Goal: Register for event/course

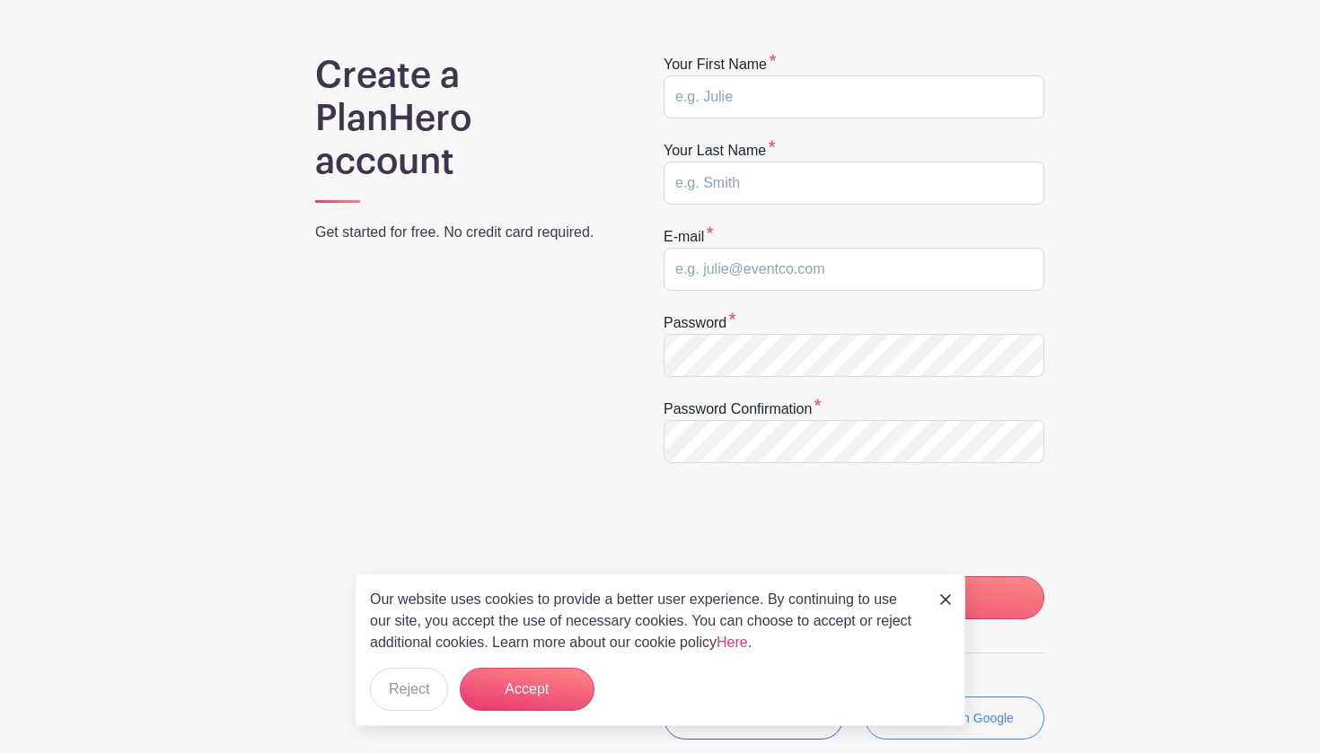
scroll to position [125, 0]
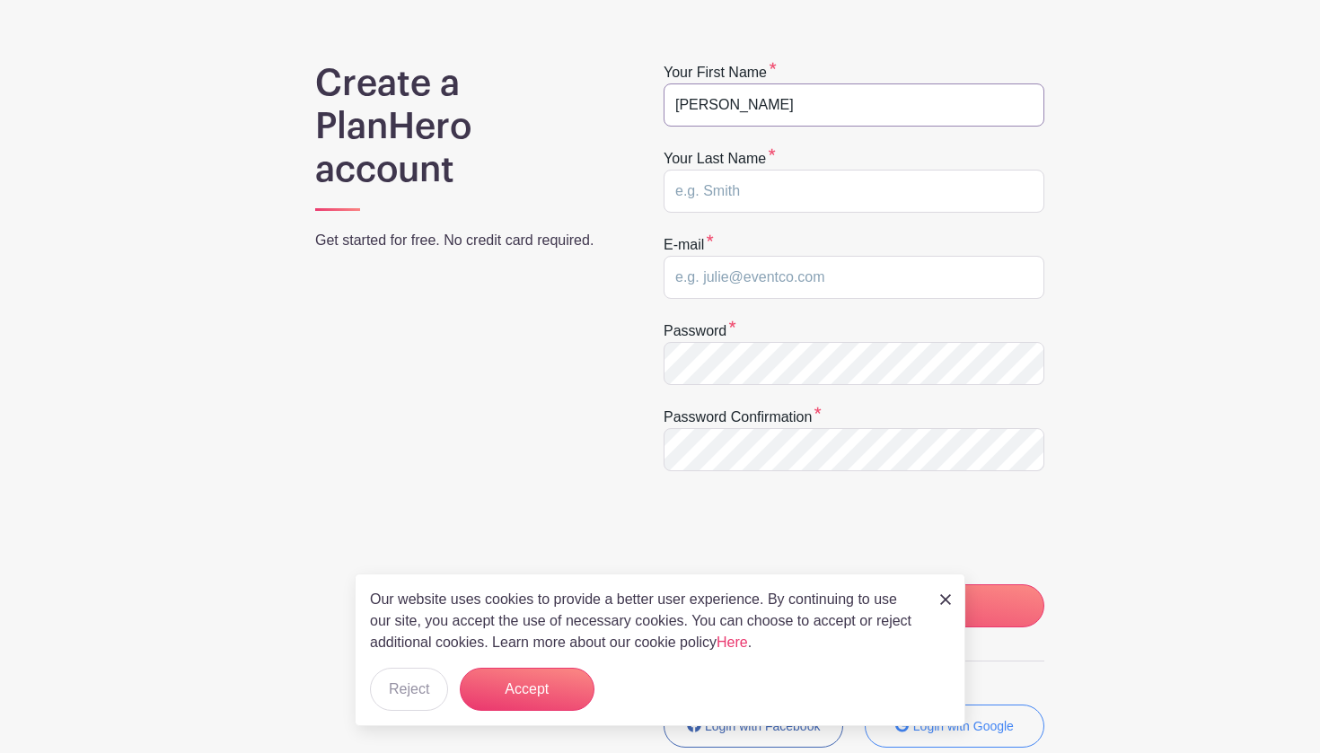
type input "[PERSON_NAME]"
type input "[EMAIL_ADDRESS][DOMAIN_NAME]"
click at [854, 606] on input "CREATE MY ACCOUNT" at bounding box center [854, 606] width 381 height 43
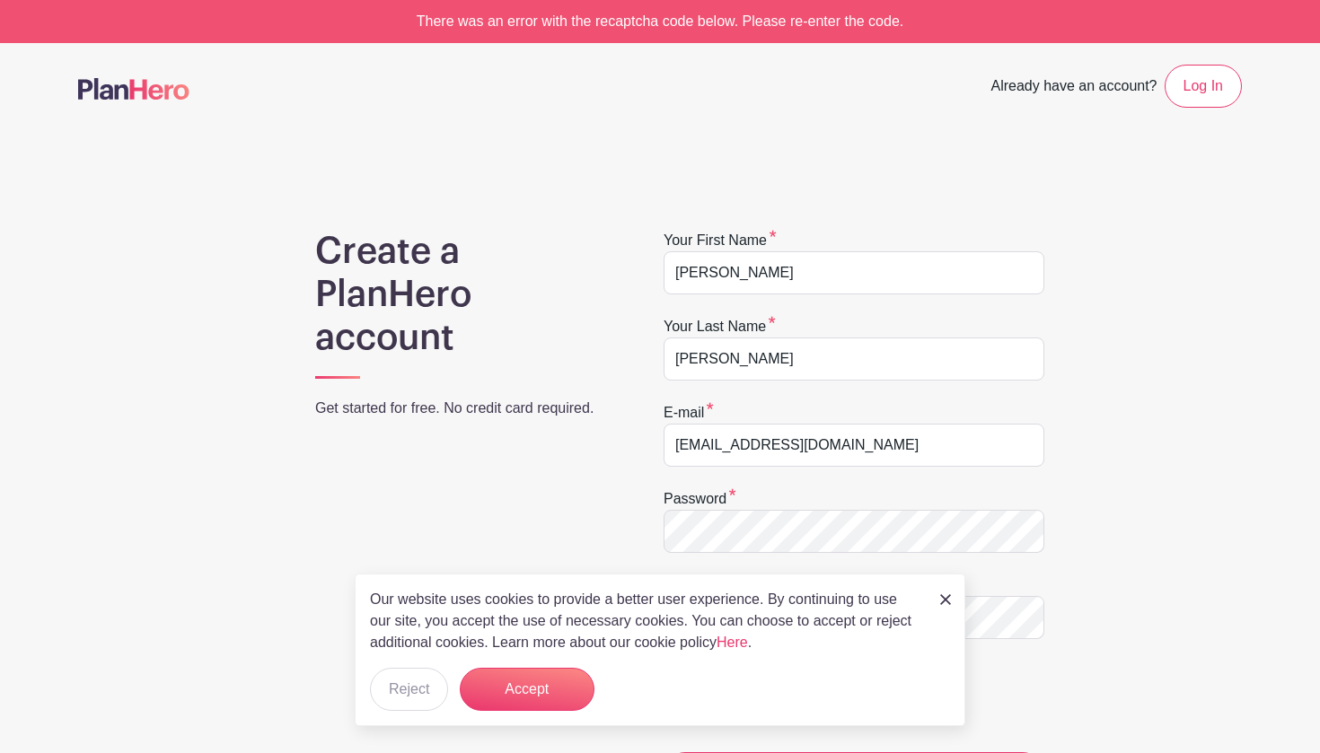
click at [939, 589] on div "Our website uses cookies to provide a better user experience. By continuing to …" at bounding box center [660, 650] width 611 height 153
click at [944, 599] on img at bounding box center [945, 599] width 11 height 11
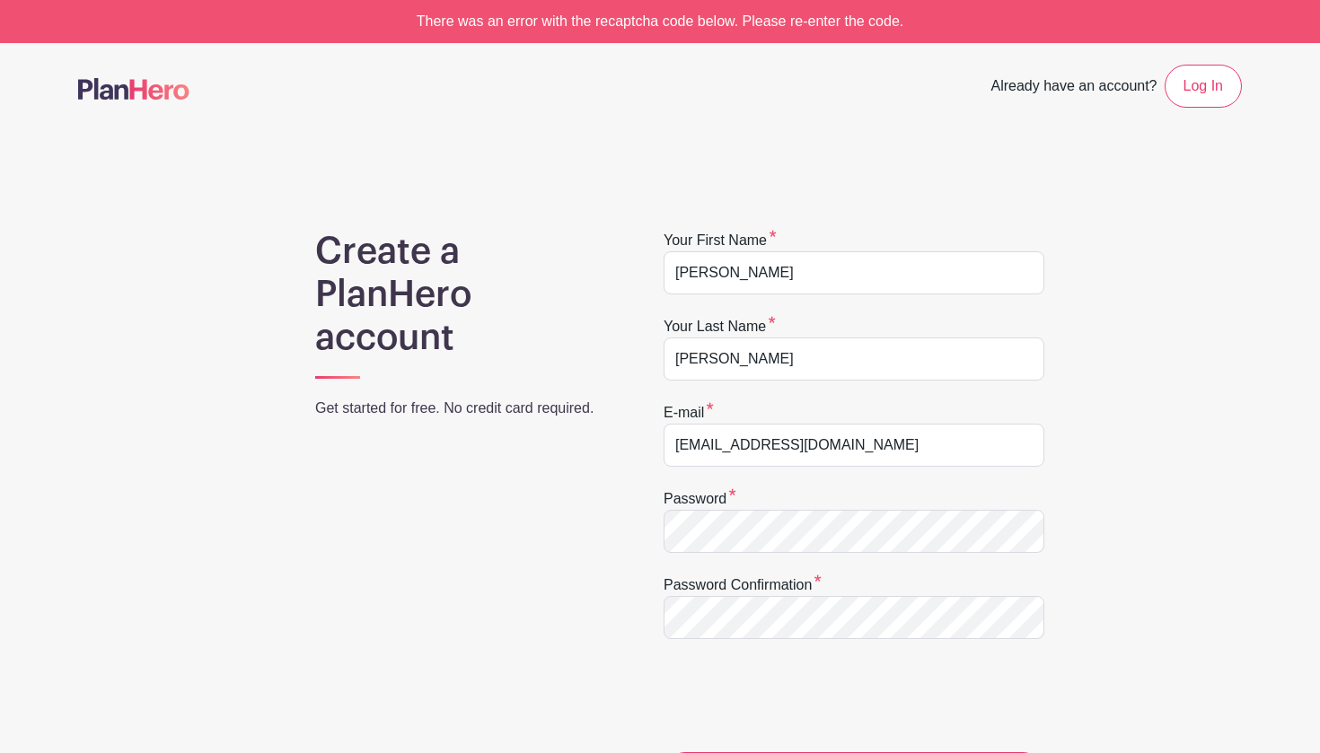
click at [860, 557] on form "Your first name Paige Your last name Anderson E-mail pea003@uark.edu Password P…" at bounding box center [854, 513] width 381 height 566
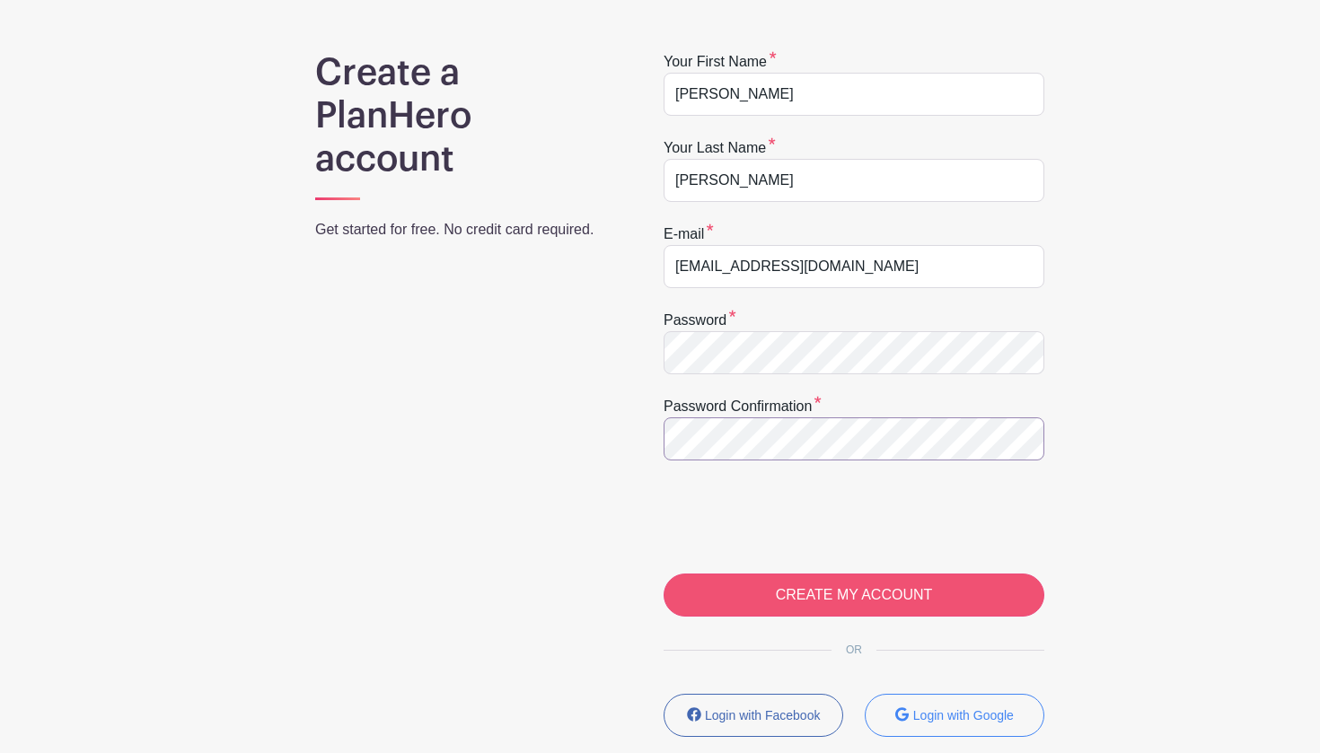
scroll to position [209, 0]
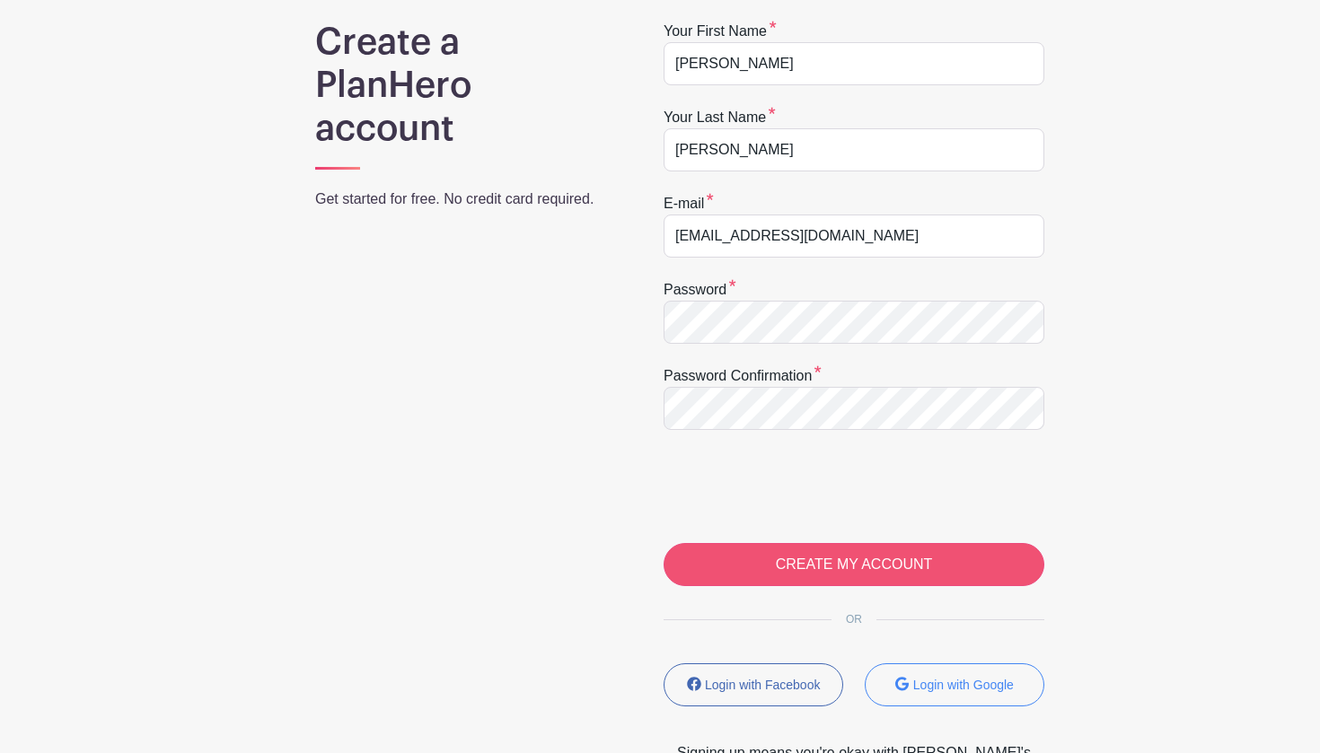
click at [765, 564] on input "CREATE MY ACCOUNT" at bounding box center [854, 564] width 381 height 43
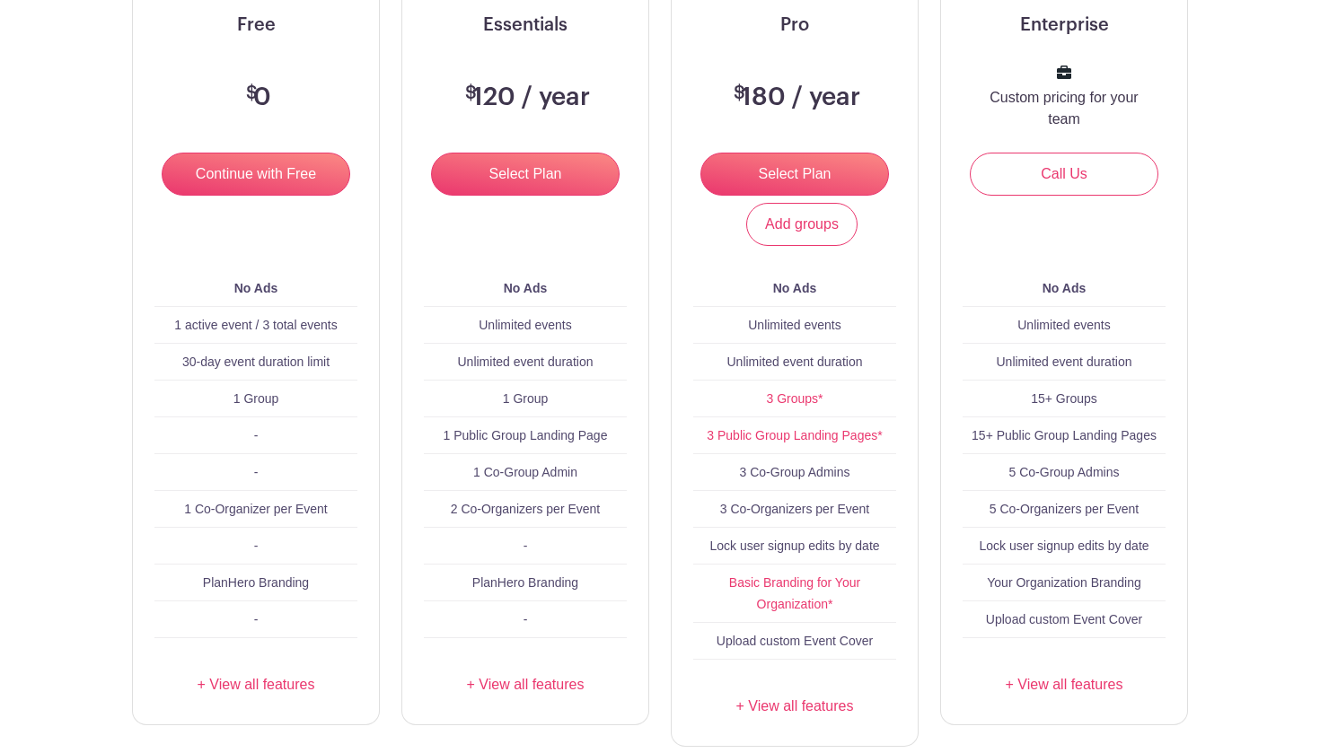
scroll to position [277, 0]
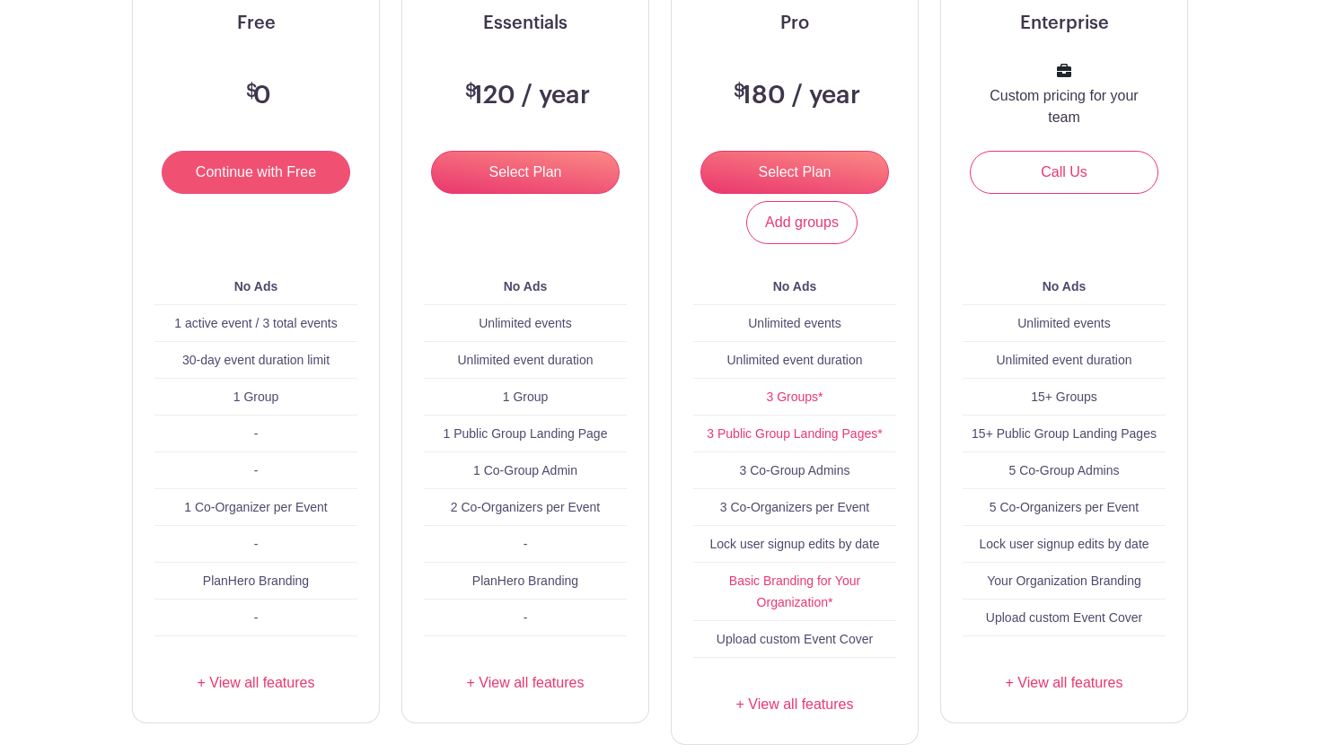
click at [292, 179] on input "Continue with Free" at bounding box center [256, 172] width 189 height 43
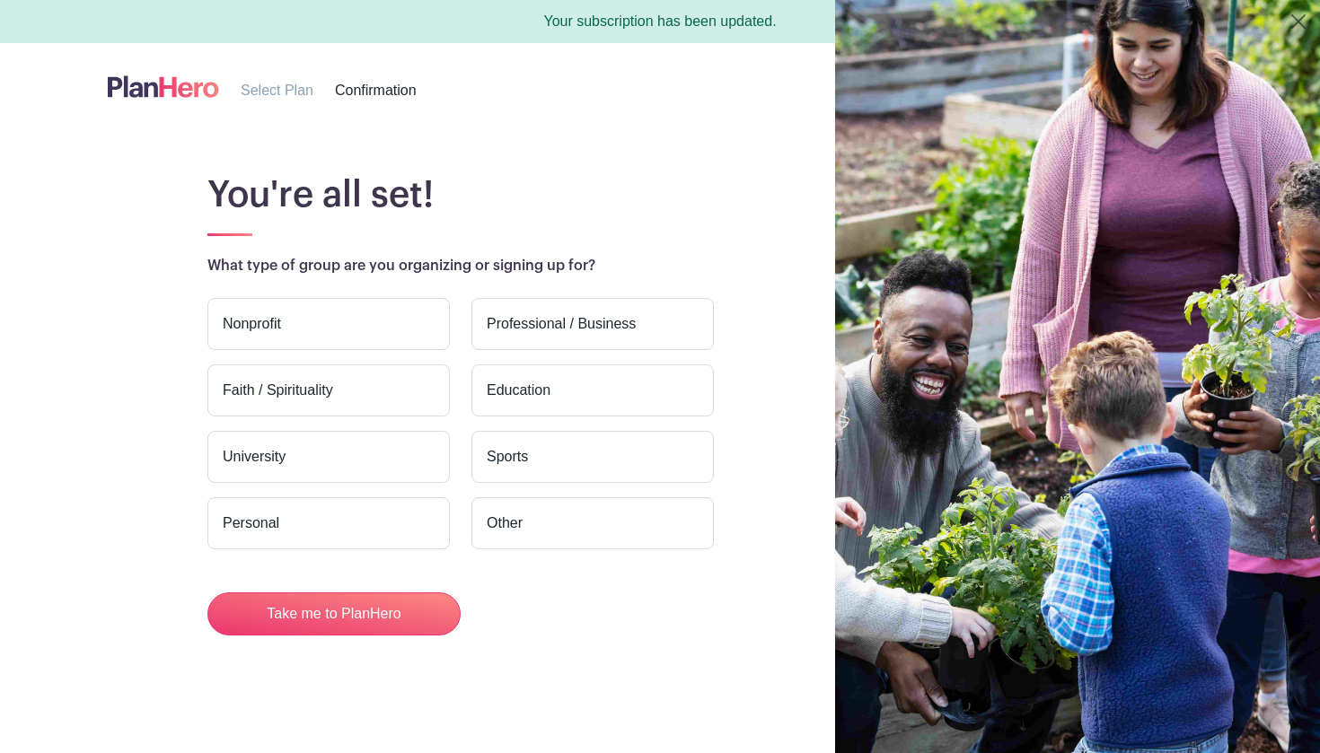
click at [365, 319] on label "Nonprofit" at bounding box center [328, 324] width 242 height 52
click at [0, 0] on input "Nonprofit" at bounding box center [0, 0] width 0 height 0
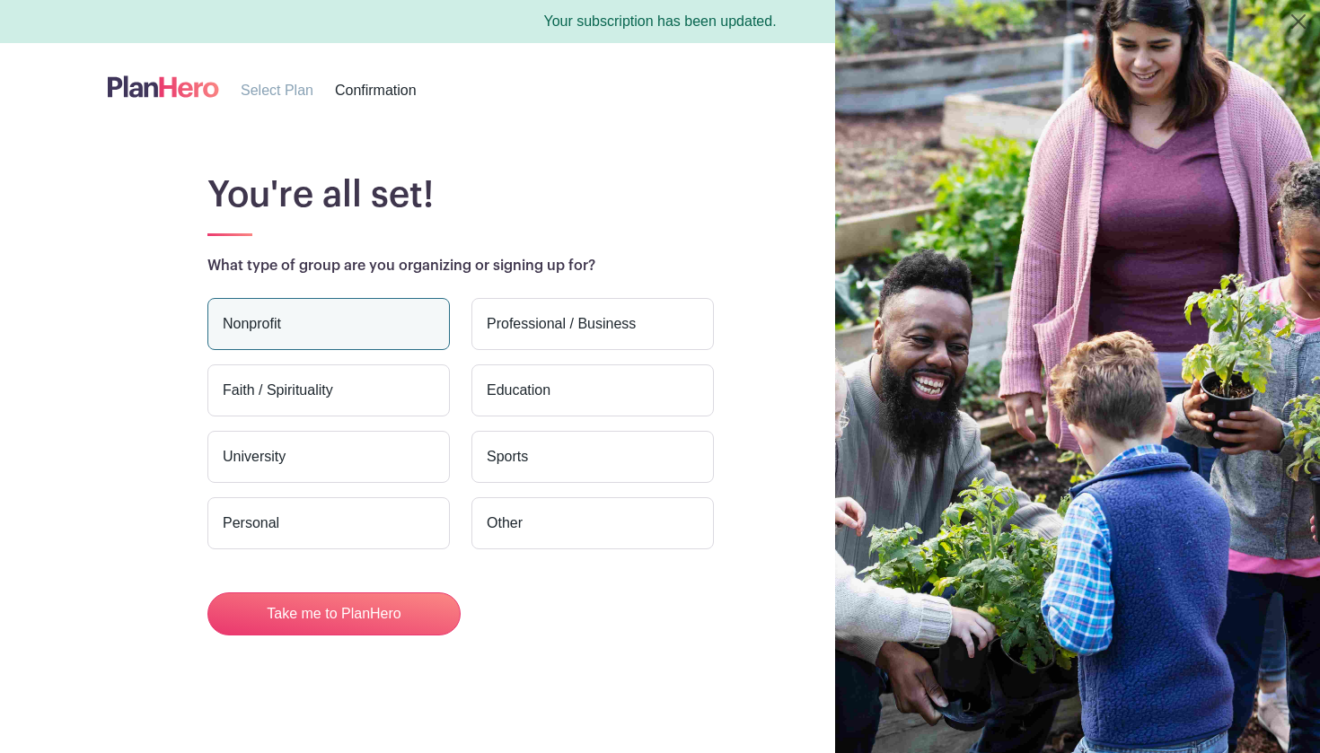
click at [281, 318] on label "Nonprofit" at bounding box center [328, 324] width 242 height 52
click at [0, 0] on input "Nonprofit" at bounding box center [0, 0] width 0 height 0
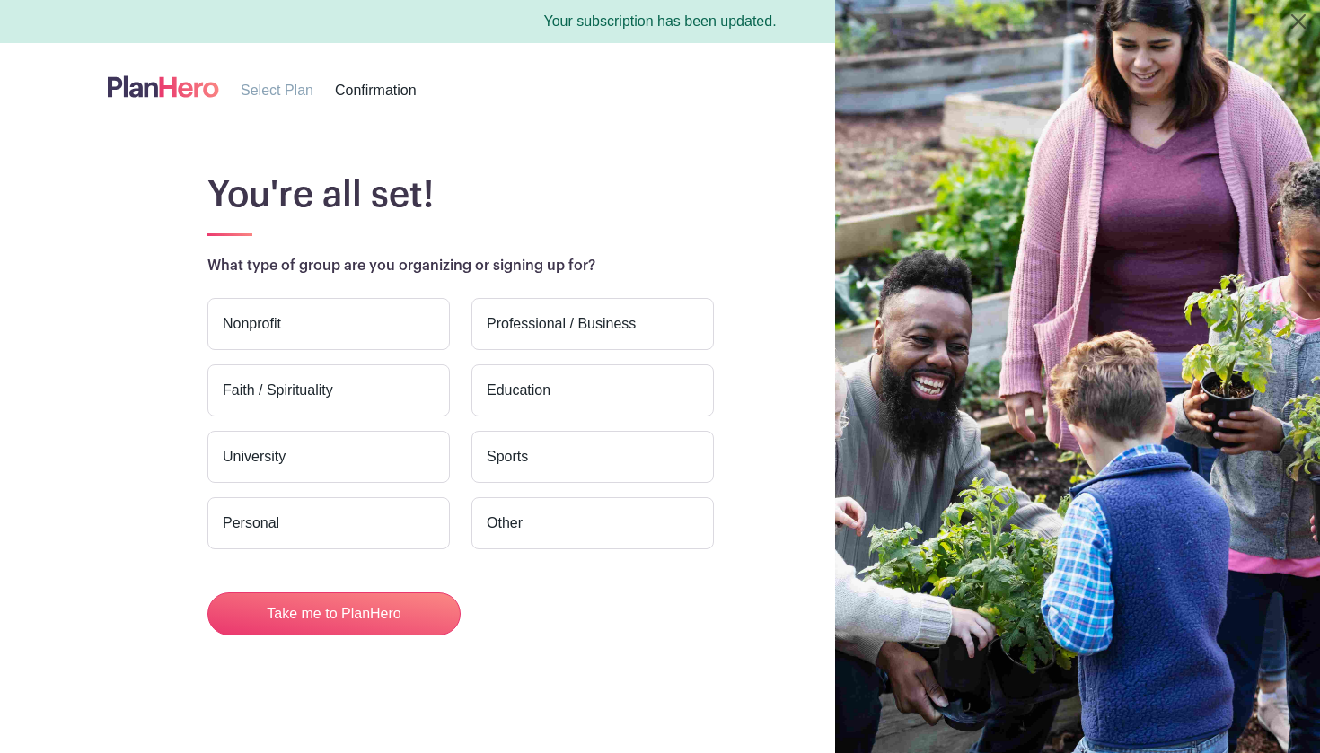
click at [312, 382] on label "Faith / Spirituality" at bounding box center [328, 391] width 242 height 52
click at [0, 0] on input "Faith / Spirituality" at bounding box center [0, 0] width 0 height 0
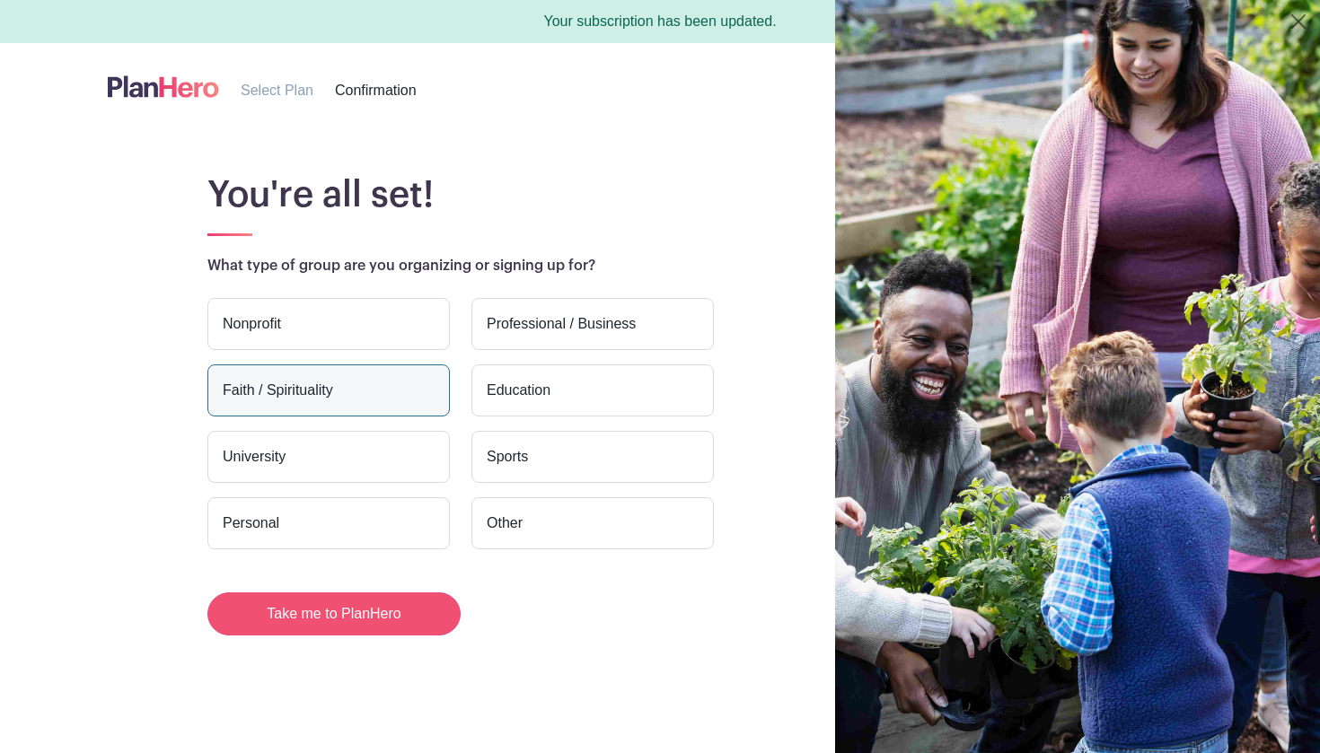
click at [297, 623] on button "Take me to PlanHero" at bounding box center [333, 614] width 253 height 43
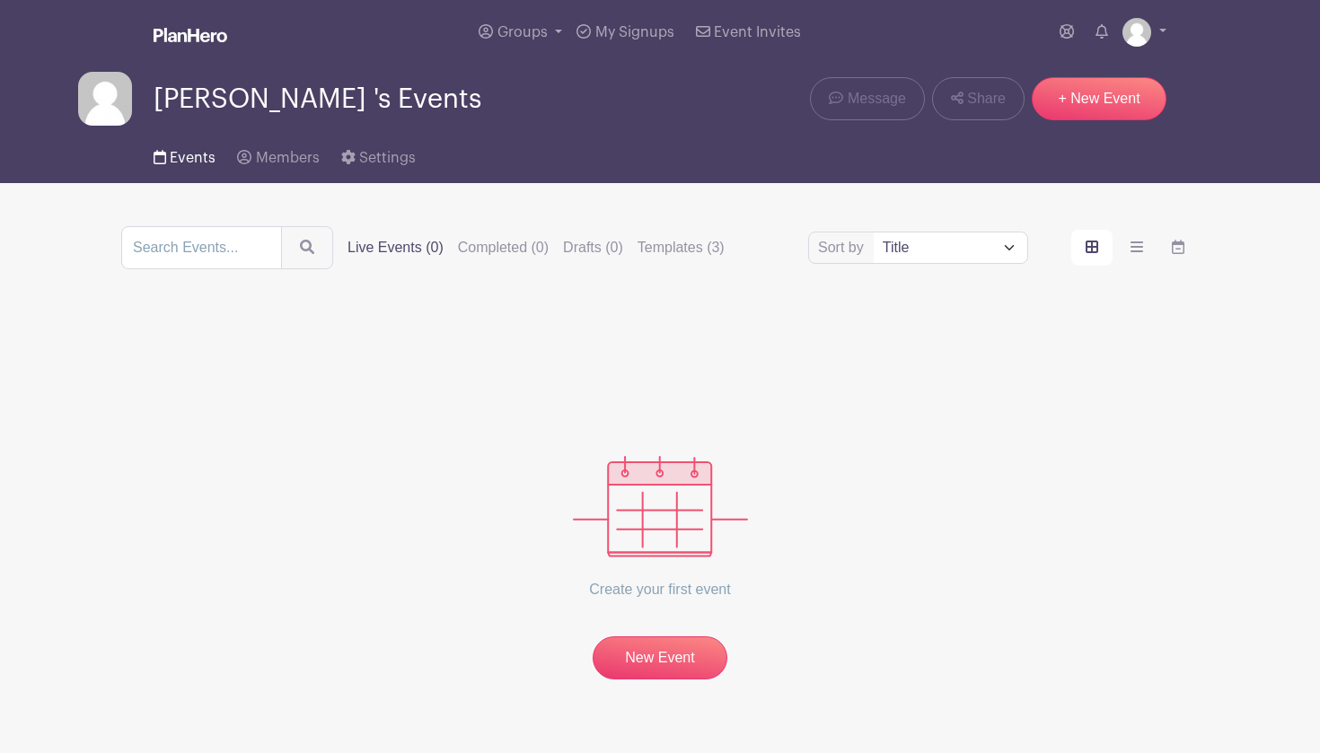
click at [199, 164] on span "Events" at bounding box center [193, 158] width 46 height 14
click at [655, 656] on link "New Event" at bounding box center [660, 658] width 135 height 43
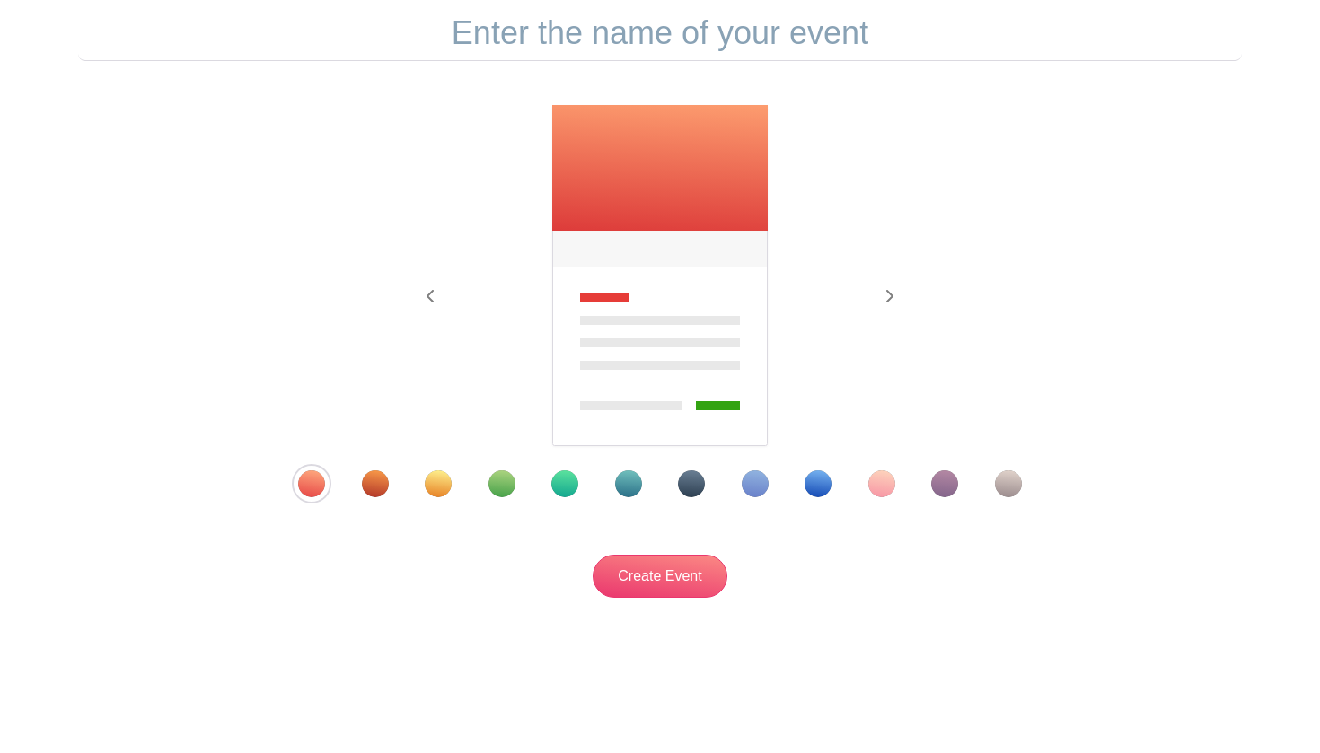
scroll to position [189, 0]
click at [810, 478] on div "Template 9" at bounding box center [818, 483] width 27 height 27
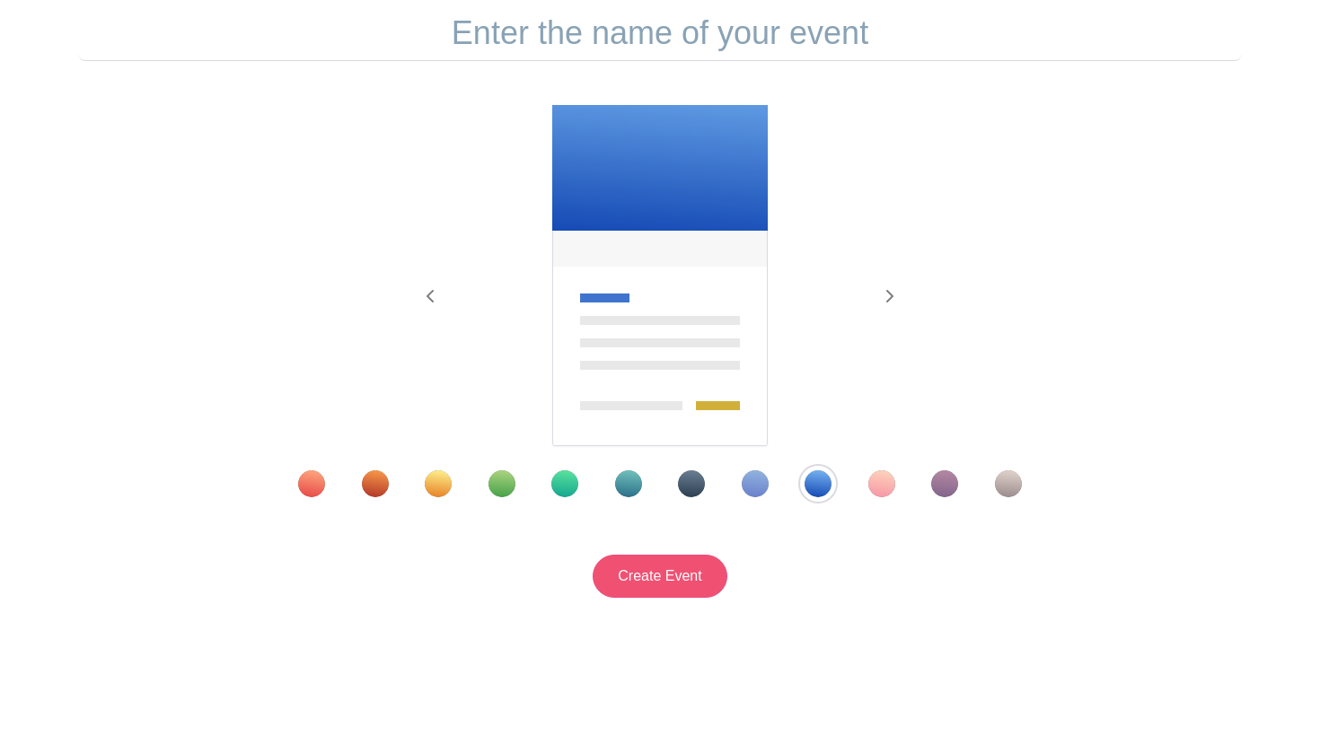
click at [688, 576] on input "Create Event" at bounding box center [660, 576] width 135 height 43
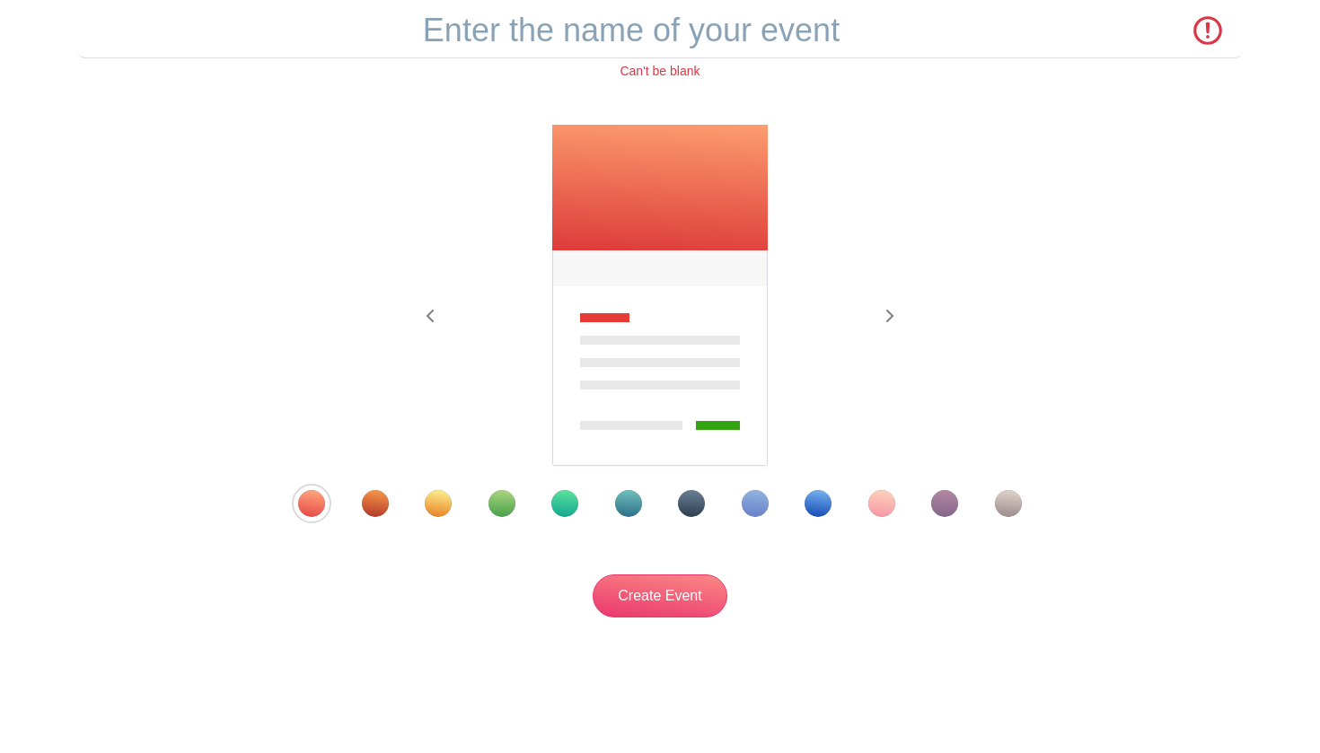
scroll to position [0, 0]
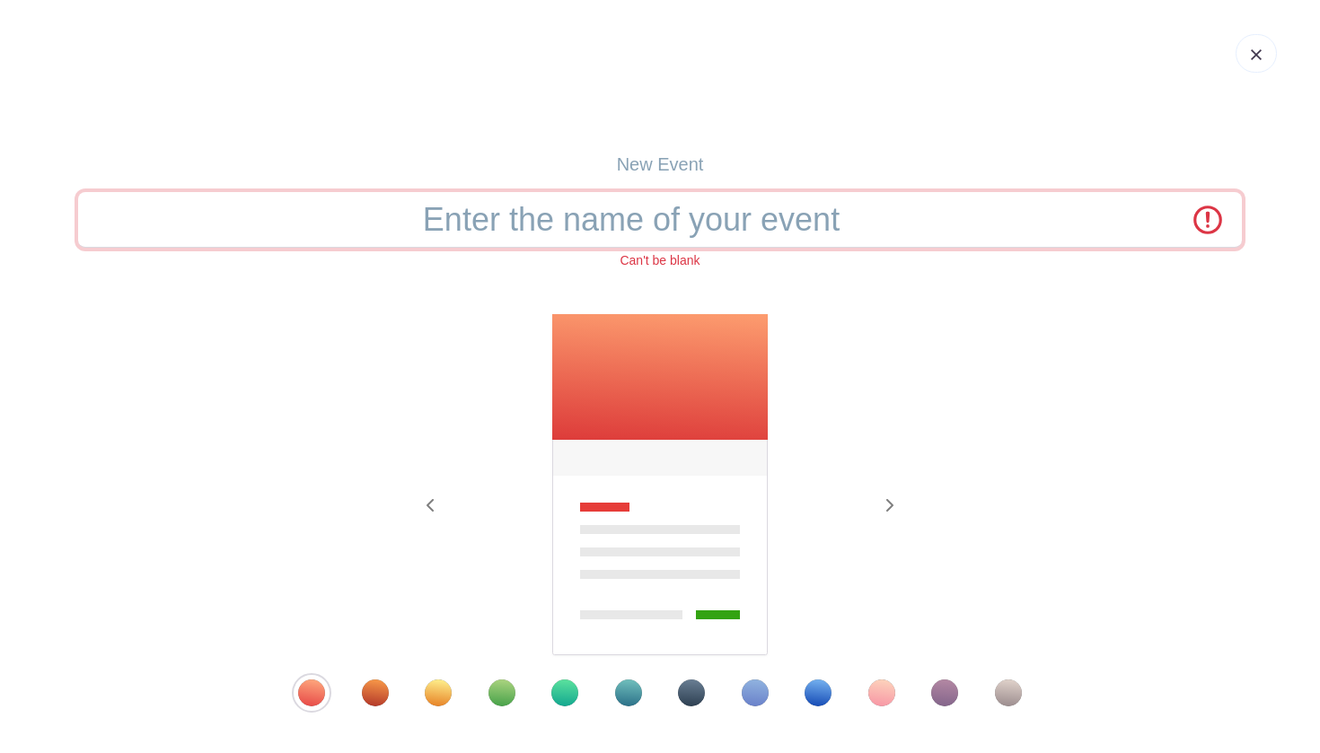
click at [646, 221] on input "text" at bounding box center [660, 220] width 1164 height 56
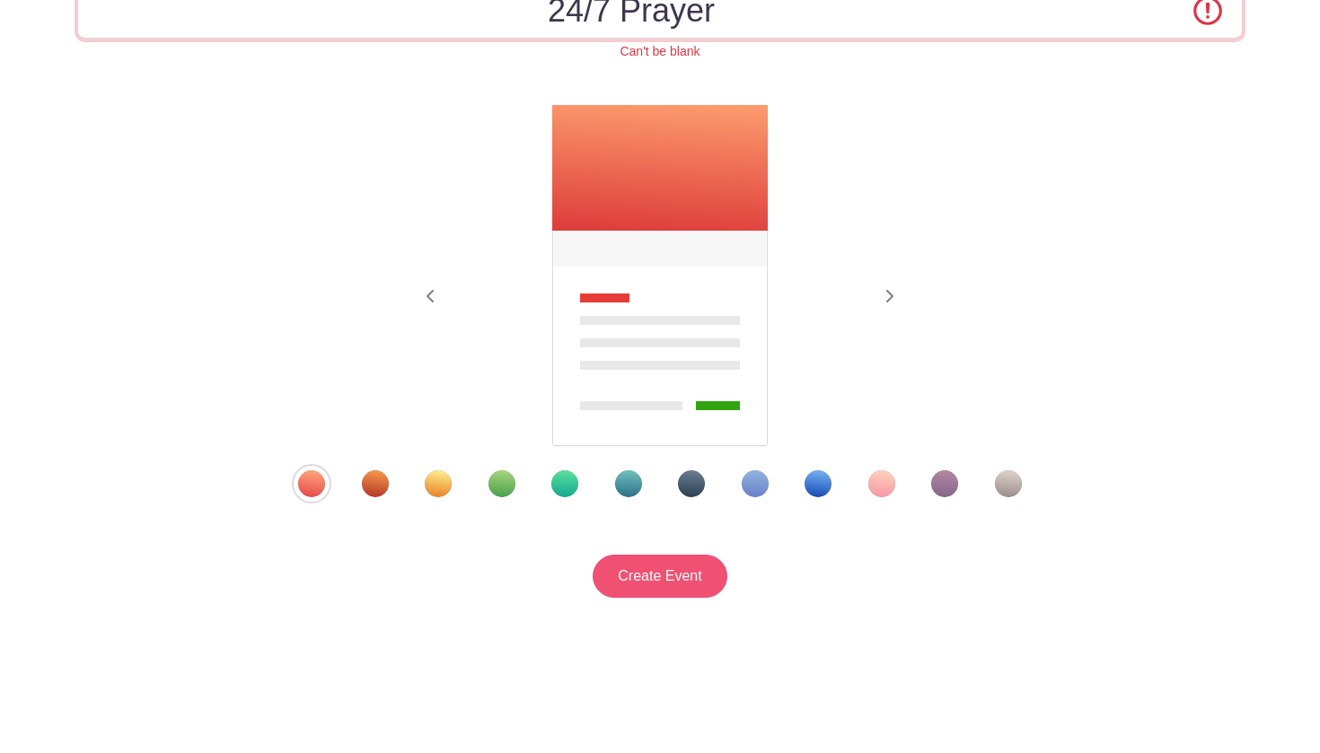
scroll to position [212, 0]
type input "24/7 Prayer"
click at [822, 488] on div "Template 9" at bounding box center [818, 483] width 27 height 27
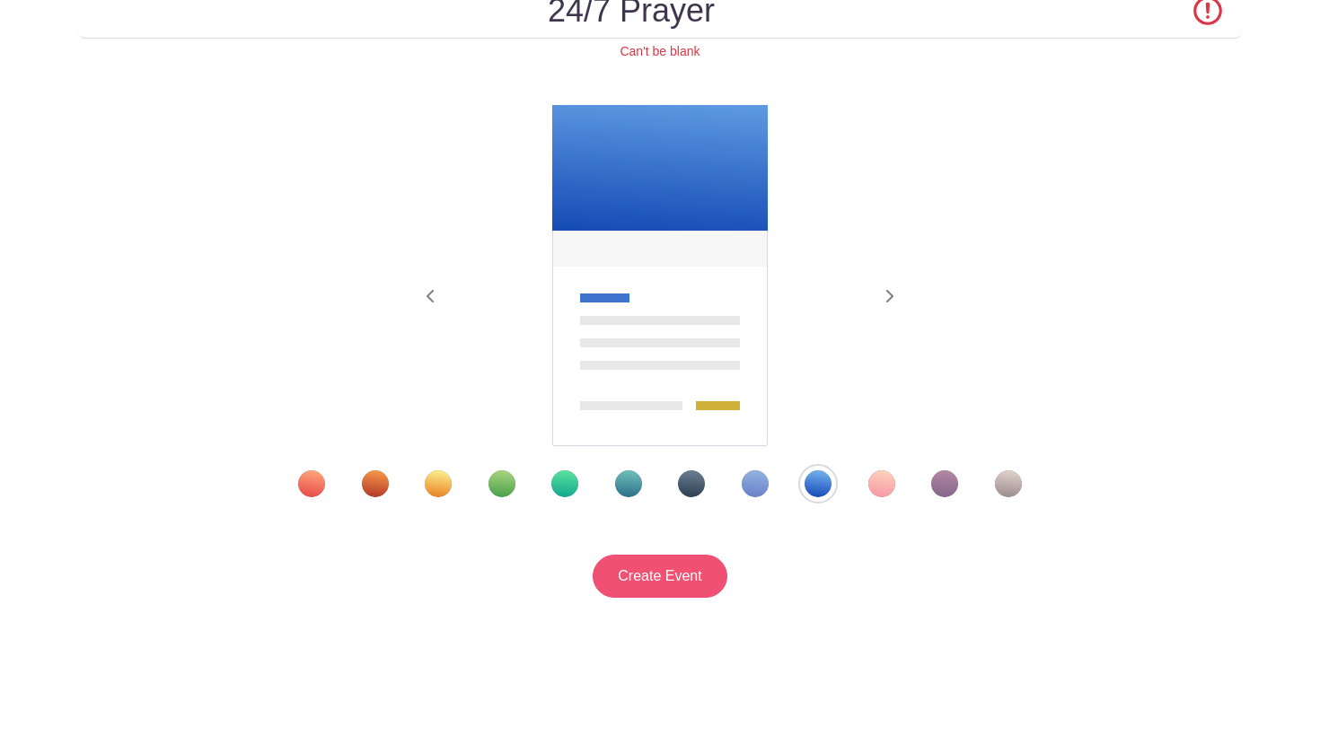
click at [694, 570] on input "Create Event" at bounding box center [660, 576] width 135 height 43
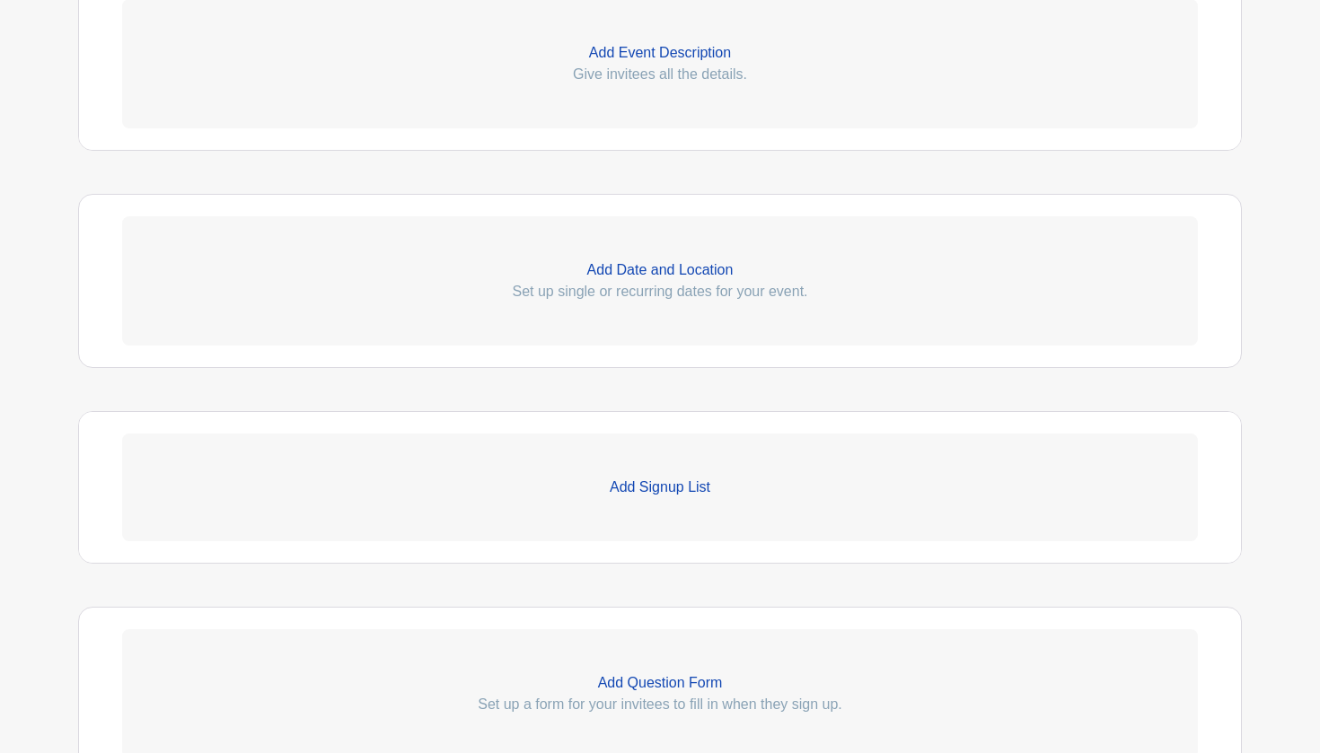
scroll to position [602, 0]
click at [658, 268] on p "Add Date and Location" at bounding box center [660, 268] width 1076 height 22
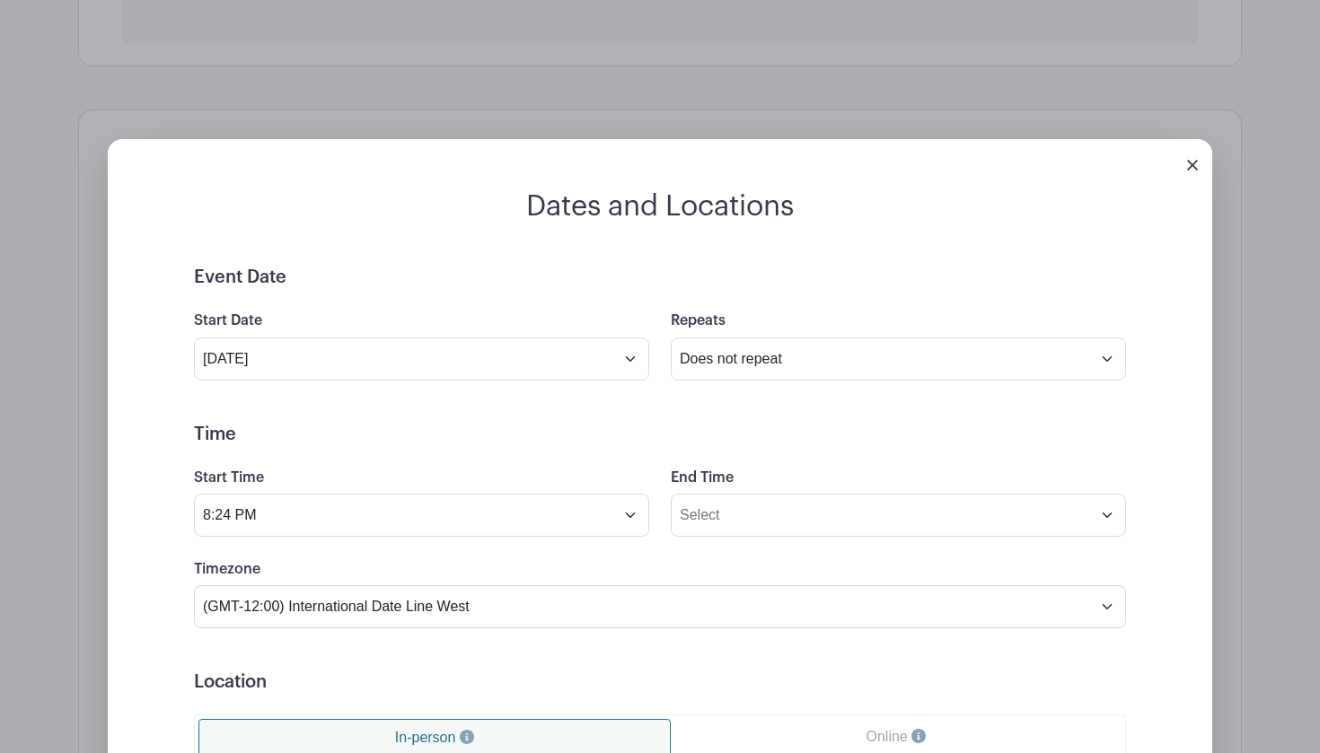
scroll to position [728, 0]
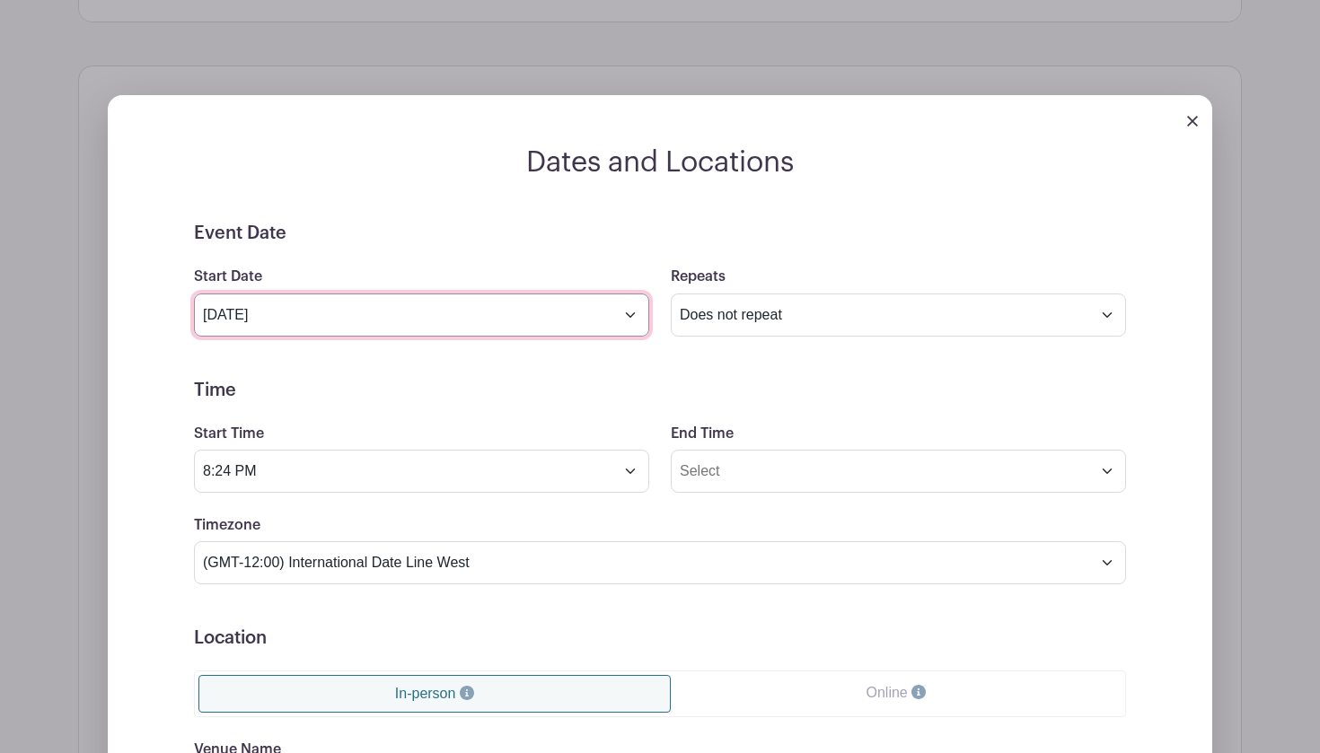
click at [584, 312] on input "Oct 14 2025" at bounding box center [421, 315] width 455 height 43
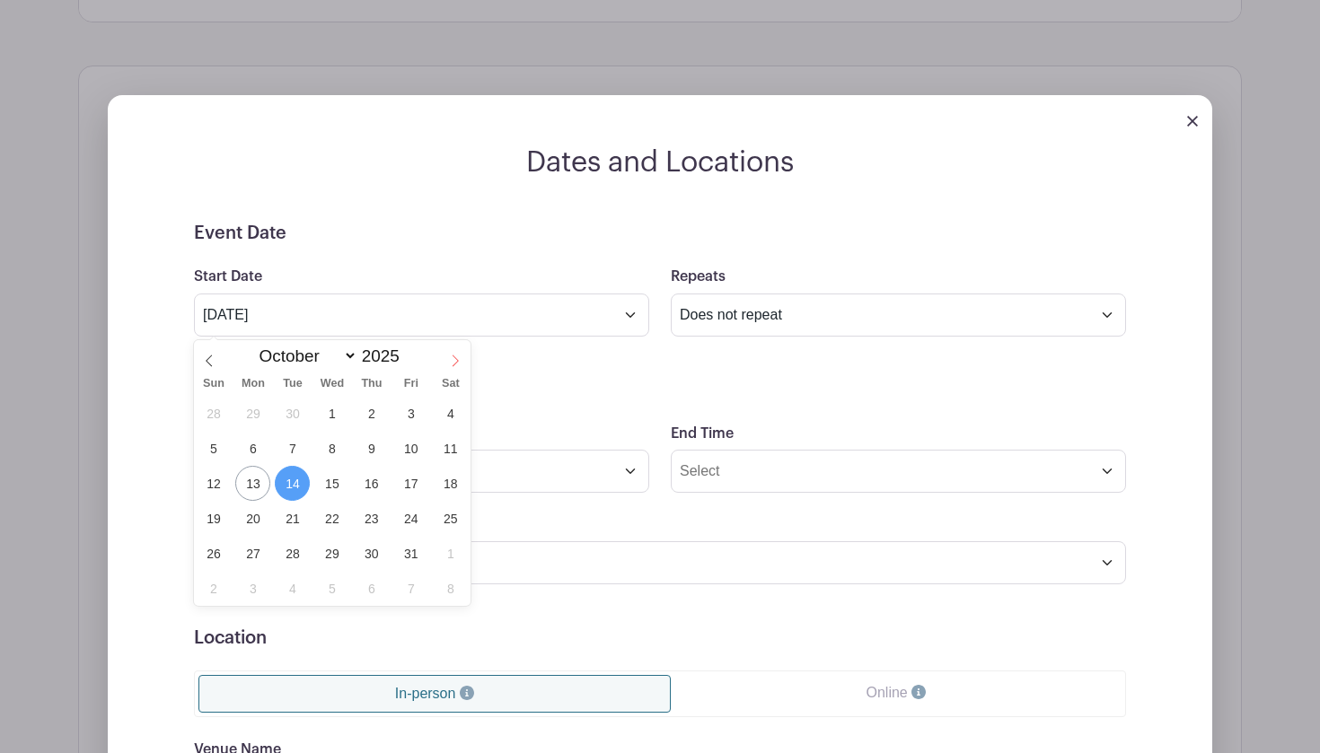
click at [459, 364] on icon at bounding box center [455, 361] width 13 height 13
select select "10"
click at [251, 448] on span "3" at bounding box center [252, 448] width 35 height 35
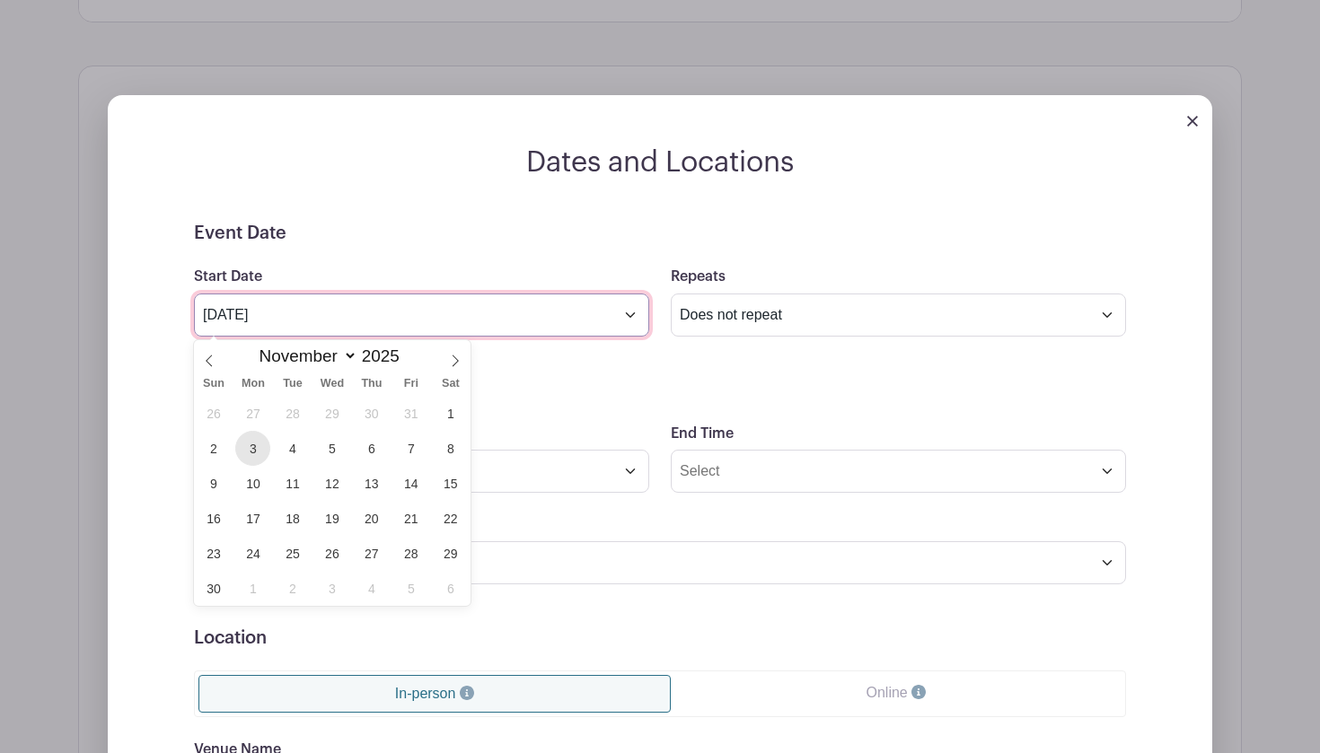
type input "Nov 3 2025"
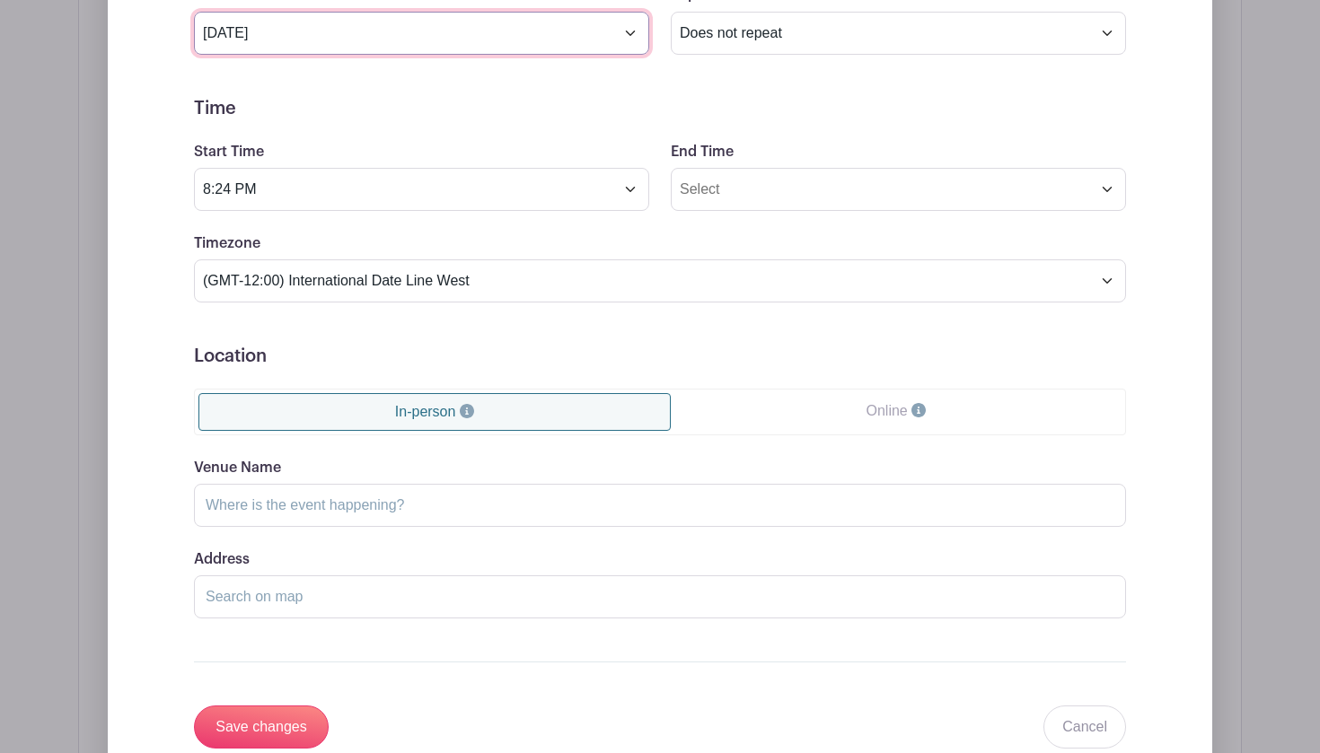
scroll to position [990, 0]
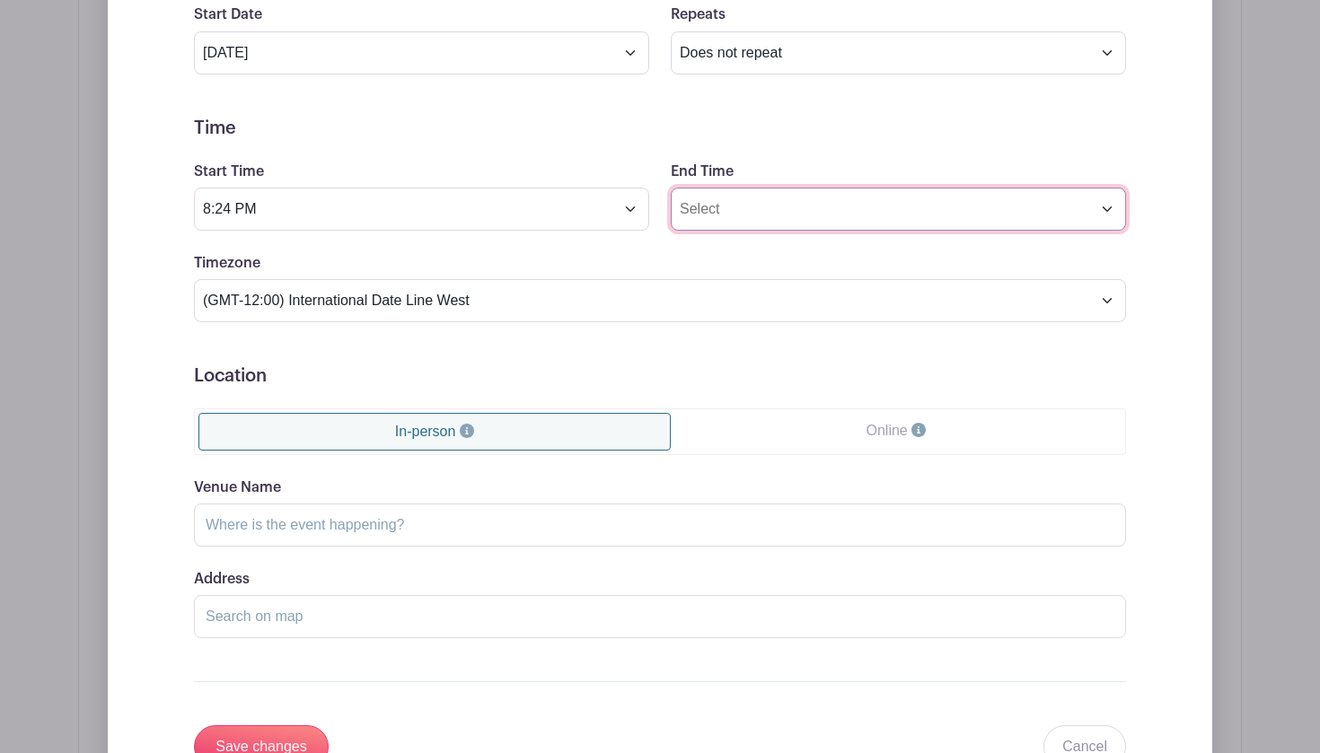
click at [723, 207] on input "End Time" at bounding box center [898, 209] width 455 height 43
type input "3:24 PM"
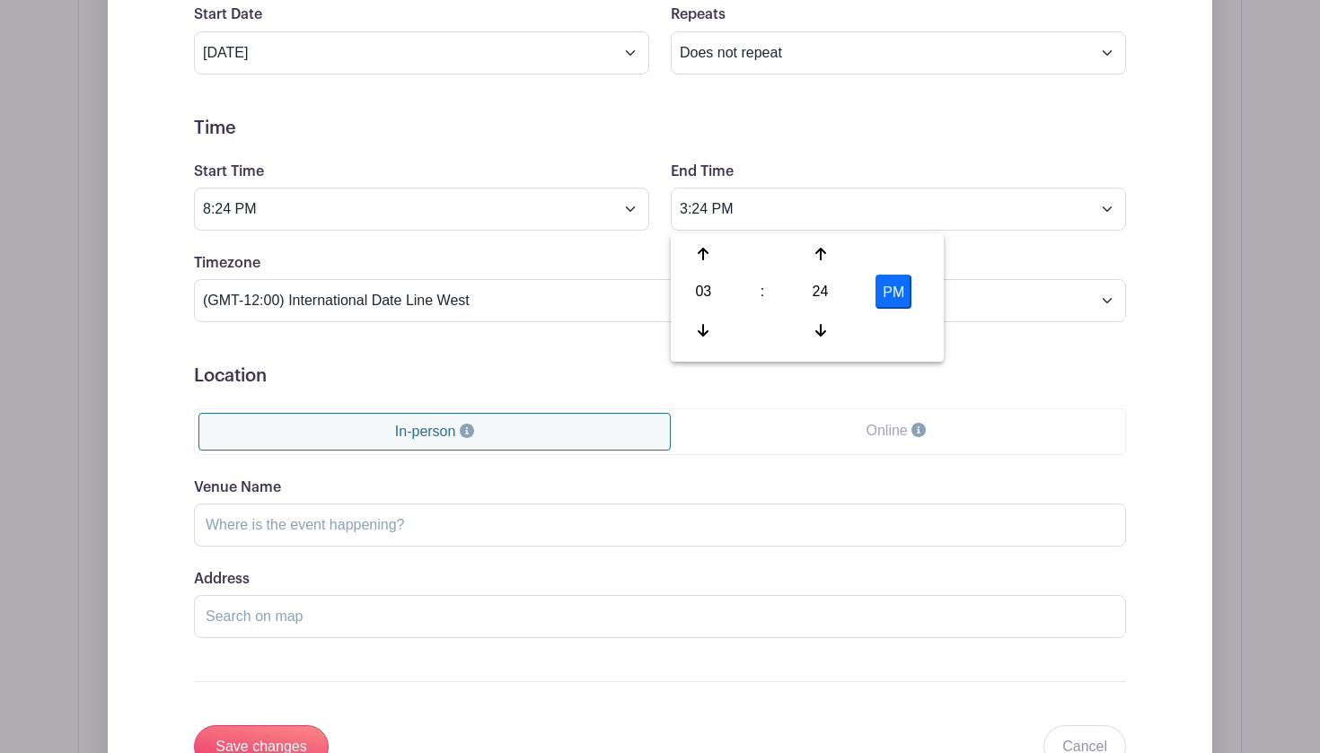
click at [799, 147] on form "Event Date Start Date Nov 3 2025 Repeats Does not repeat Daily Weekly Monthly o…" at bounding box center [660, 364] width 932 height 808
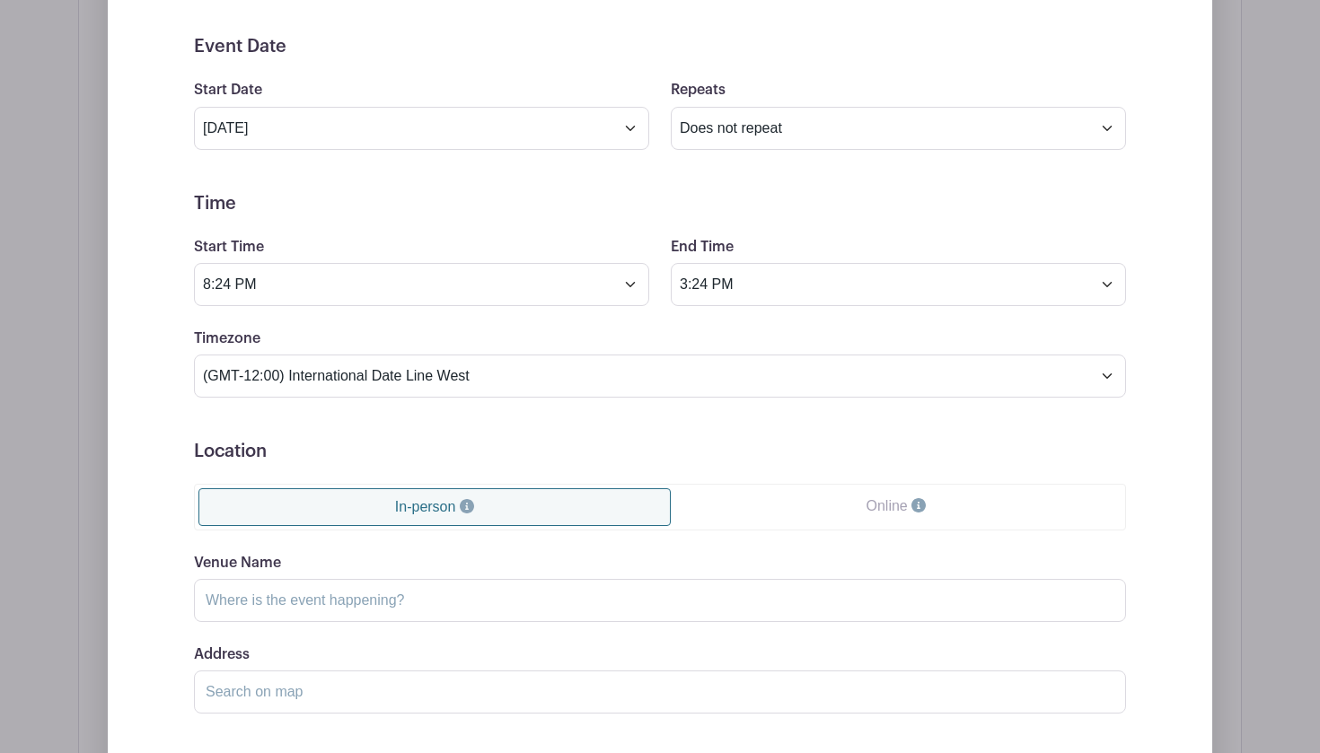
scroll to position [923, 0]
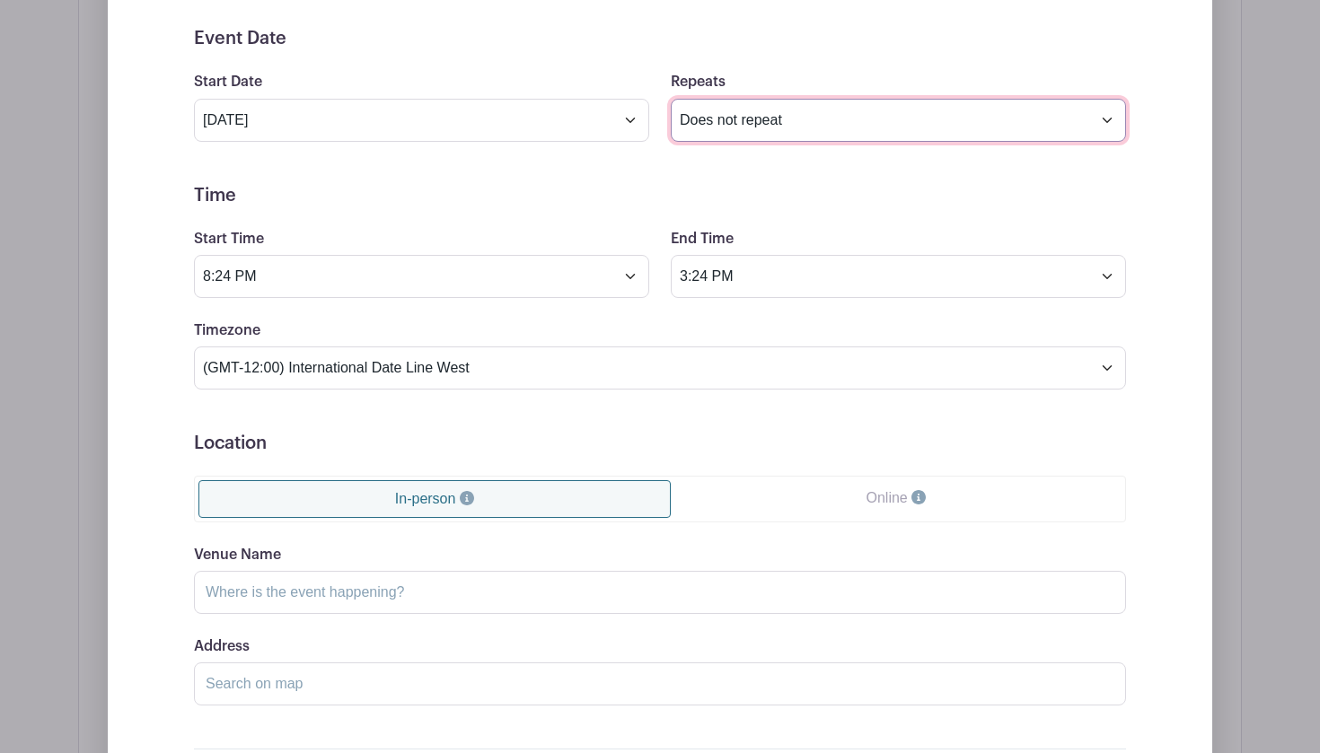
select select "daily"
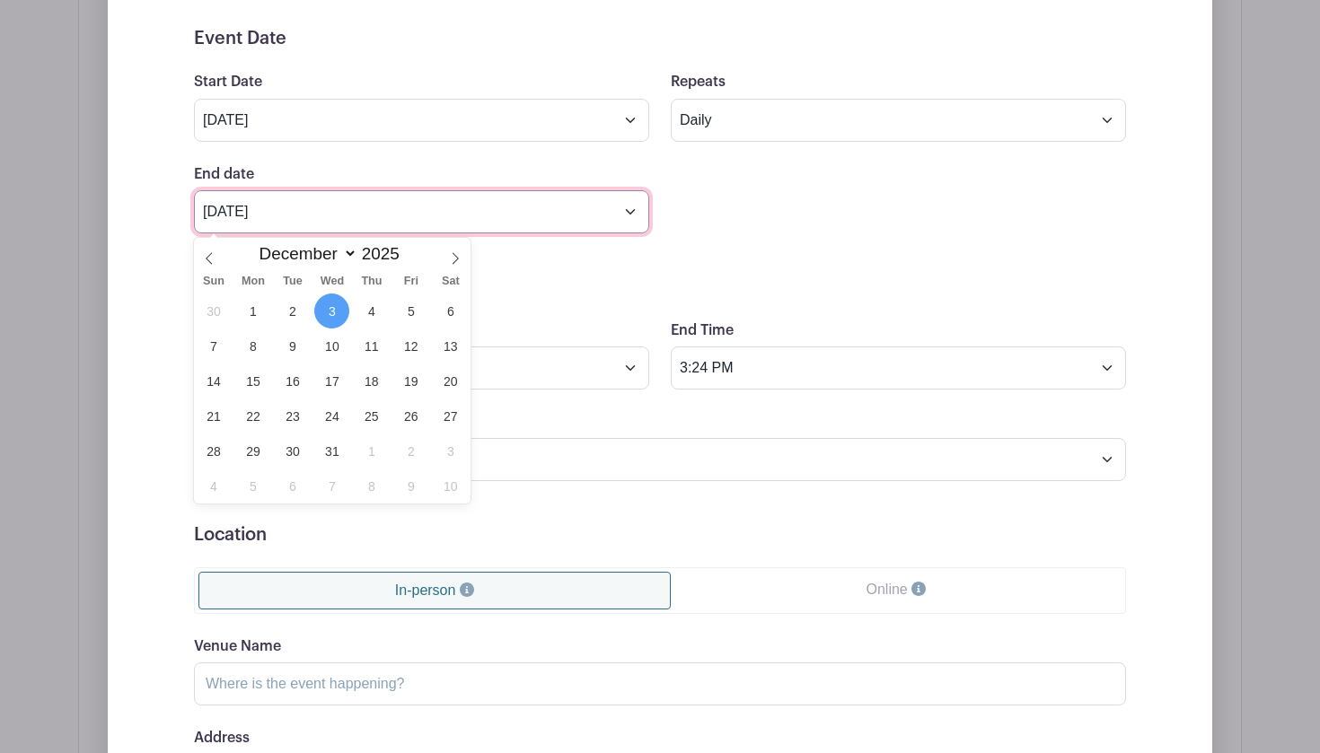
click at [568, 215] on input "Dec 3 2025" at bounding box center [421, 211] width 455 height 43
click at [198, 258] on span at bounding box center [209, 253] width 31 height 31
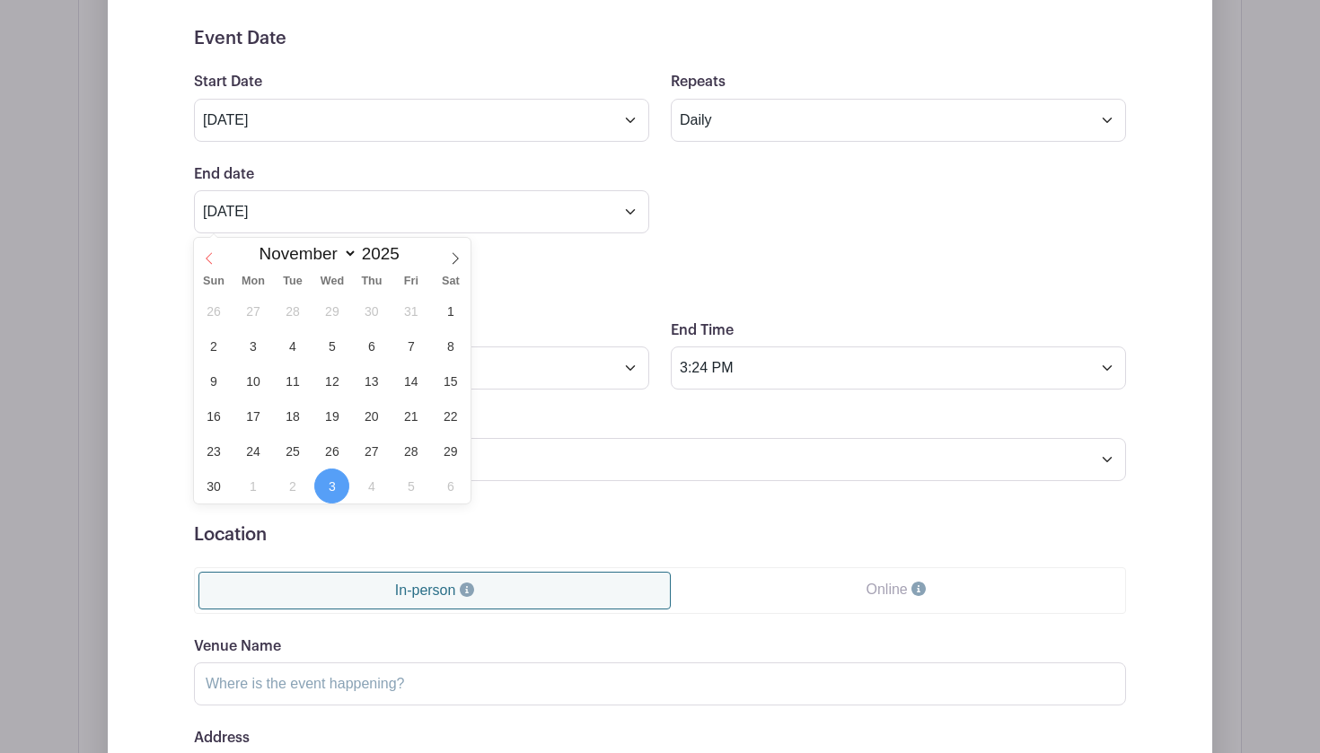
click at [215, 257] on span at bounding box center [209, 253] width 31 height 31
click at [451, 253] on icon at bounding box center [455, 258] width 13 height 13
click at [453, 253] on icon at bounding box center [456, 259] width 6 height 12
click at [212, 258] on icon at bounding box center [209, 258] width 13 height 13
select select "10"
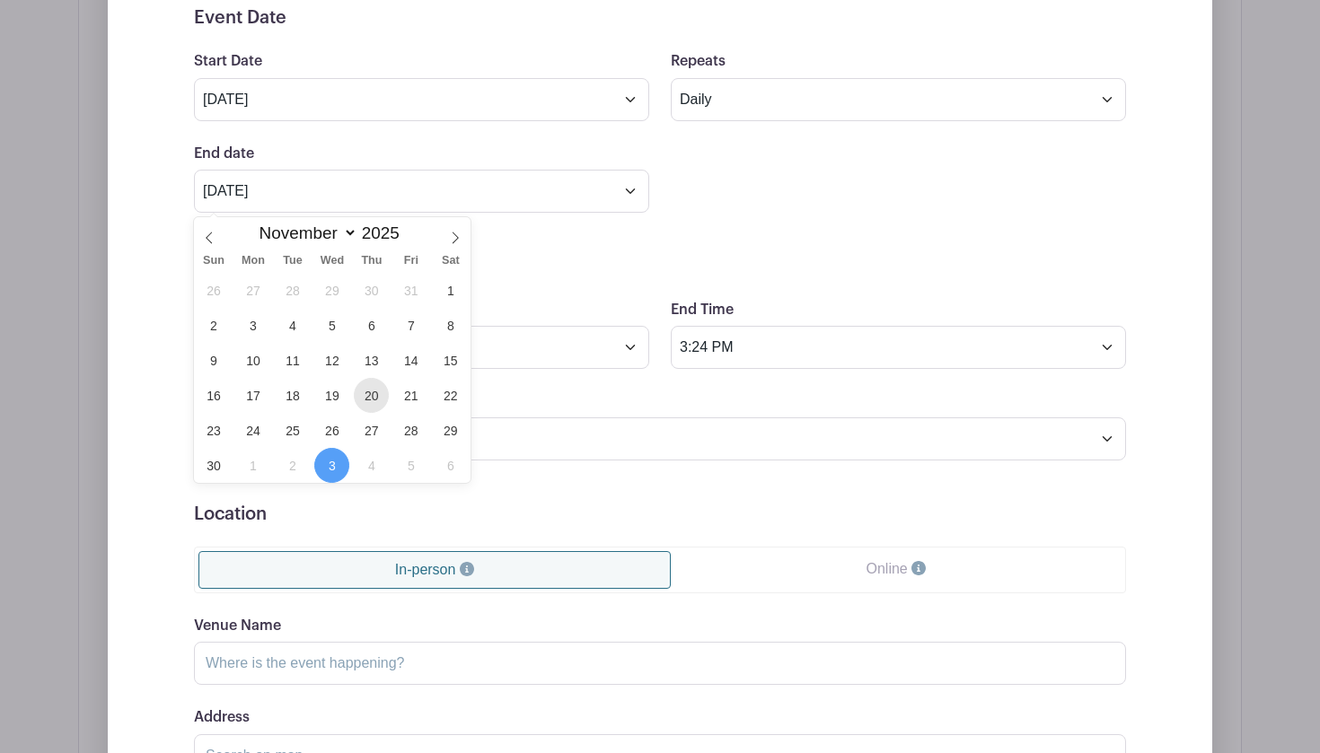
scroll to position [944, 0]
click at [225, 356] on span "9" at bounding box center [213, 360] width 35 height 35
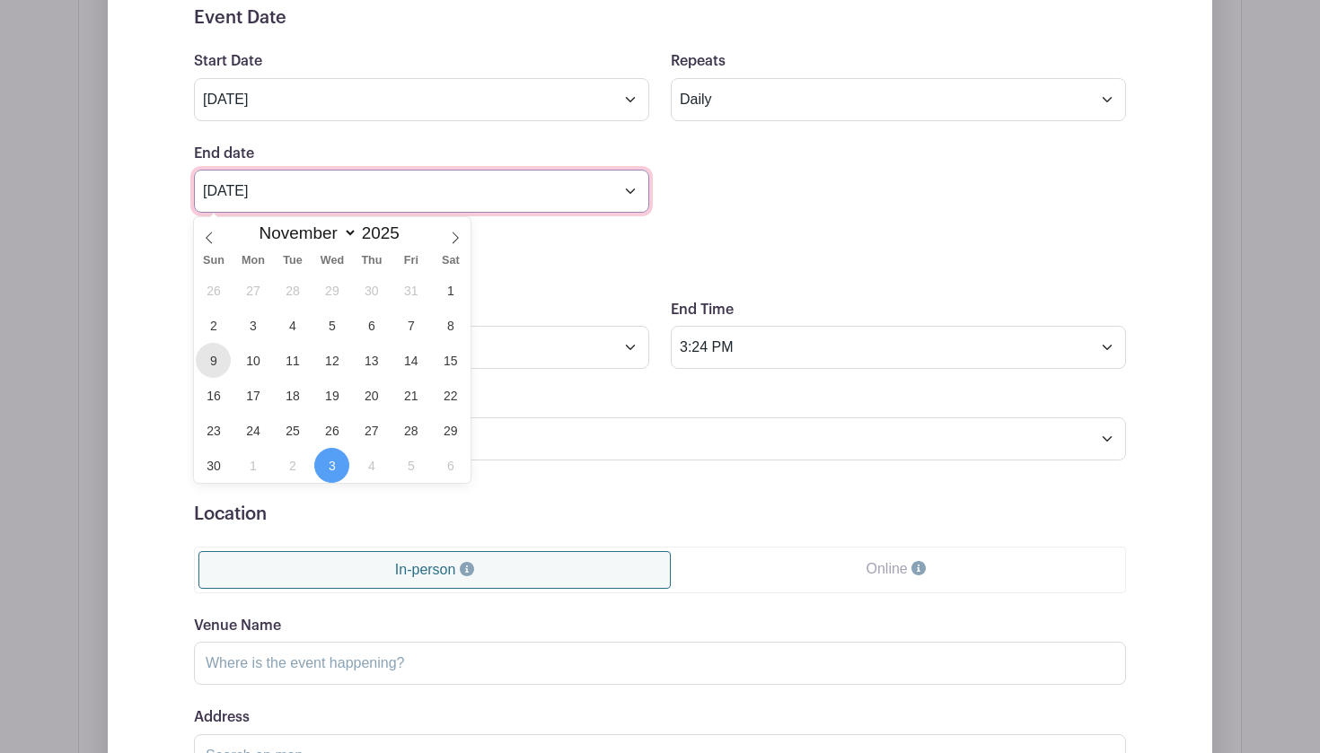
type input "Nov 9 2025"
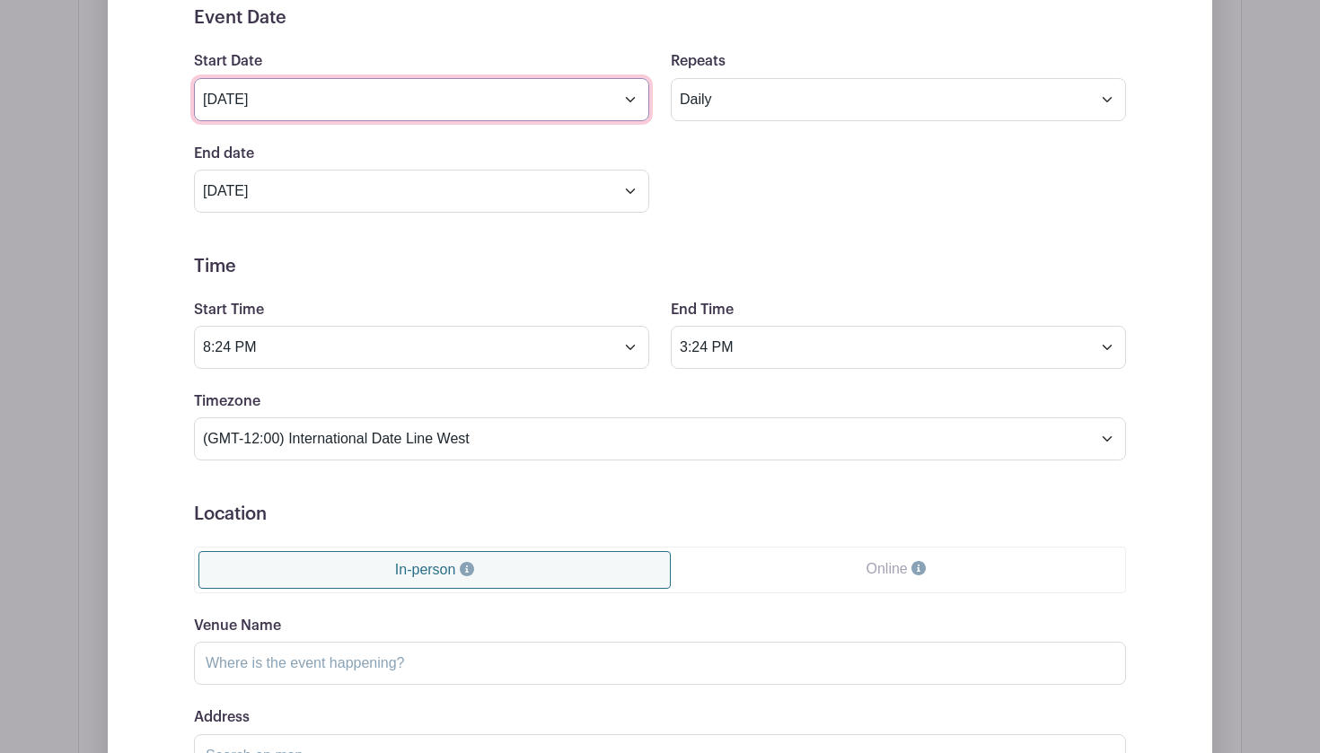
click at [256, 107] on input "Nov 3 2025" at bounding box center [421, 99] width 455 height 43
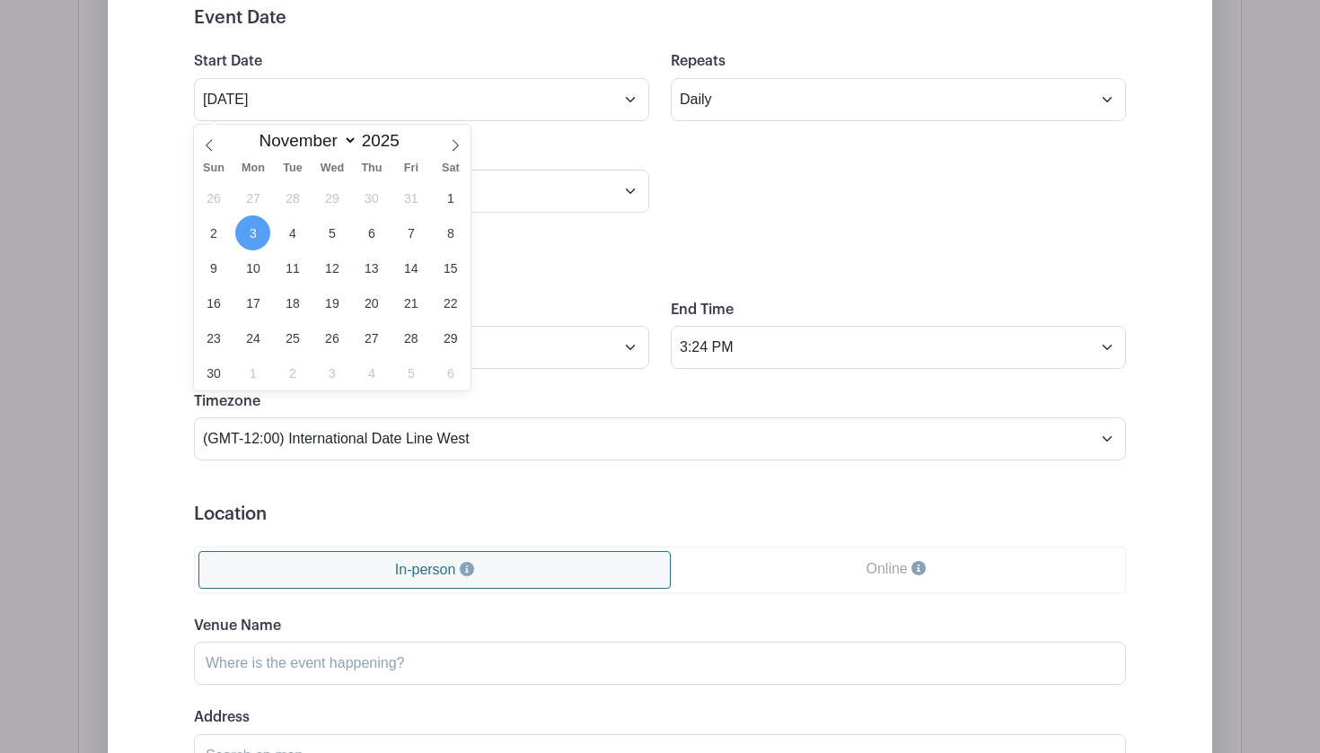
click at [702, 160] on div "End date Nov 9 2025 Repeats every 1 Day Week Monthly on day 3" at bounding box center [660, 178] width 954 height 70
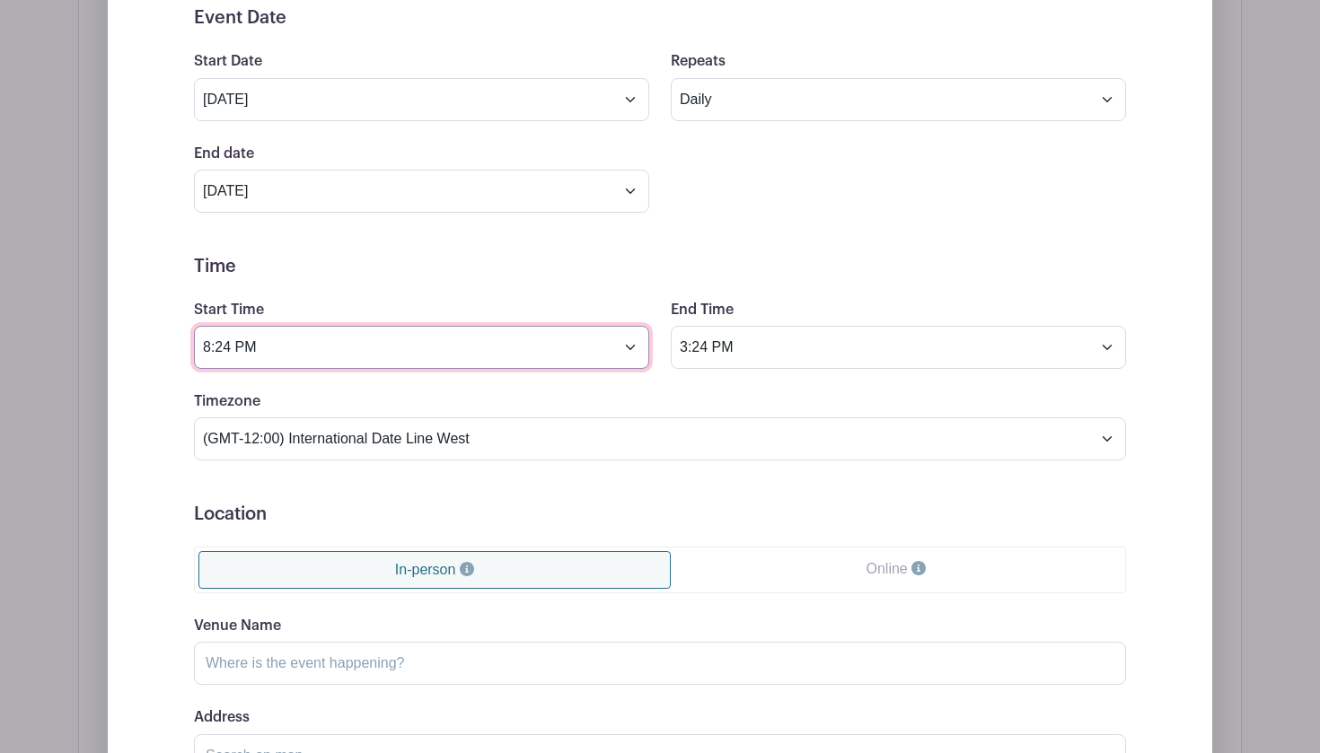
click at [264, 348] on input "8:24 PM" at bounding box center [421, 347] width 455 height 43
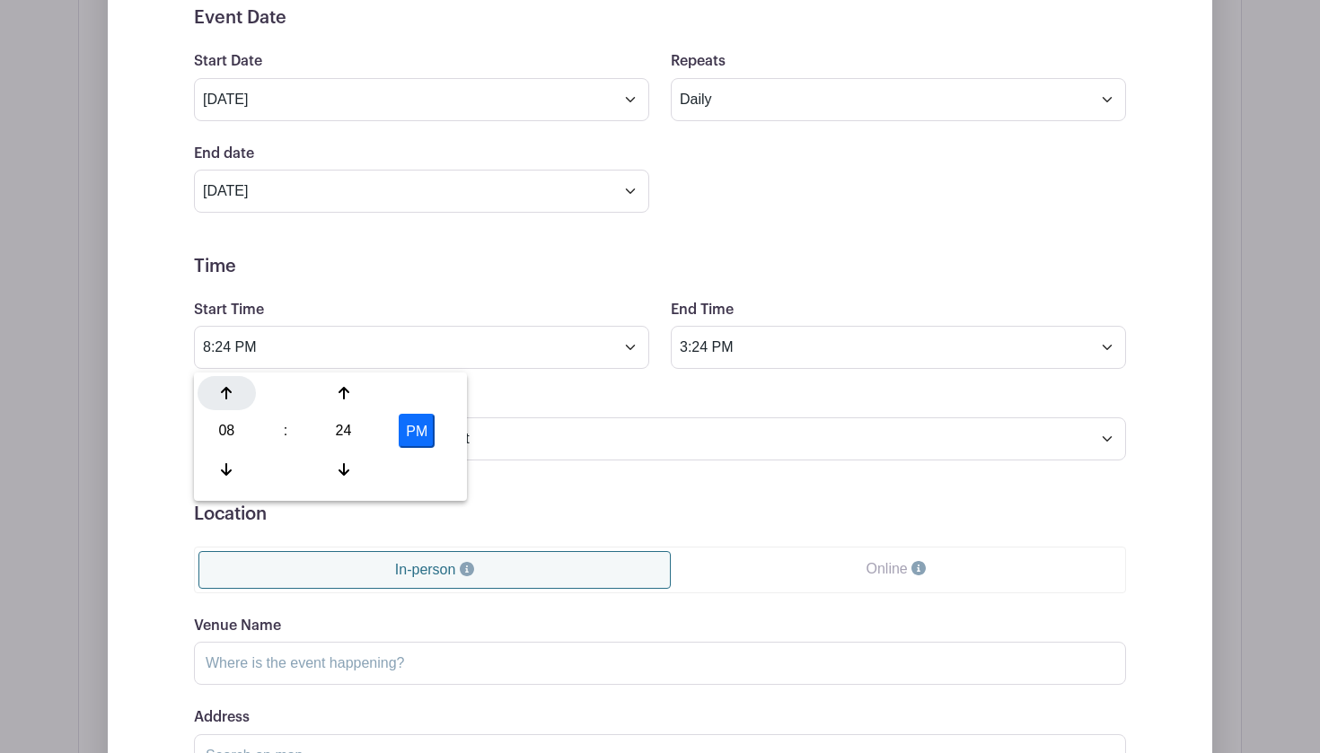
click at [224, 398] on icon at bounding box center [226, 393] width 11 height 14
click at [222, 474] on icon at bounding box center [226, 469] width 11 height 14
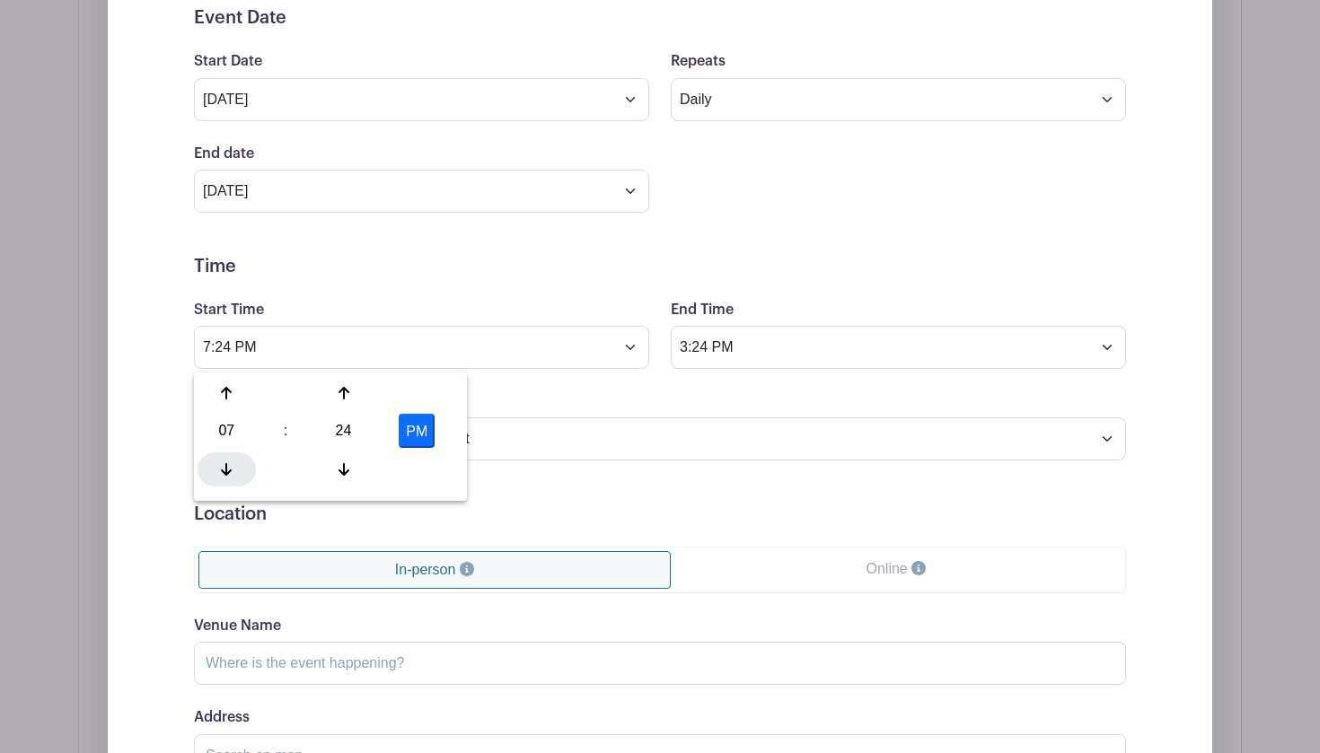
click at [222, 474] on icon at bounding box center [226, 469] width 11 height 14
click at [339, 470] on icon at bounding box center [344, 469] width 11 height 13
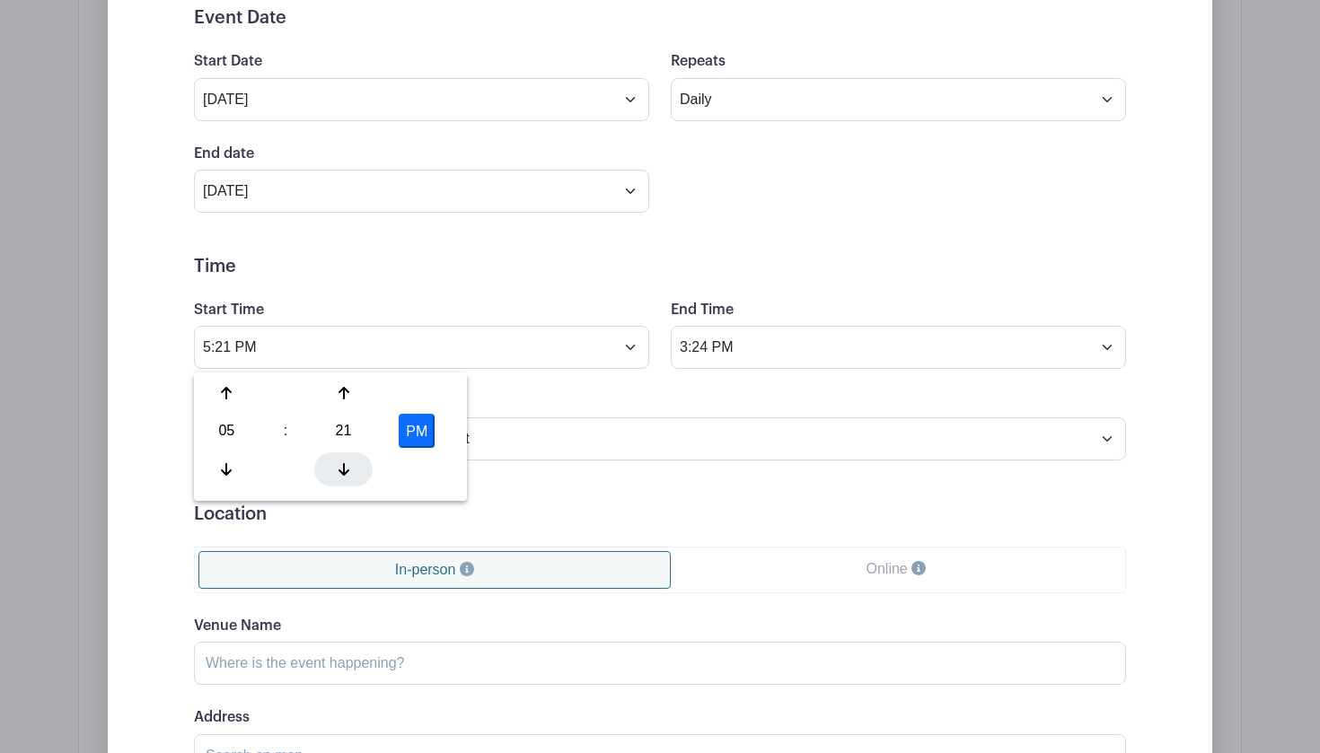
click at [339, 470] on icon at bounding box center [344, 469] width 11 height 13
click at [339, 468] on icon at bounding box center [344, 469] width 11 height 14
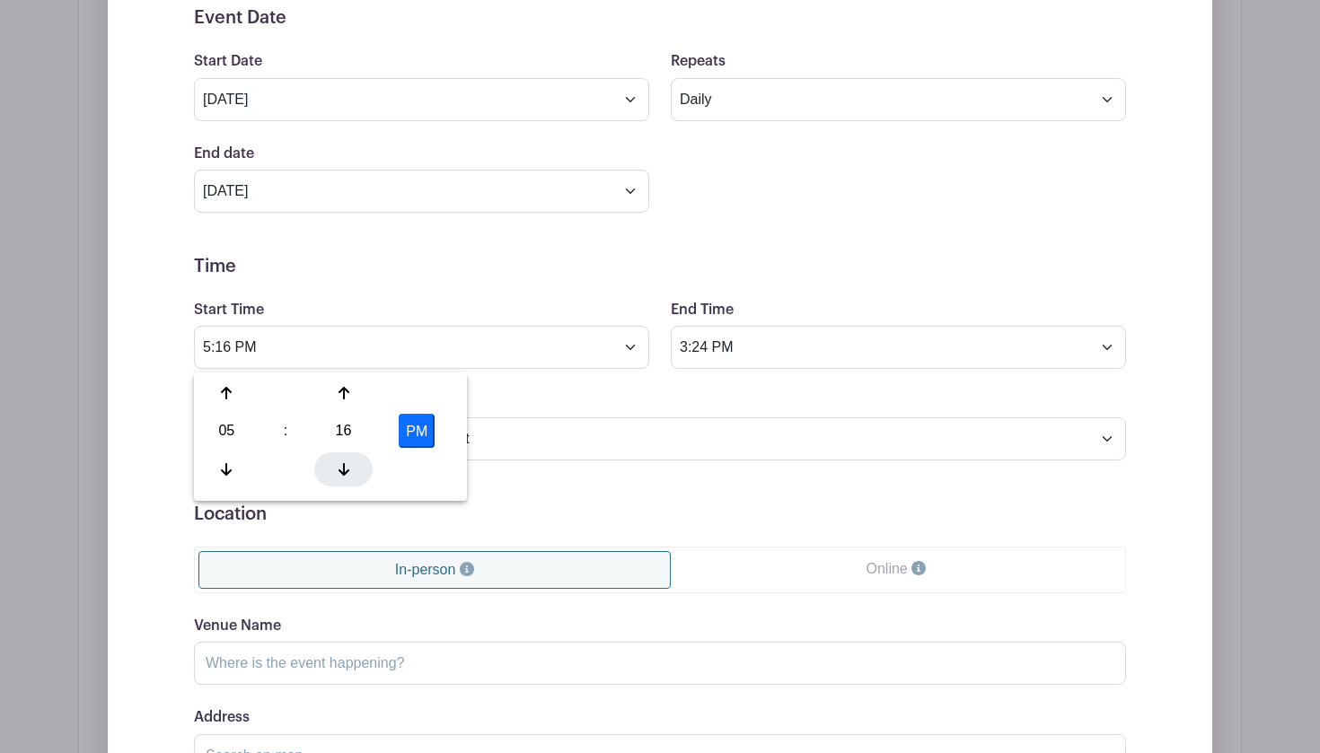
click at [339, 468] on icon at bounding box center [344, 469] width 11 height 14
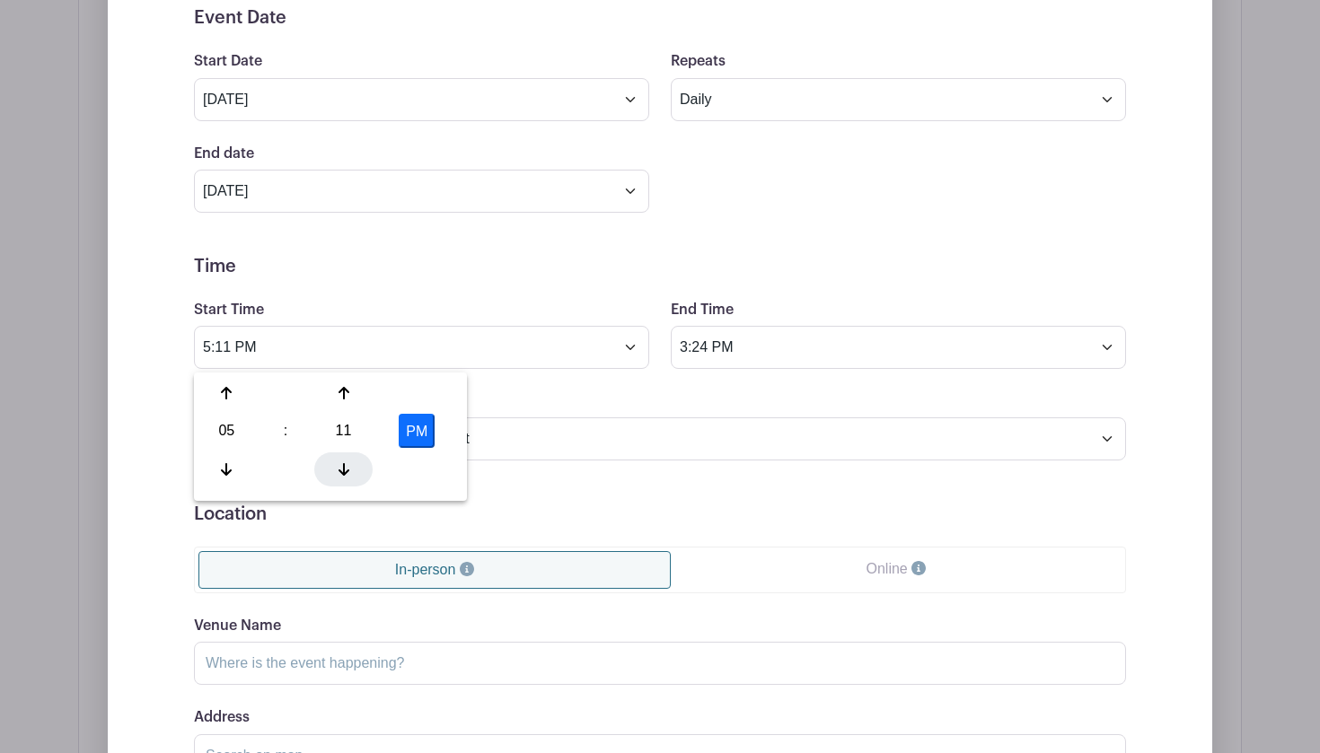
click at [339, 468] on icon at bounding box center [344, 469] width 11 height 14
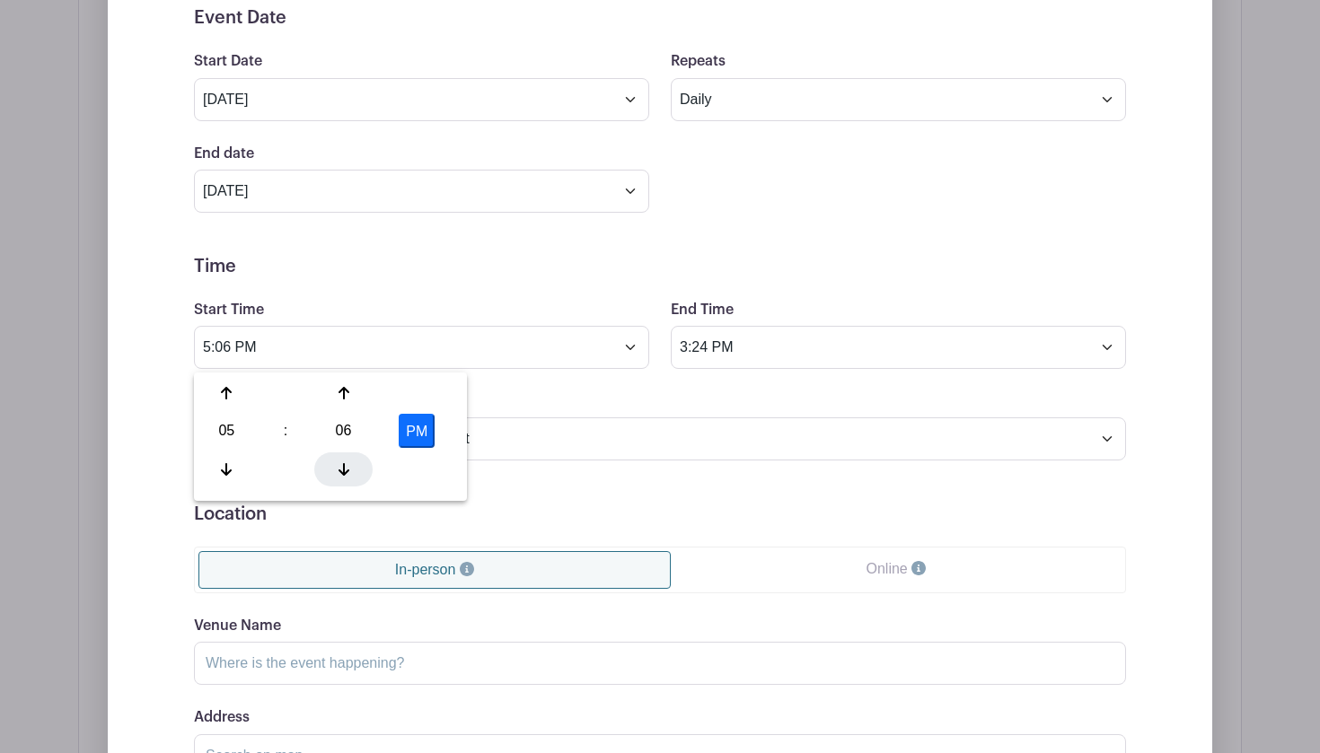
click at [339, 468] on icon at bounding box center [344, 469] width 11 height 14
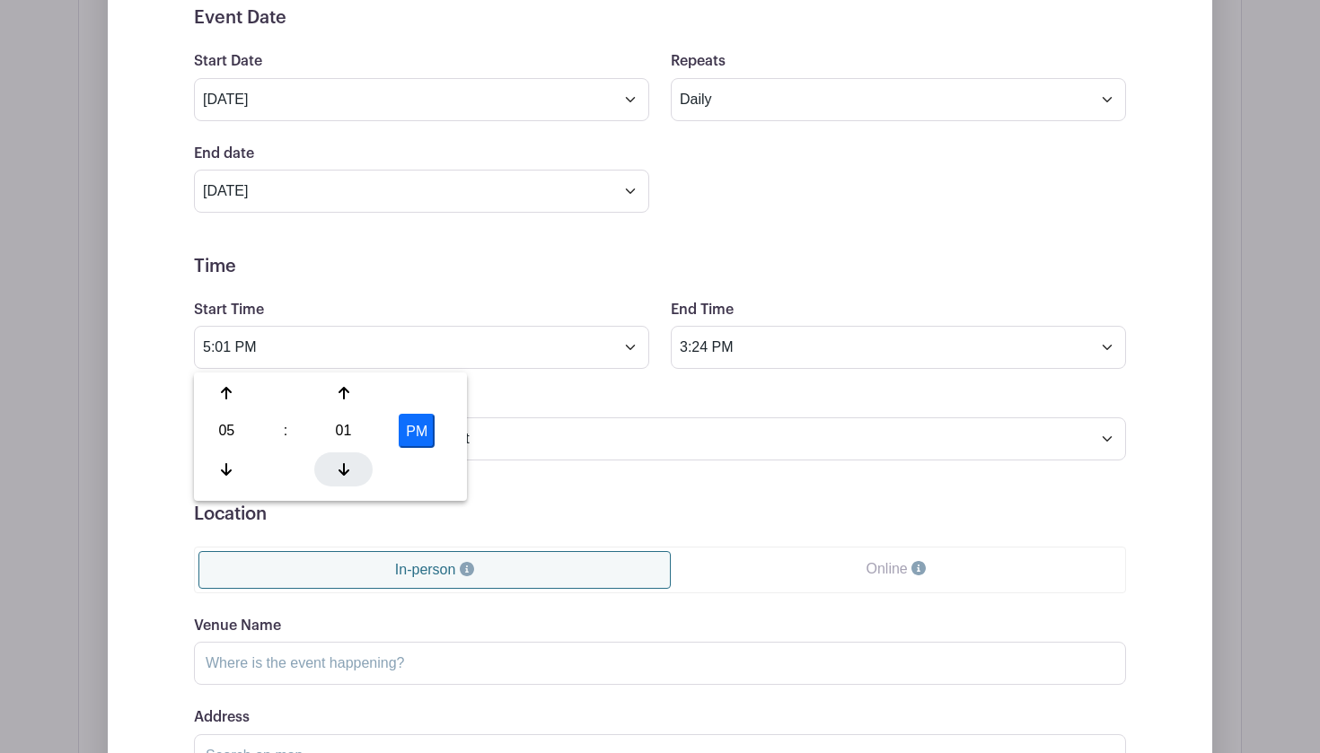
click at [339, 468] on icon at bounding box center [344, 469] width 11 height 14
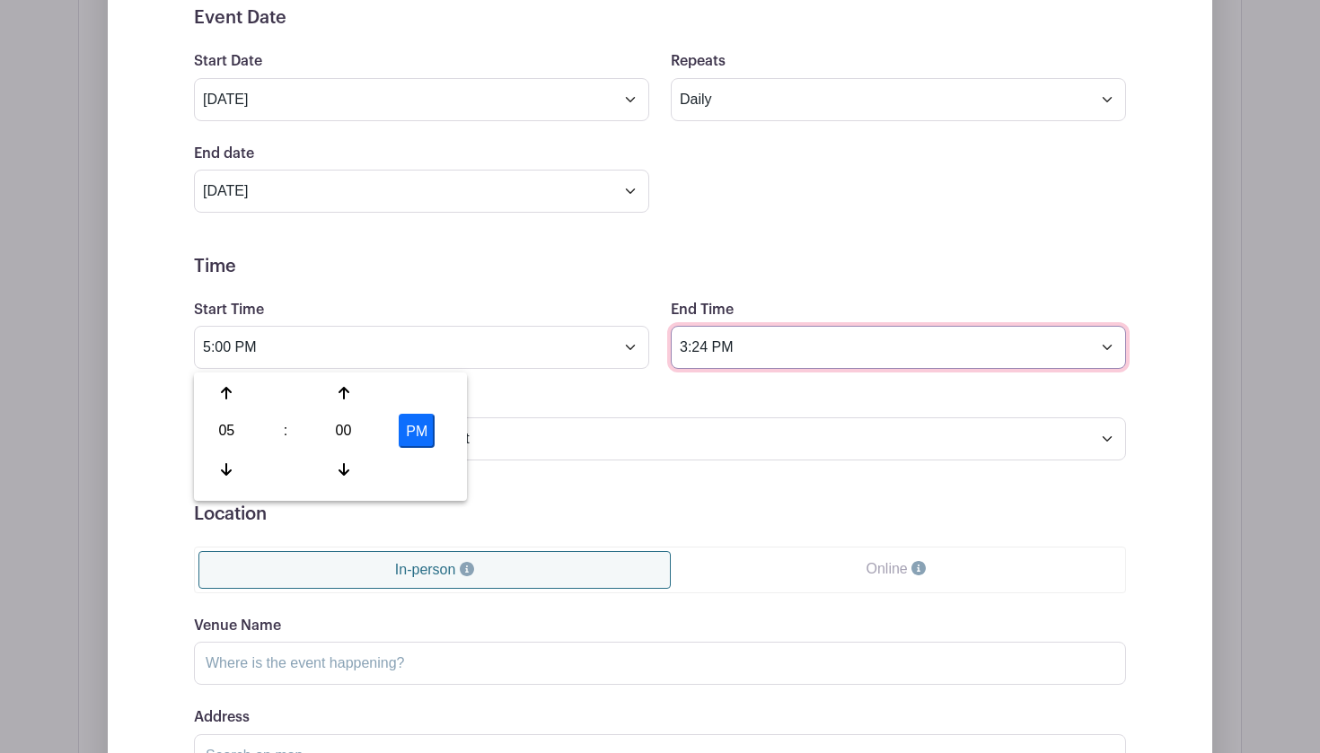
click at [894, 350] on input "3:24 PM" at bounding box center [898, 347] width 455 height 43
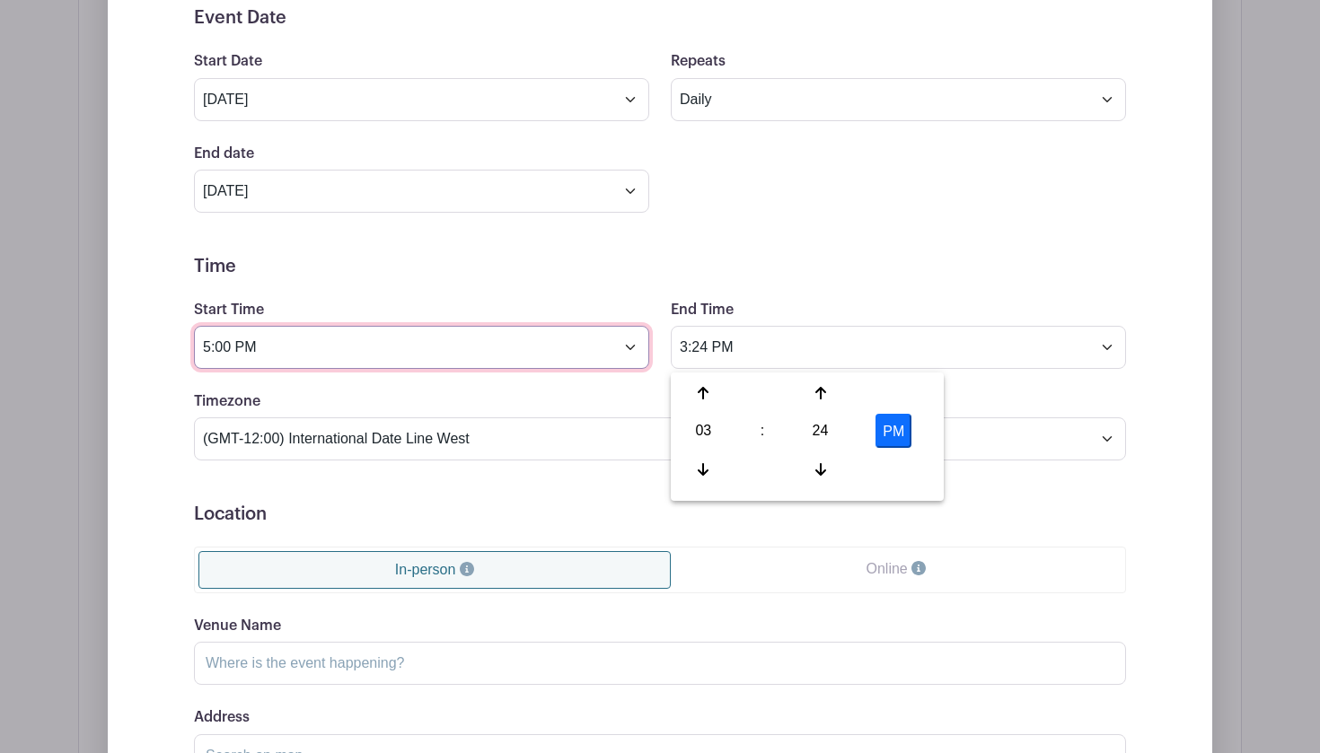
click at [298, 354] on input "5:00 PM" at bounding box center [421, 347] width 455 height 43
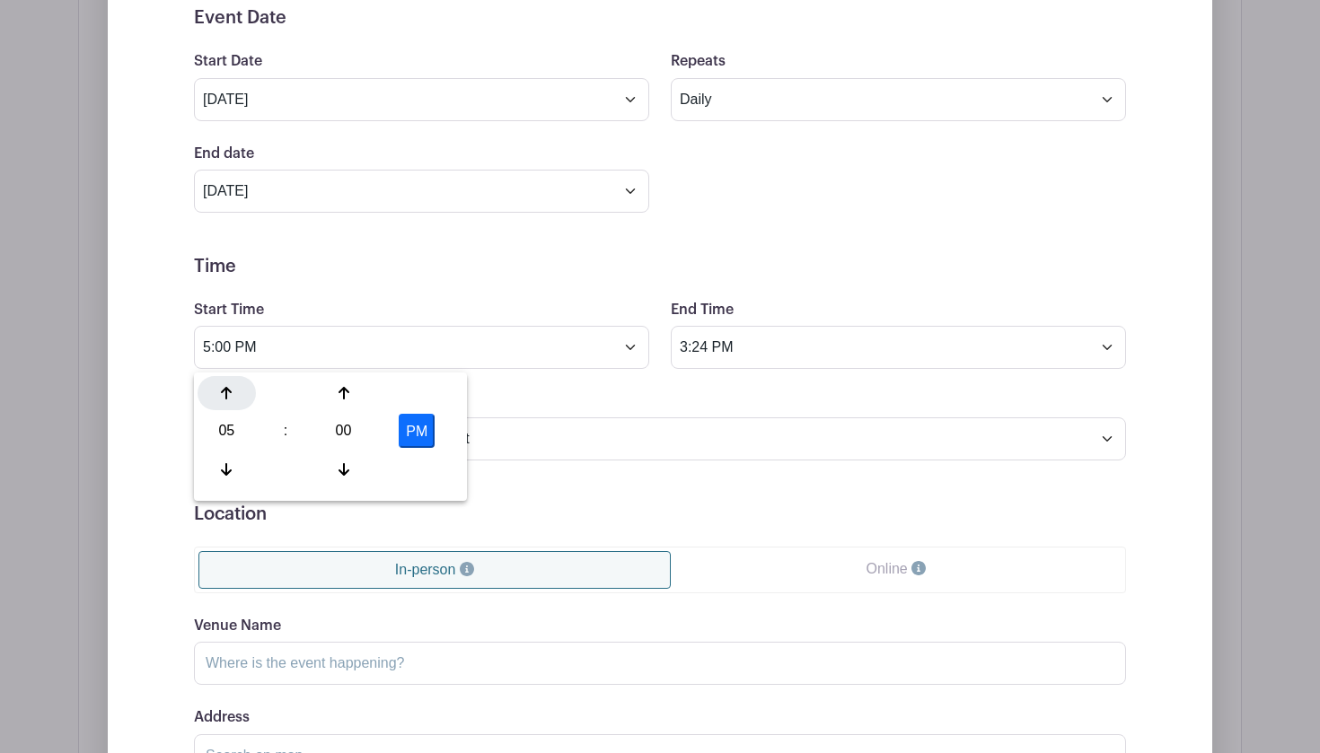
click at [229, 392] on icon at bounding box center [226, 393] width 11 height 14
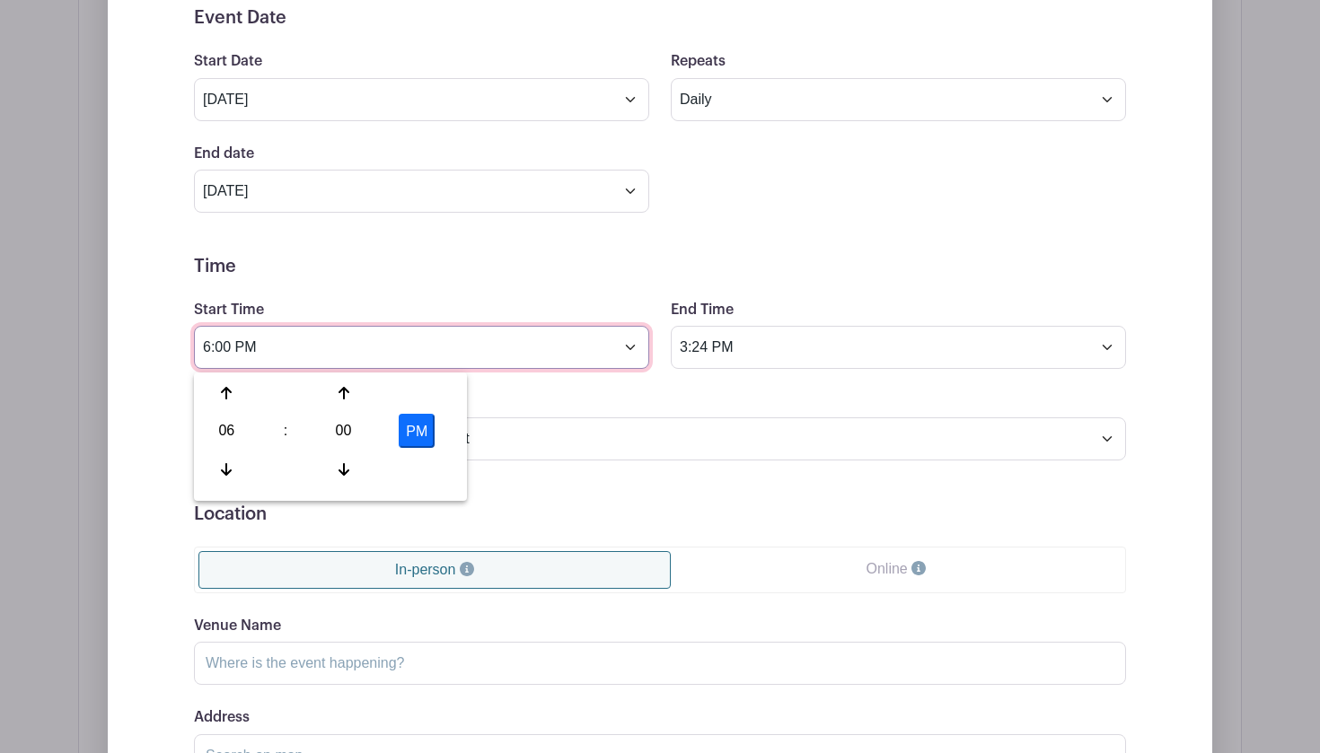
click at [211, 356] on input "6:00 PM" at bounding box center [421, 347] width 455 height 43
click at [286, 352] on input "12:00 PM" at bounding box center [421, 347] width 455 height 43
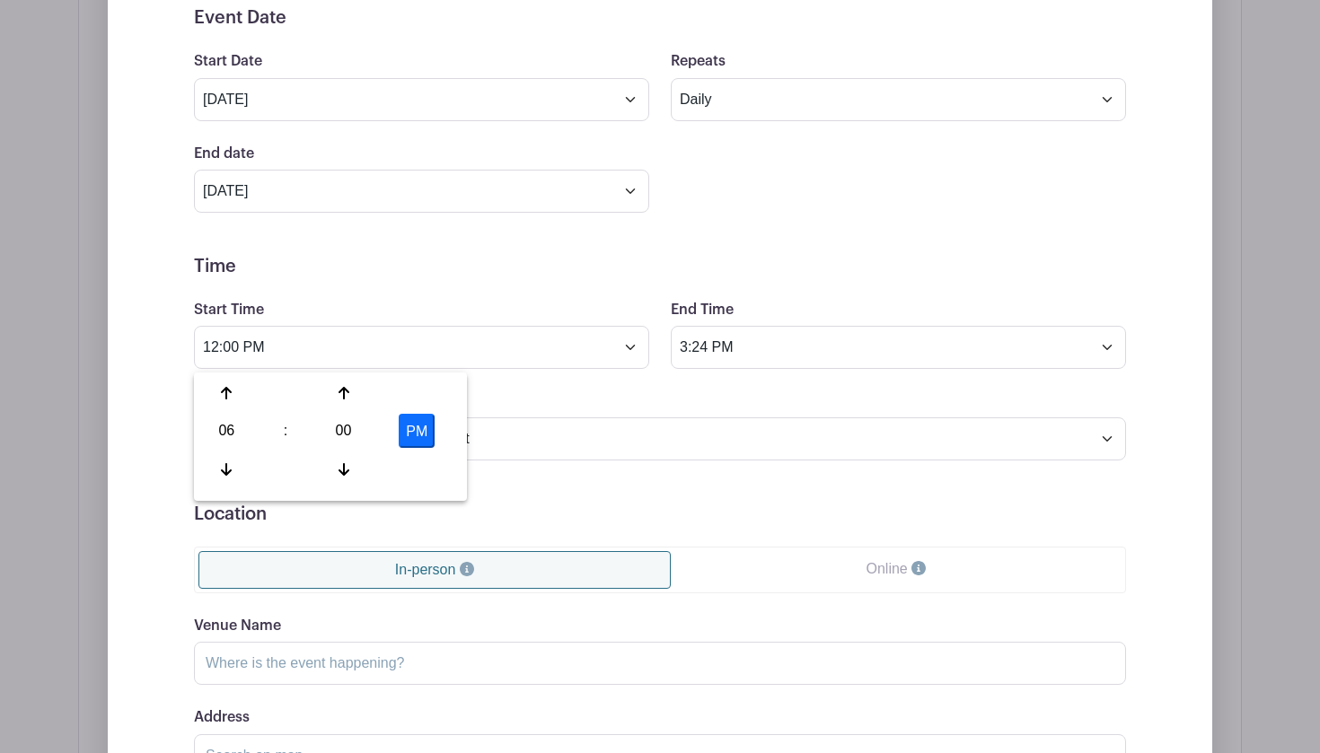
click at [412, 425] on button "PM" at bounding box center [417, 431] width 36 height 34
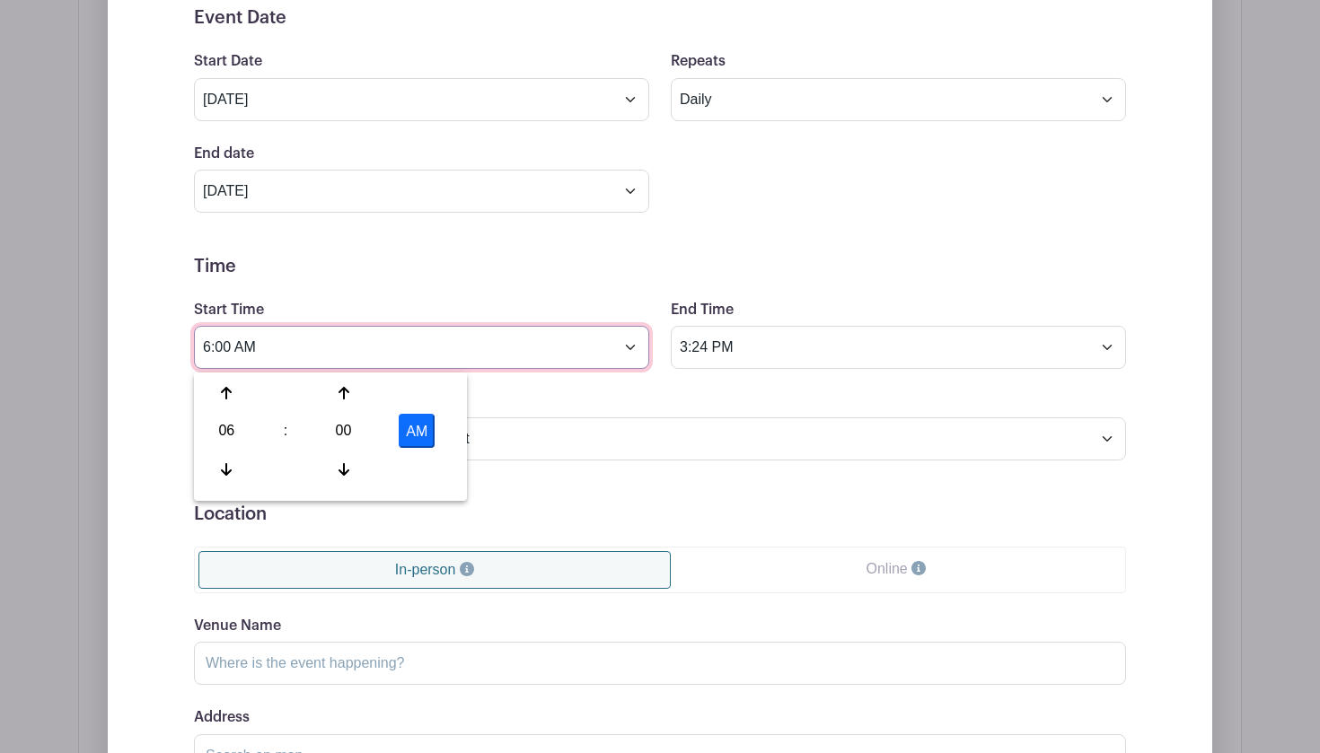
click at [214, 354] on input "6:00 AM" at bounding box center [421, 347] width 455 height 43
type input "12:00 AM"
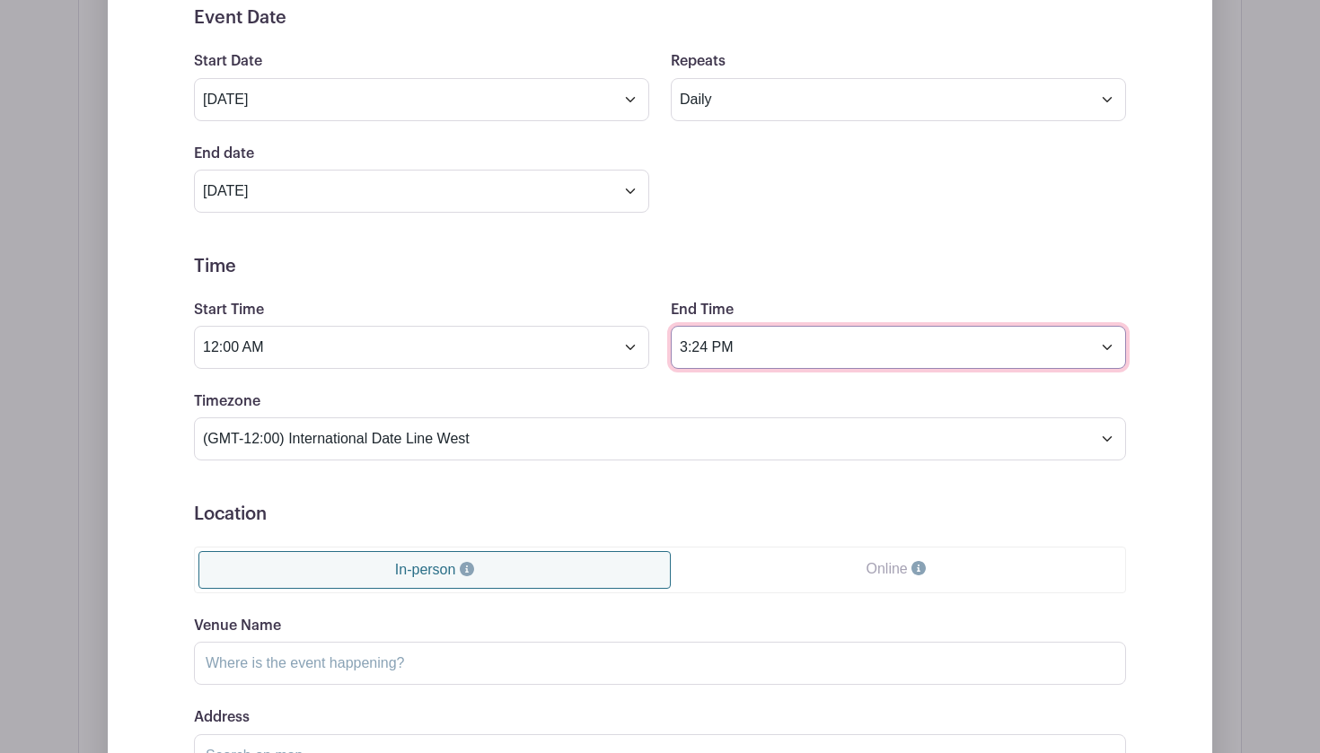
click at [705, 352] on input "3:24 PM" at bounding box center [898, 347] width 455 height 43
click at [687, 355] on input "3:24 PM" at bounding box center [898, 347] width 455 height 43
type input "11:59 PM"
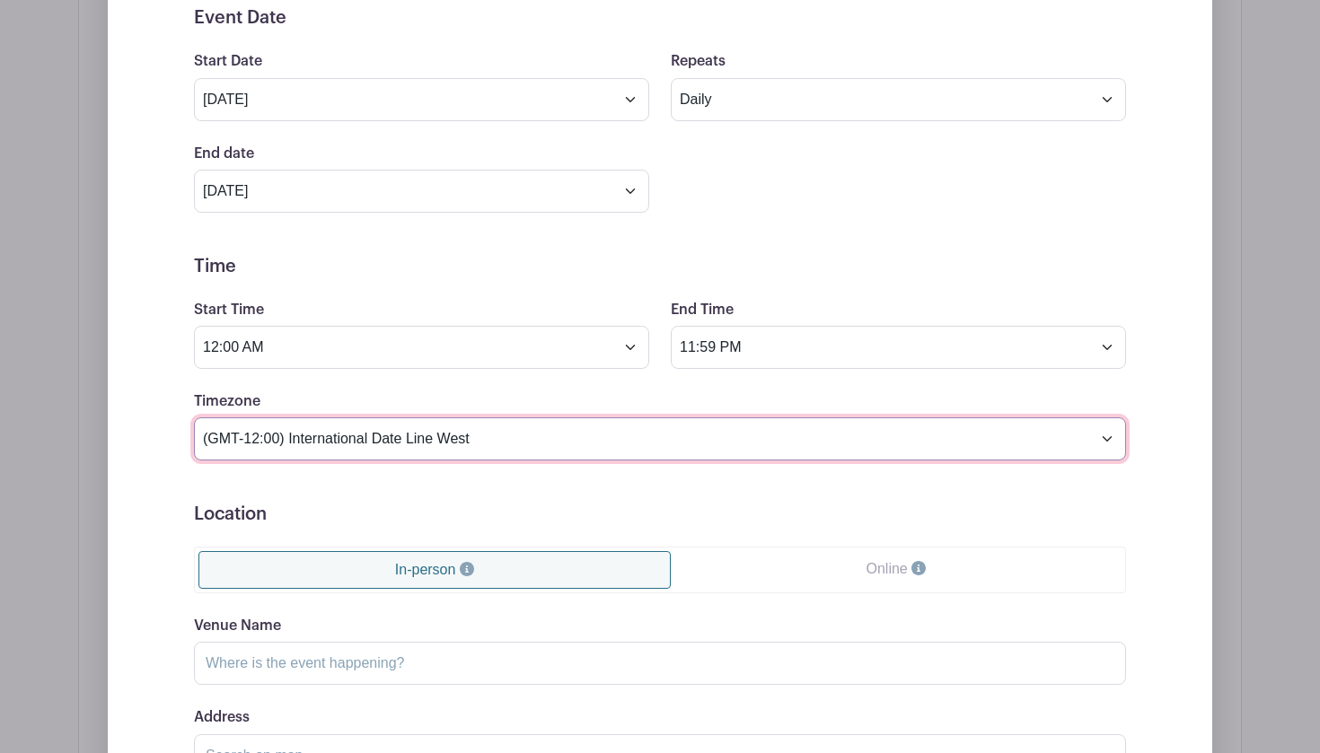
select select "Central Time (US & Canada)"
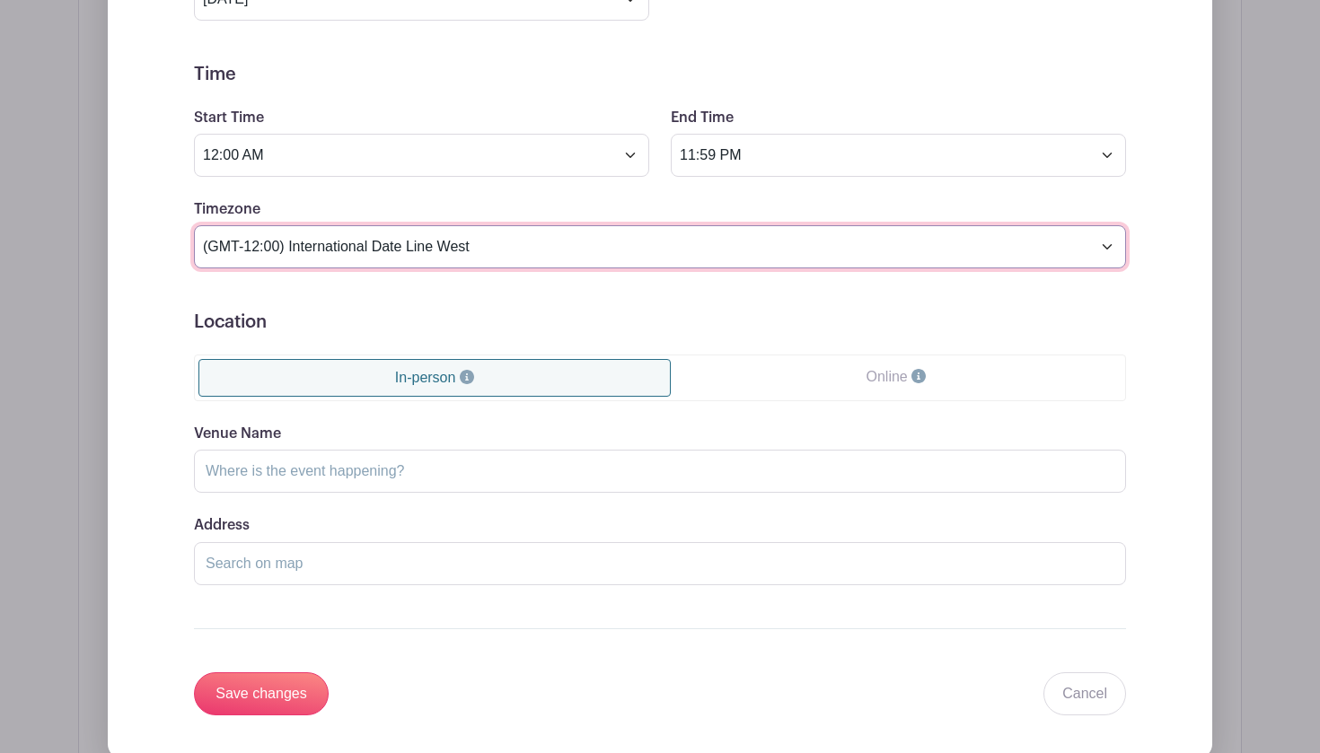
scroll to position [1158, 0]
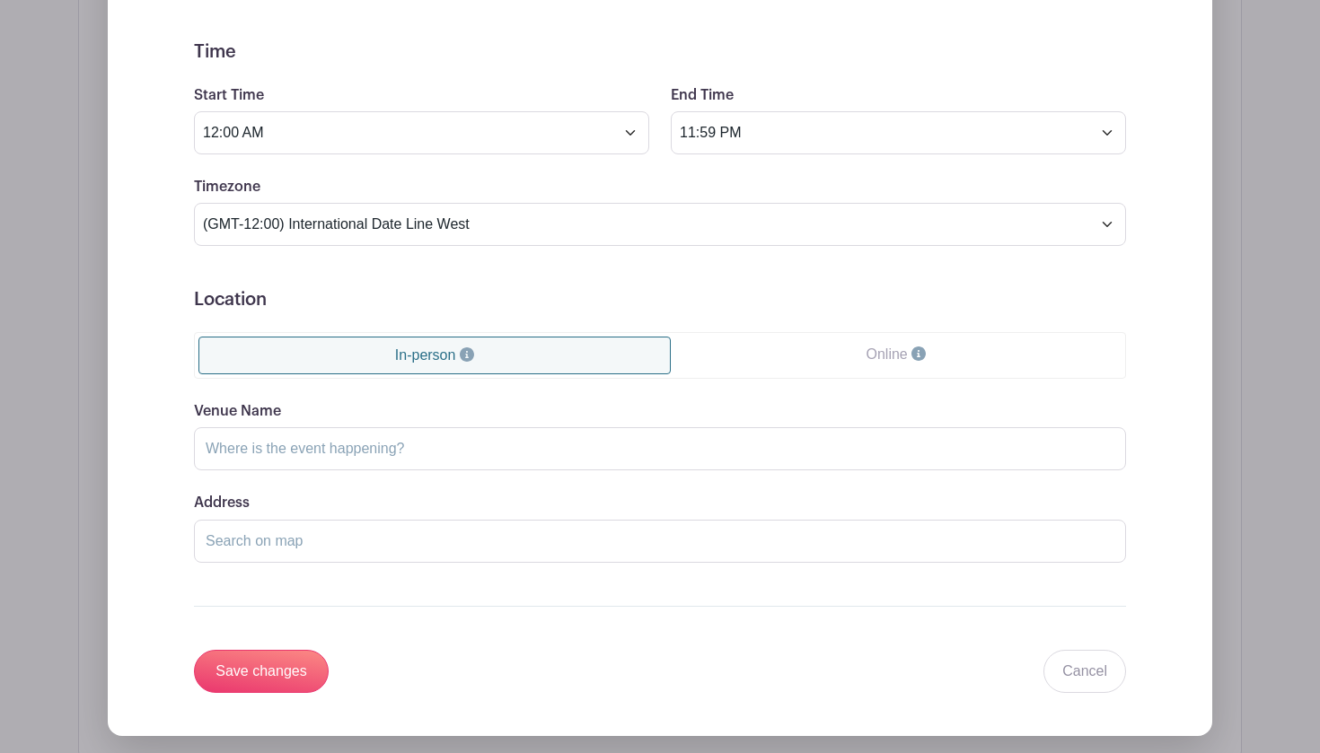
click at [735, 365] on link "Online" at bounding box center [896, 355] width 451 height 36
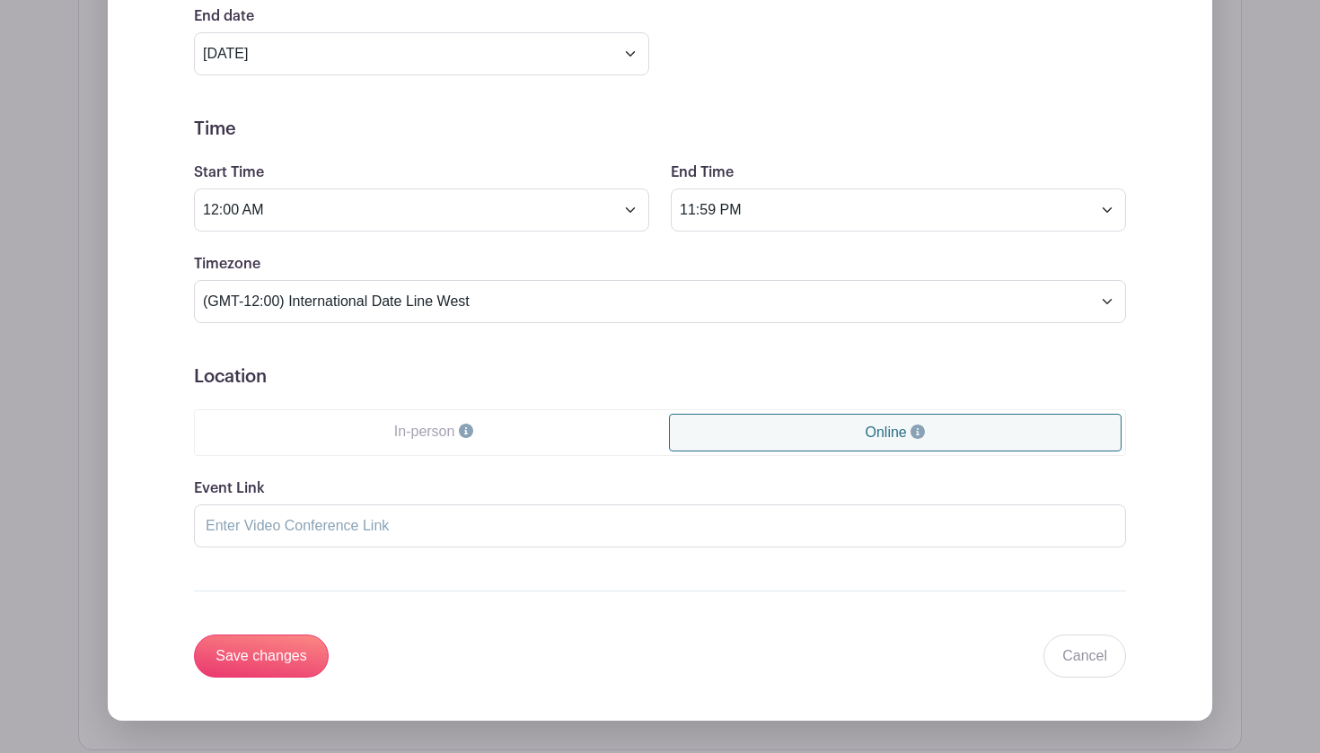
scroll to position [1091, 0]
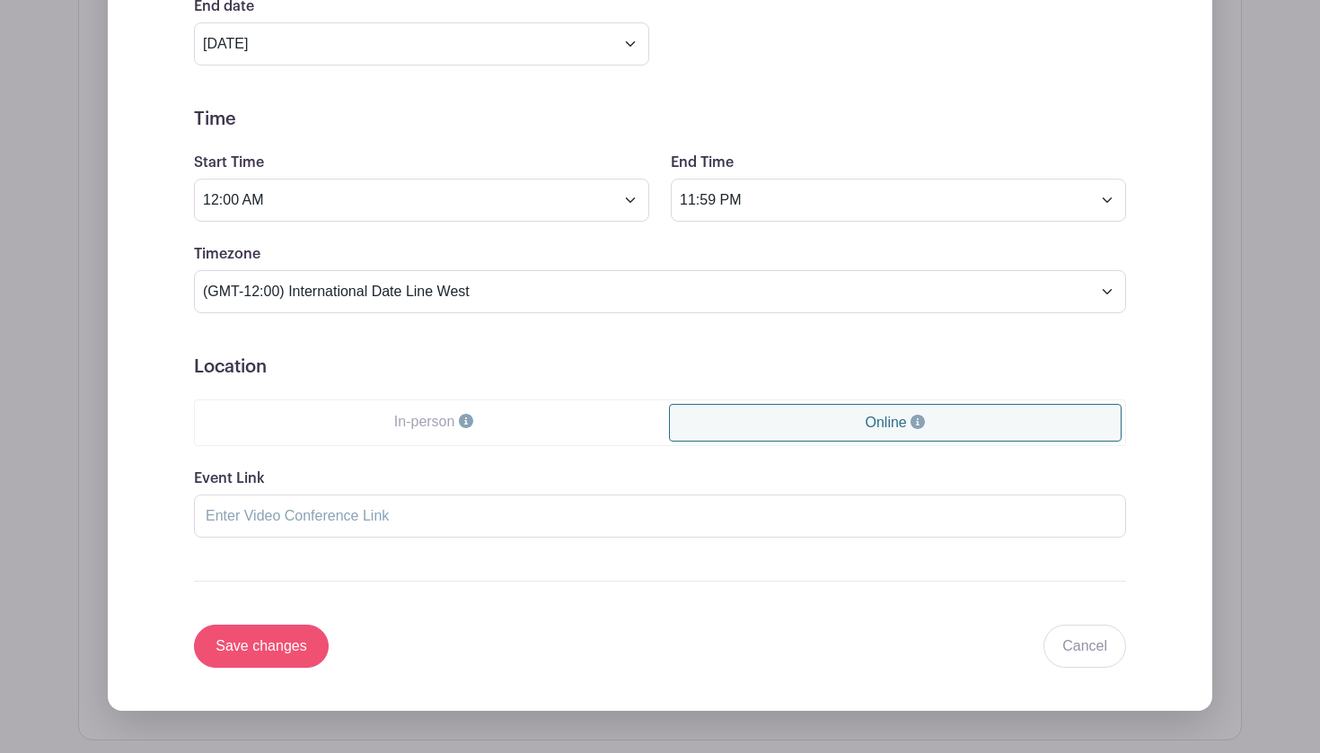
click at [293, 647] on input "Save changes" at bounding box center [261, 646] width 135 height 43
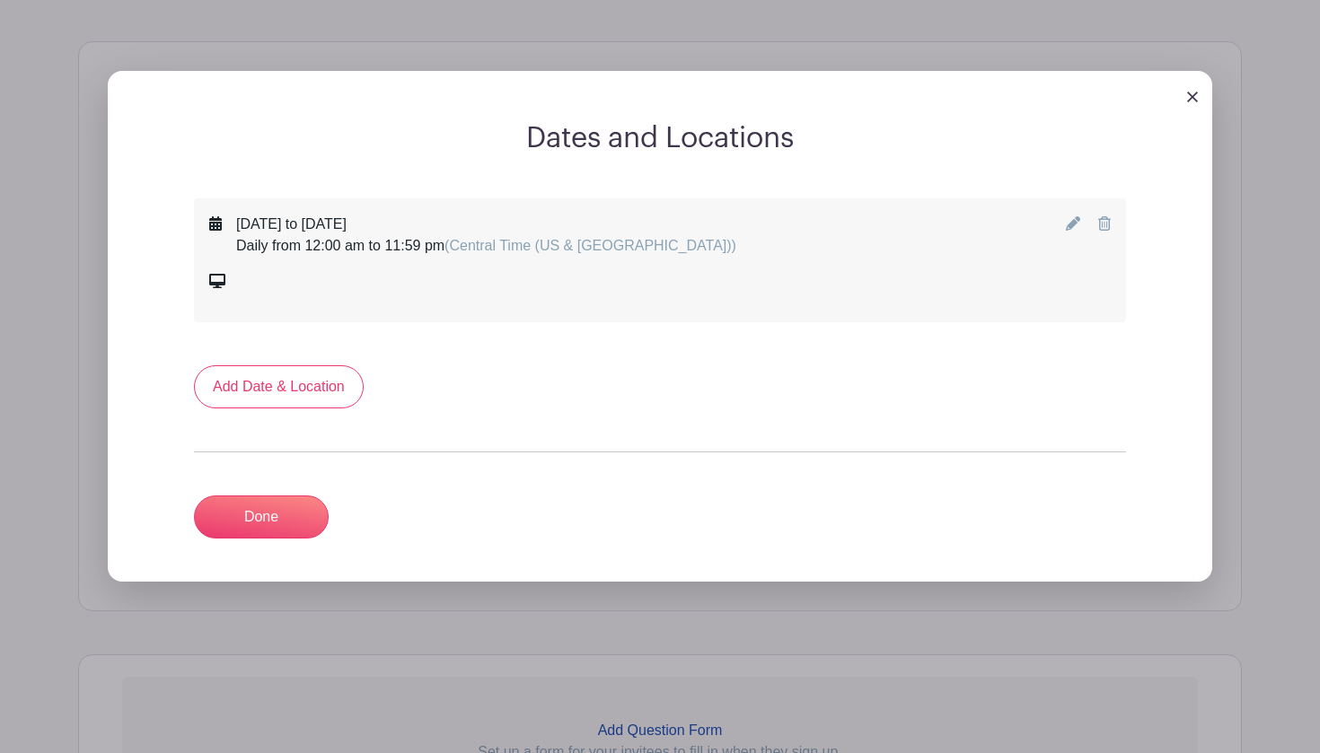
scroll to position [748, 0]
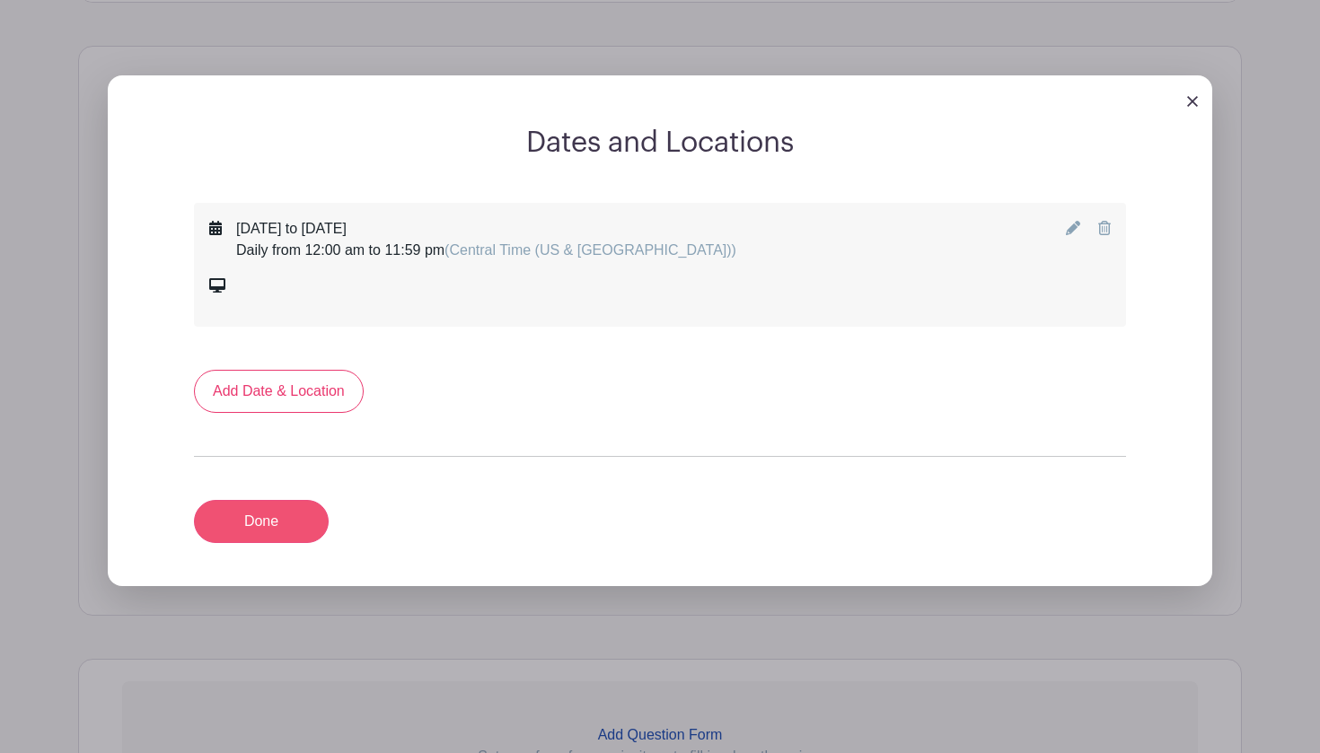
click at [285, 521] on link "Done" at bounding box center [261, 521] width 135 height 43
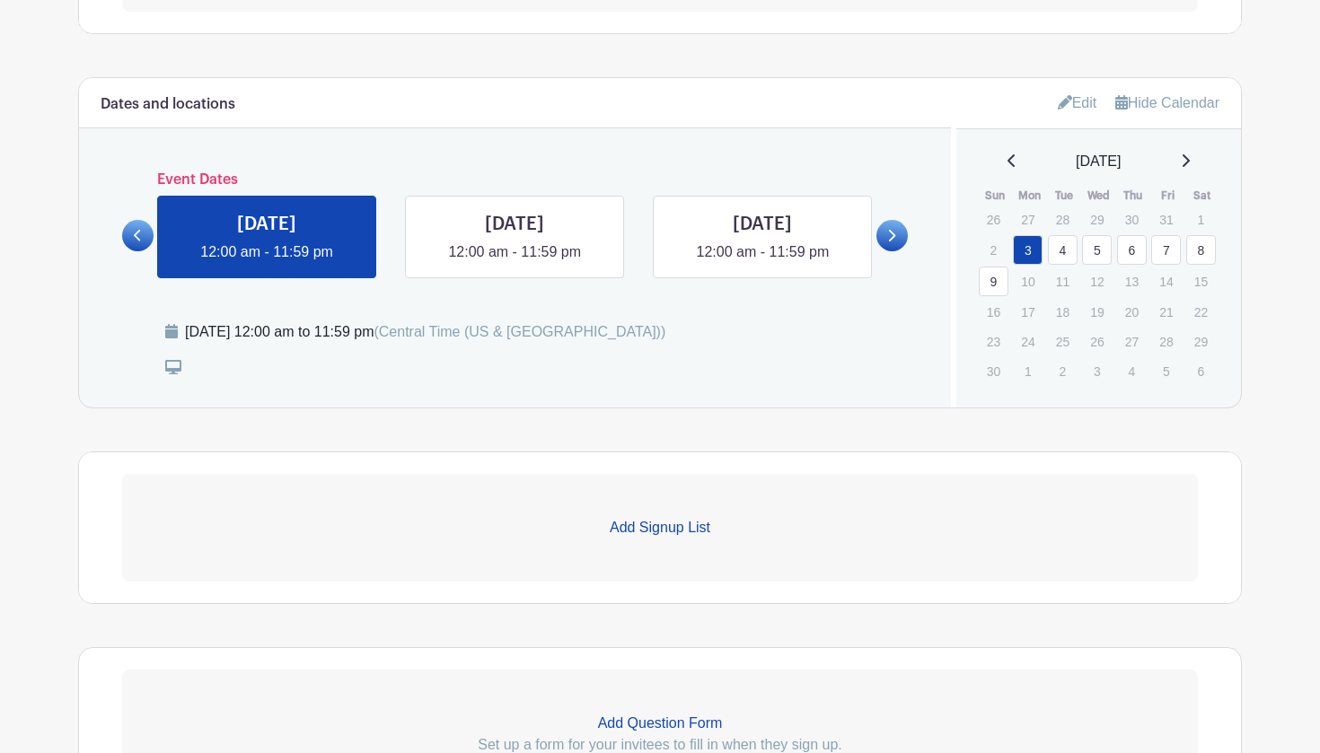
scroll to position [717, 0]
click at [645, 531] on p "Add Signup List" at bounding box center [660, 527] width 1076 height 22
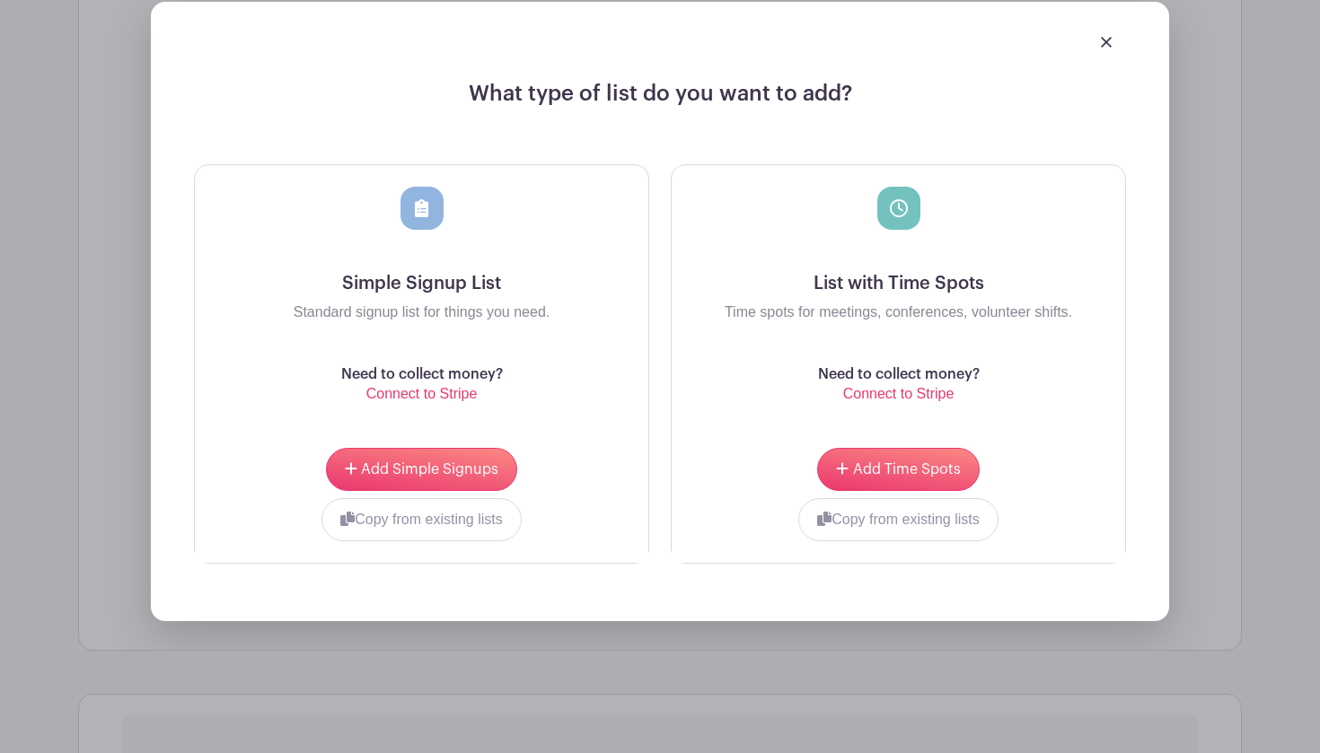
scroll to position [1240, 0]
click at [920, 470] on span "Add Time Spots" at bounding box center [907, 469] width 108 height 14
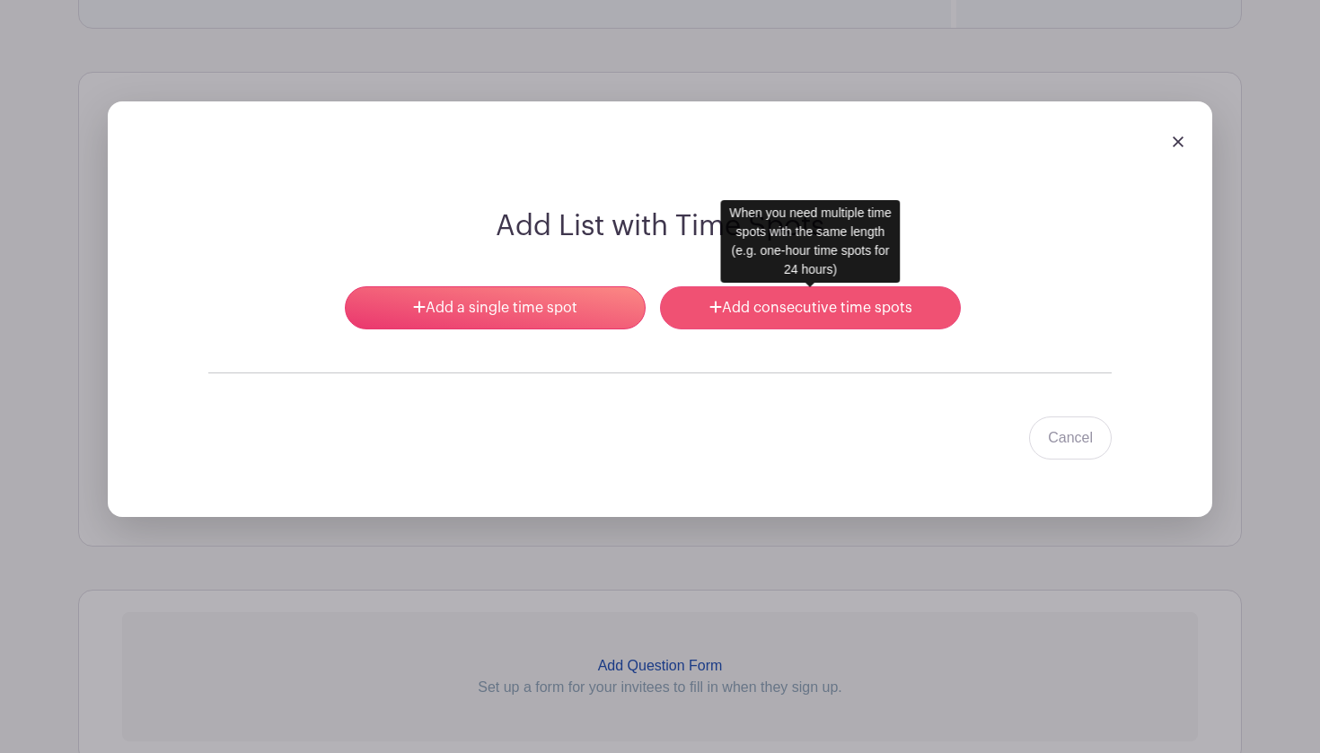
click at [740, 312] on link "Add consecutive time spots" at bounding box center [810, 307] width 301 height 43
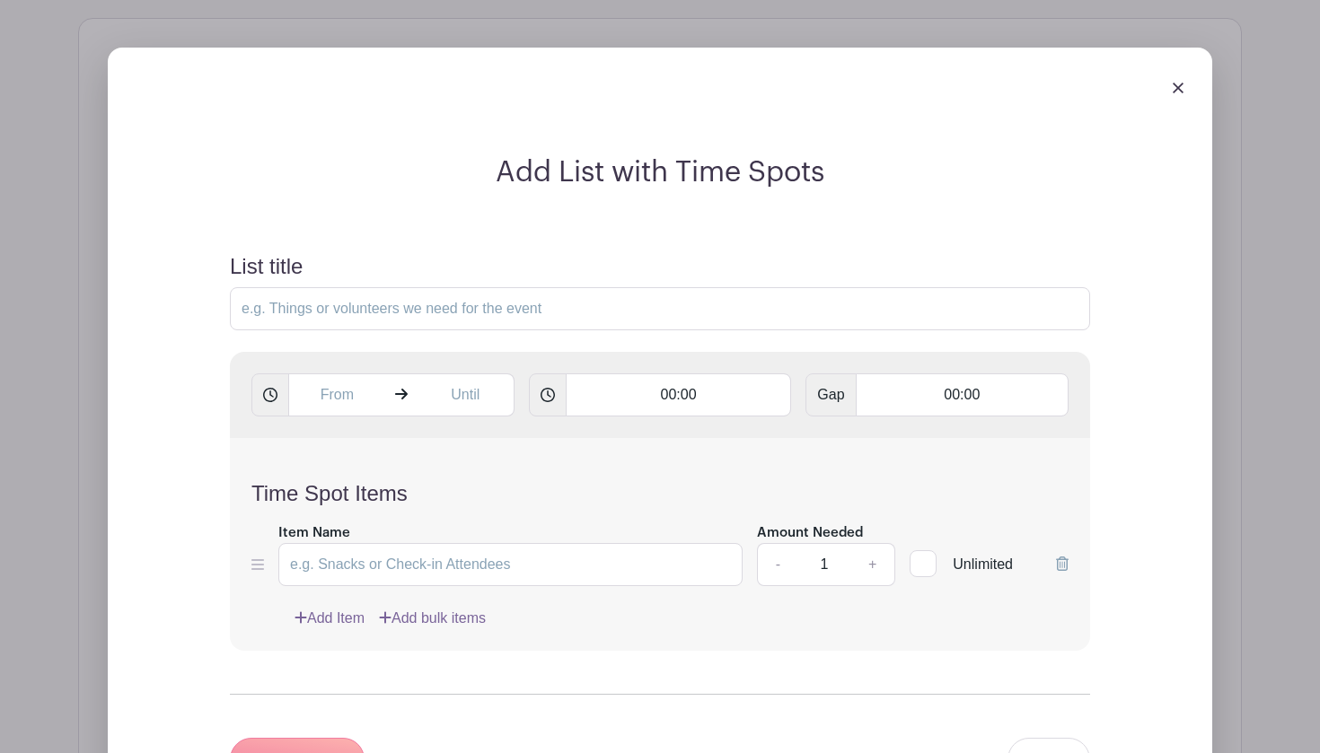
scroll to position [1297, 0]
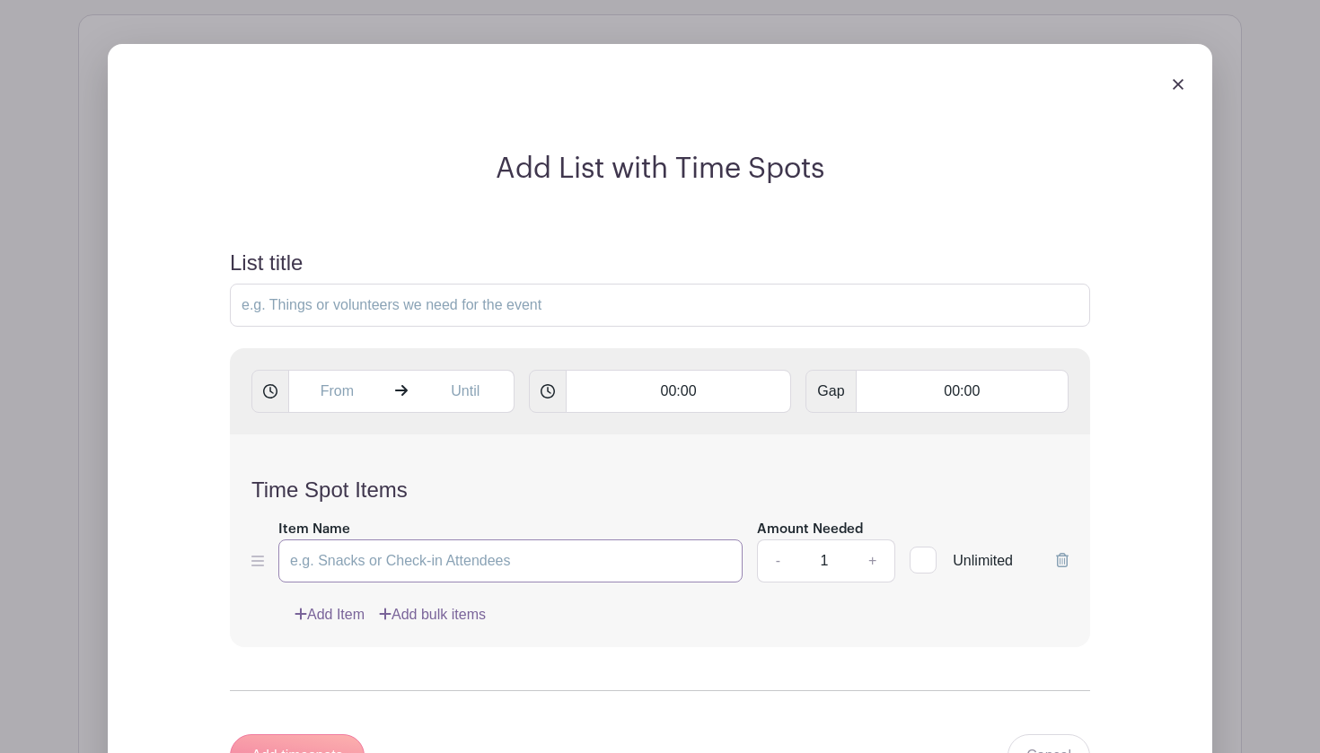
click at [432, 570] on input "Item Name" at bounding box center [510, 561] width 464 height 43
type input "Prayer"
click at [945, 397] on input "00:00" at bounding box center [962, 391] width 213 height 43
click at [901, 421] on div at bounding box center [901, 435] width 84 height 34
click at [901, 422] on div at bounding box center [901, 435] width 84 height 34
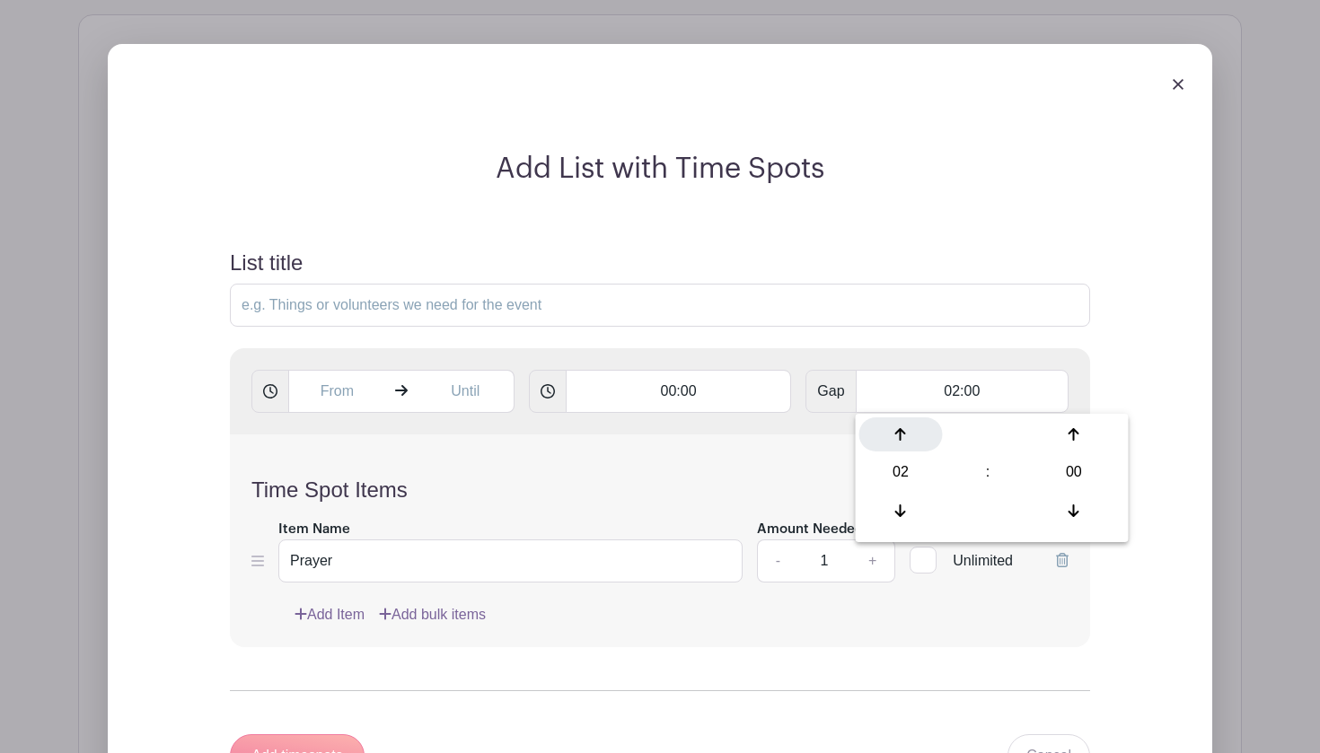
click at [901, 422] on div at bounding box center [901, 435] width 84 height 34
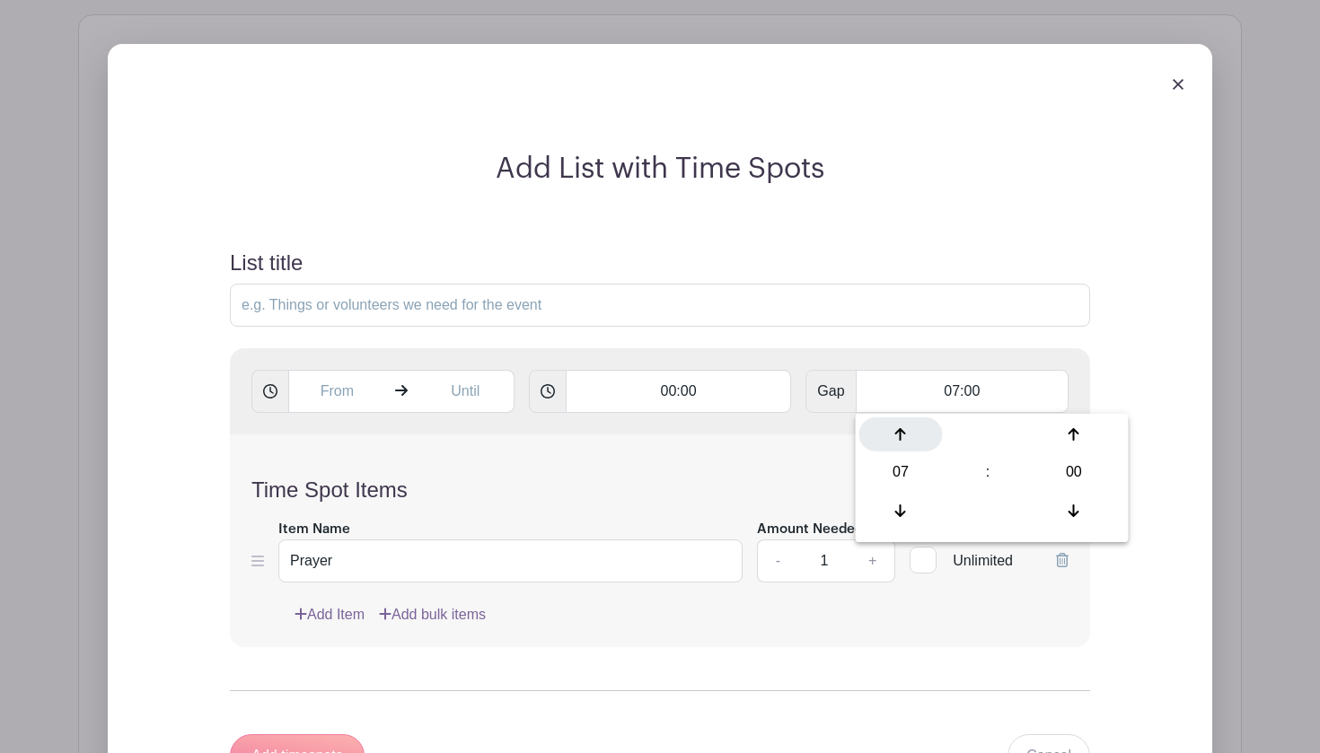
click at [901, 422] on div at bounding box center [901, 435] width 84 height 34
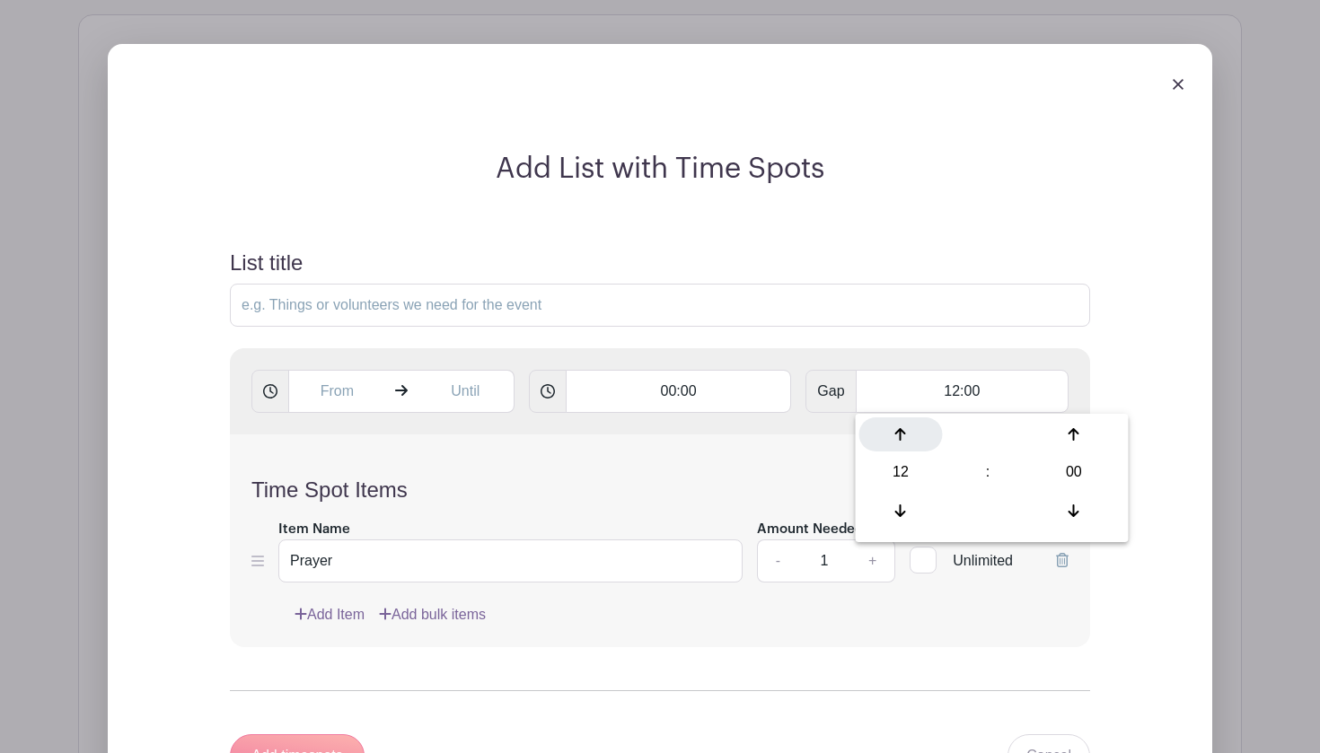
click at [901, 422] on div at bounding box center [901, 435] width 84 height 34
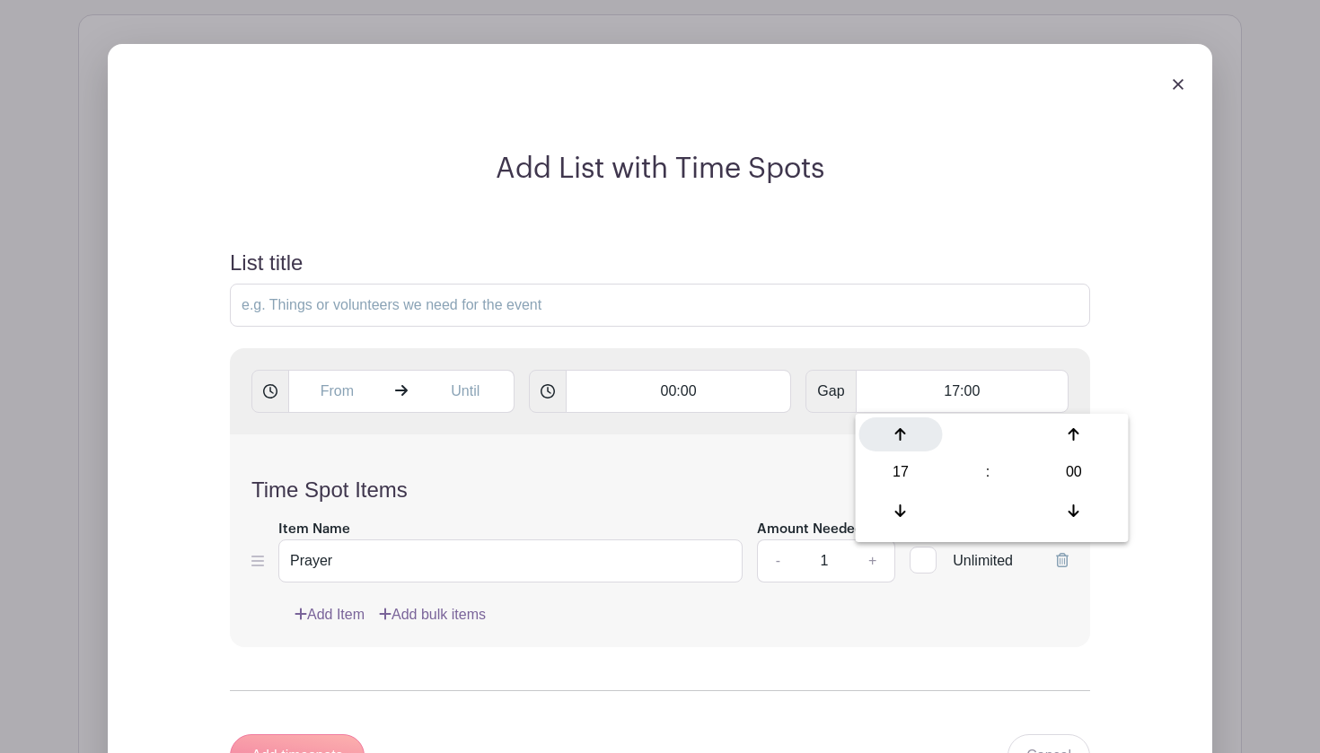
click at [901, 422] on div at bounding box center [901, 435] width 84 height 34
type input "20:00"
click at [764, 470] on div "Time Spot Items Item Name Prayer Amount Needed - 1 + Unlimited Add Item Add bul…" at bounding box center [660, 541] width 860 height 213
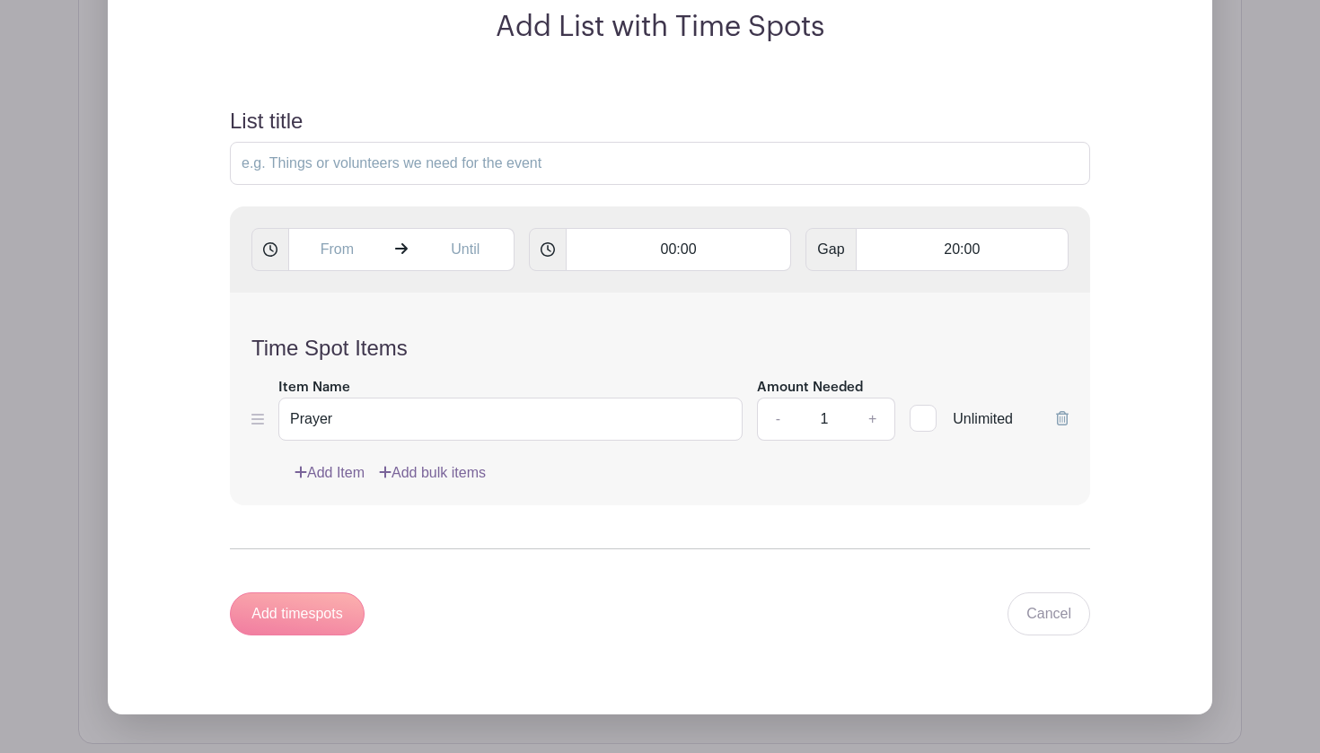
scroll to position [1435, 0]
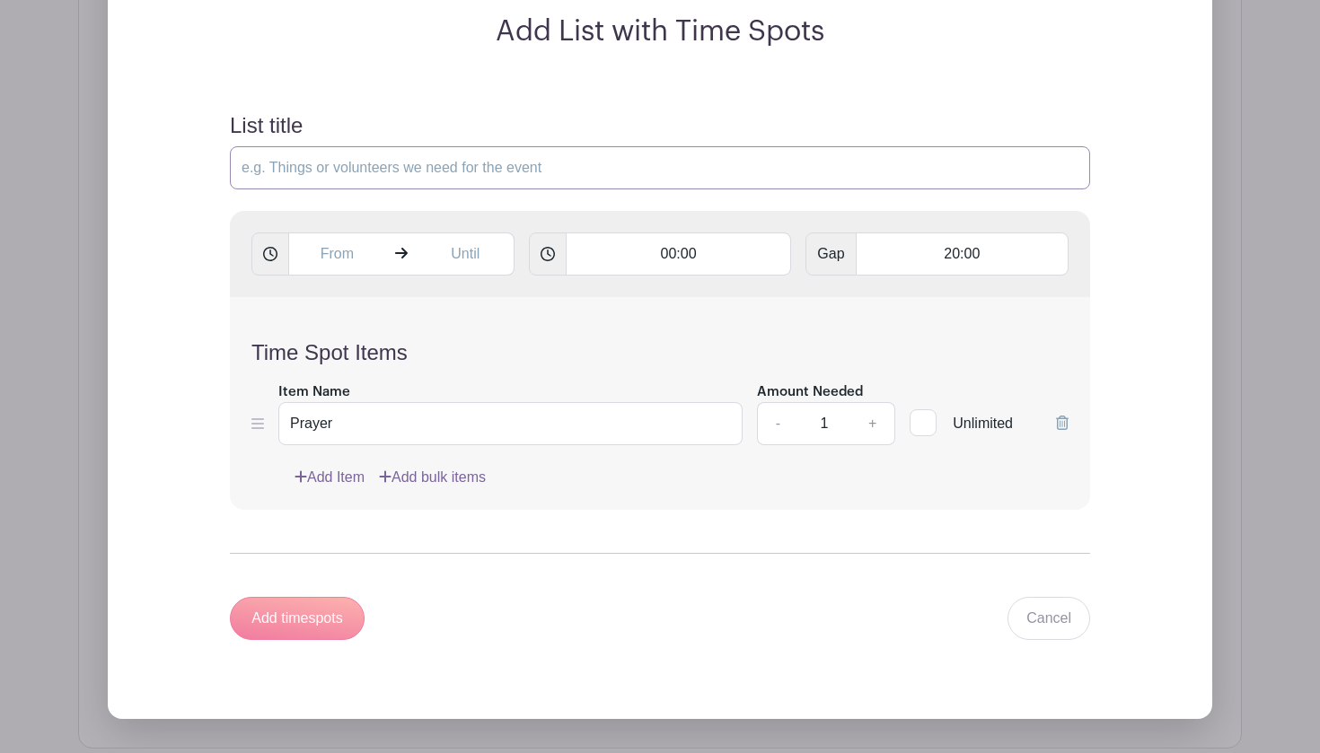
click at [347, 170] on input "List title" at bounding box center [660, 167] width 860 height 43
type input "Prayer Times"
click at [329, 619] on div "Add timespots" at bounding box center [297, 618] width 135 height 43
click at [669, 252] on input "00:00" at bounding box center [679, 254] width 226 height 43
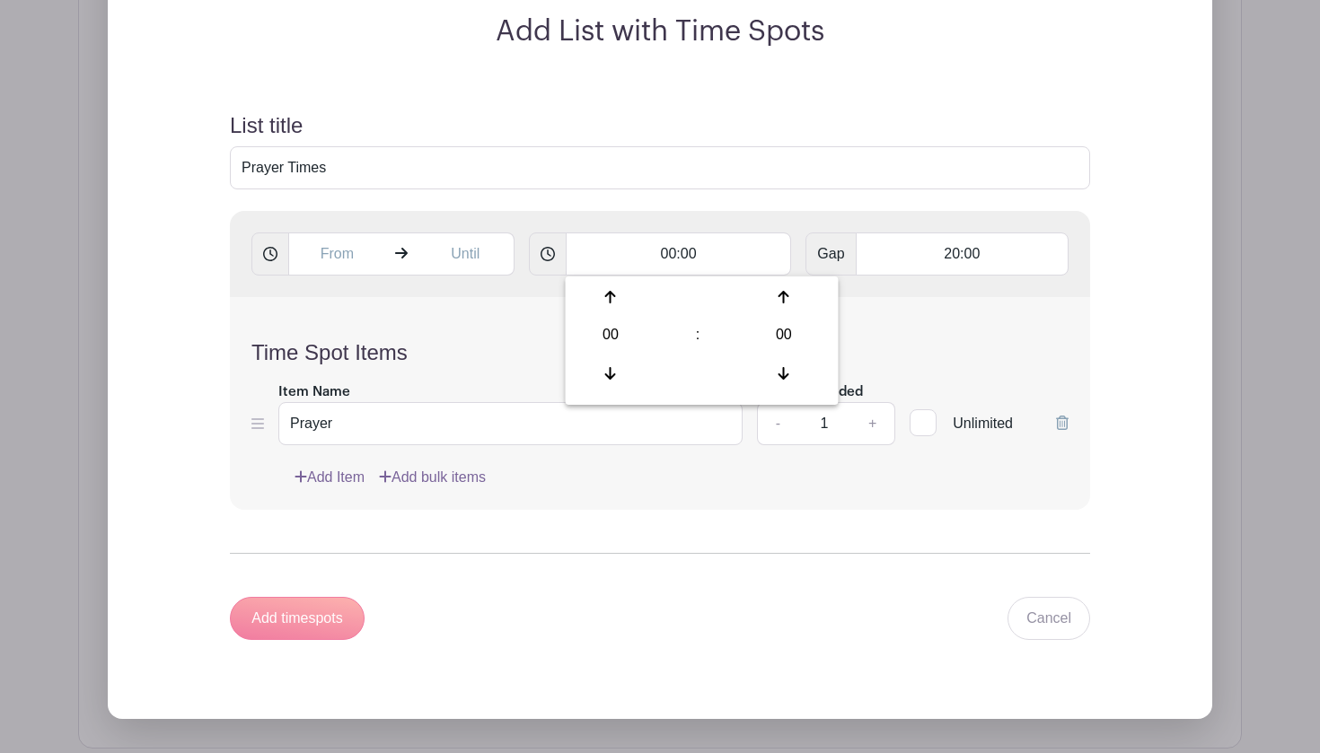
click at [552, 334] on div "Time Spot Items Item Name Prayer Amount Needed - 1 + Unlimited Add Item Add bul…" at bounding box center [660, 403] width 860 height 213
click at [362, 259] on input "text" at bounding box center [336, 254] width 97 height 43
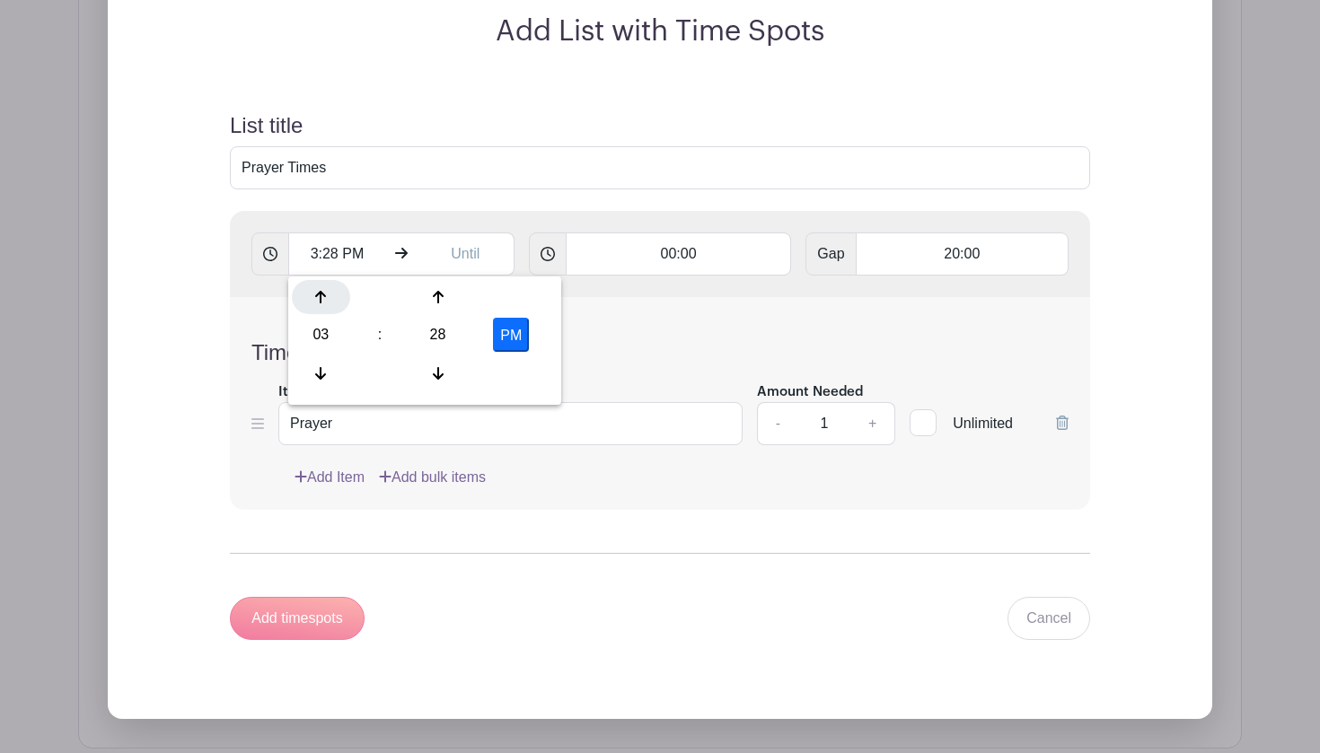
click at [323, 295] on icon at bounding box center [320, 297] width 11 height 13
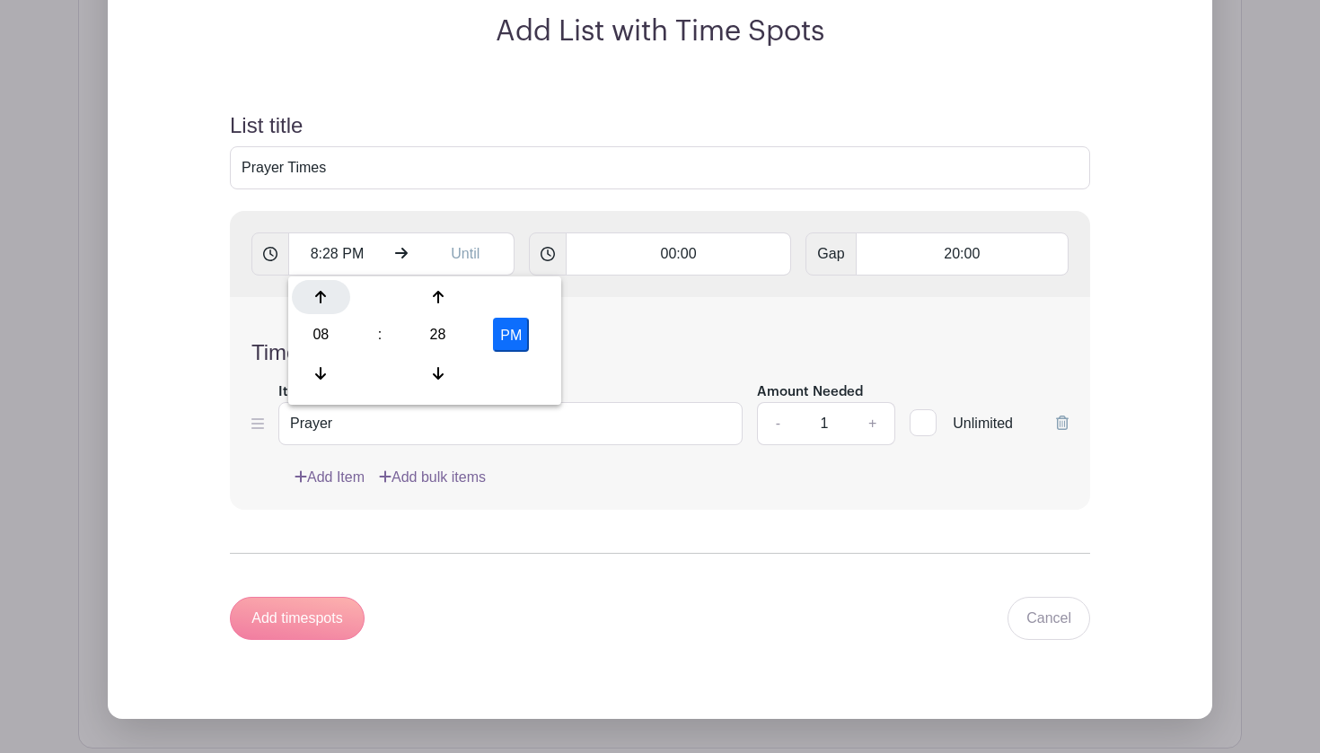
click at [323, 295] on icon at bounding box center [320, 297] width 11 height 13
click at [442, 371] on icon at bounding box center [438, 373] width 11 height 14
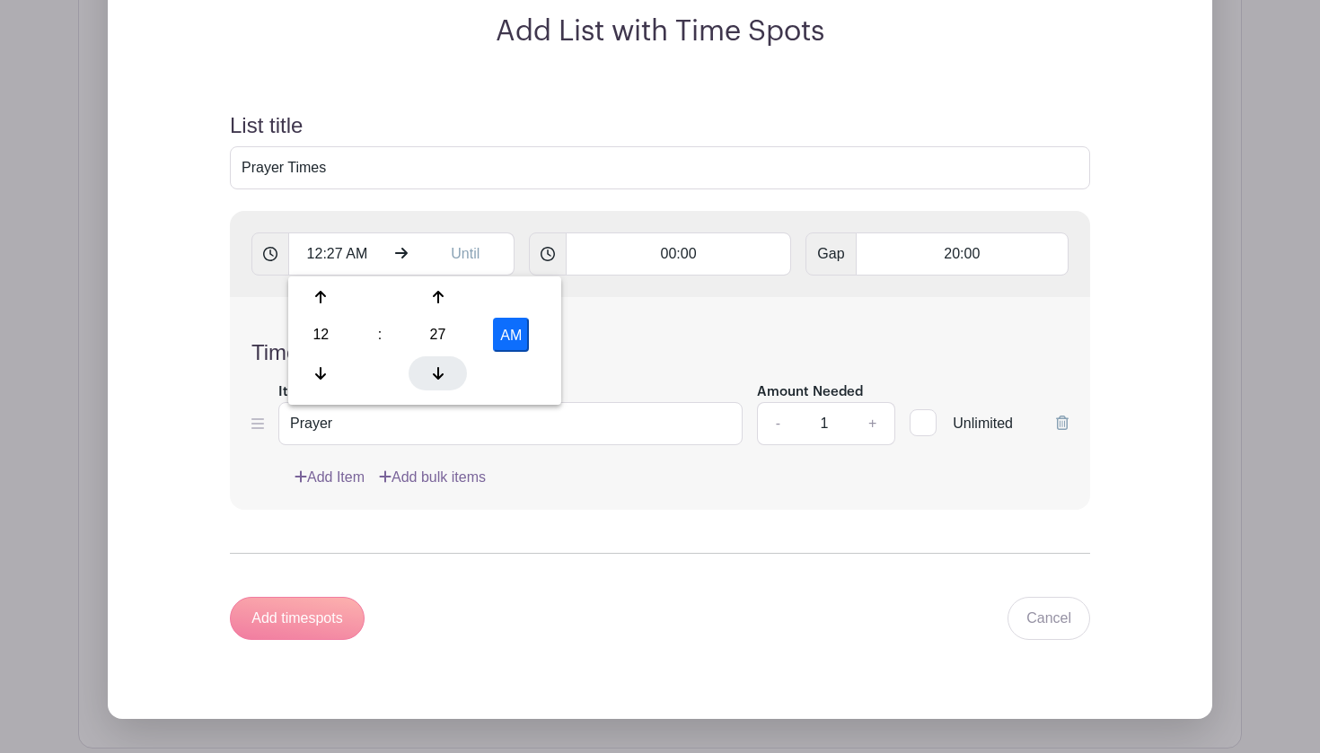
click at [442, 371] on icon at bounding box center [438, 373] width 11 height 14
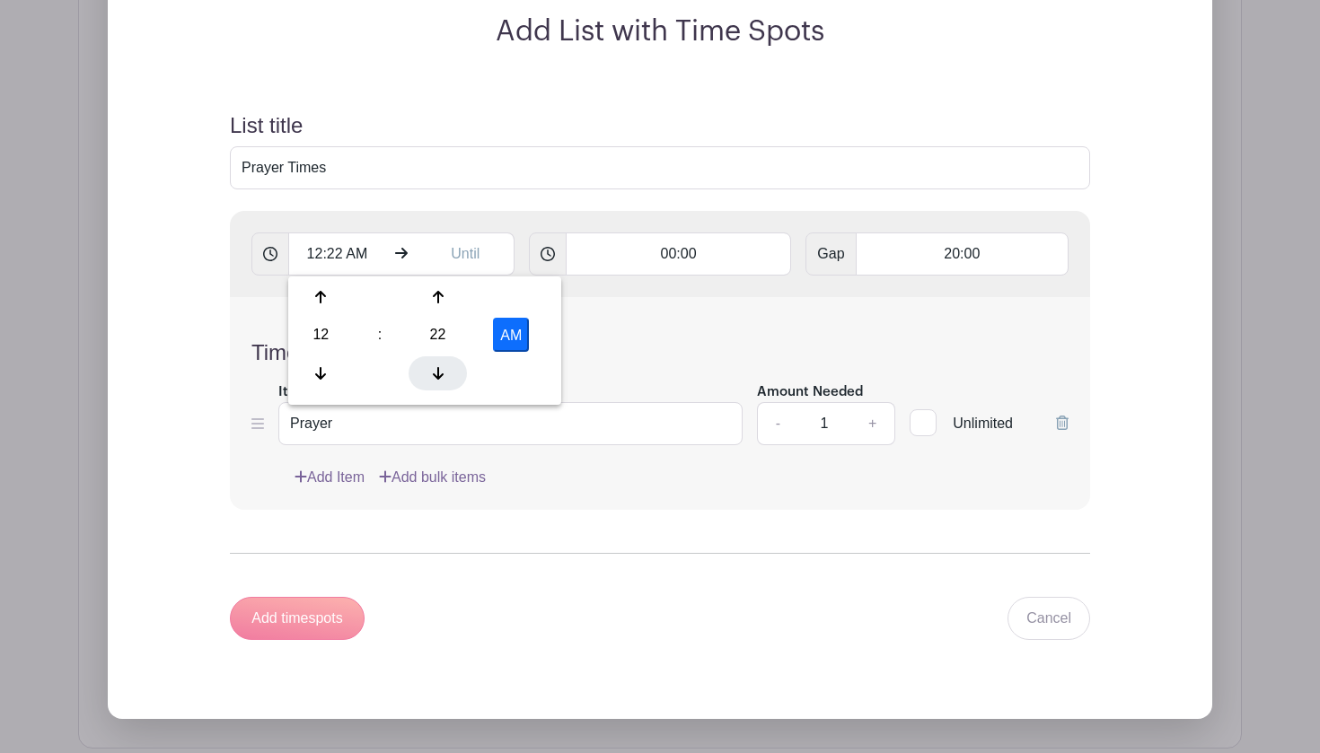
click at [442, 371] on icon at bounding box center [438, 373] width 11 height 14
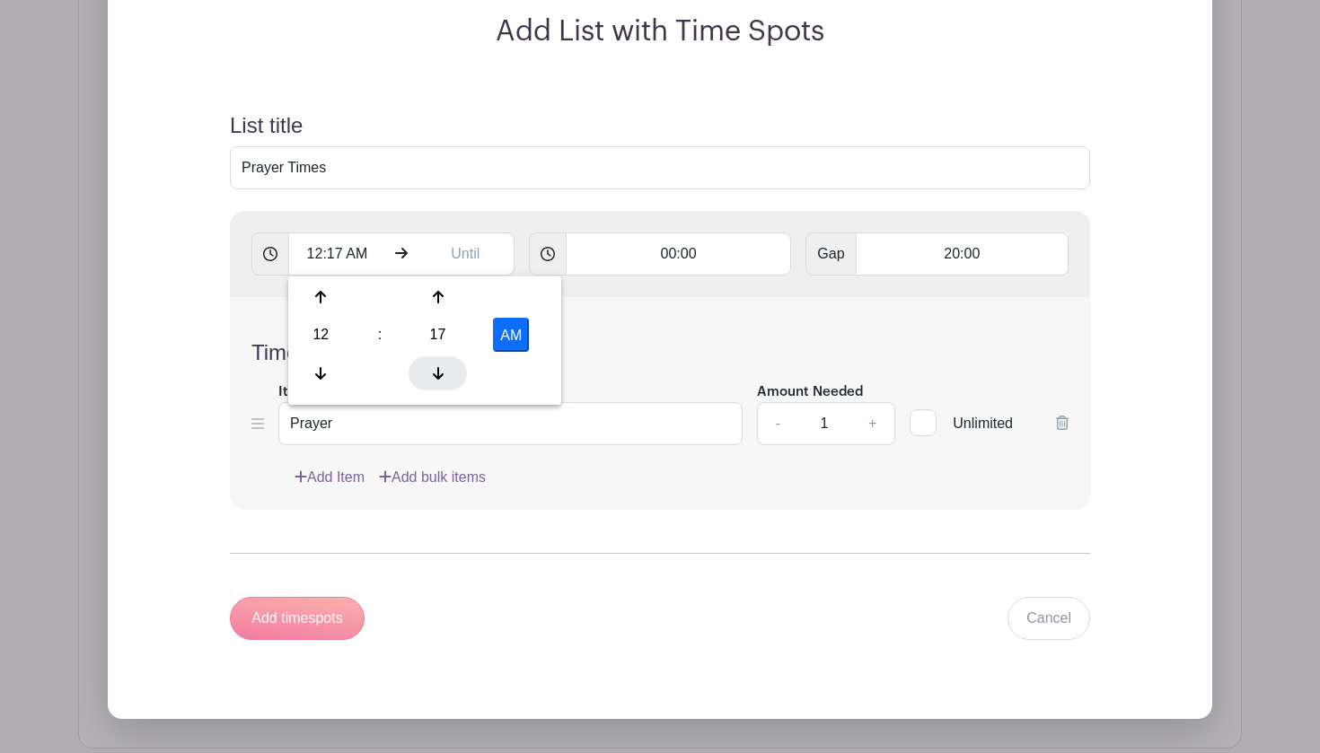
click at [442, 371] on icon at bounding box center [438, 373] width 11 height 14
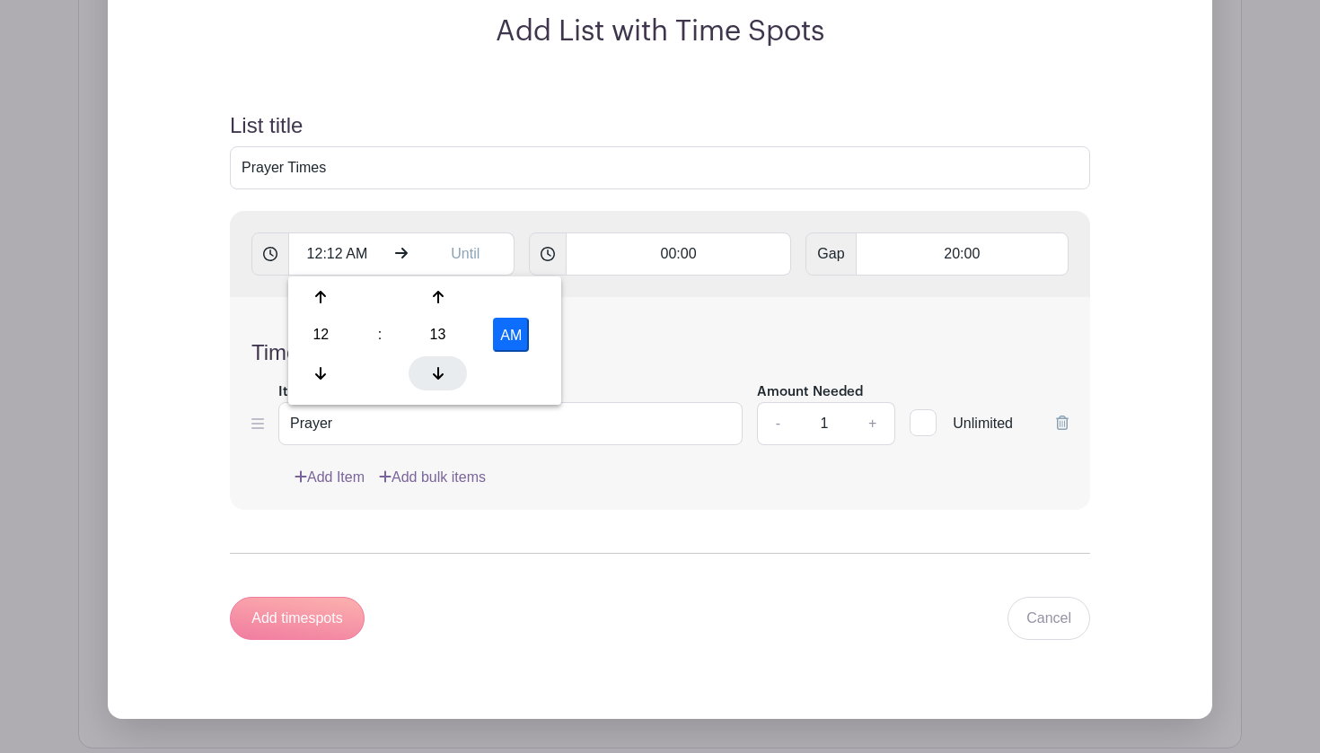
click at [442, 371] on icon at bounding box center [438, 373] width 11 height 14
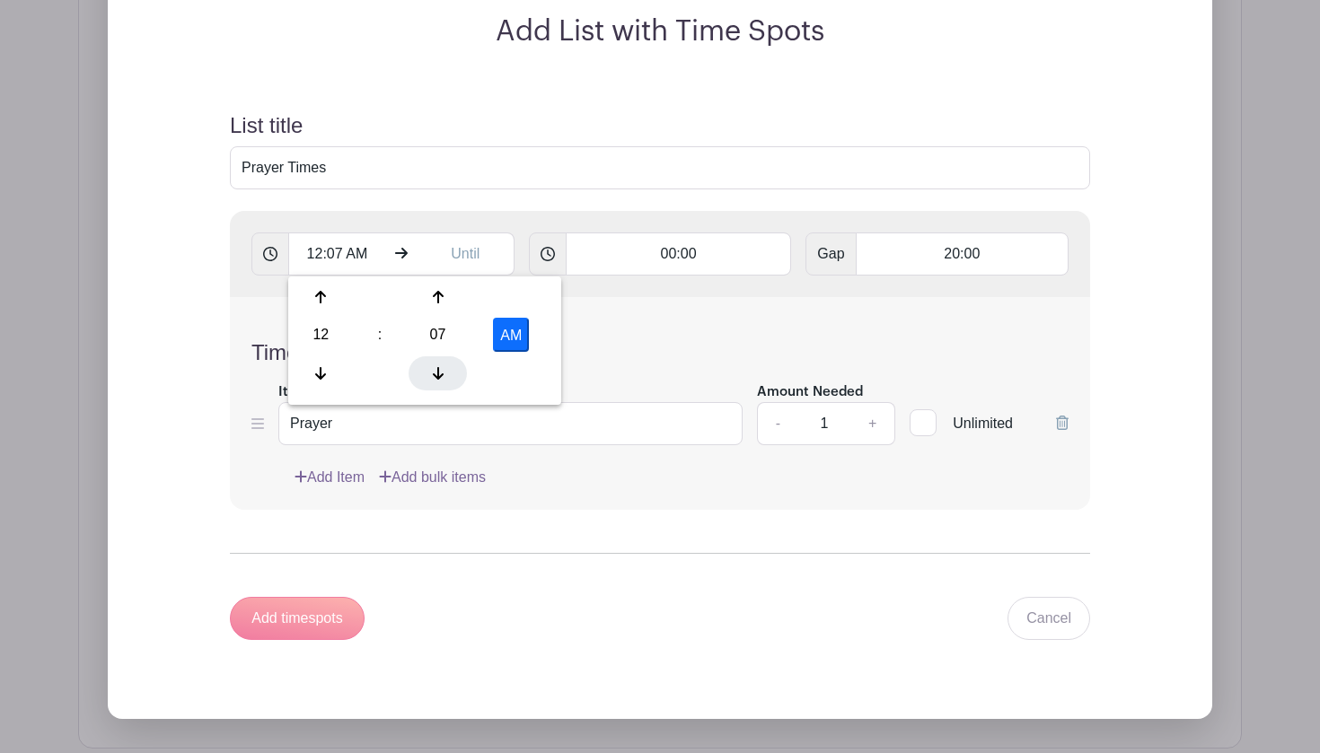
click at [442, 371] on icon at bounding box center [438, 373] width 11 height 14
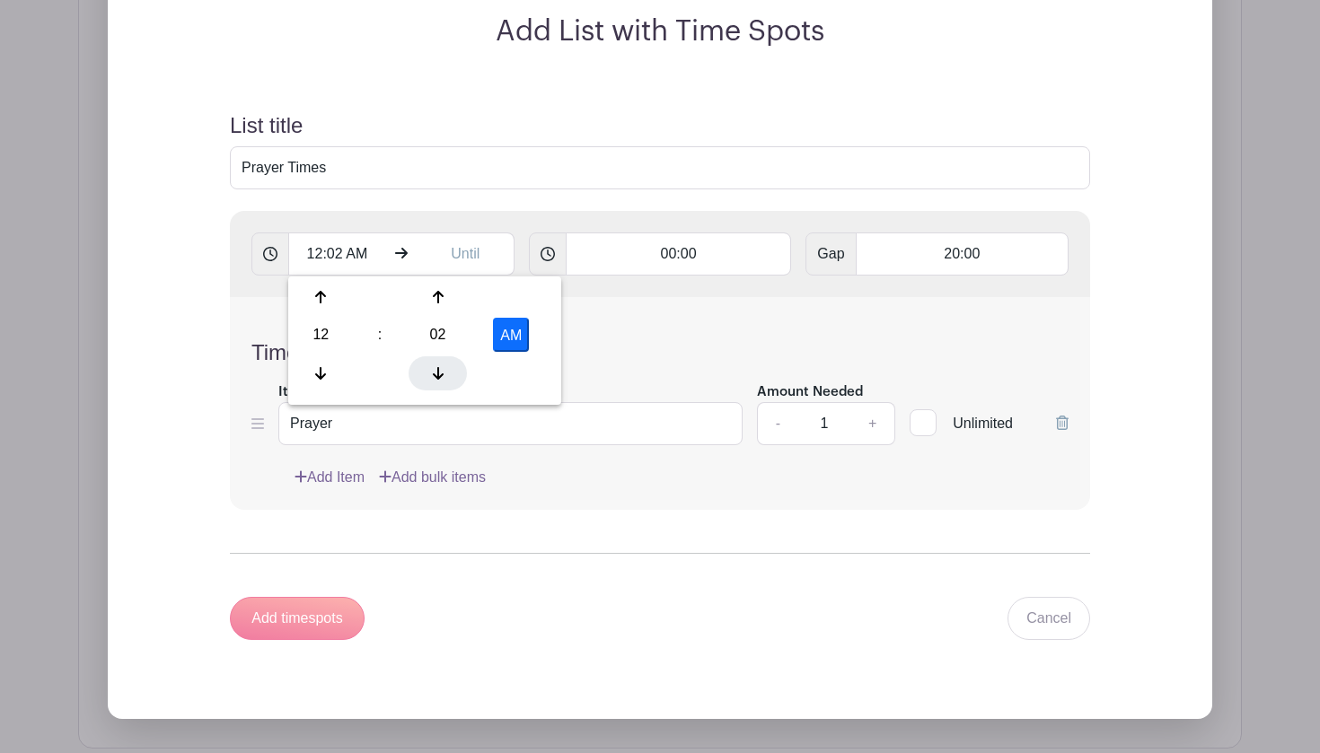
click at [442, 371] on icon at bounding box center [438, 373] width 11 height 14
type input "12:00 AM"
click at [632, 340] on div "Time Spot Items Item Name Prayer Amount Needed - 1 + Unlimited Add Item Add bul…" at bounding box center [660, 403] width 860 height 213
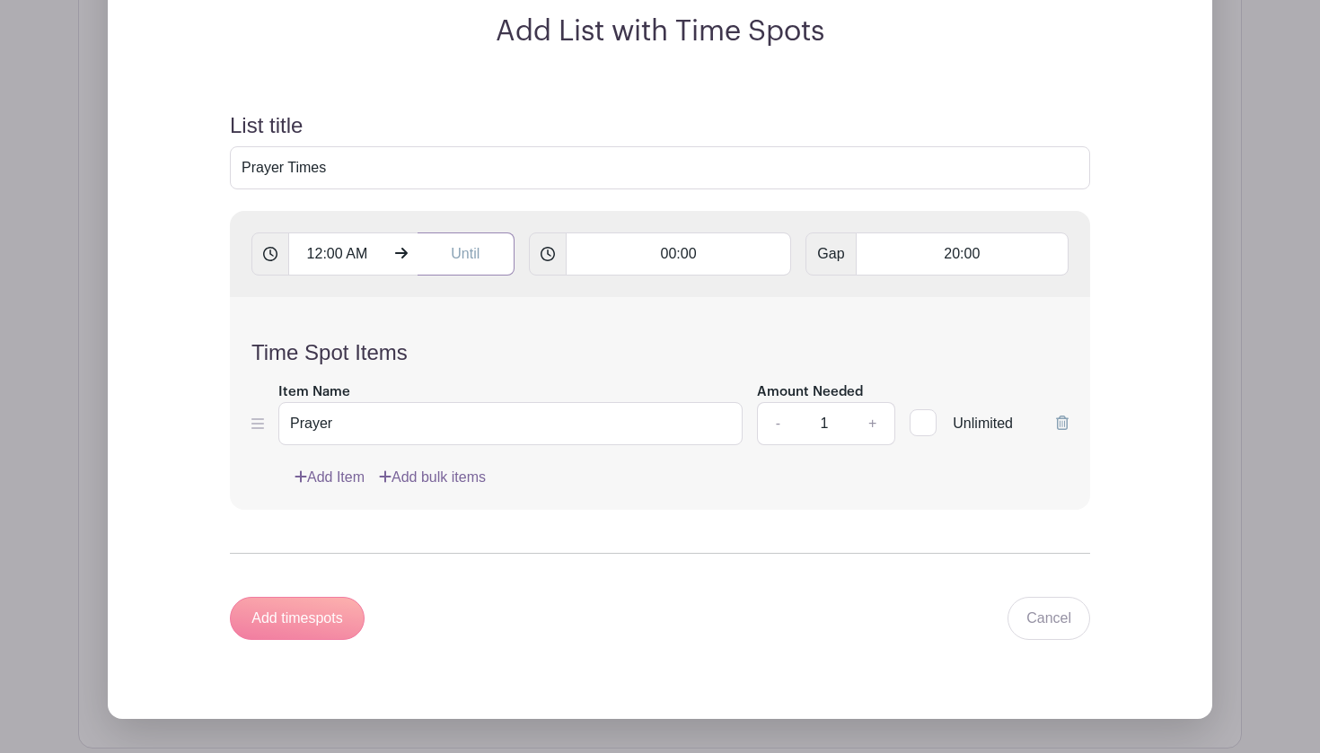
click at [473, 261] on input "text" at bounding box center [466, 254] width 97 height 43
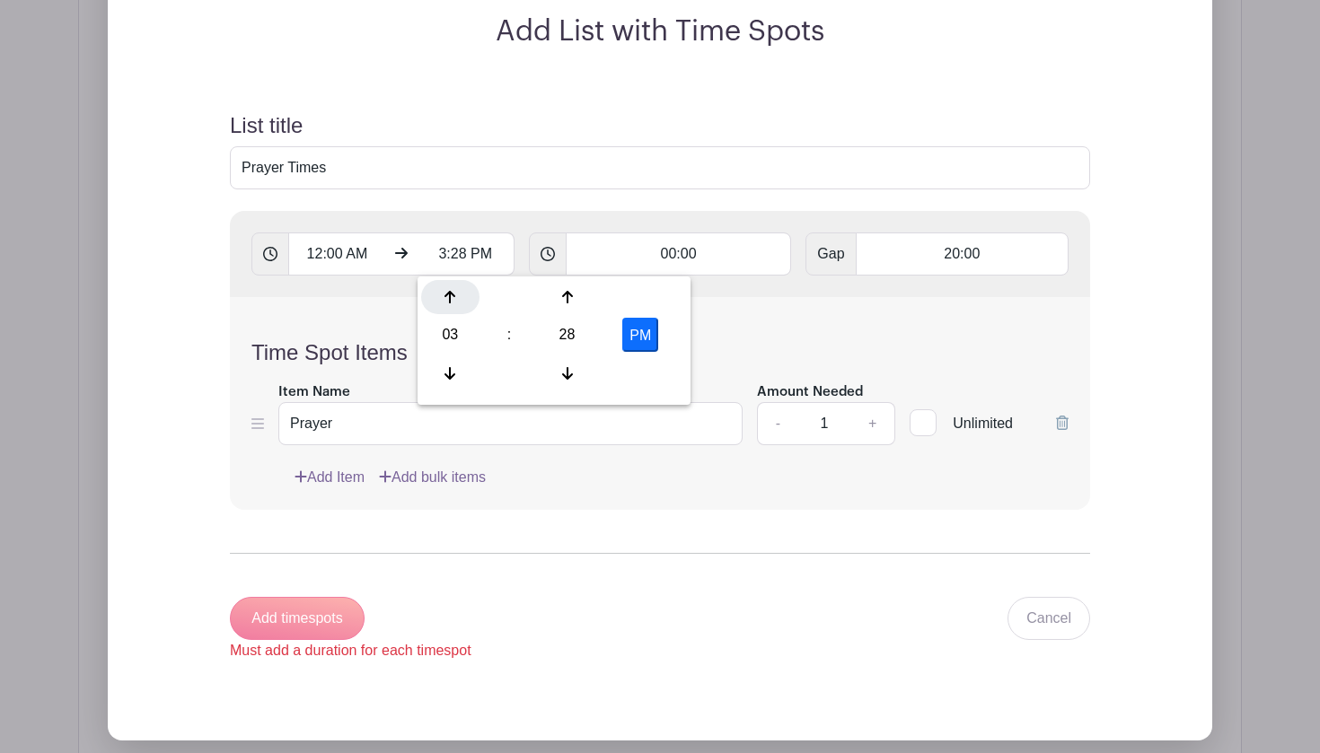
click at [455, 300] on icon at bounding box center [449, 297] width 11 height 14
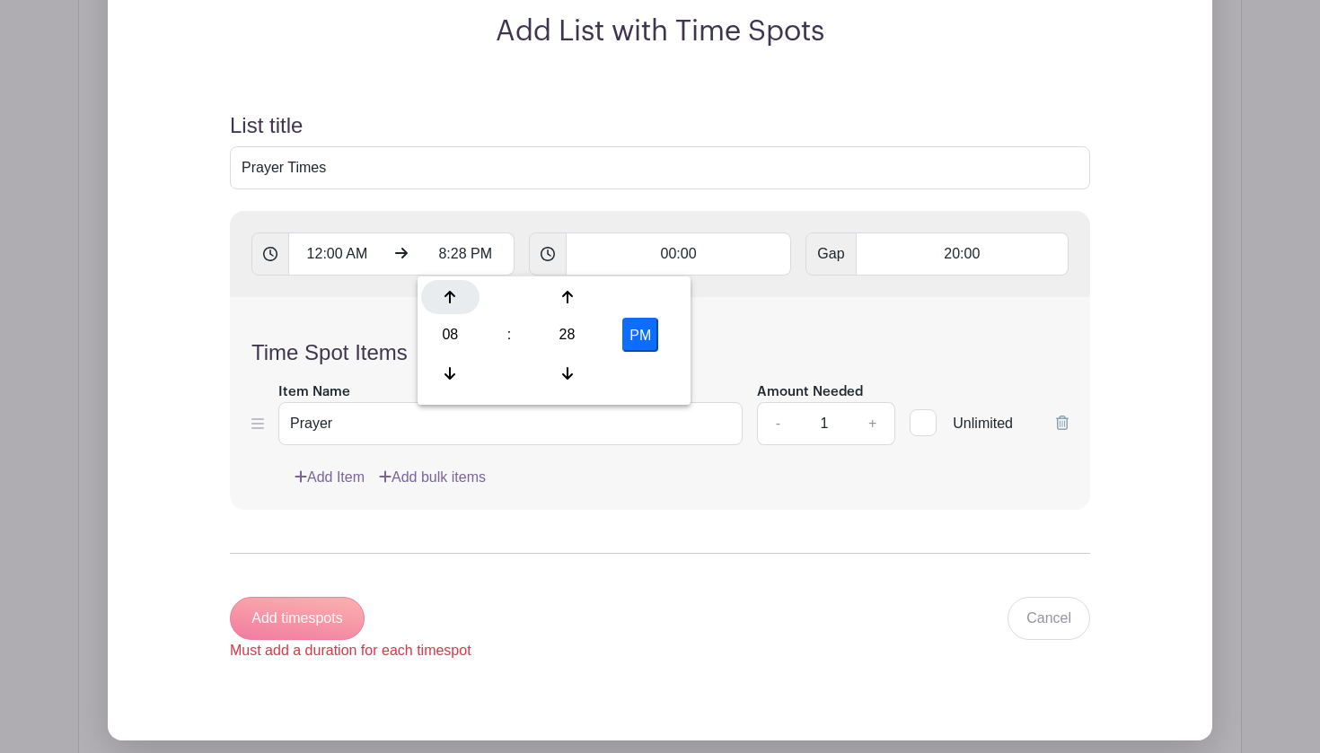
click at [455, 300] on icon at bounding box center [449, 297] width 11 height 14
click at [563, 373] on icon at bounding box center [567, 373] width 11 height 14
click at [562, 301] on icon at bounding box center [567, 297] width 11 height 14
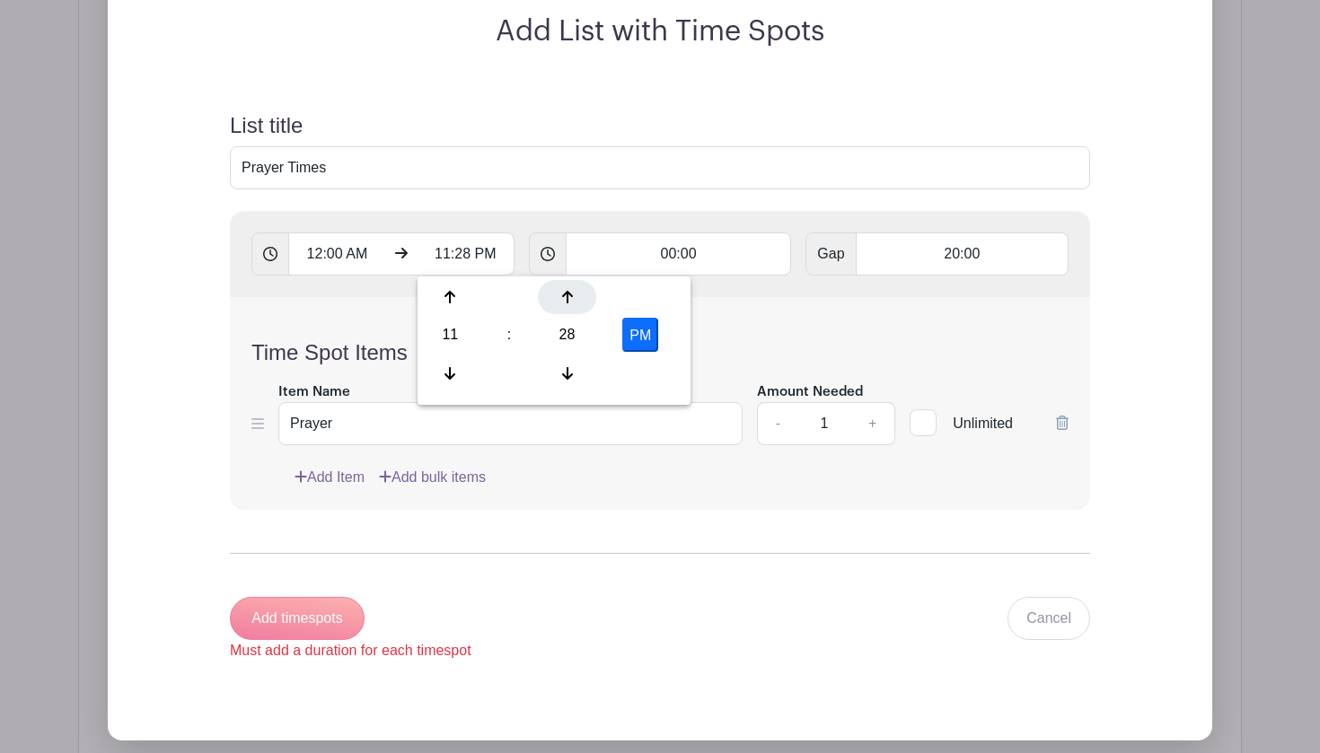
click at [562, 301] on icon at bounding box center [567, 297] width 11 height 14
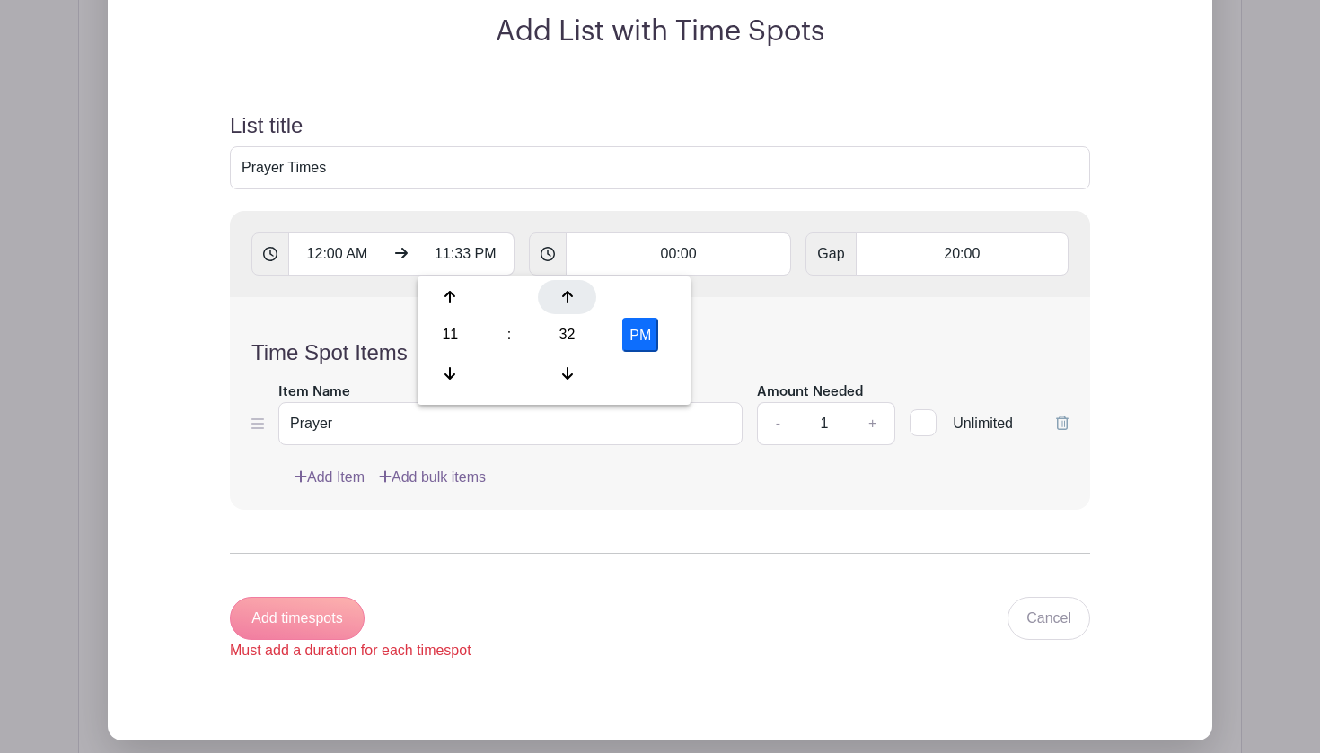
click at [562, 301] on icon at bounding box center [567, 297] width 11 height 14
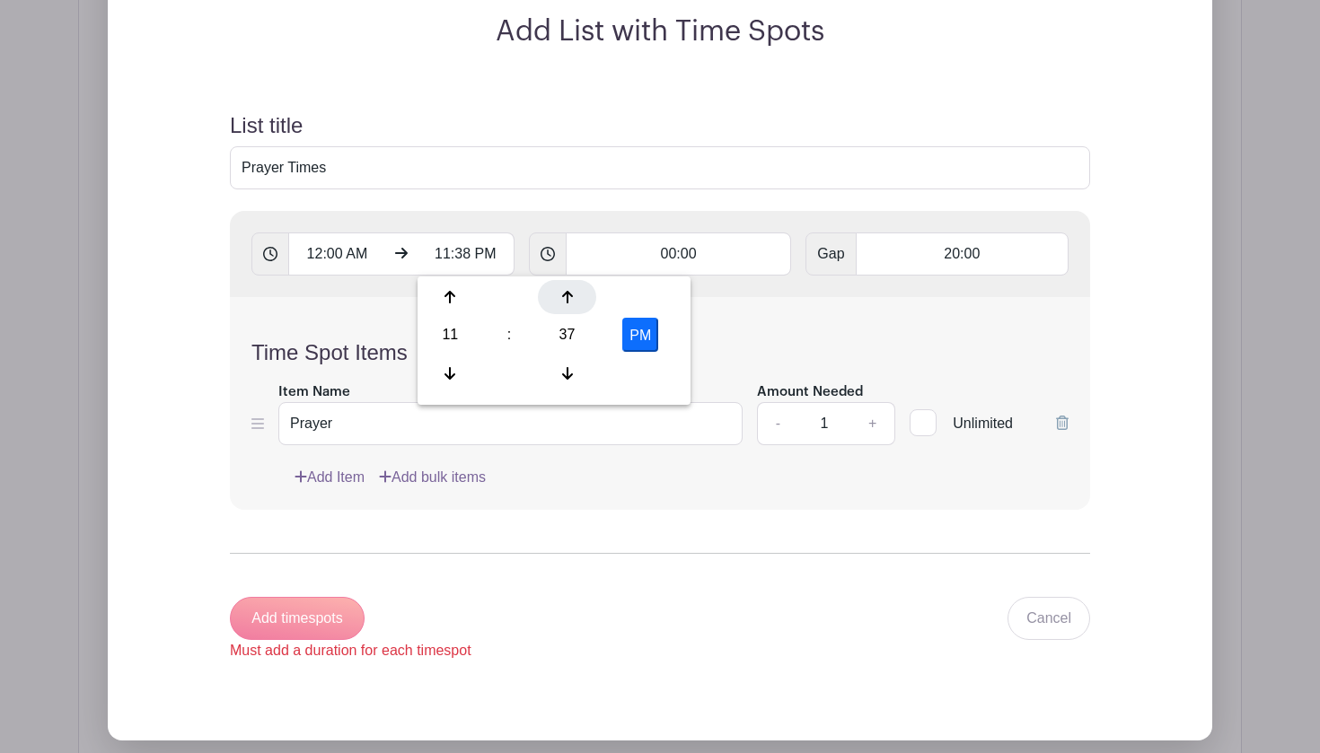
click at [562, 301] on icon at bounding box center [567, 297] width 11 height 14
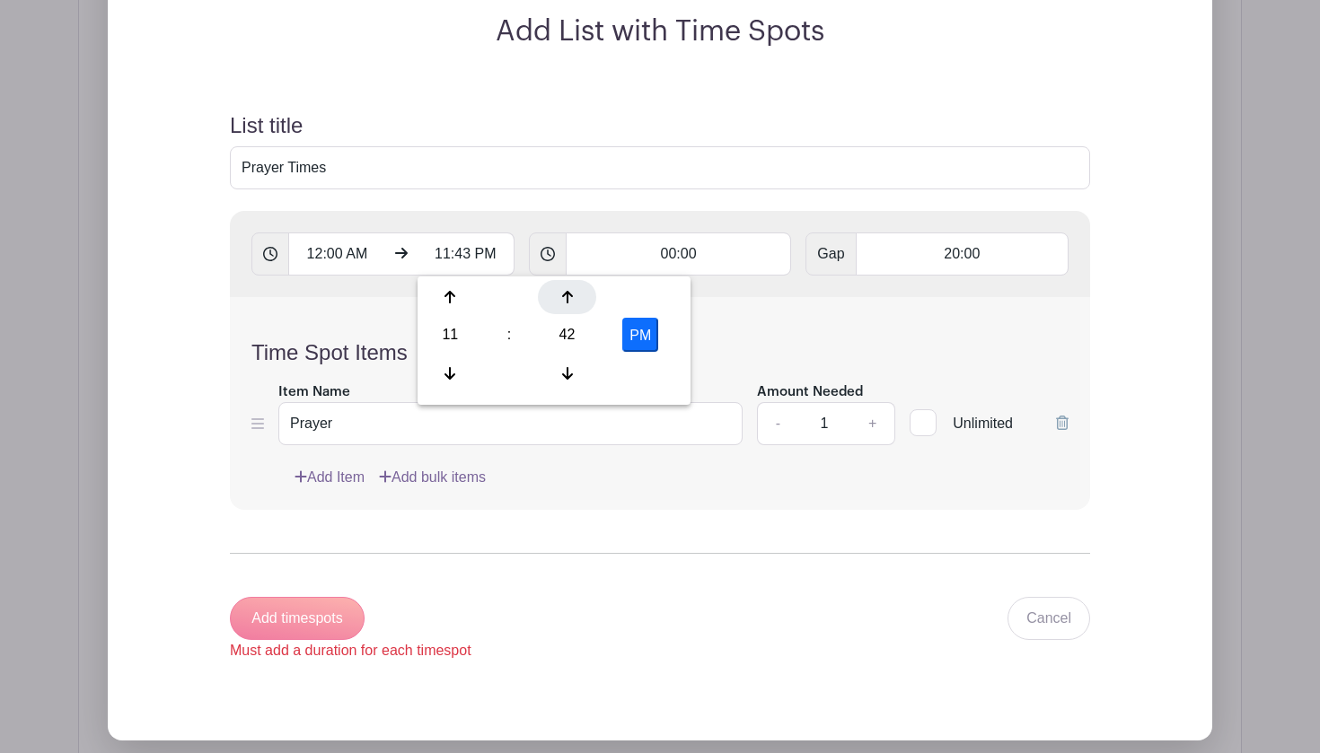
click at [562, 301] on icon at bounding box center [567, 297] width 11 height 14
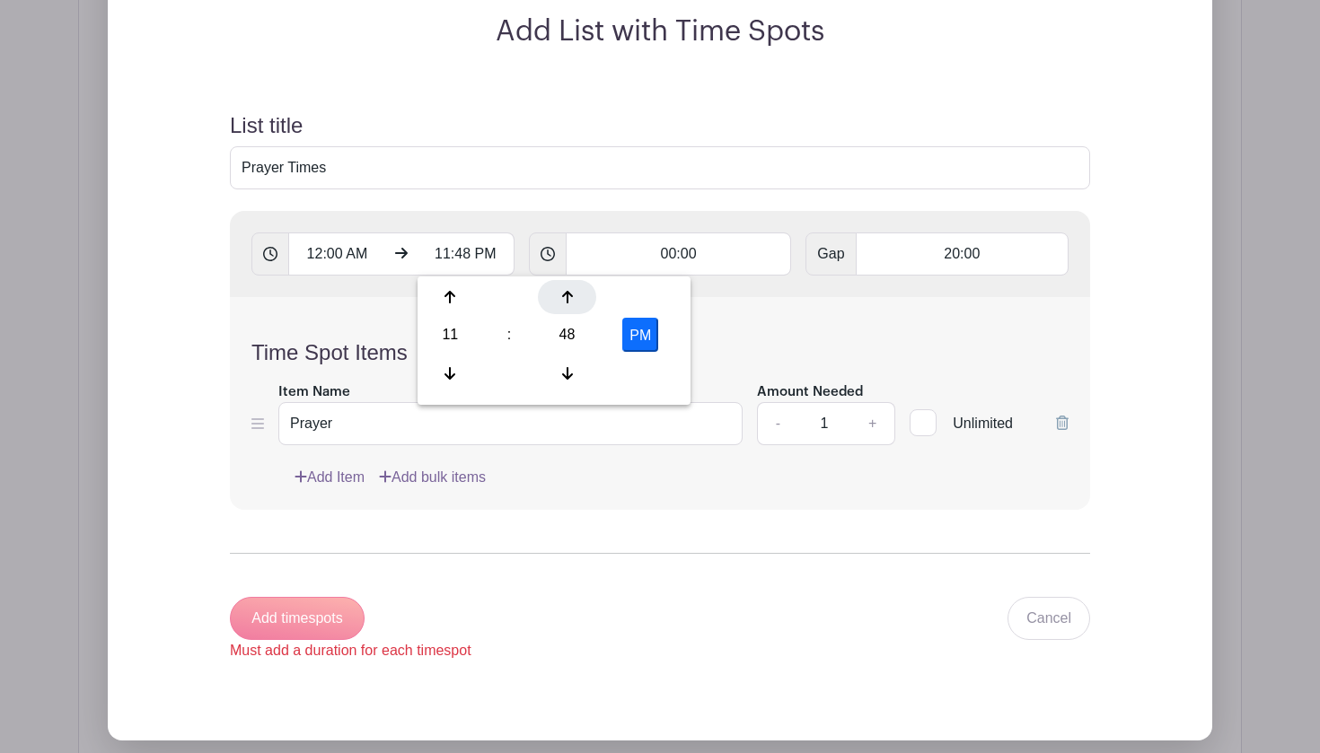
click at [562, 301] on icon at bounding box center [567, 297] width 11 height 14
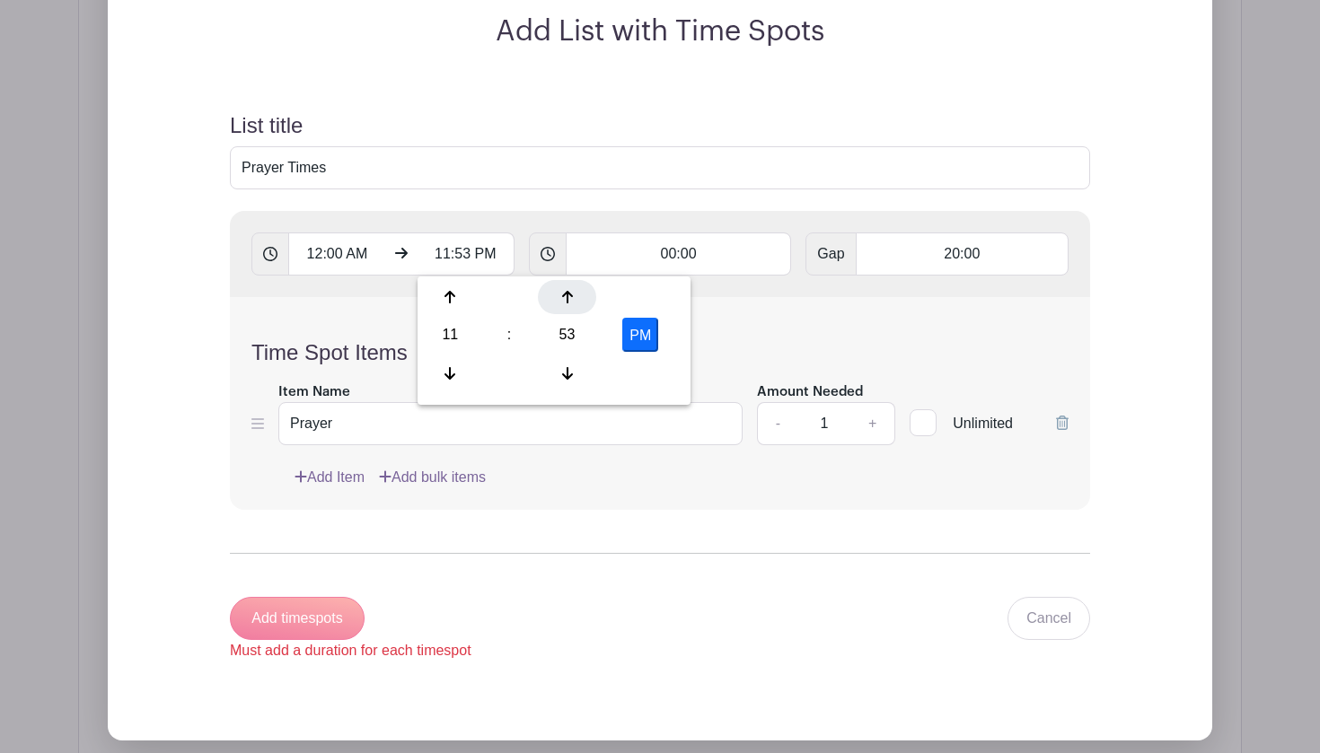
click at [562, 301] on icon at bounding box center [567, 297] width 11 height 14
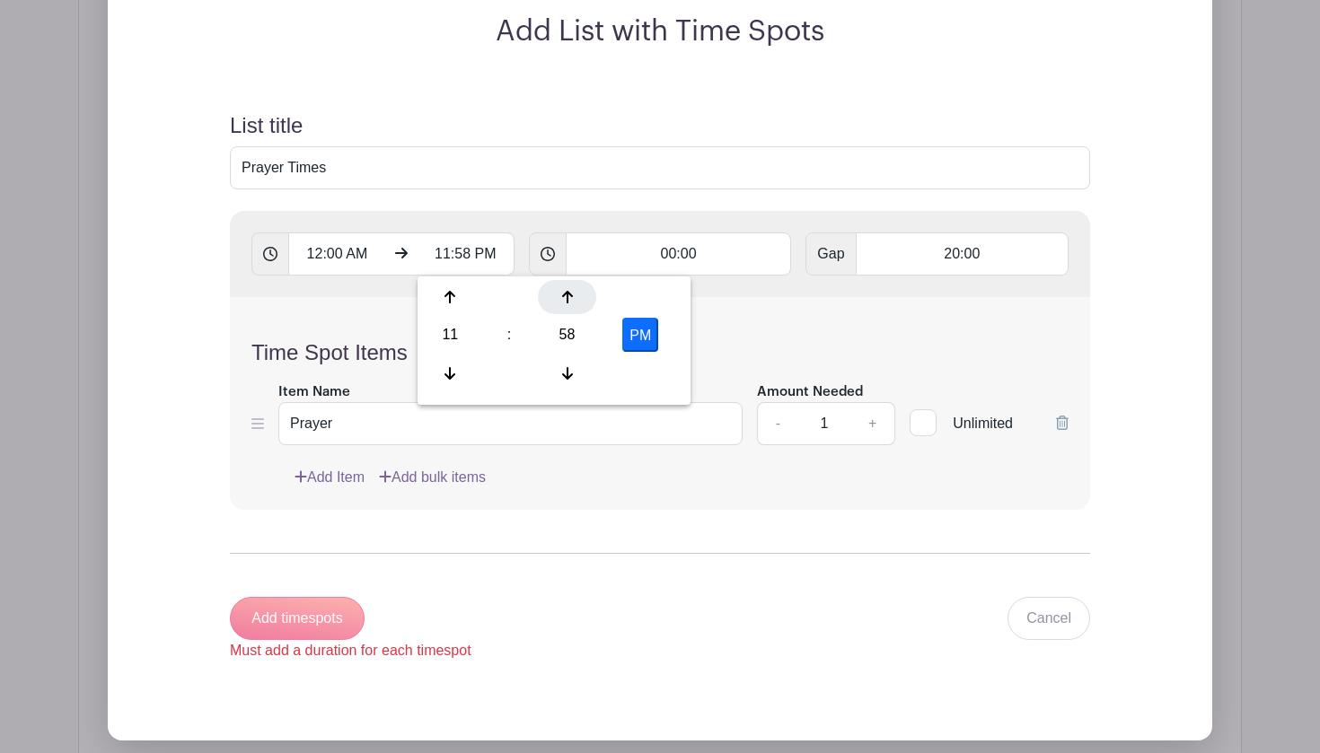
click at [562, 301] on icon at bounding box center [567, 297] width 11 height 14
click at [640, 337] on button "PM" at bounding box center [640, 335] width 36 height 34
click at [648, 334] on button "AM" at bounding box center [640, 335] width 36 height 34
type input "11:59 PM"
click at [773, 328] on div "Time Spot Items Item Name Prayer Amount Needed - 1 + Unlimited Add Item Add bul…" at bounding box center [660, 403] width 860 height 213
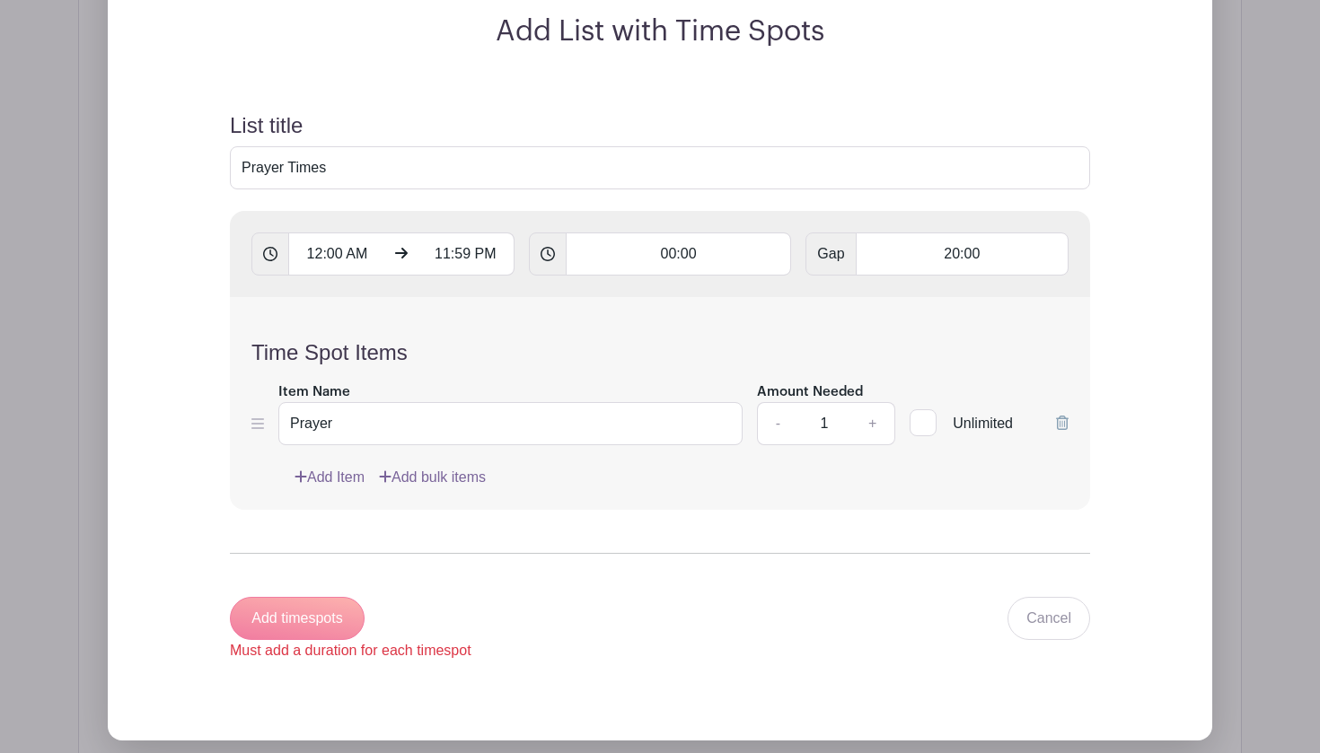
scroll to position [1440, 0]
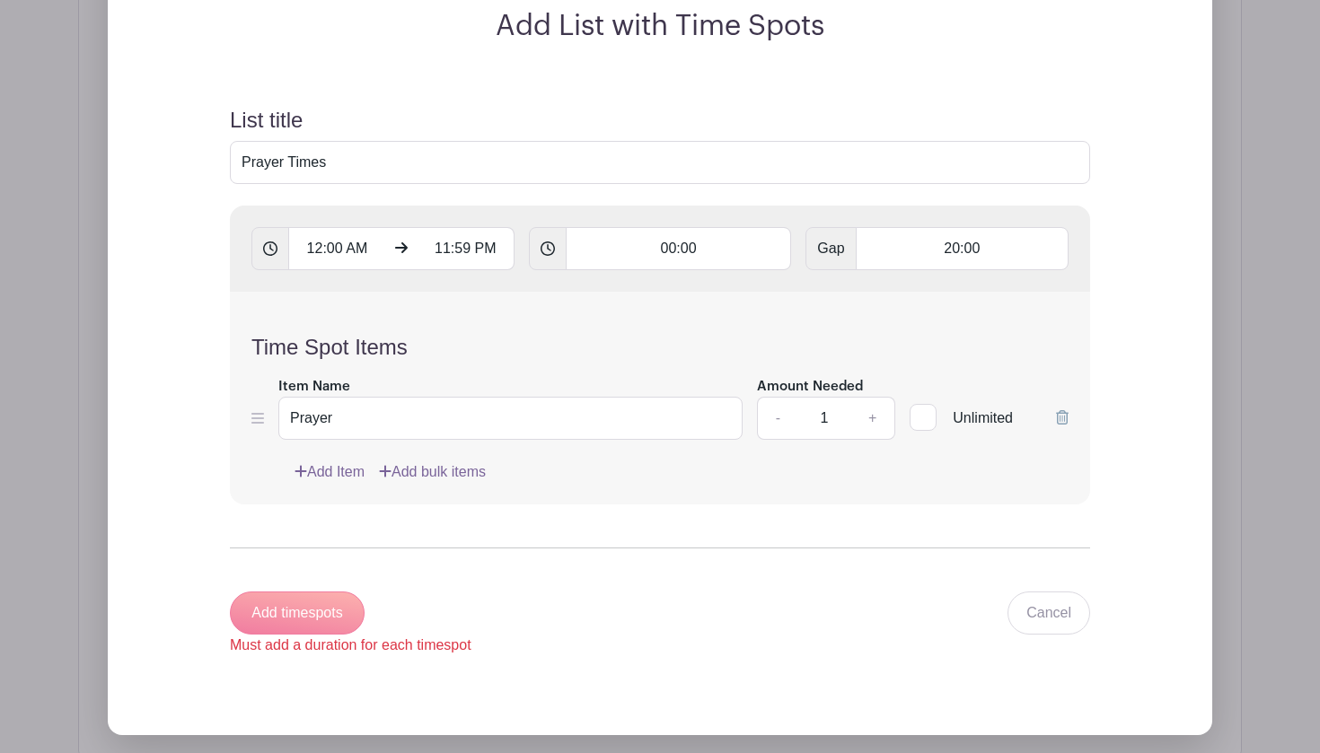
click at [346, 473] on link "Add Item" at bounding box center [330, 473] width 70 height 22
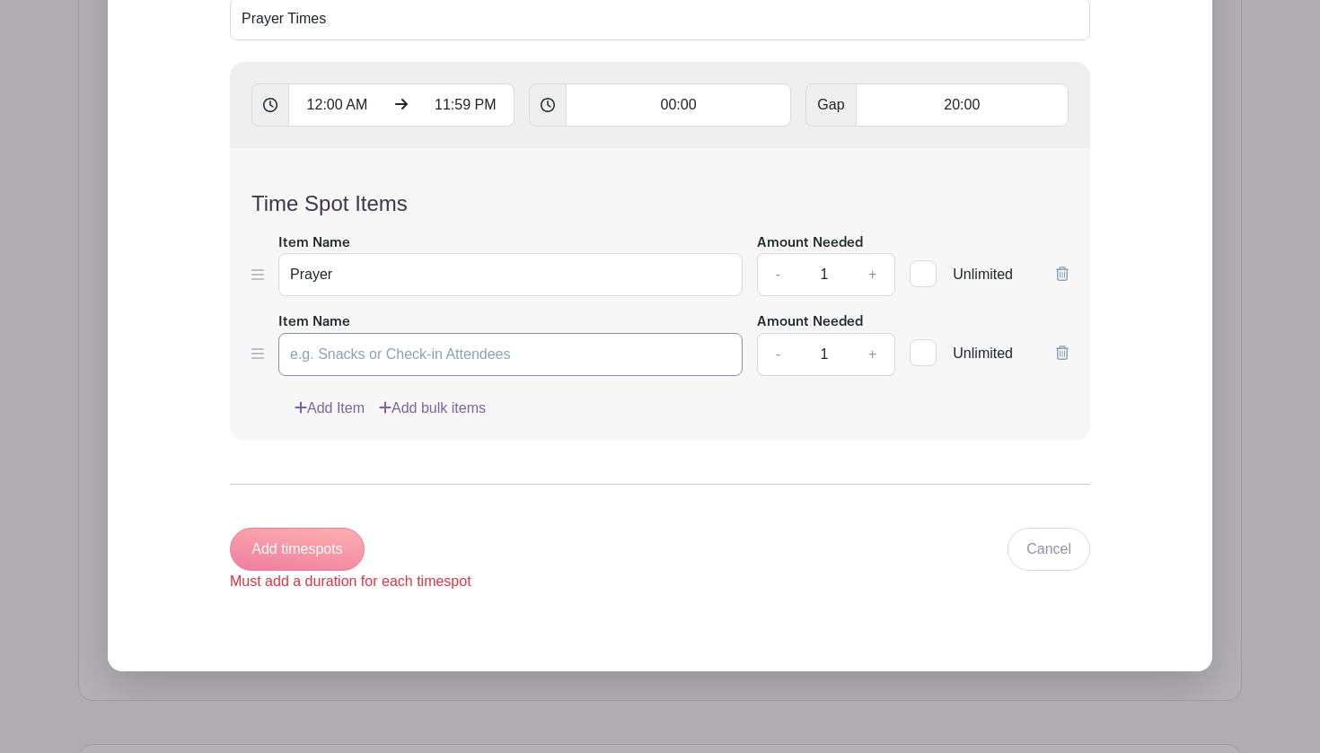
click at [343, 355] on input "Item Name" at bounding box center [510, 354] width 464 height 43
click at [977, 112] on input "20:00" at bounding box center [962, 105] width 213 height 43
type input "2"
type input "15:29"
click at [666, 106] on input "00:00" at bounding box center [679, 105] width 226 height 43
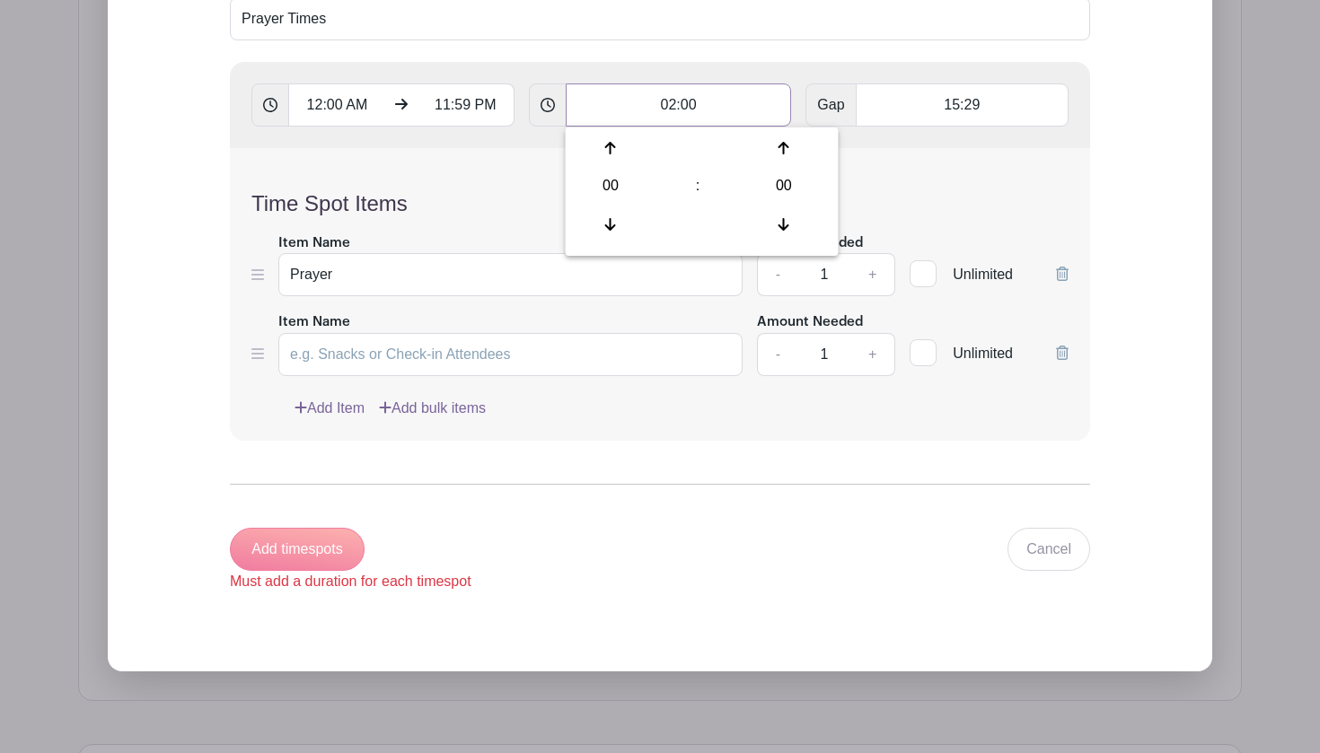
click at [670, 108] on input "02:00" at bounding box center [679, 105] width 226 height 43
type input "20:00"
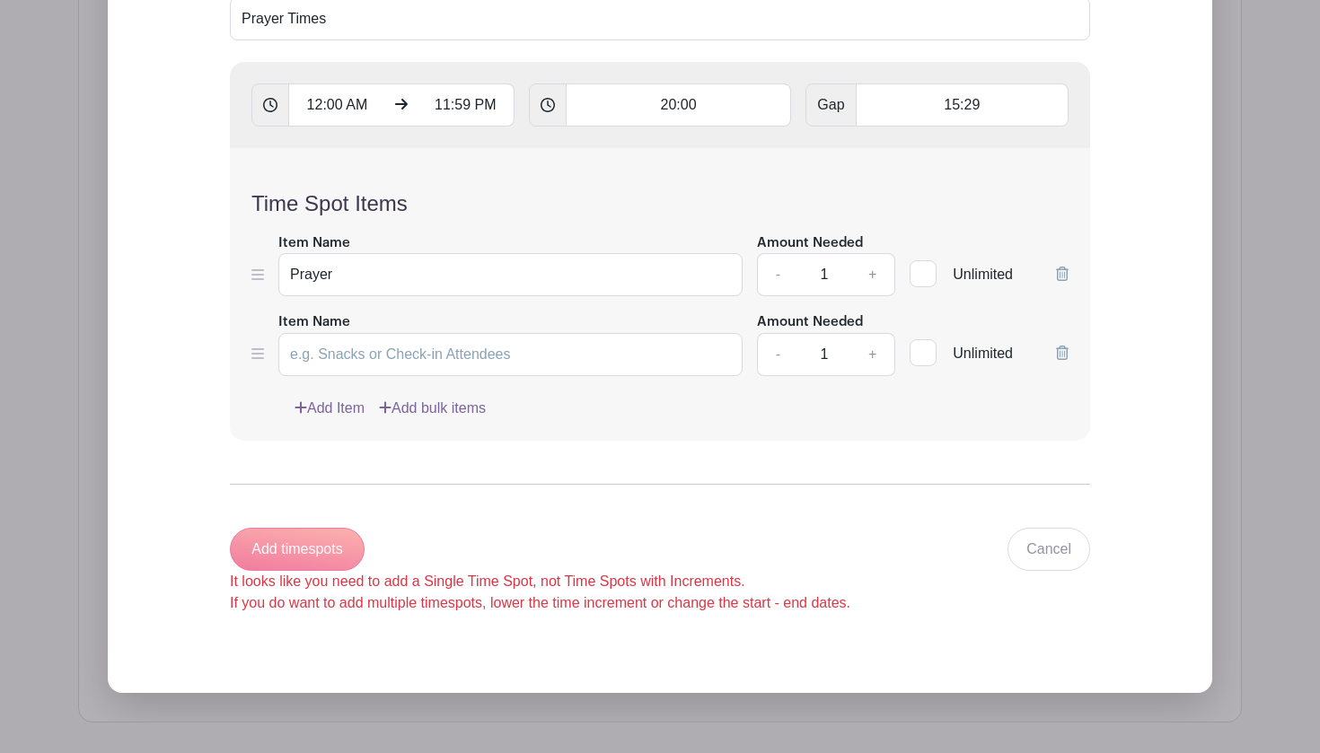
click at [724, 171] on div "Time Spot Items Item Name Prayer Amount Needed - 1 + Unlimited Item Name Amount…" at bounding box center [660, 294] width 860 height 293
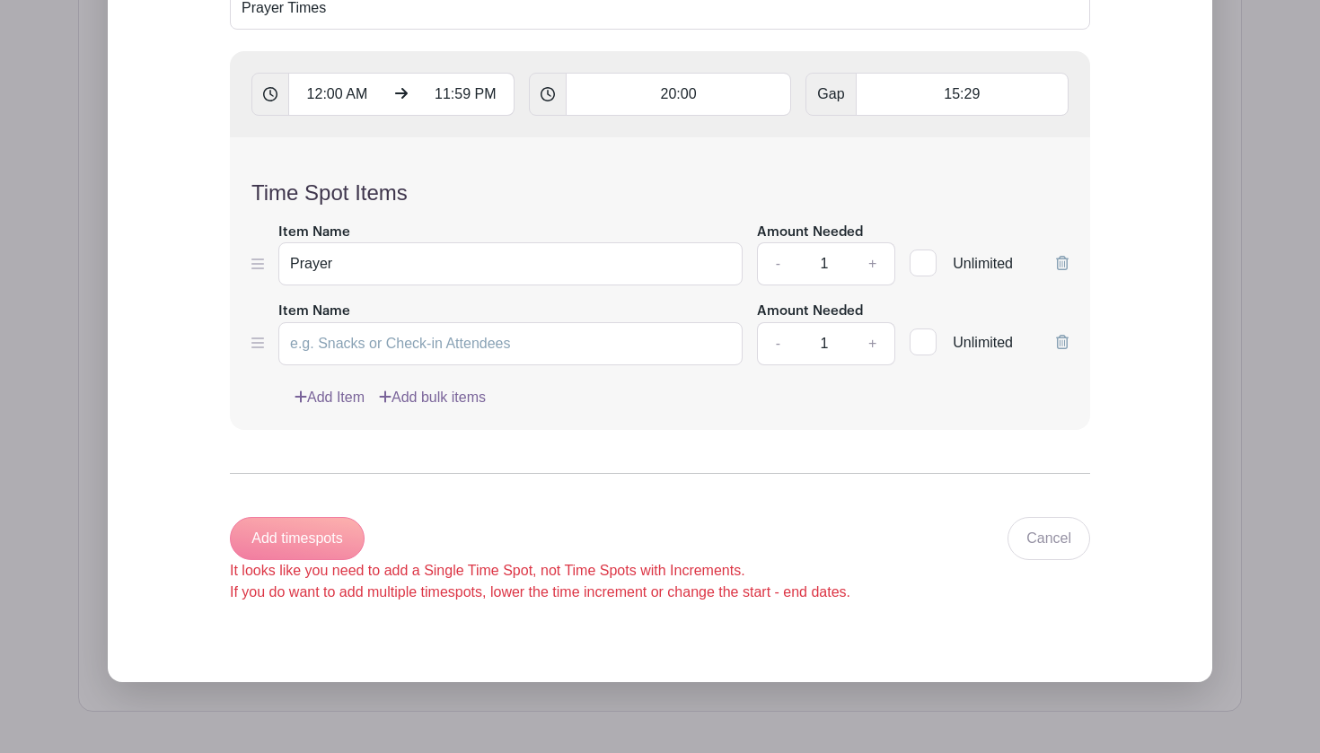
scroll to position [1457, 0]
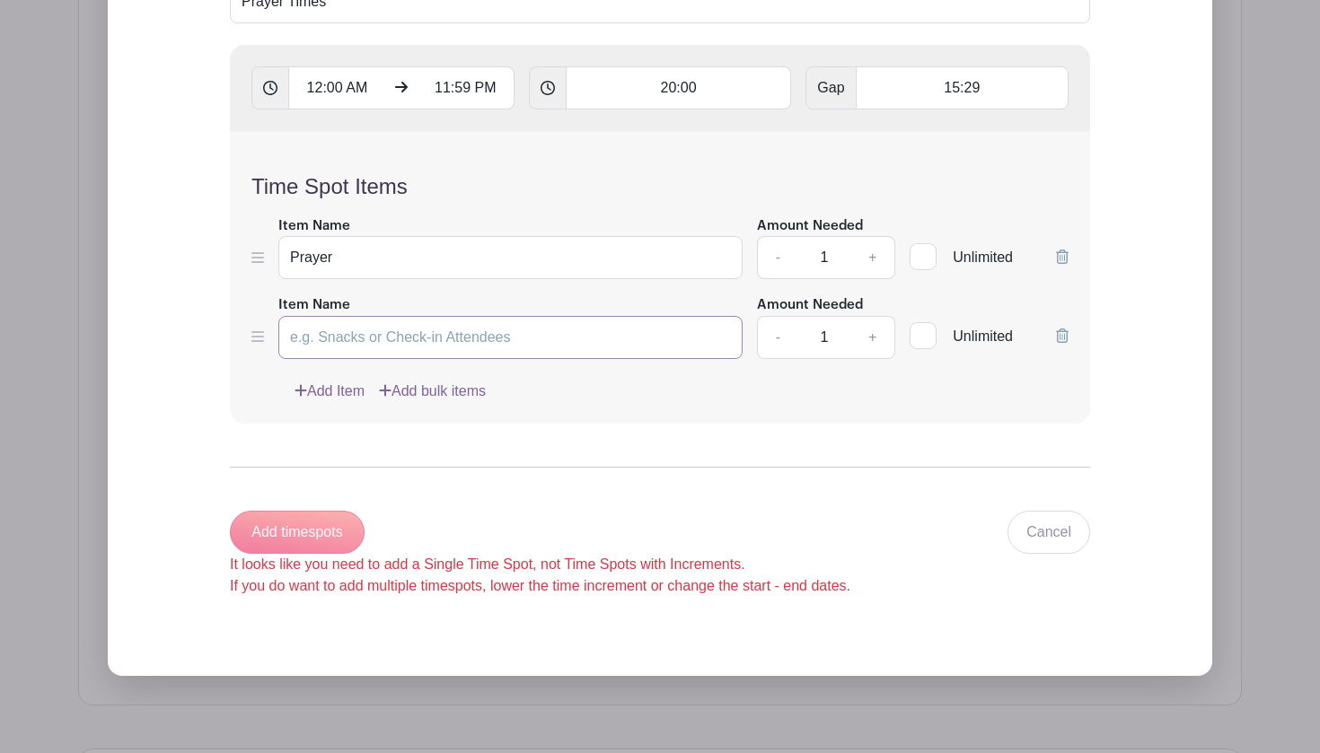
click at [425, 335] on input "Item Name" at bounding box center [510, 337] width 464 height 43
type input "Prayer"
click at [347, 394] on link "Add Item" at bounding box center [330, 392] width 70 height 22
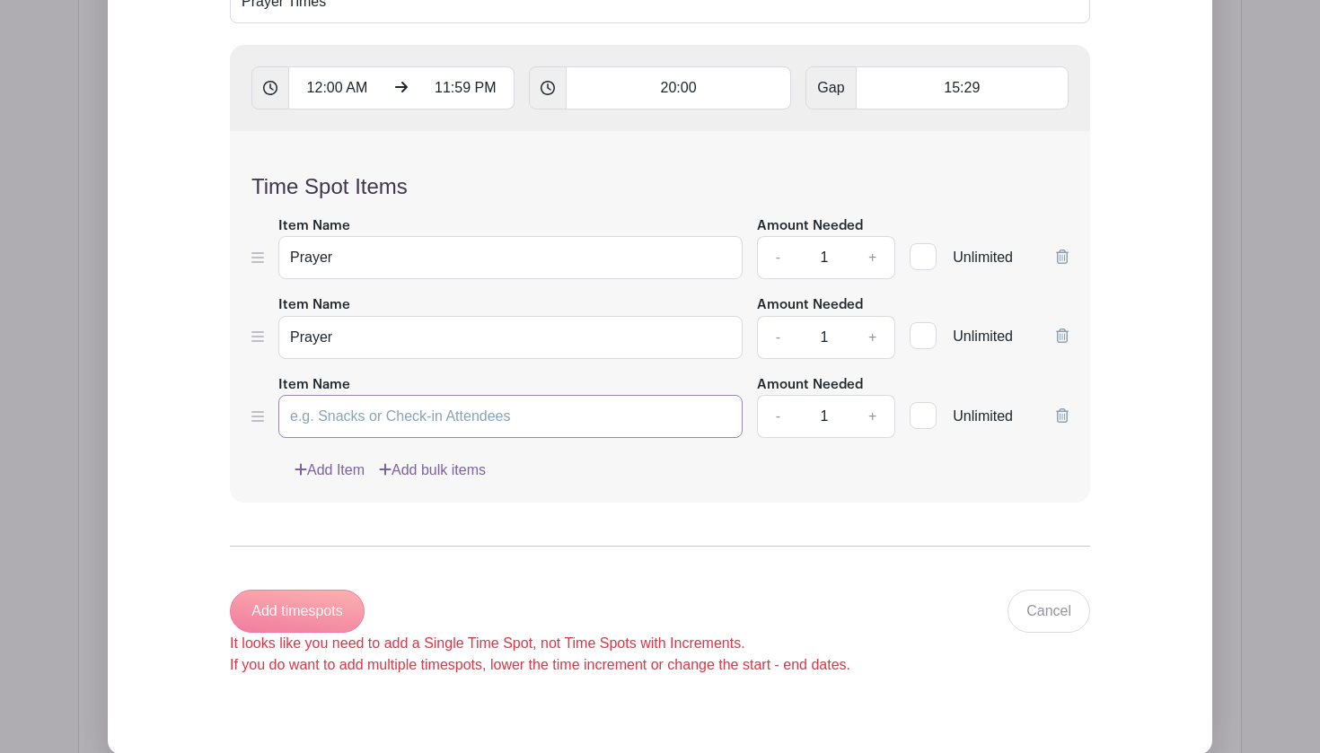
click at [341, 418] on input "Item Name" at bounding box center [510, 416] width 464 height 43
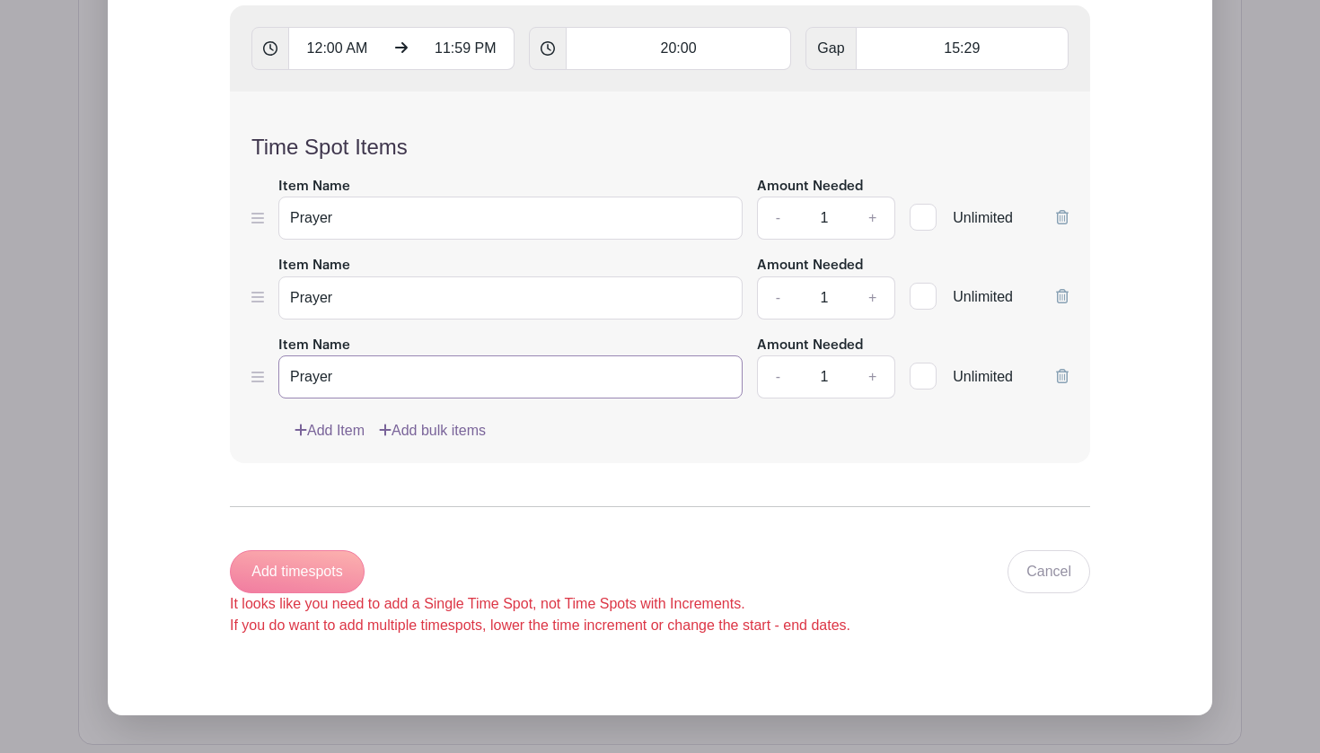
type input "Prayer"
click at [453, 475] on form "List title Prayer Times 12:00 AM 11:59 PM 20:00 Gap 15:29 Time Spot Items Item …" at bounding box center [659, 272] width 903 height 772
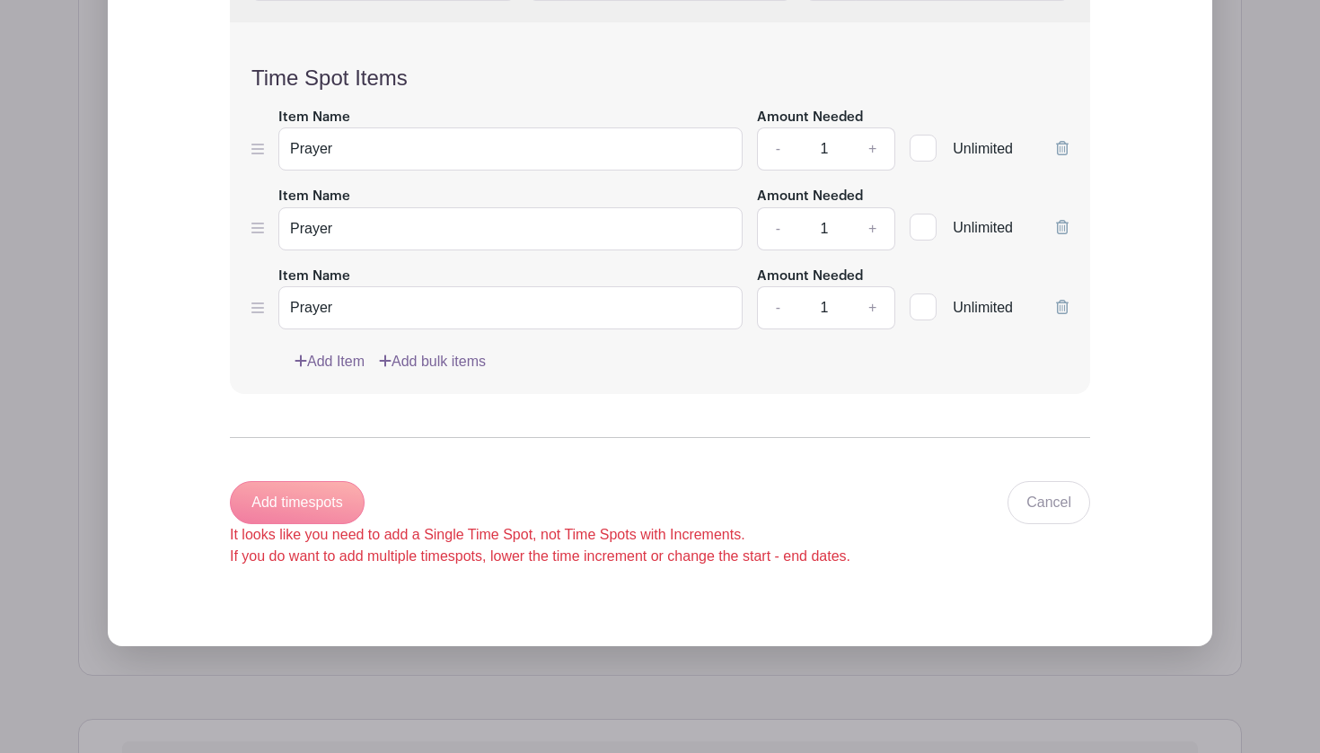
scroll to position [1625, 0]
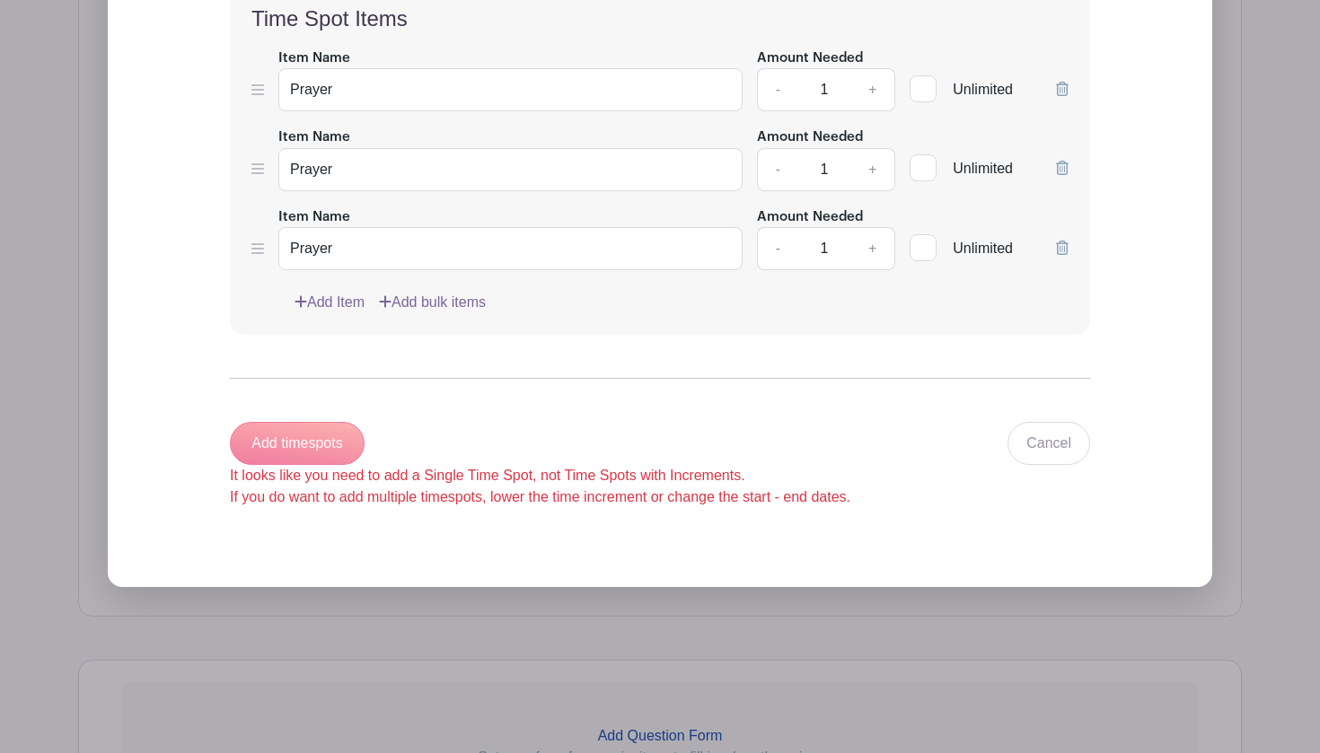
click at [341, 448] on div "Add timespots It looks like you need to add a Single Time Spot, not Time Spots …" at bounding box center [540, 465] width 620 height 86
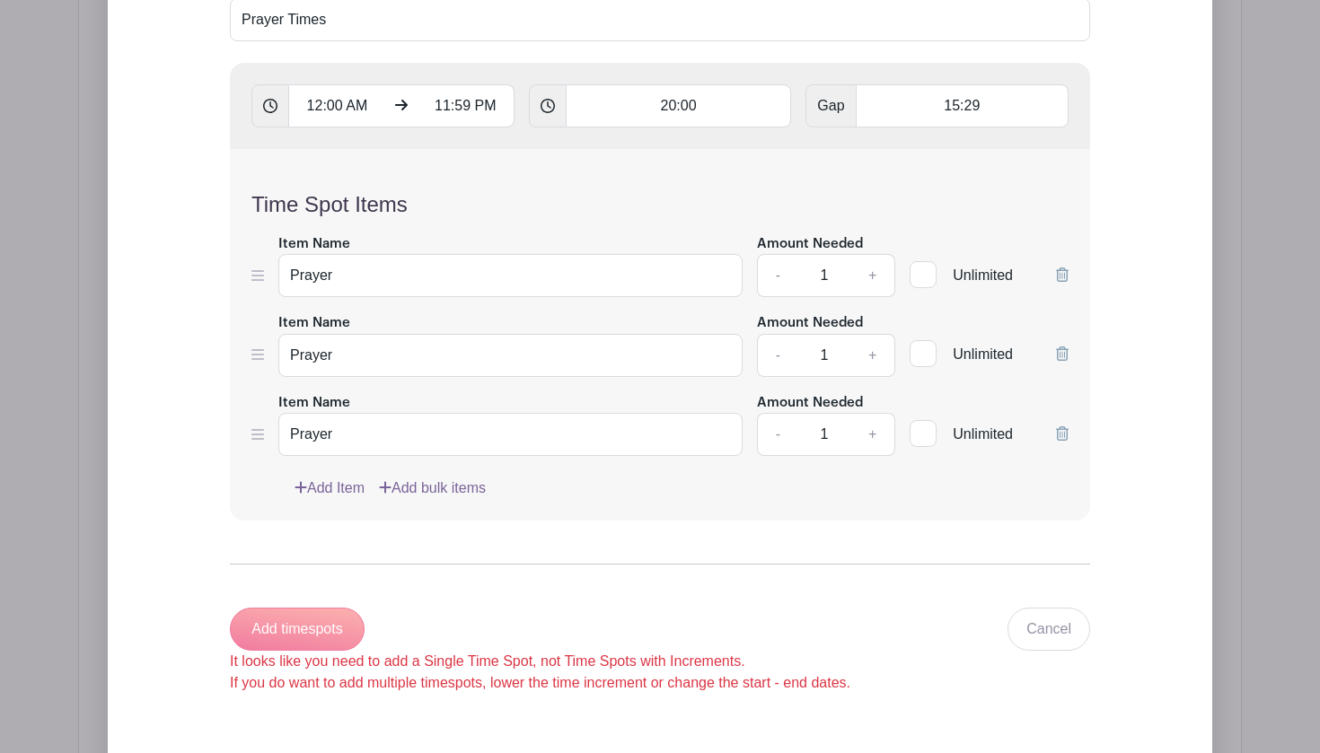
scroll to position [1439, 0]
click at [1060, 430] on icon at bounding box center [1062, 433] width 13 height 14
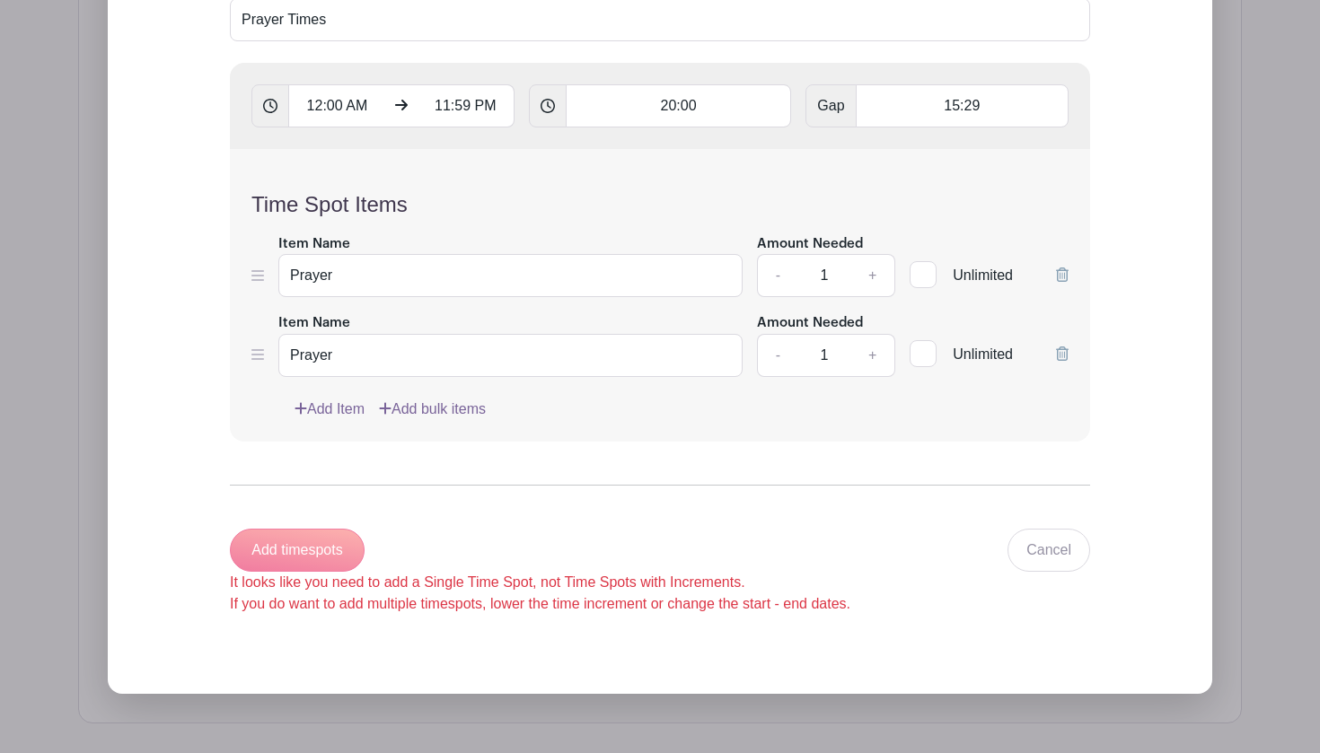
click at [1068, 350] on div "Time Spot Items Item Name Prayer Amount Needed - 1 + Unlimited Item Name Prayer…" at bounding box center [660, 295] width 860 height 293
click at [1057, 356] on icon at bounding box center [1062, 354] width 13 height 14
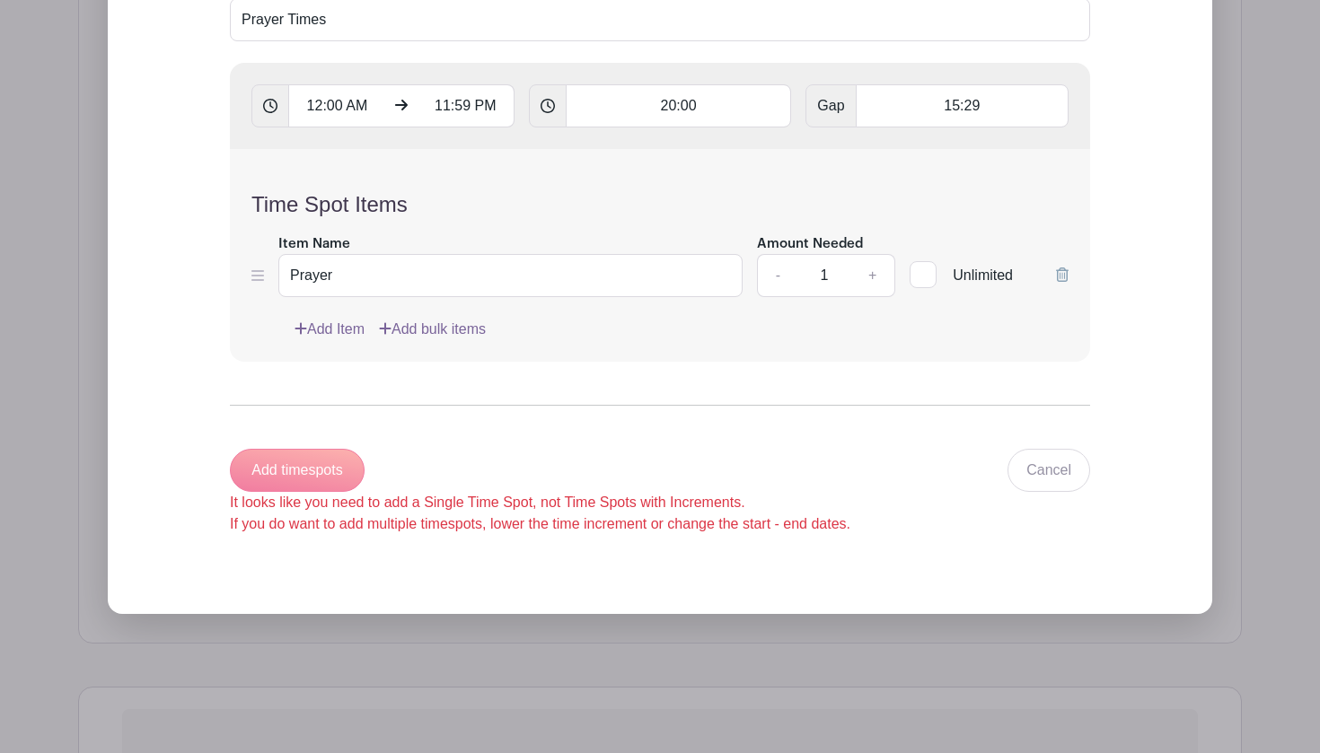
click at [298, 469] on div "Add timespots It looks like you need to add a Single Time Spot, not Time Spots …" at bounding box center [540, 492] width 620 height 86
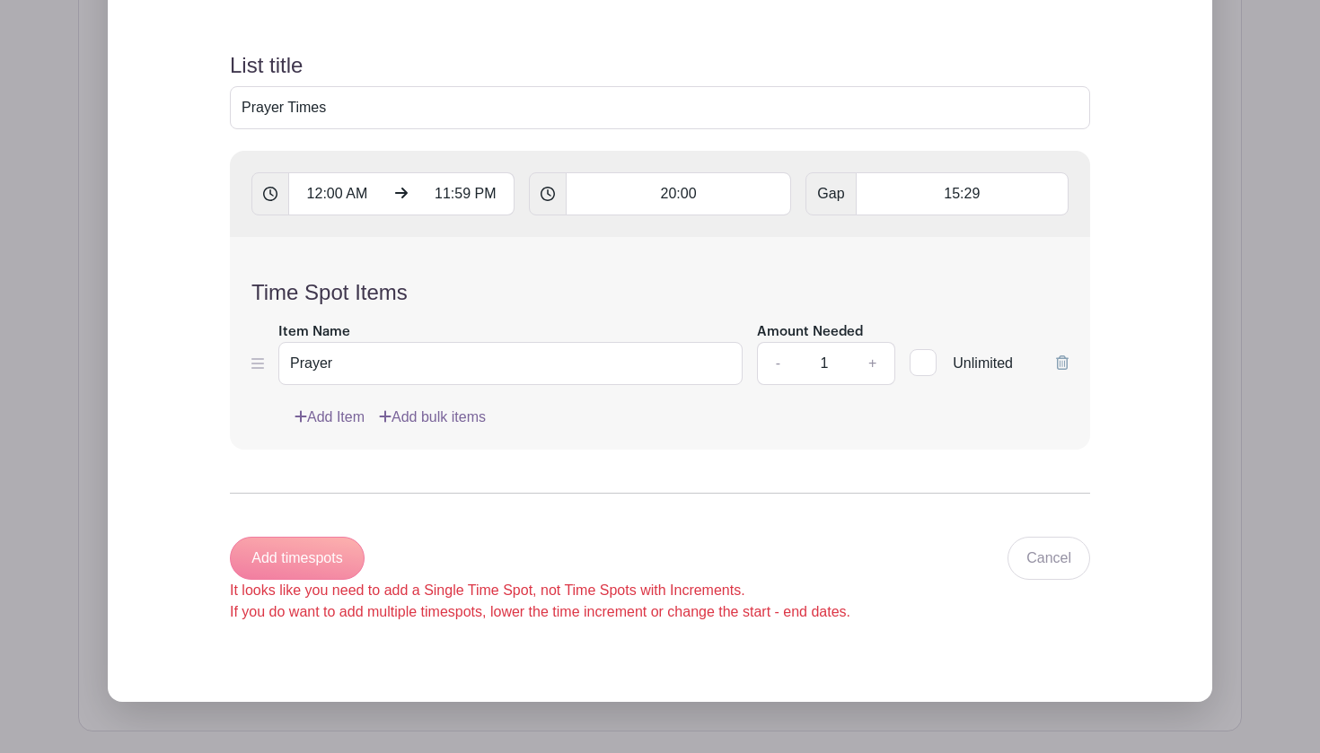
scroll to position [1342, 0]
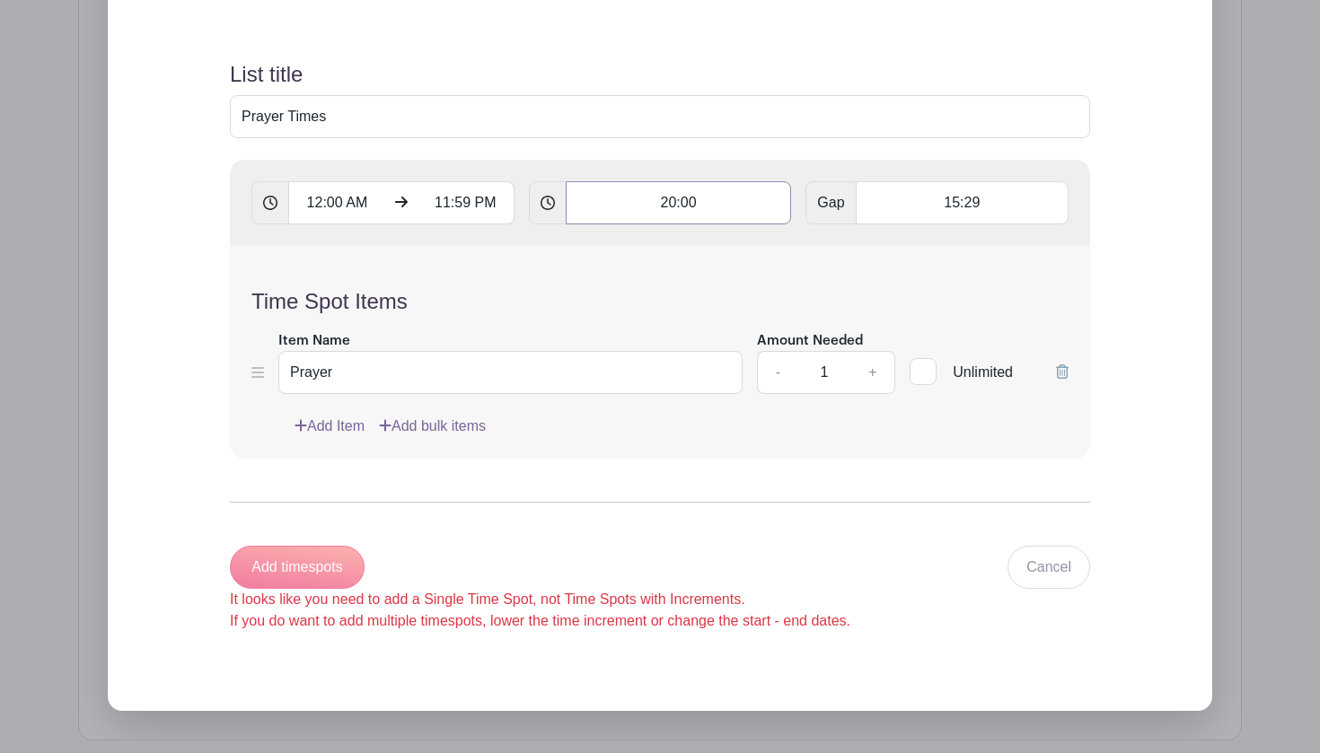
click at [674, 204] on input "20:00" at bounding box center [679, 202] width 226 height 43
click at [464, 480] on form "List title Prayer Times 12:00 AM 11:59 PM 20:00 Gap 15:29 Time Spot Items Item …" at bounding box center [659, 346] width 903 height 613
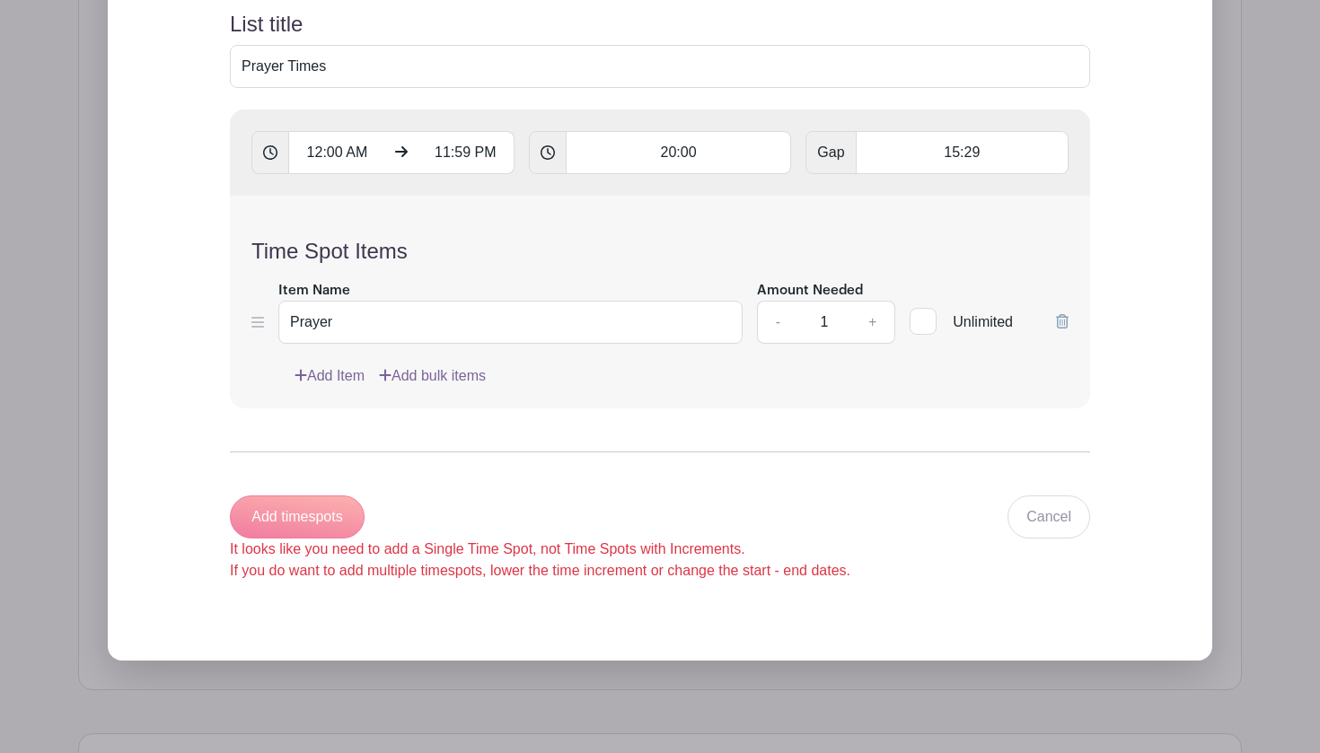
scroll to position [1395, 0]
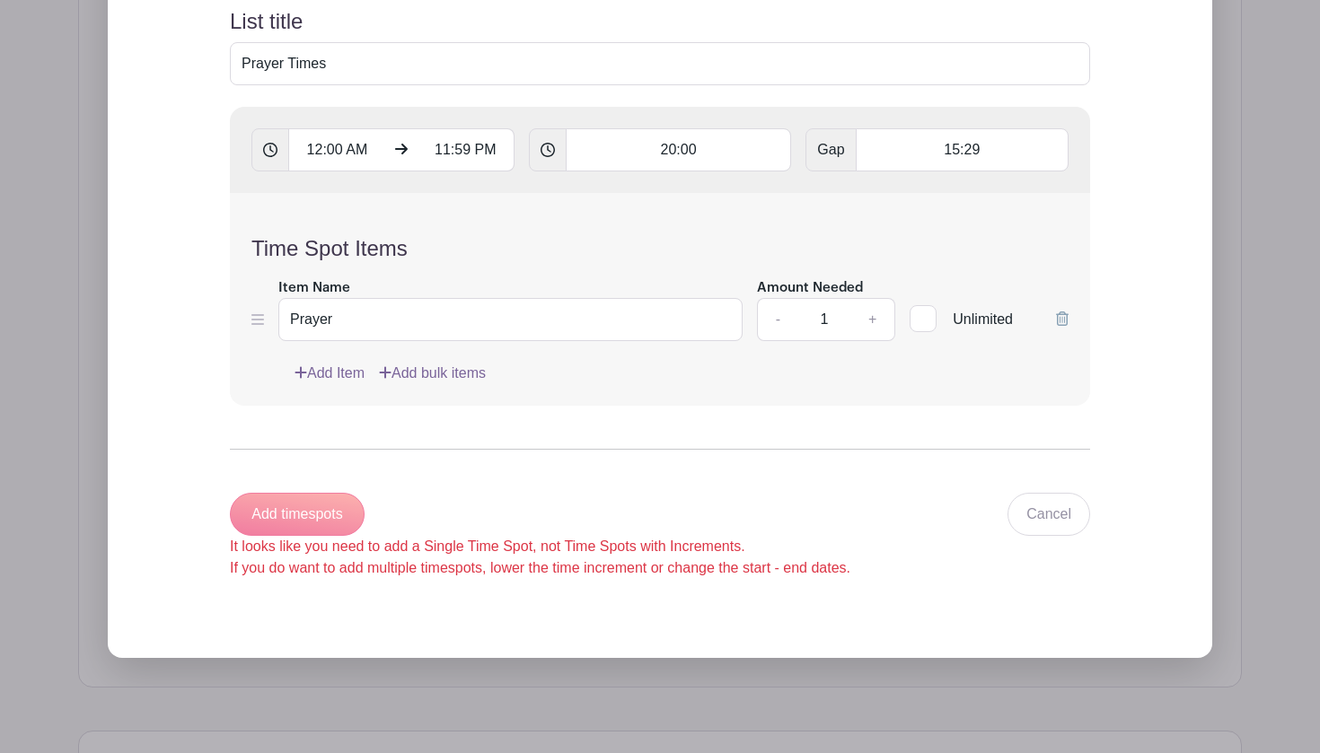
click at [476, 377] on link "Add bulk items" at bounding box center [432, 374] width 107 height 22
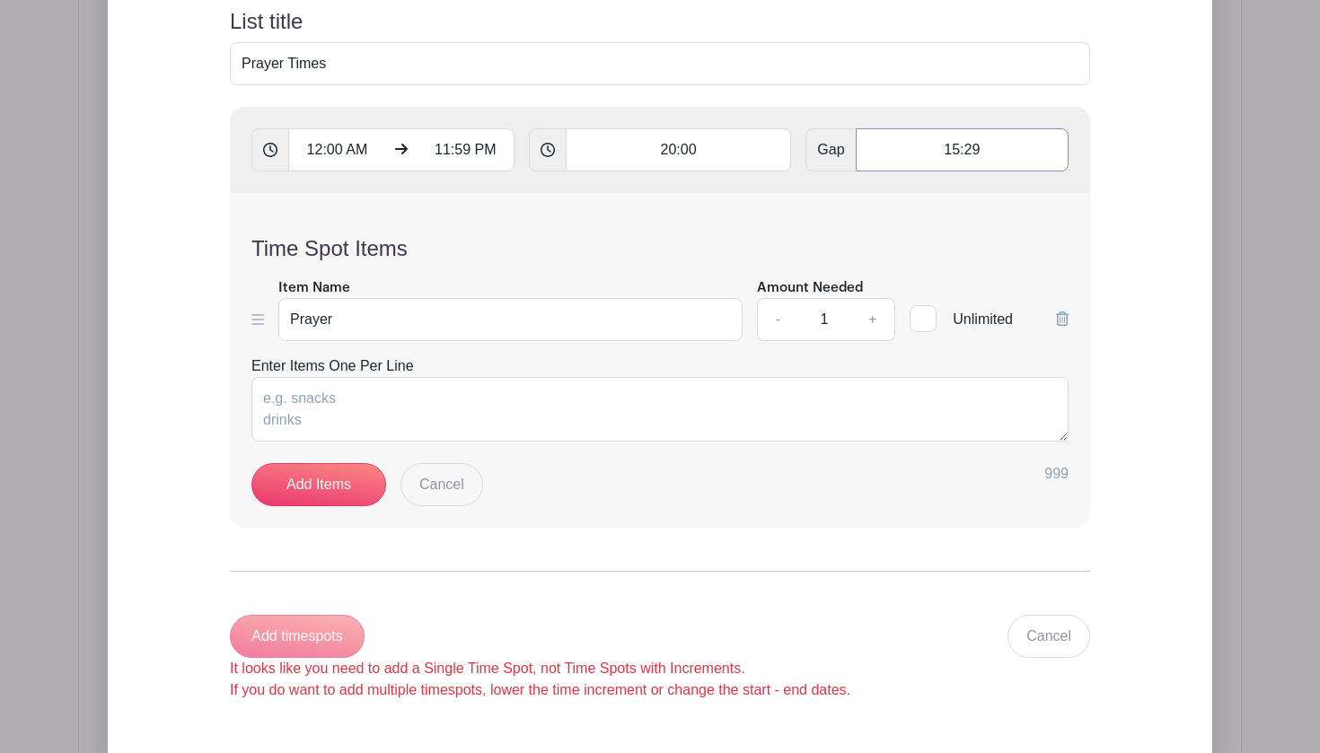
click at [969, 154] on input "15:29" at bounding box center [962, 149] width 213 height 43
click at [954, 154] on input "15:29" at bounding box center [962, 149] width 213 height 43
click at [983, 151] on input "00:29" at bounding box center [962, 149] width 213 height 43
type input "00:00"
click at [532, 237] on h4 "Time Spot Items" at bounding box center [659, 249] width 817 height 26
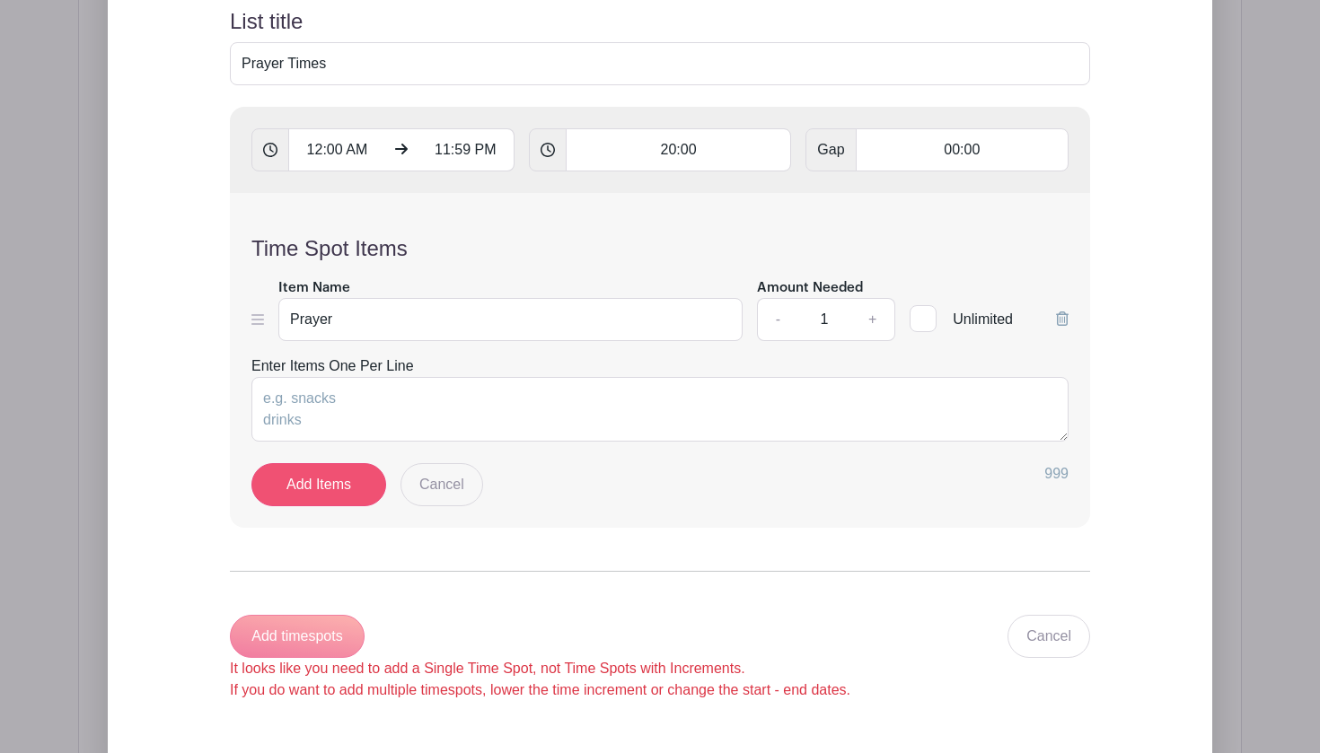
click at [347, 493] on link "Add Items" at bounding box center [318, 484] width 135 height 43
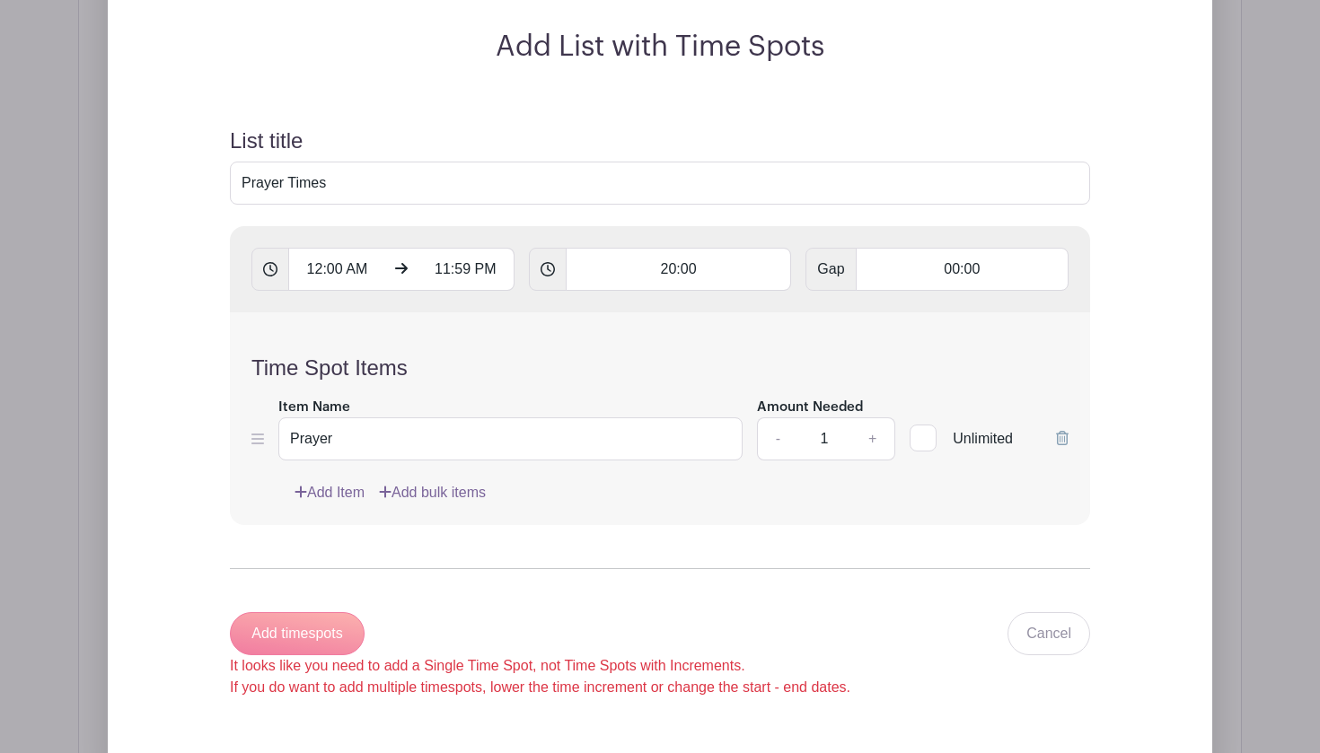
scroll to position [1274, 0]
click at [951, 277] on input "00:00" at bounding box center [962, 271] width 213 height 43
click at [906, 345] on div "20" at bounding box center [901, 352] width 84 height 34
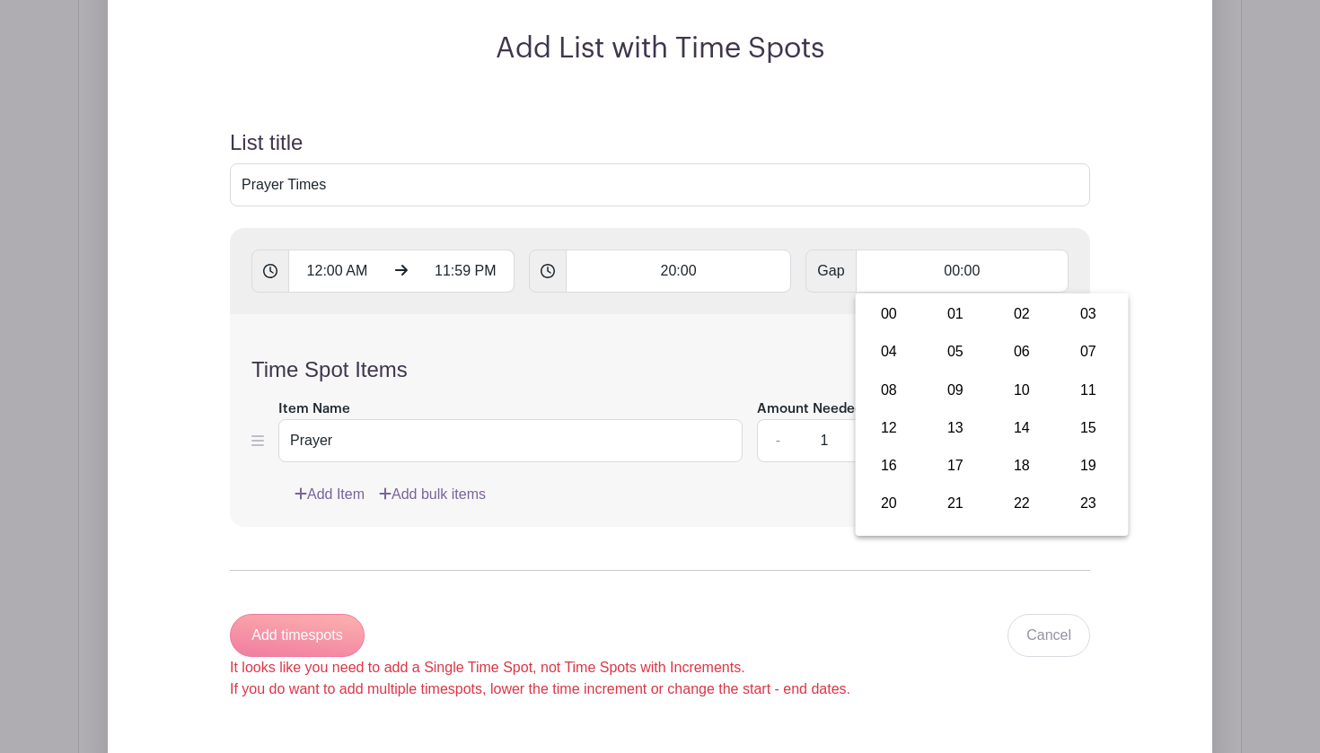
click at [822, 363] on h4 "Time Spot Items" at bounding box center [659, 370] width 817 height 26
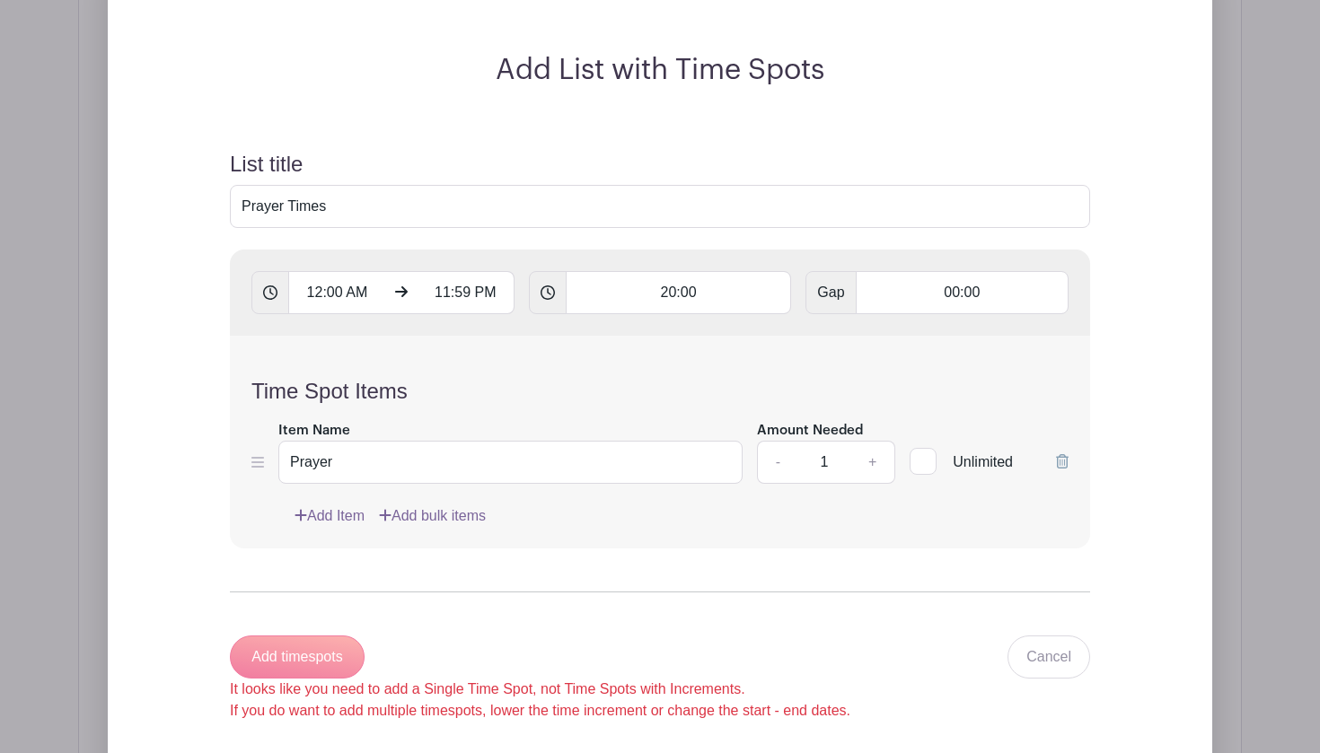
scroll to position [1255, 0]
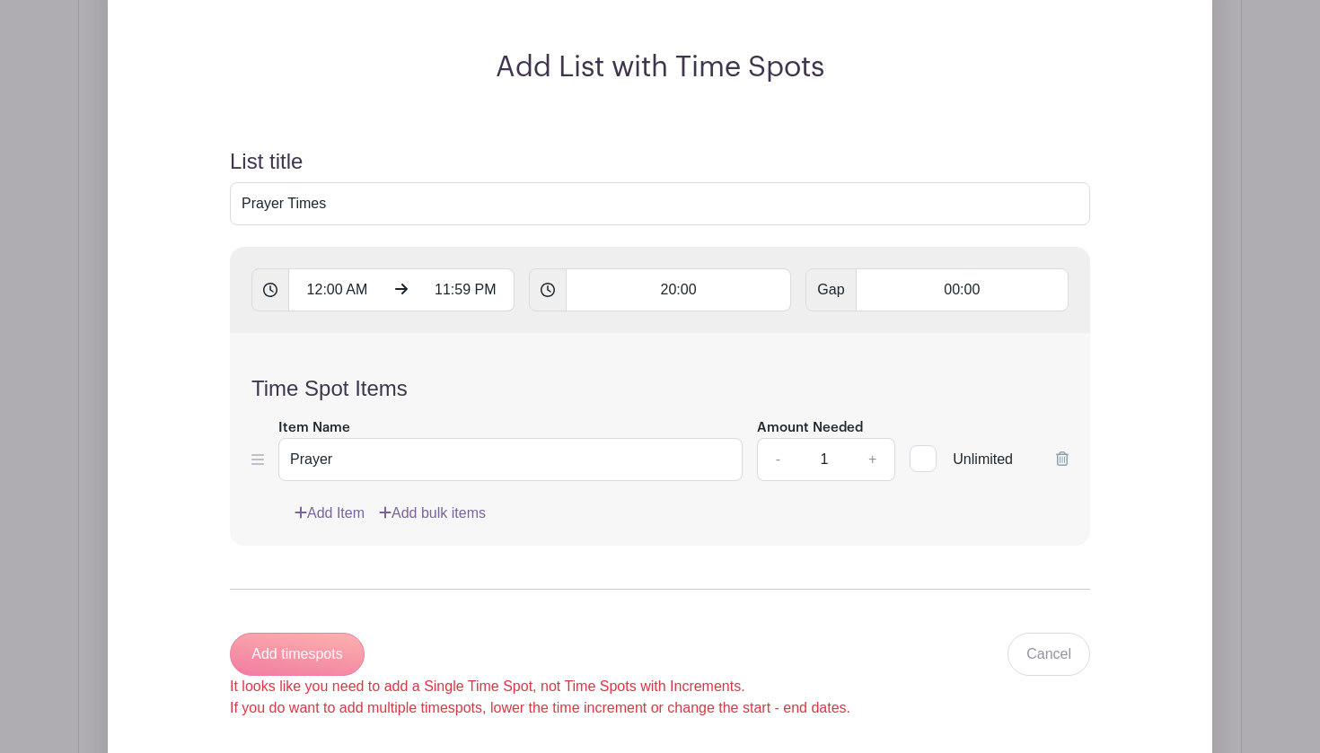
click at [338, 508] on link "Add Item" at bounding box center [330, 514] width 70 height 22
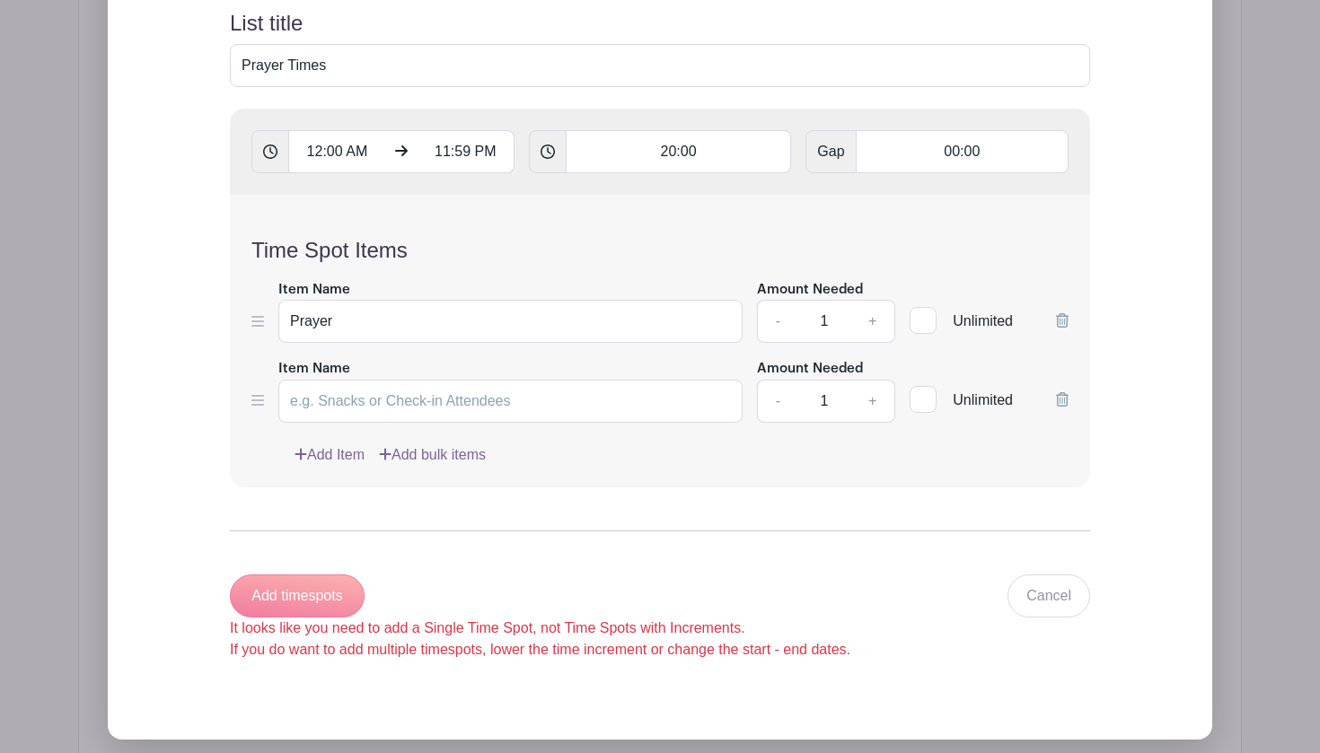
scroll to position [1398, 0]
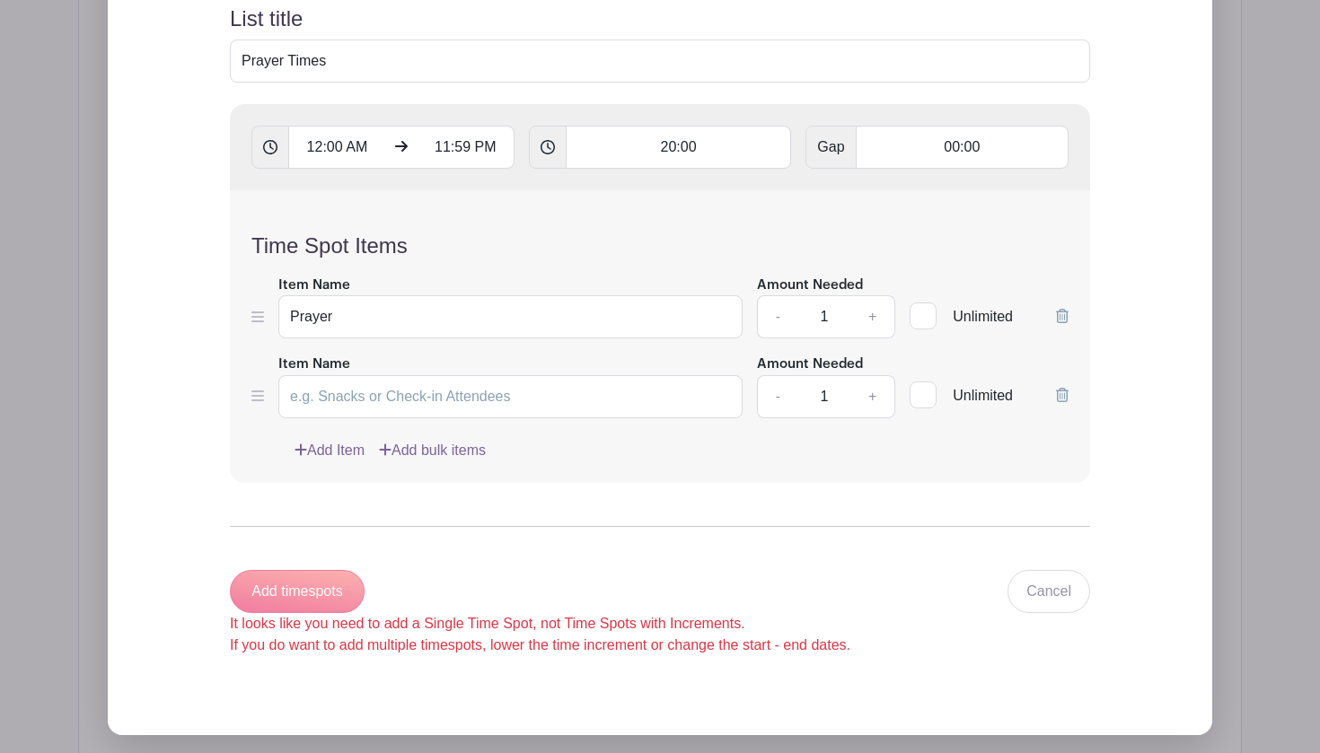
click at [314, 585] on div "Add timespots It looks like you need to add a Single Time Spot, not Time Spots …" at bounding box center [540, 613] width 620 height 86
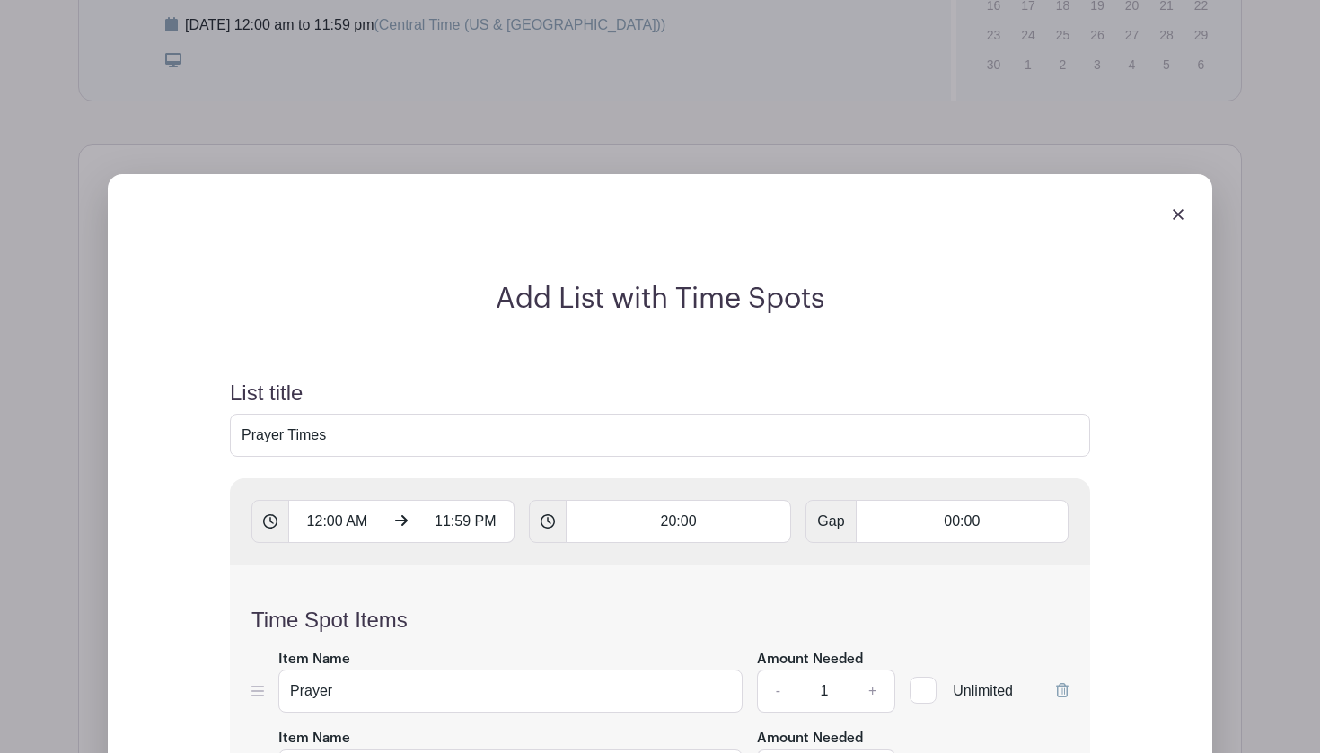
scroll to position [922, 0]
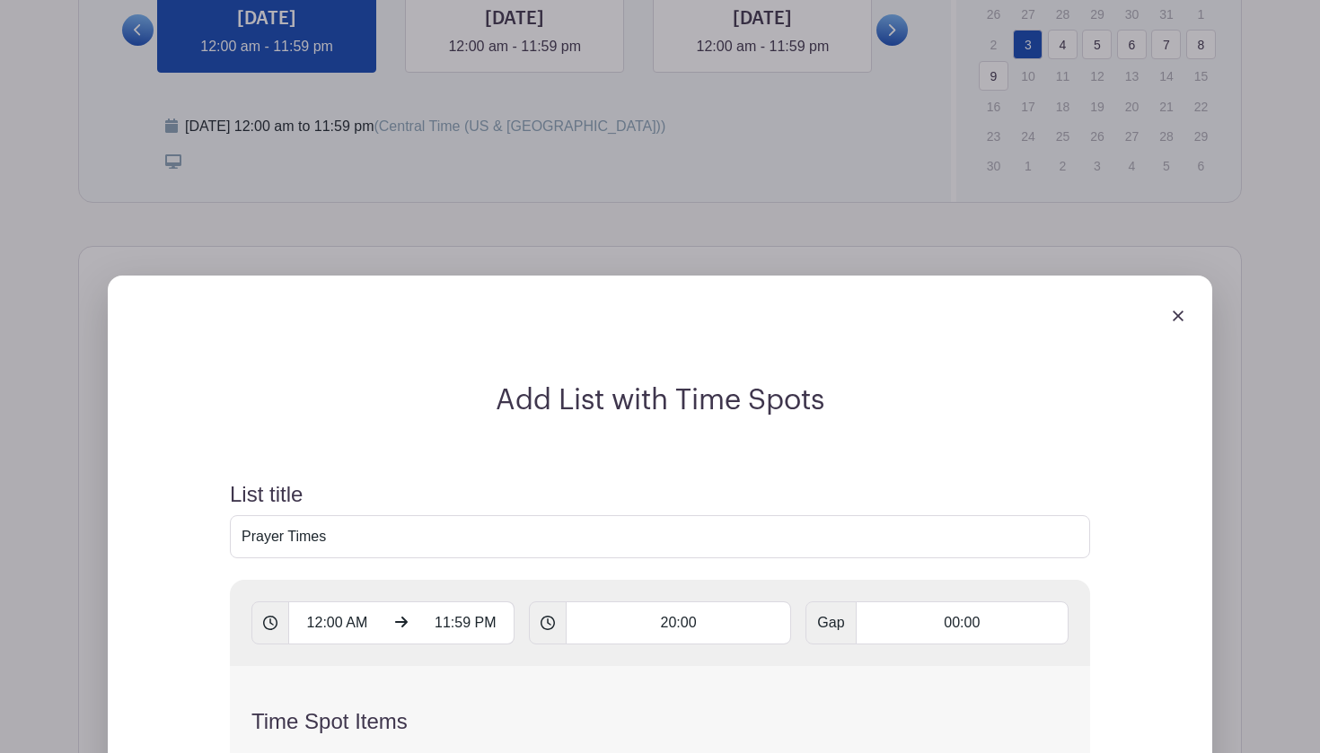
click at [1176, 315] on img at bounding box center [1178, 316] width 11 height 11
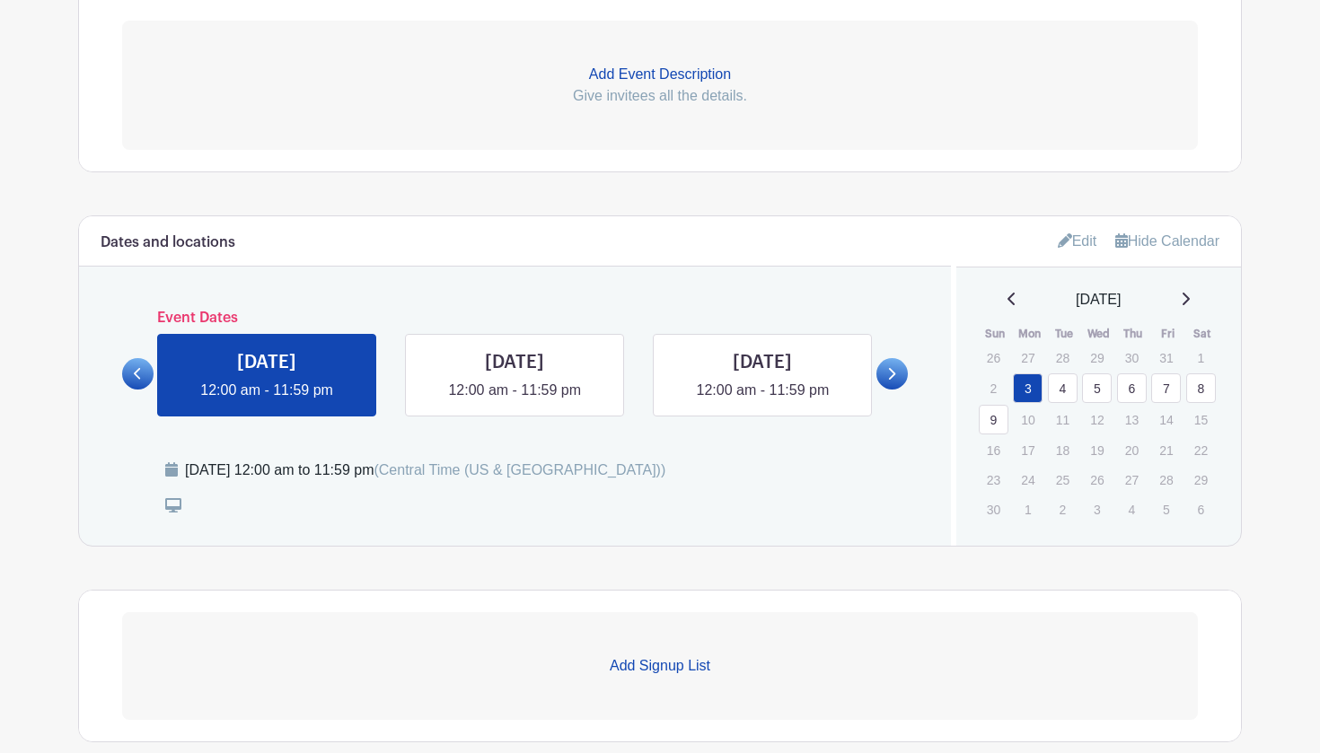
scroll to position [566, 0]
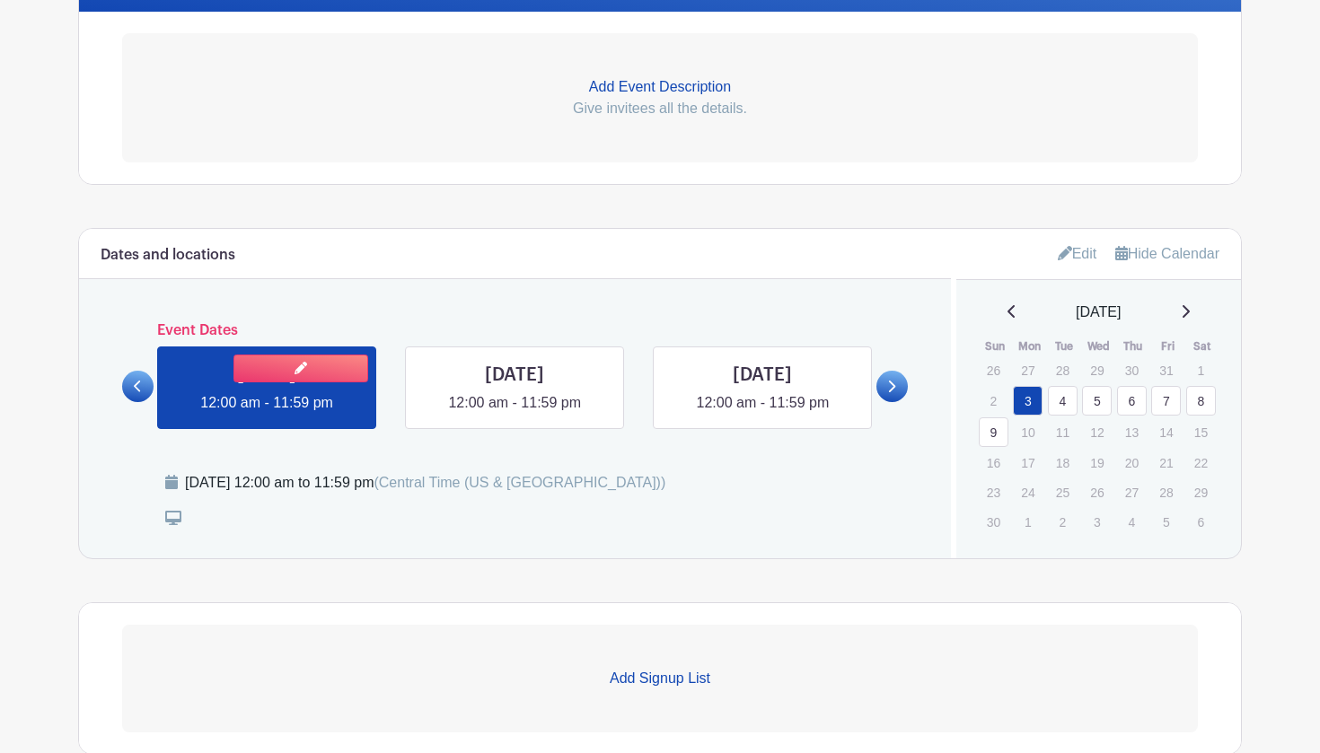
click at [267, 414] on link at bounding box center [267, 414] width 0 height 0
click at [344, 365] on link at bounding box center [300, 369] width 135 height 28
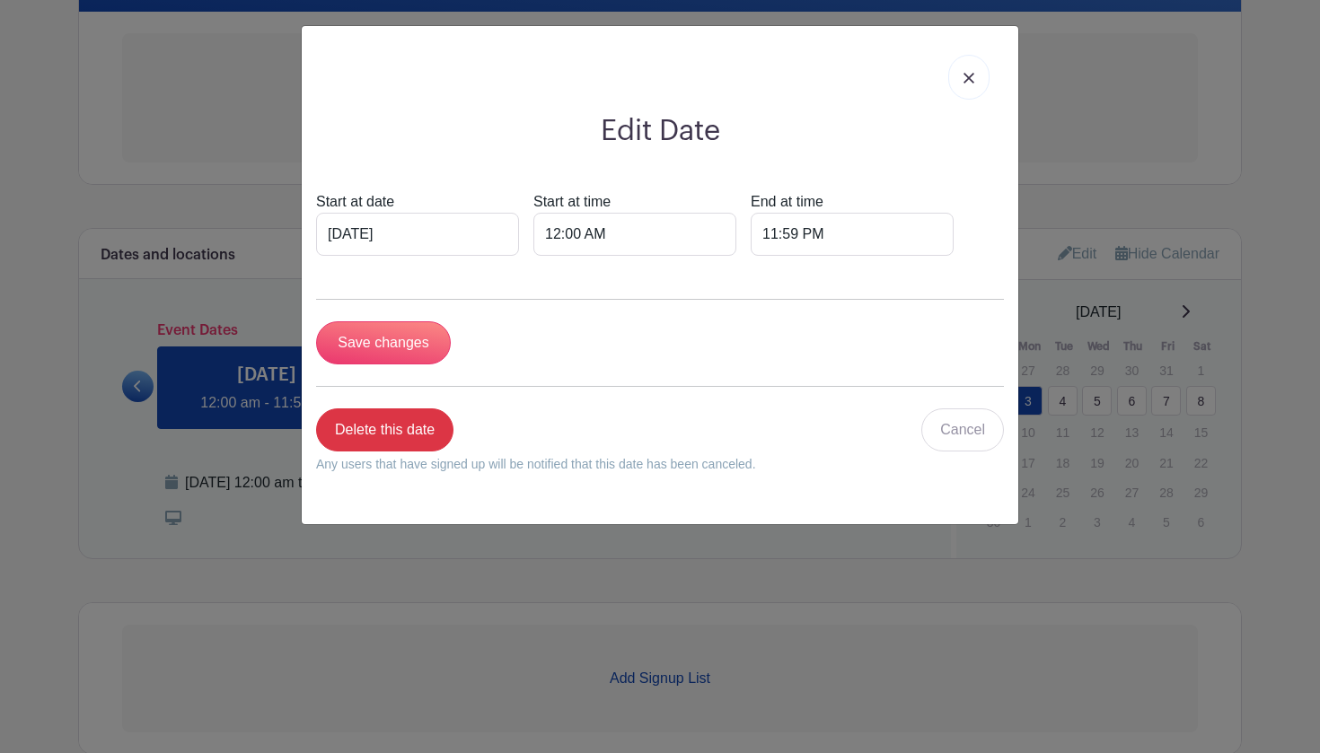
click at [972, 67] on link at bounding box center [968, 77] width 41 height 45
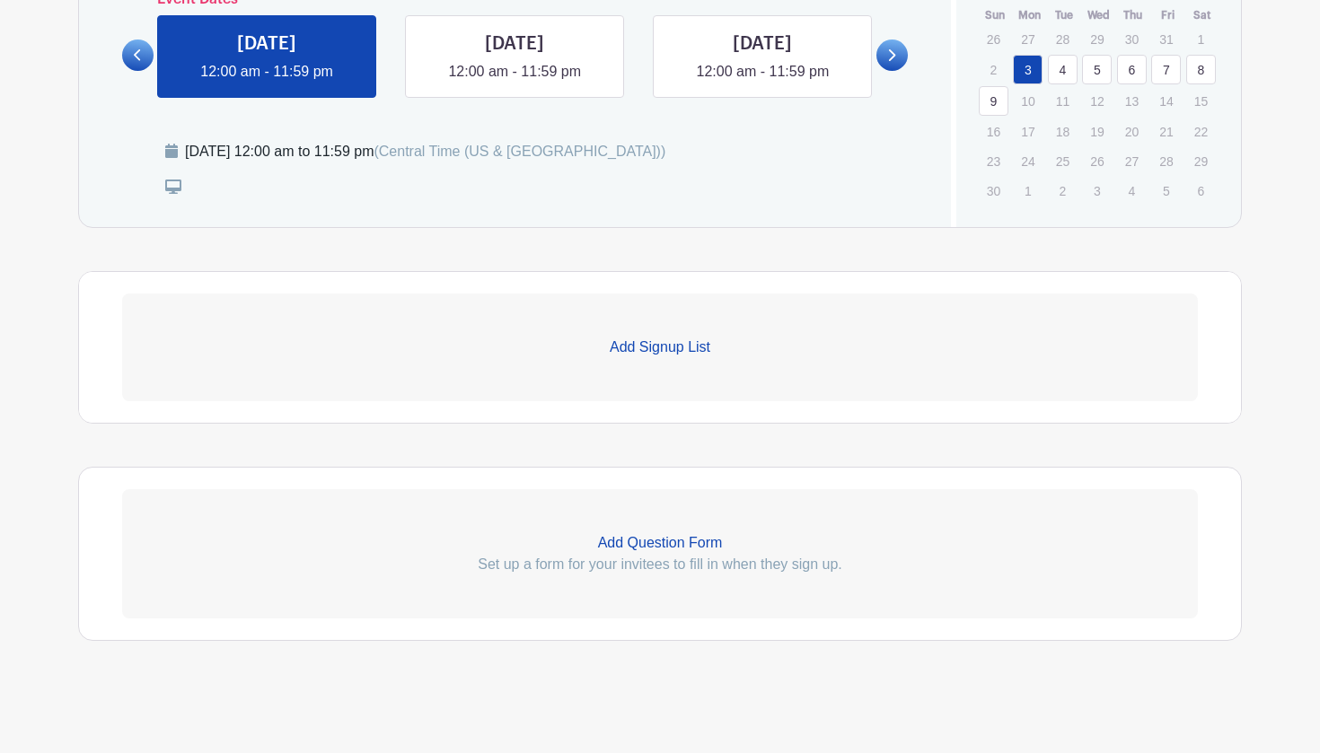
scroll to position [899, 0]
click at [693, 356] on p "Add Signup List" at bounding box center [660, 348] width 1076 height 22
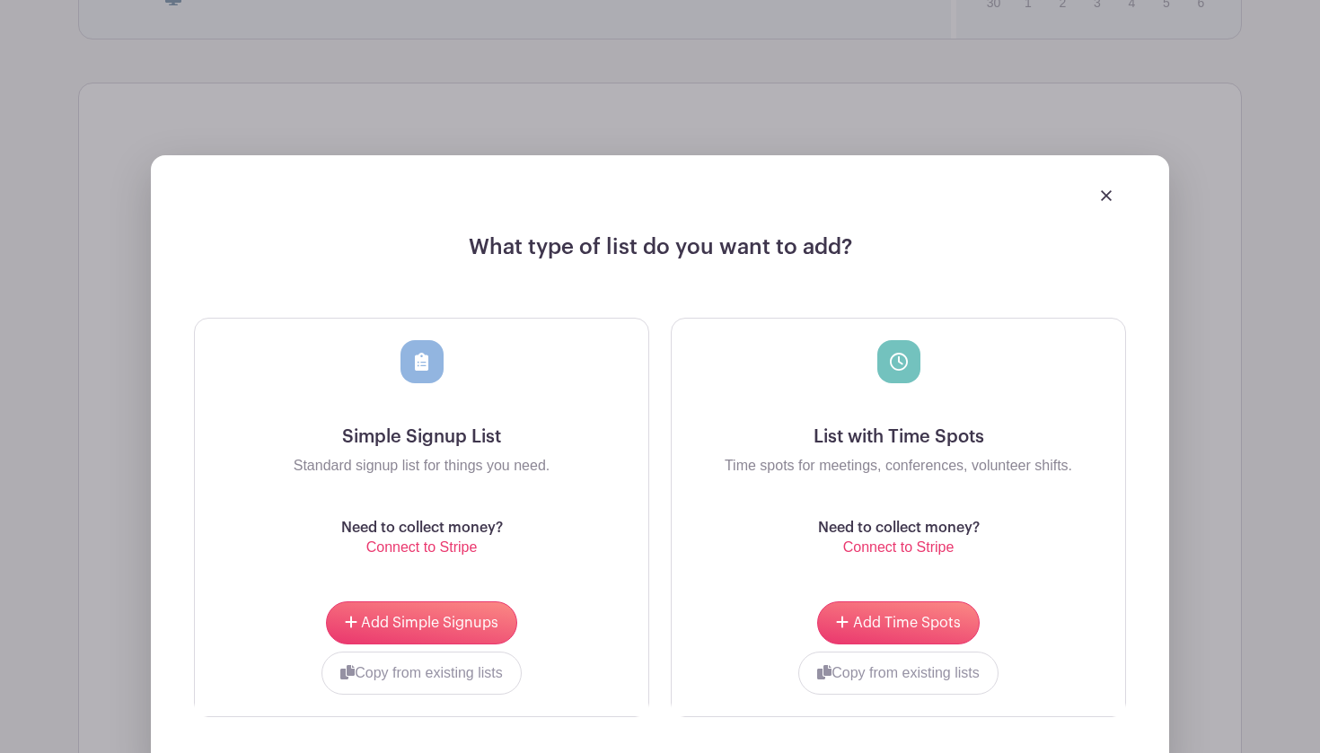
scroll to position [1095, 0]
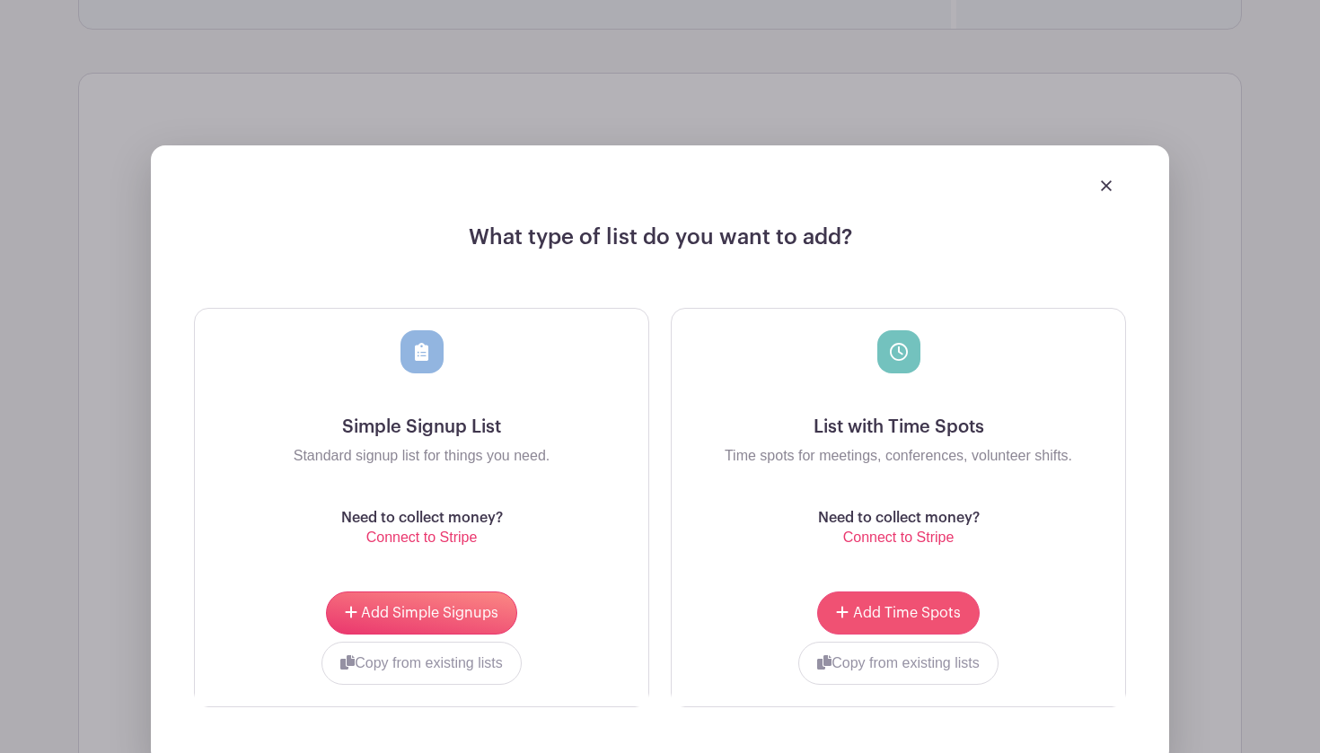
click at [894, 616] on span "Add Time Spots" at bounding box center [907, 613] width 108 height 14
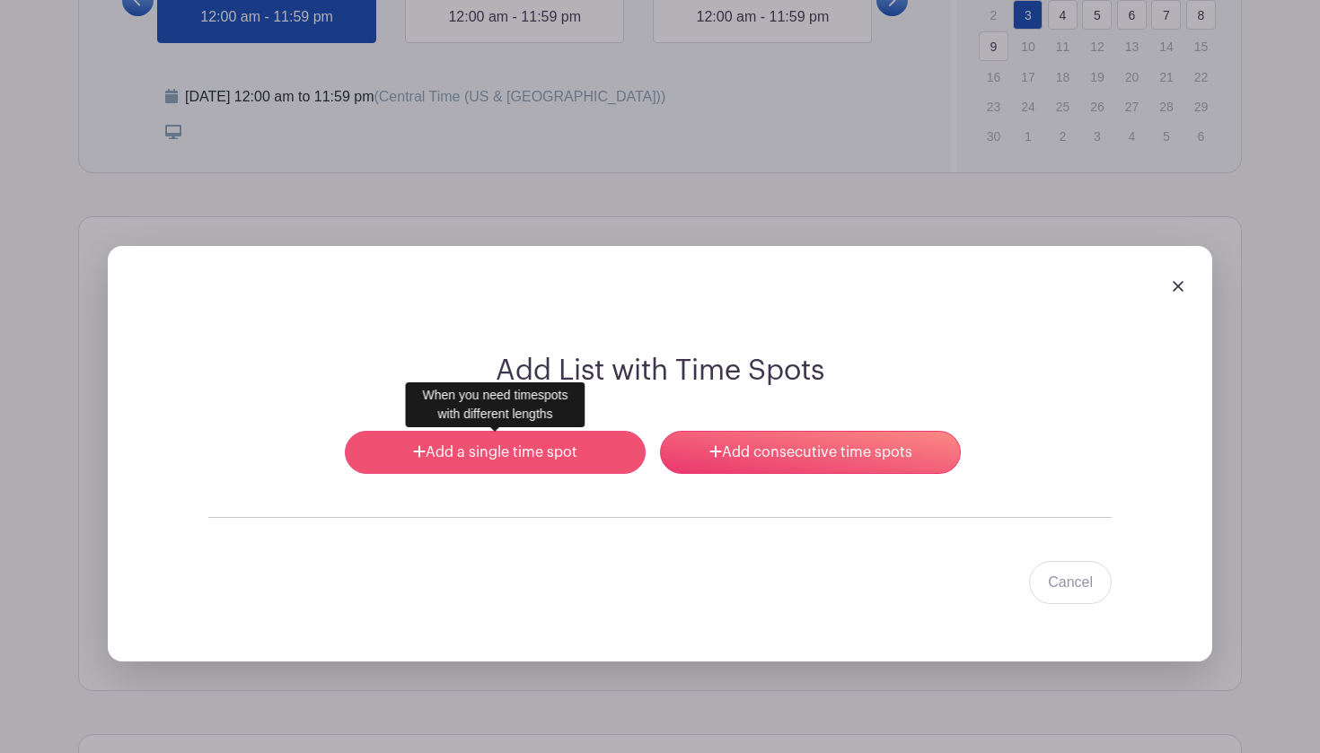
click at [586, 444] on link "Add a single time spot" at bounding box center [495, 452] width 301 height 43
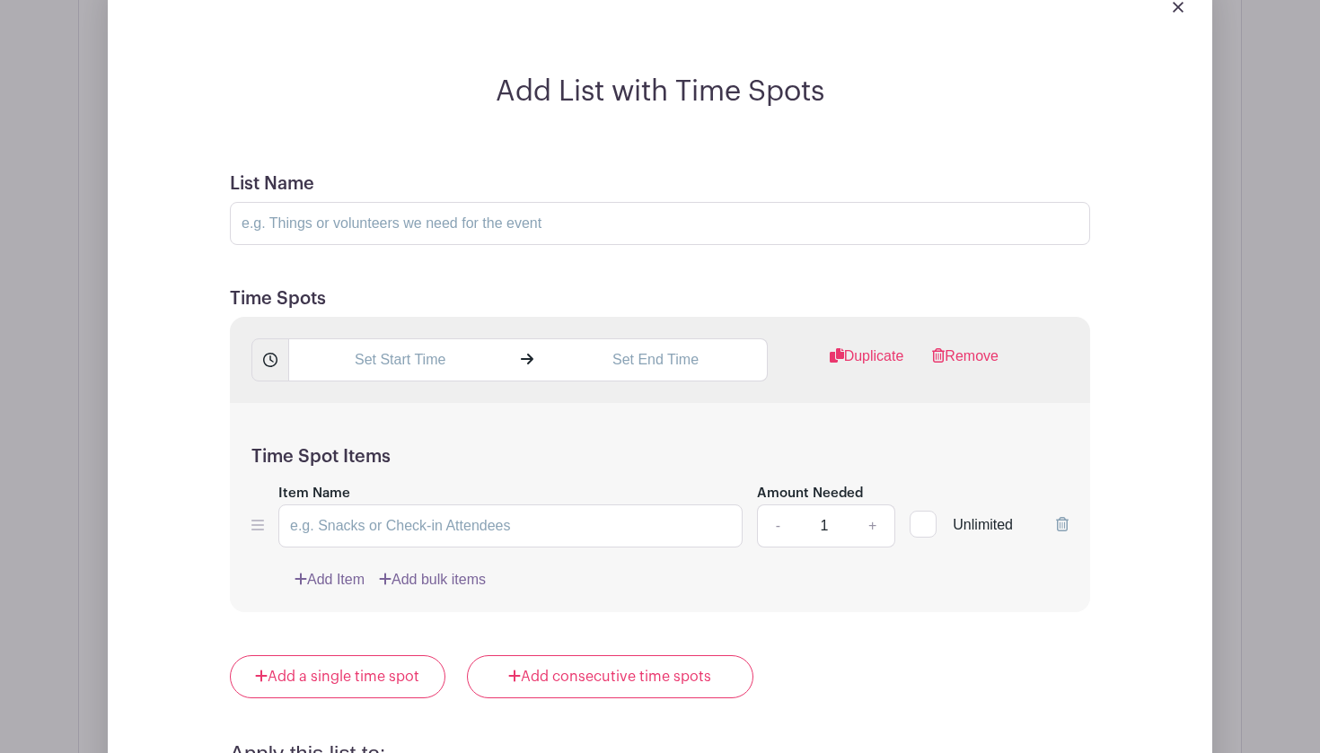
scroll to position [1445, 0]
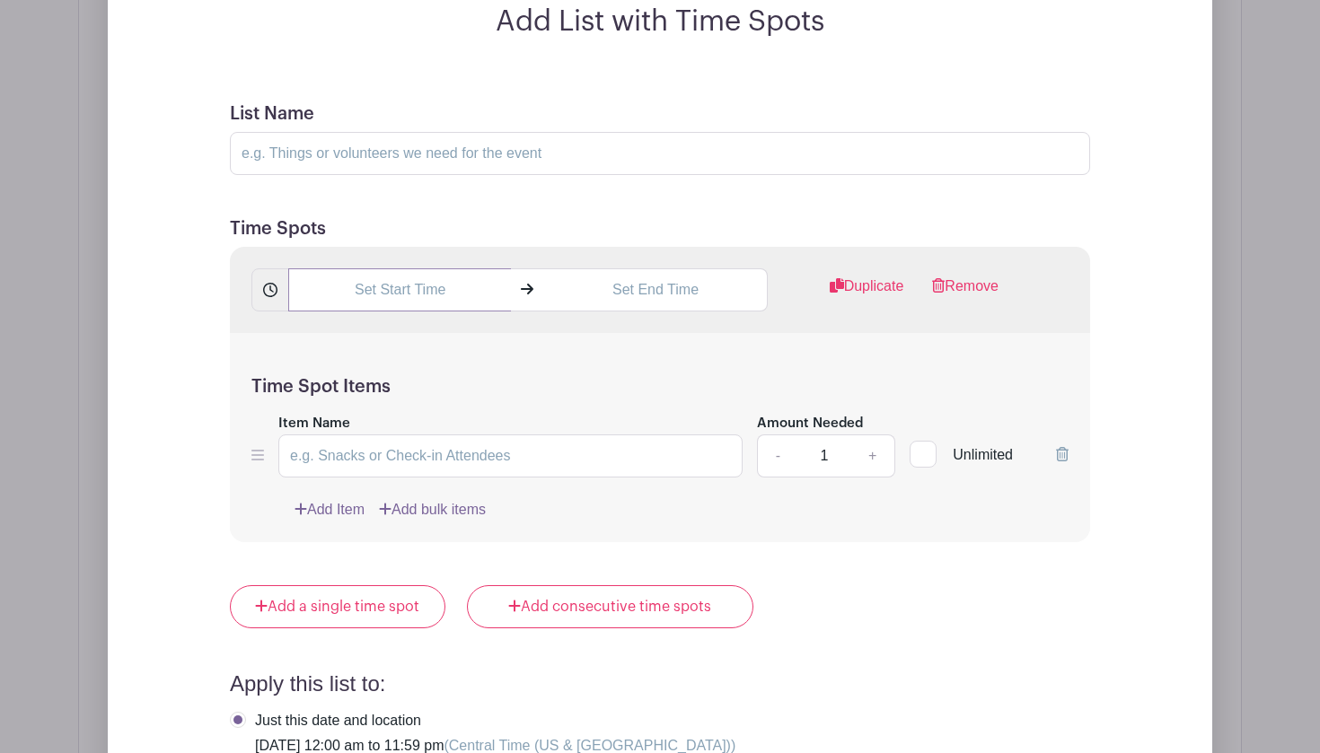
click at [388, 297] on input "text" at bounding box center [399, 289] width 223 height 43
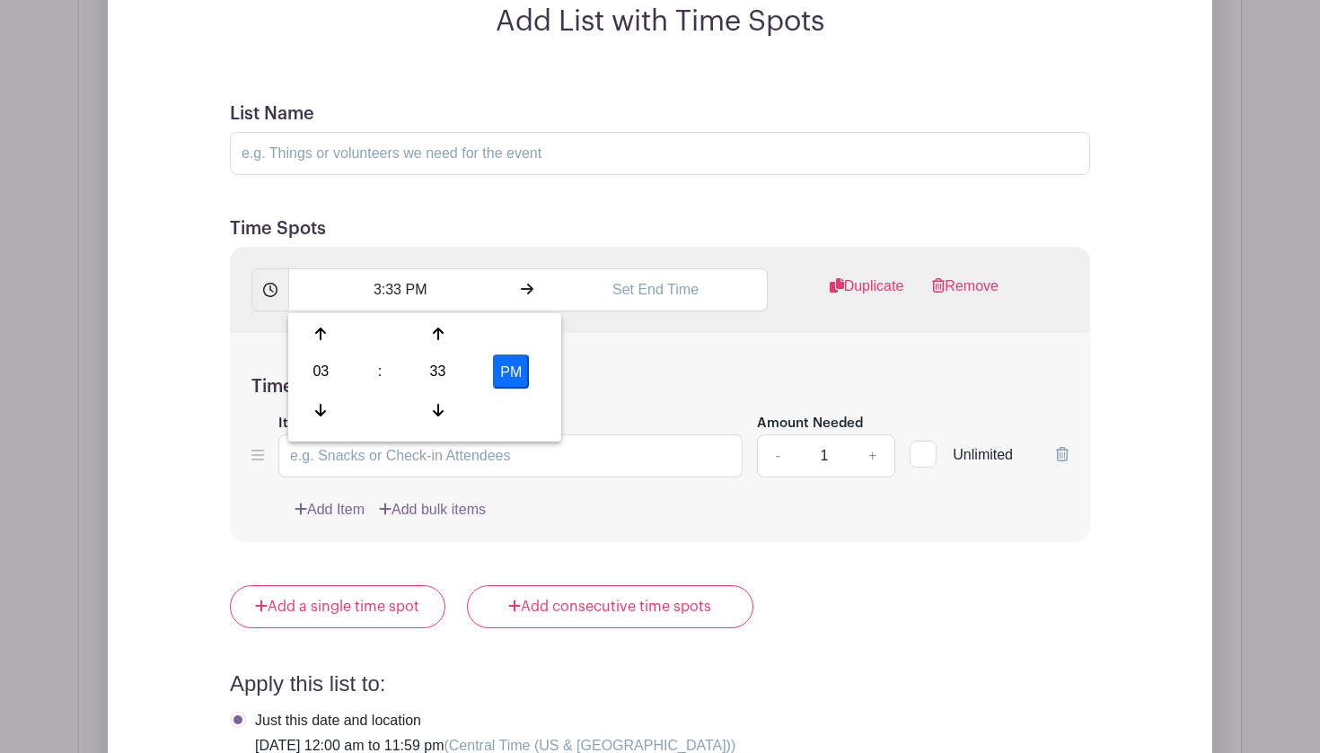
click at [663, 227] on h5 "Time Spots" at bounding box center [660, 229] width 860 height 22
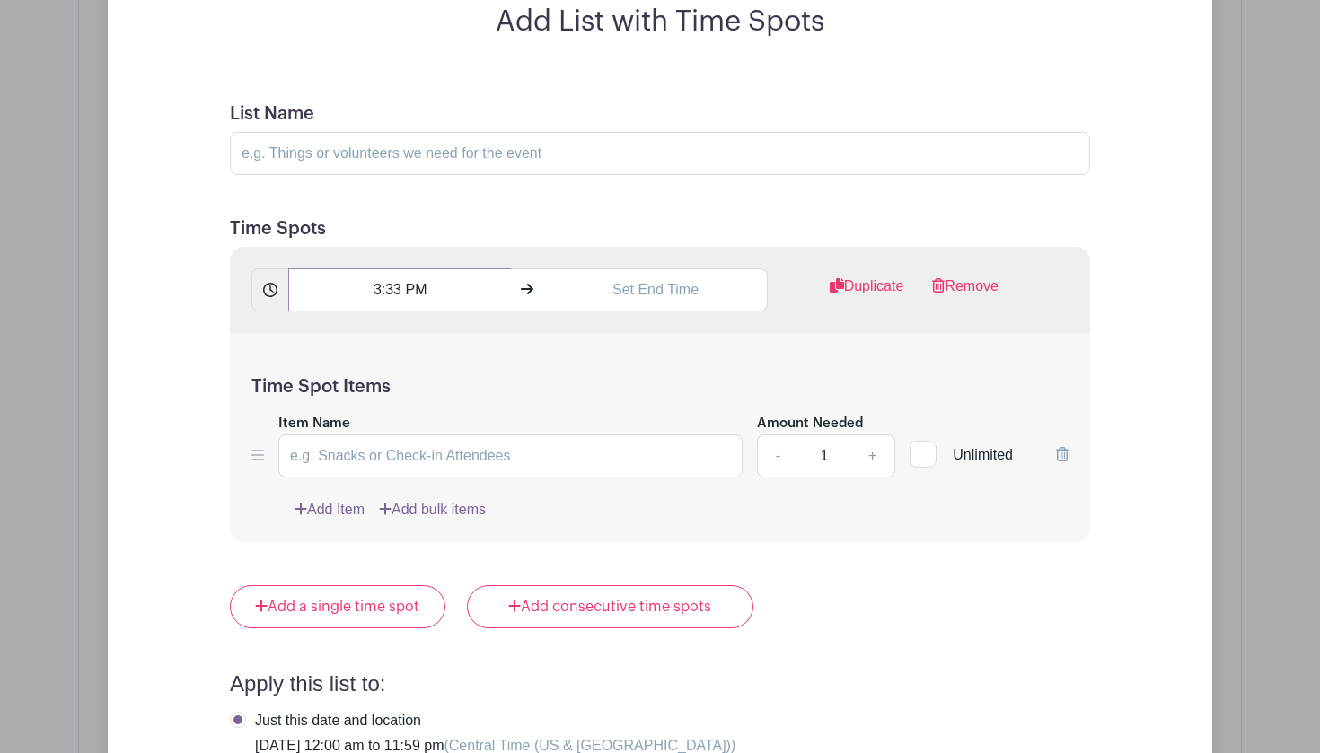
click at [400, 295] on input "3:33 PM" at bounding box center [399, 289] width 223 height 43
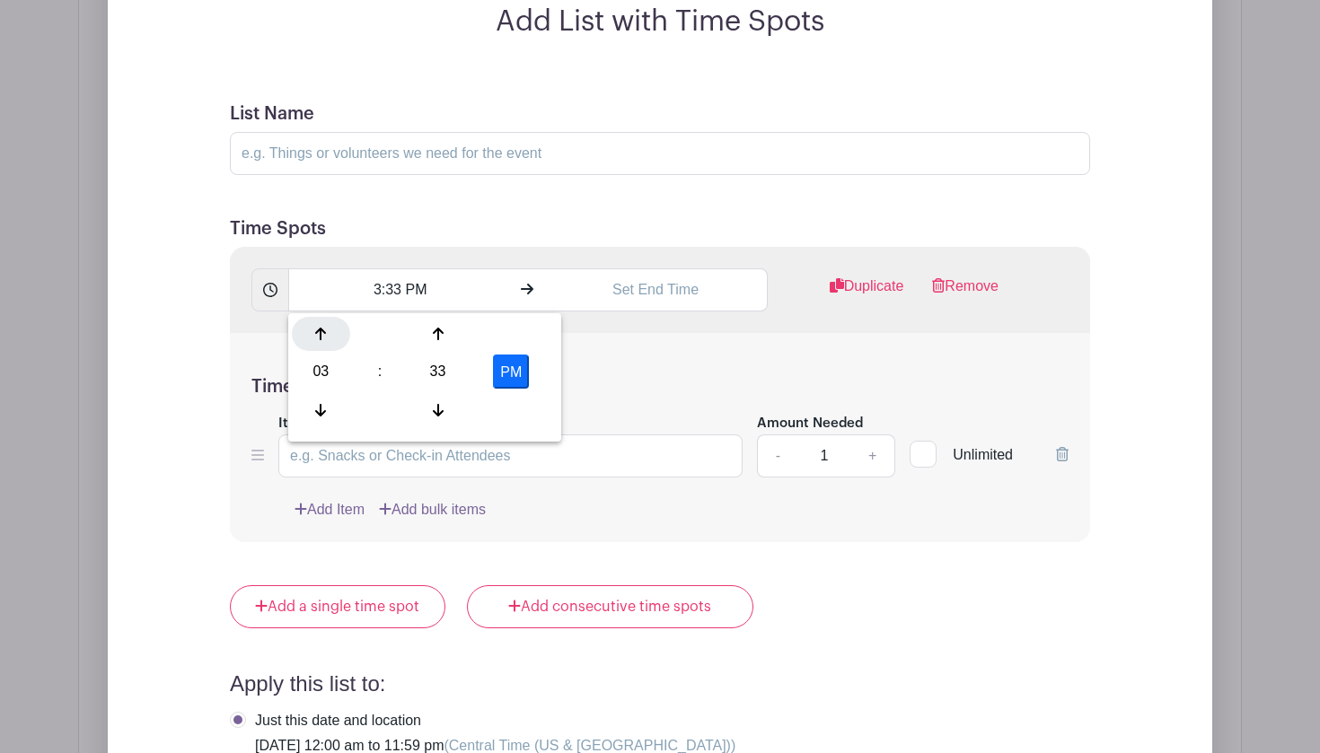
click at [330, 330] on div at bounding box center [321, 334] width 58 height 34
click at [326, 330] on icon at bounding box center [320, 334] width 11 height 14
click at [321, 341] on icon at bounding box center [320, 334] width 11 height 14
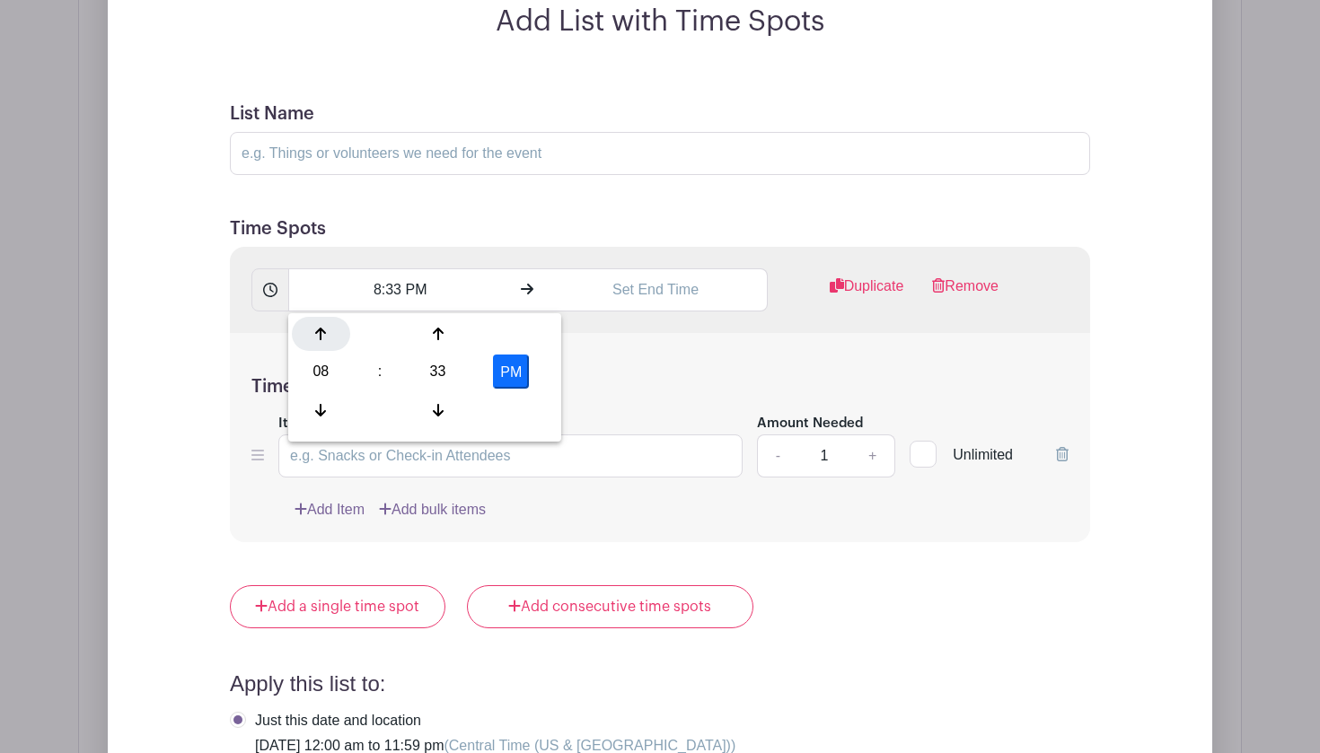
click at [321, 341] on icon at bounding box center [320, 334] width 11 height 14
click at [435, 409] on icon at bounding box center [438, 410] width 11 height 14
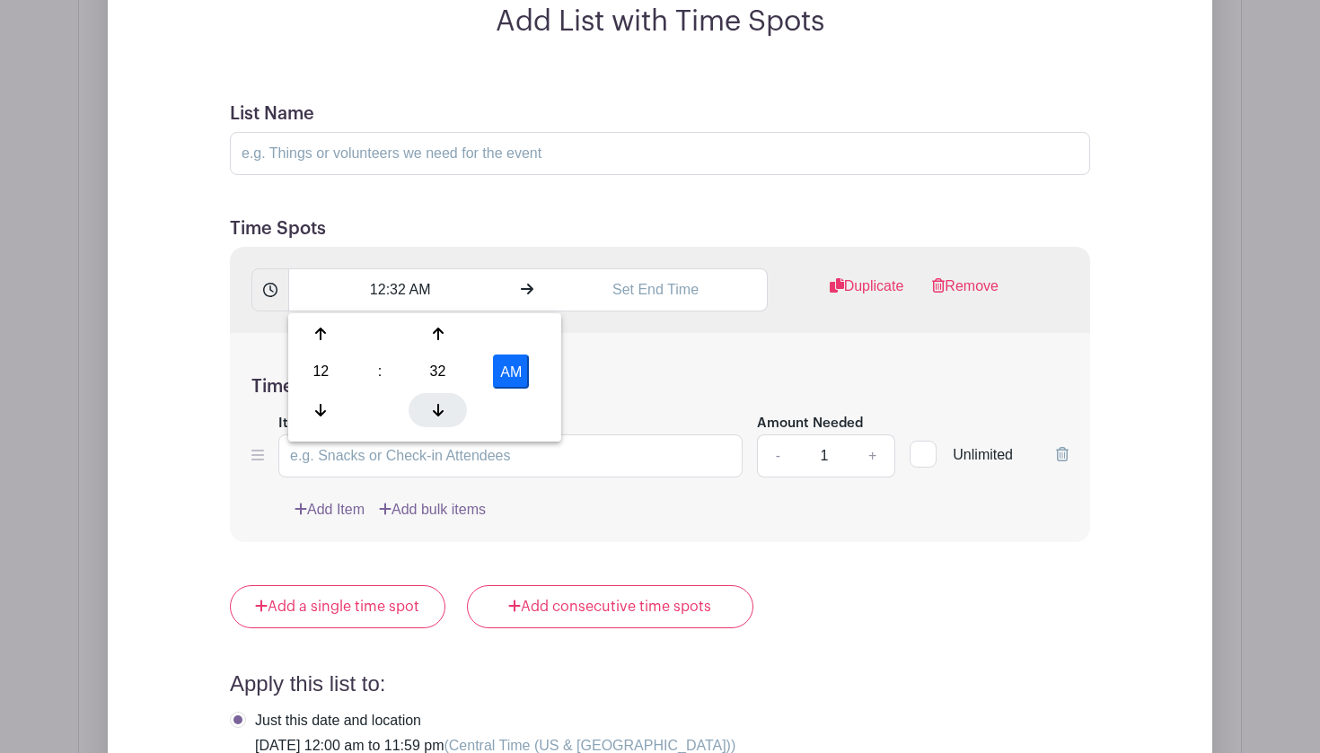
click at [435, 409] on icon at bounding box center [438, 410] width 11 height 14
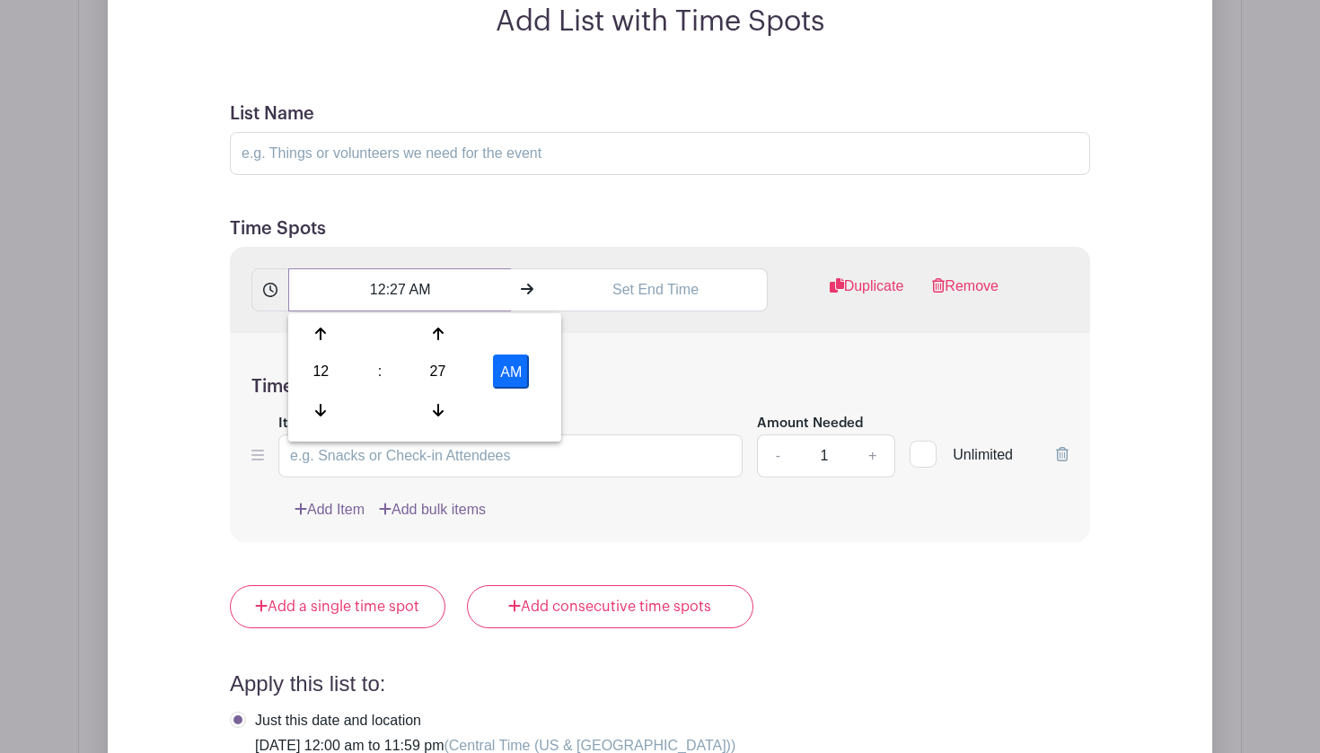
click at [402, 294] on input "12:27 AM" at bounding box center [399, 289] width 223 height 43
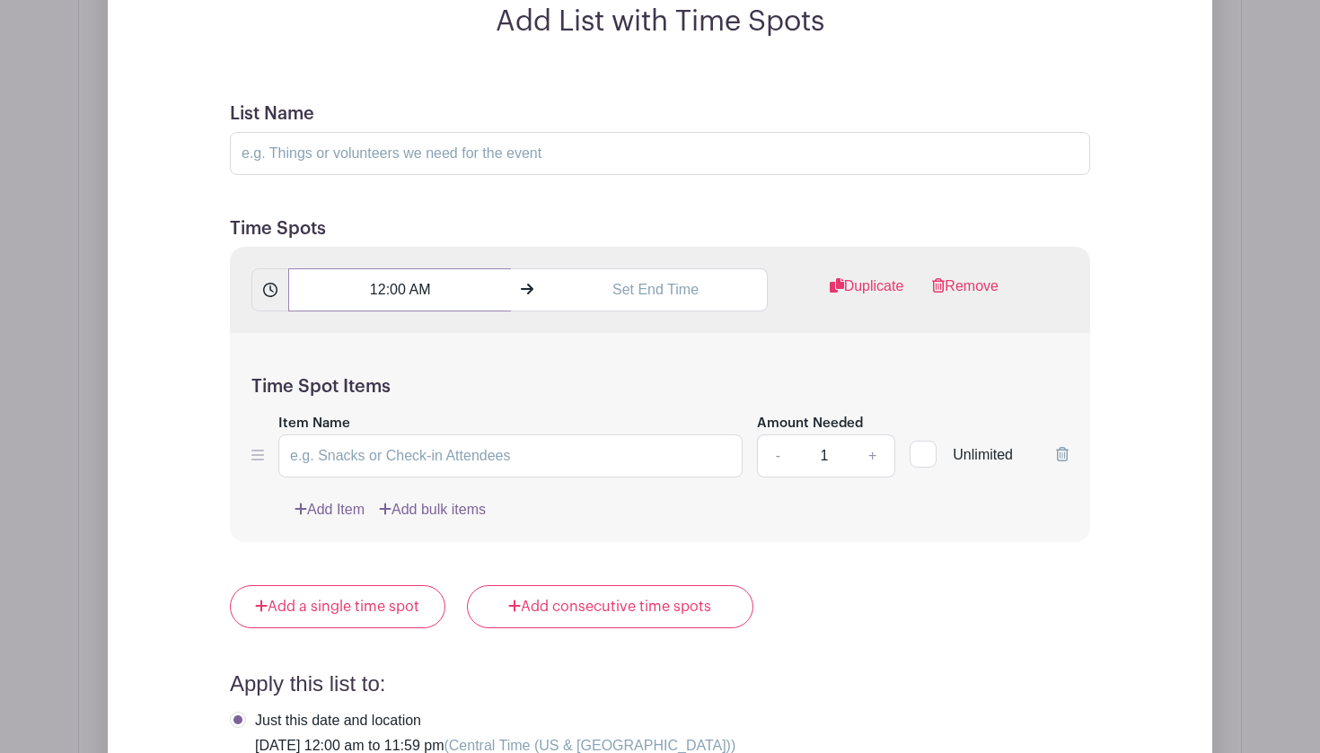
click at [436, 297] on input "12:00 AM" at bounding box center [399, 289] width 223 height 43
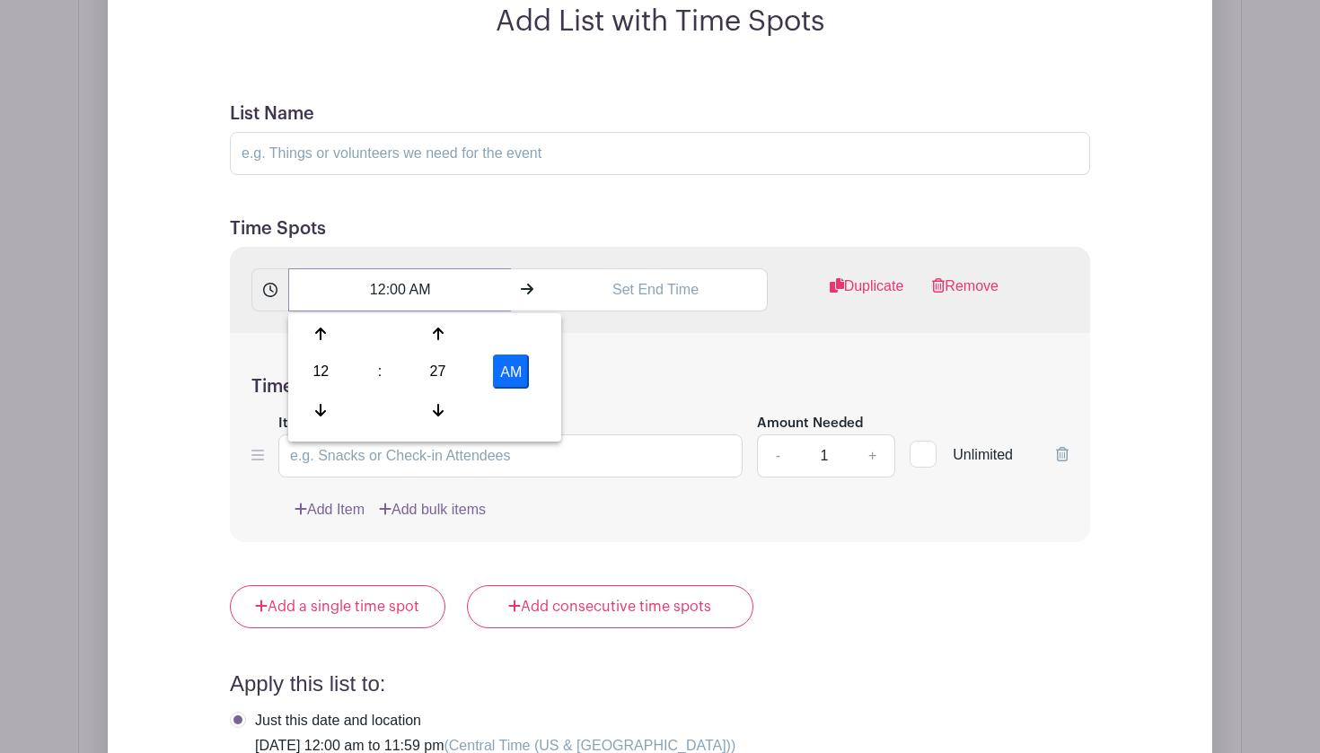
type input "12:00 AM"
click at [654, 354] on div "Time Spot Items Item Name Amount Needed - 1 + Unlimited Add Item Add bulk items" at bounding box center [660, 437] width 860 height 209
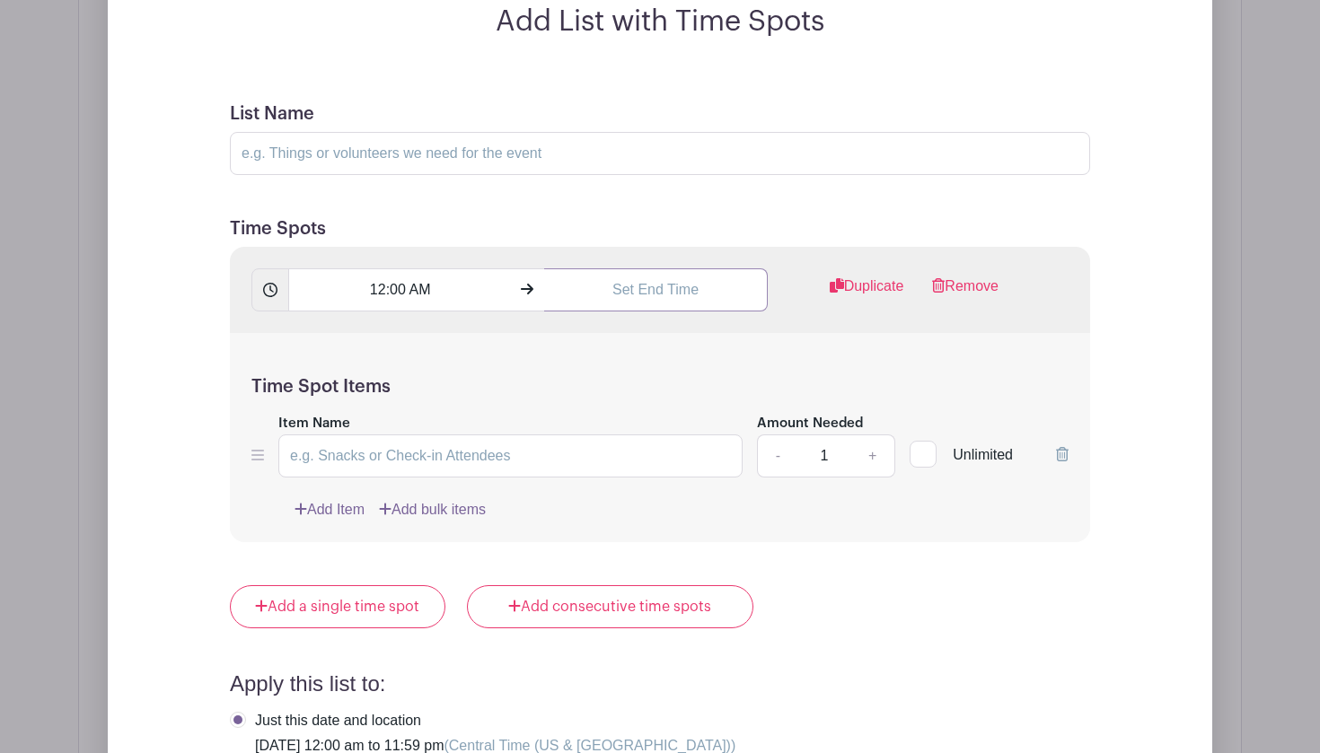
click at [615, 294] on input "text" at bounding box center [655, 289] width 223 height 43
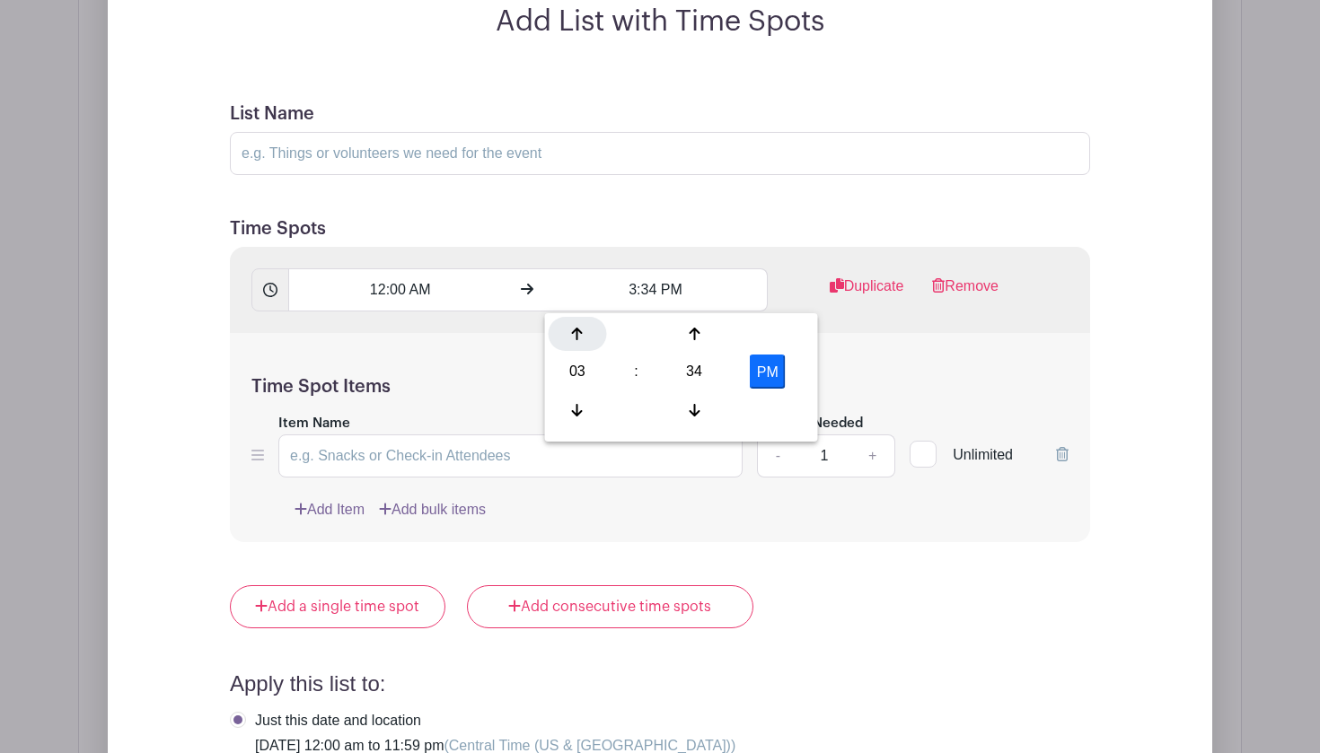
click at [580, 334] on icon at bounding box center [577, 334] width 11 height 14
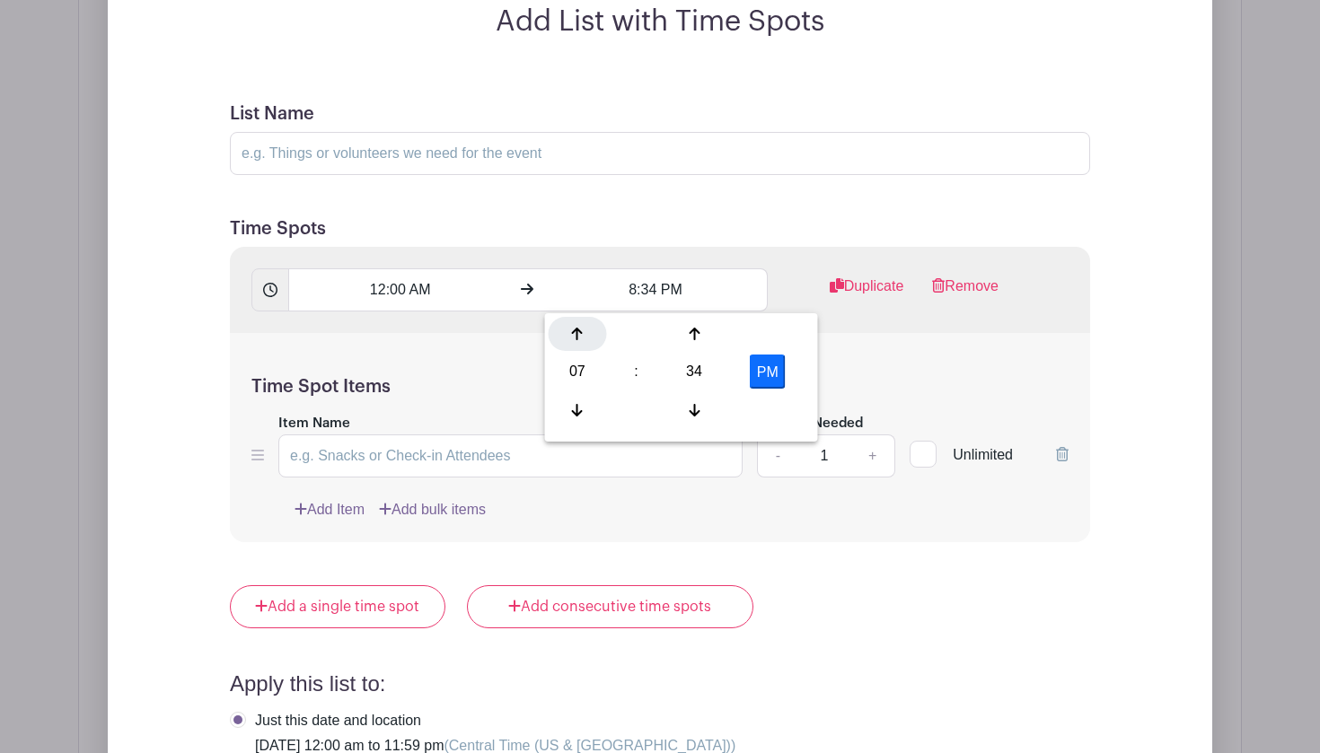
click at [580, 334] on icon at bounding box center [577, 334] width 11 height 14
click at [573, 406] on icon at bounding box center [577, 410] width 11 height 14
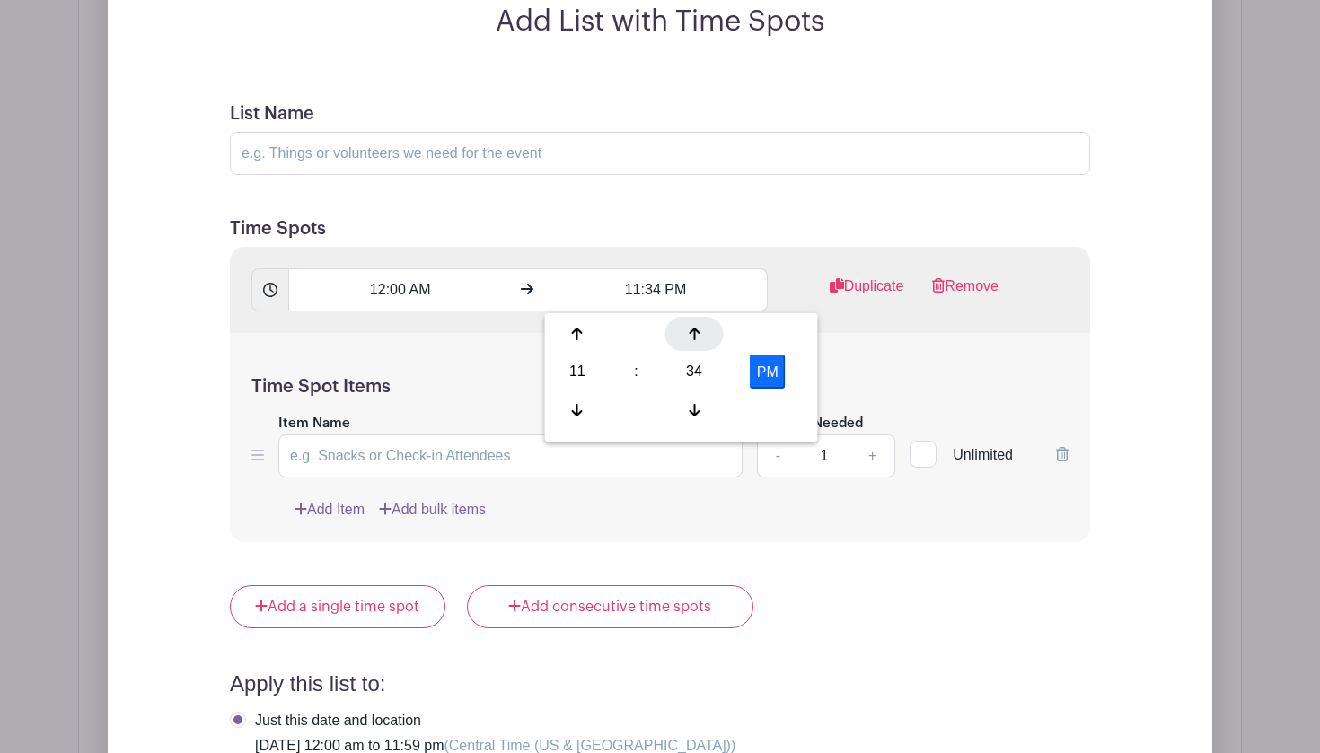
click at [698, 331] on icon at bounding box center [694, 334] width 11 height 14
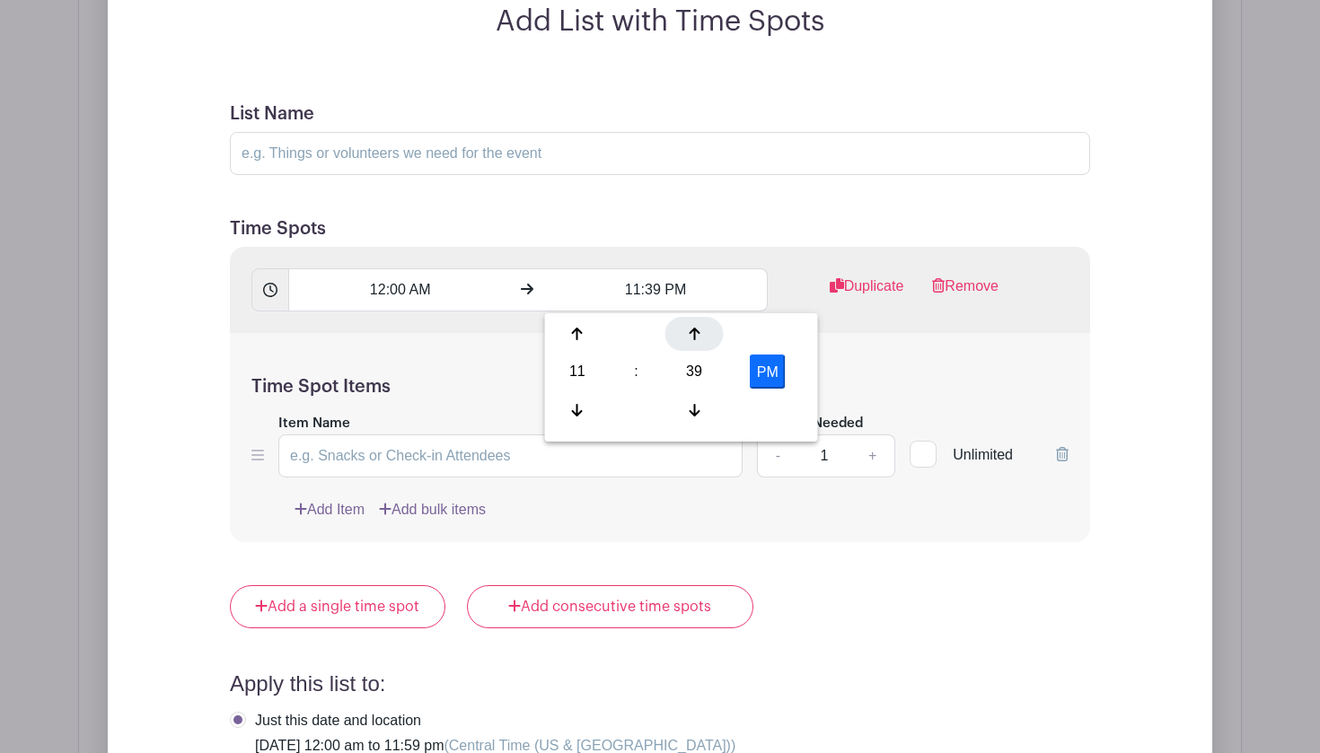
click at [698, 331] on icon at bounding box center [694, 334] width 11 height 14
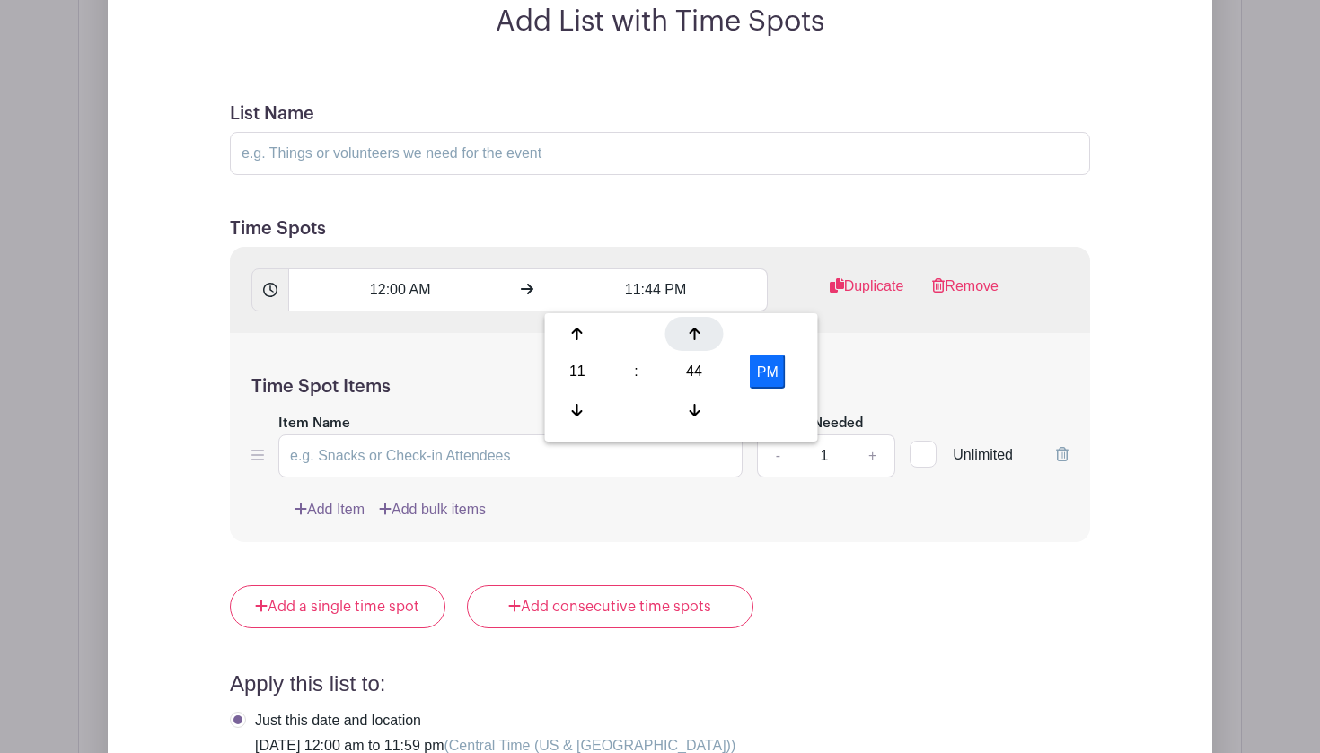
click at [698, 331] on icon at bounding box center [694, 334] width 11 height 14
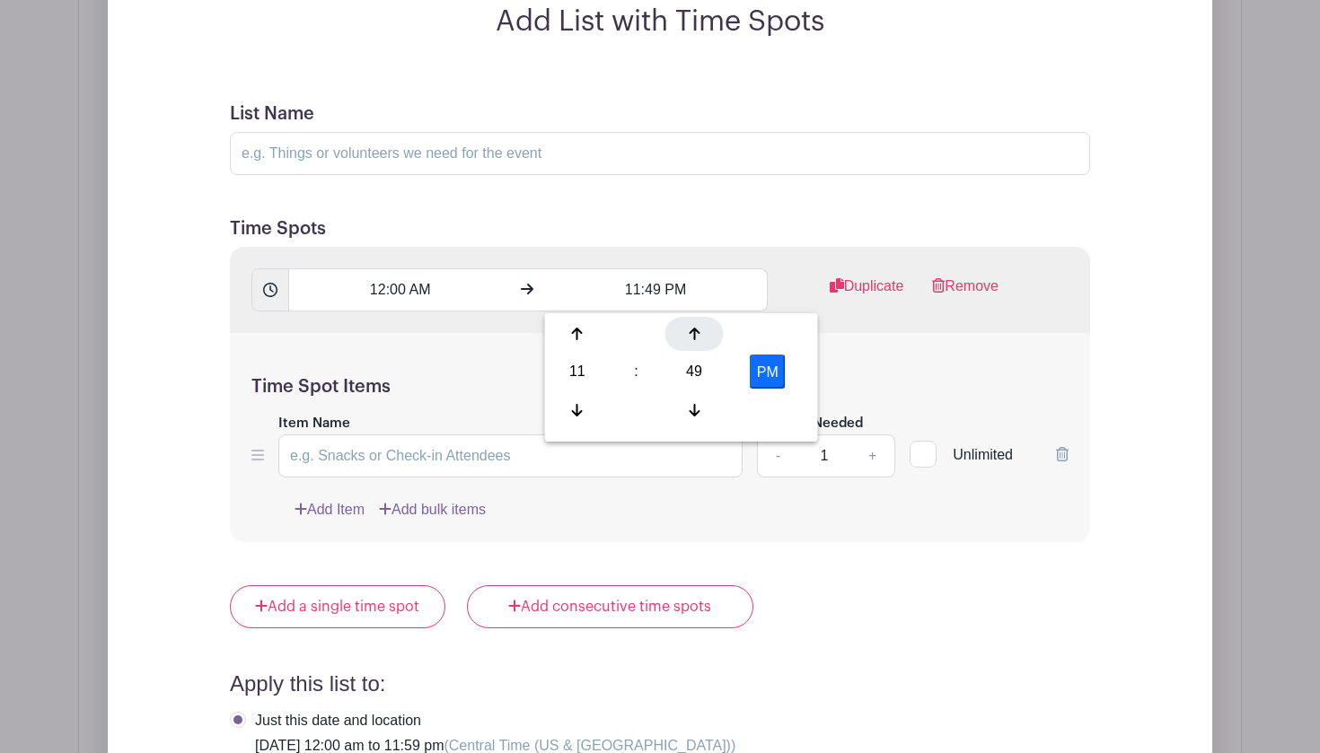
click at [698, 331] on icon at bounding box center [694, 334] width 11 height 14
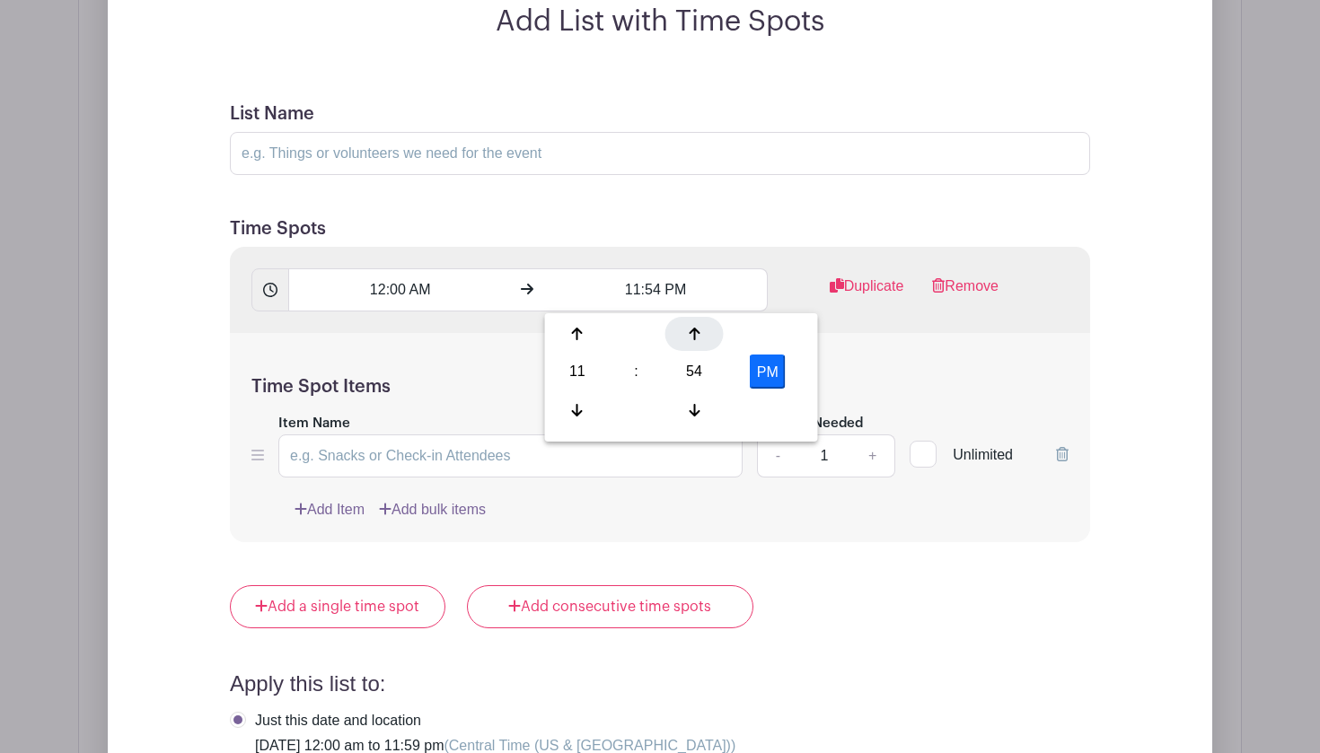
click at [698, 331] on icon at bounding box center [694, 334] width 11 height 14
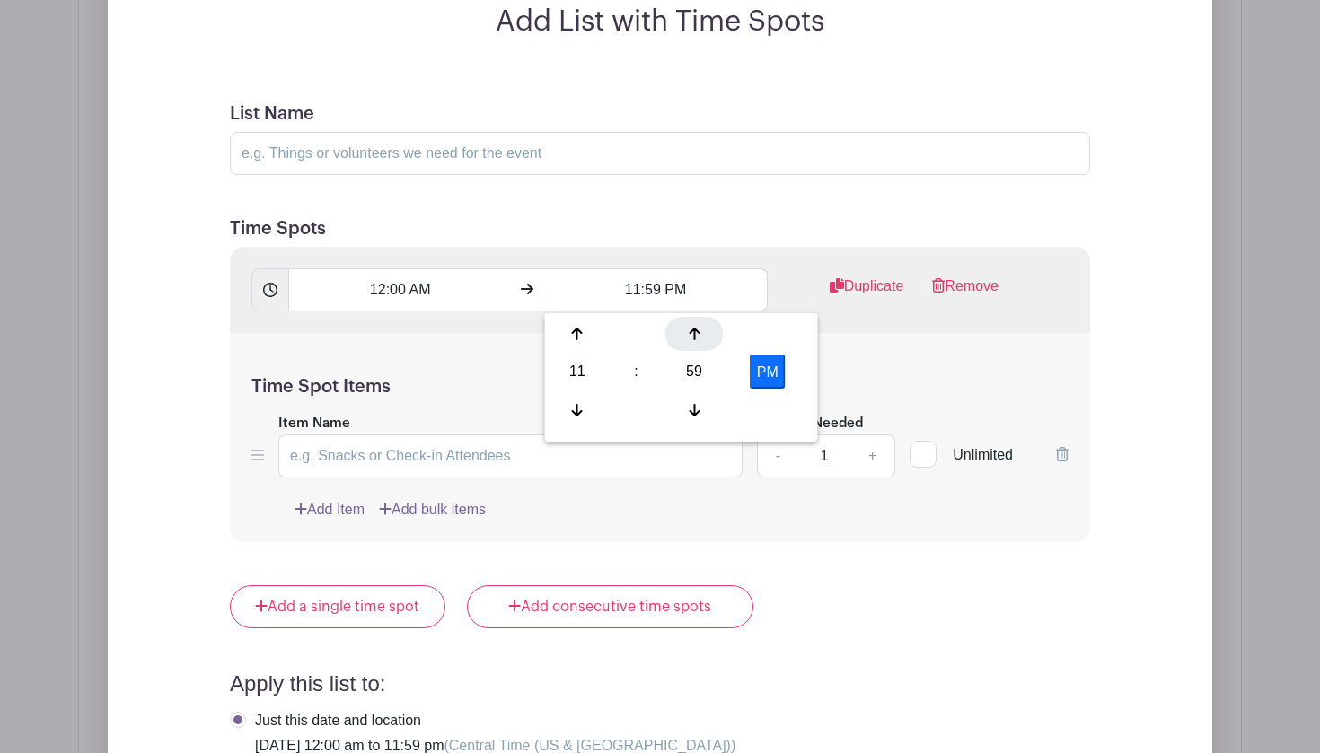
click at [698, 331] on icon at bounding box center [694, 334] width 11 height 14
click at [690, 410] on icon at bounding box center [694, 410] width 11 height 13
type input "11:59 PM"
click at [935, 381] on h5 "Time Spot Items" at bounding box center [659, 387] width 817 height 22
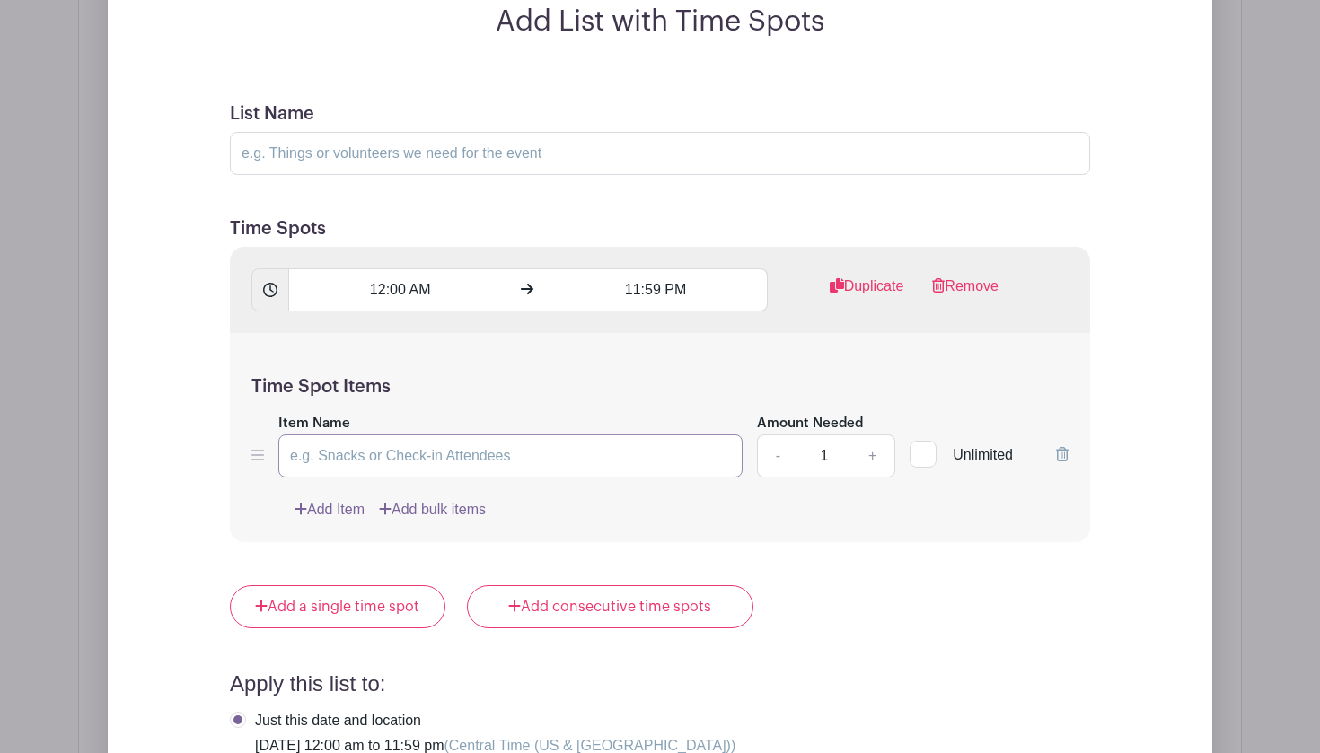
click at [456, 456] on input "Item Name" at bounding box center [510, 456] width 464 height 43
type input "Prayer"
click at [355, 513] on link "Add Item" at bounding box center [330, 510] width 70 height 22
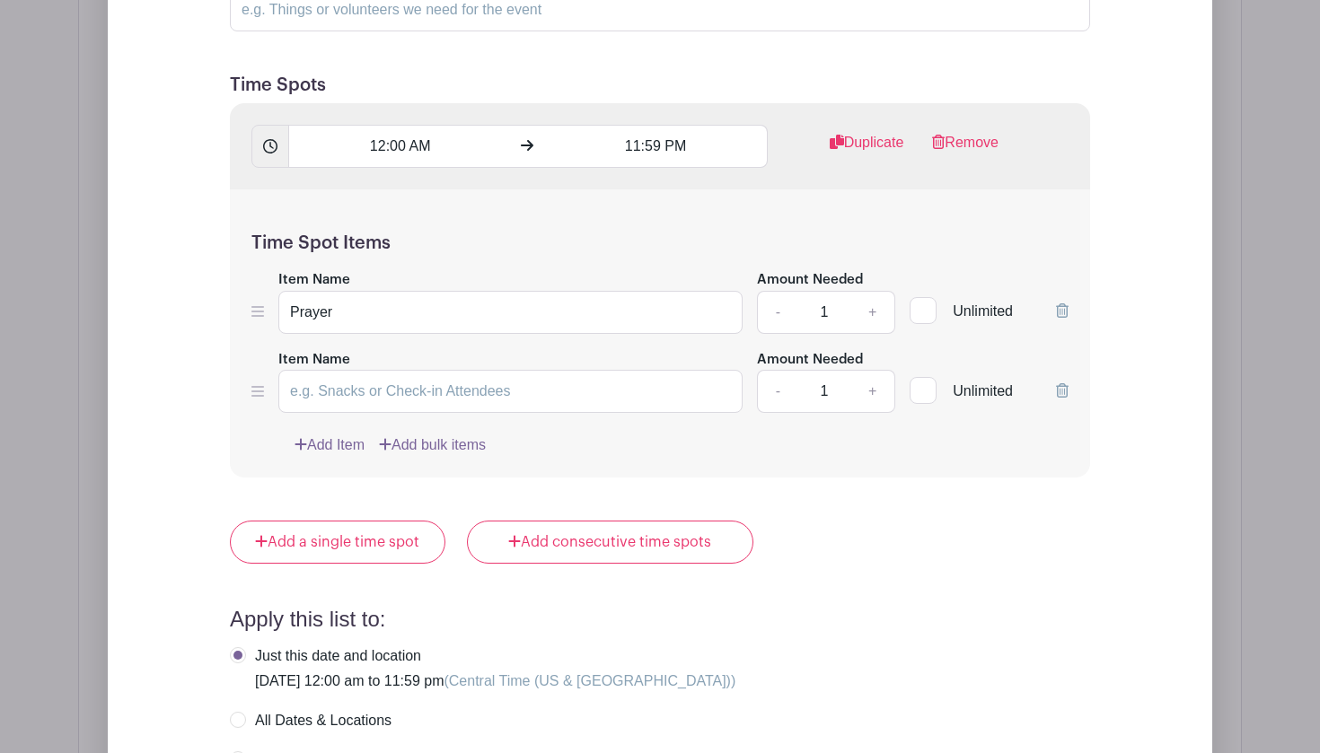
click at [385, 418] on div "Time Spot Items Item Name Prayer Amount Needed - 1 + Unlimited Item Name Amount…" at bounding box center [660, 333] width 860 height 288
click at [368, 403] on input "Item Name" at bounding box center [510, 391] width 464 height 43
type input "Prayer"
click at [357, 444] on link "Add Item" at bounding box center [330, 446] width 70 height 22
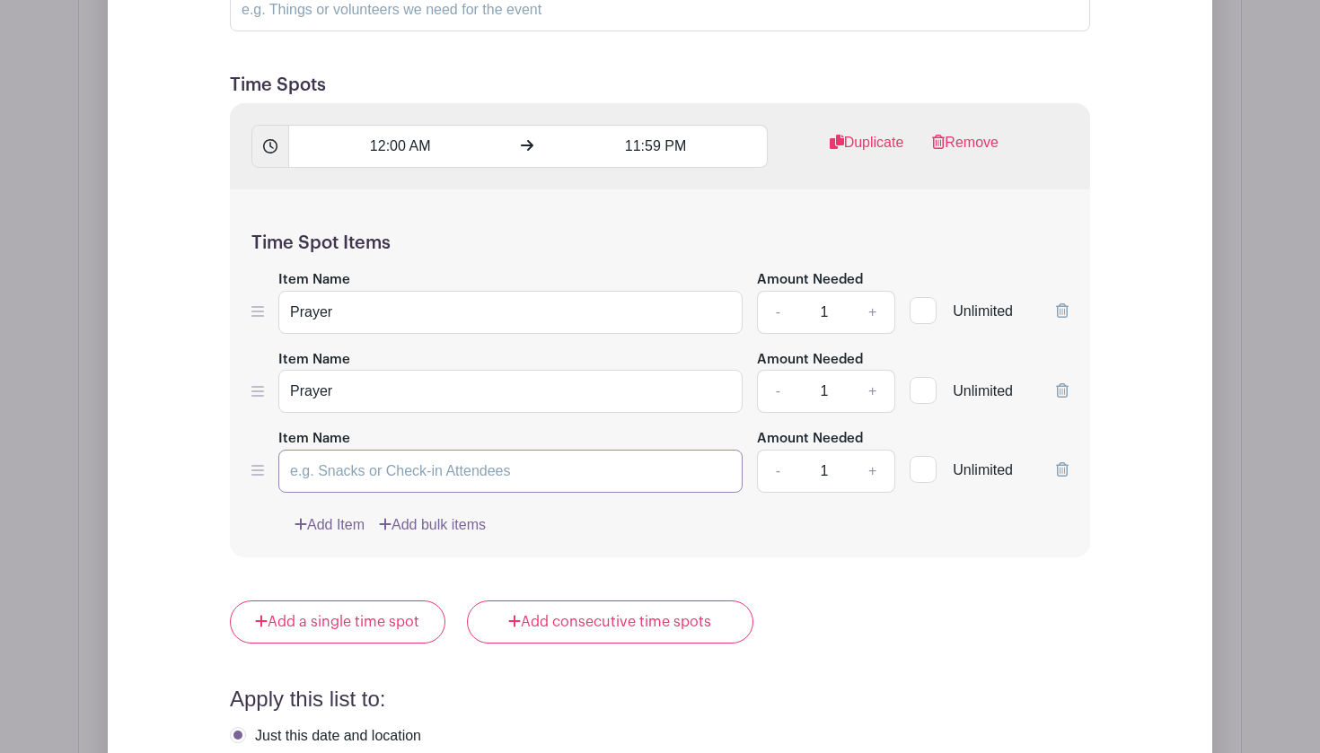
click at [352, 473] on input "Item Name" at bounding box center [510, 471] width 464 height 43
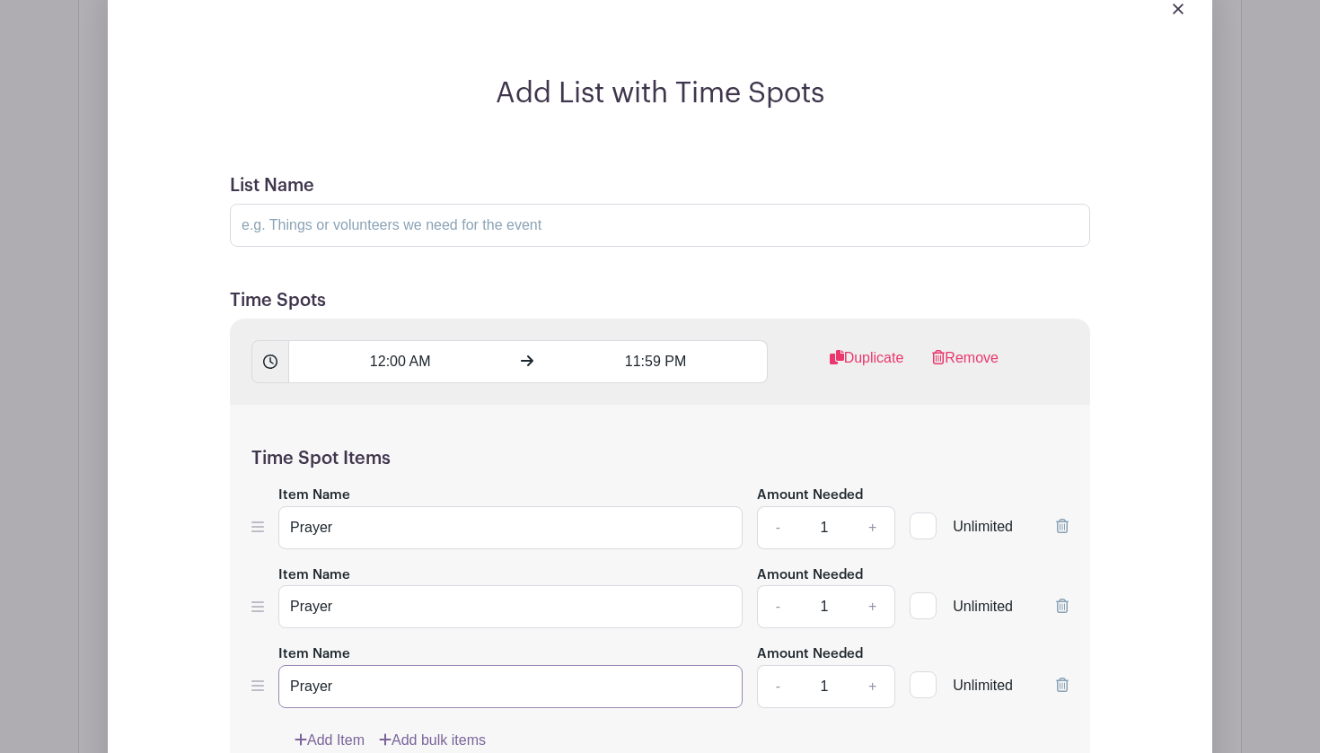
scroll to position [1225, 0]
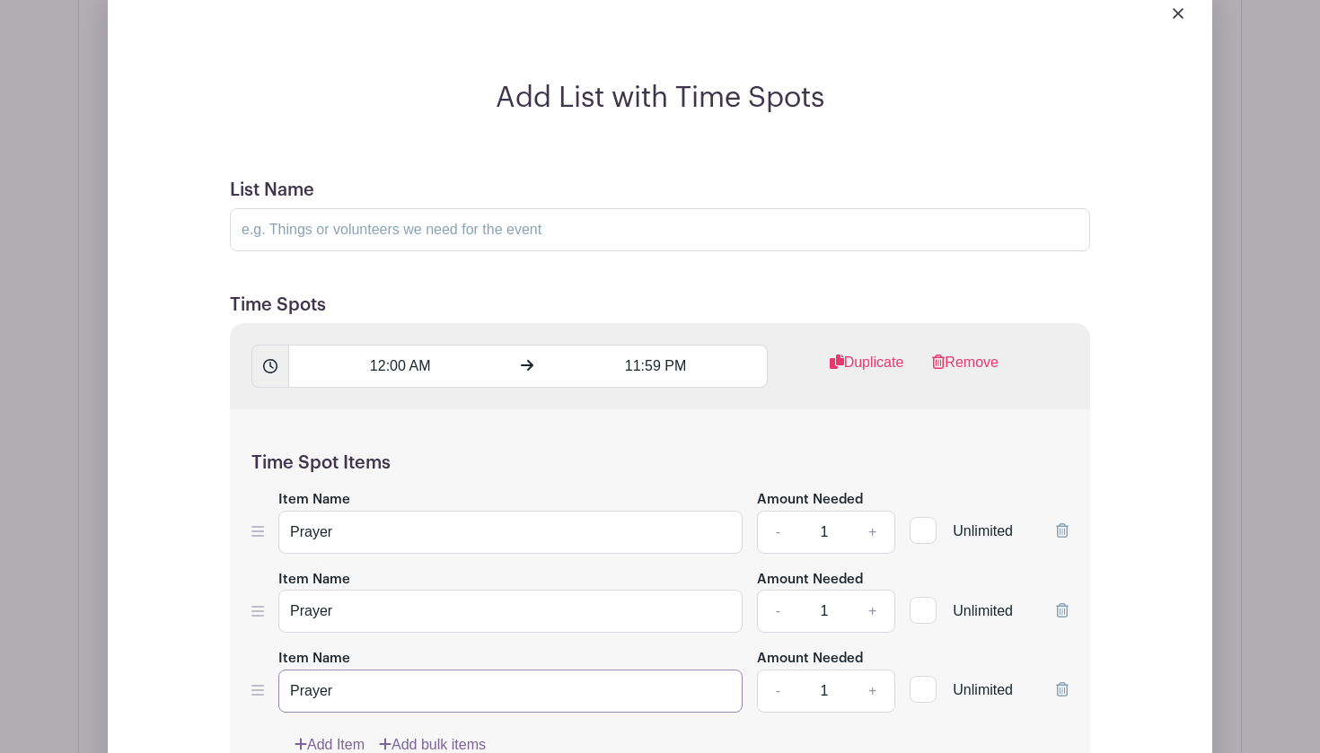
type input "Prayer"
click at [435, 224] on input "List Name" at bounding box center [660, 229] width 860 height 43
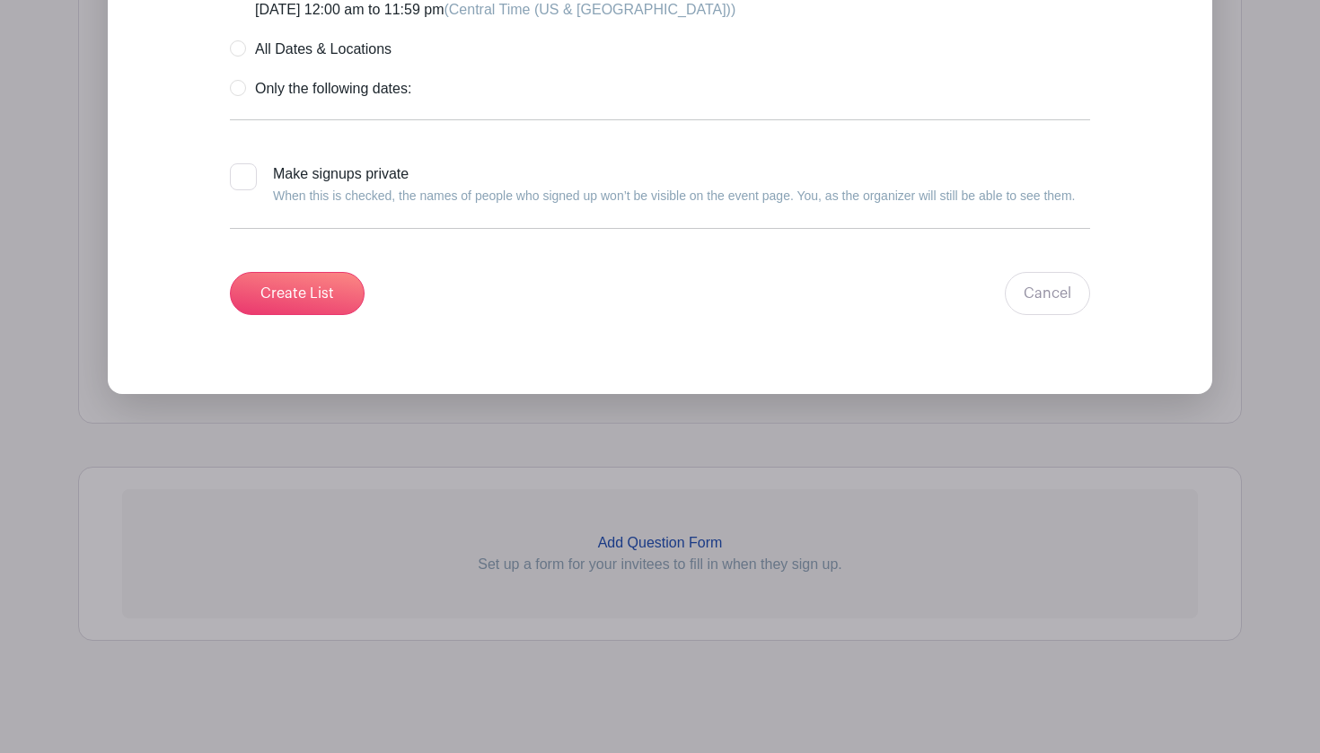
scroll to position [2198, 0]
type input "Prayer"
click at [330, 296] on input "Create List" at bounding box center [297, 293] width 135 height 43
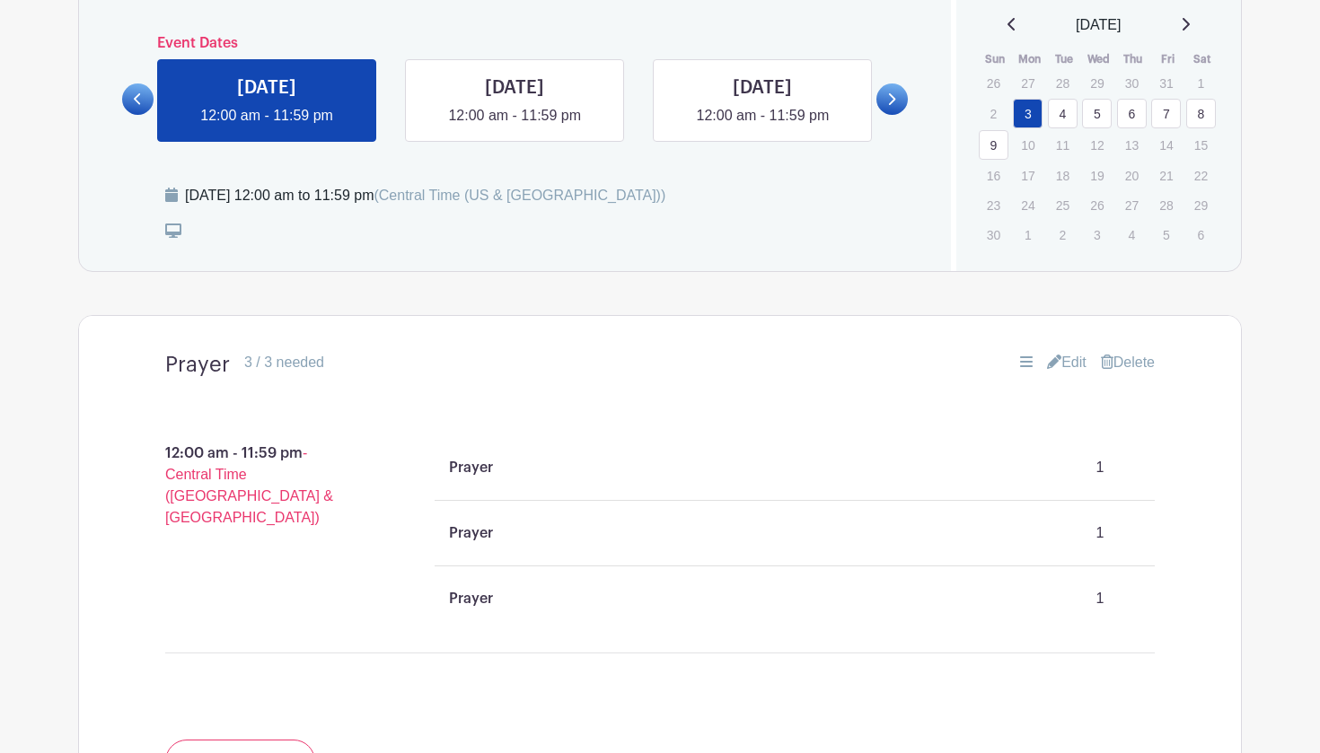
scroll to position [847, 0]
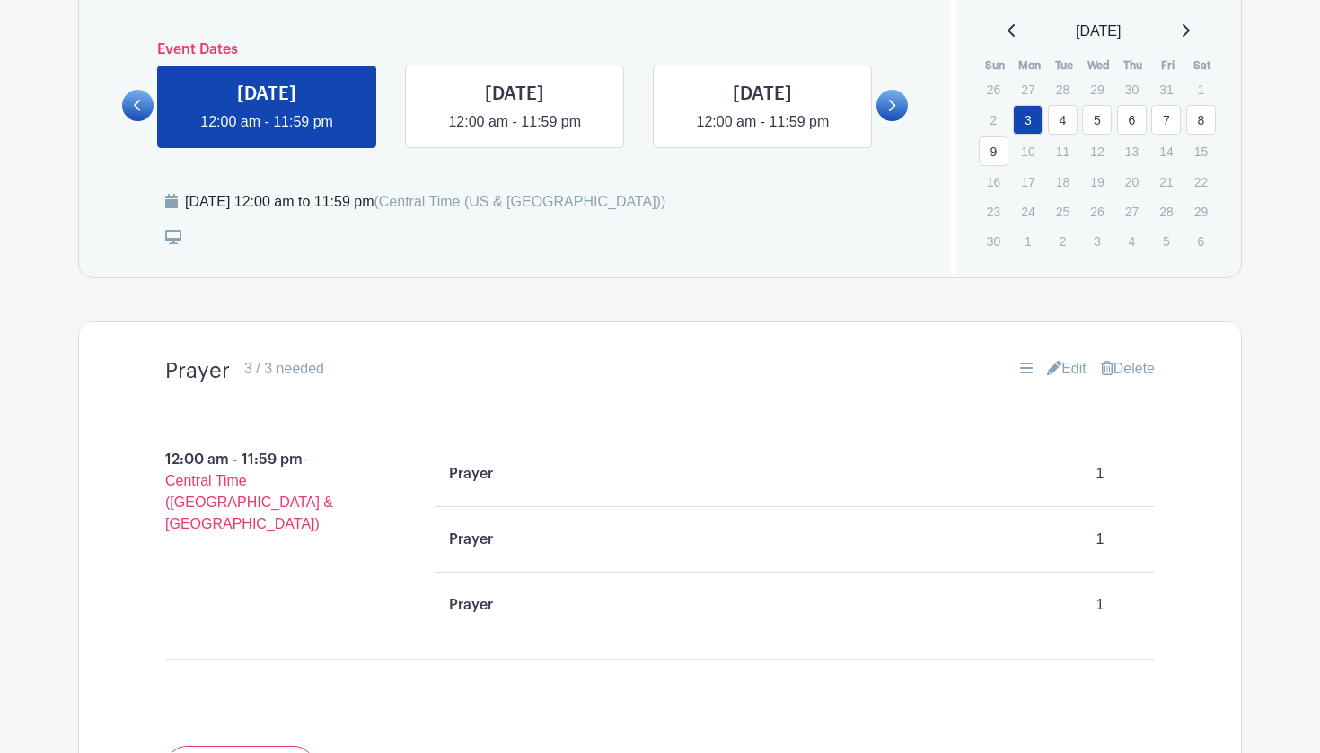
click at [479, 477] on p "Prayer" at bounding box center [471, 474] width 44 height 22
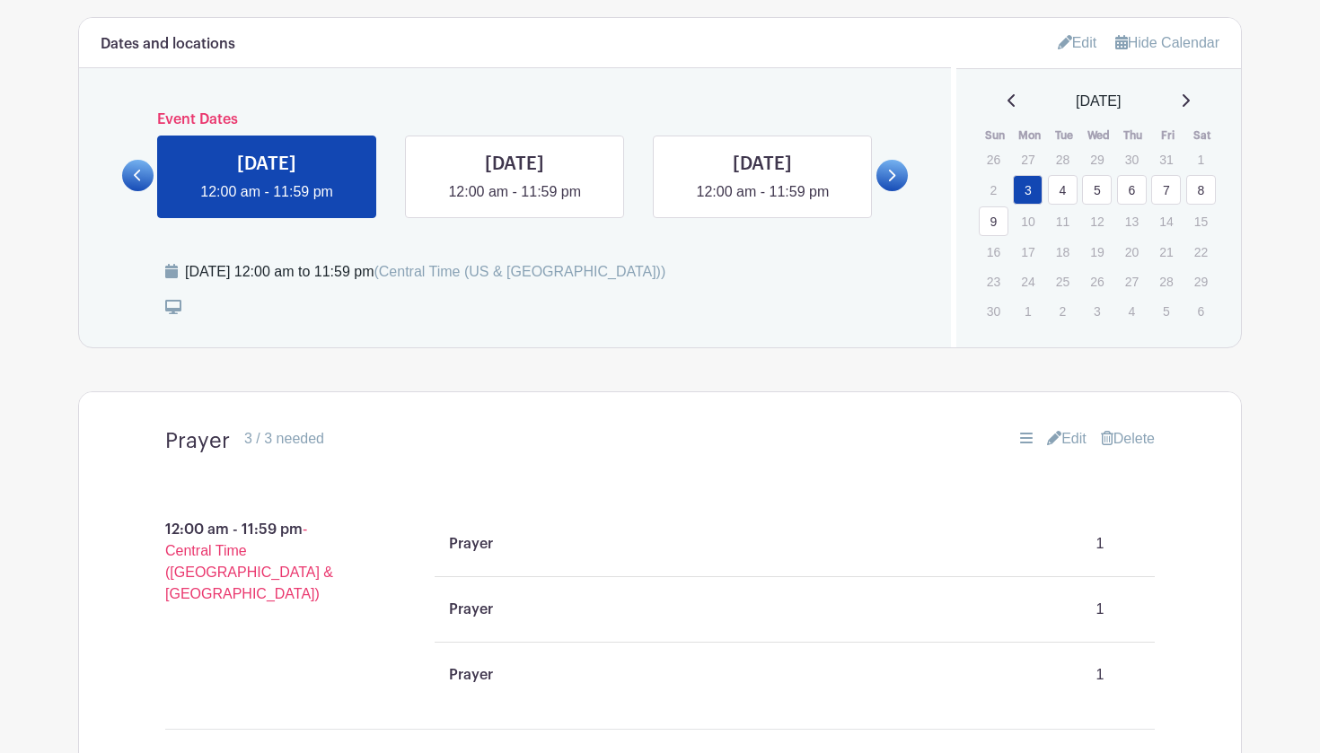
scroll to position [777, 0]
click at [1118, 446] on link "Delete" at bounding box center [1128, 439] width 54 height 22
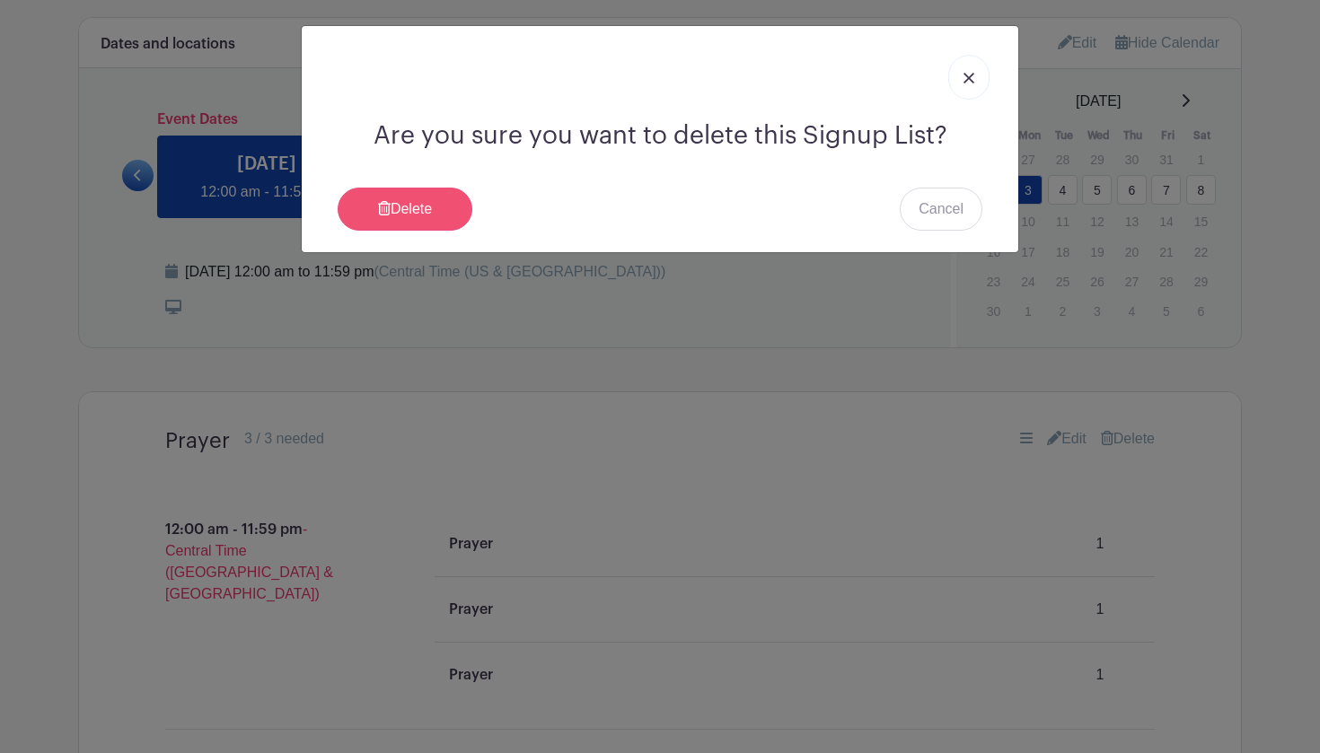
click at [437, 207] on link "Delete" at bounding box center [405, 209] width 135 height 43
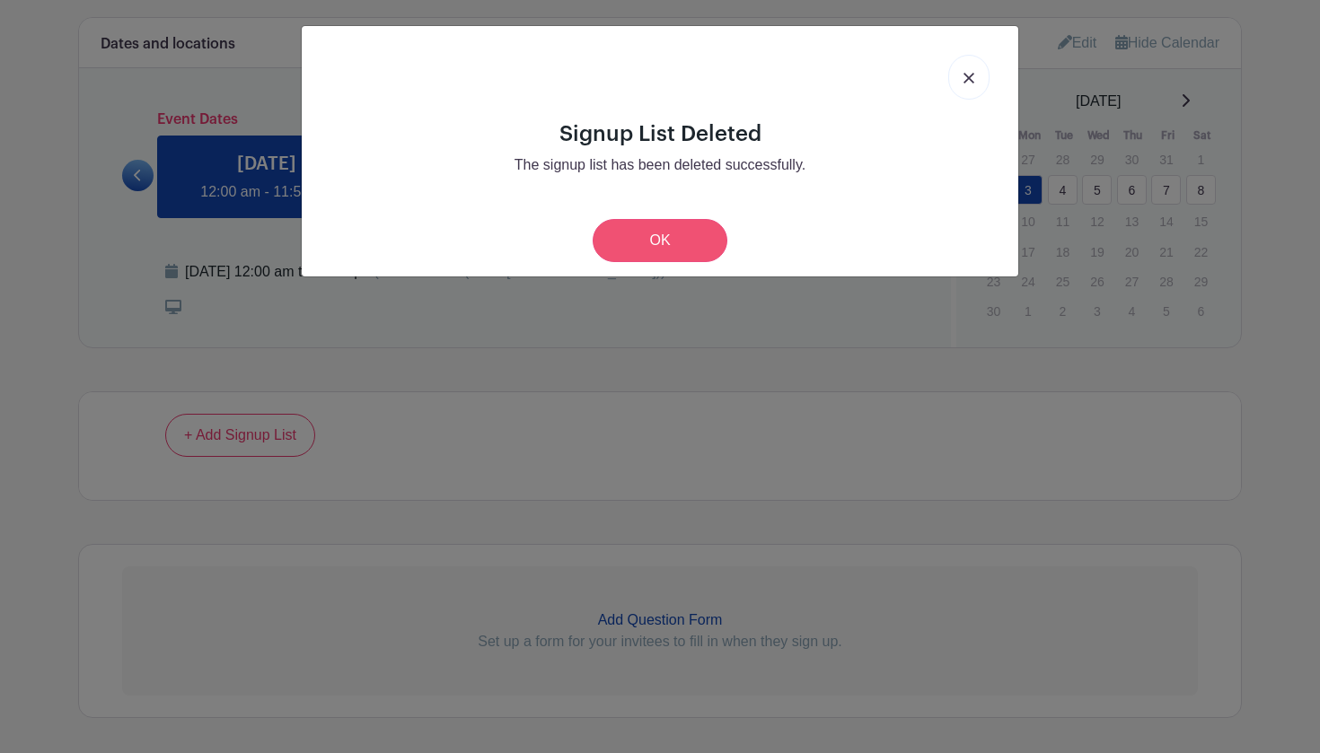
click at [656, 247] on link "OK" at bounding box center [660, 240] width 135 height 43
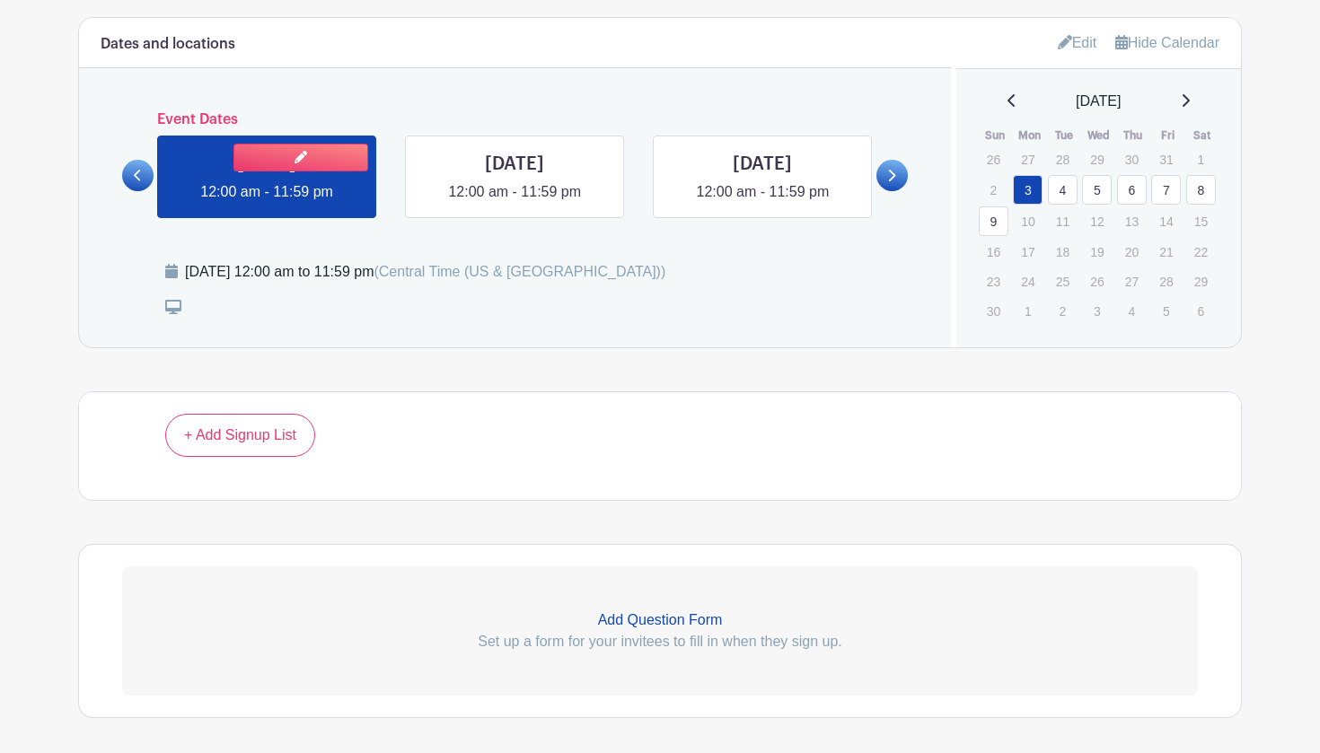
click at [267, 203] on link at bounding box center [267, 203] width 0 height 0
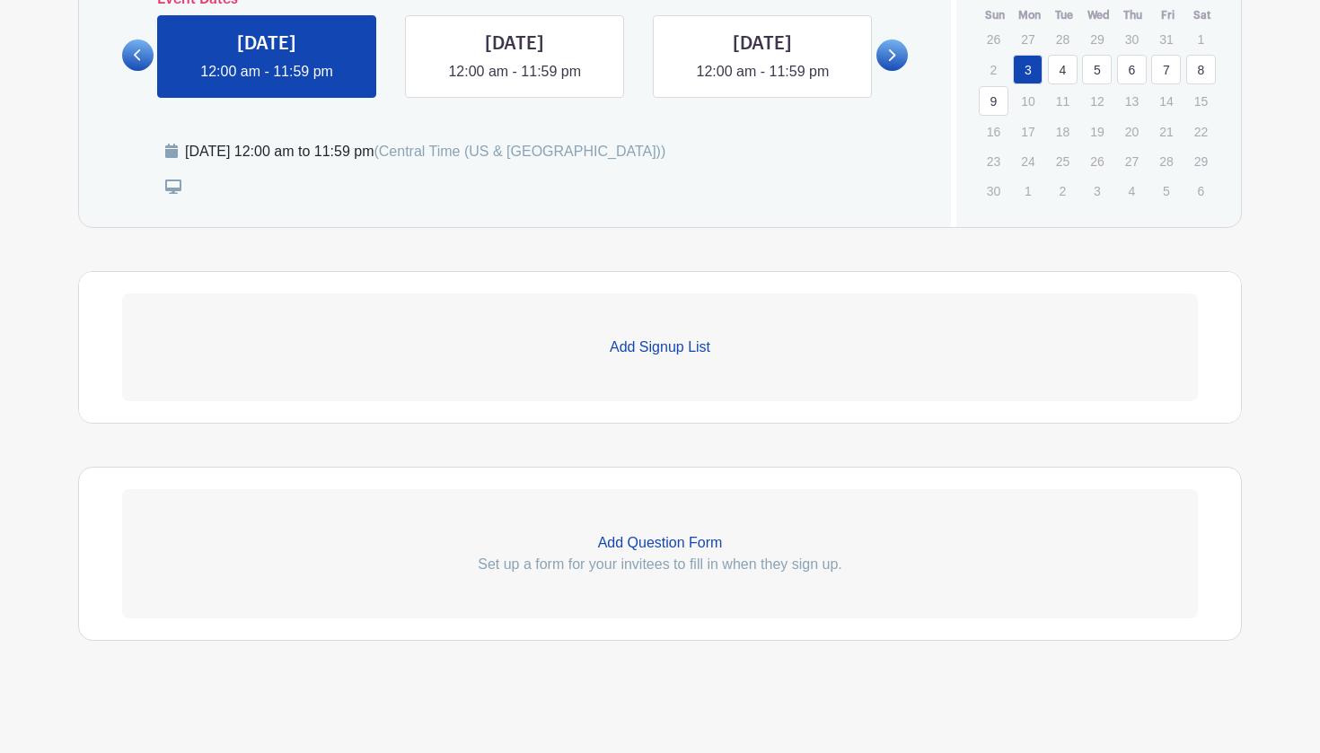
scroll to position [899, 0]
click at [640, 348] on p "Add Signup List" at bounding box center [660, 348] width 1076 height 22
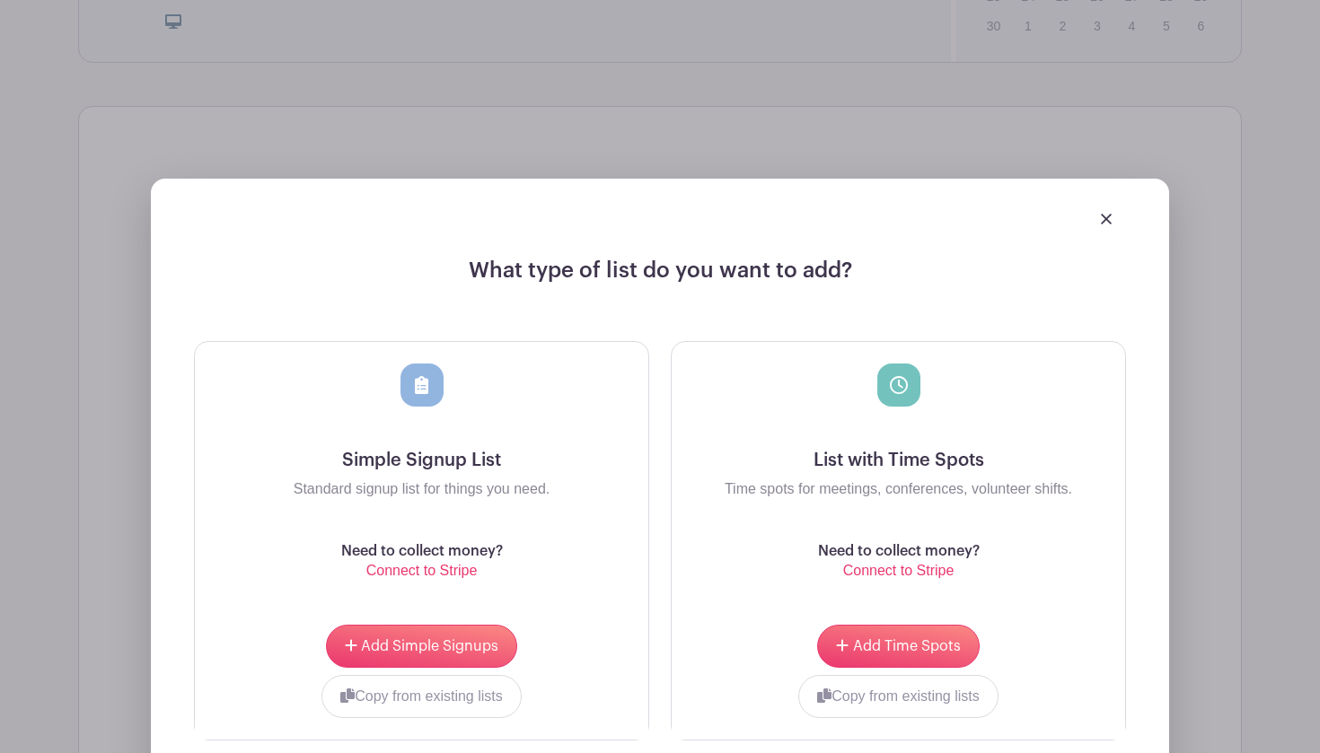
scroll to position [1064, 0]
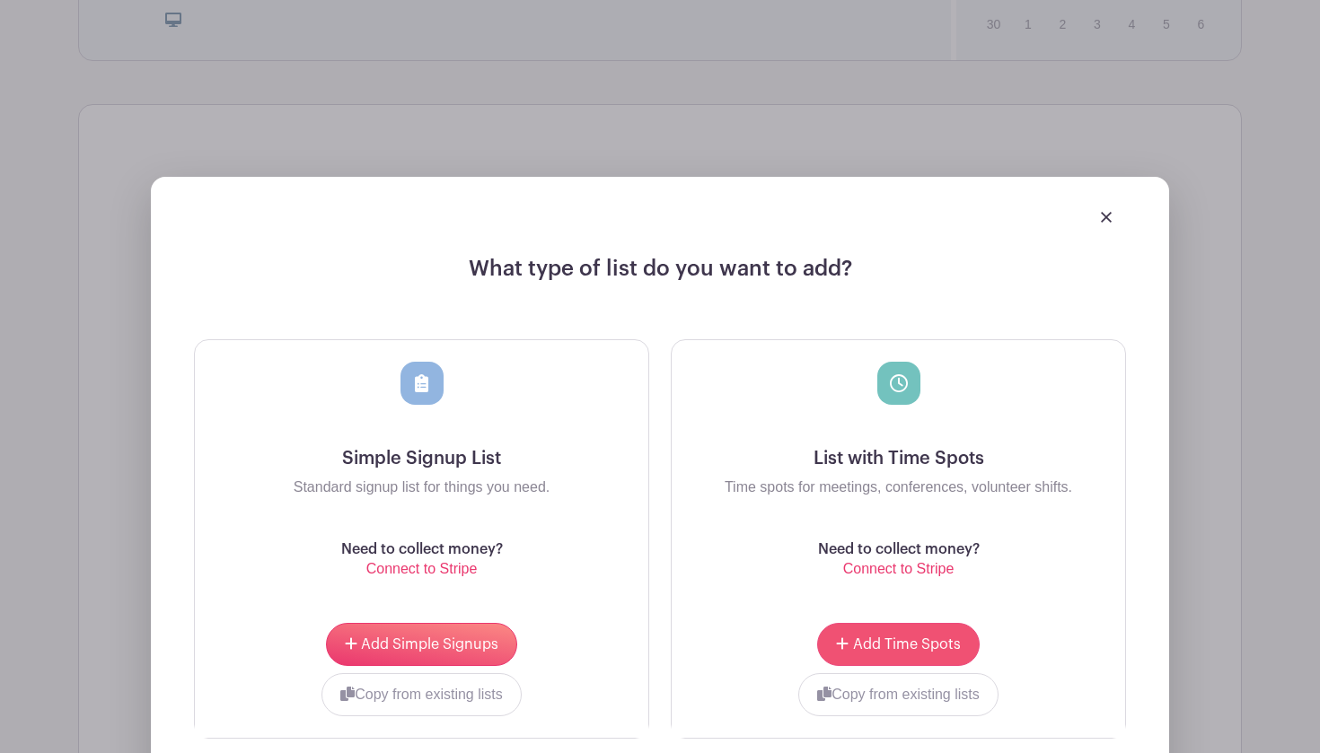
click at [903, 651] on span "Add Time Spots" at bounding box center [907, 644] width 108 height 14
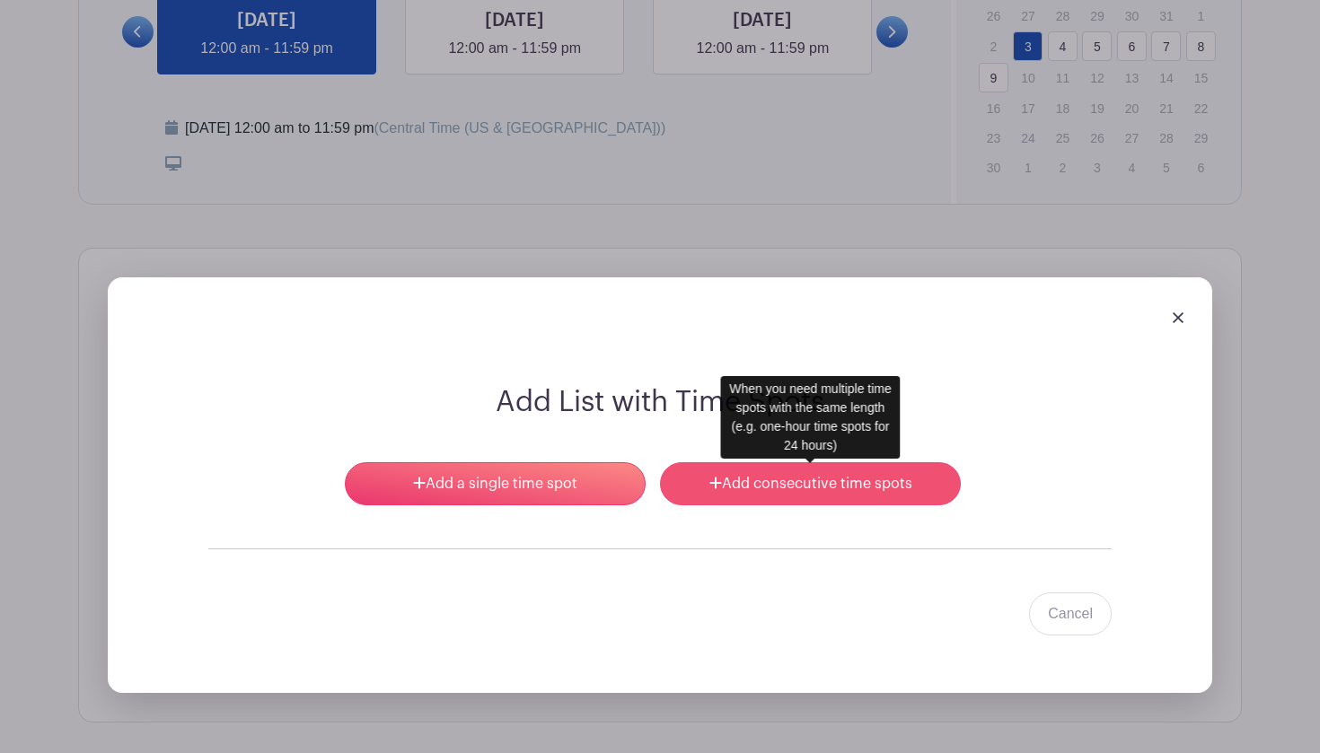
click at [836, 492] on link "Add consecutive time spots" at bounding box center [810, 483] width 301 height 43
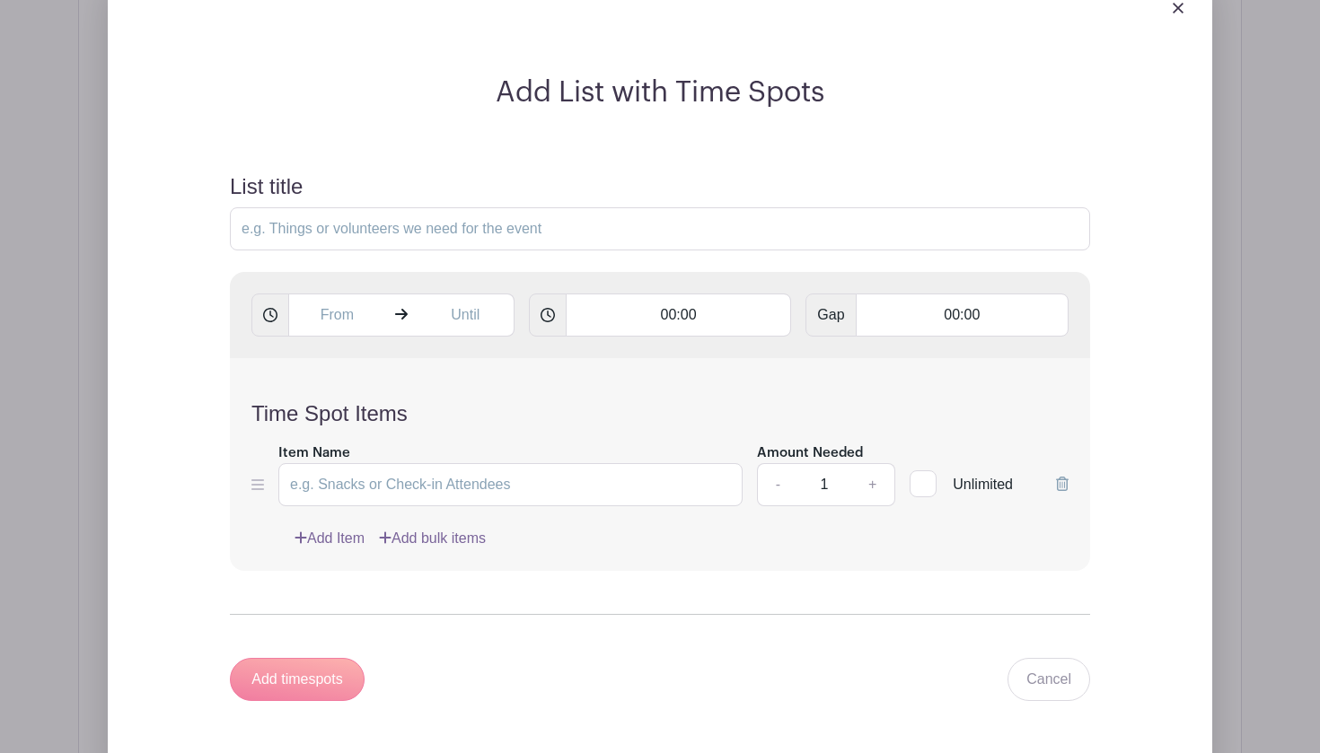
scroll to position [1375, 0]
click at [341, 310] on input "text" at bounding box center [336, 314] width 97 height 43
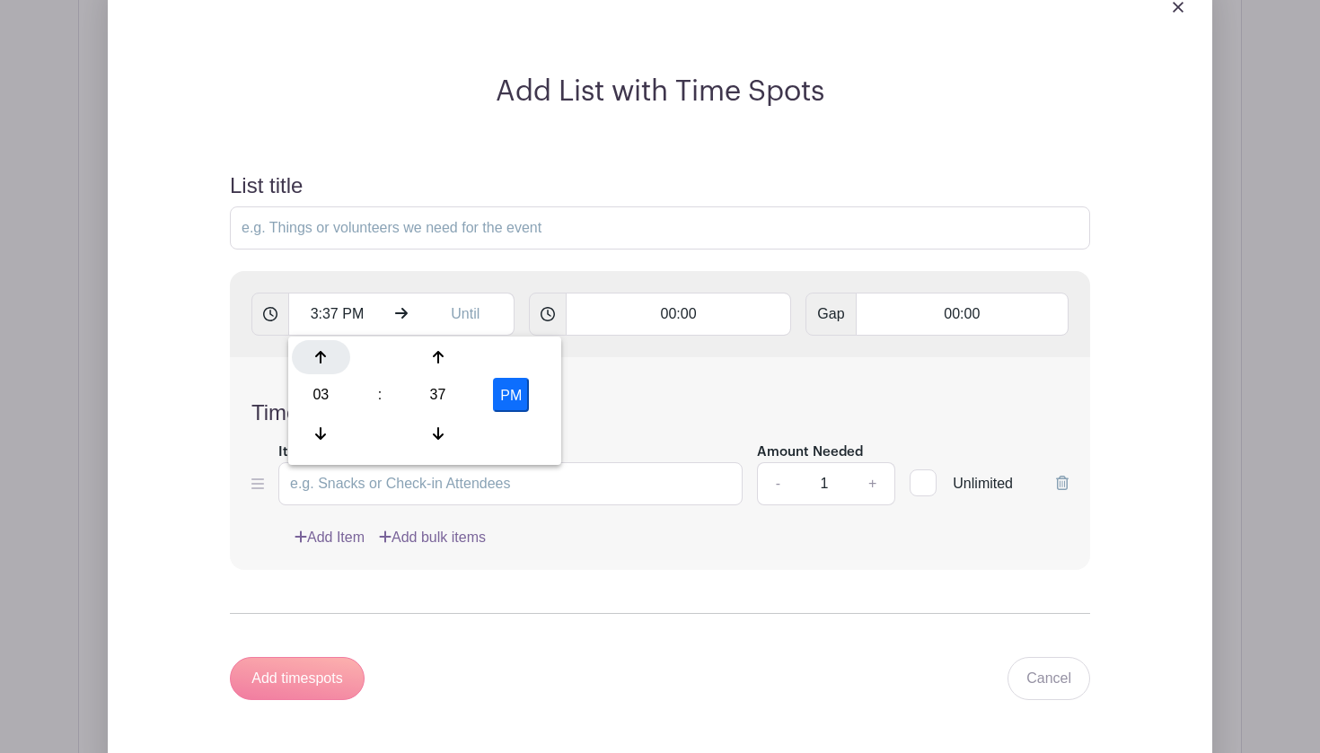
click at [315, 349] on div at bounding box center [321, 357] width 58 height 34
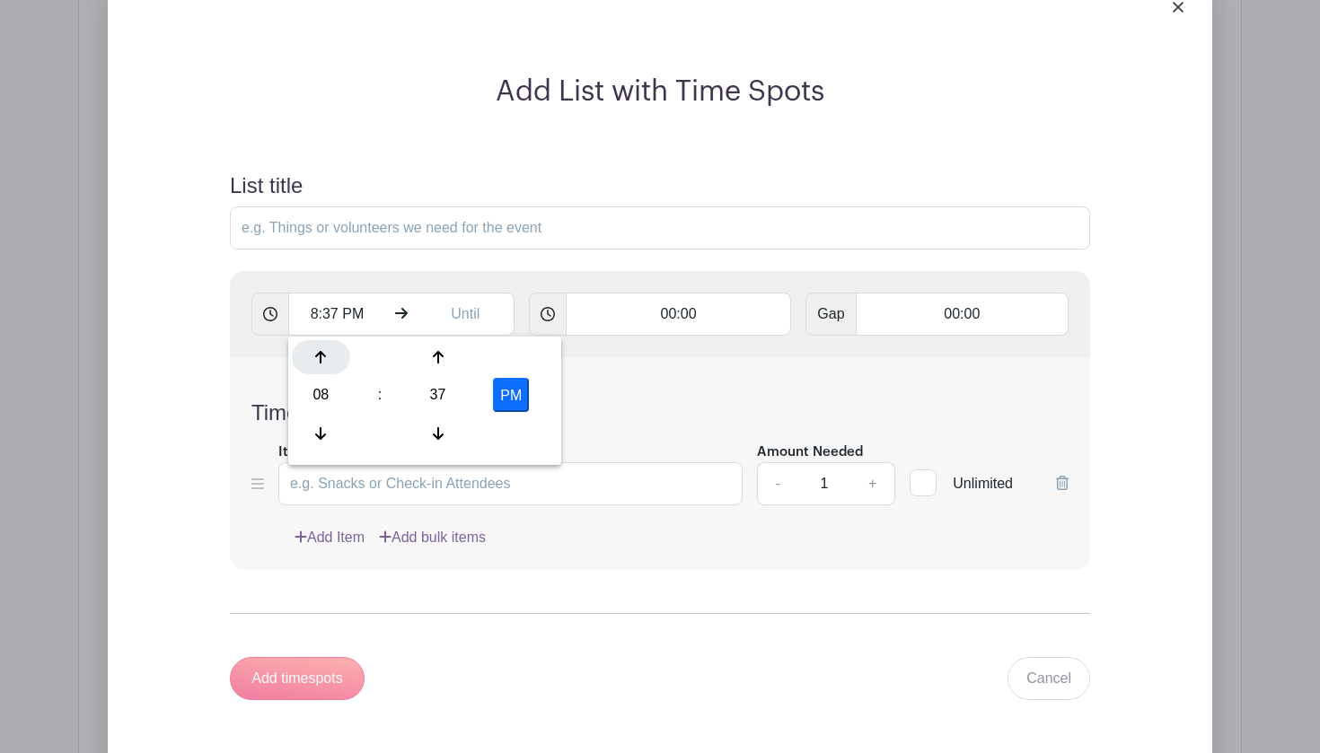
click at [315, 349] on div at bounding box center [321, 357] width 58 height 34
click at [439, 424] on div at bounding box center [438, 434] width 58 height 34
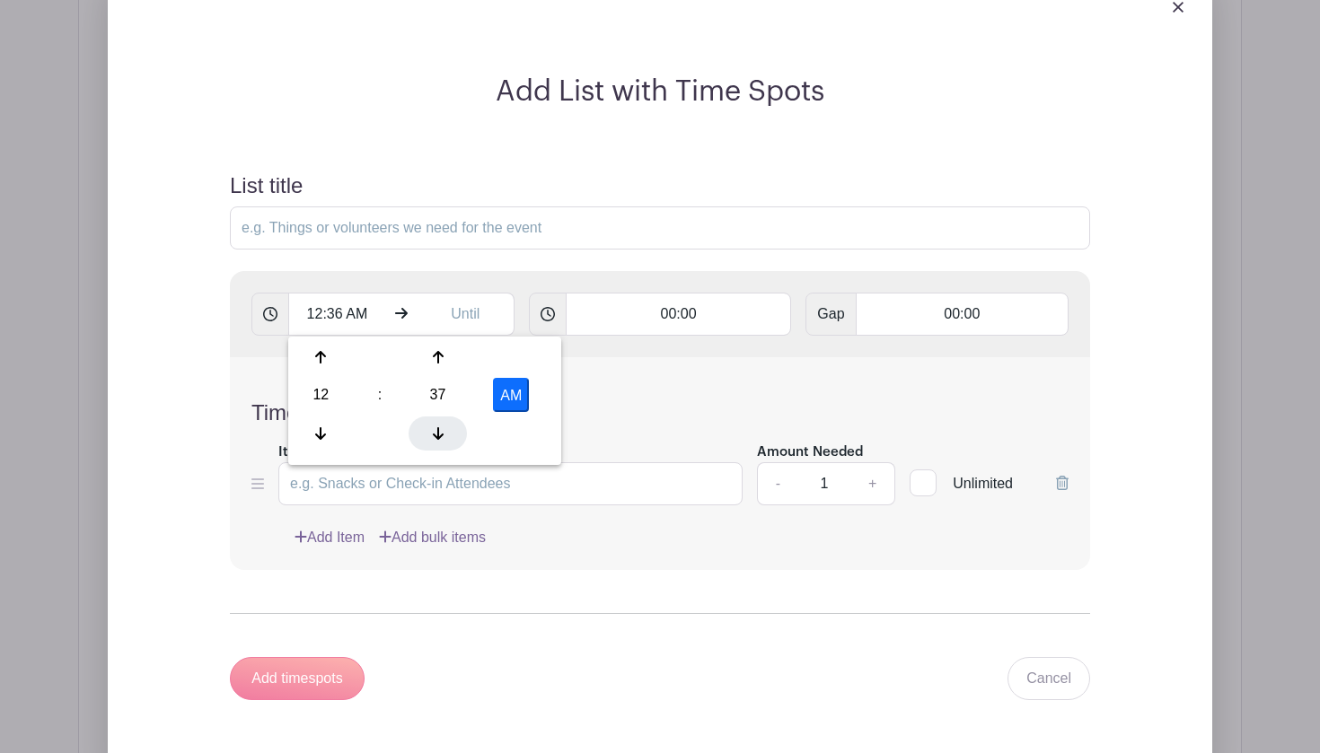
click at [439, 424] on div at bounding box center [438, 434] width 58 height 34
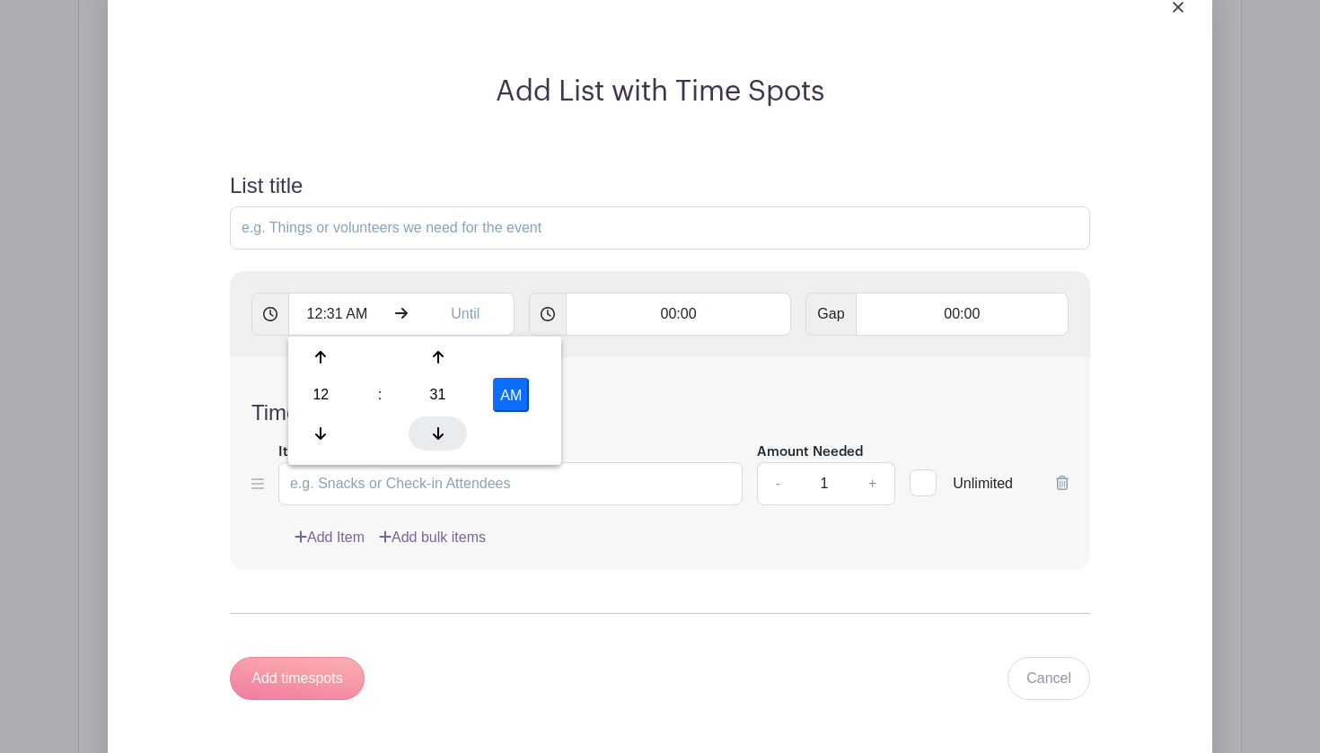
click at [439, 424] on div at bounding box center [438, 434] width 58 height 34
click at [341, 318] on input "12:27 AM" at bounding box center [336, 314] width 97 height 43
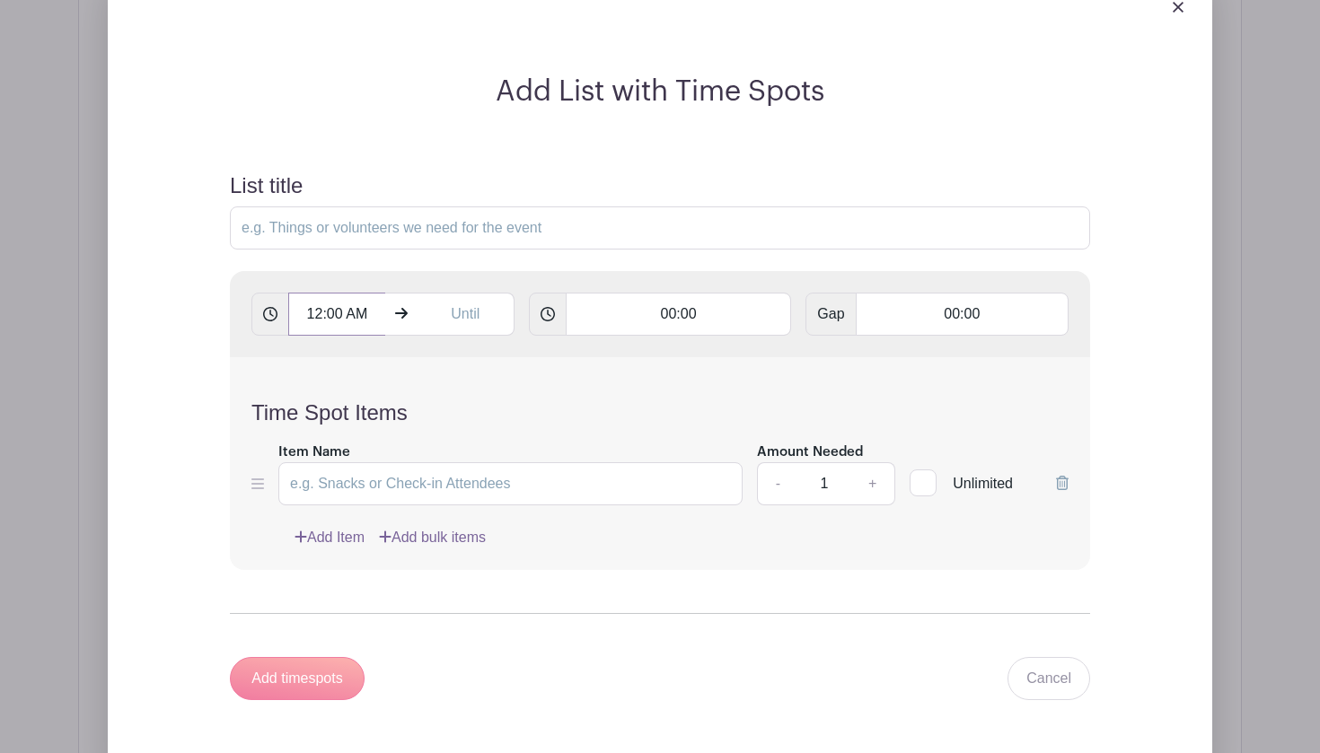
type input "12:00 AM"
click at [467, 318] on input "text" at bounding box center [466, 314] width 97 height 43
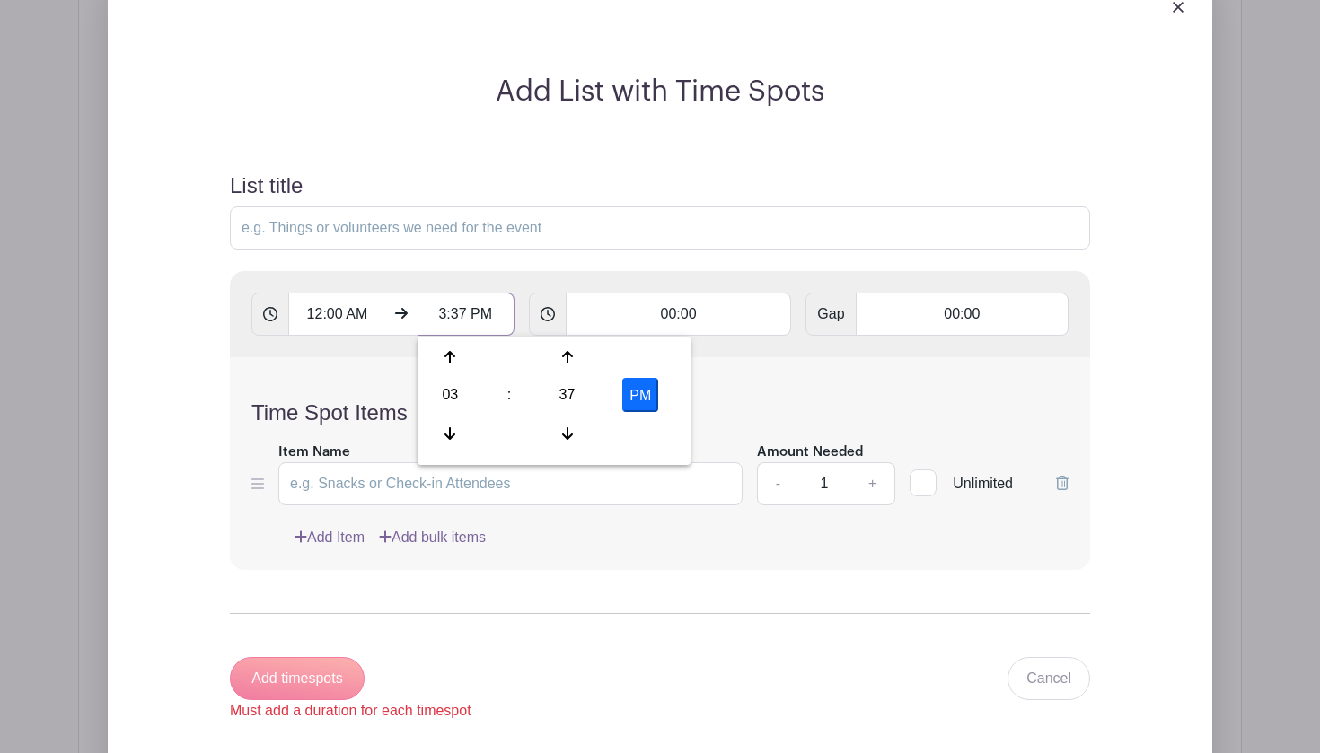
click at [465, 315] on input "3:37 PM" at bounding box center [466, 314] width 97 height 43
type input "11:59 PM"
click at [681, 305] on input "00:00" at bounding box center [679, 314] width 226 height 43
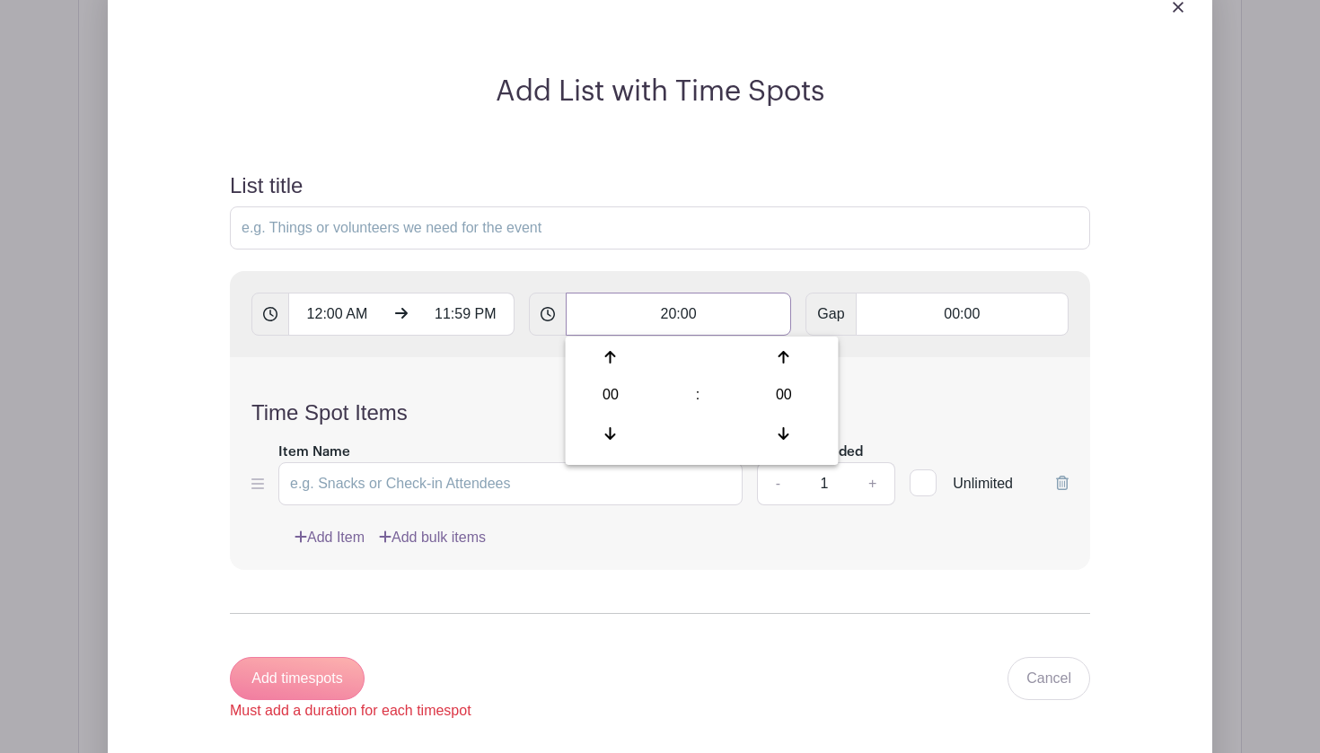
type input "20:00"
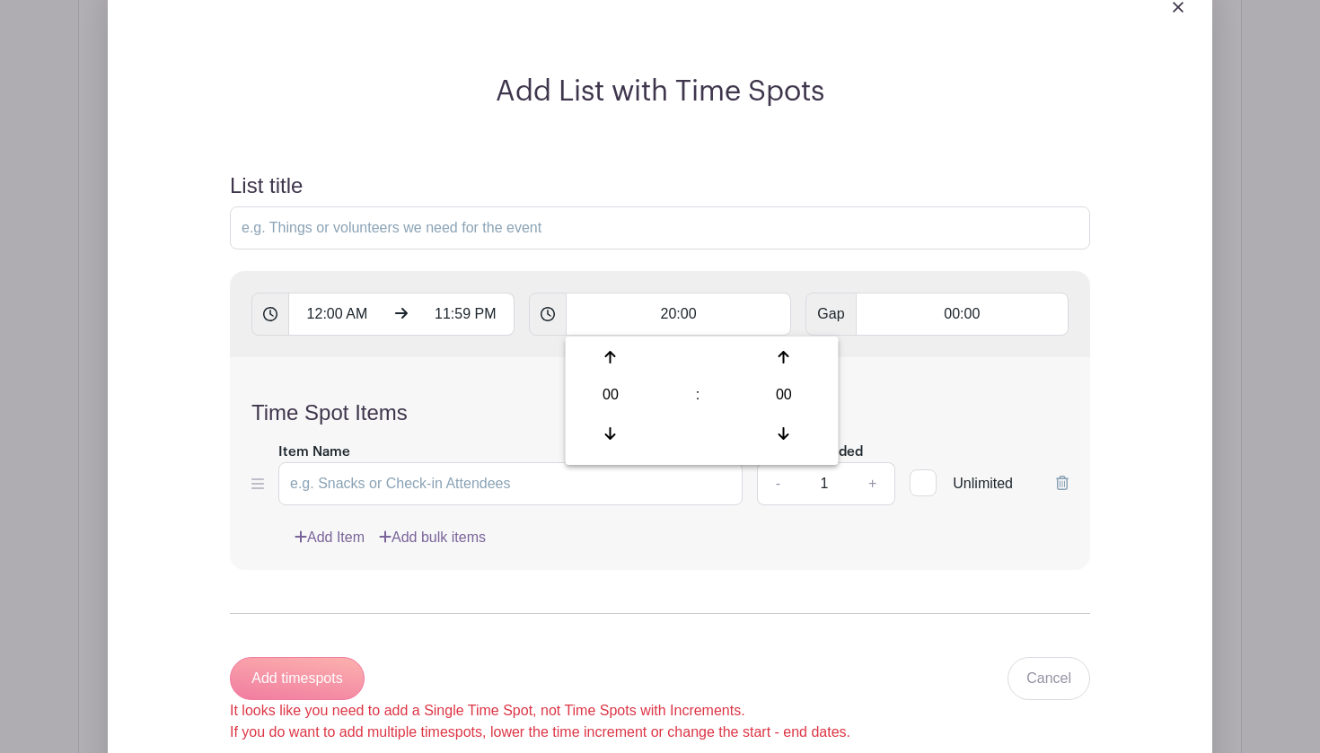
click at [944, 388] on div "Time Spot Items Item Name Amount Needed - 1 + Unlimited Add Item Add bulk items" at bounding box center [660, 463] width 860 height 213
click at [468, 484] on input "Item Name" at bounding box center [510, 483] width 464 height 43
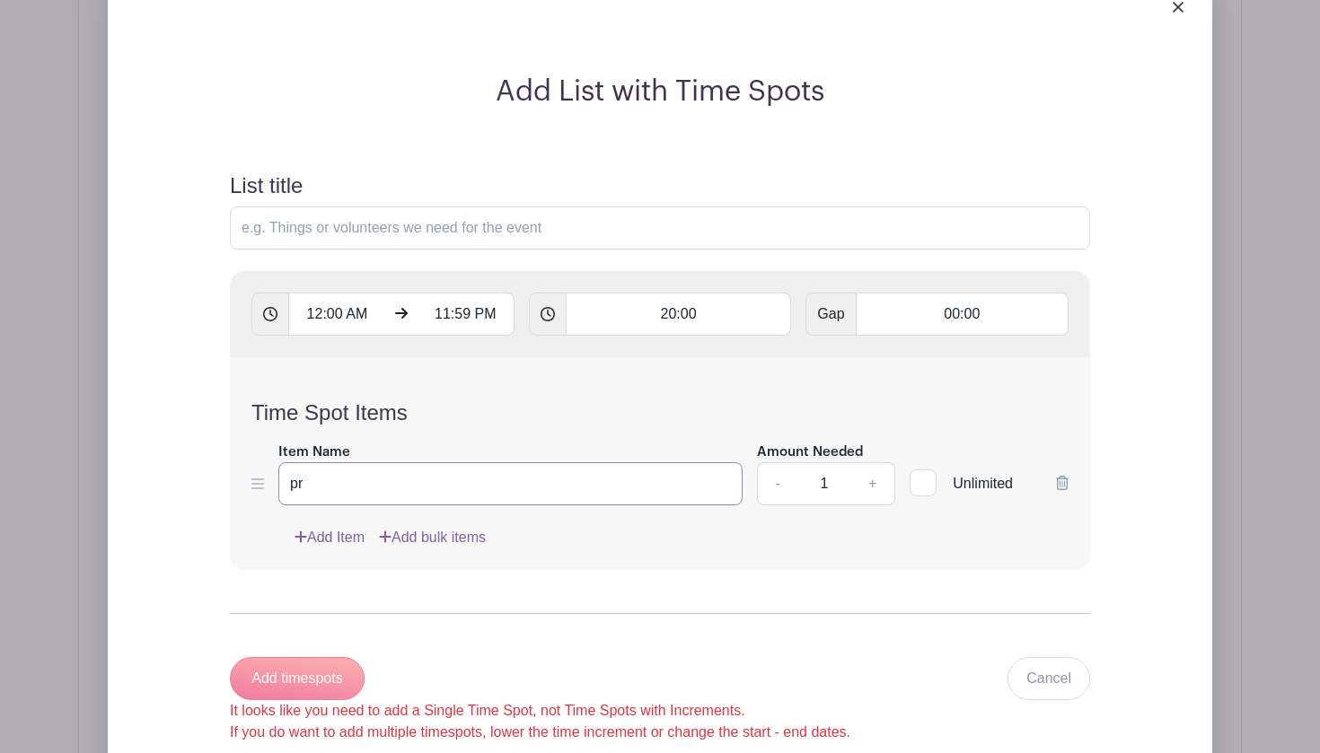
type input "p"
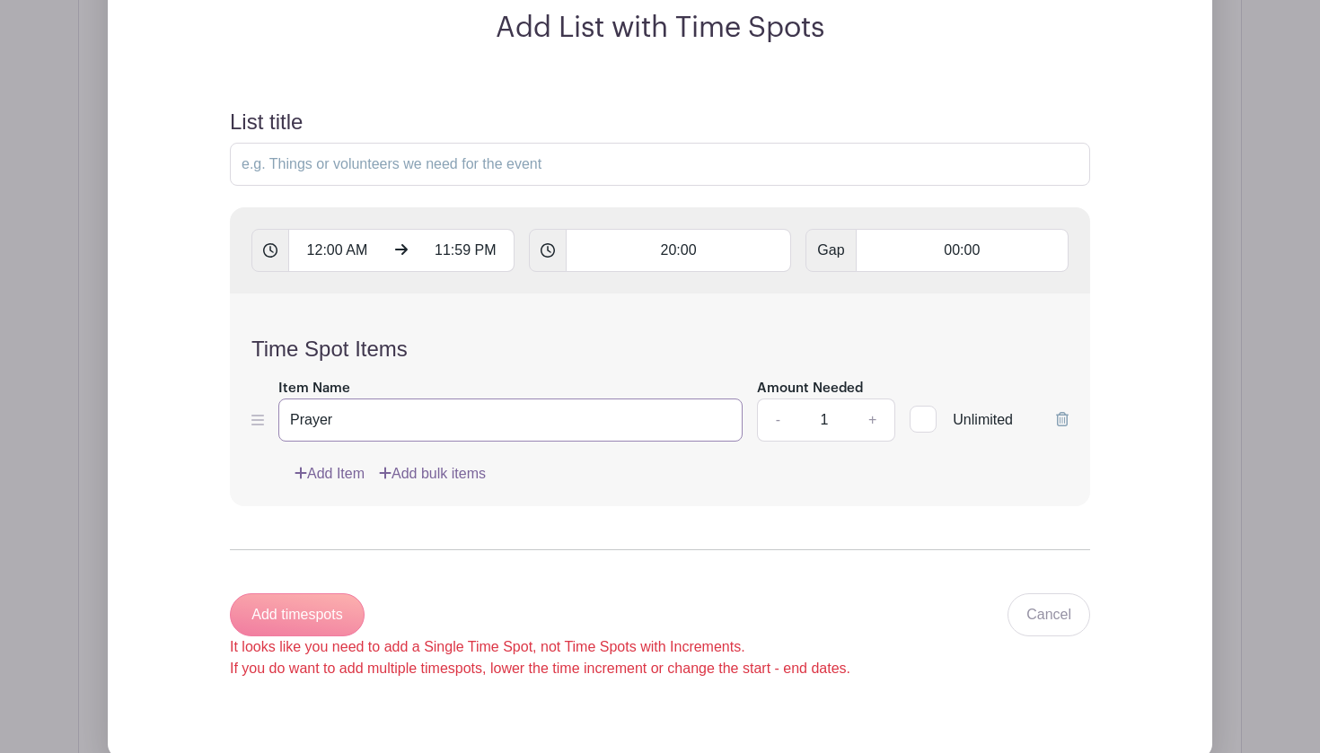
scroll to position [1445, 0]
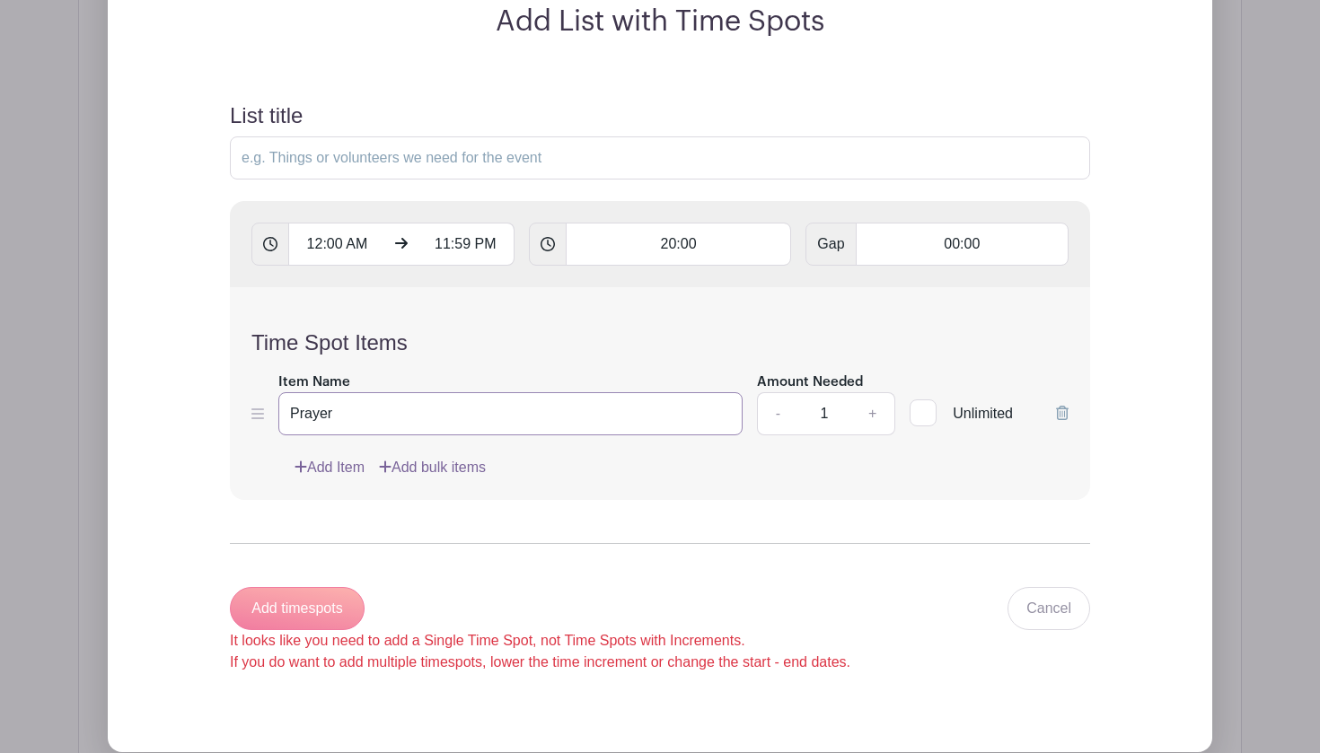
type input "Prayer"
click at [341, 168] on input "List title" at bounding box center [660, 157] width 860 height 43
type input "Prayer Time"
click at [343, 468] on link "Add Item" at bounding box center [330, 468] width 70 height 22
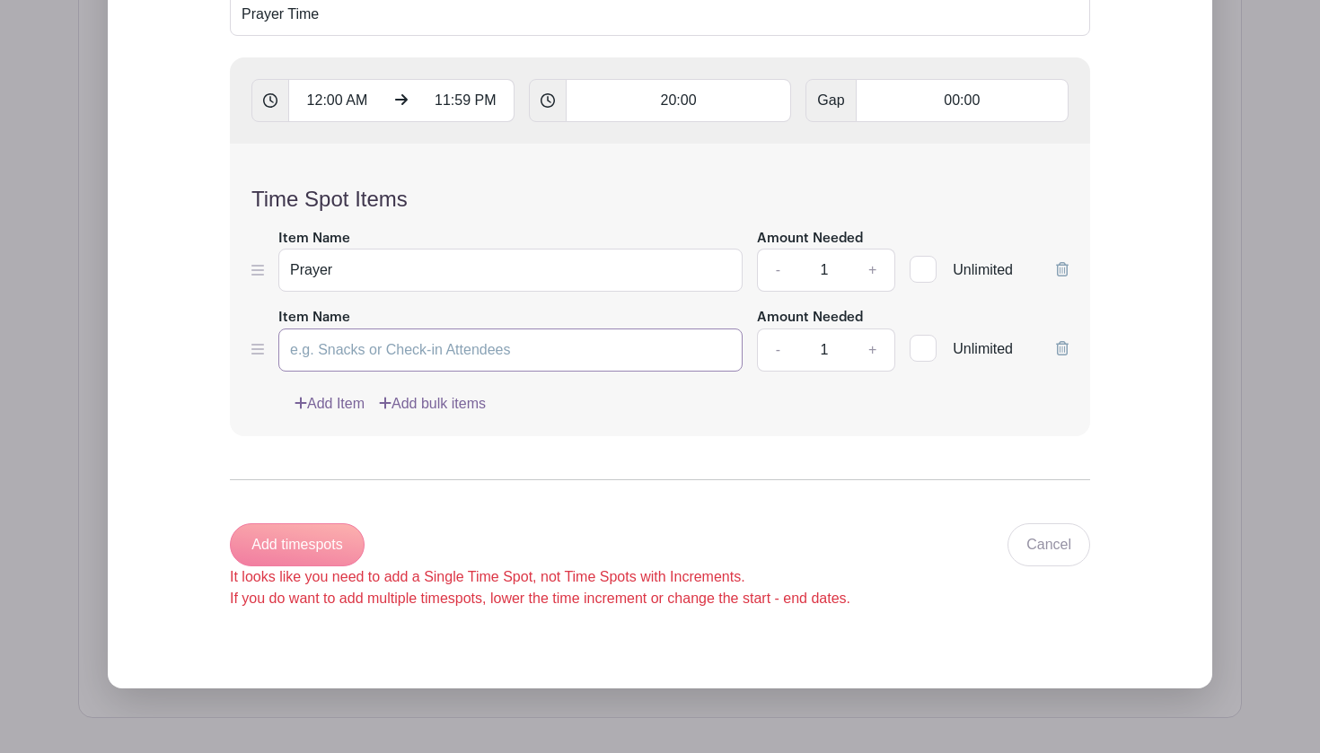
click at [350, 355] on input "Item Name" at bounding box center [510, 350] width 464 height 43
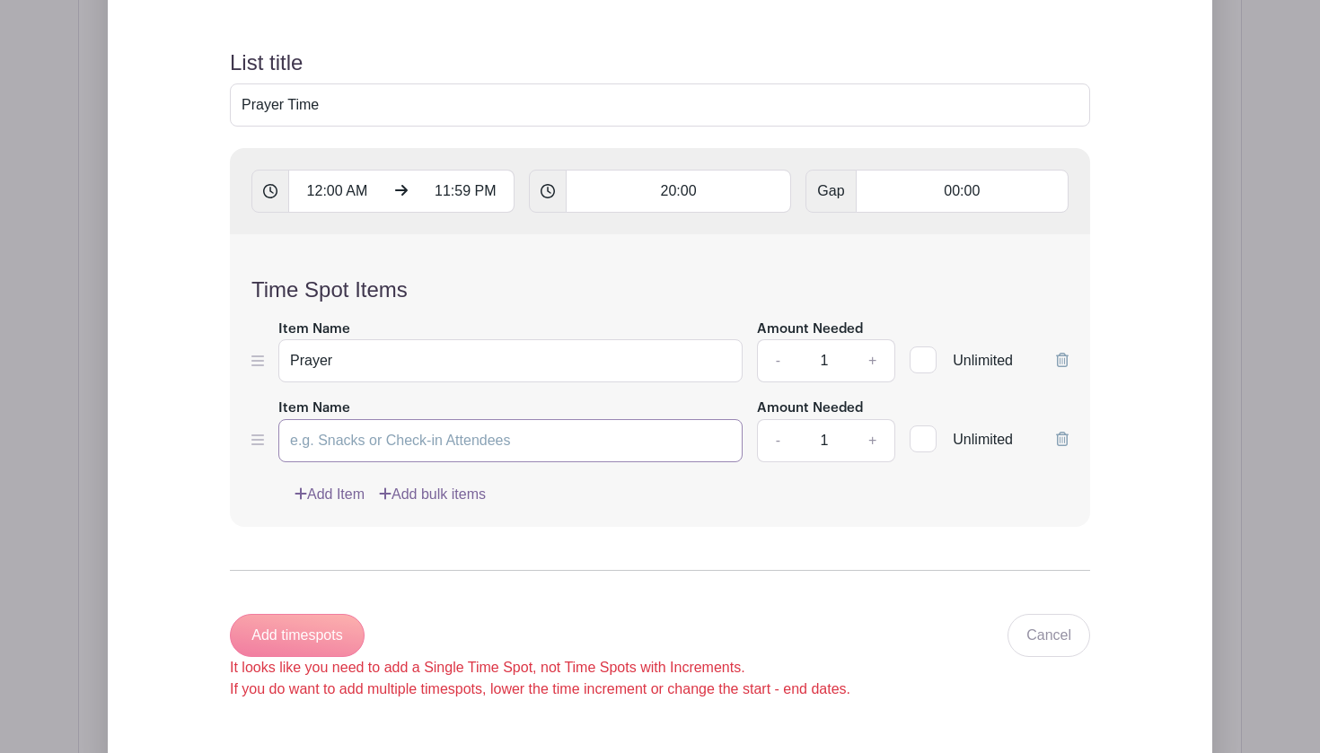
scroll to position [1352, 0]
type input "Prayer"
click at [332, 497] on link "Add Item" at bounding box center [330, 497] width 70 height 22
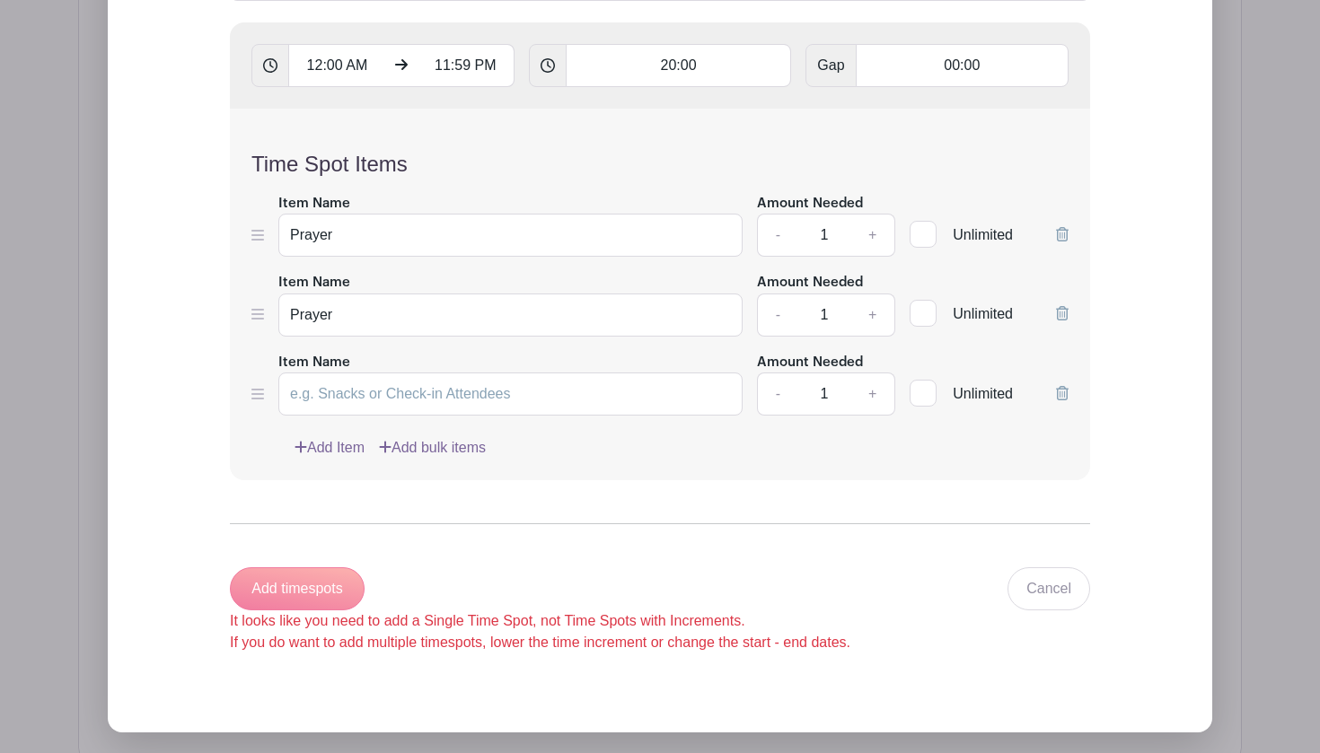
scroll to position [1490, 0]
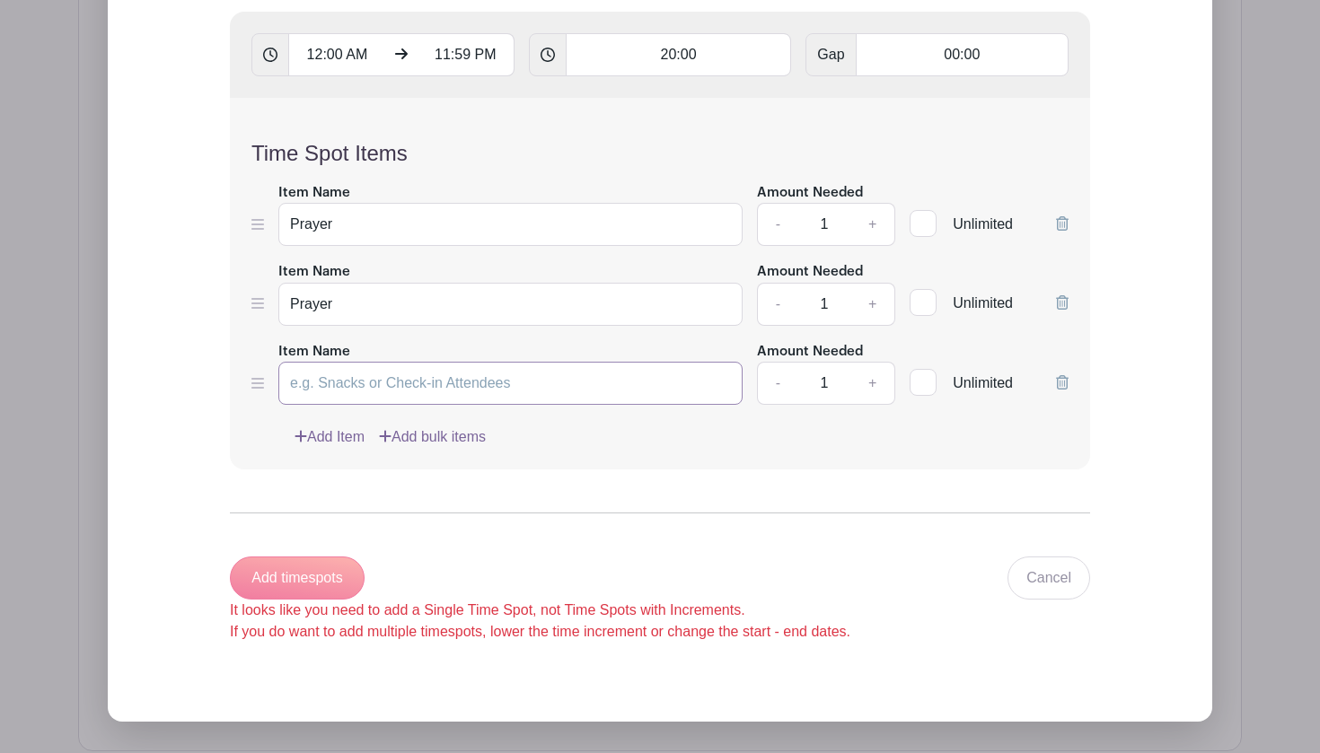
click at [409, 393] on input "Item Name" at bounding box center [510, 383] width 464 height 43
type input "Prayer"
click at [345, 436] on link "Add Item" at bounding box center [330, 437] width 70 height 22
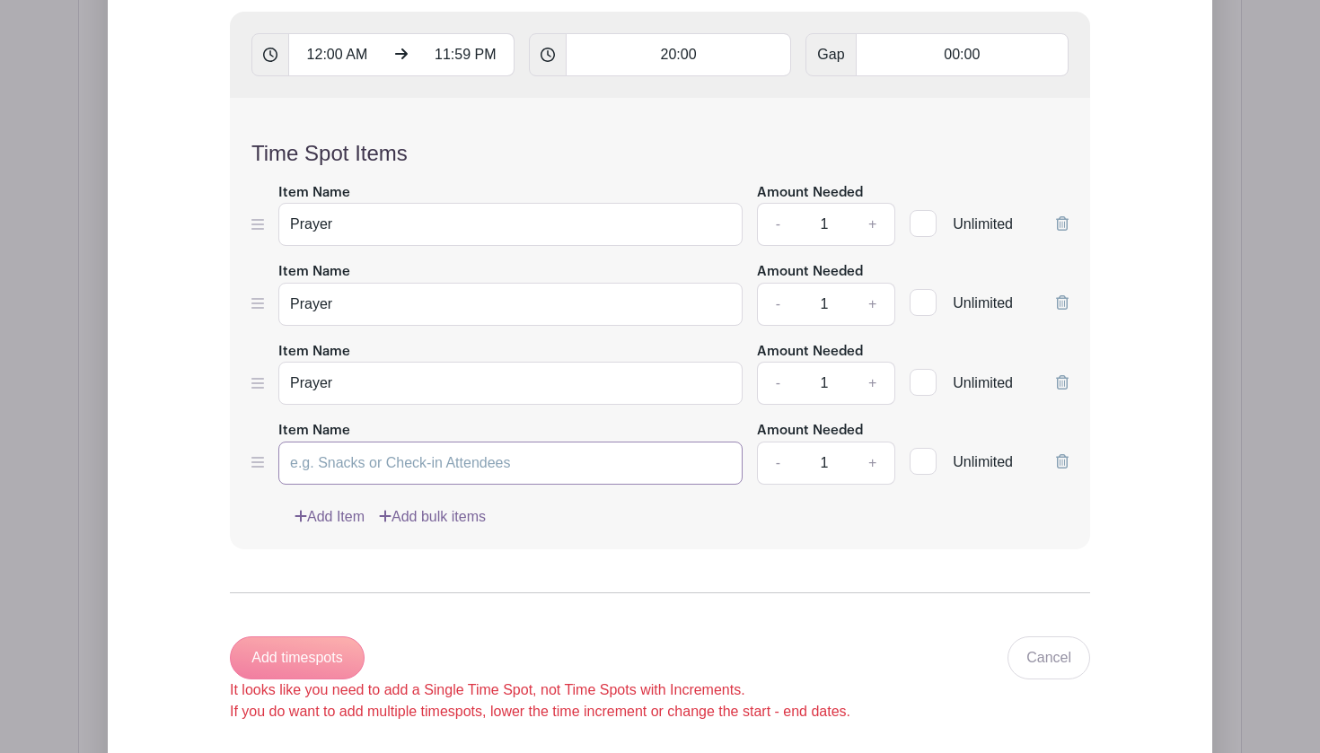
click at [346, 477] on input "Item Name" at bounding box center [510, 463] width 464 height 43
type input "Prayer"
click at [448, 58] on input "11:59 PM" at bounding box center [466, 54] width 97 height 43
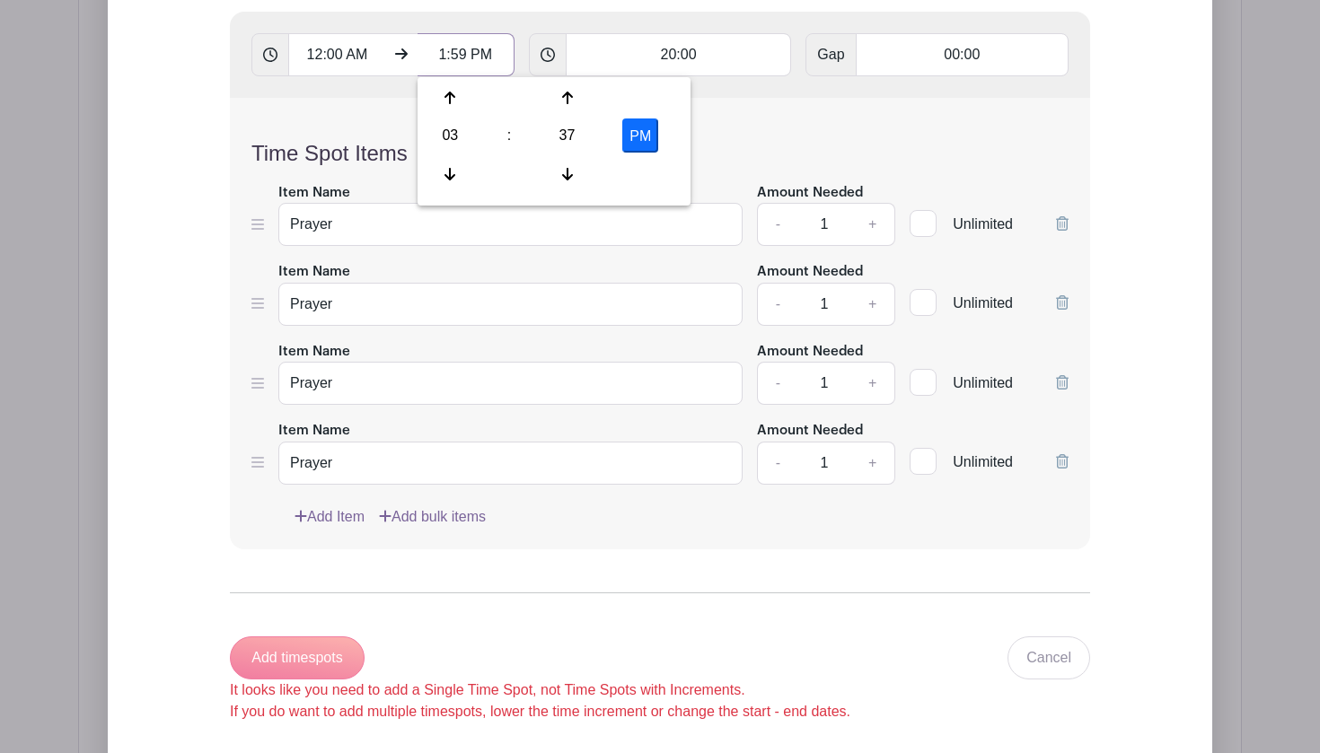
click at [468, 57] on input "1:59 PM" at bounding box center [466, 54] width 97 height 43
click at [495, 66] on input "1:00 PM" at bounding box center [466, 54] width 97 height 43
click at [637, 133] on button "PM" at bounding box center [640, 136] width 36 height 34
click at [442, 57] on input "3:37 AM" at bounding box center [466, 54] width 97 height 43
type input "1:00 AM"
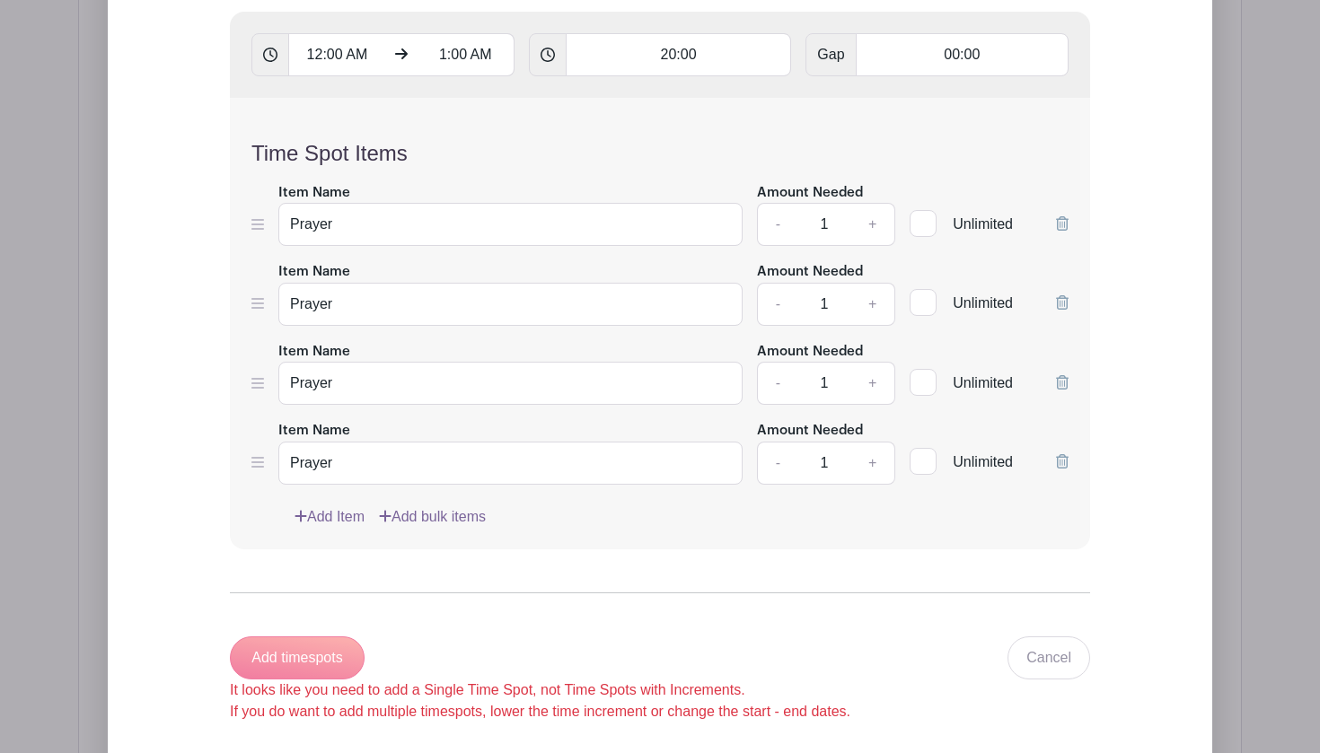
click at [496, 124] on div "Time Spot Items Item Name Prayer Amount Needed - 1 + Unlimited Item Name Prayer…" at bounding box center [660, 324] width 860 height 452
click at [1060, 462] on icon at bounding box center [1062, 461] width 13 height 14
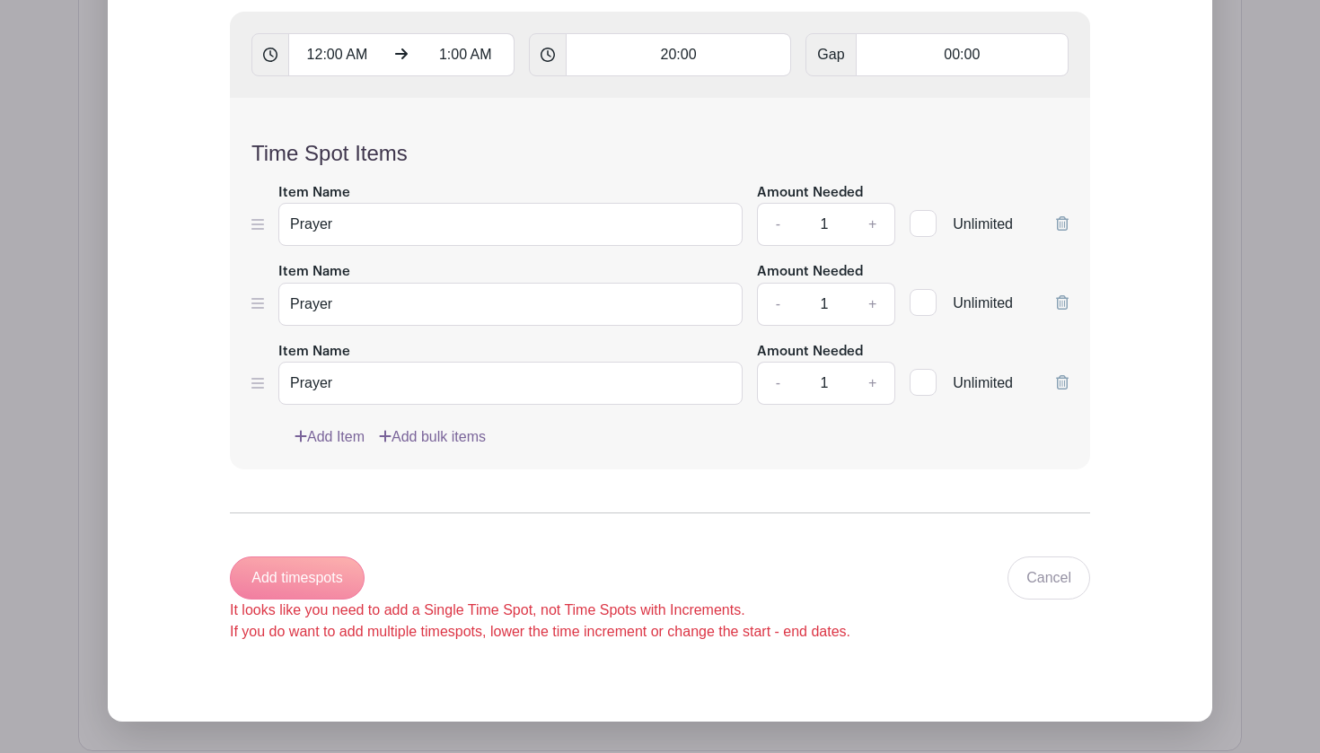
click at [339, 576] on div "Add timespots It looks like you need to add a Single Time Spot, not Time Spots …" at bounding box center [540, 600] width 620 height 86
click at [463, 443] on link "Add bulk items" at bounding box center [432, 437] width 107 height 22
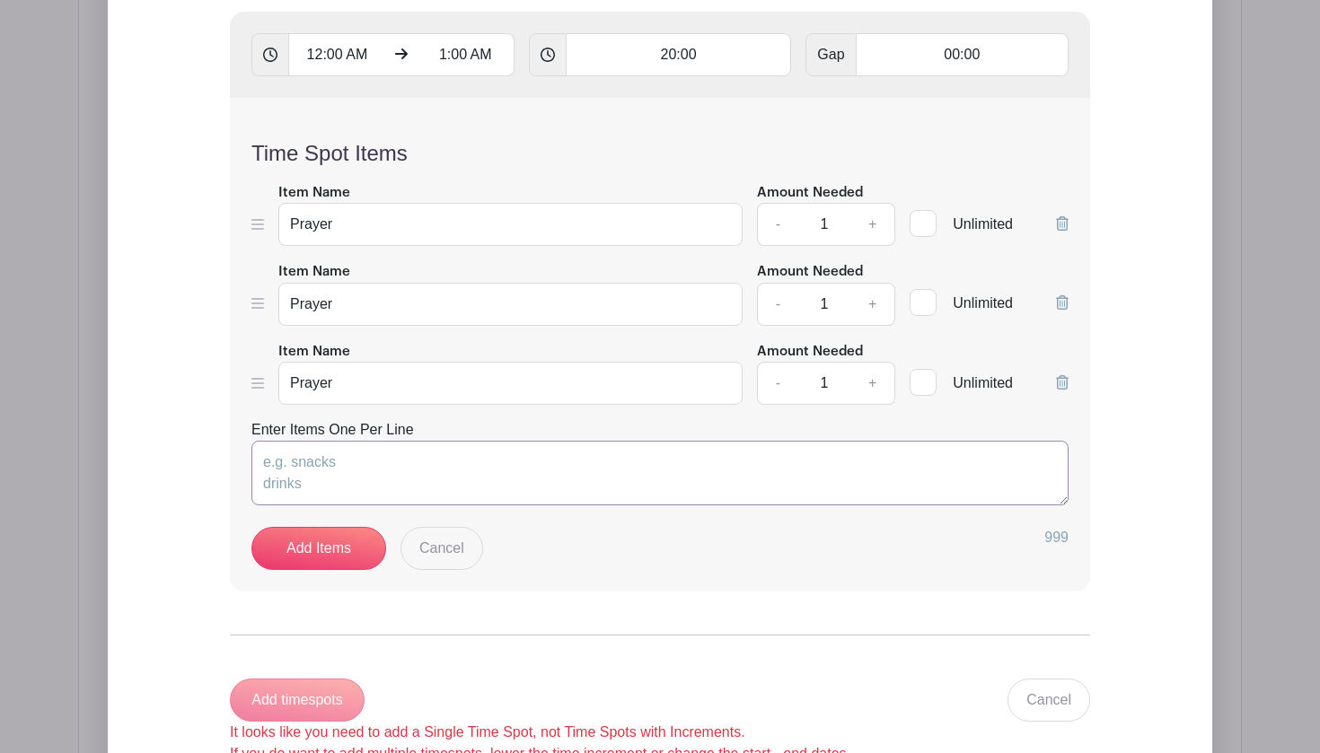
click at [361, 462] on textarea "Enter Items One Per Line" at bounding box center [659, 473] width 817 height 65
type textarea "Prayer"
click at [321, 551] on link "Add Items" at bounding box center [318, 548] width 135 height 43
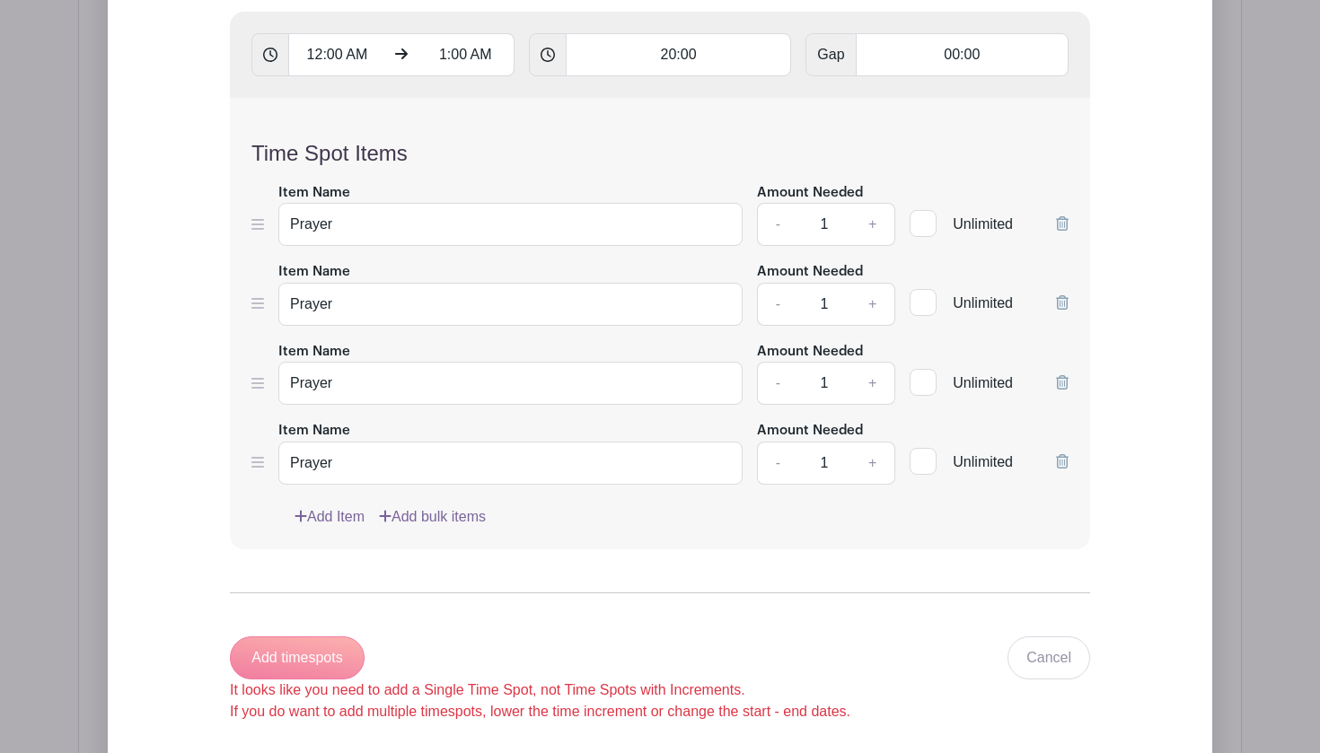
click at [1068, 380] on div "Time Spot Items Item Name Prayer Amount Needed - 1 + Unlimited Item Name Prayer…" at bounding box center [660, 324] width 860 height 452
click at [1059, 378] on icon at bounding box center [1062, 382] width 13 height 14
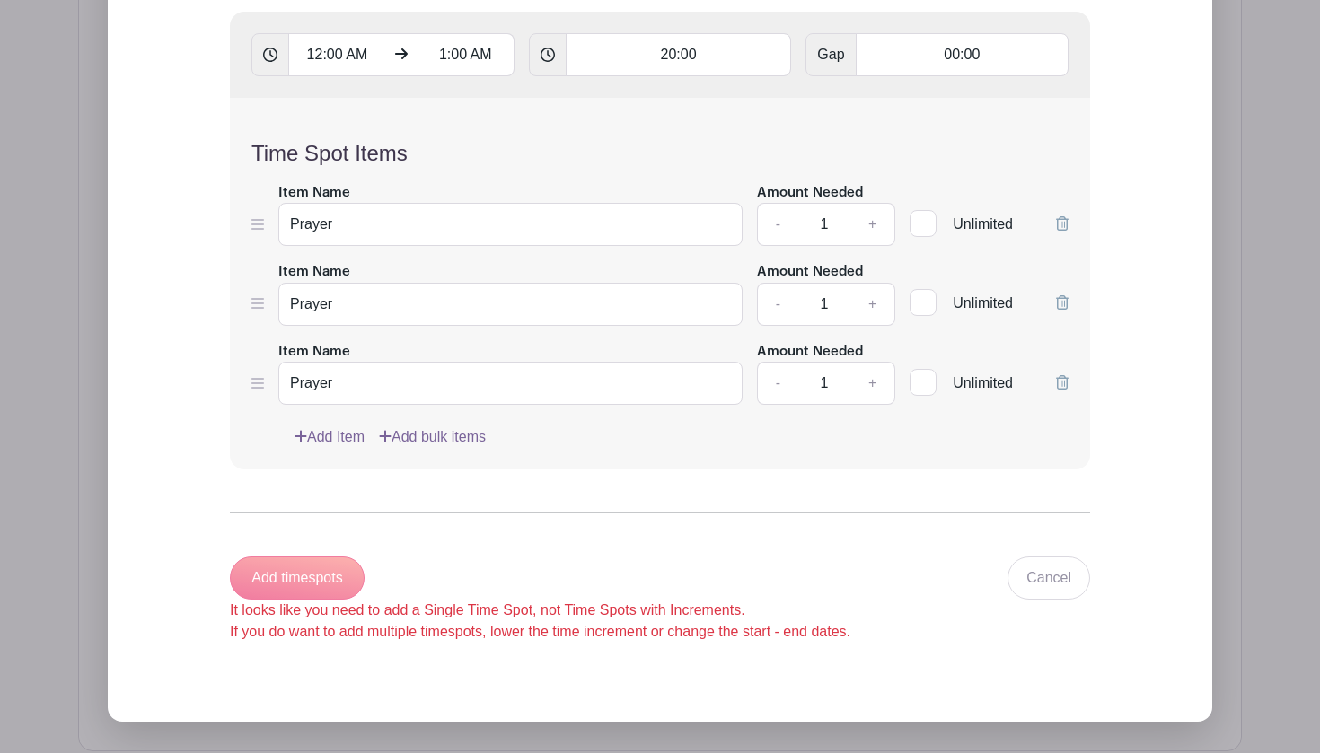
click at [1055, 295] on div "Unlimited" at bounding box center [989, 293] width 159 height 66
click at [1059, 299] on icon at bounding box center [1062, 302] width 13 height 14
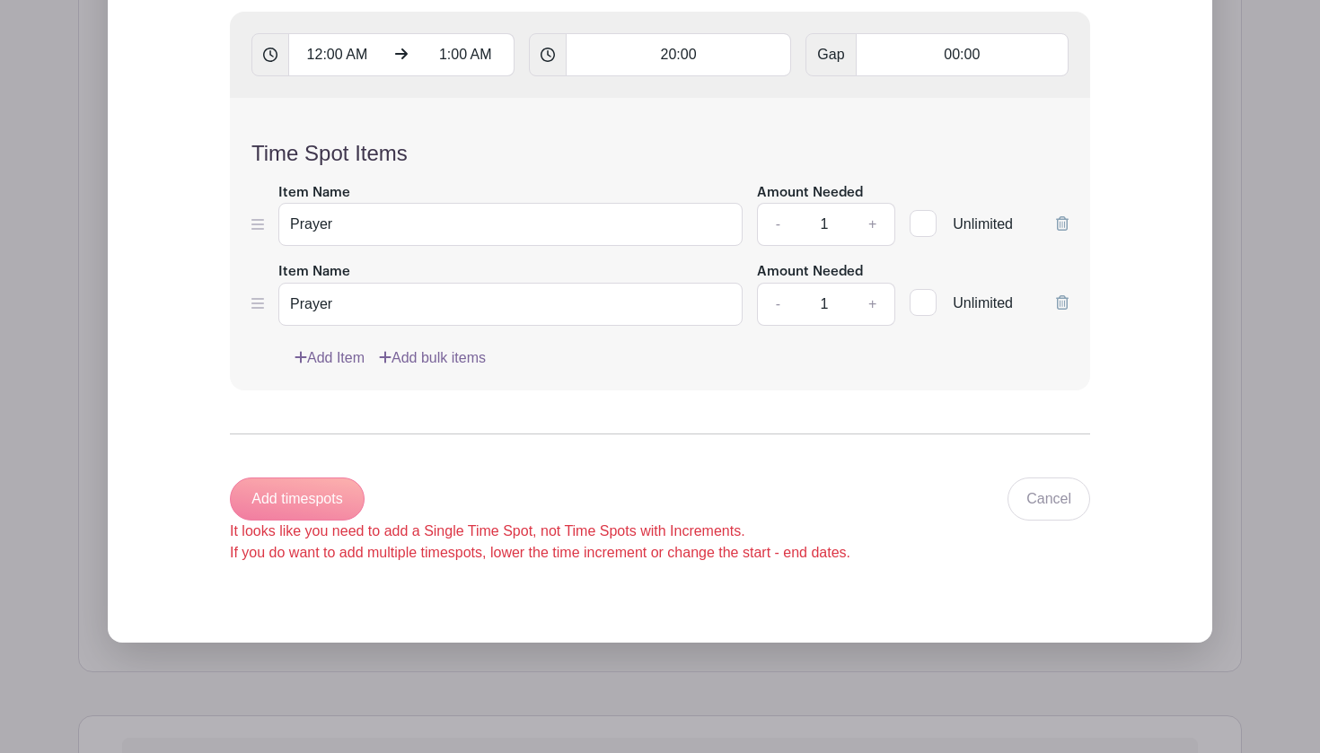
click at [1059, 224] on icon at bounding box center [1062, 223] width 13 height 14
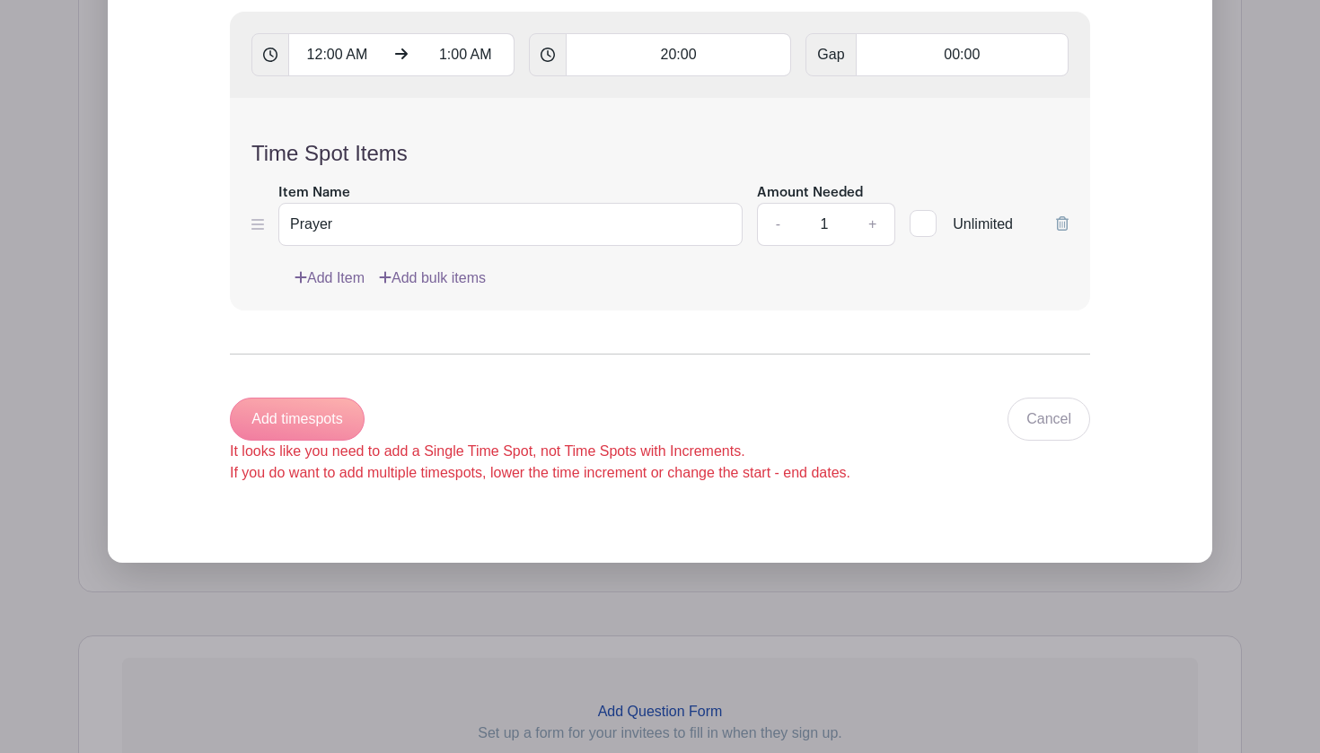
click at [438, 277] on link "Add bulk items" at bounding box center [432, 279] width 107 height 22
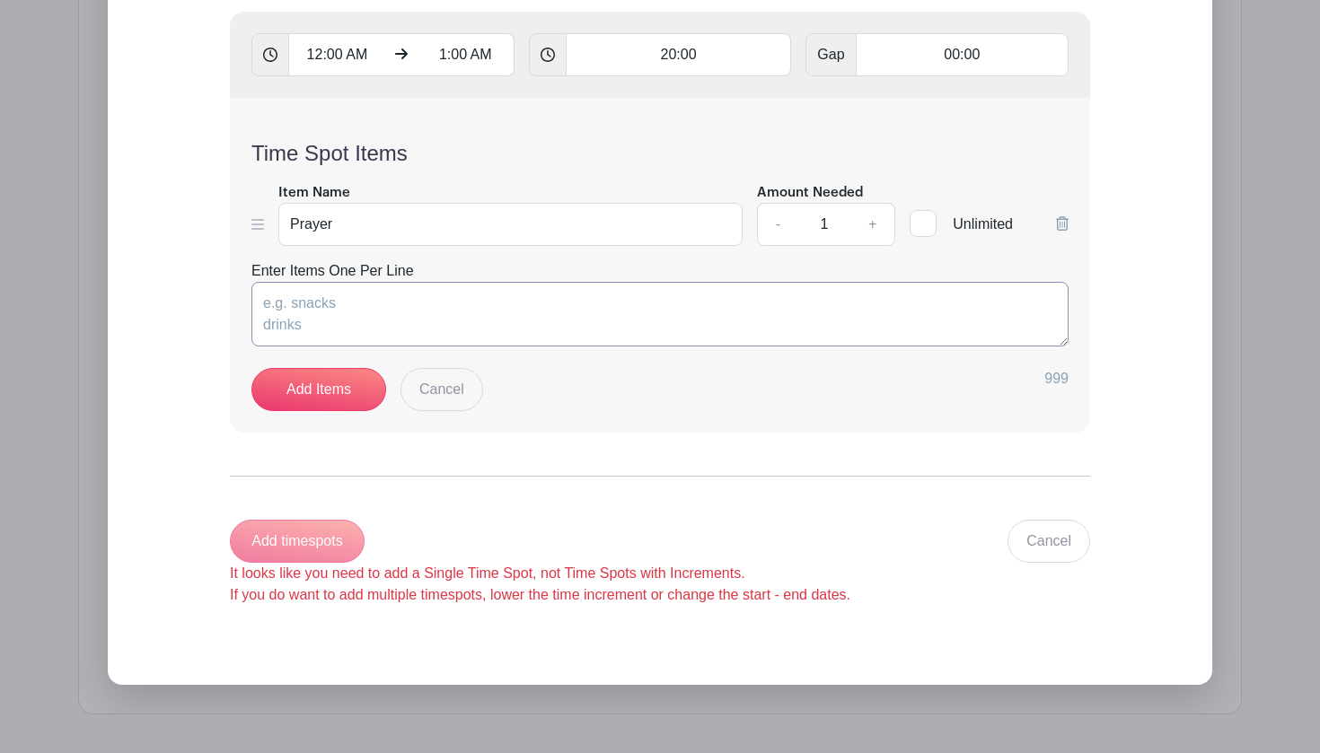
click at [391, 306] on textarea "Enter Items One Per Line" at bounding box center [659, 314] width 817 height 65
type textarea "Prayer"
click at [352, 370] on link "Add Items" at bounding box center [318, 389] width 135 height 43
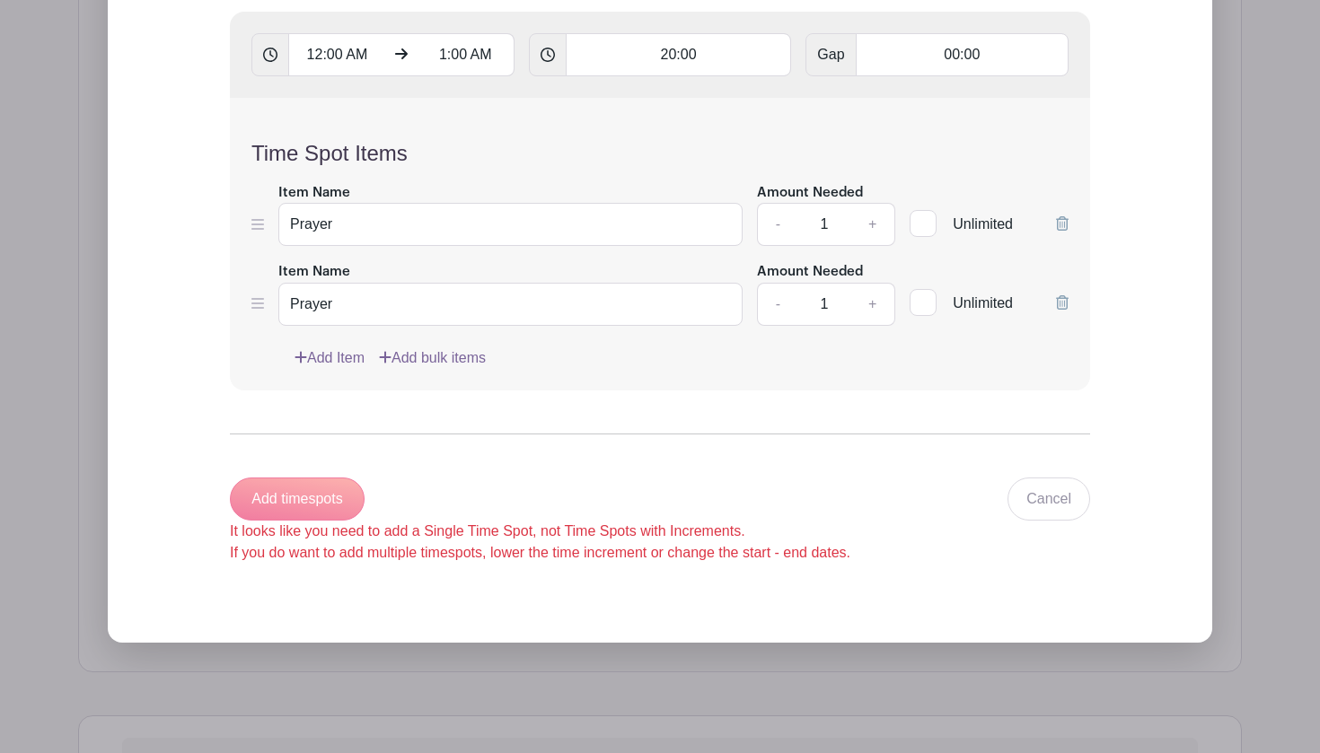
click at [325, 502] on div "Add timespots It looks like you need to add a Single Time Spot, not Time Spots …" at bounding box center [540, 521] width 620 height 86
click at [1043, 507] on link "Cancel" at bounding box center [1048, 499] width 83 height 43
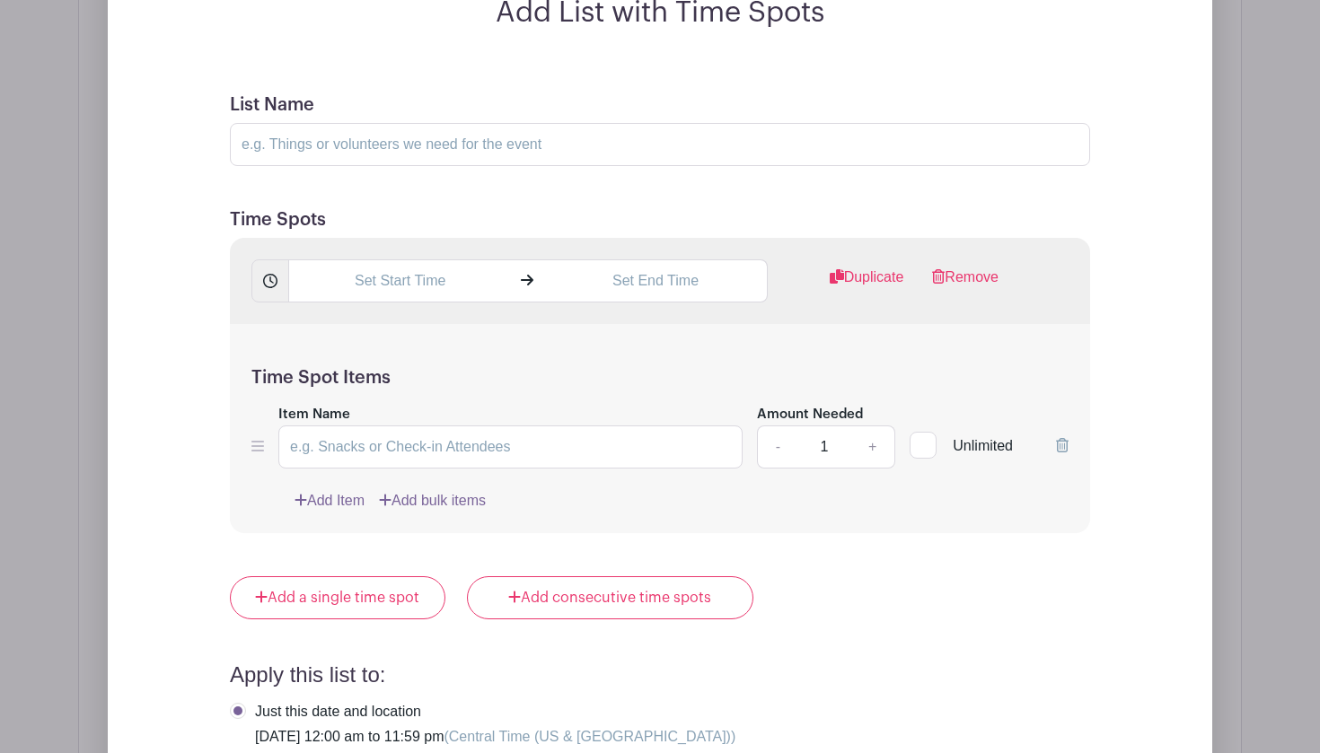
scroll to position [1309, 0]
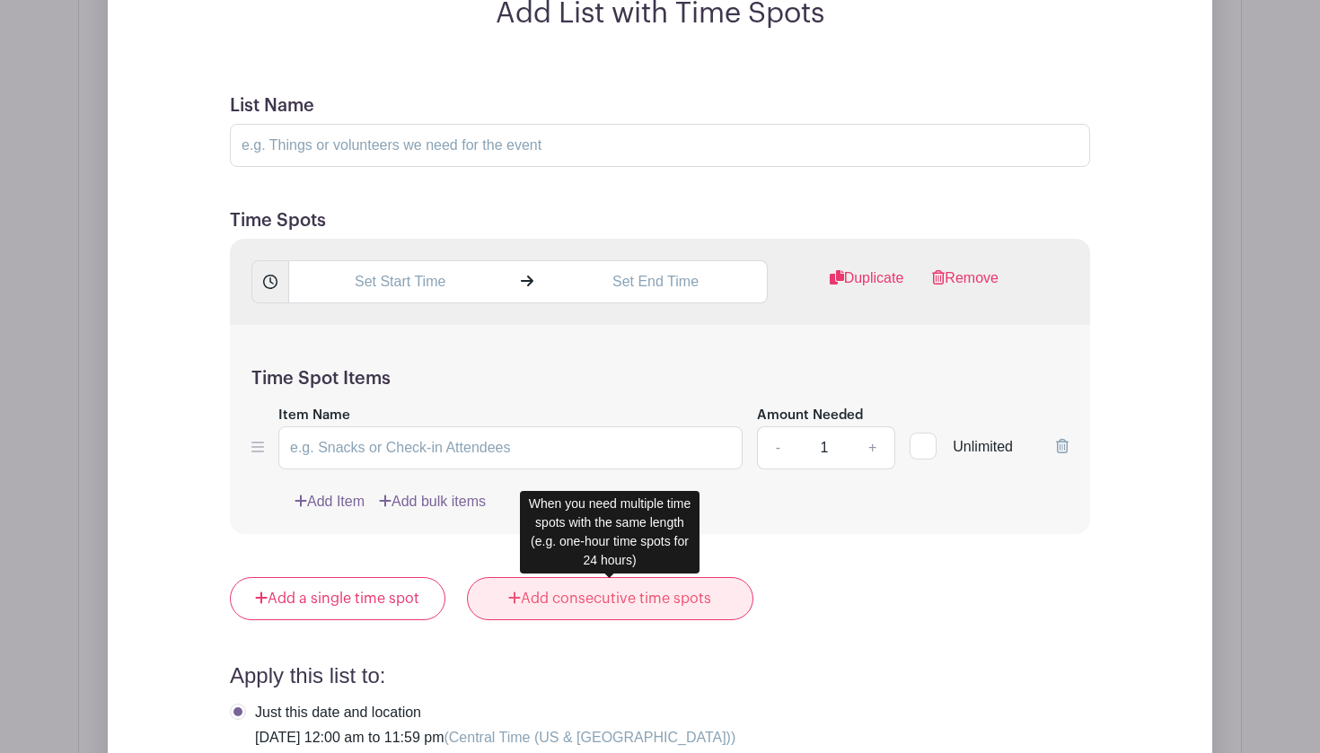
click at [678, 607] on link "Add consecutive time spots" at bounding box center [610, 598] width 286 height 43
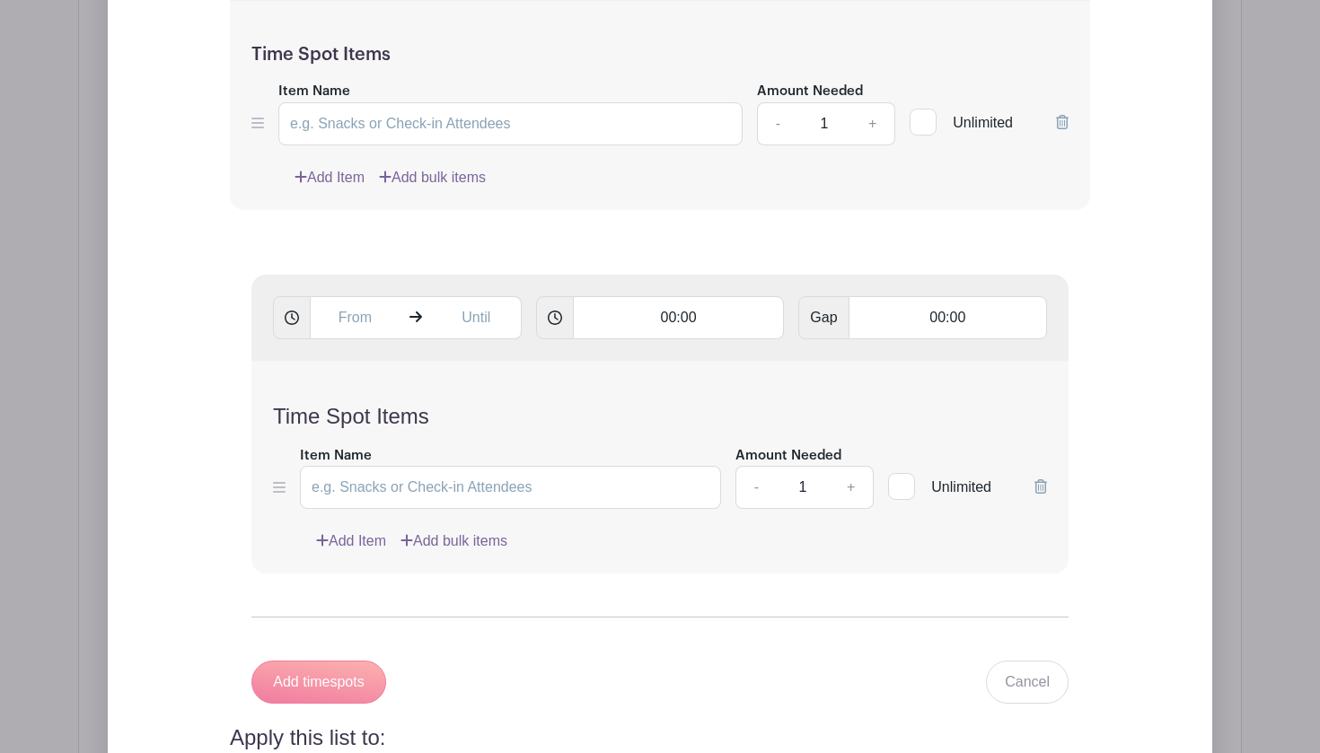
scroll to position [1658, 0]
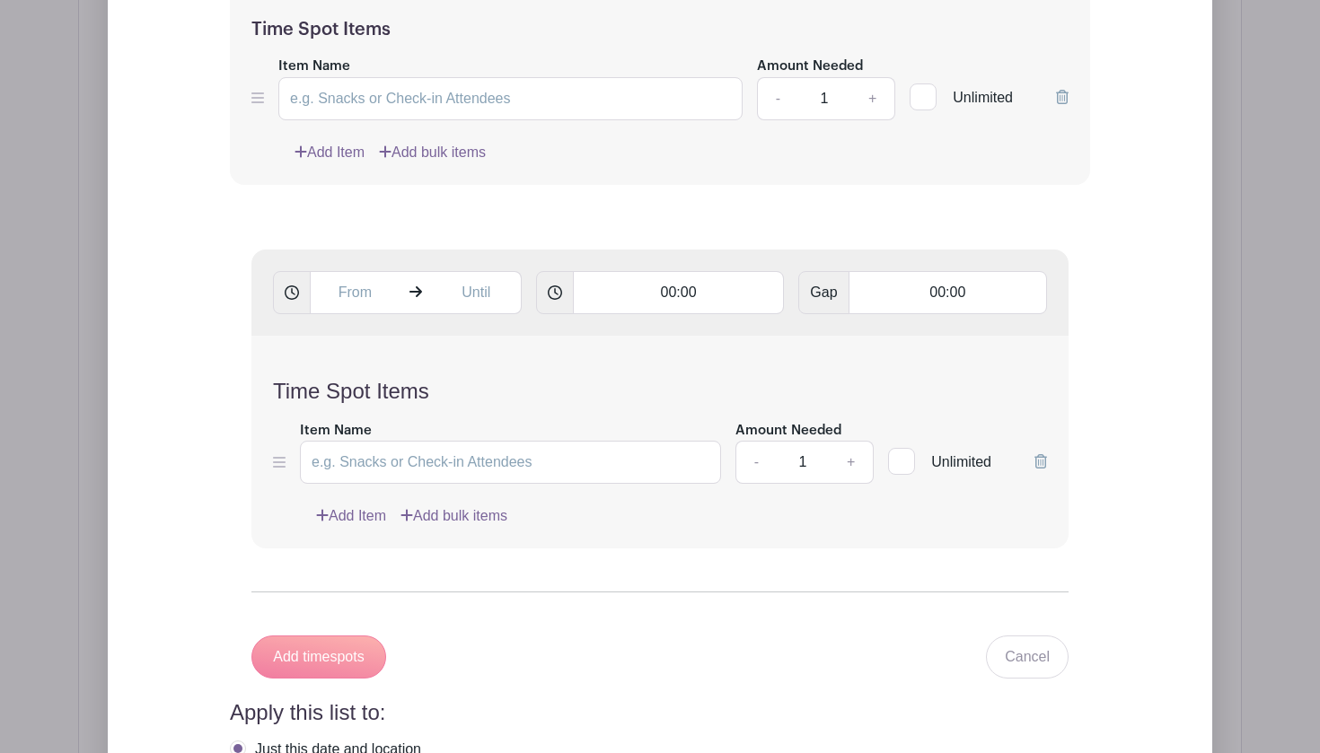
click at [293, 295] on icon at bounding box center [292, 293] width 14 height 14
click at [356, 302] on input "text" at bounding box center [355, 292] width 90 height 43
type input "3:40 PM"
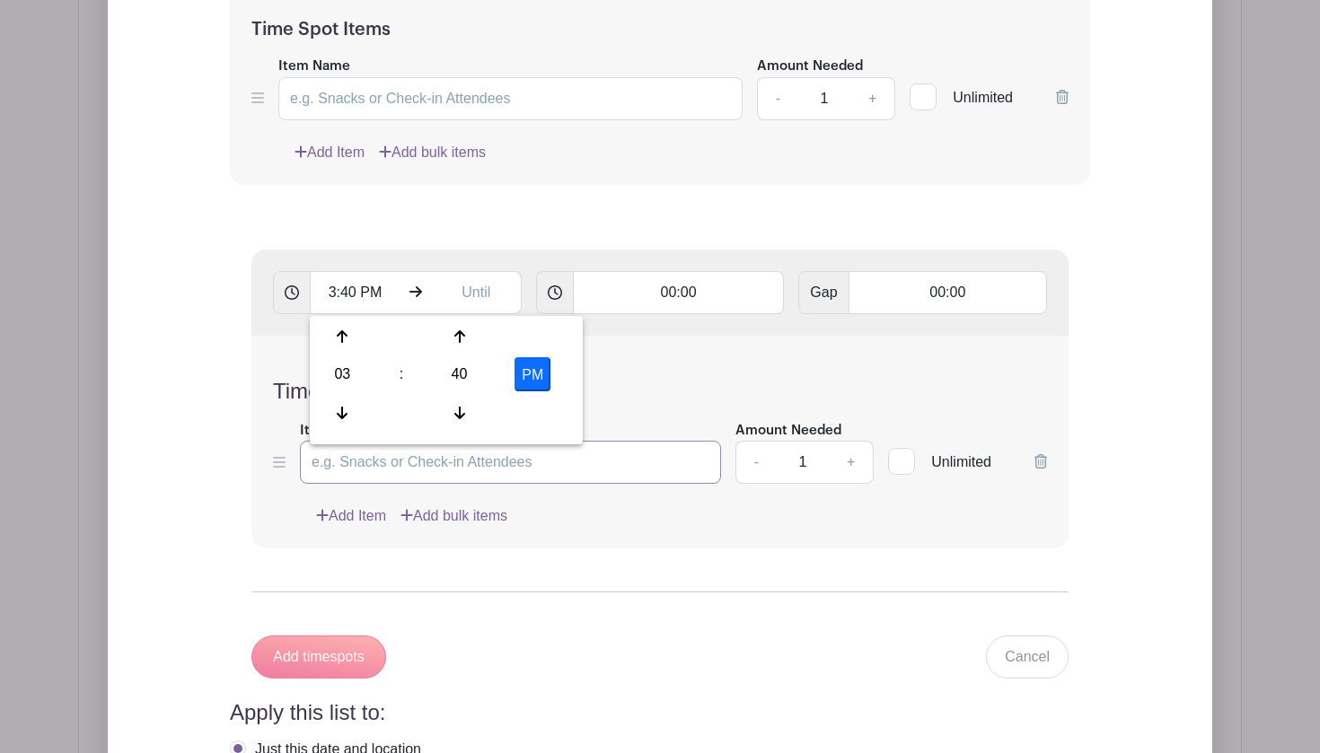
click at [490, 472] on input "Item Name" at bounding box center [510, 462] width 421 height 43
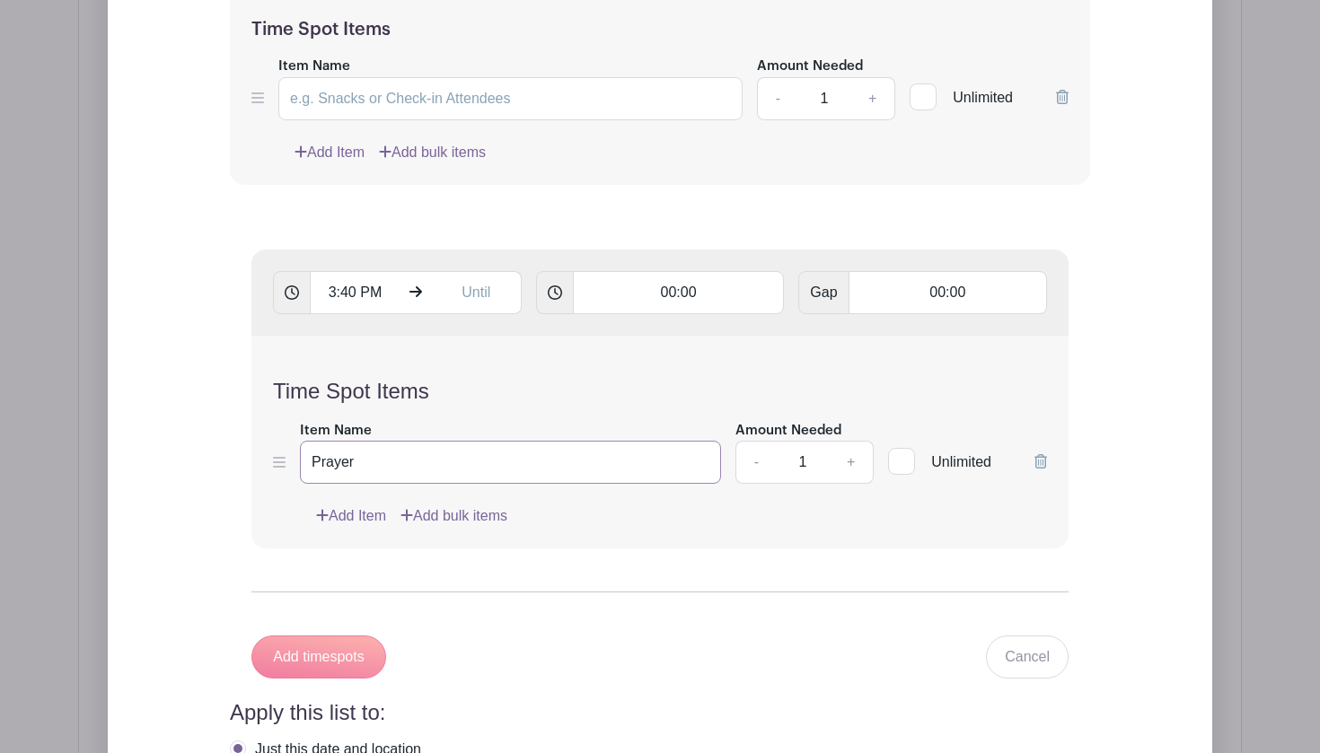
type input "Prayer"
click at [670, 292] on input "00:00" at bounding box center [679, 292] width 212 height 43
type input "20:00"
click at [877, 365] on div "Time Spot Items Item Name Prayer Amount Needed - 1 + Unlimited Add Item Add bul…" at bounding box center [659, 442] width 817 height 213
click at [457, 294] on input "text" at bounding box center [477, 292] width 90 height 43
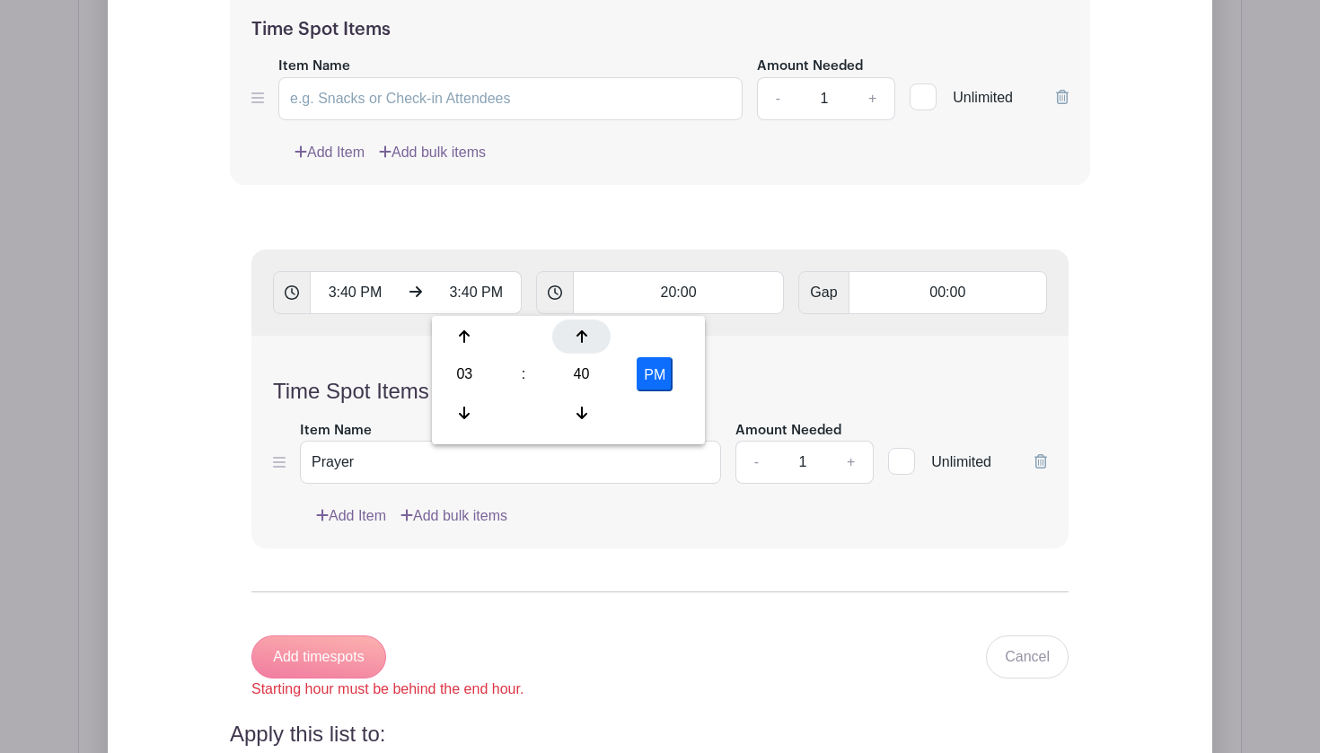
click at [580, 338] on icon at bounding box center [581, 337] width 11 height 14
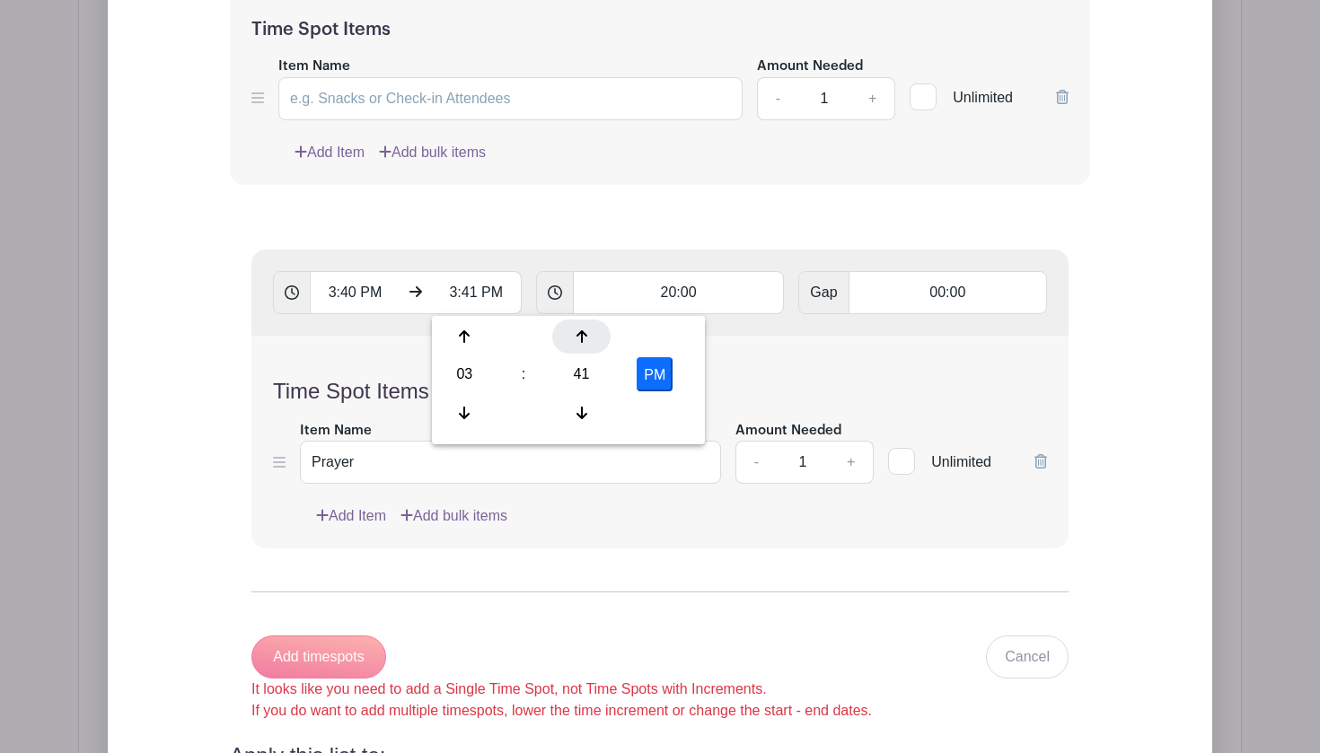
click at [580, 338] on icon at bounding box center [581, 337] width 11 height 14
click at [467, 338] on icon at bounding box center [464, 337] width 11 height 14
click at [478, 296] on input "4:42 PM" at bounding box center [477, 292] width 90 height 43
type input "4:00 PM"
click at [520, 411] on div "Time Spot Items Item Name Prayer Amount Needed - 1 + Unlimited Add Item Add bul…" at bounding box center [659, 442] width 817 height 213
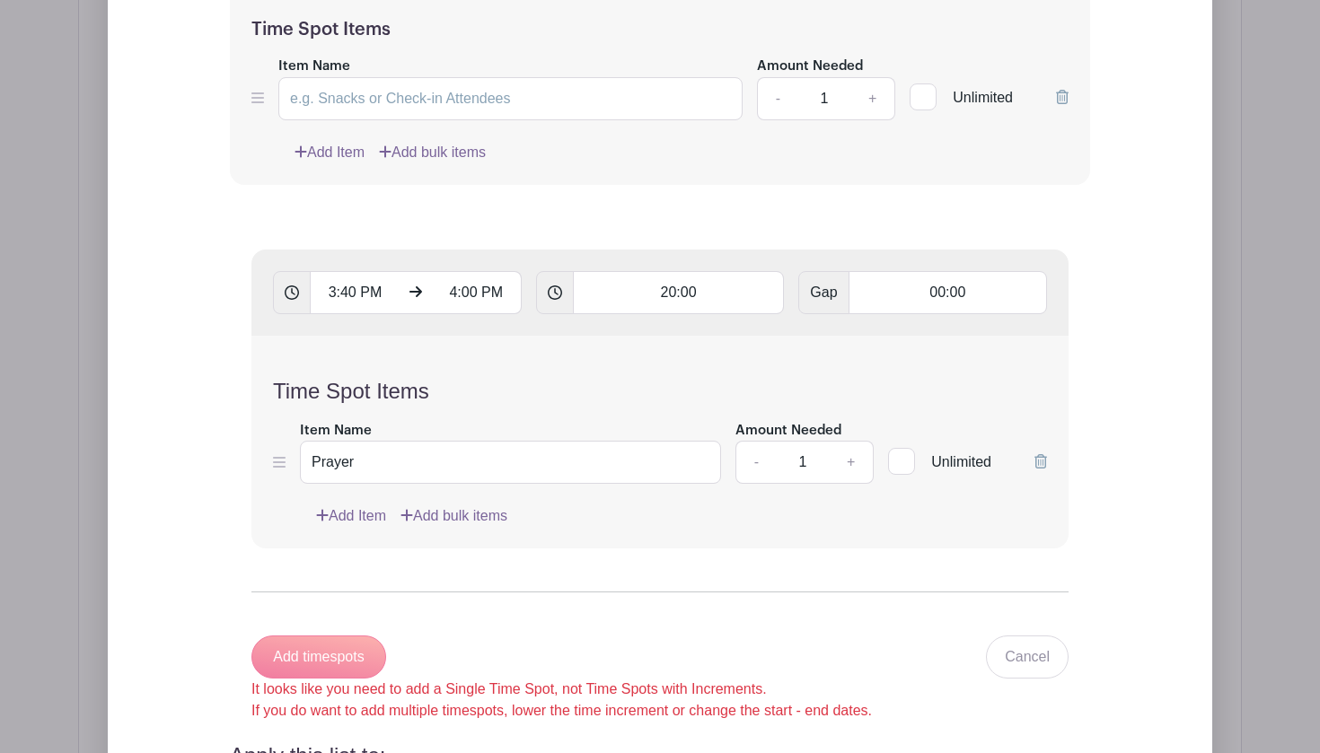
click at [322, 673] on div "Add timespots It looks like you need to add a Single Time Spot, not Time Spots …" at bounding box center [561, 679] width 620 height 86
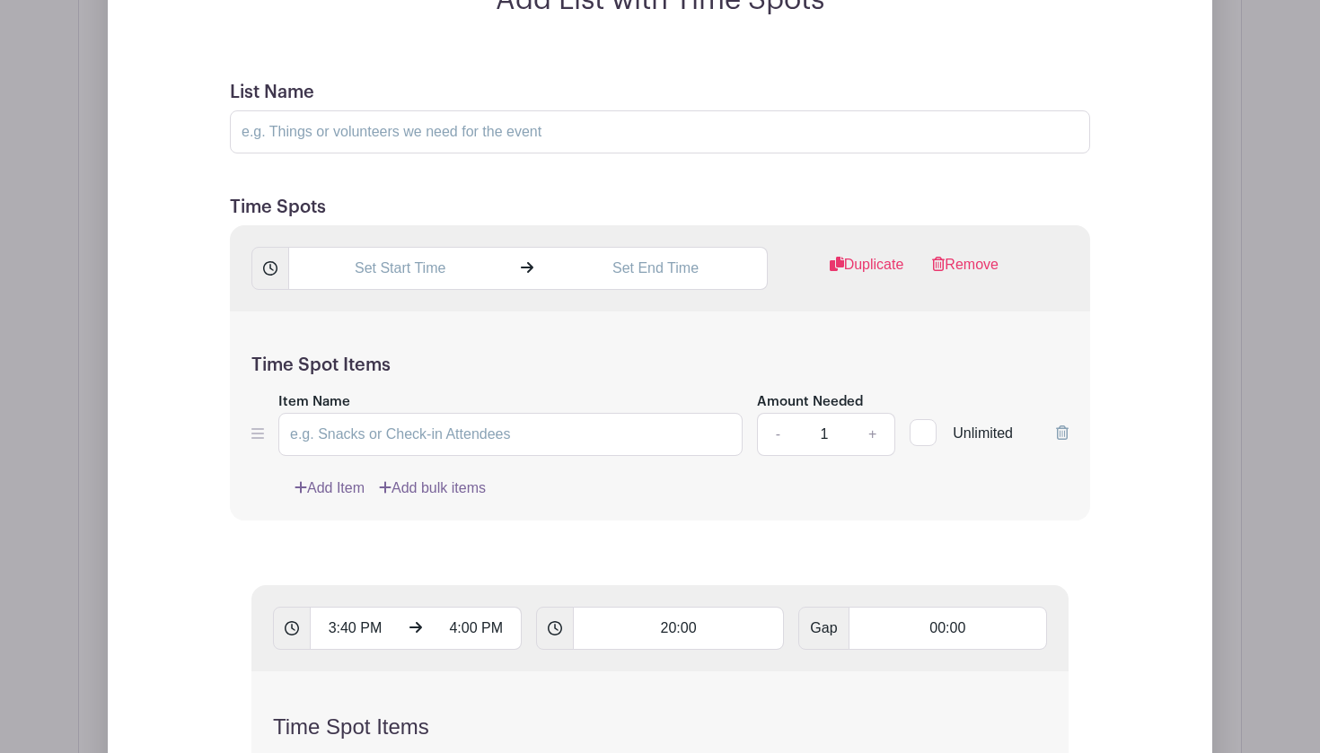
scroll to position [1100, 0]
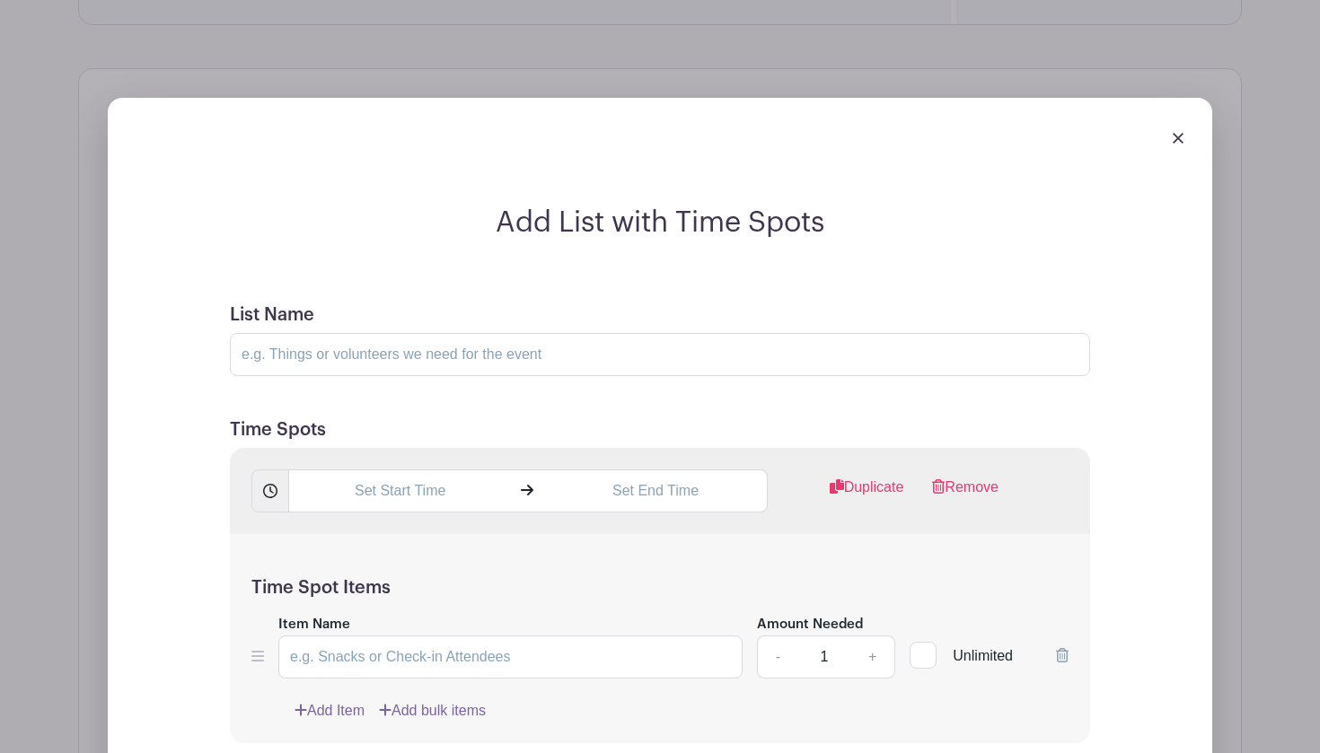
click at [1174, 141] on img at bounding box center [1178, 138] width 11 height 11
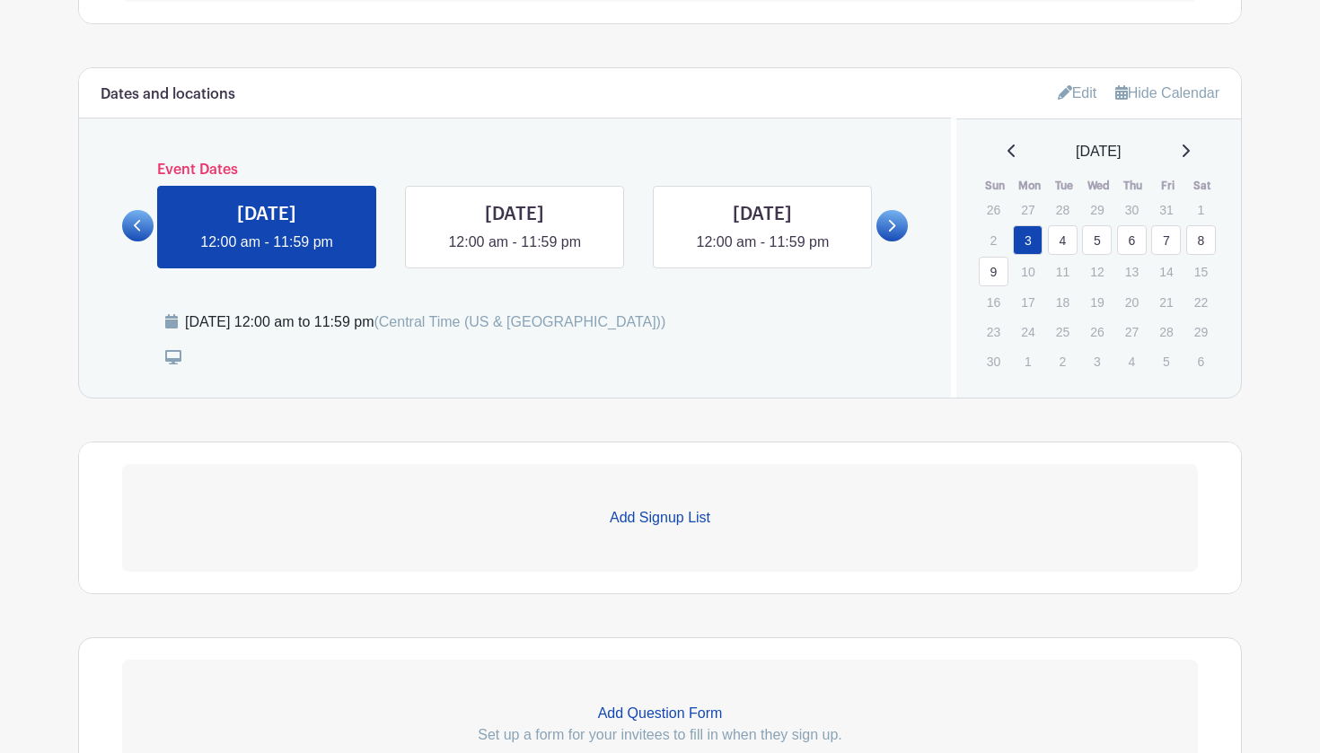
scroll to position [725, 0]
click at [656, 520] on p "Add Signup List" at bounding box center [660, 520] width 1076 height 22
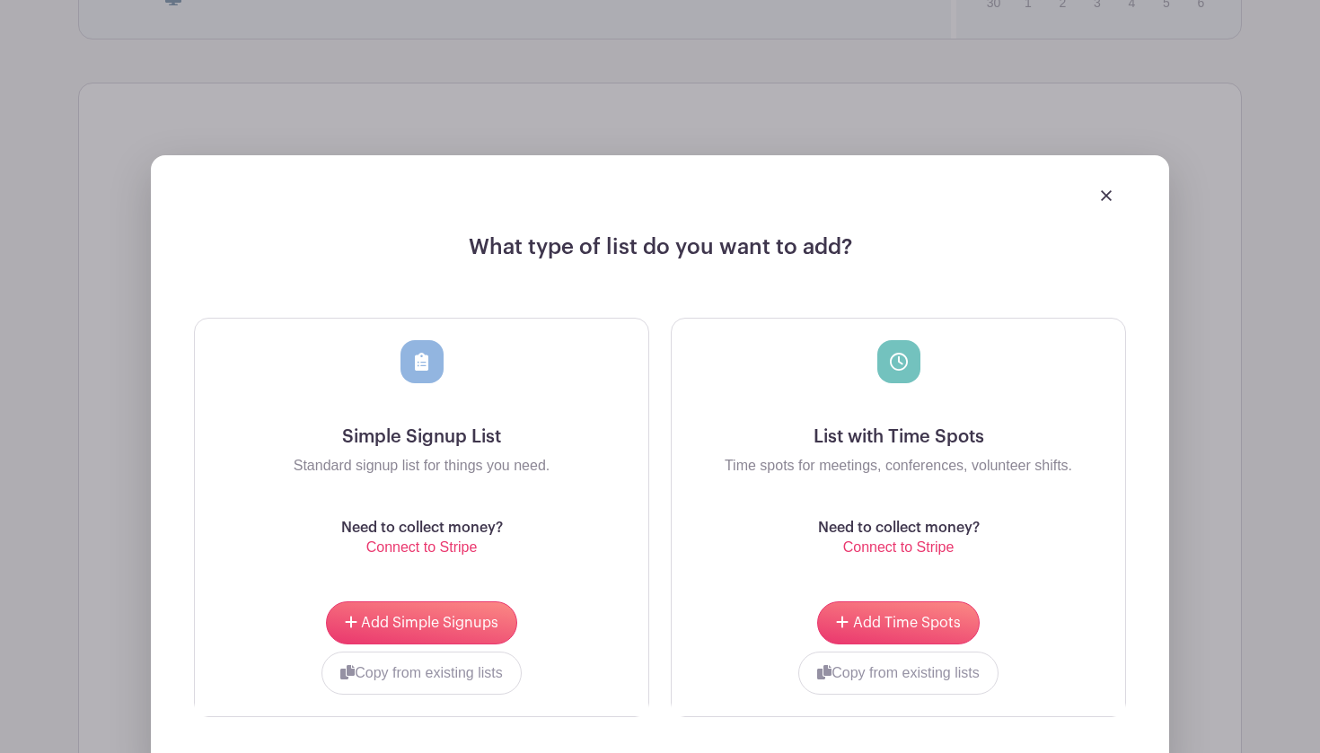
scroll to position [1110, 0]
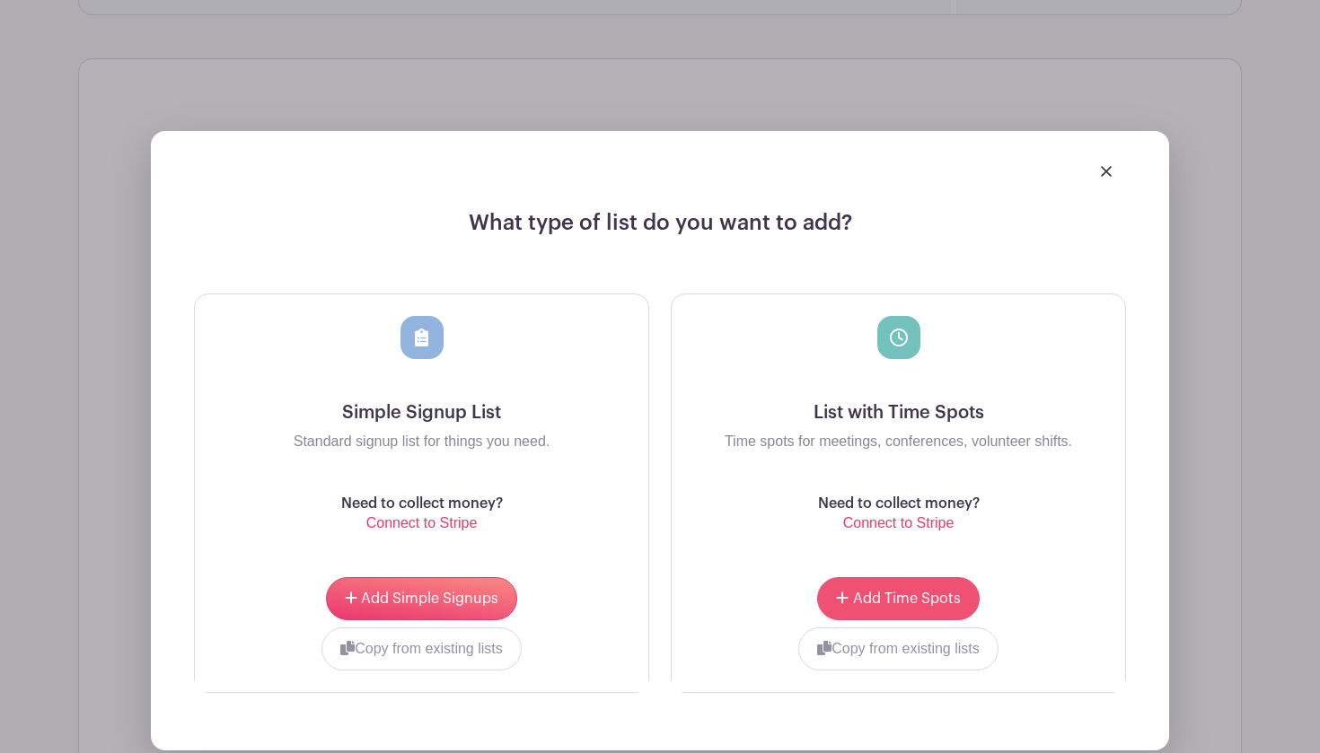
click at [929, 599] on span "Add Time Spots" at bounding box center [907, 599] width 108 height 14
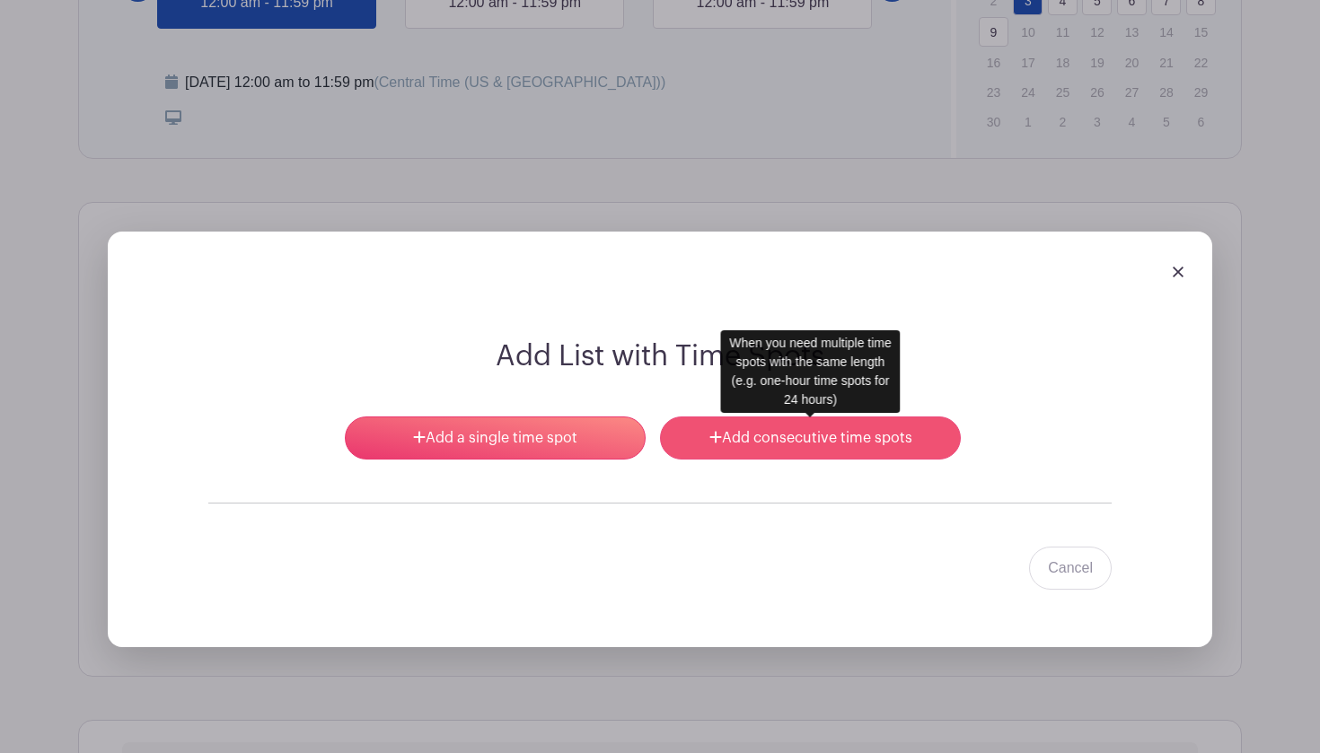
click at [775, 442] on link "Add consecutive time spots" at bounding box center [810, 438] width 301 height 43
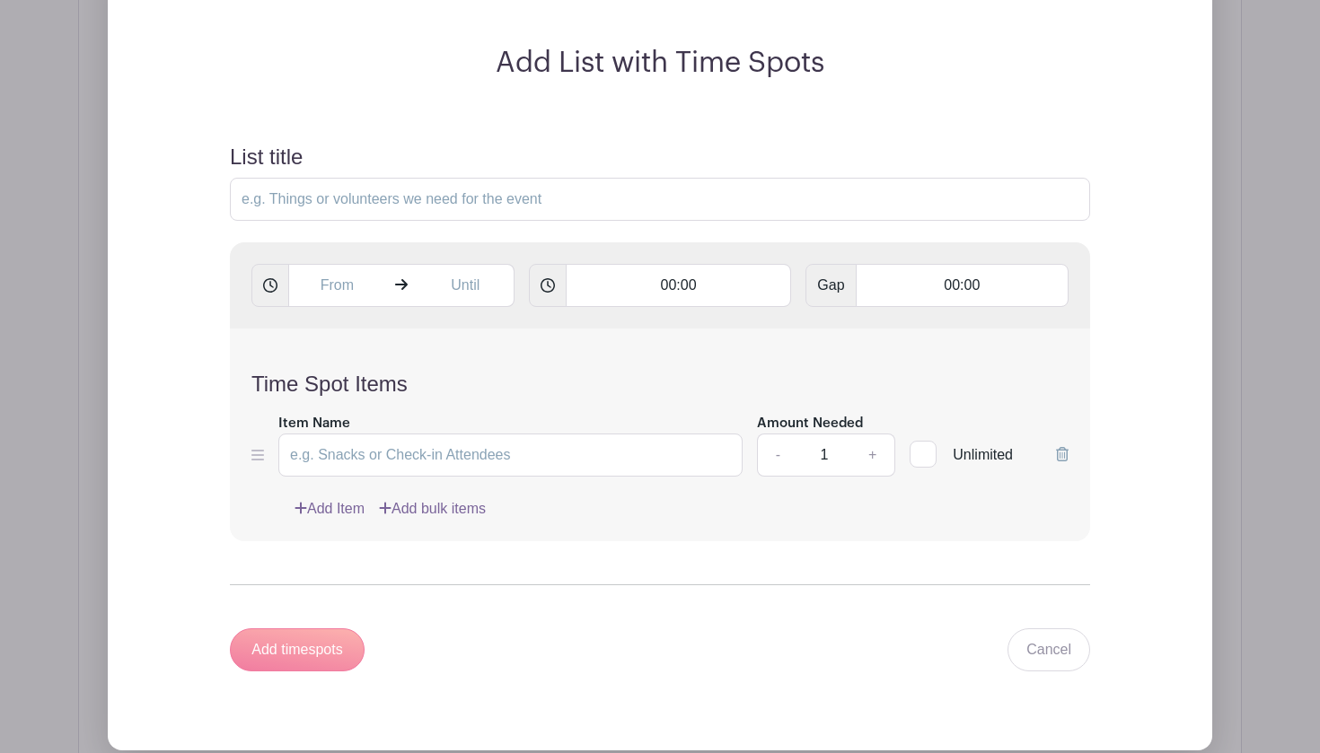
scroll to position [1454, 0]
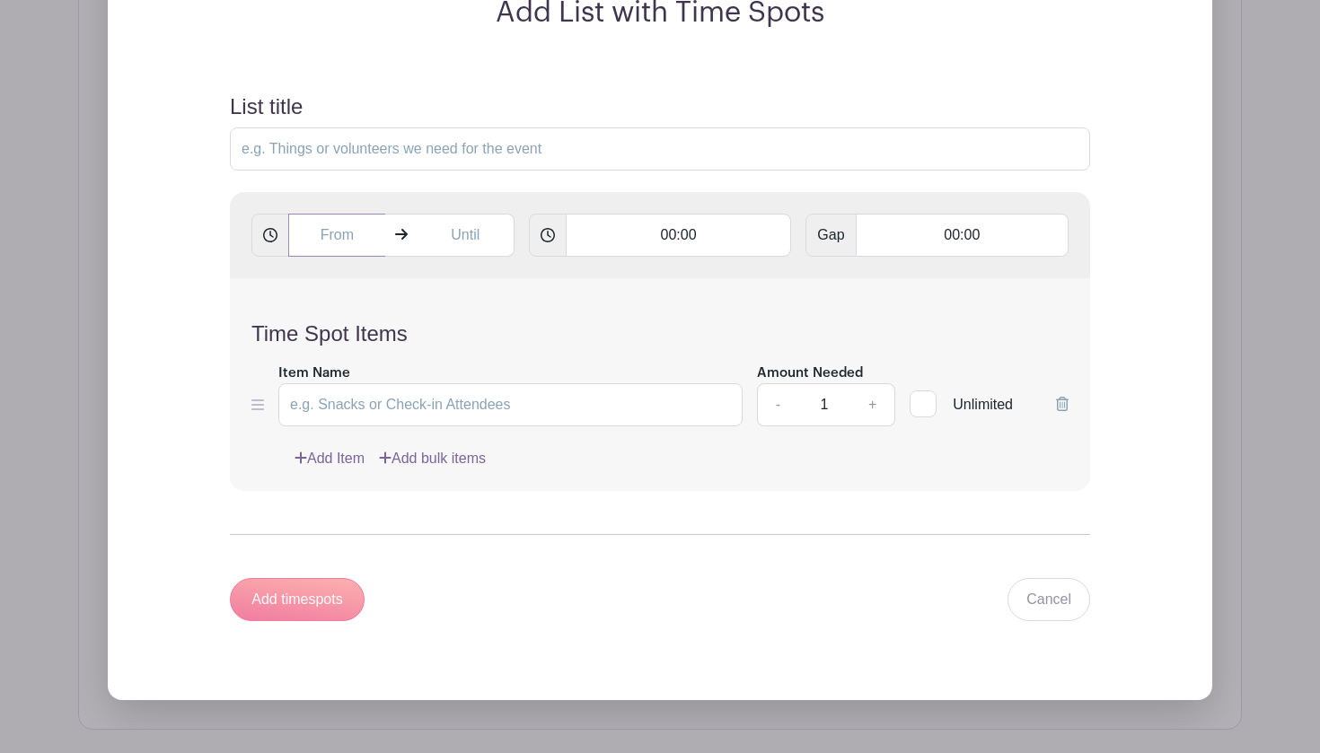
click at [356, 234] on input "text" at bounding box center [336, 235] width 97 height 43
type input "3:41 PM"
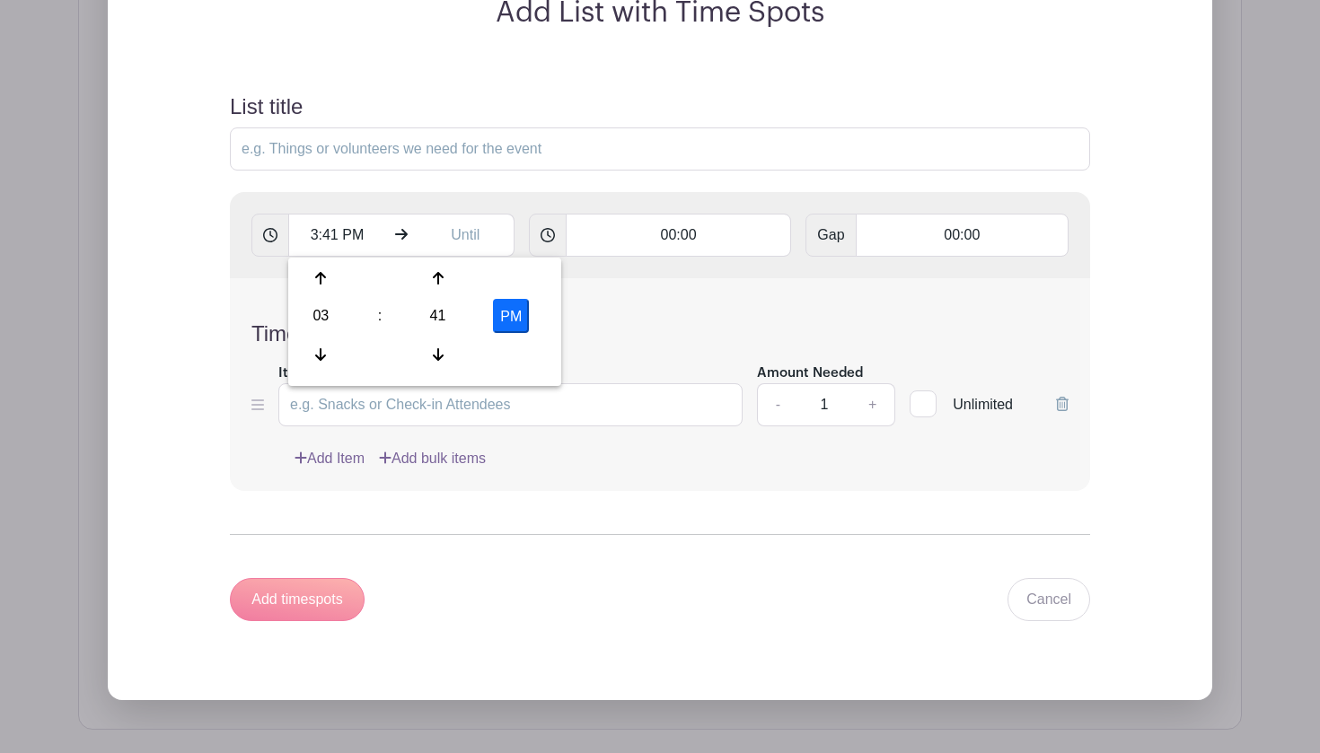
click at [675, 319] on div "Time Spot Items Item Name Amount Needed - 1 + Unlimited Add Item Add bulk items" at bounding box center [660, 384] width 860 height 213
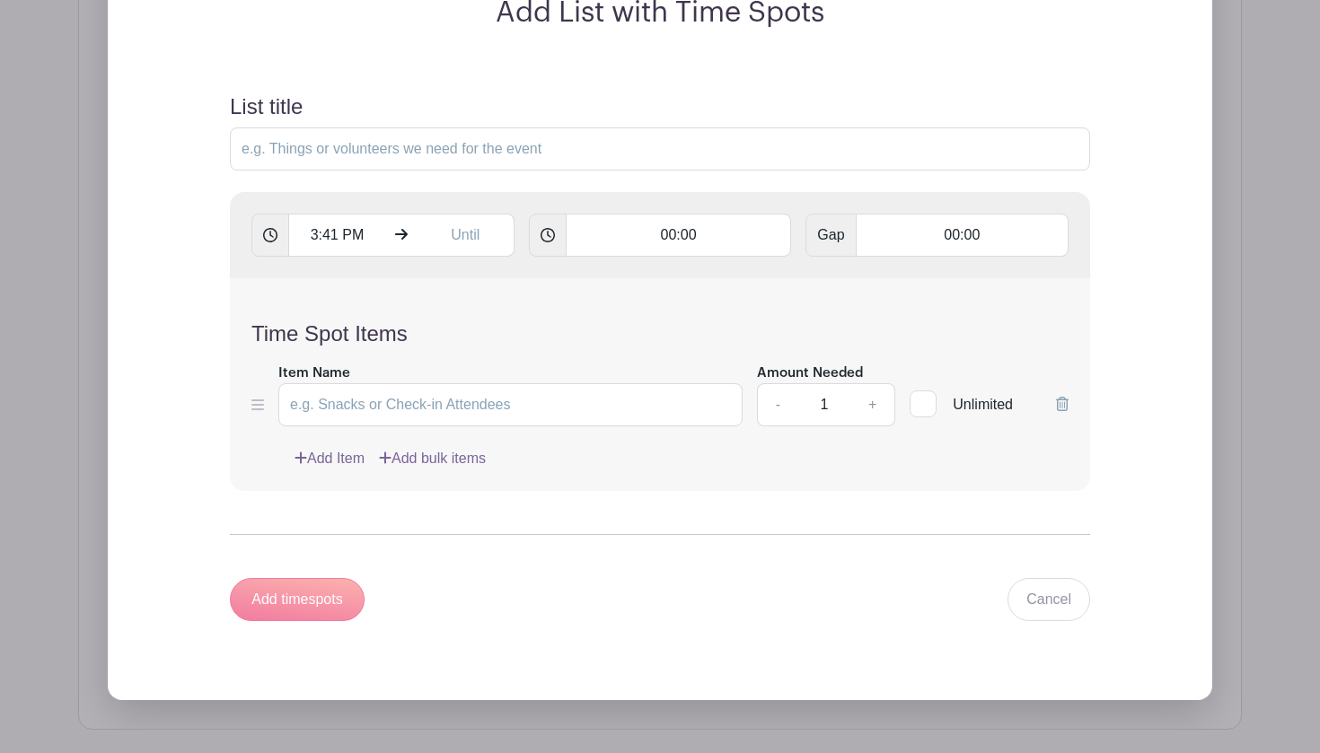
click at [486, 460] on link "Add bulk items" at bounding box center [432, 459] width 107 height 22
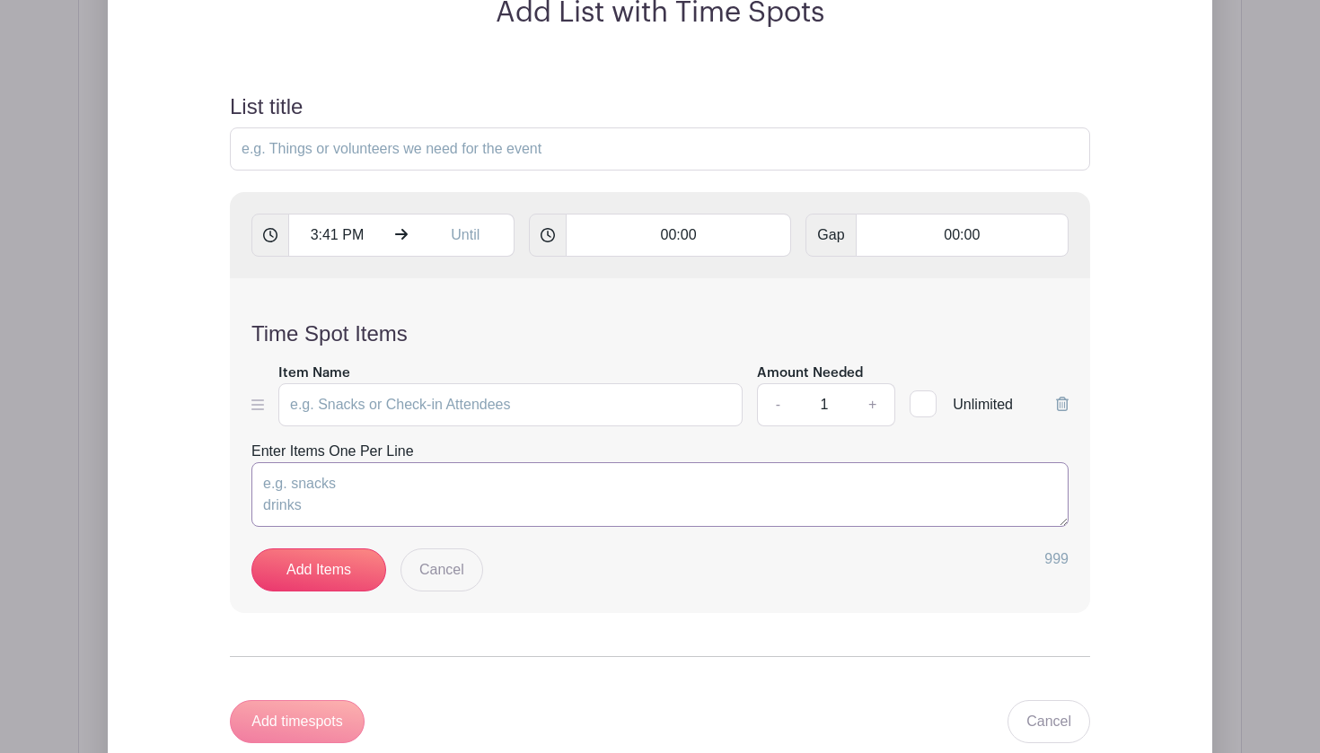
click at [330, 492] on textarea "Enter Items One Per Line" at bounding box center [659, 494] width 817 height 65
type textarea "Prayer"
click at [331, 579] on link "Add Items" at bounding box center [318, 570] width 135 height 43
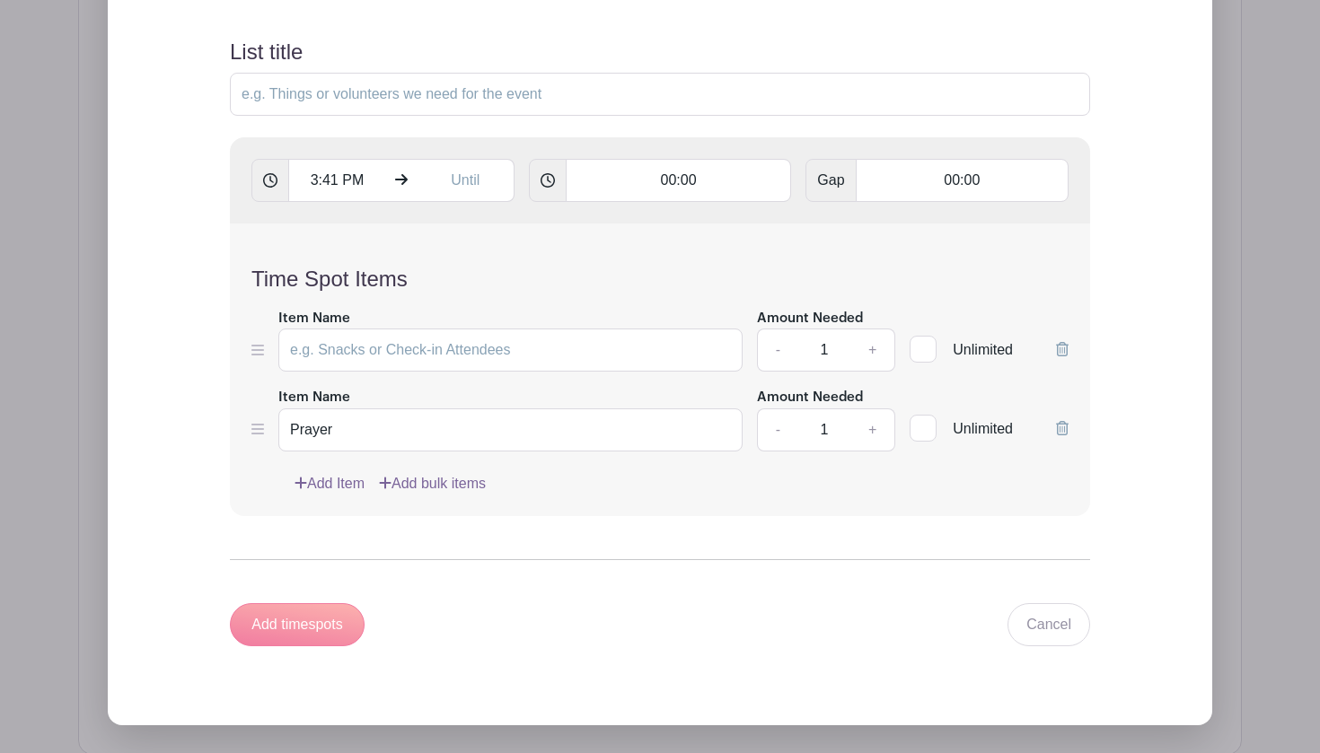
scroll to position [1358, 0]
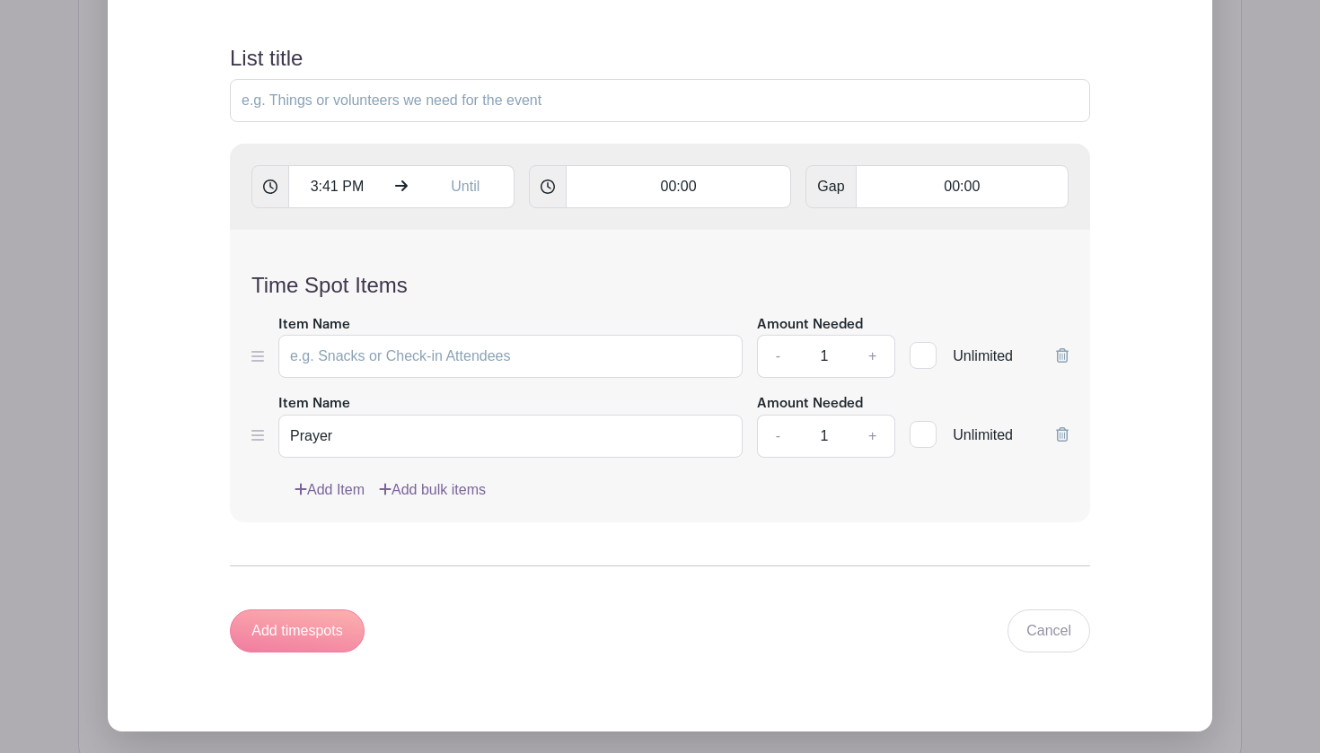
click at [1063, 358] on icon at bounding box center [1062, 355] width 13 height 14
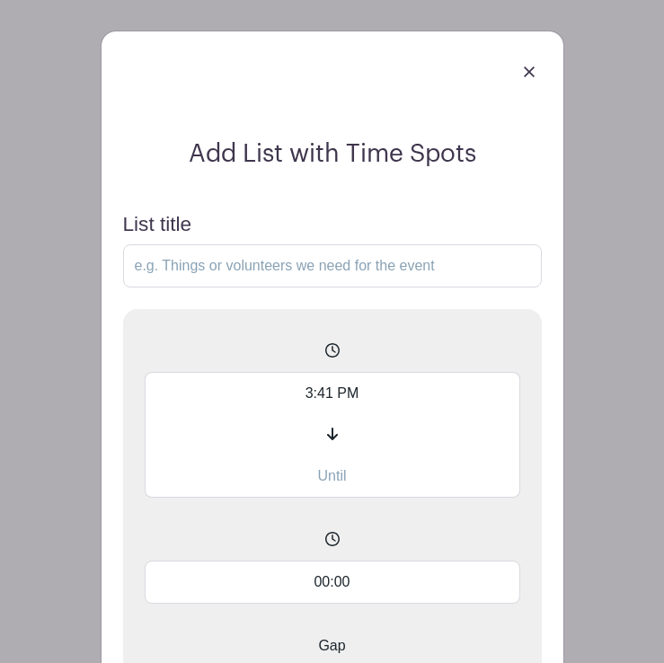
scroll to position [1606, 0]
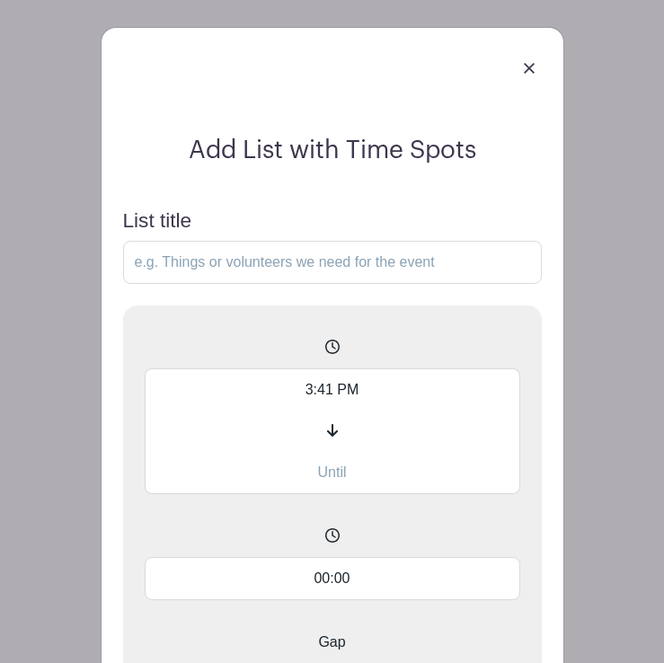
click at [527, 66] on img at bounding box center [528, 68] width 11 height 11
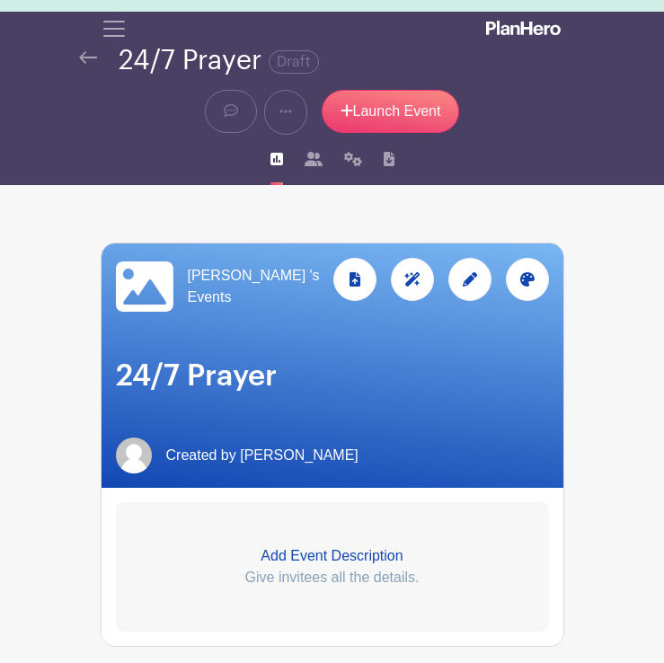
scroll to position [30, 0]
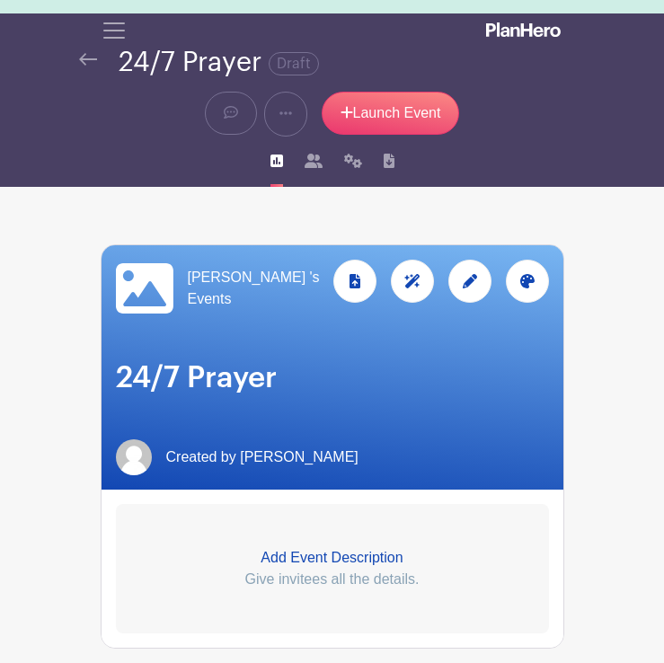
click at [92, 61] on img at bounding box center [88, 59] width 18 height 13
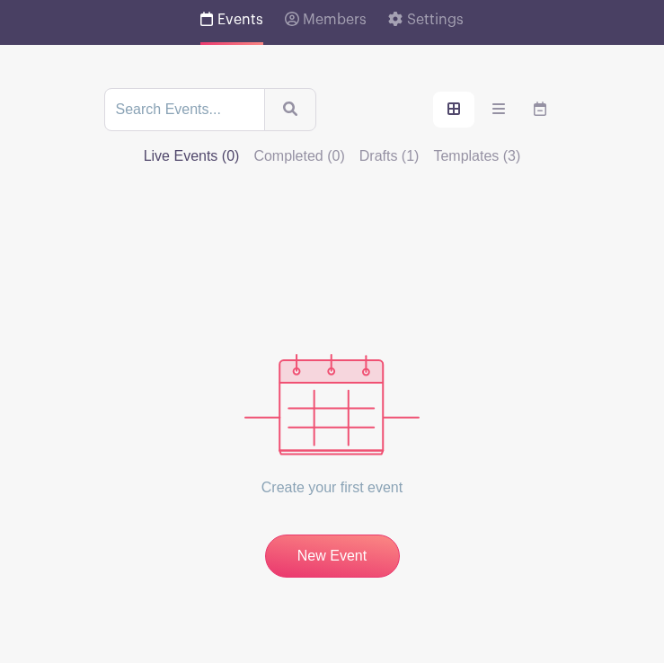
scroll to position [263, 0]
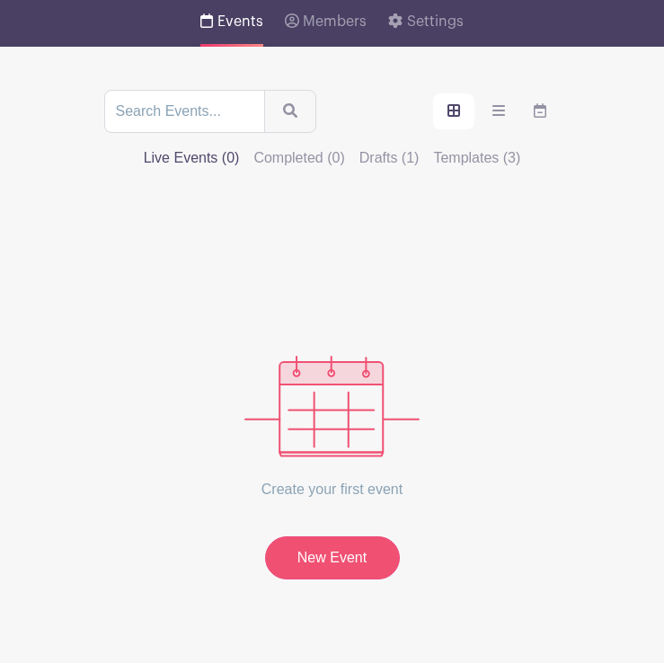
click at [328, 536] on link "New Event" at bounding box center [332, 557] width 135 height 43
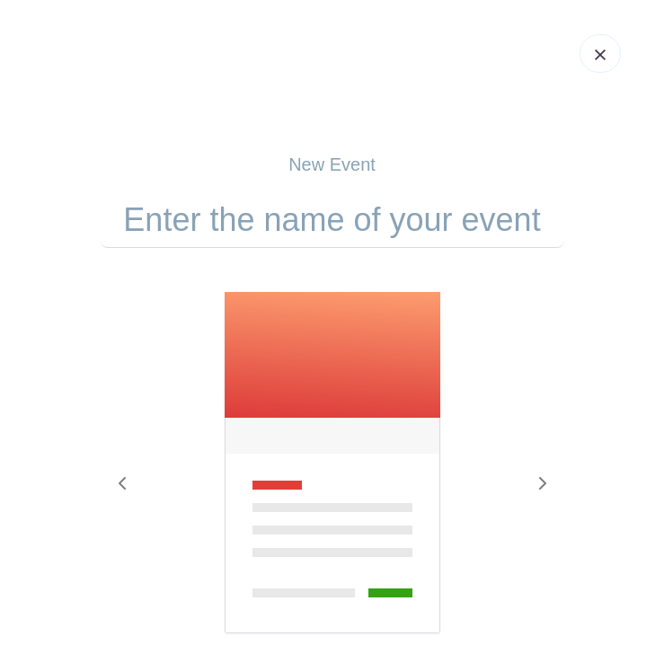
click at [601, 51] on img at bounding box center [599, 54] width 11 height 11
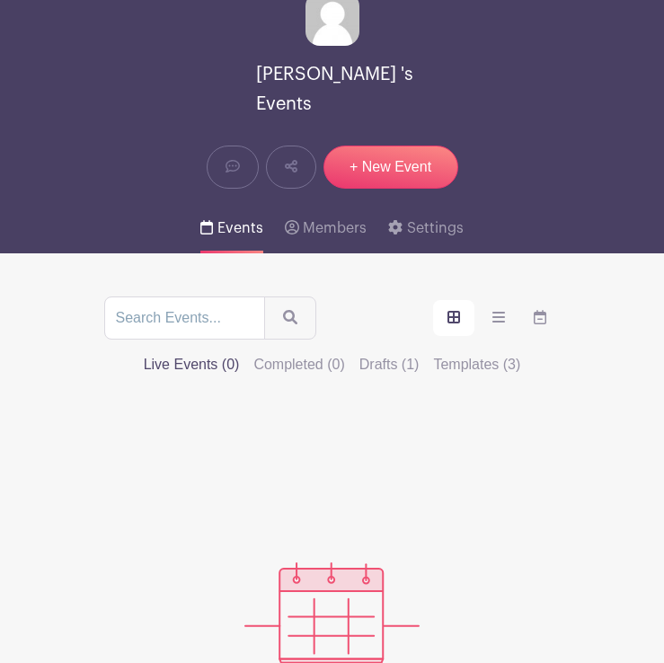
scroll to position [75, 0]
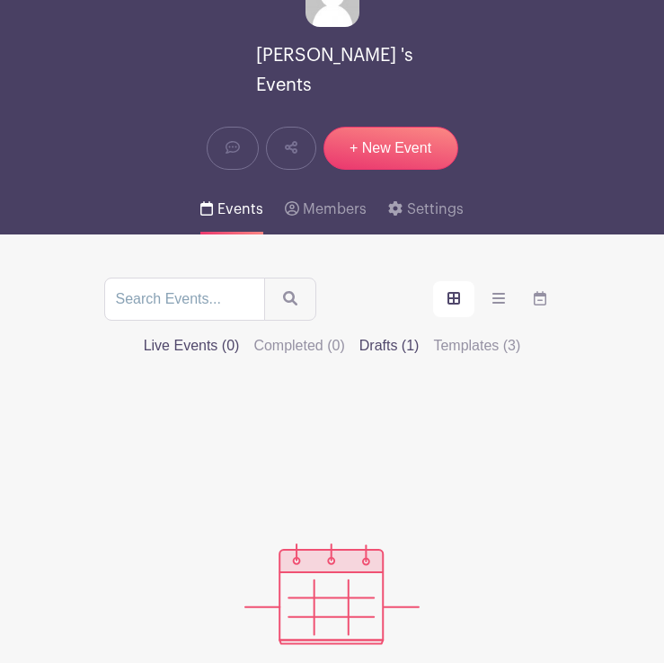
click at [403, 335] on label "Drafts (1)" at bounding box center [389, 346] width 60 height 22
click at [0, 0] on input "Drafts (1)" at bounding box center [0, 0] width 0 height 0
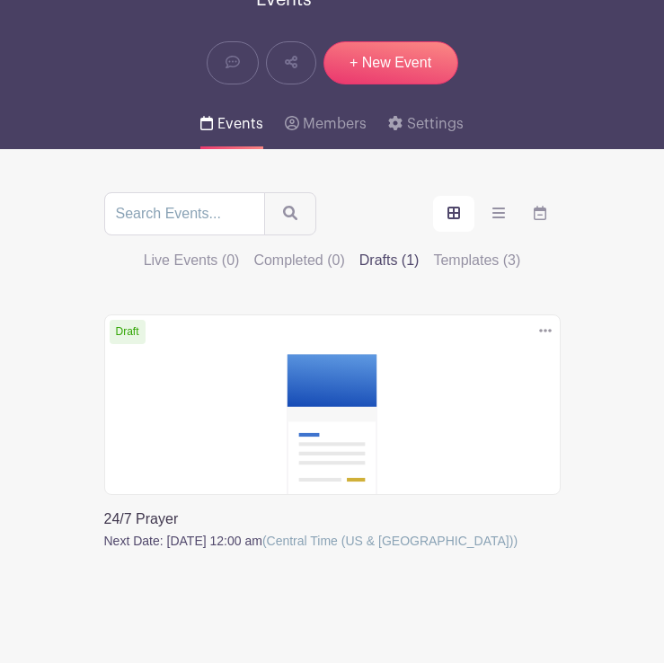
scroll to position [176, 0]
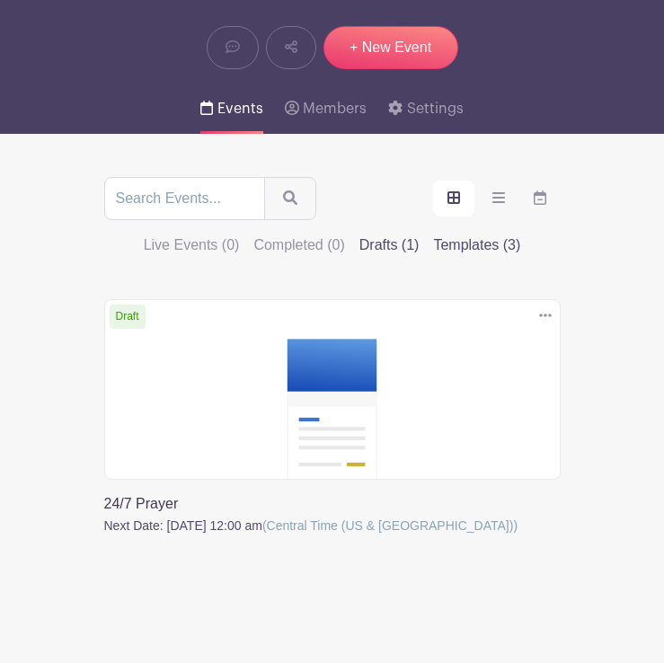
click at [461, 234] on label "Templates (3)" at bounding box center [476, 245] width 87 height 22
click at [0, 0] on input "Templates (3)" at bounding box center [0, 0] width 0 height 0
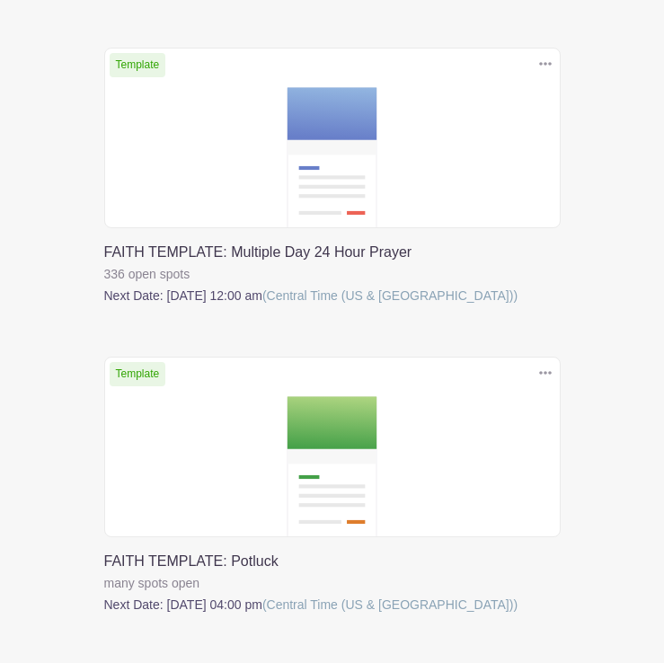
scroll to position [735, 0]
click at [104, 307] on link at bounding box center [104, 307] width 0 height 0
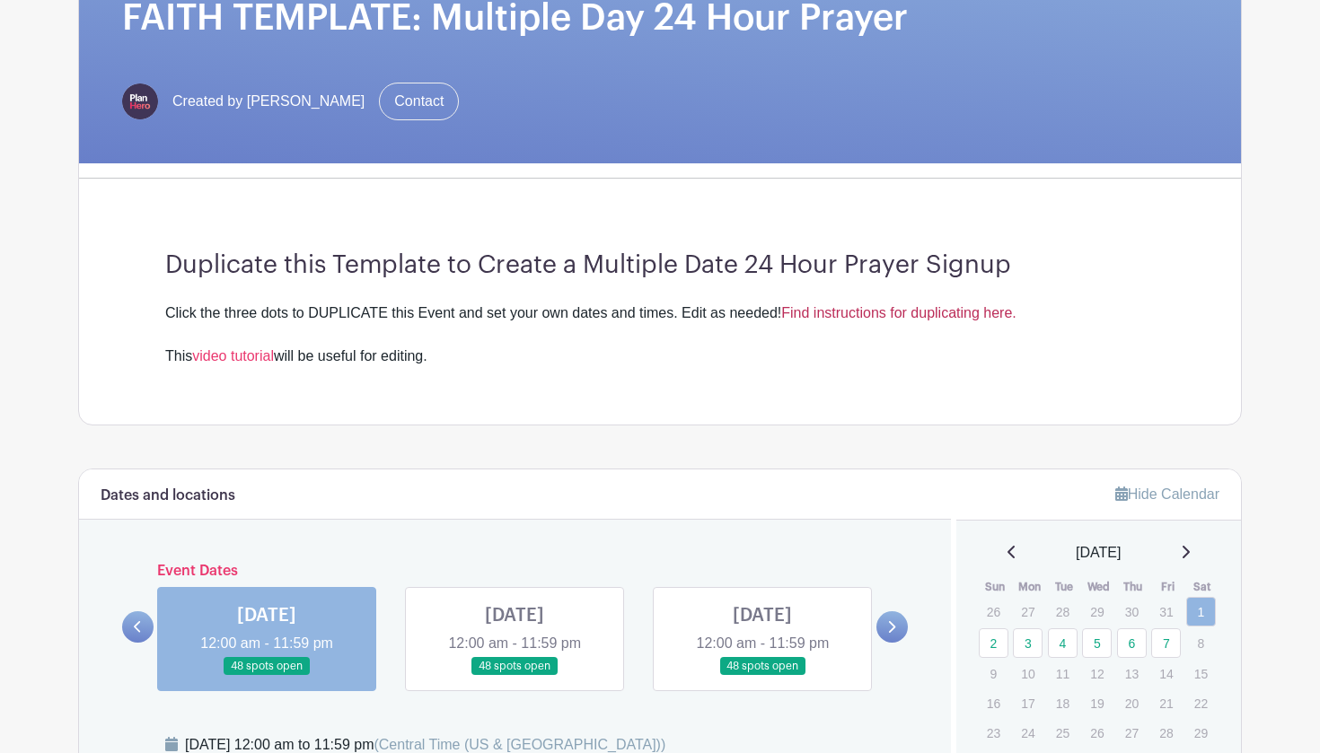
scroll to position [273, 0]
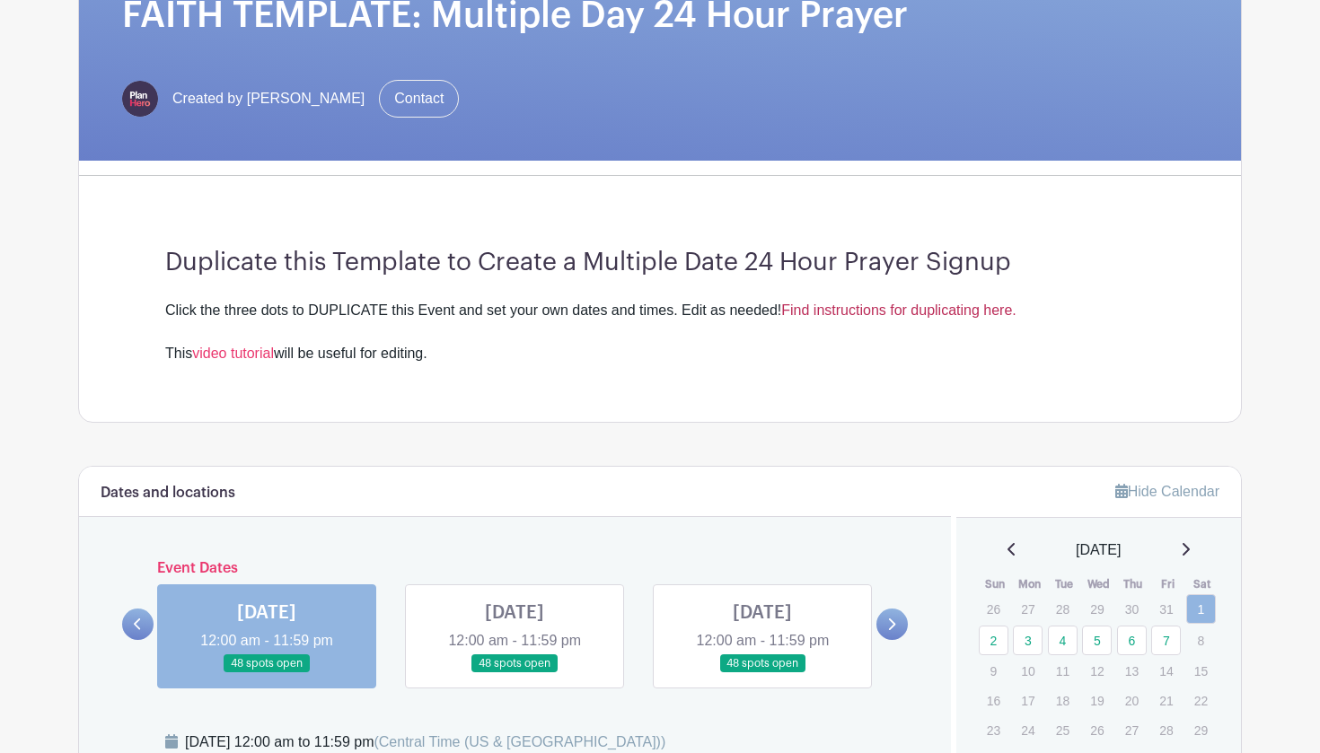
click at [921, 309] on link "Find instructions for duplicating here." at bounding box center [898, 310] width 234 height 15
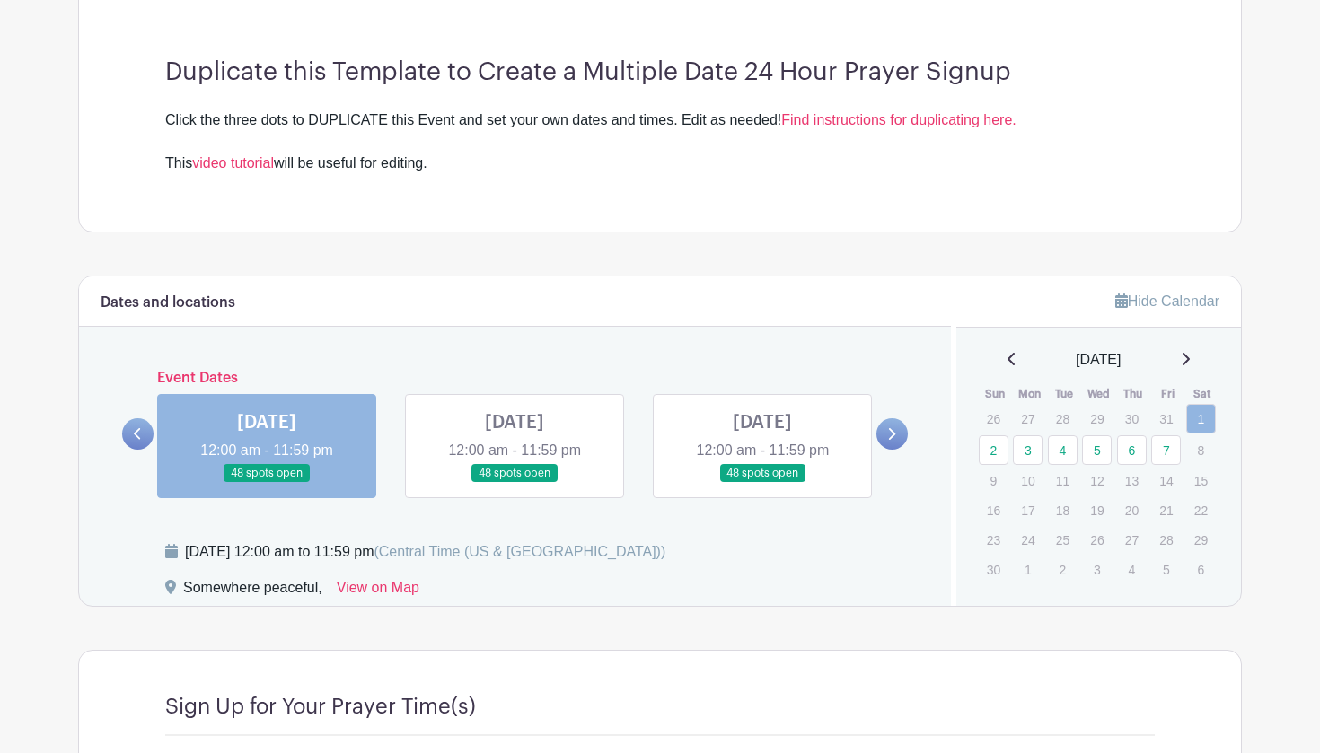
scroll to position [466, 0]
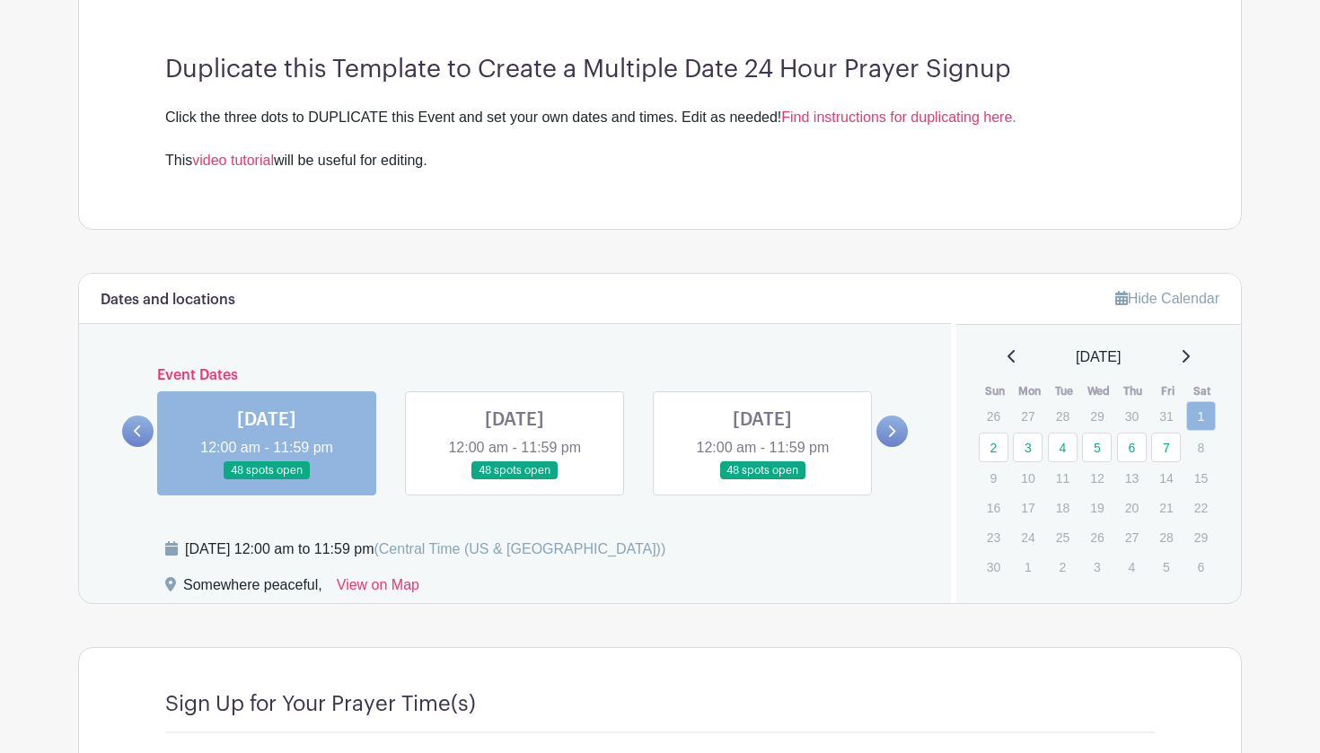
scroll to position [25, 0]
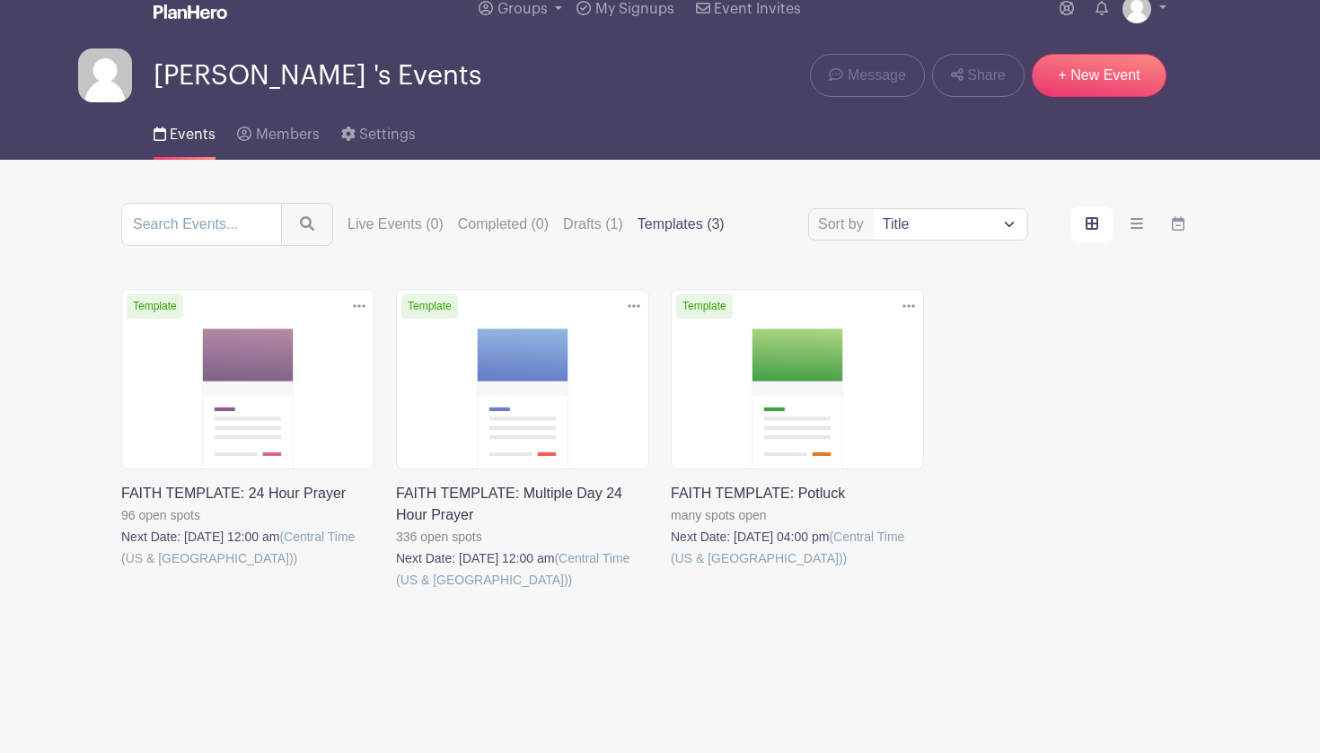
click at [633, 308] on icon at bounding box center [634, 306] width 13 height 14
click at [608, 344] on link "Duplicate" at bounding box center [576, 346] width 142 height 29
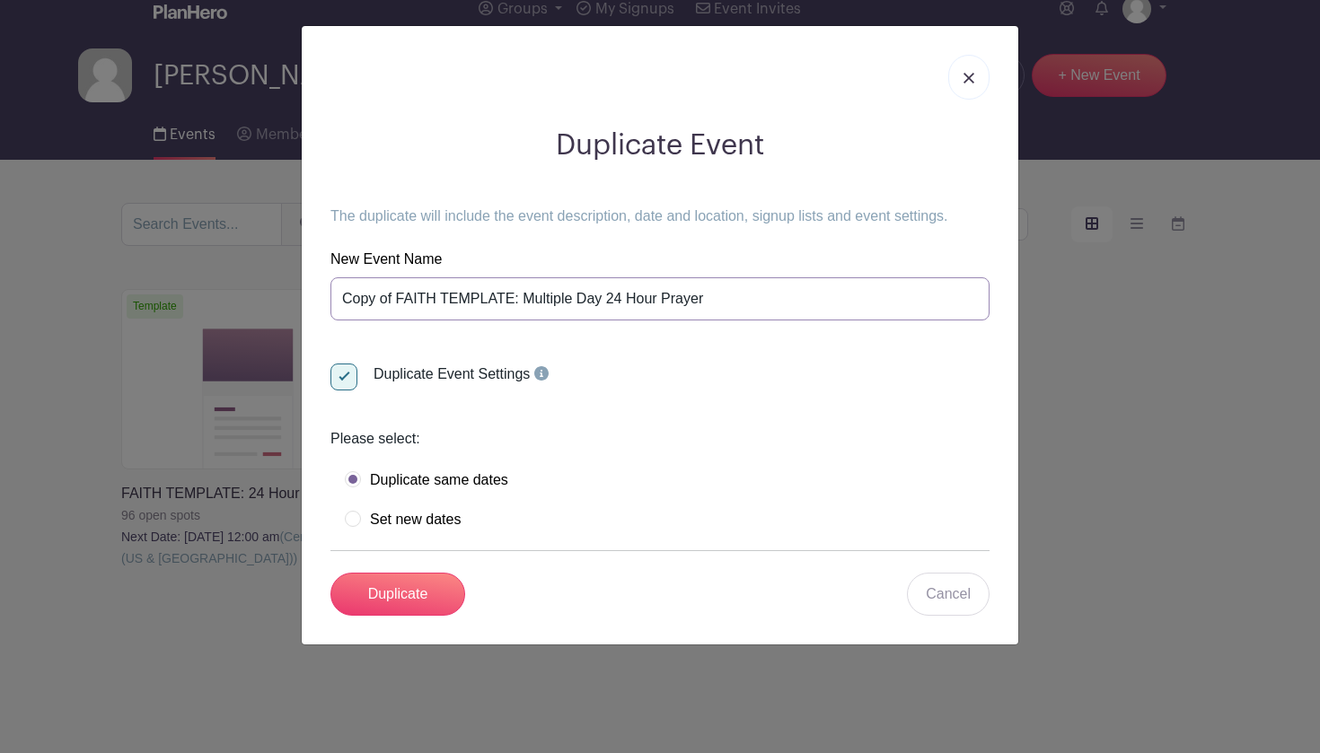
drag, startPoint x: 720, startPoint y: 305, endPoint x: 333, endPoint y: 299, distance: 387.0
click at [333, 299] on input "Copy of FAITH TEMPLATE: Multiple Day 24 Hour Prayer" at bounding box center [659, 298] width 659 height 43
type input "24/7 Prayer"
click at [358, 519] on label "Set new dates" at bounding box center [403, 520] width 116 height 18
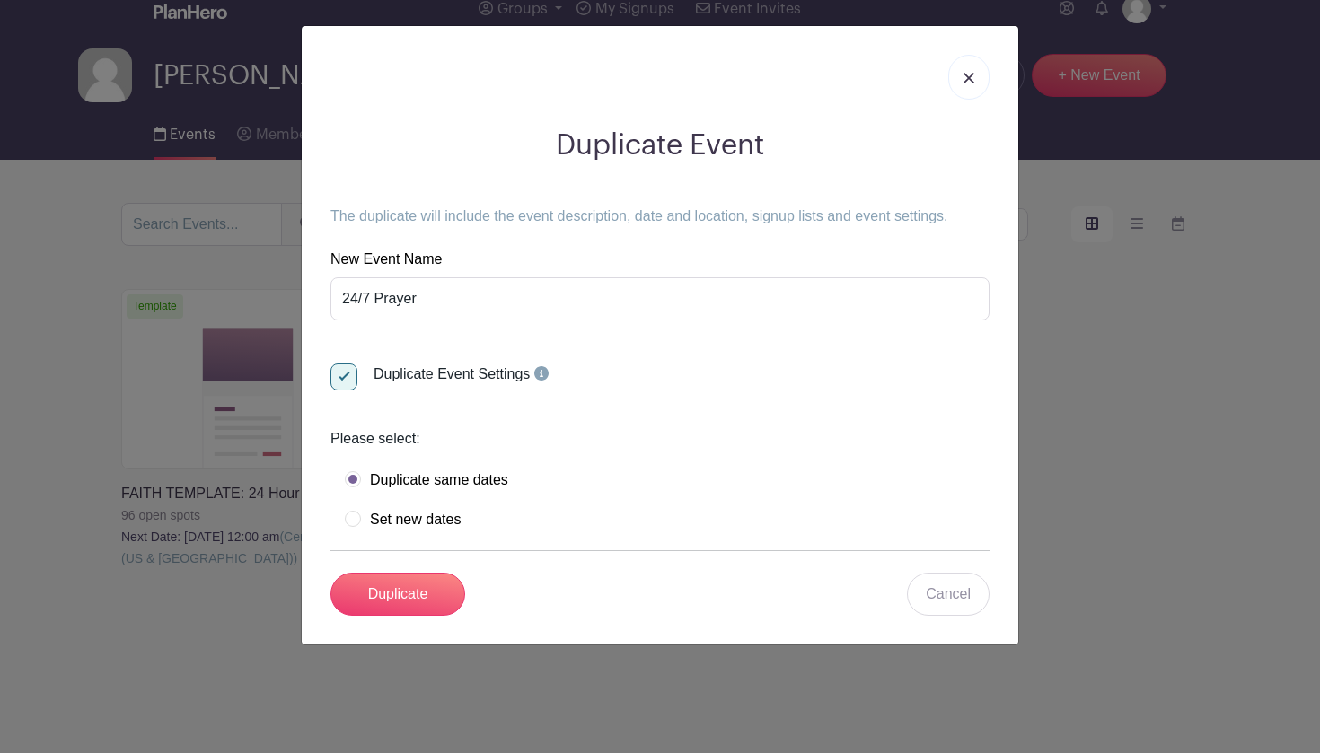
radio input "true"
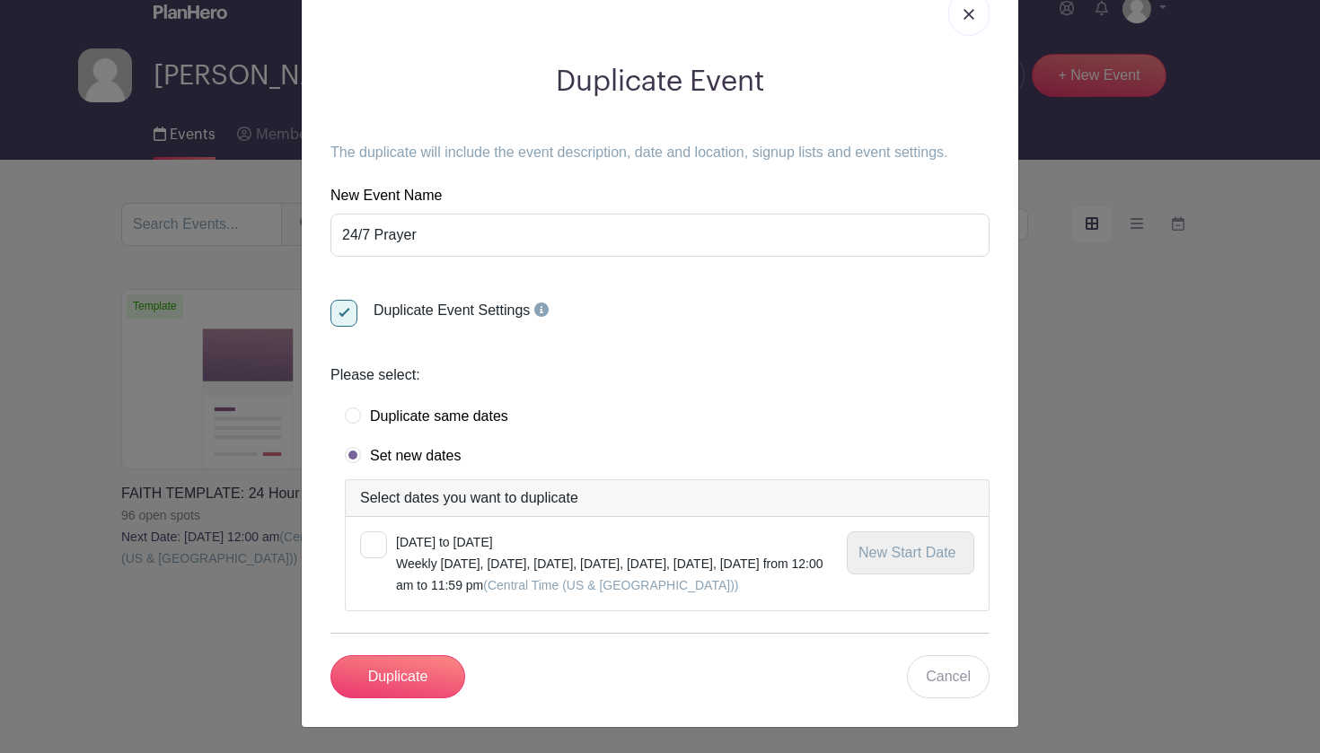
scroll to position [64, 0]
click at [381, 541] on div at bounding box center [373, 545] width 27 height 27
click at [372, 541] on input "checkbox" at bounding box center [366, 538] width 12 height 12
checkbox input "true"
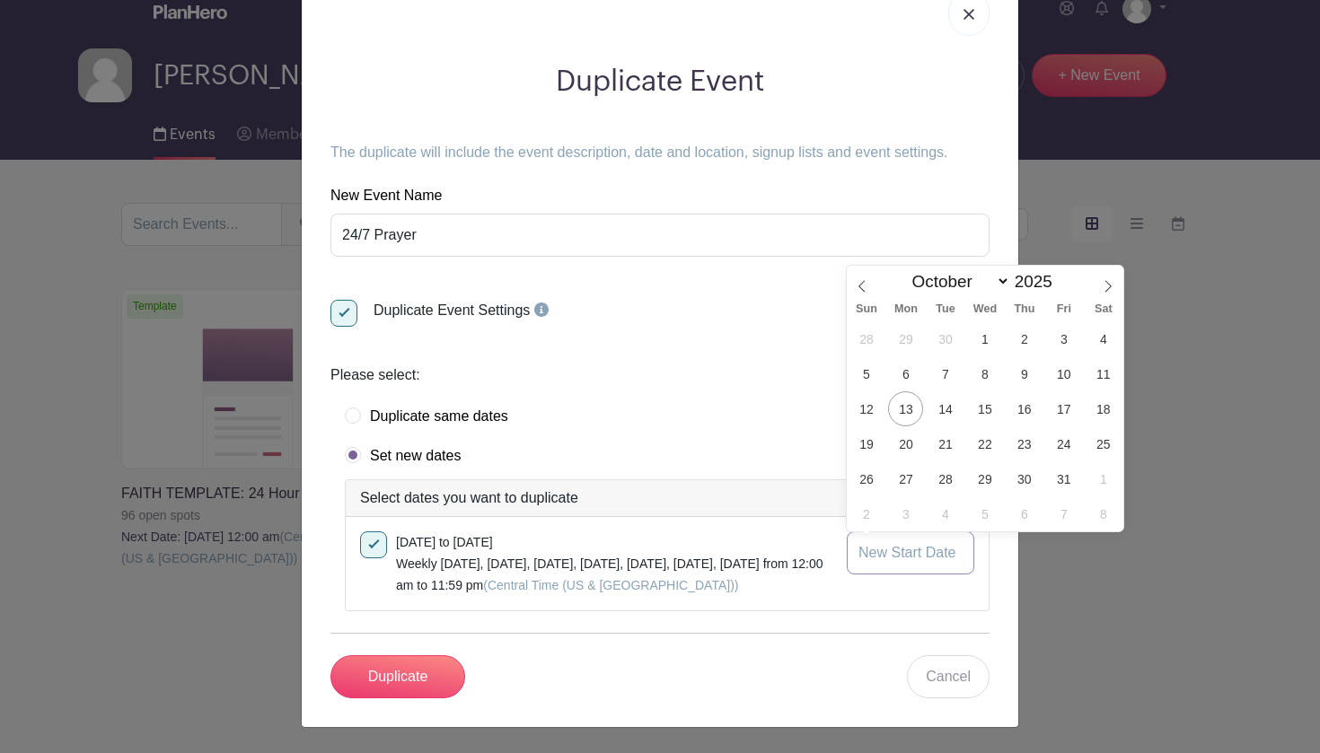
click at [852, 558] on input "text" at bounding box center [910, 553] width 127 height 43
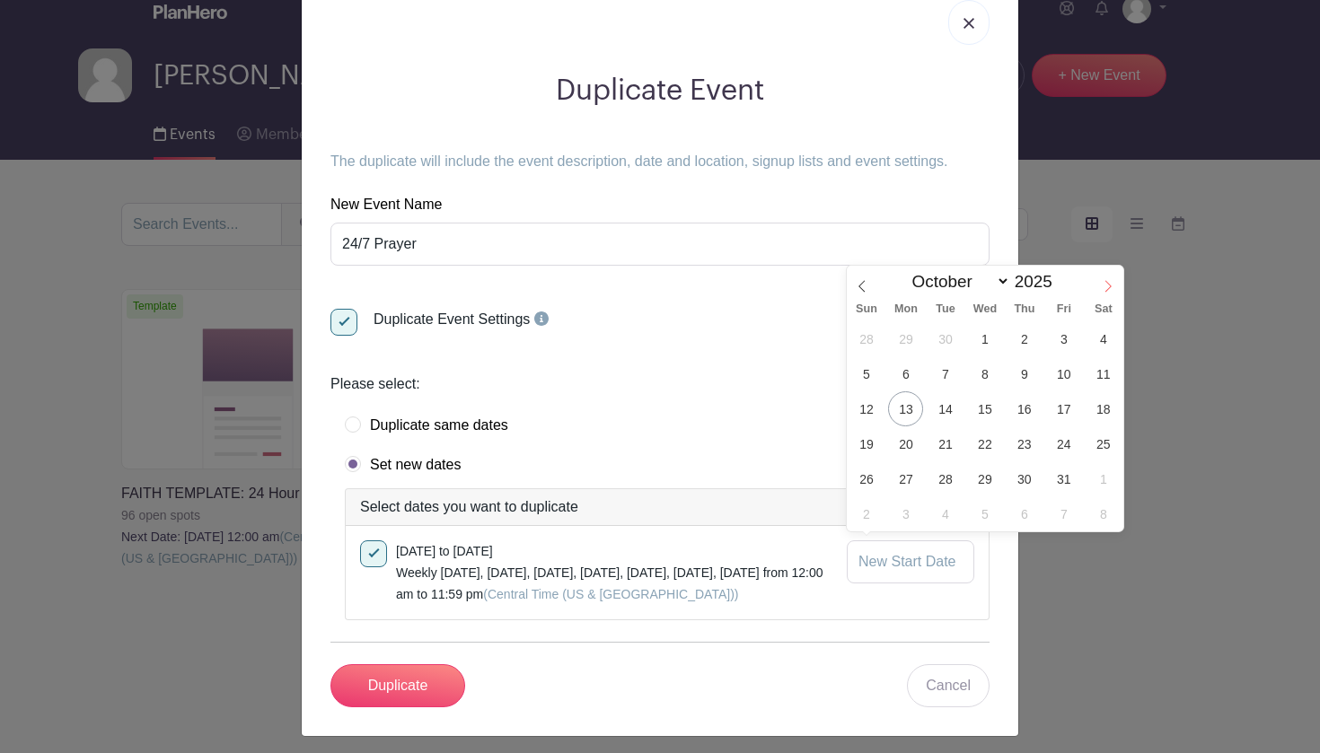
click at [1106, 281] on icon at bounding box center [1108, 287] width 6 height 12
select select "10"
click at [910, 370] on span "3" at bounding box center [905, 373] width 35 height 35
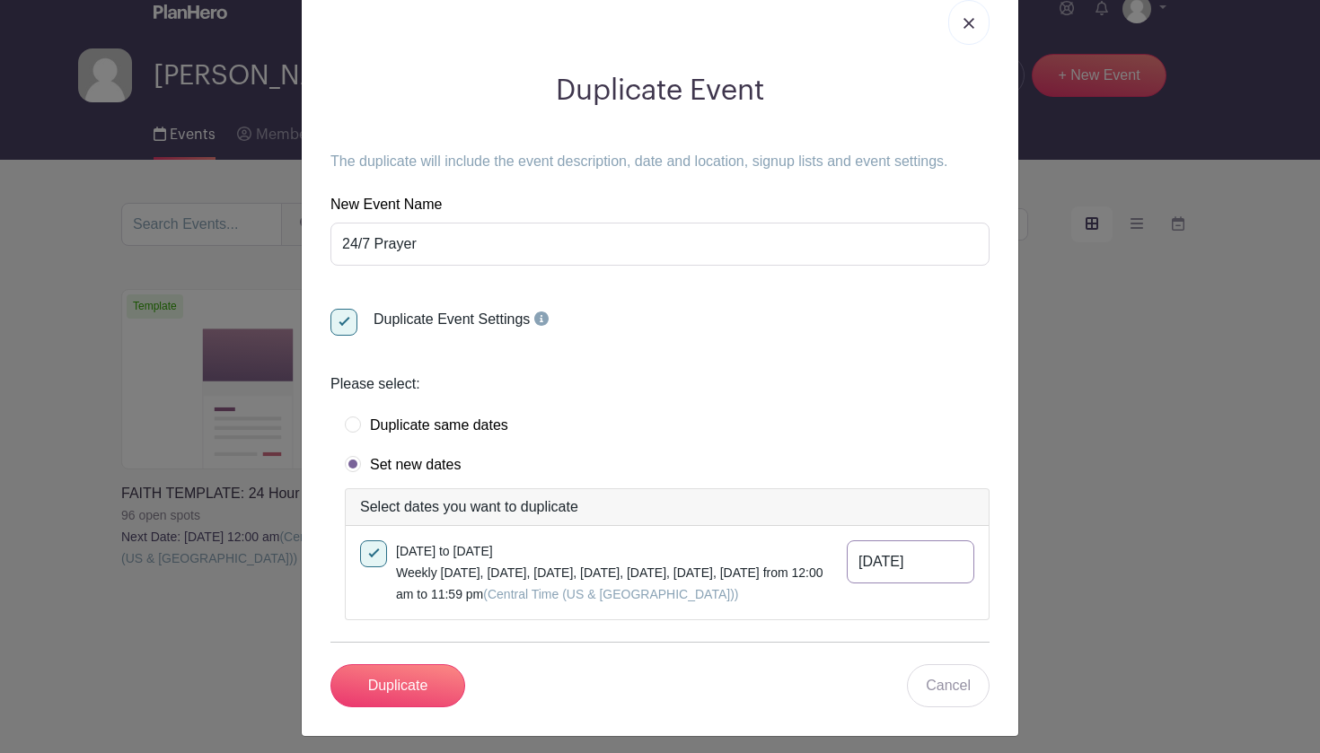
click at [952, 567] on input "Nov 3 2025" at bounding box center [910, 562] width 127 height 43
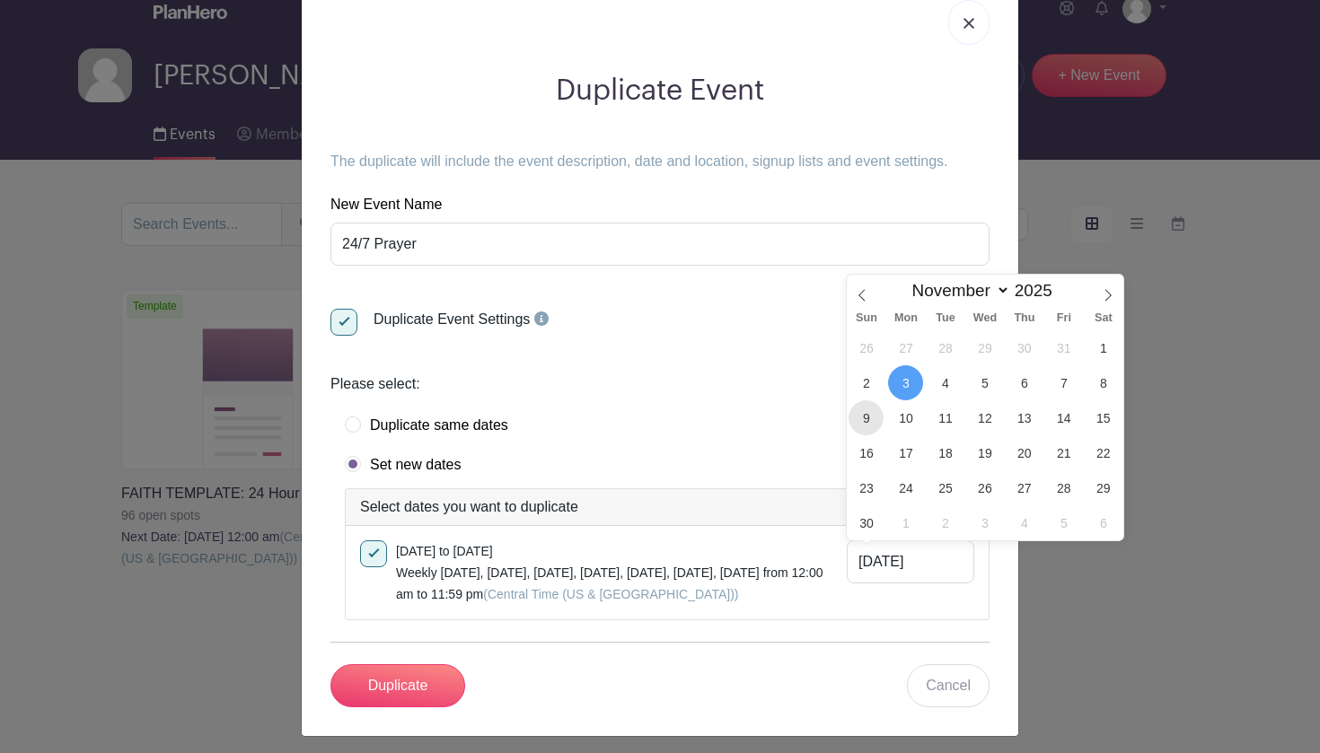
click at [870, 412] on span "9" at bounding box center [865, 417] width 35 height 35
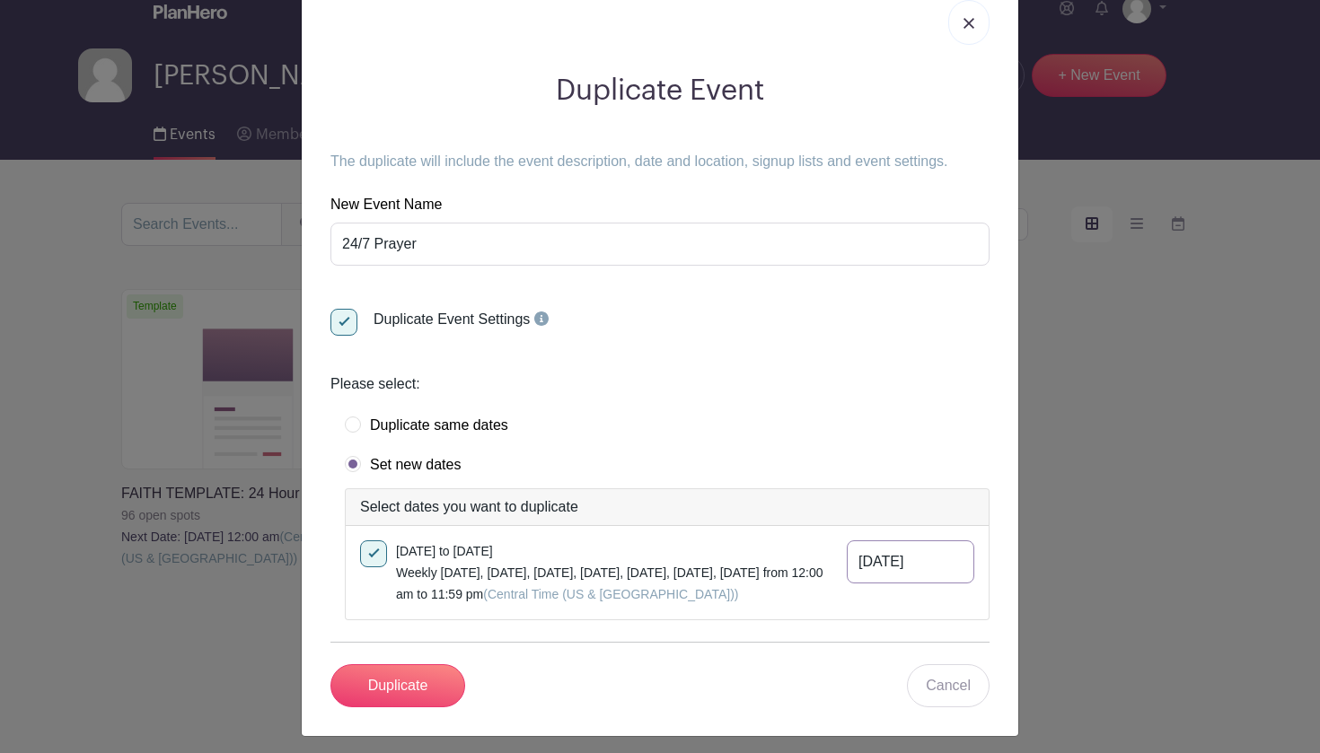
click at [957, 557] on input "Nov 9 2025" at bounding box center [910, 562] width 127 height 43
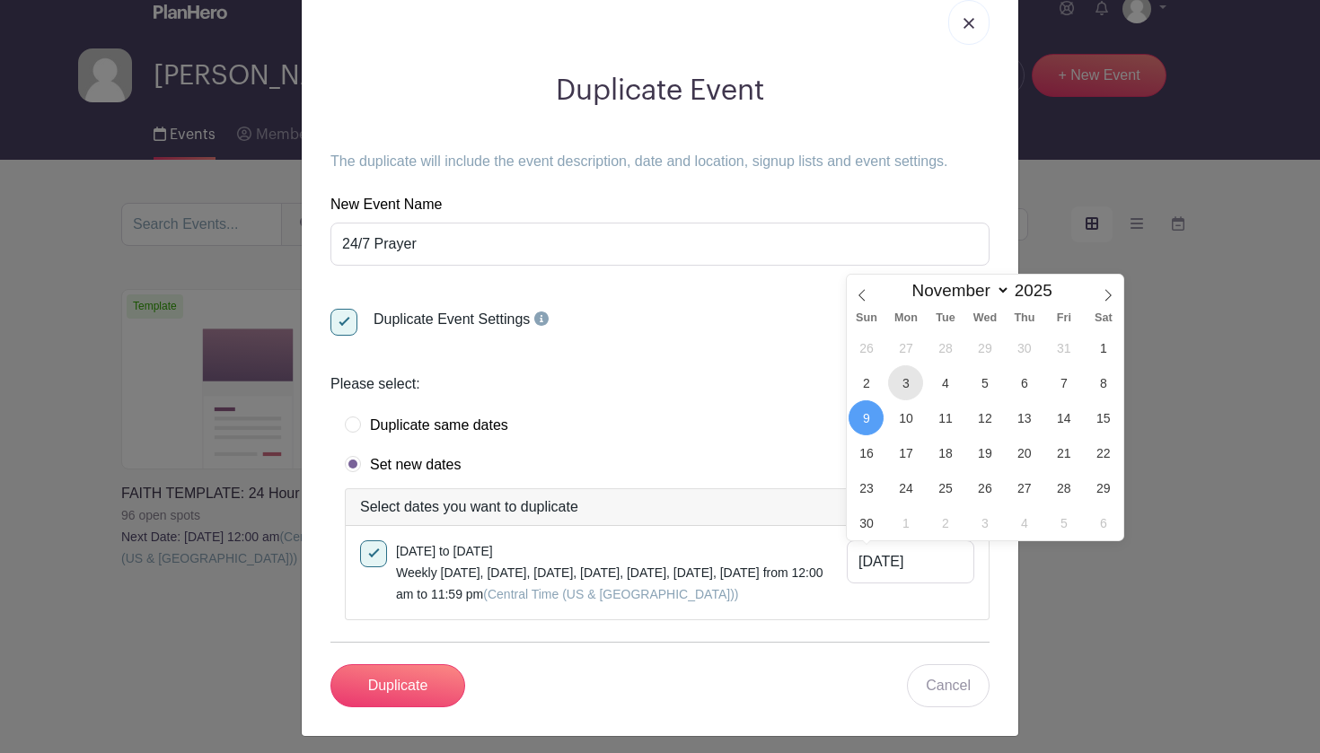
click at [903, 380] on span "3" at bounding box center [905, 382] width 35 height 35
type input "Nov 3 2025"
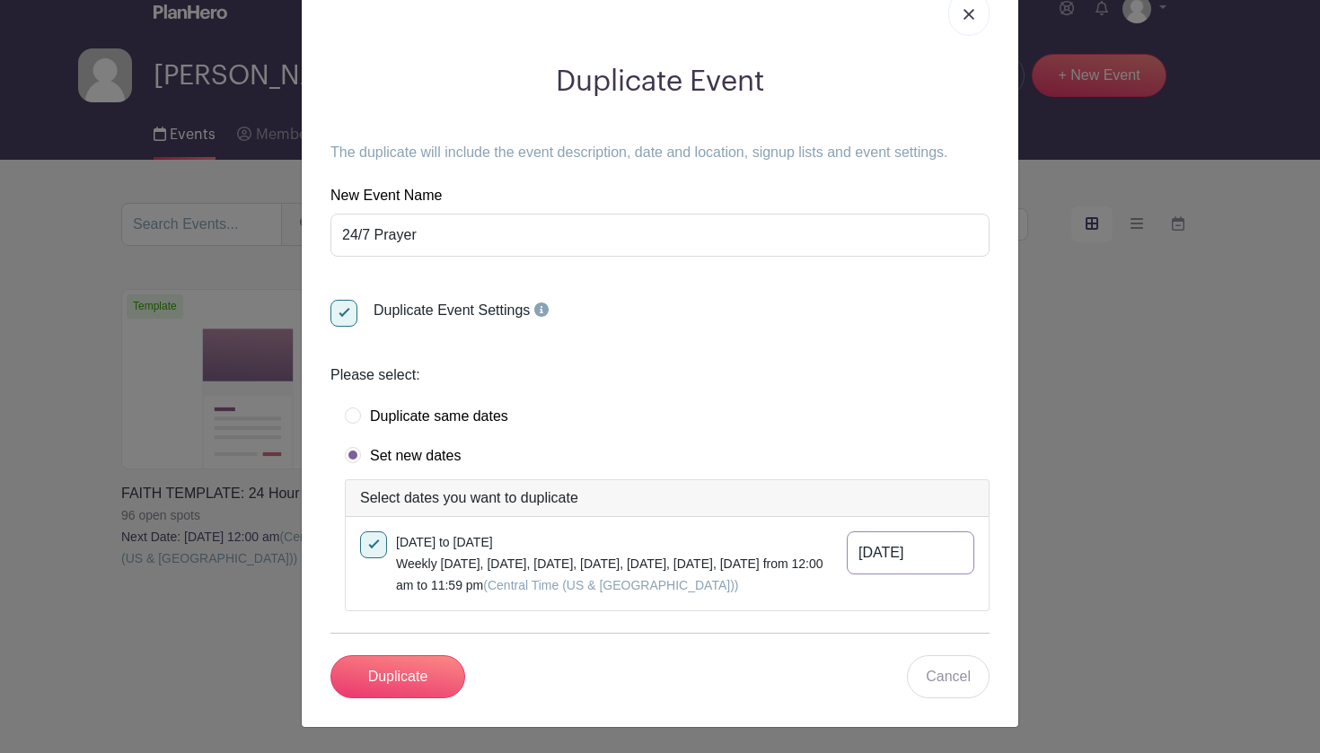
scroll to position [64, 0]
click at [378, 549] on div at bounding box center [373, 545] width 27 height 27
click at [372, 543] on input "checkbox" at bounding box center [366, 538] width 12 height 12
checkbox input "false"
click at [357, 417] on label "Duplicate same dates" at bounding box center [426, 417] width 163 height 18
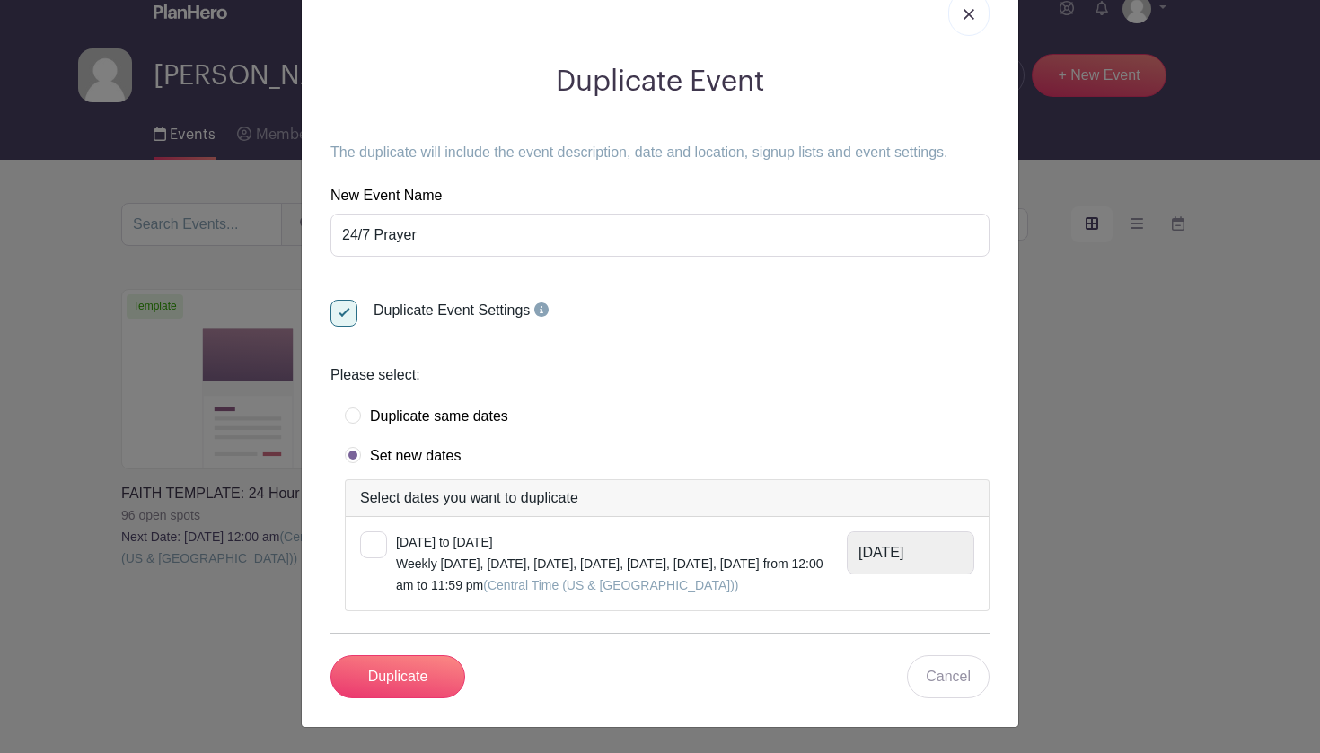
radio input "true"
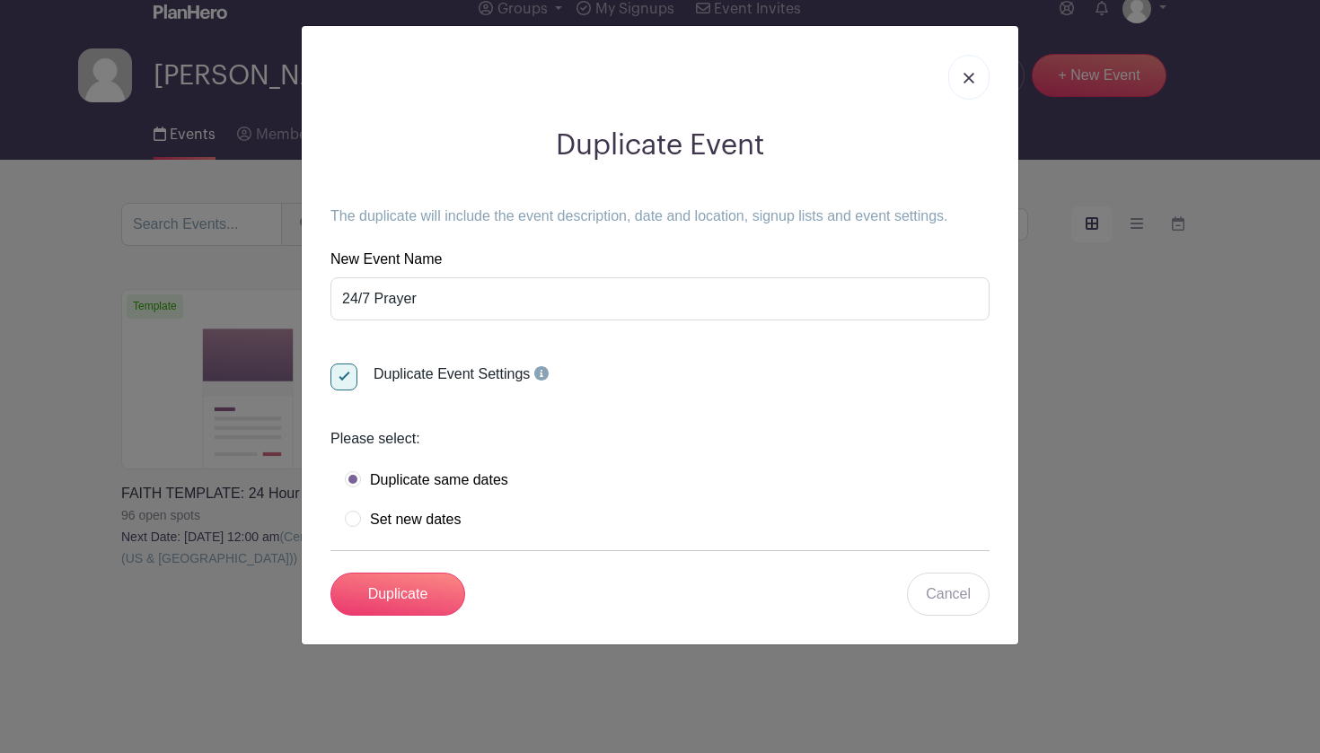
scroll to position [0, 0]
click at [354, 516] on label "Set new dates" at bounding box center [403, 520] width 116 height 18
radio input "true"
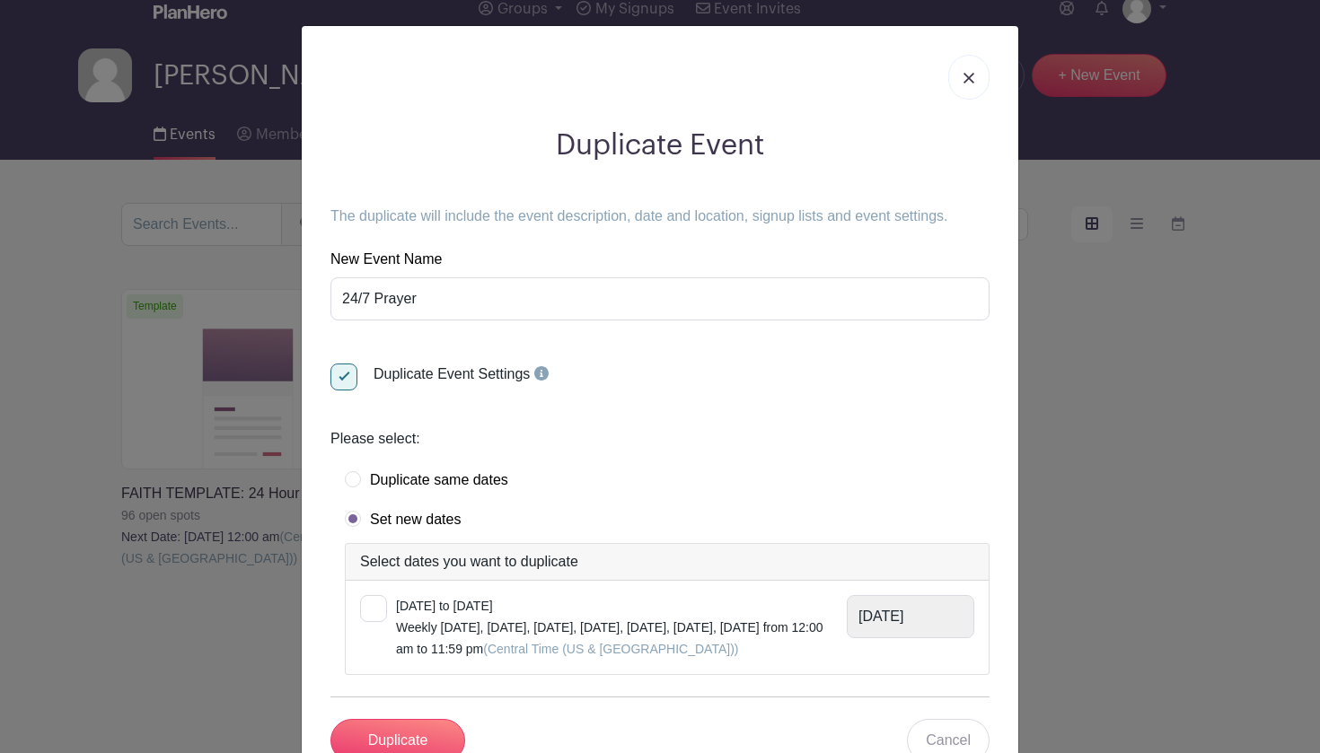
click at [381, 604] on div at bounding box center [373, 608] width 27 height 27
click at [372, 604] on input "checkbox" at bounding box center [366, 601] width 12 height 12
checkbox input "true"
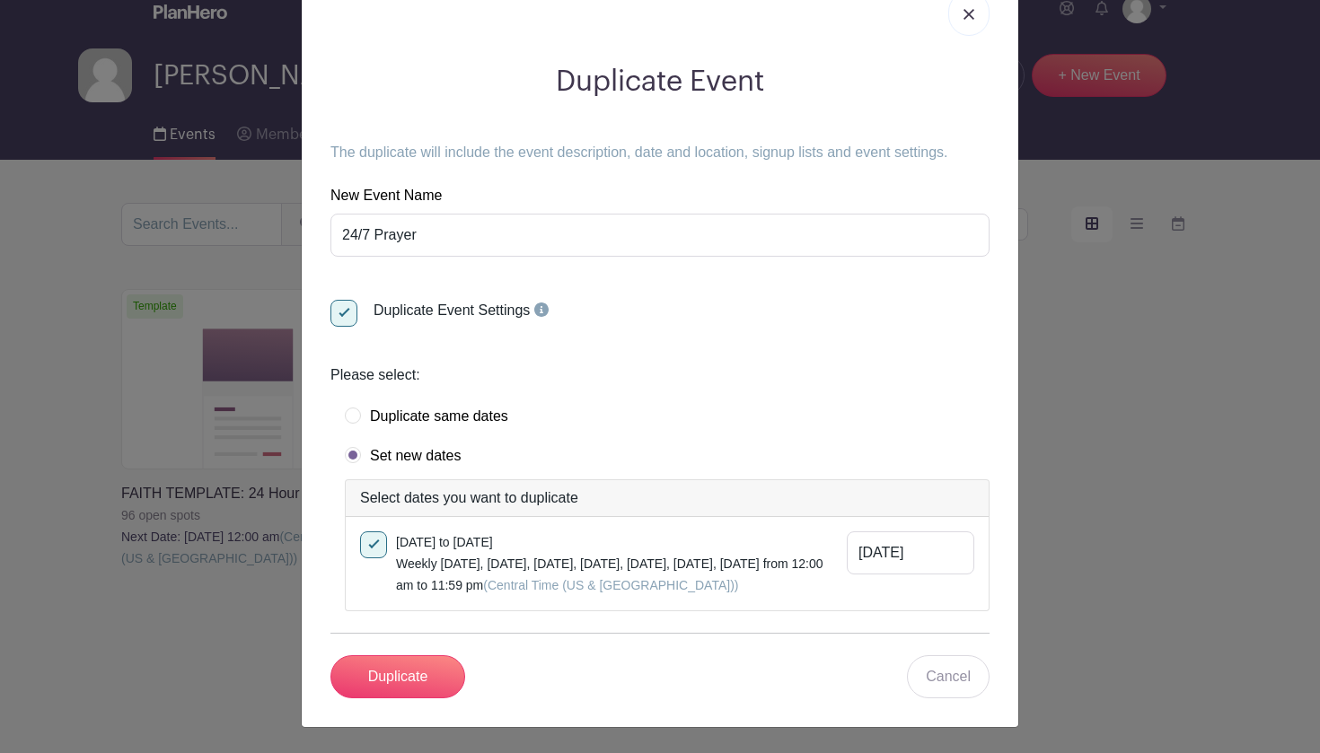
scroll to position [64, 0]
click at [433, 672] on input "Duplicate" at bounding box center [397, 676] width 135 height 43
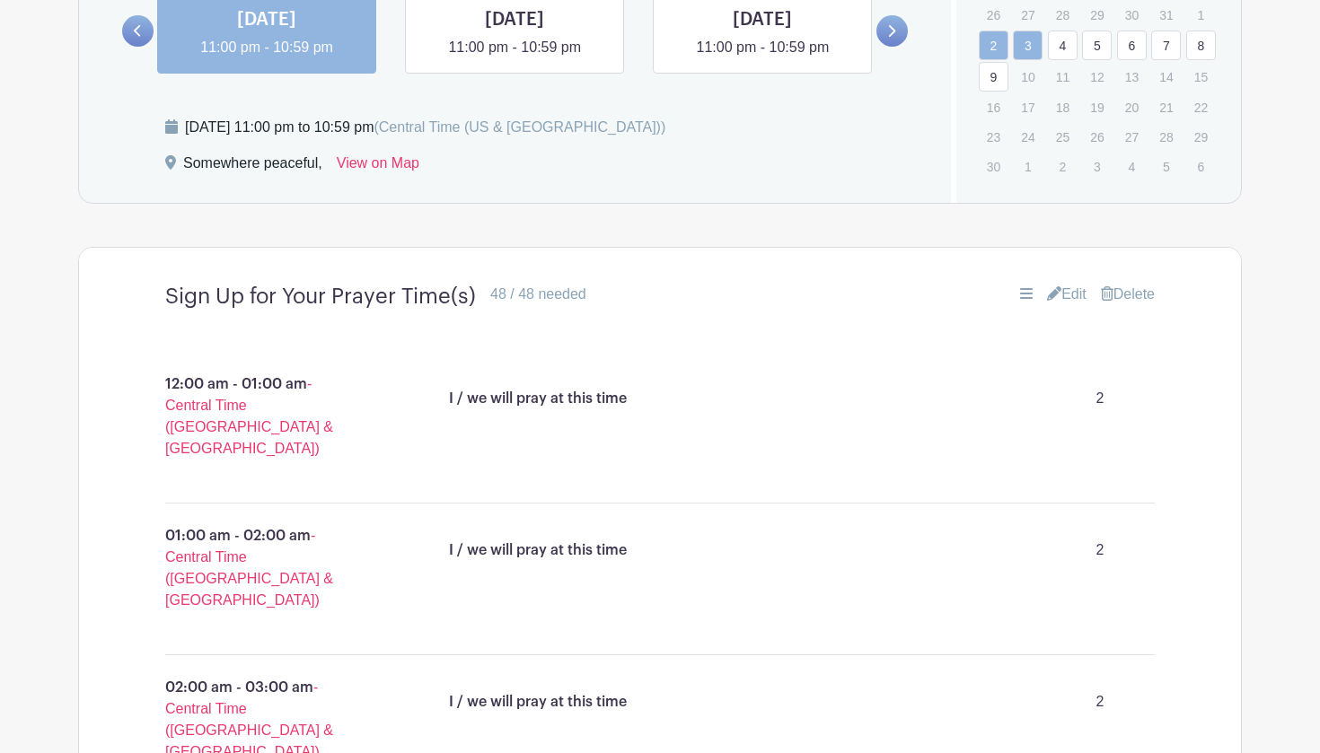
scroll to position [1119, 0]
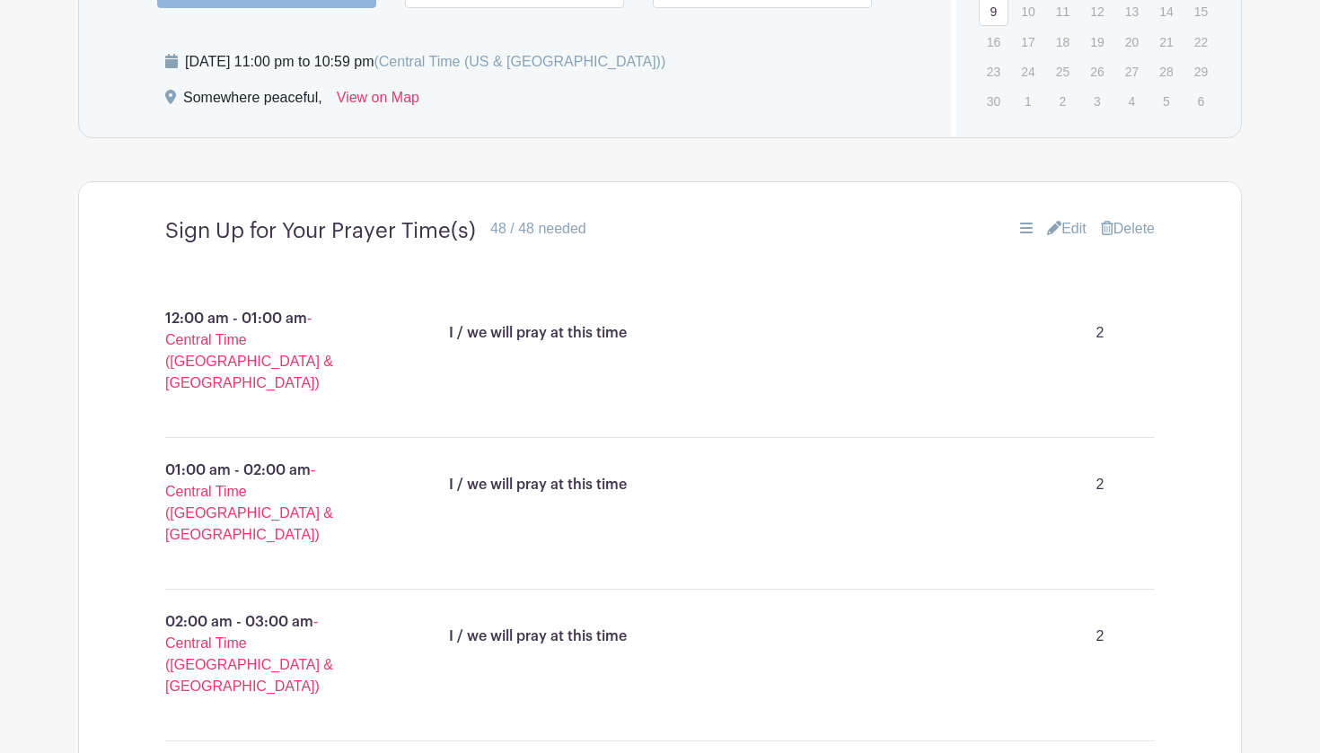
click at [1067, 227] on link "Edit" at bounding box center [1067, 229] width 40 height 22
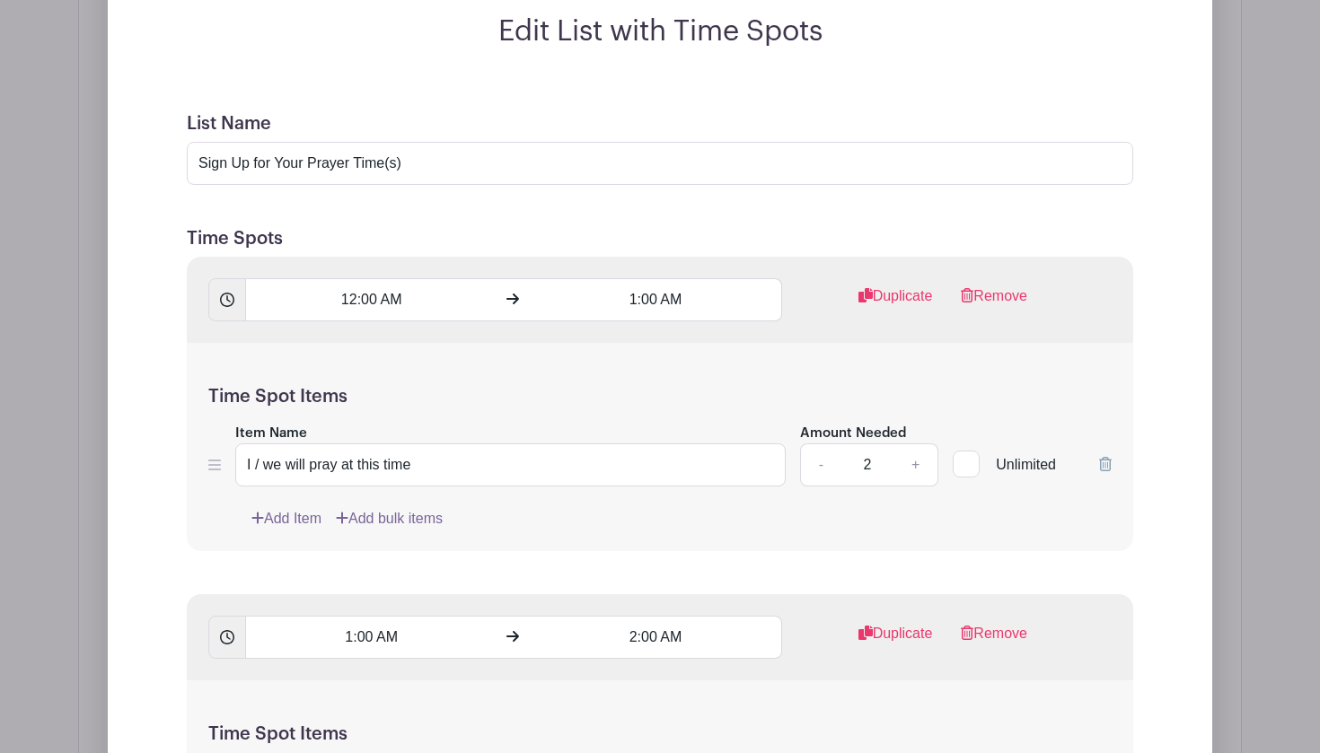
scroll to position [1456, 0]
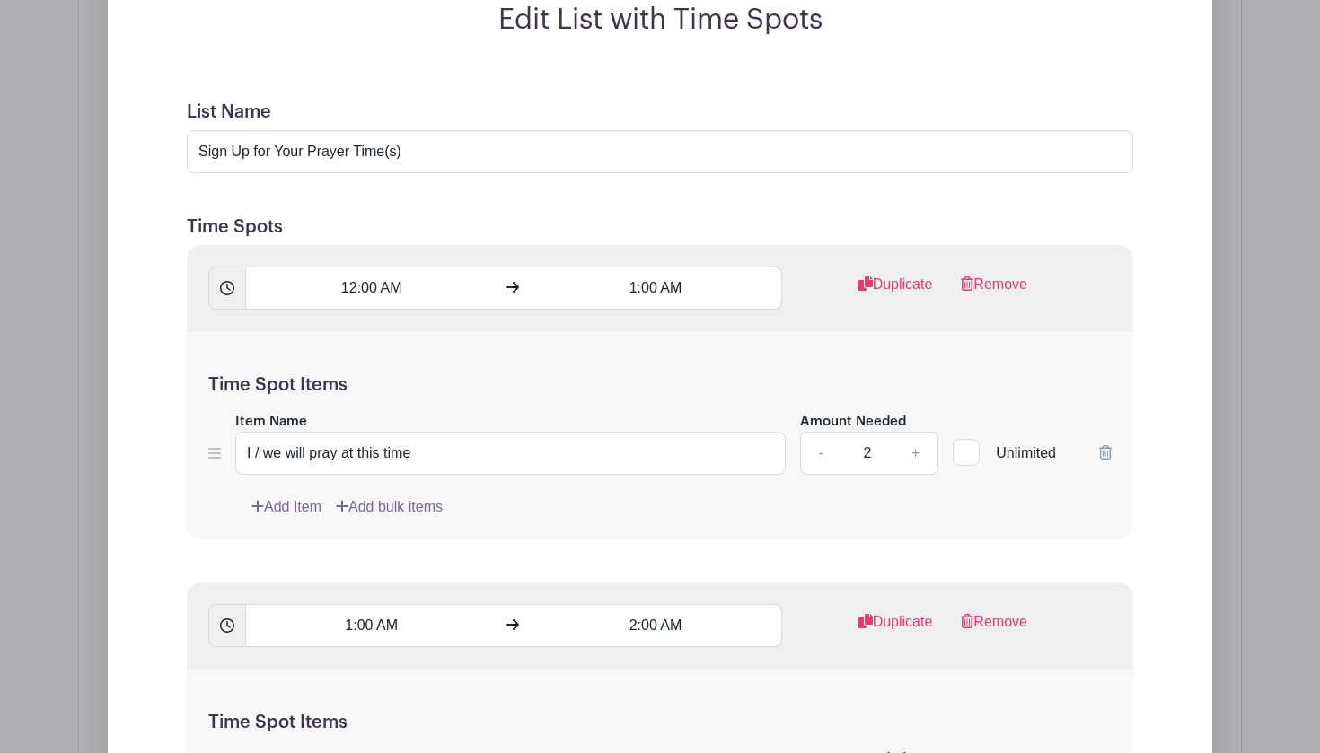
click at [818, 453] on link "-" at bounding box center [820, 453] width 41 height 43
type input "1"
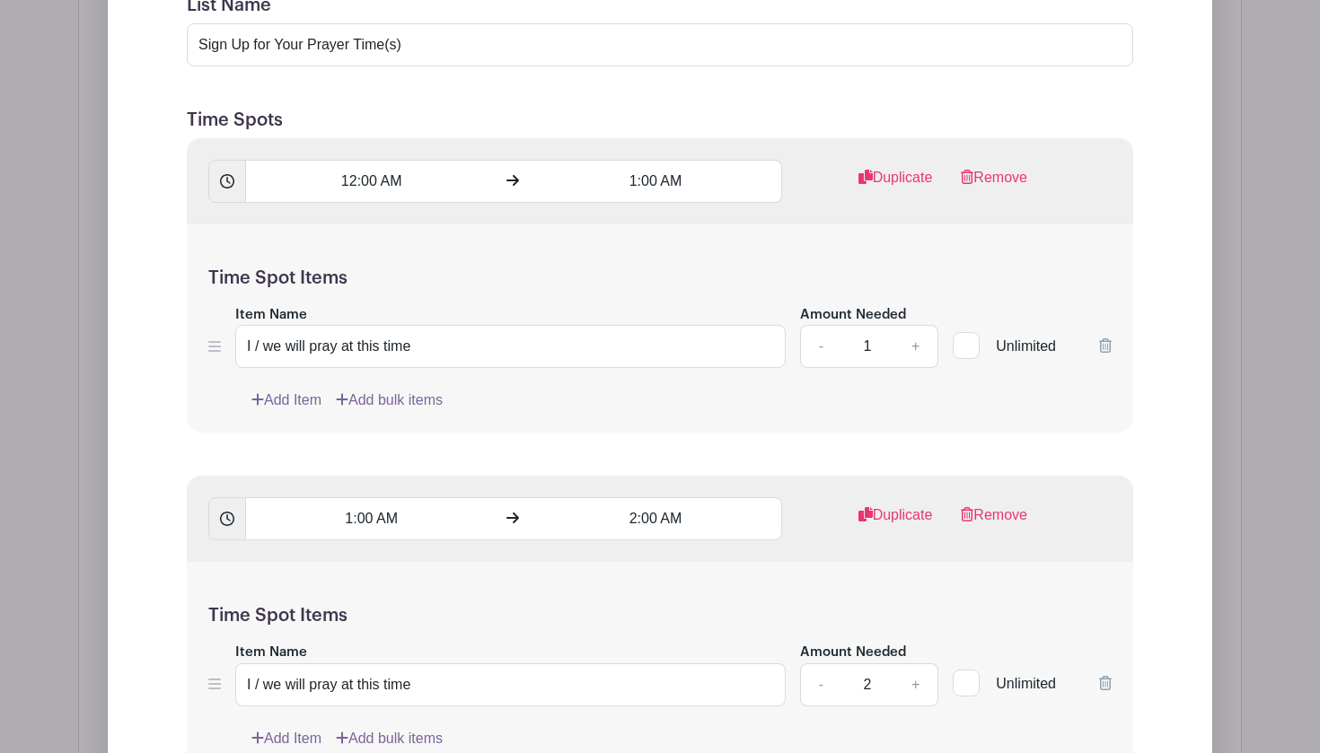
scroll to position [1569, 0]
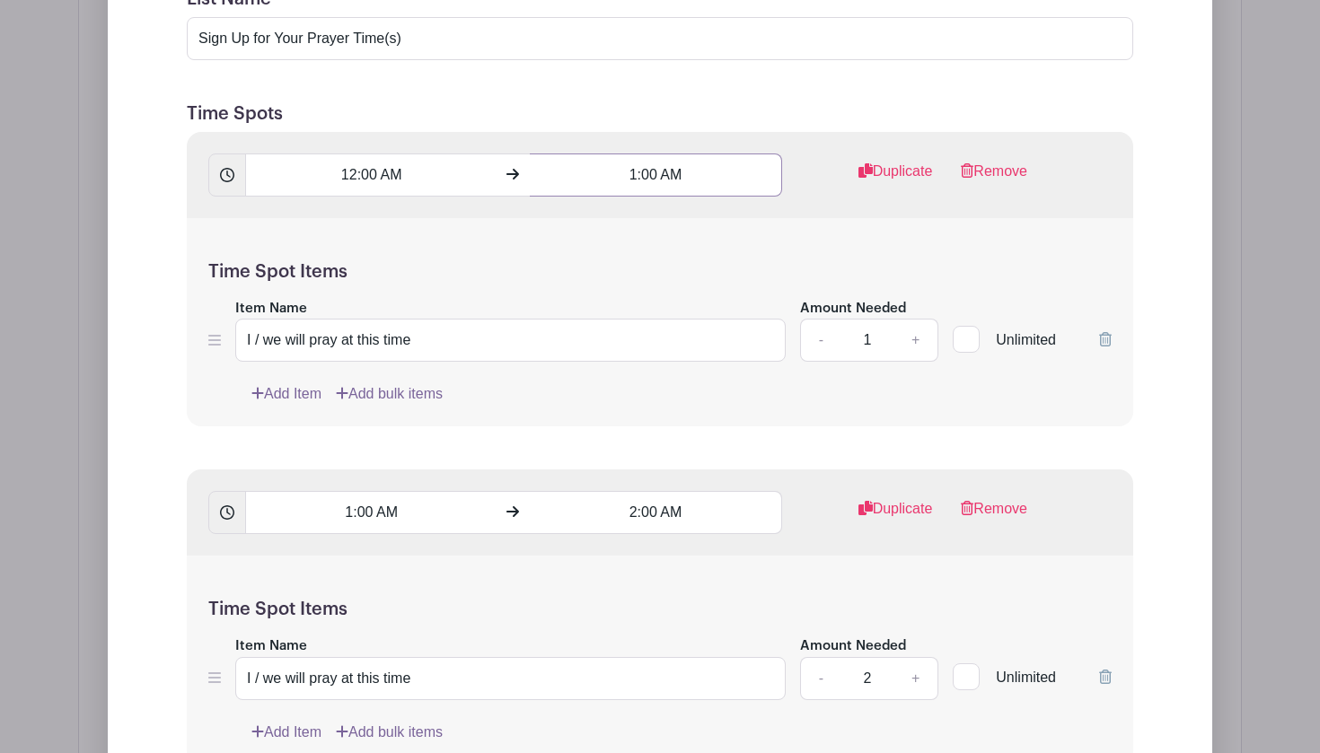
click at [634, 180] on input "1:00 AM" at bounding box center [655, 175] width 251 height 43
click at [561, 299] on icon at bounding box center [563, 294] width 11 height 13
click at [679, 212] on icon at bounding box center [679, 218] width 11 height 14
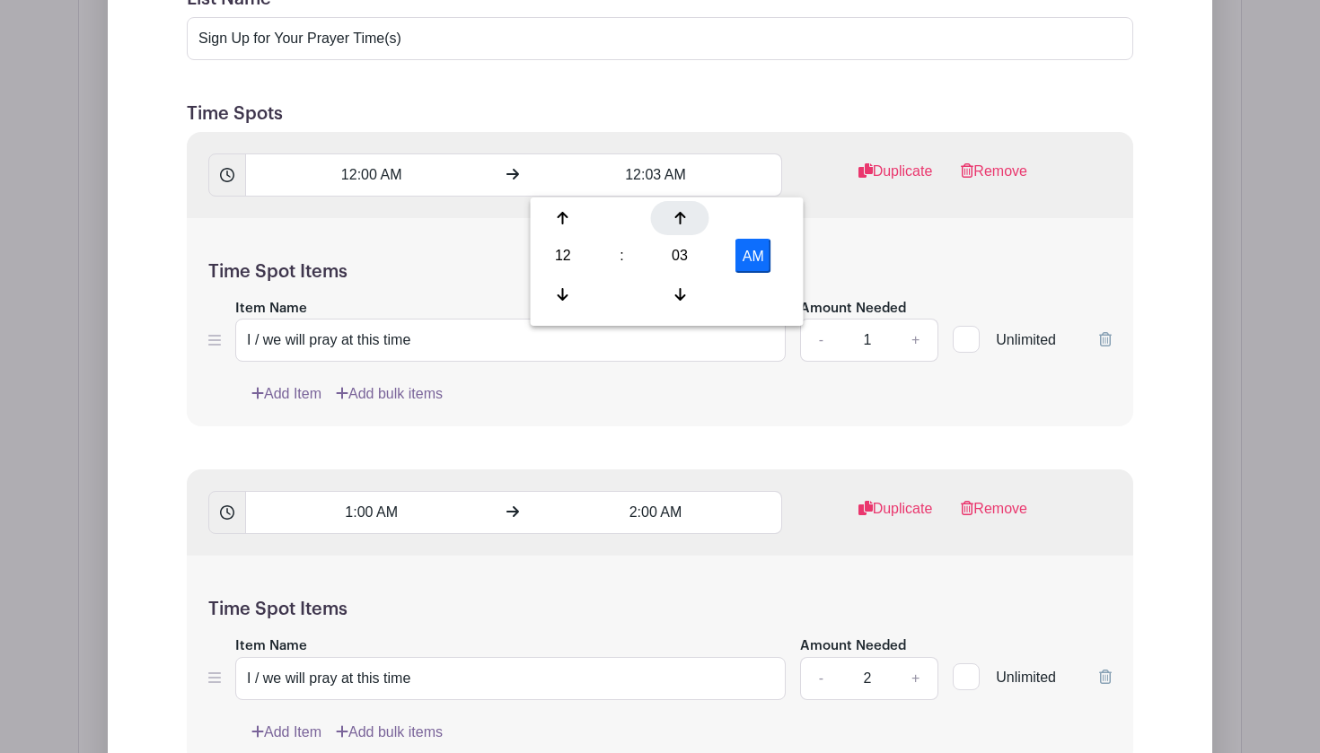
click at [679, 212] on icon at bounding box center [679, 218] width 11 height 14
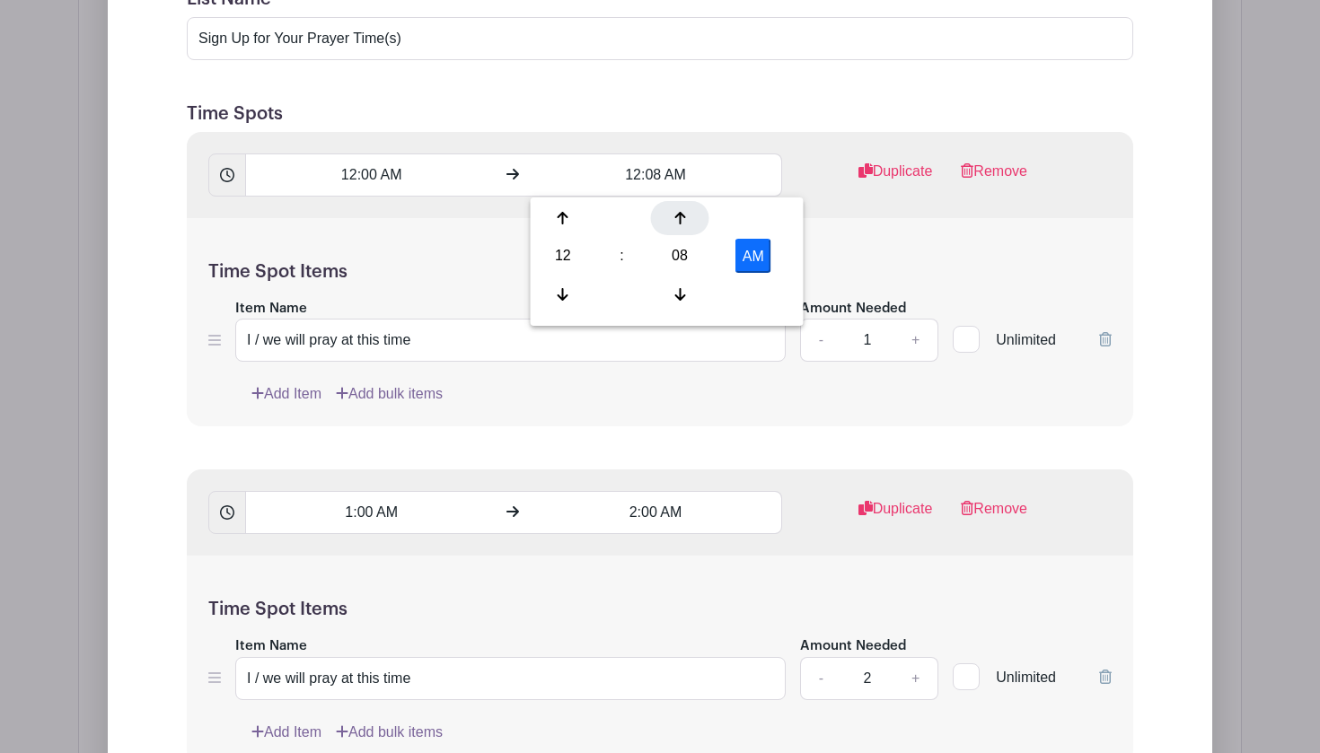
click at [679, 212] on icon at bounding box center [679, 218] width 11 height 14
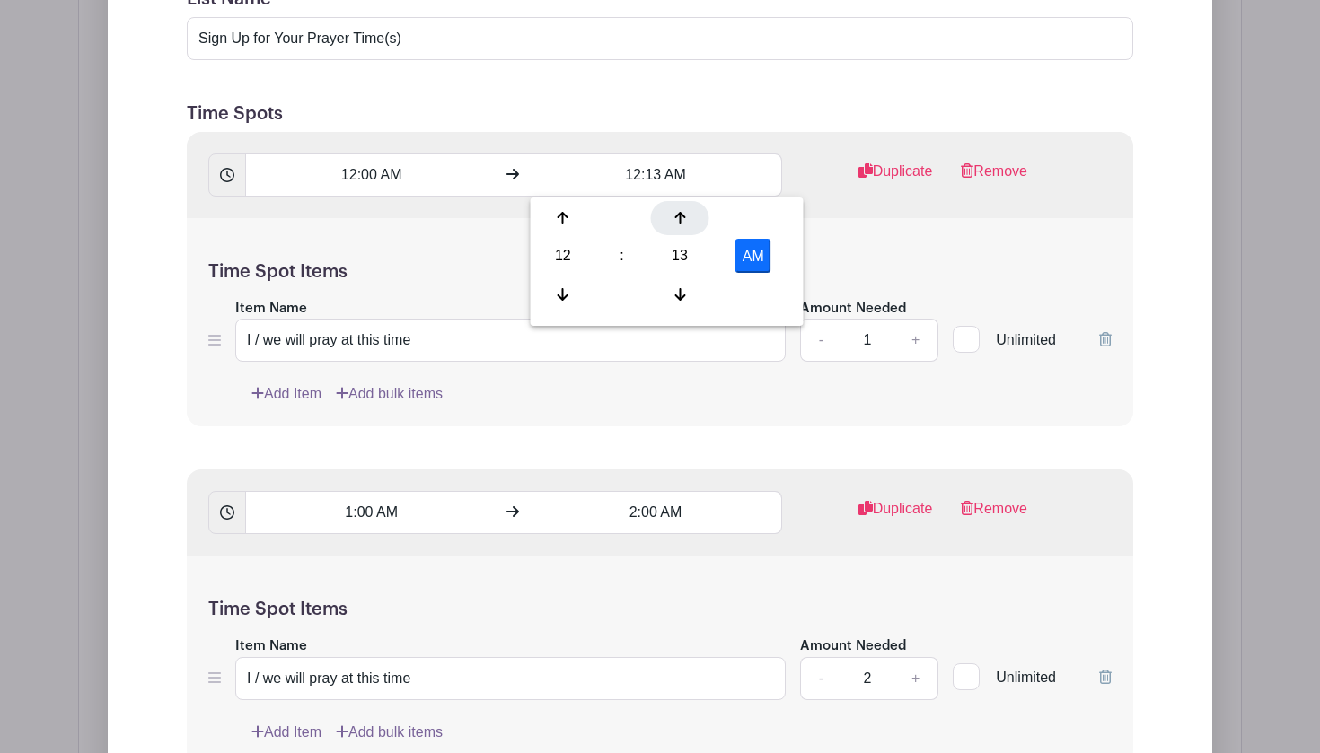
click at [679, 212] on icon at bounding box center [679, 218] width 11 height 14
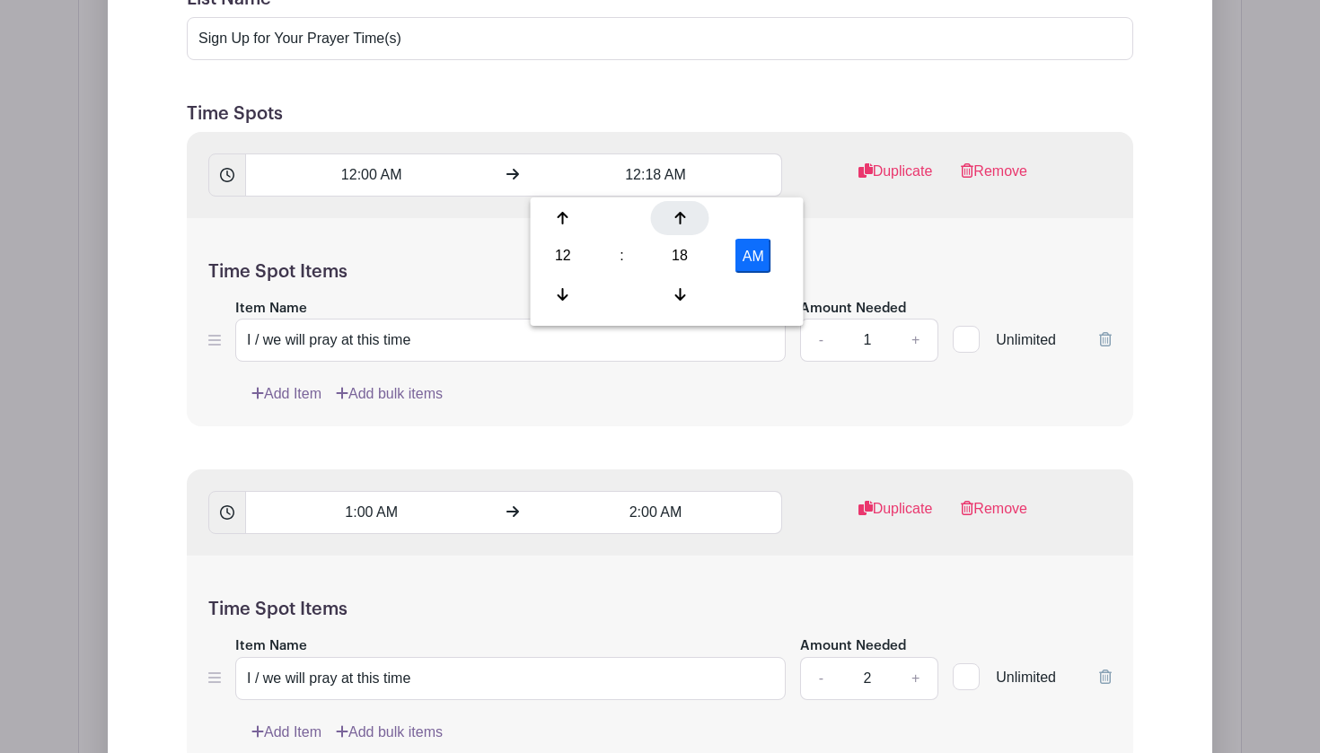
click at [679, 212] on icon at bounding box center [679, 218] width 11 height 14
type input "12:20 AM"
click at [822, 242] on div "Time Spot Items Item Name I / we will pray at this time Amount Needed - 1 + Unl…" at bounding box center [660, 322] width 946 height 209
click at [350, 514] on input "1:00 AM" at bounding box center [370, 512] width 251 height 43
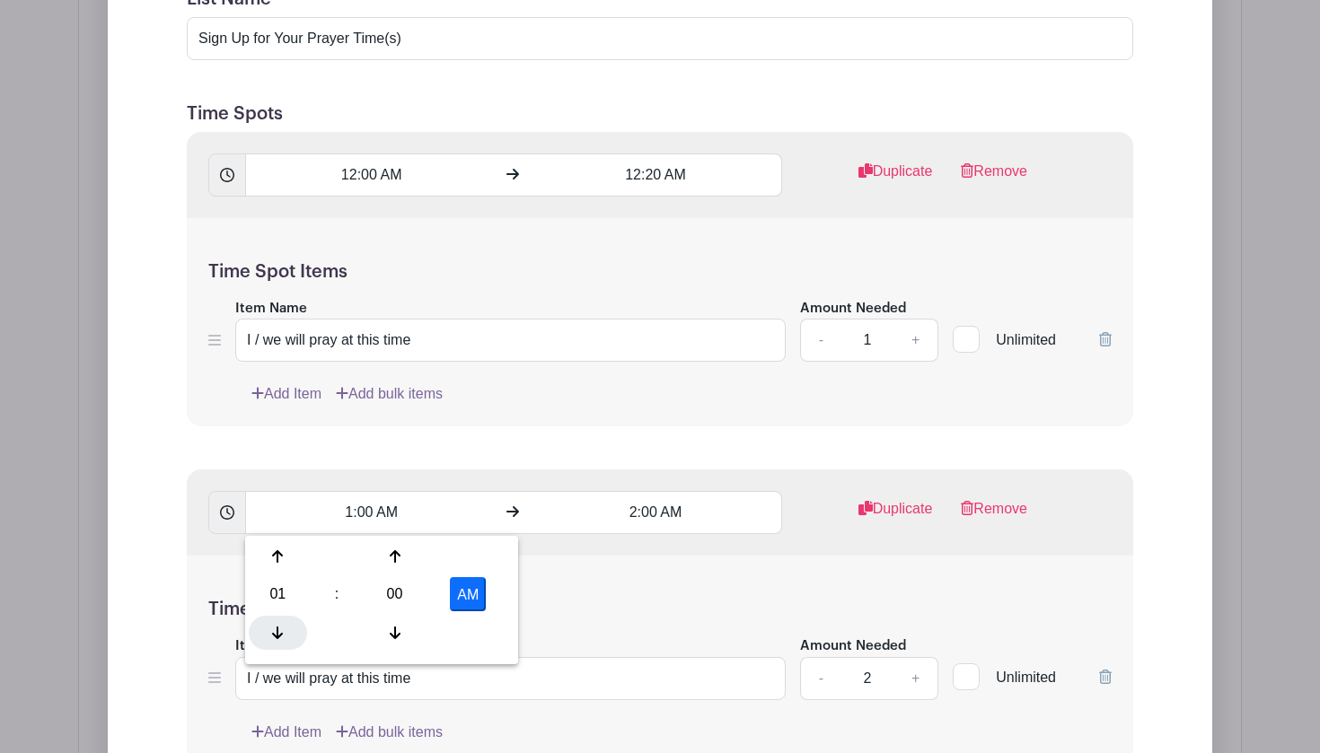
click at [277, 629] on icon at bounding box center [277, 633] width 11 height 13
click at [372, 517] on input "12:00 AM" at bounding box center [370, 512] width 251 height 43
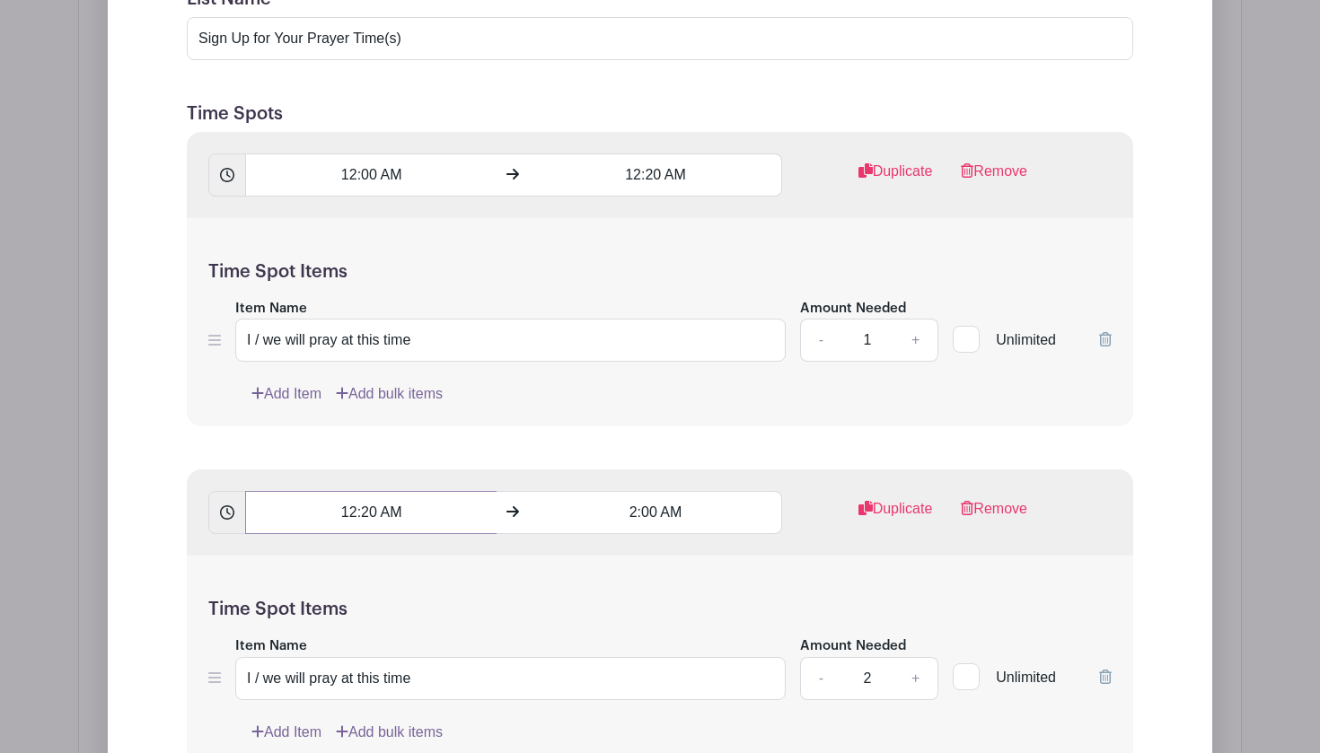
type input "12:20 AM"
click at [635, 514] on input "2:00 AM" at bounding box center [655, 512] width 251 height 43
type input "12:40 AM"
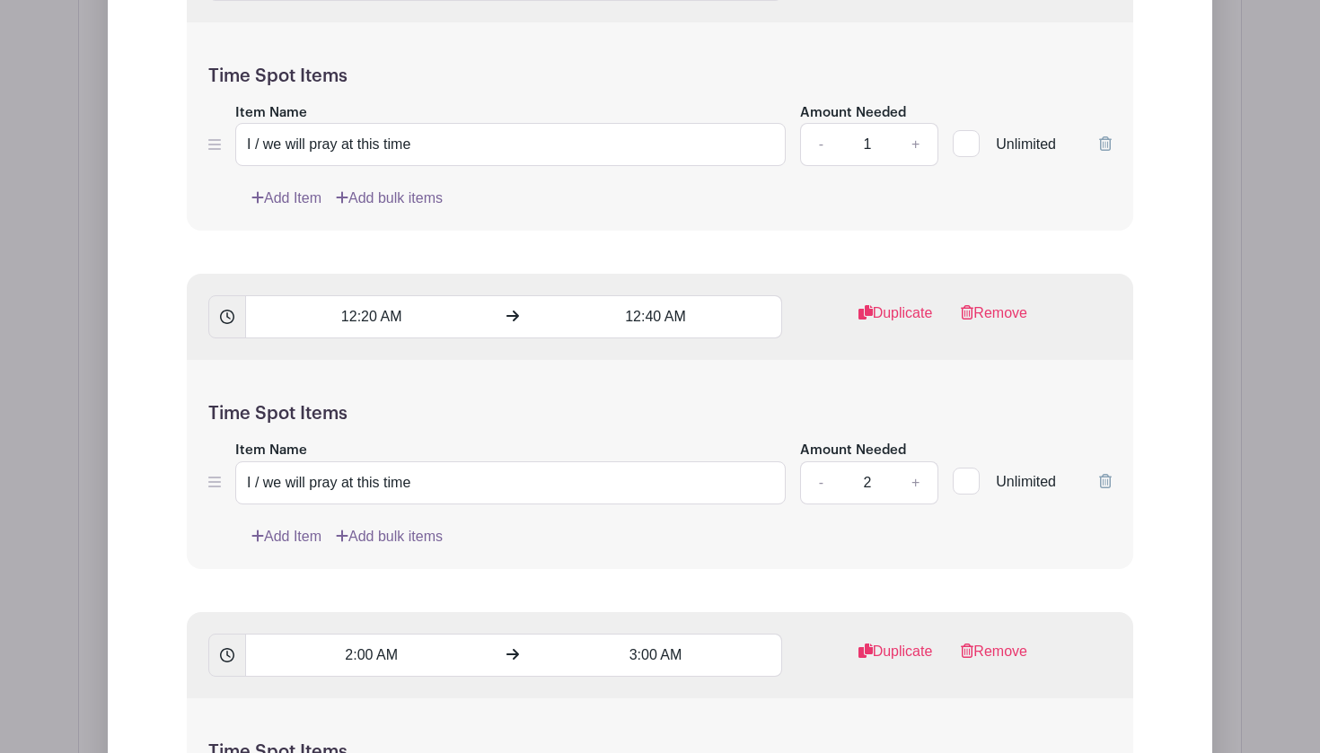
scroll to position [1785, 0]
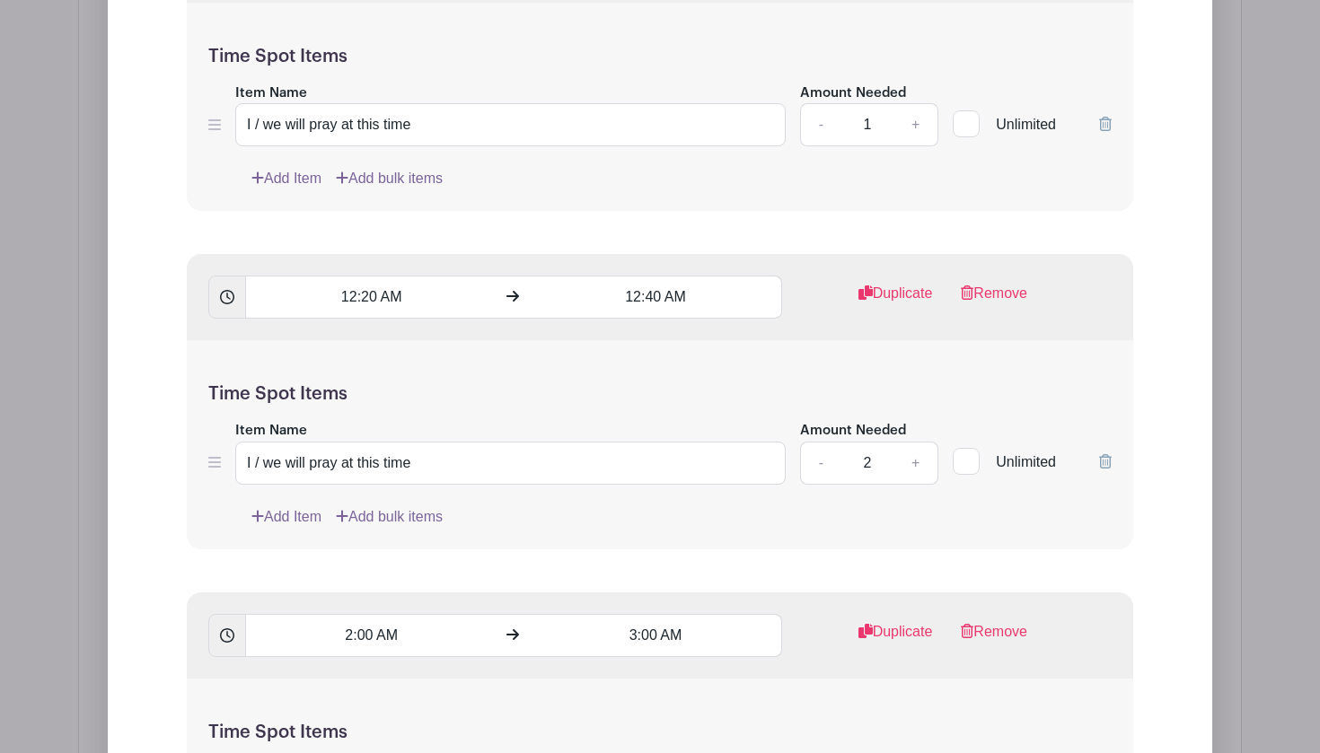
click at [816, 470] on link "-" at bounding box center [820, 463] width 41 height 43
type input "1"
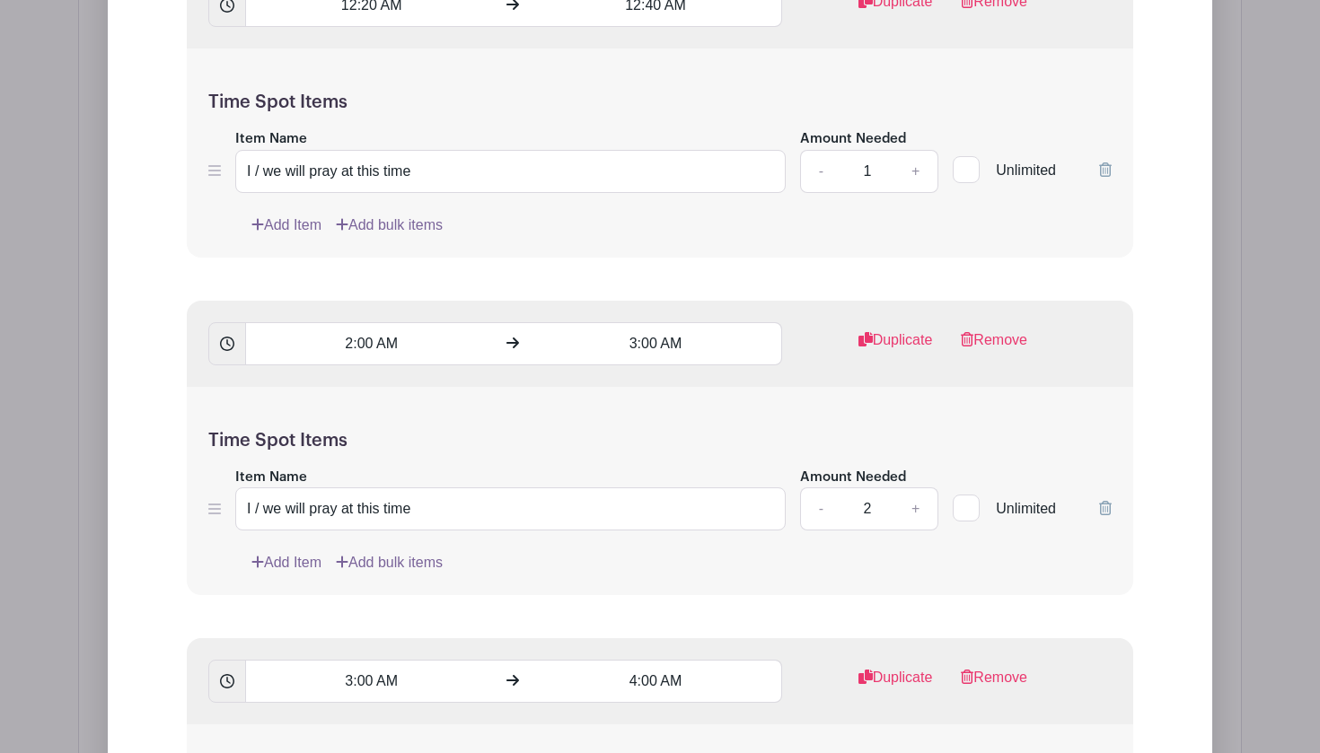
scroll to position [2109, 0]
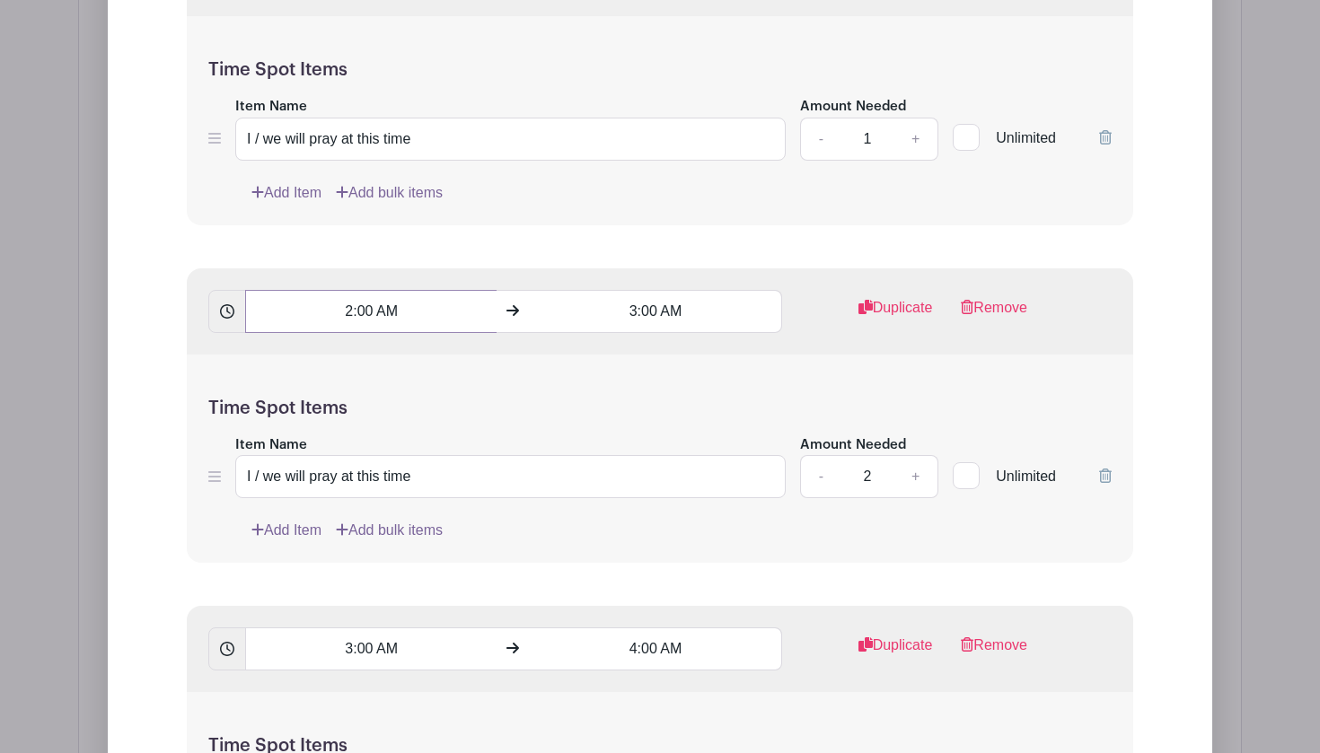
click at [347, 314] on input "2:00 AM" at bounding box center [370, 311] width 251 height 43
click at [368, 319] on input "12:00 AM" at bounding box center [370, 311] width 251 height 43
type input "12:40 AM"
click at [633, 316] on input "3:00 AM" at bounding box center [655, 311] width 251 height 43
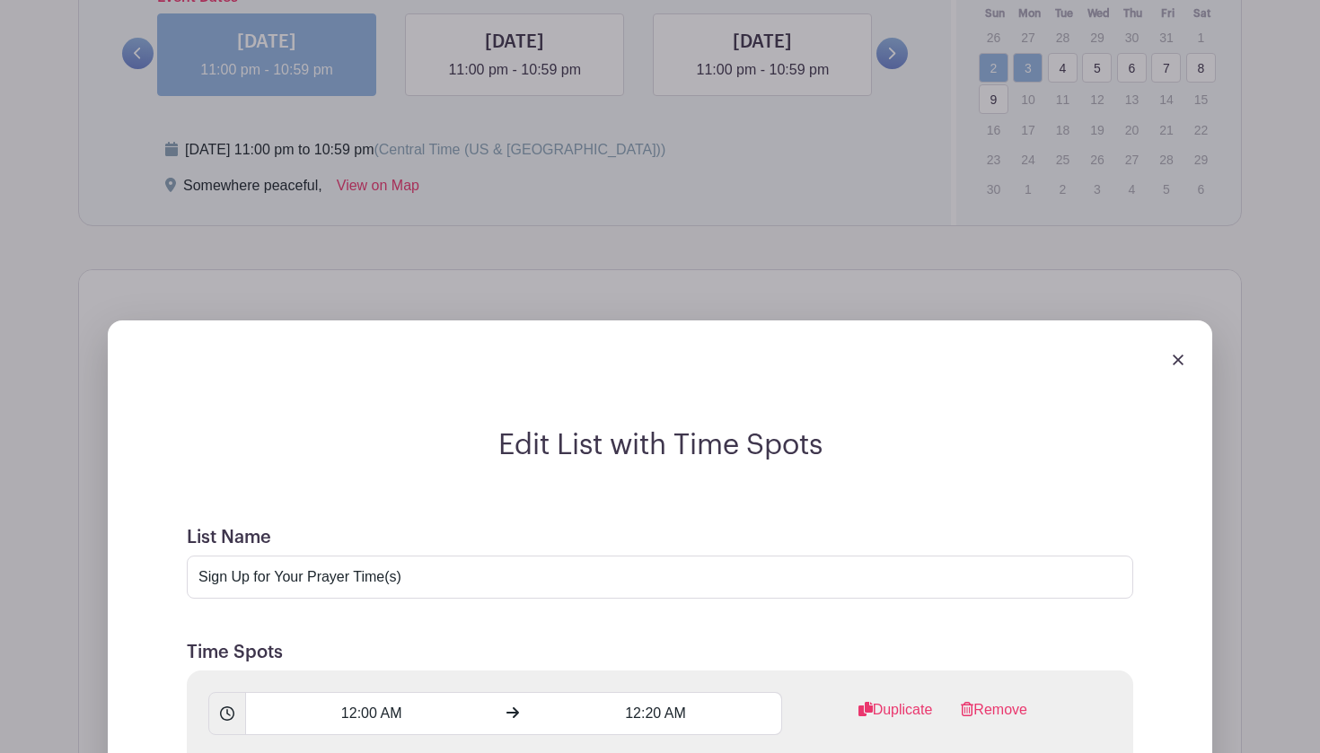
scroll to position [1061, 0]
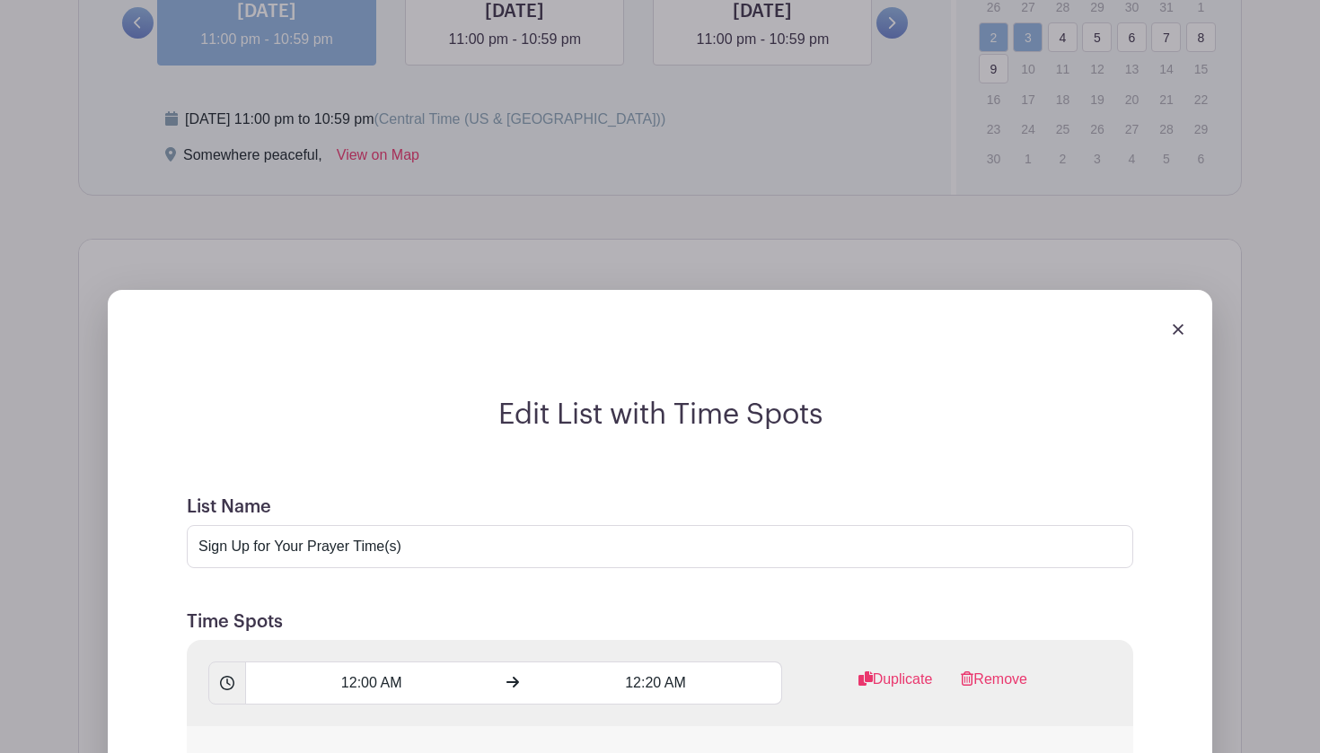
click at [1176, 322] on link at bounding box center [1178, 328] width 11 height 15
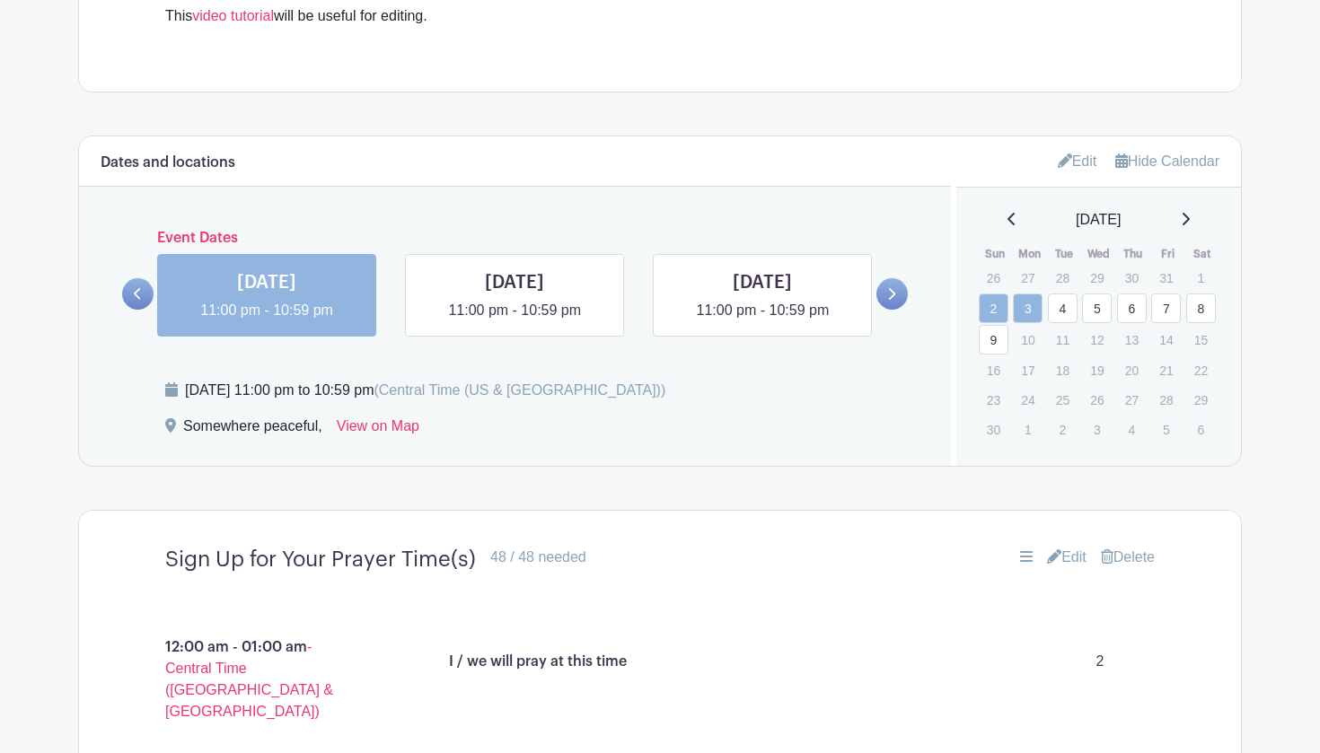
scroll to position [775, 0]
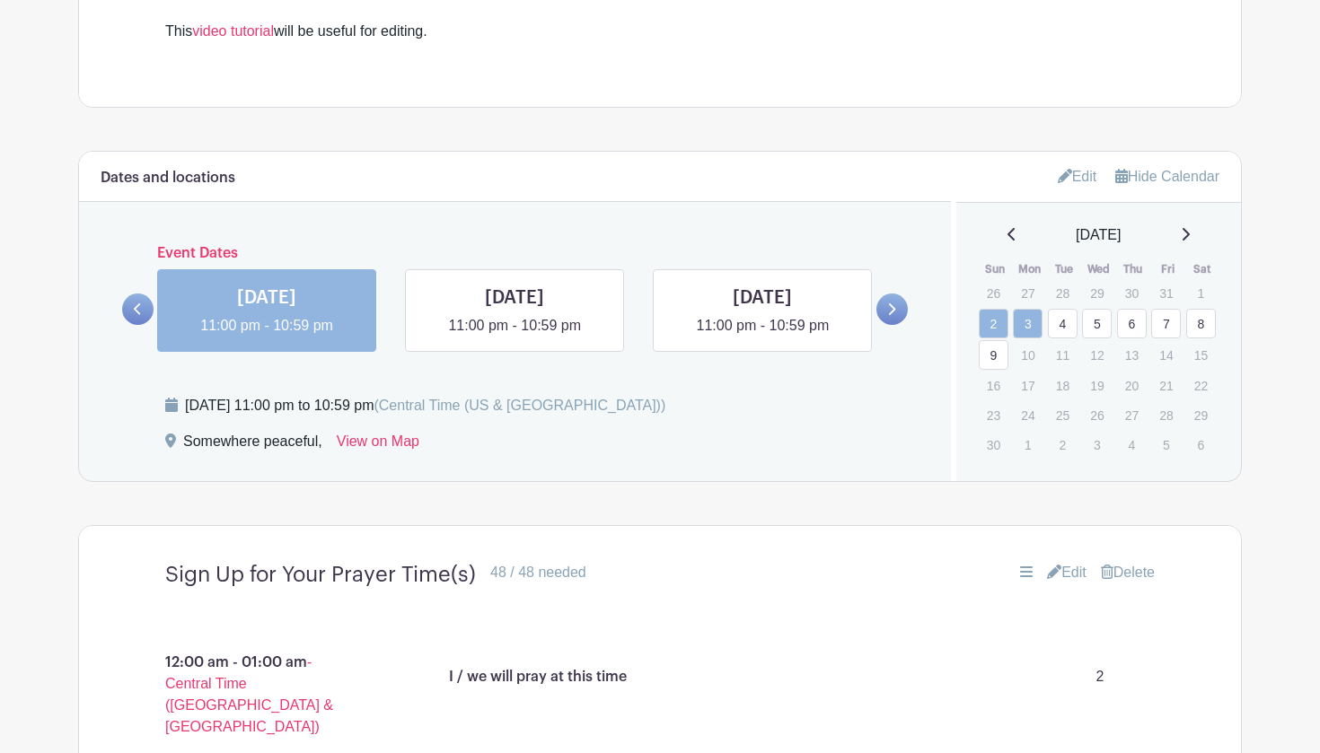
click at [1090, 171] on link "Edit" at bounding box center [1078, 177] width 40 height 30
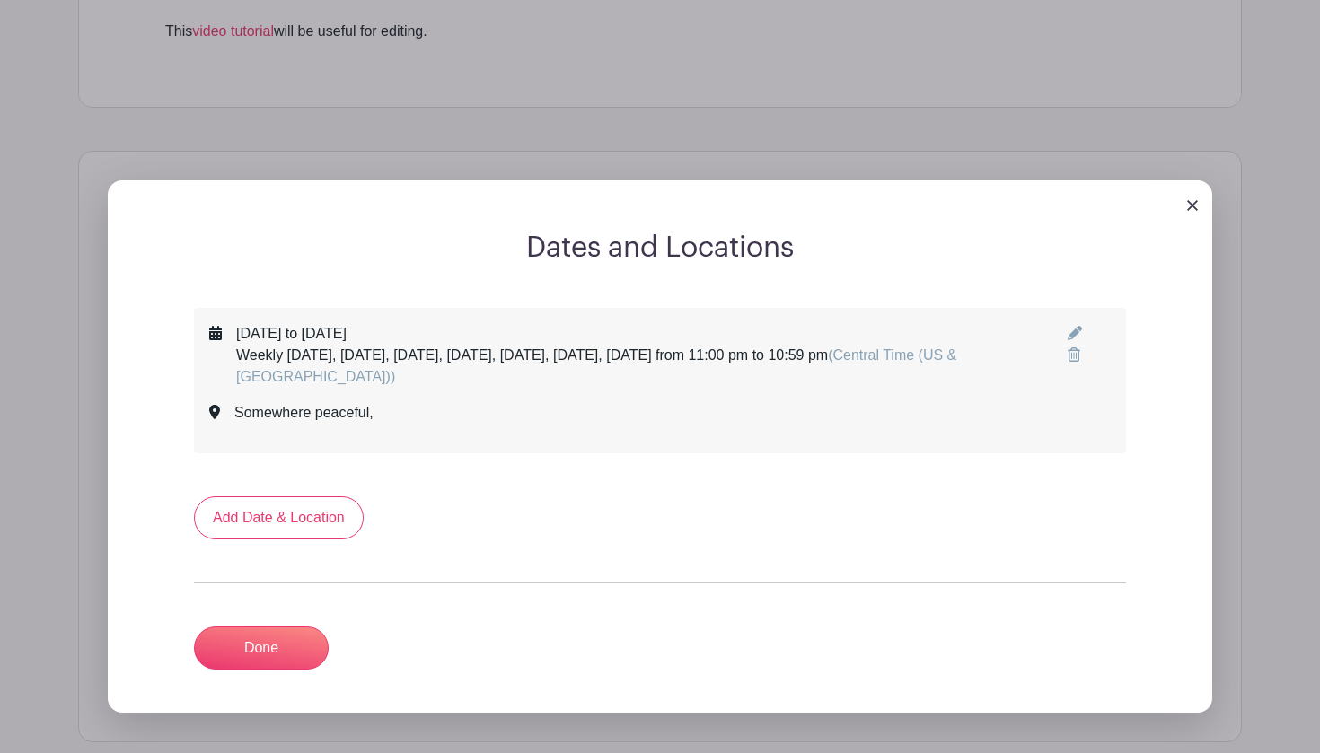
click at [1077, 333] on icon at bounding box center [1075, 333] width 14 height 14
select select "10"
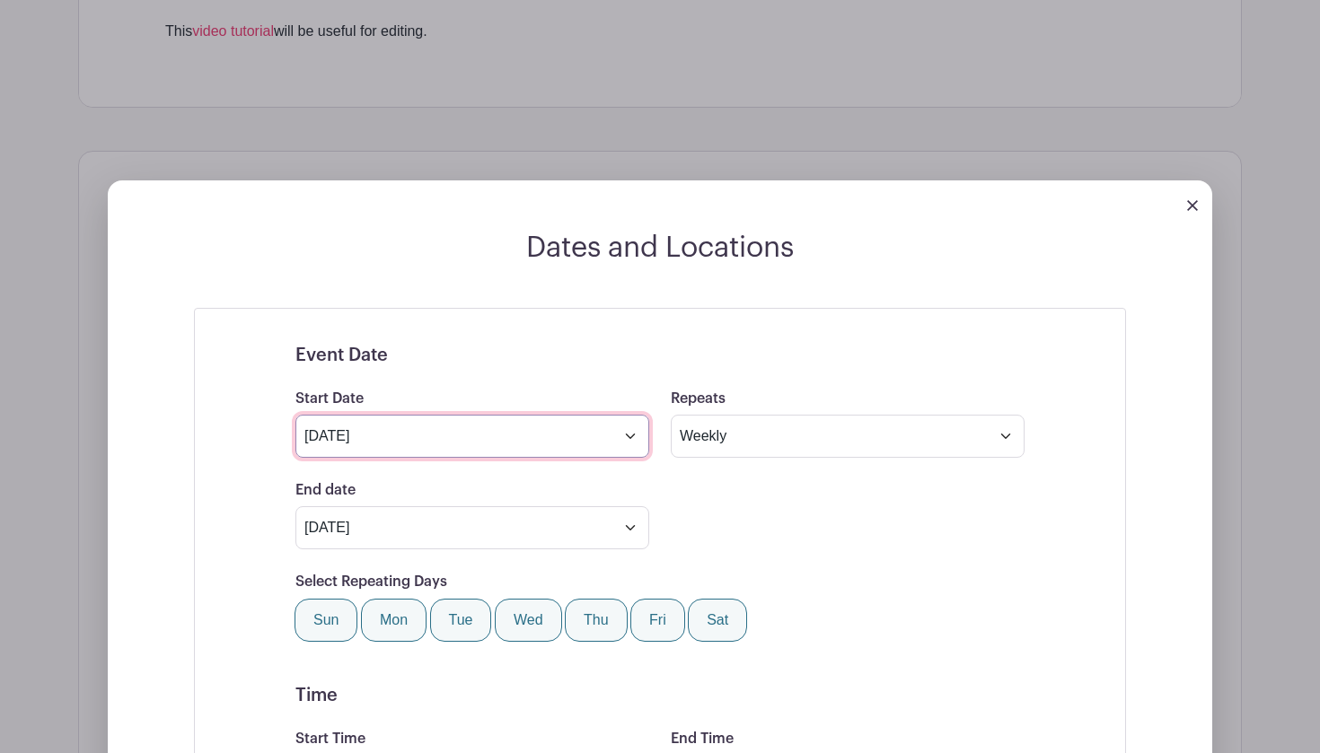
click at [603, 435] on input "Nov 2 2025" at bounding box center [472, 436] width 354 height 43
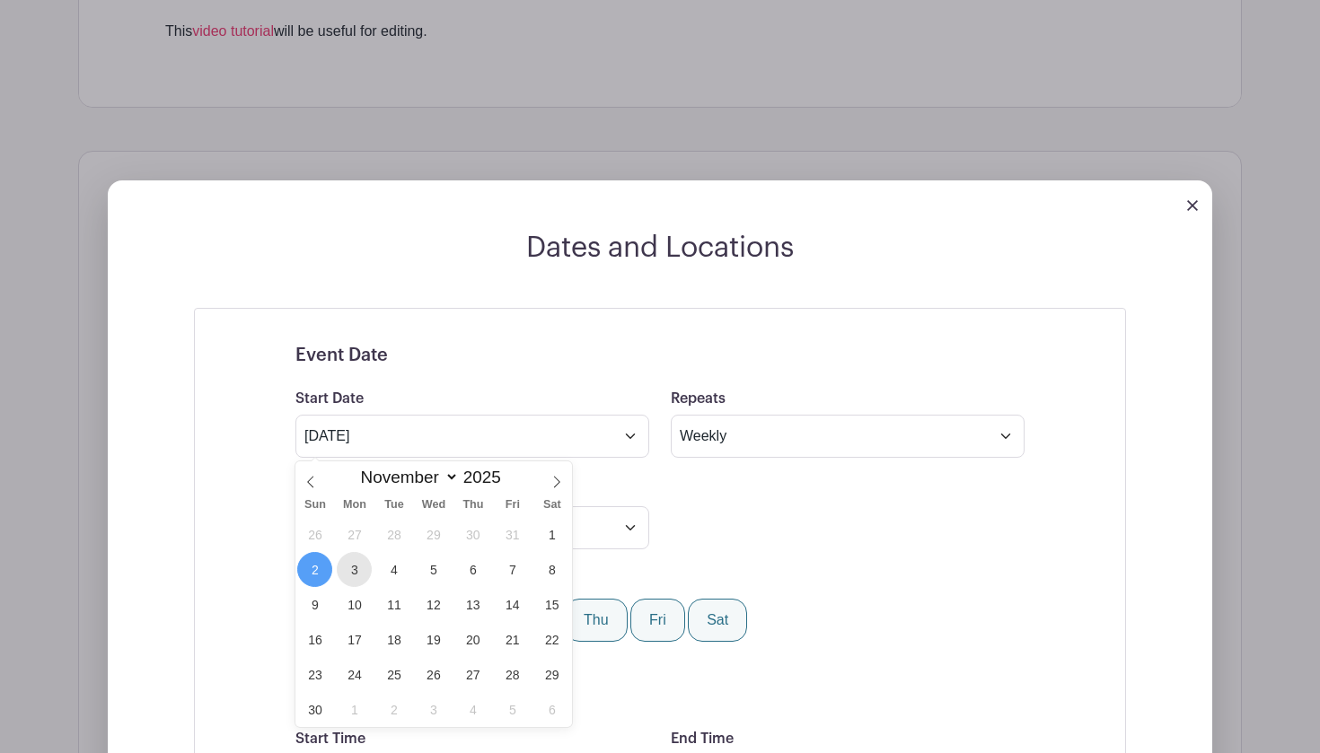
click at [349, 571] on span "3" at bounding box center [354, 569] width 35 height 35
type input "Nov 3 2025"
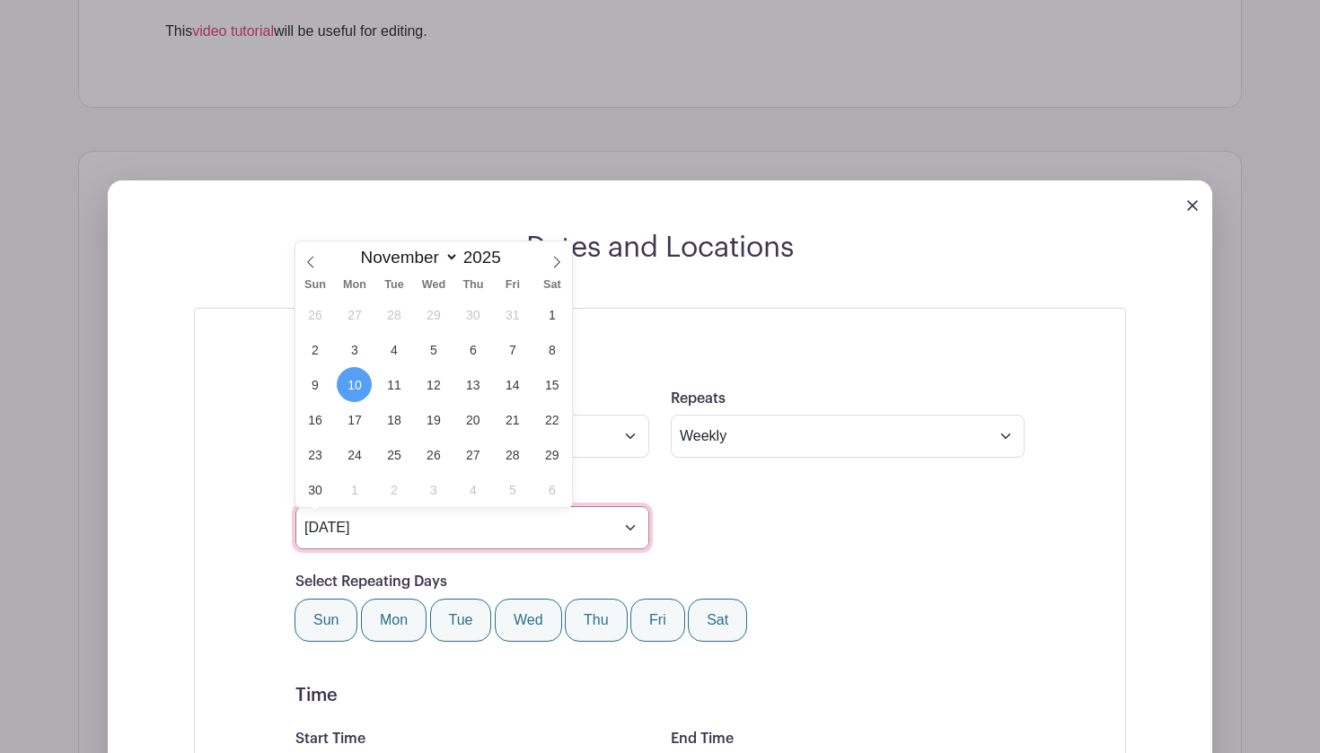
click at [566, 525] on input "Nov 10 2025" at bounding box center [472, 527] width 354 height 43
click at [314, 379] on span "9" at bounding box center [314, 384] width 35 height 35
type input "Nov 9 2025"
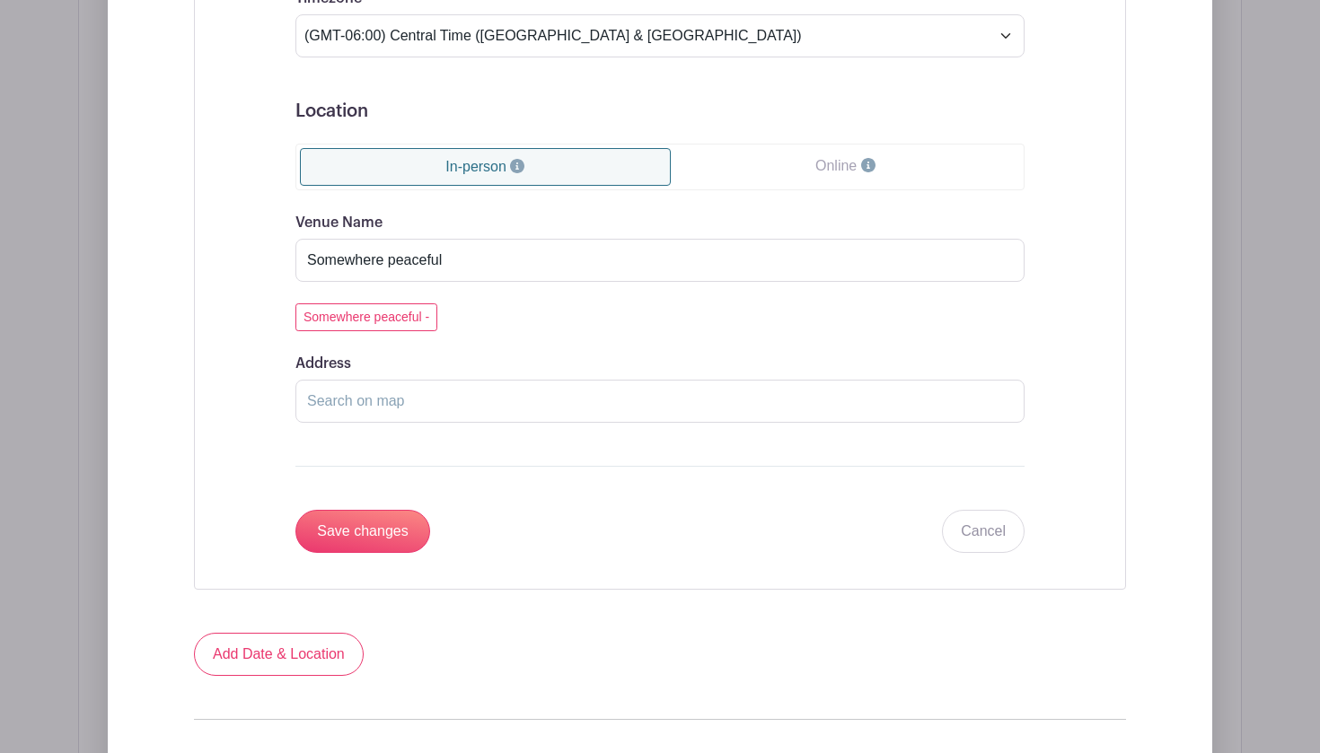
scroll to position [1610, 0]
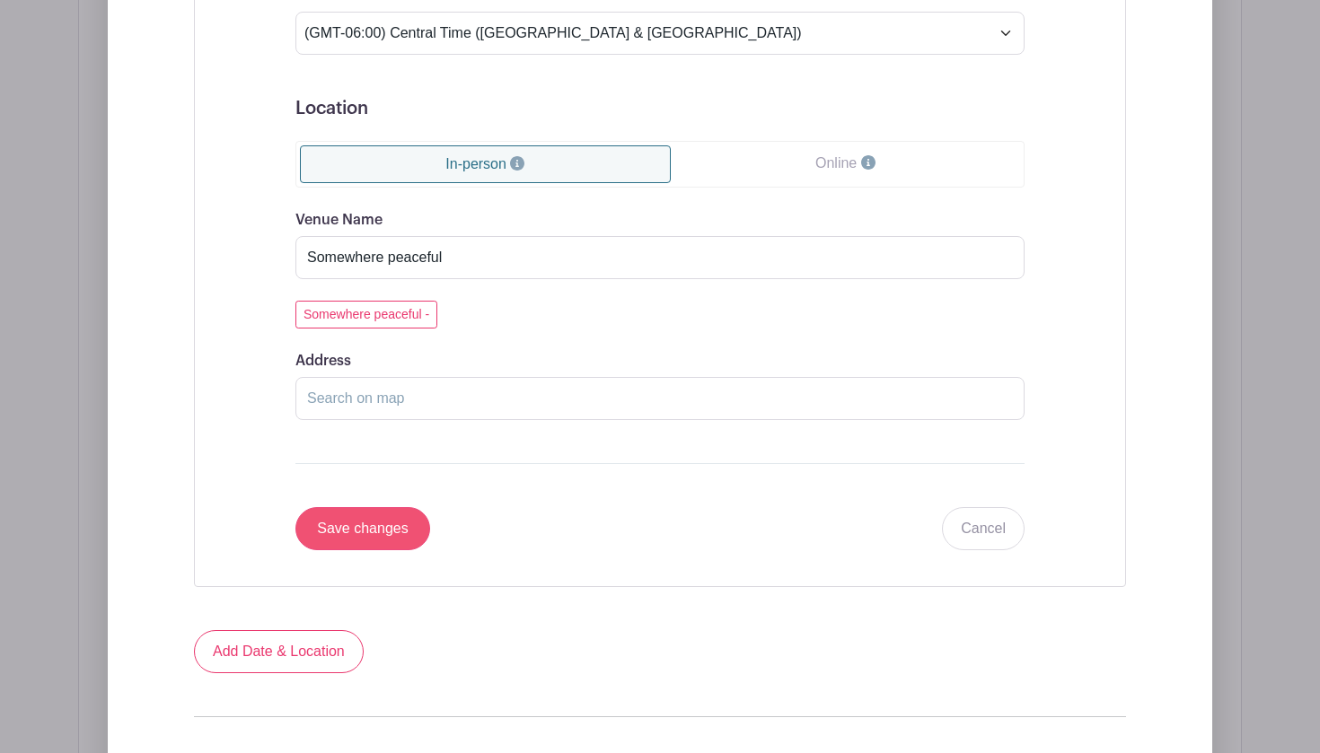
click at [378, 540] on input "Save changes" at bounding box center [362, 528] width 135 height 43
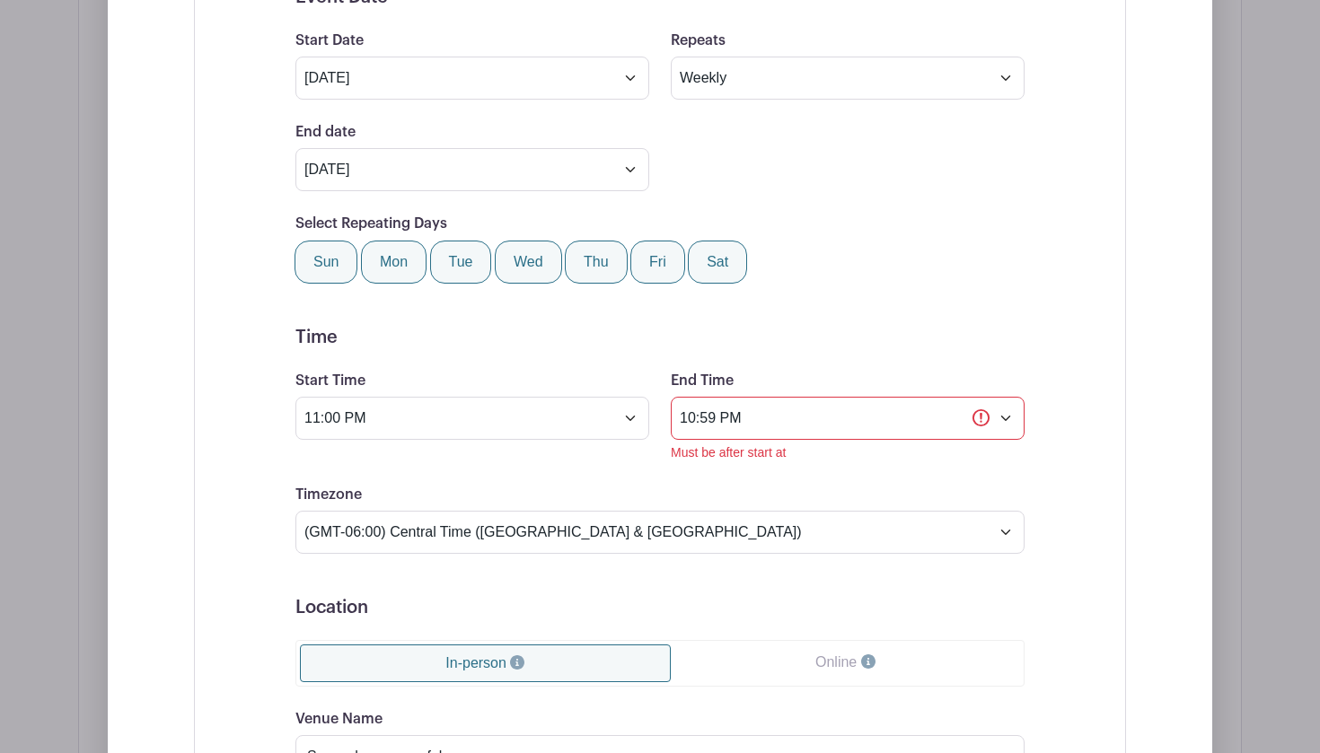
scroll to position [1272, 0]
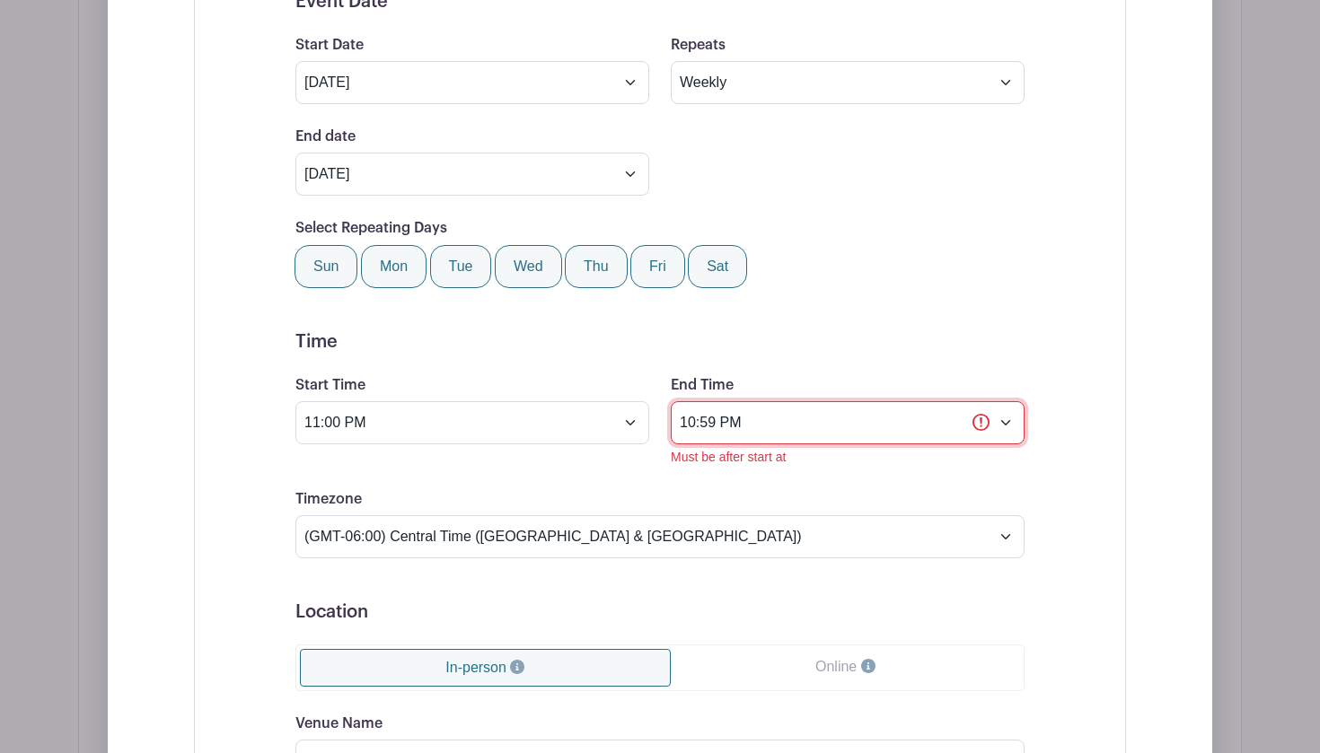
click at [695, 424] on input "10:59 PM" at bounding box center [848, 422] width 354 height 43
type input "11:59 PM"
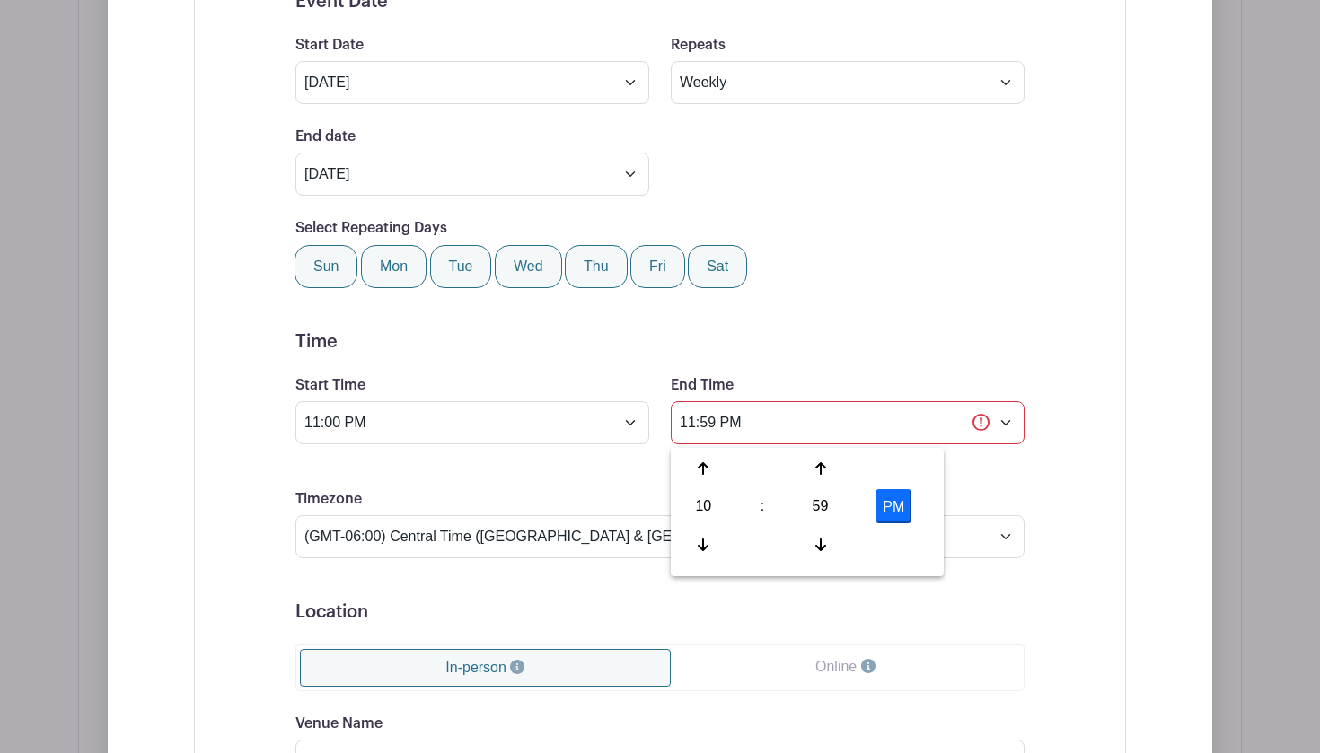
click at [1085, 313] on div "Event Date Start Date Nov 3 2025 Repeats Does not repeat Daily Weekly Monthly o…" at bounding box center [660, 522] width 932 height 1137
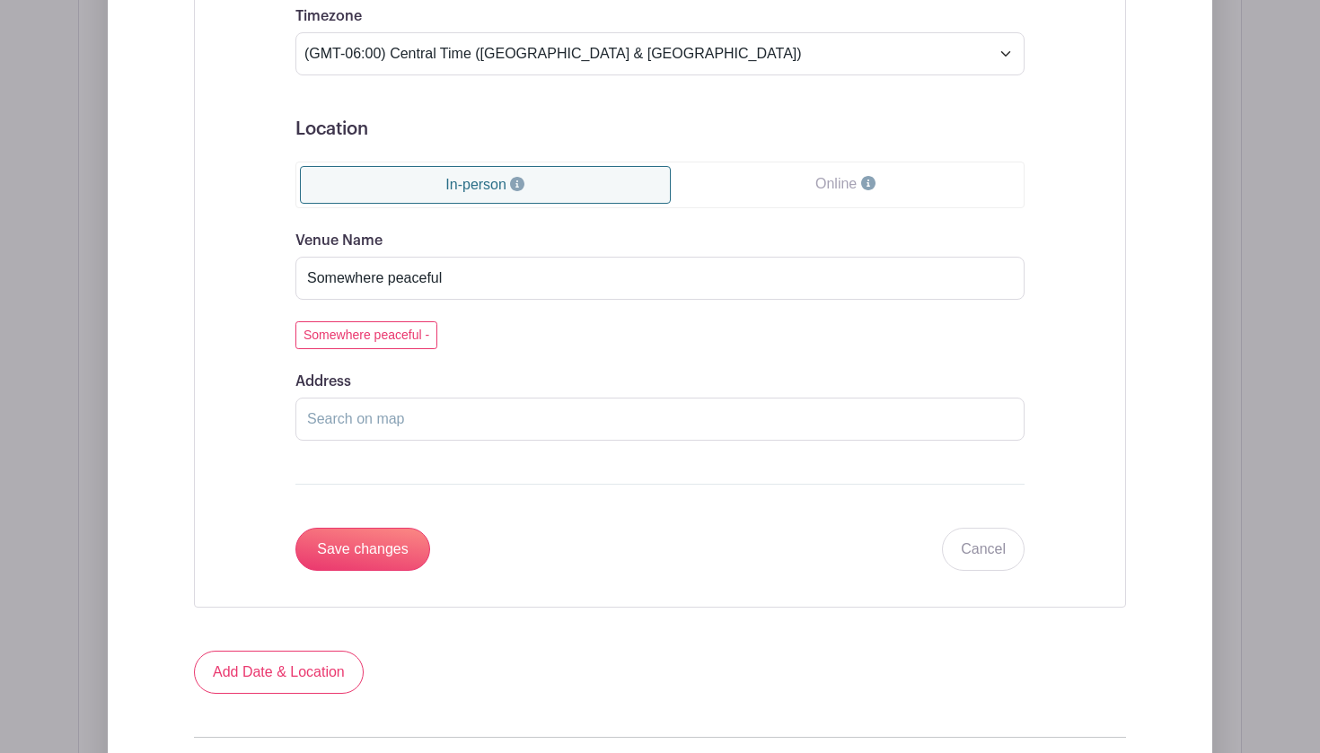
scroll to position [1959, 0]
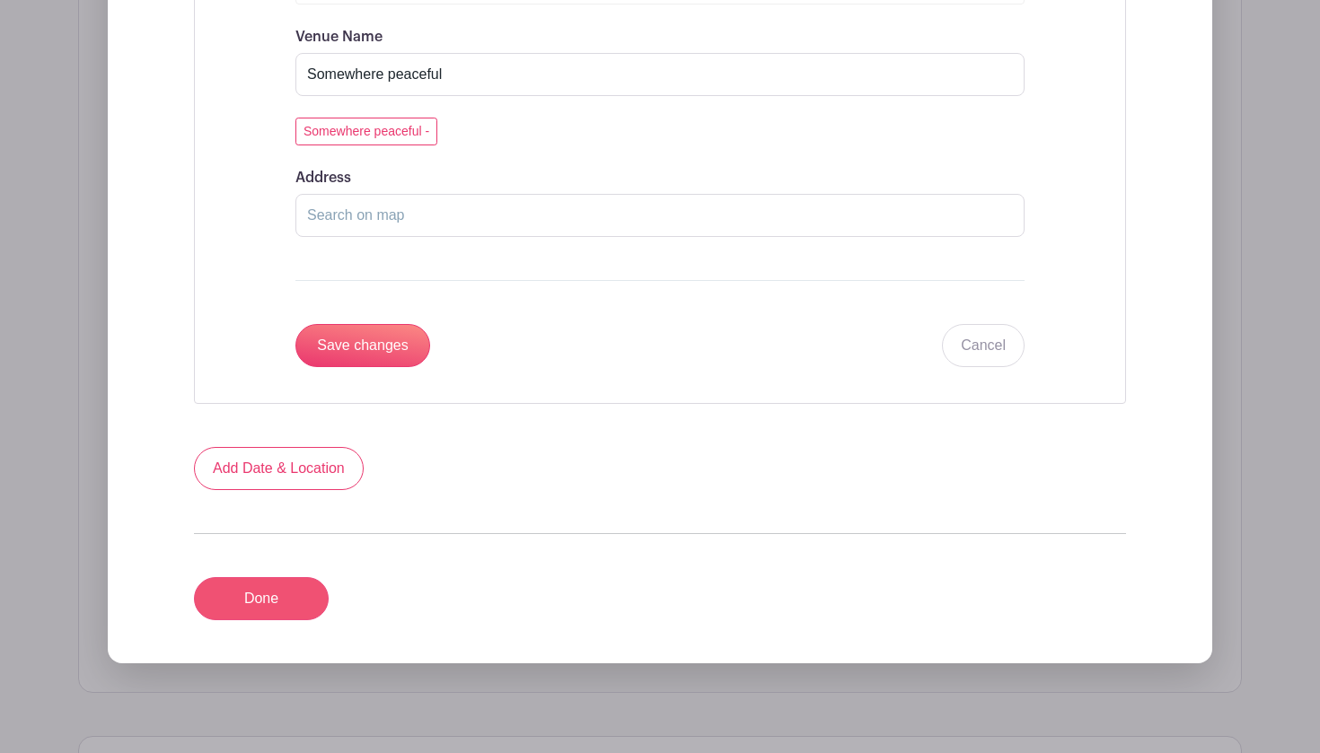
click at [242, 603] on link "Done" at bounding box center [261, 598] width 135 height 43
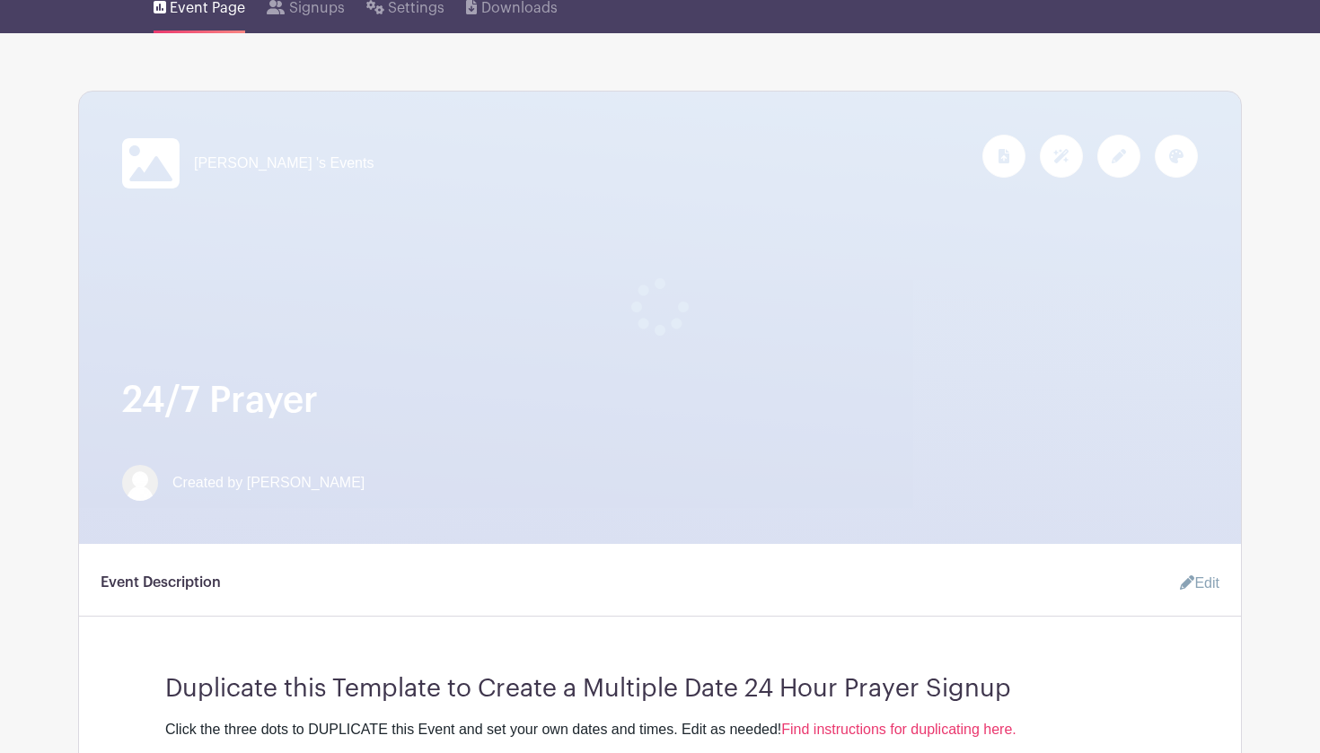
scroll to position [175, 0]
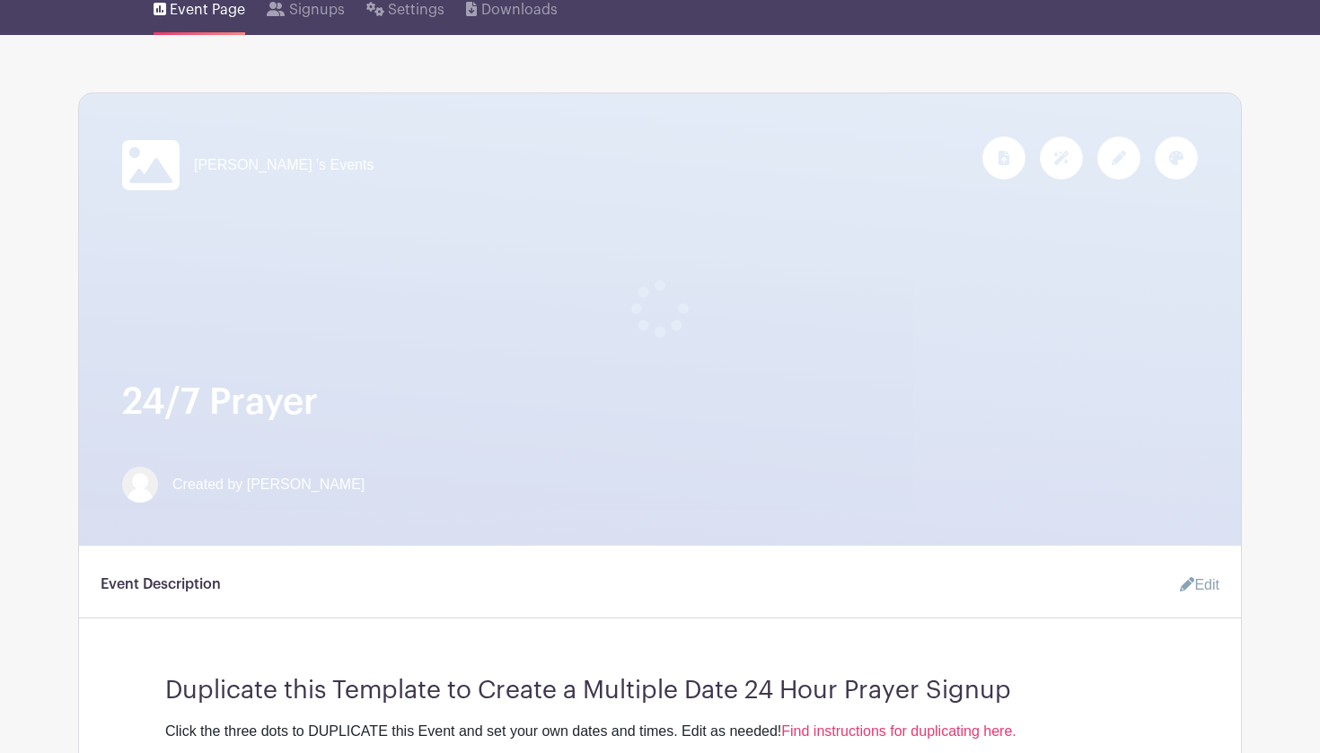
click at [748, 577] on div "Event Description Edit" at bounding box center [660, 592] width 1162 height 51
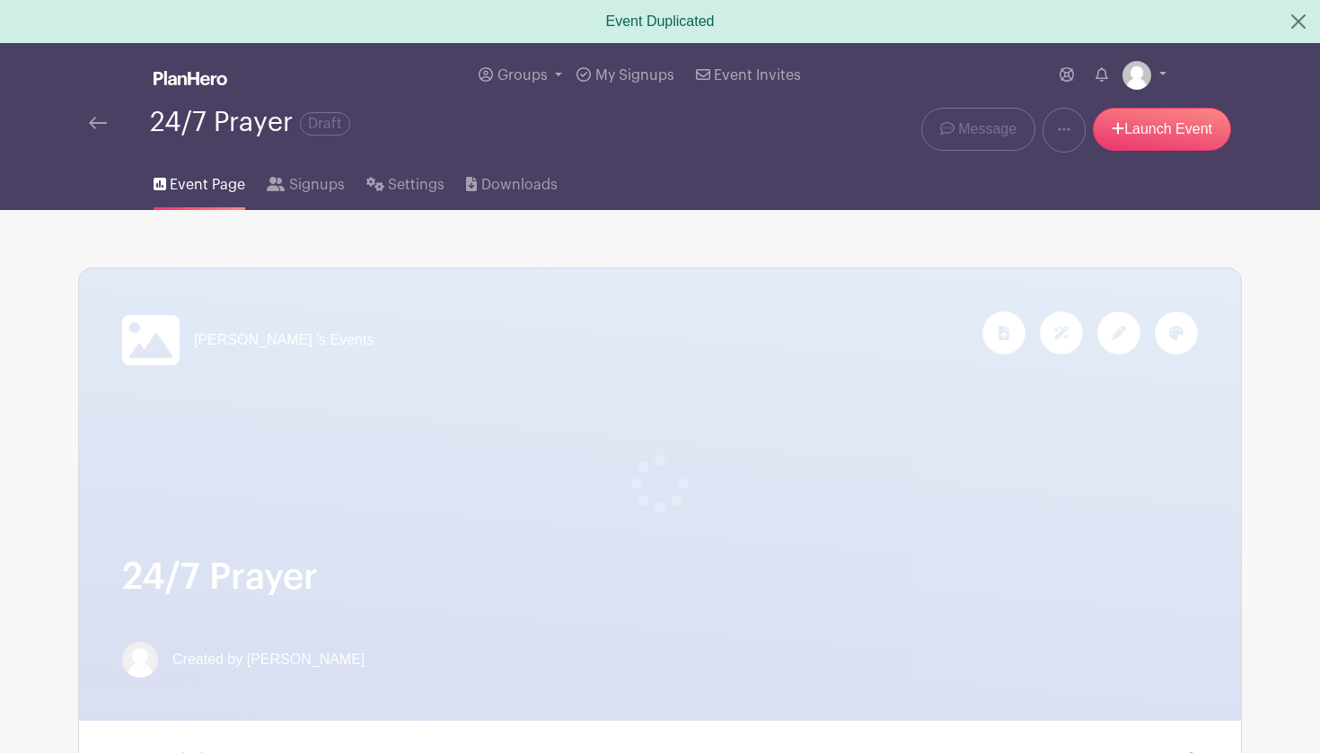
scroll to position [0, 0]
click at [330, 190] on span "Signups" at bounding box center [317, 185] width 56 height 22
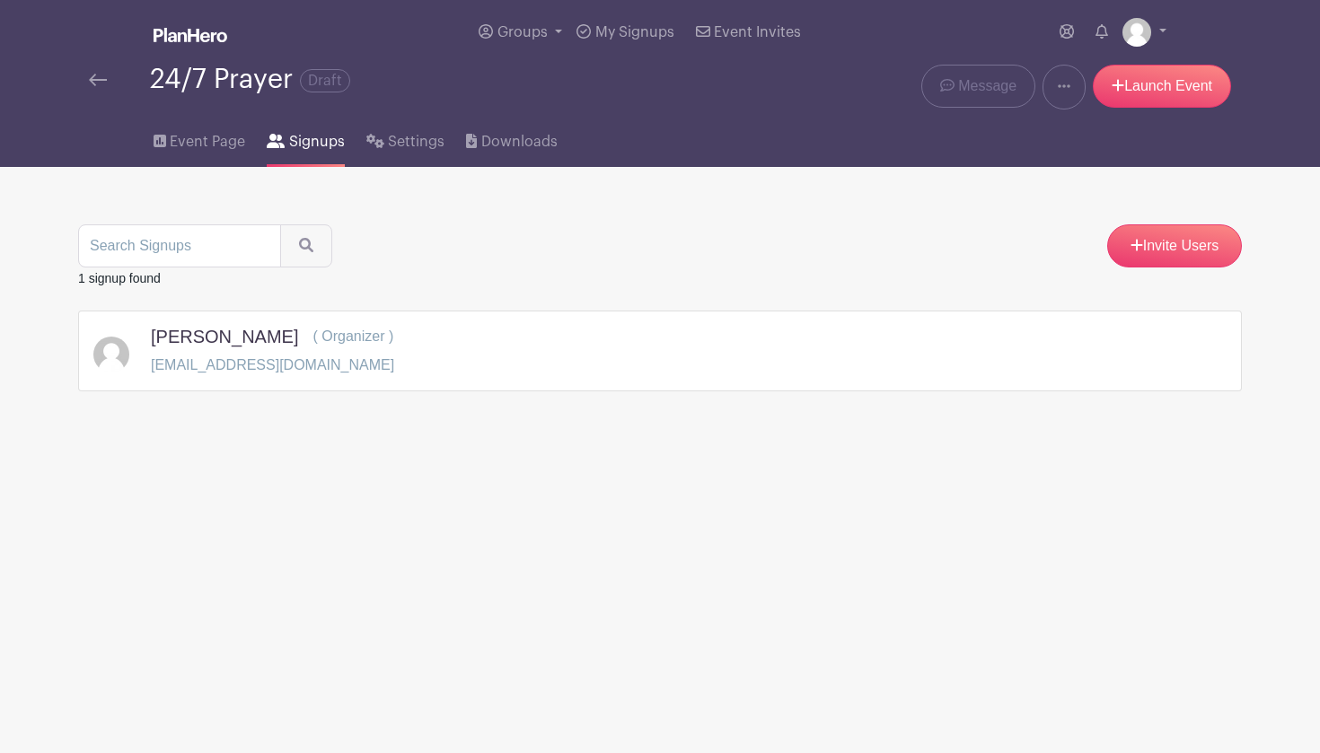
click at [1068, 84] on link at bounding box center [1063, 87] width 43 height 45
click at [519, 141] on span "Downloads" at bounding box center [519, 142] width 76 height 22
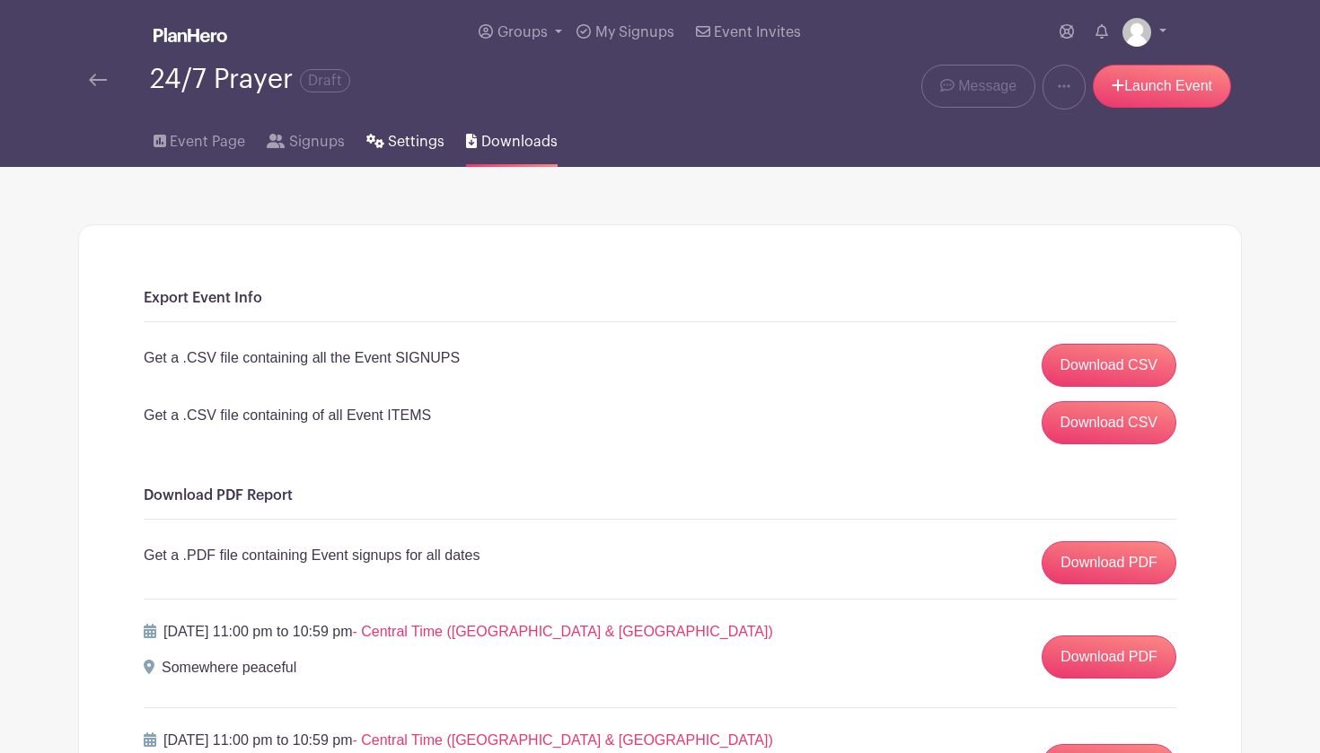
click at [411, 147] on span "Settings" at bounding box center [416, 142] width 57 height 22
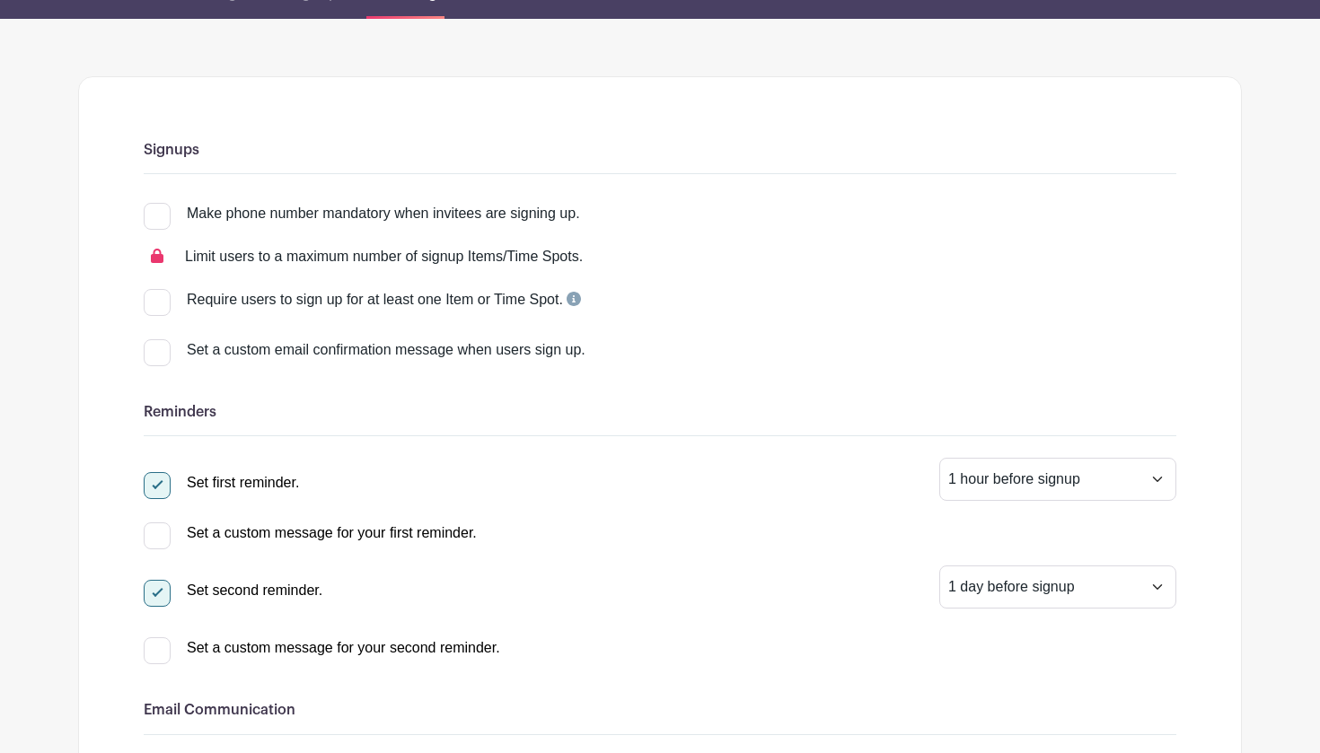
scroll to position [194, 0]
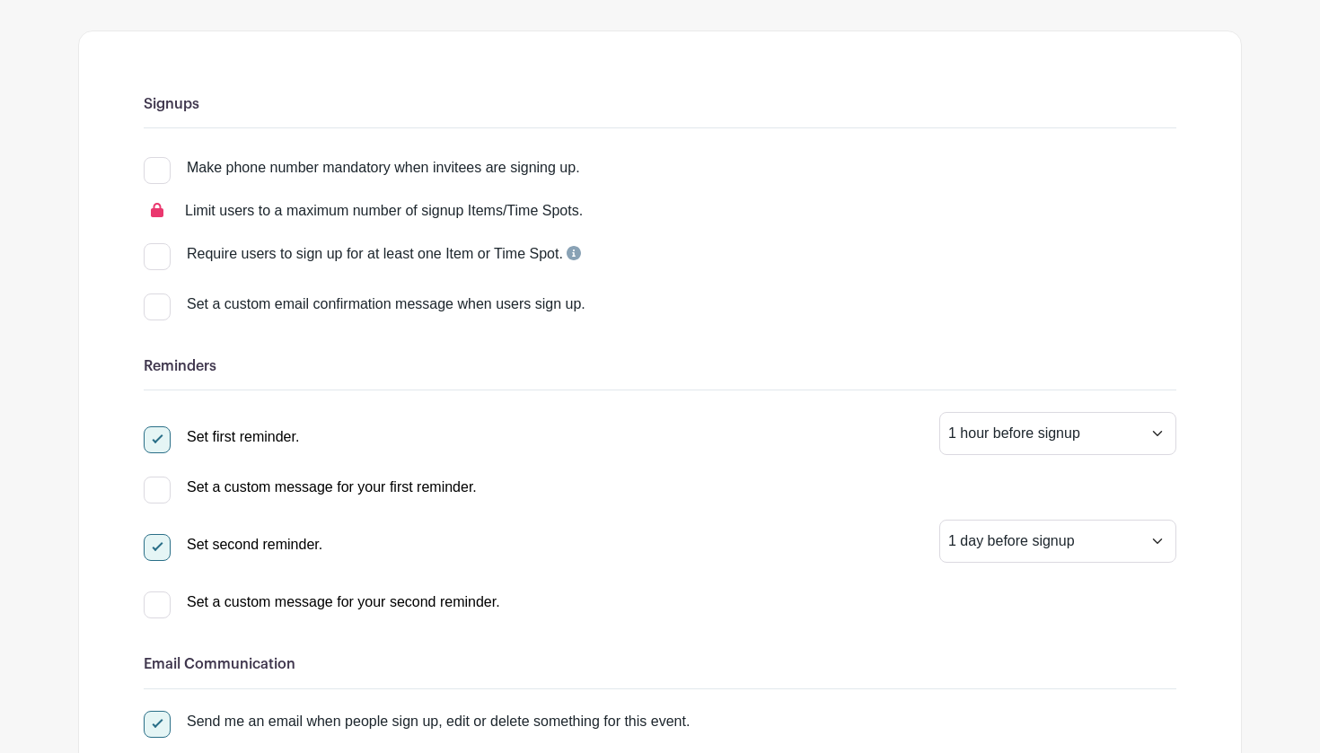
click at [168, 174] on div at bounding box center [157, 170] width 27 height 27
click at [155, 169] on input "Make phone number mandatory when invitees are signing up." at bounding box center [150, 163] width 12 height 12
checkbox input "true"
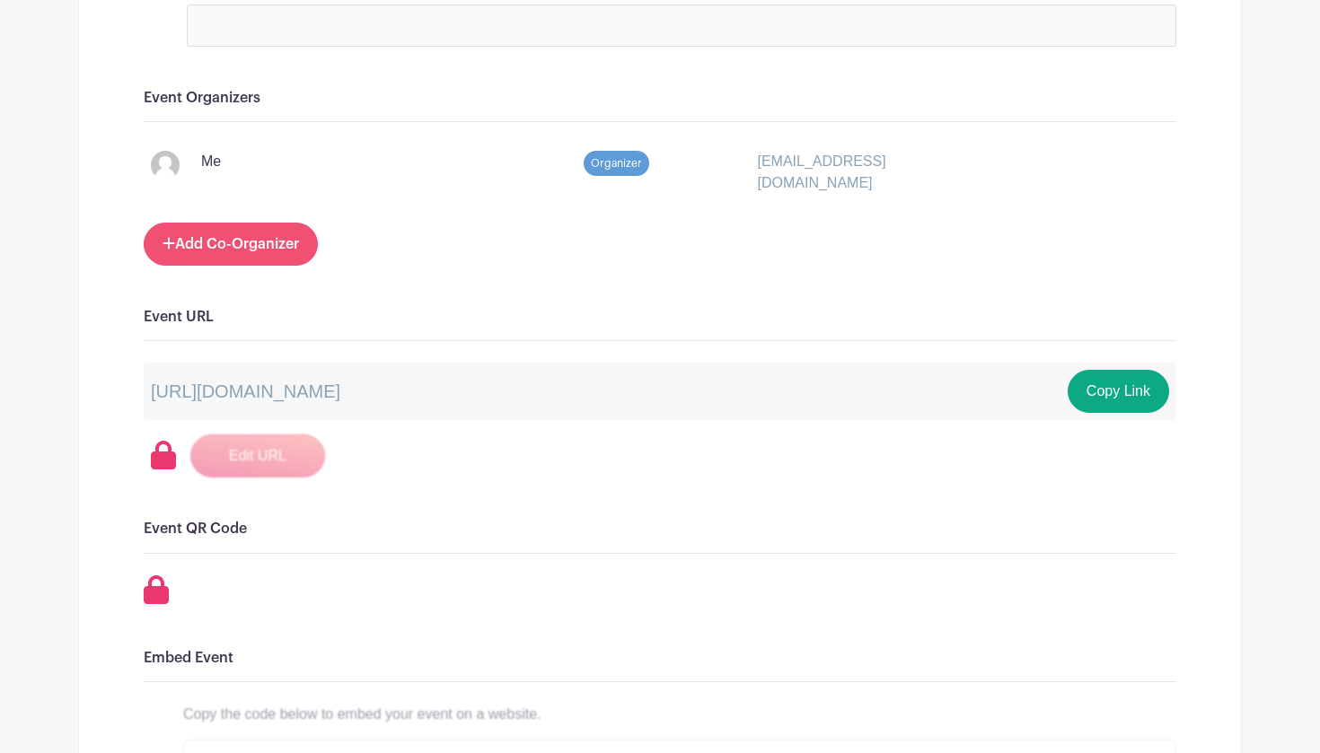
scroll to position [1056, 0]
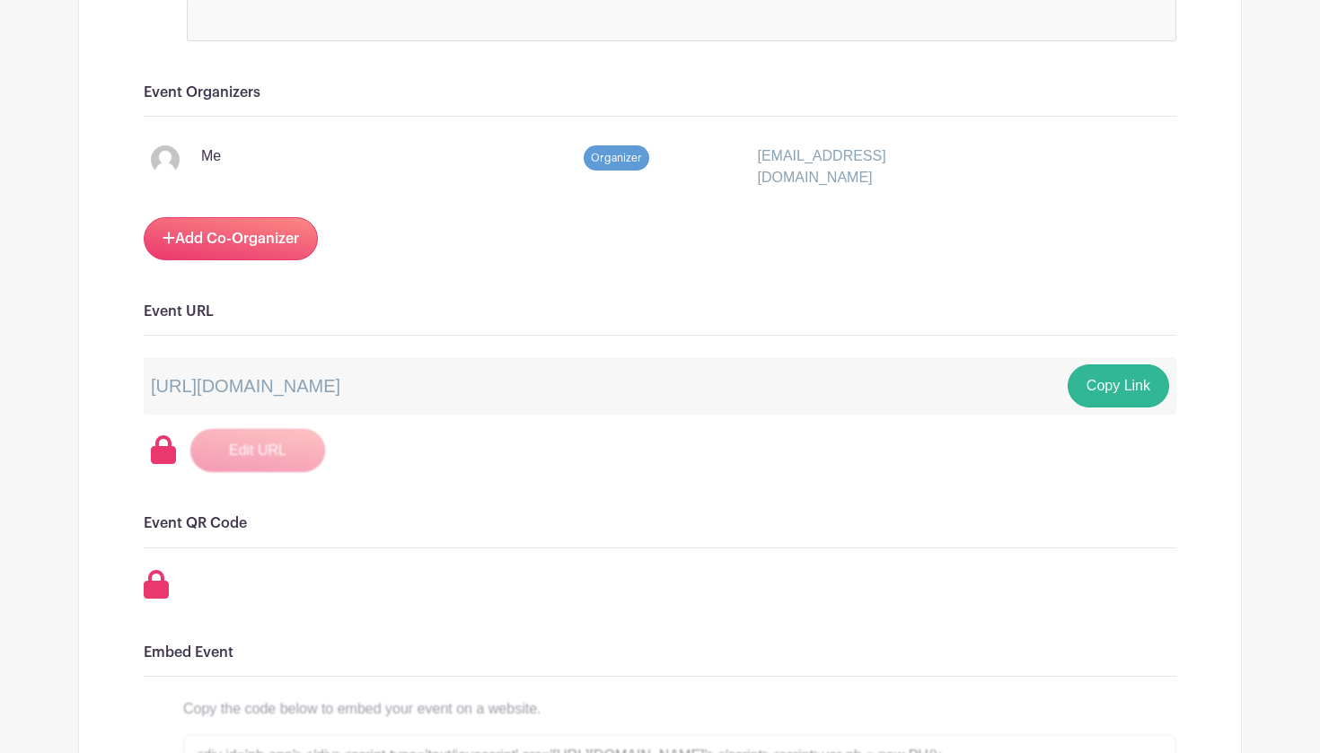
click at [1098, 383] on button "Copy Link" at bounding box center [1118, 386] width 101 height 43
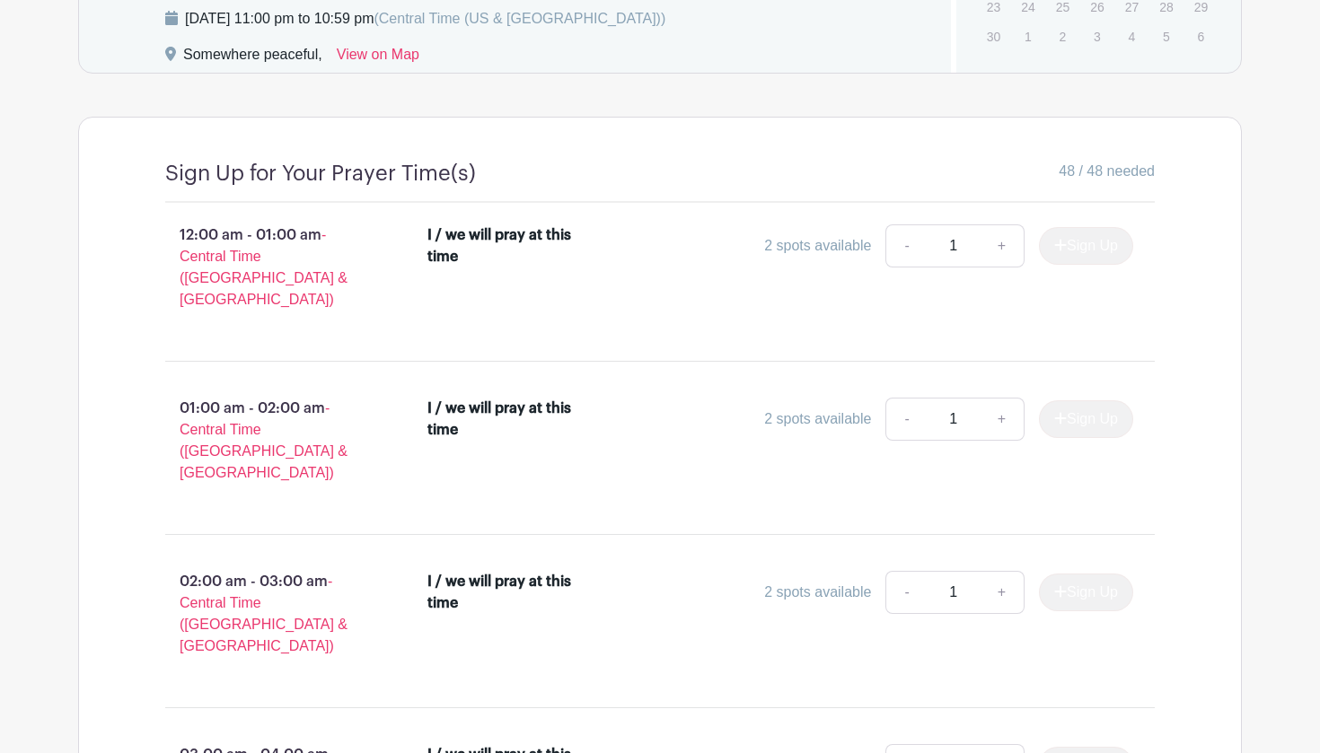
scroll to position [1100, 0]
click at [992, 249] on link "+" at bounding box center [1002, 245] width 45 height 43
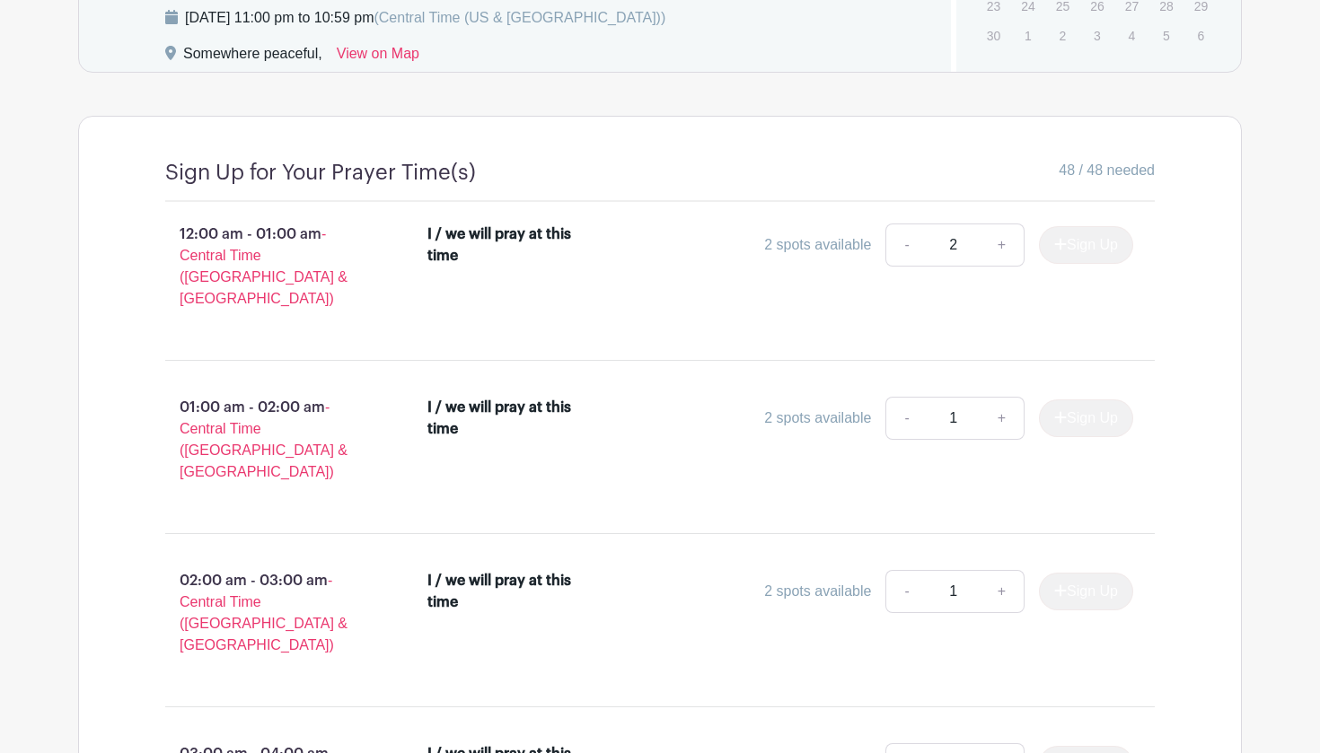
click at [905, 246] on link "-" at bounding box center [905, 245] width 41 height 43
type input "1"
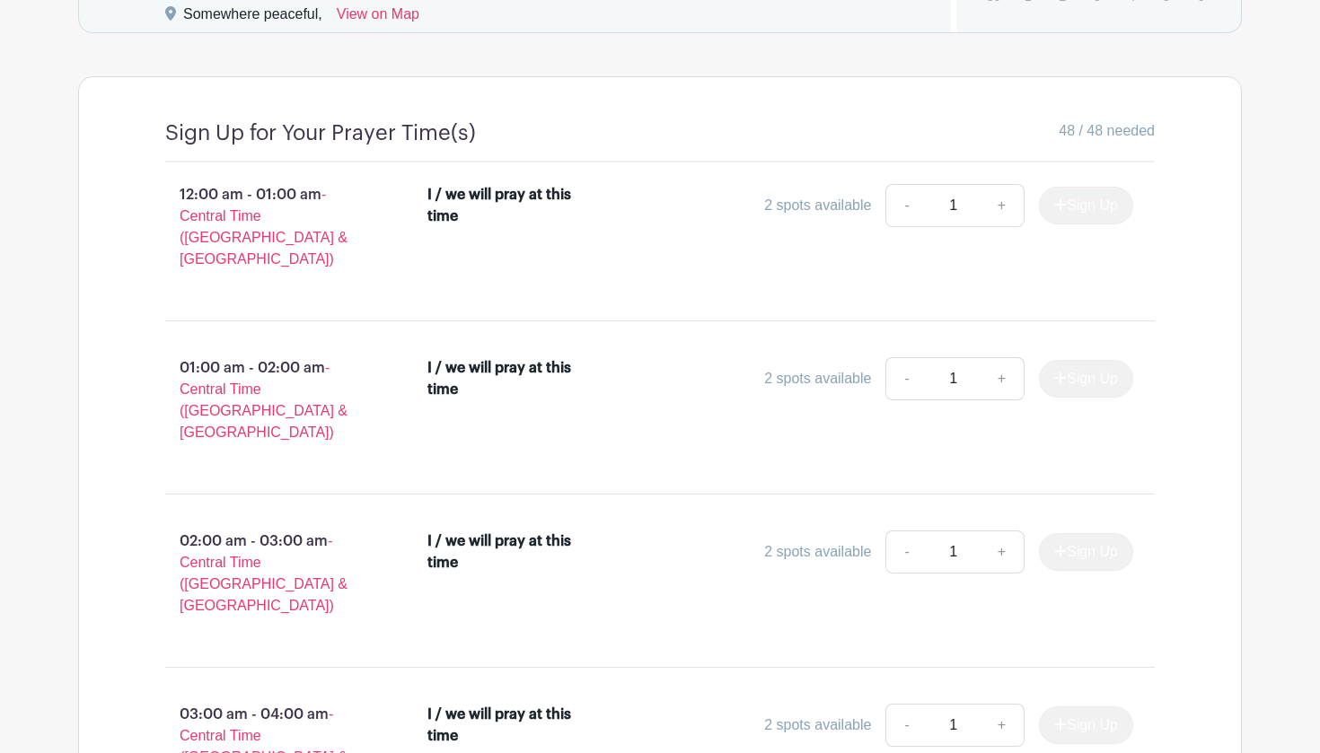
scroll to position [1234, 0]
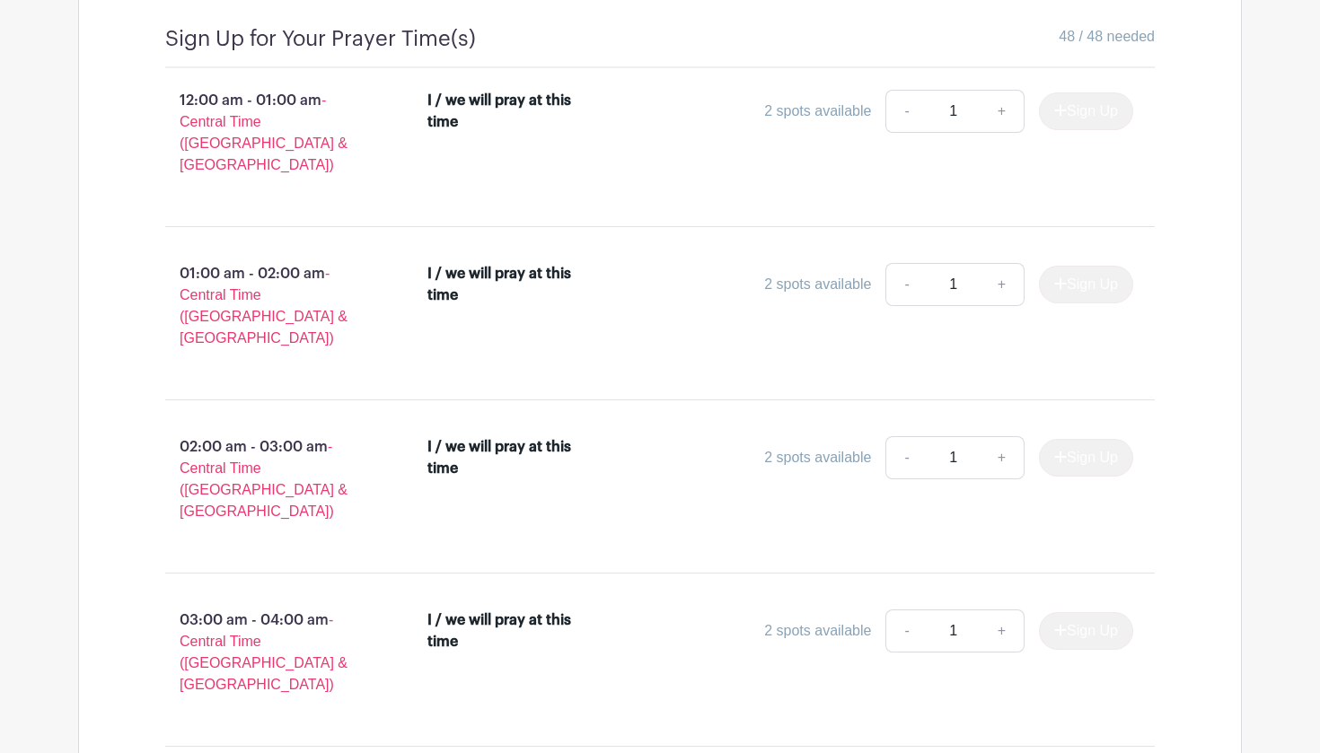
click at [284, 98] on p "12:00 am - 01:00 am - Central Time ([GEOGRAPHIC_DATA] & [GEOGRAPHIC_DATA])" at bounding box center [267, 133] width 262 height 101
click at [488, 115] on div "I / we will pray at this time" at bounding box center [504, 111] width 155 height 43
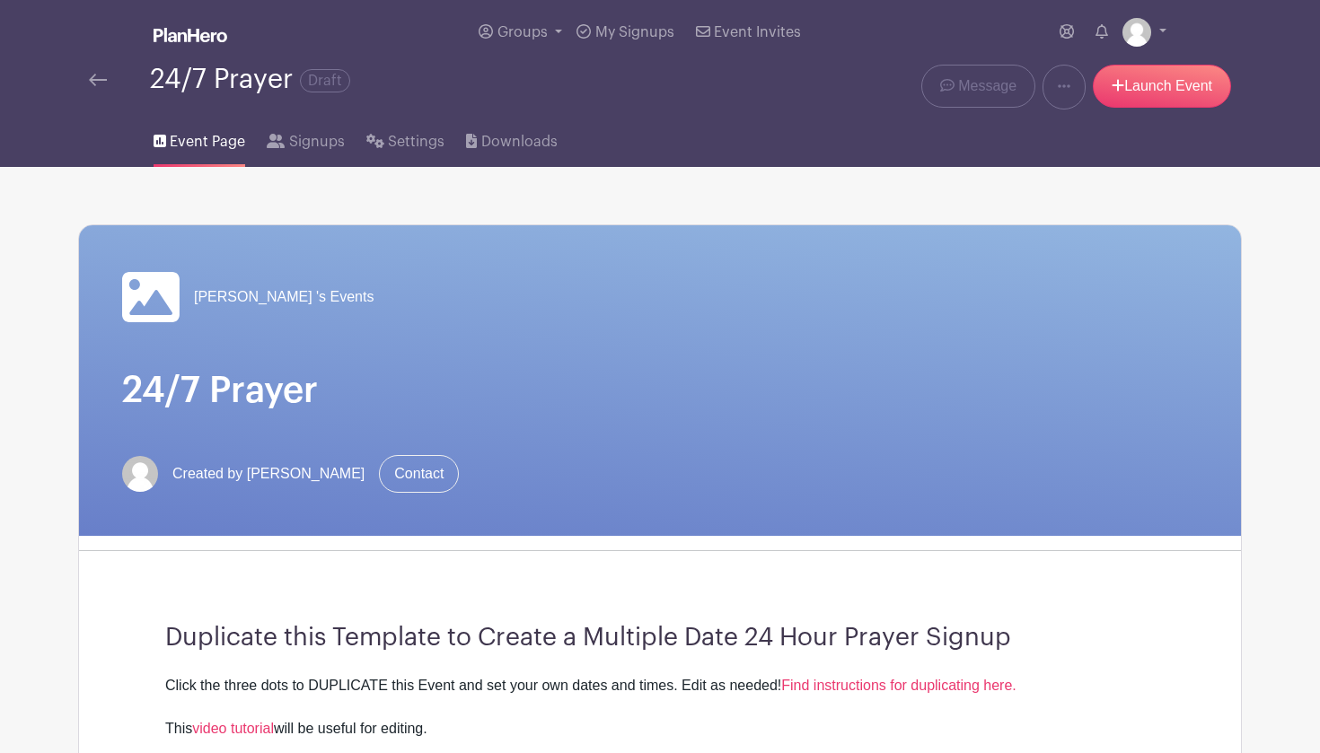
scroll to position [0, 0]
click at [1150, 80] on link "Launch Event" at bounding box center [1162, 86] width 138 height 43
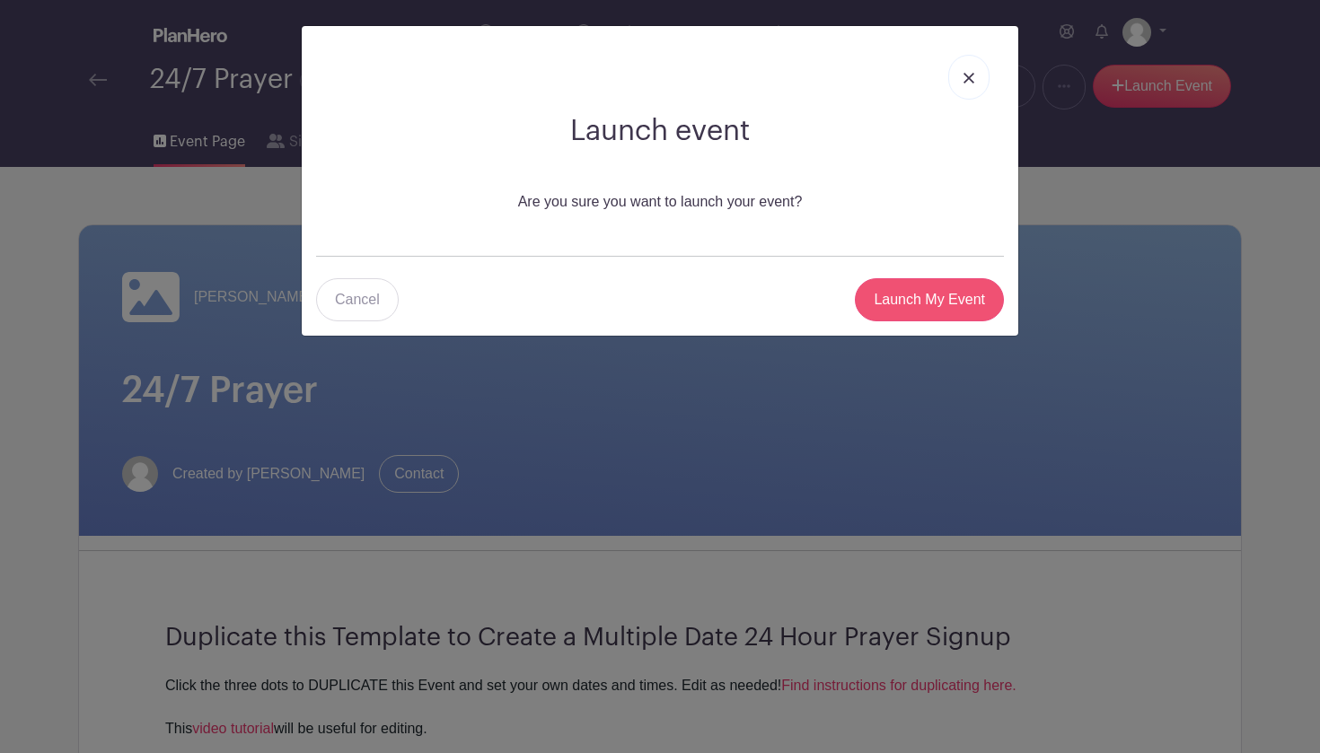
click at [906, 306] on input "Launch My Event" at bounding box center [929, 299] width 149 height 43
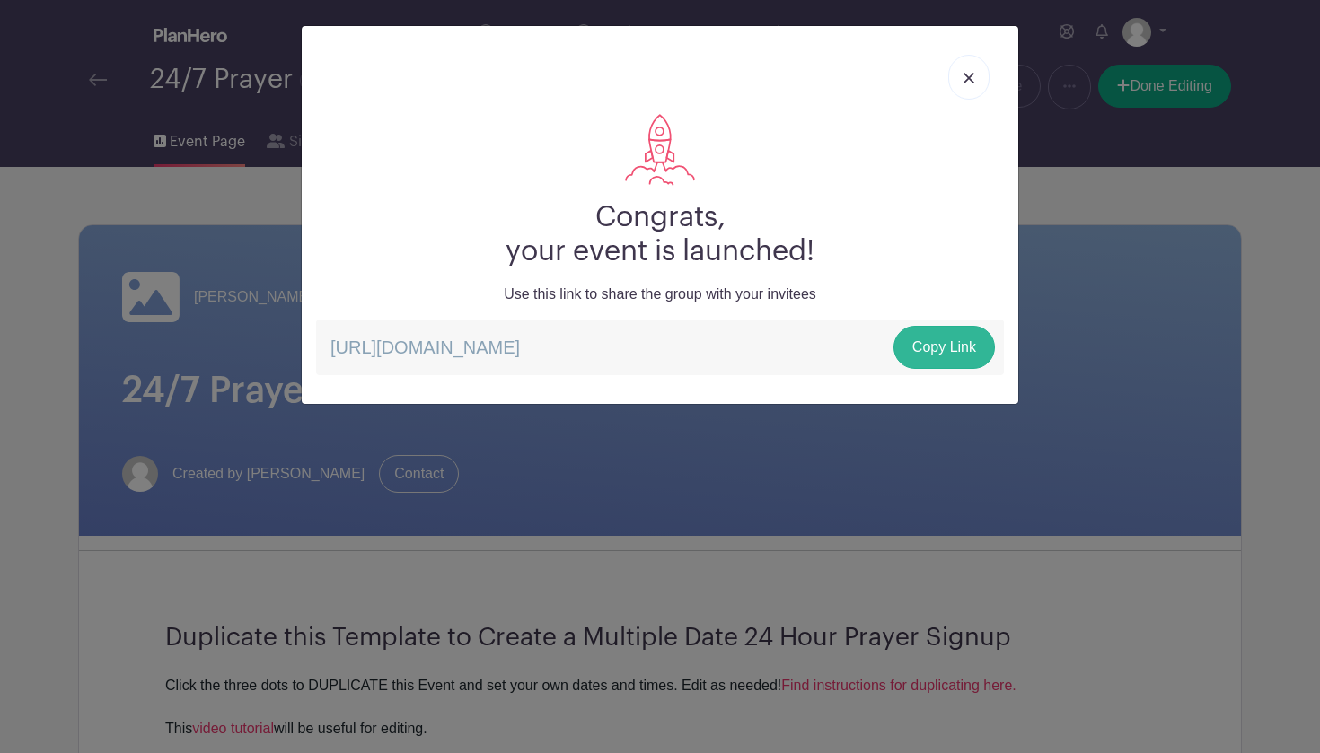
click at [951, 348] on link "Copy Link" at bounding box center [943, 347] width 101 height 43
click at [966, 70] on link at bounding box center [968, 77] width 41 height 45
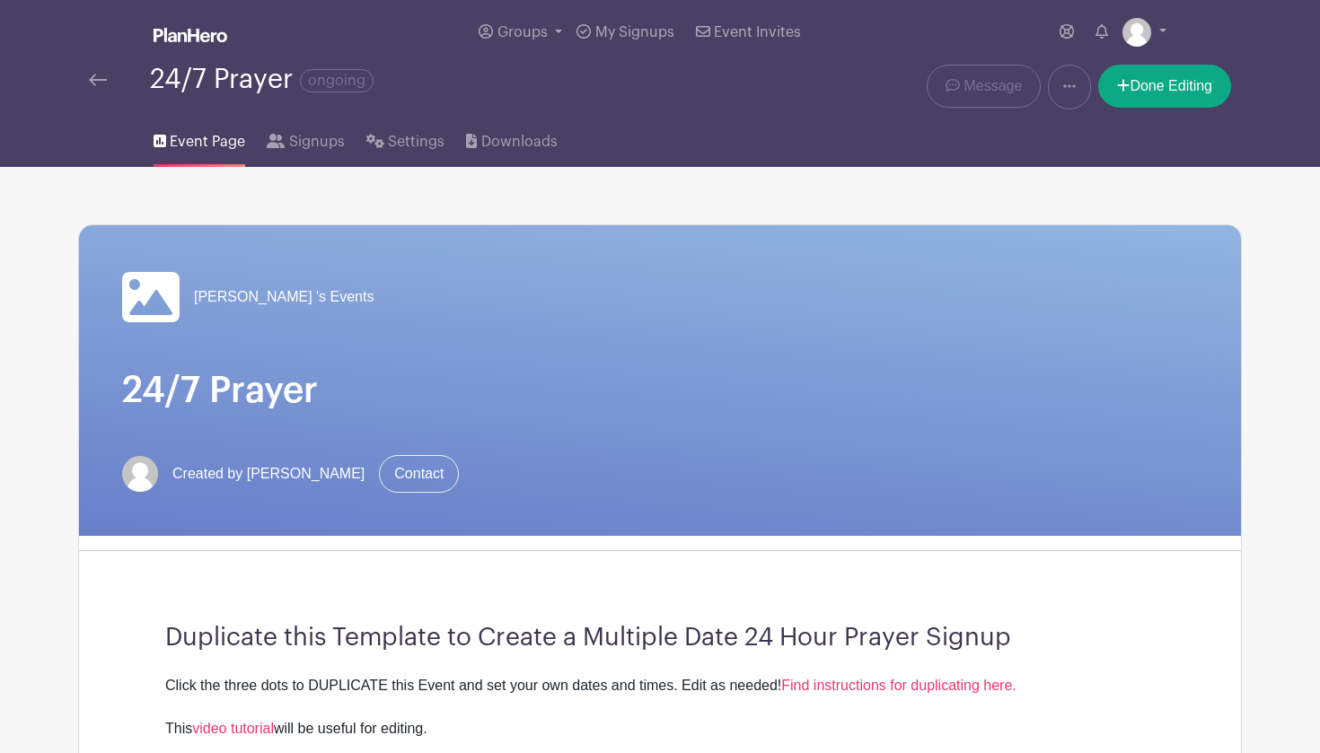
click at [1076, 89] on link at bounding box center [1069, 87] width 43 height 45
click at [1118, 165] on link "Delete" at bounding box center [1120, 162] width 142 height 29
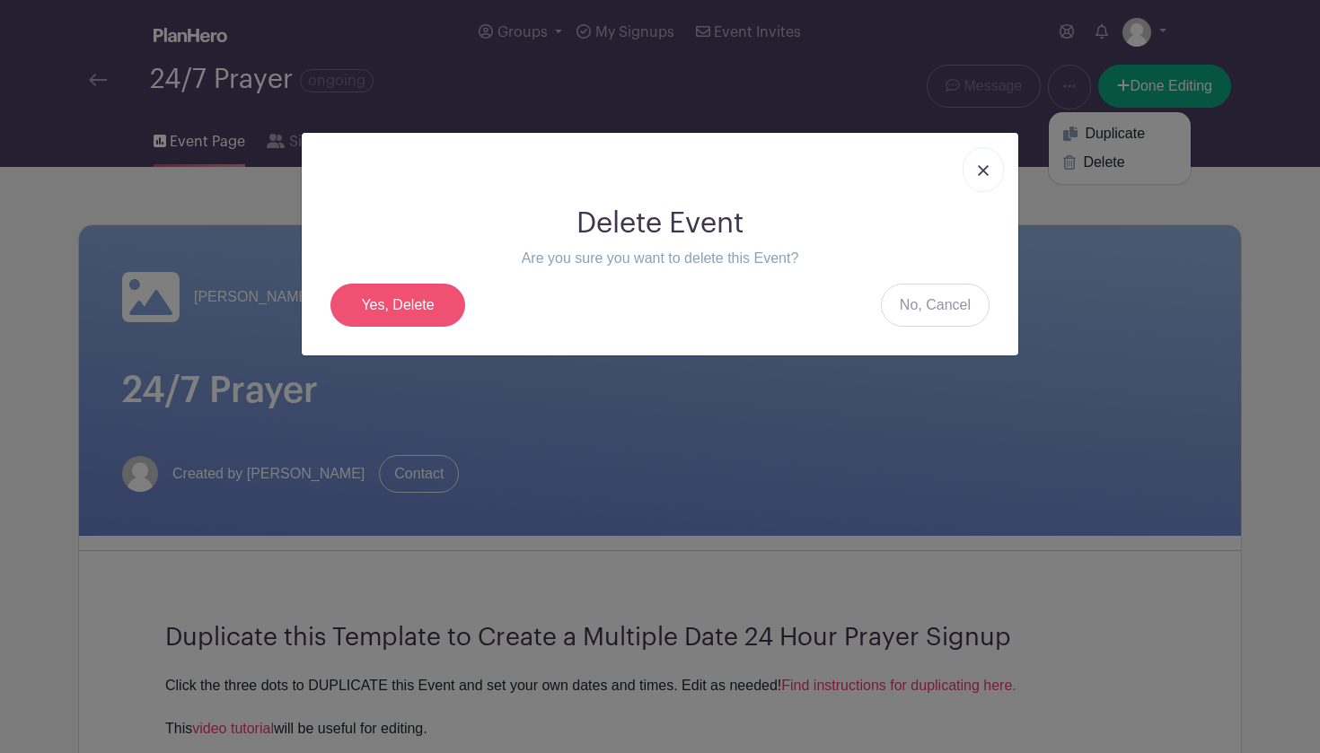
click at [427, 306] on link "Yes, Delete" at bounding box center [397, 305] width 135 height 43
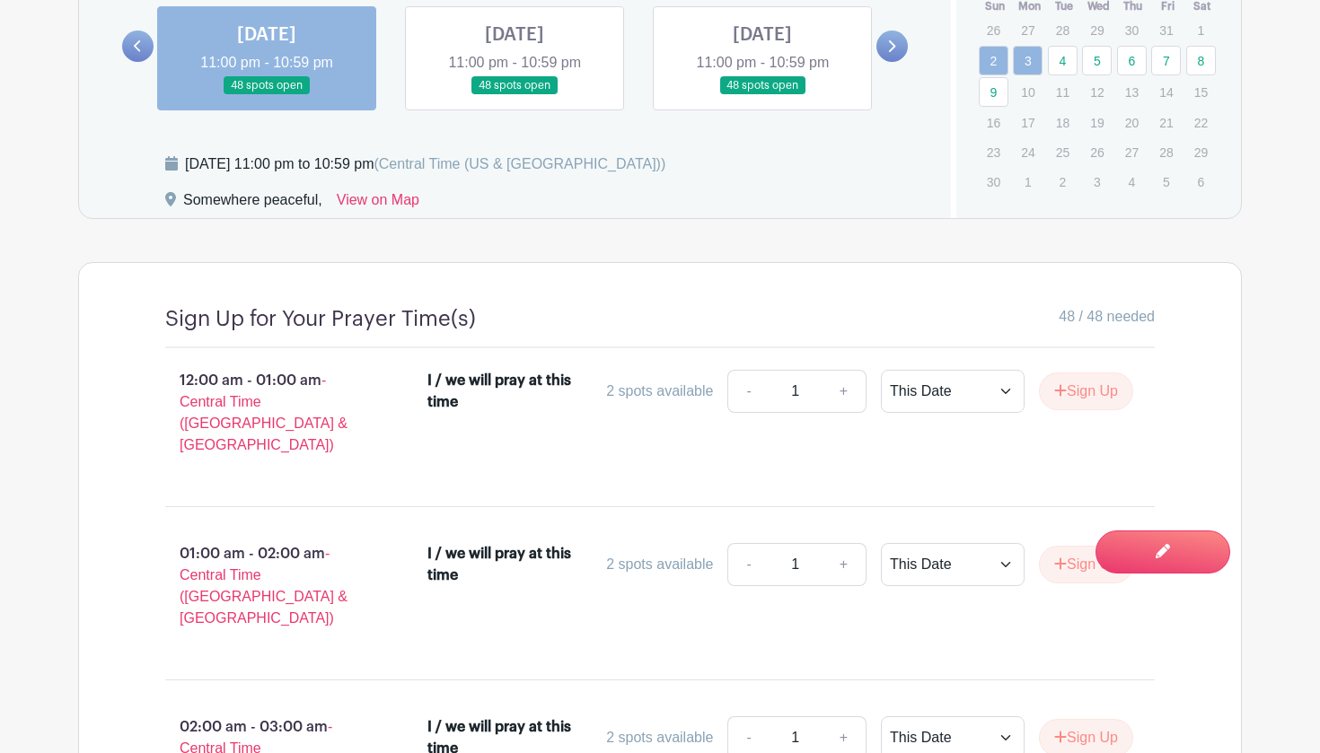
scroll to position [985, 0]
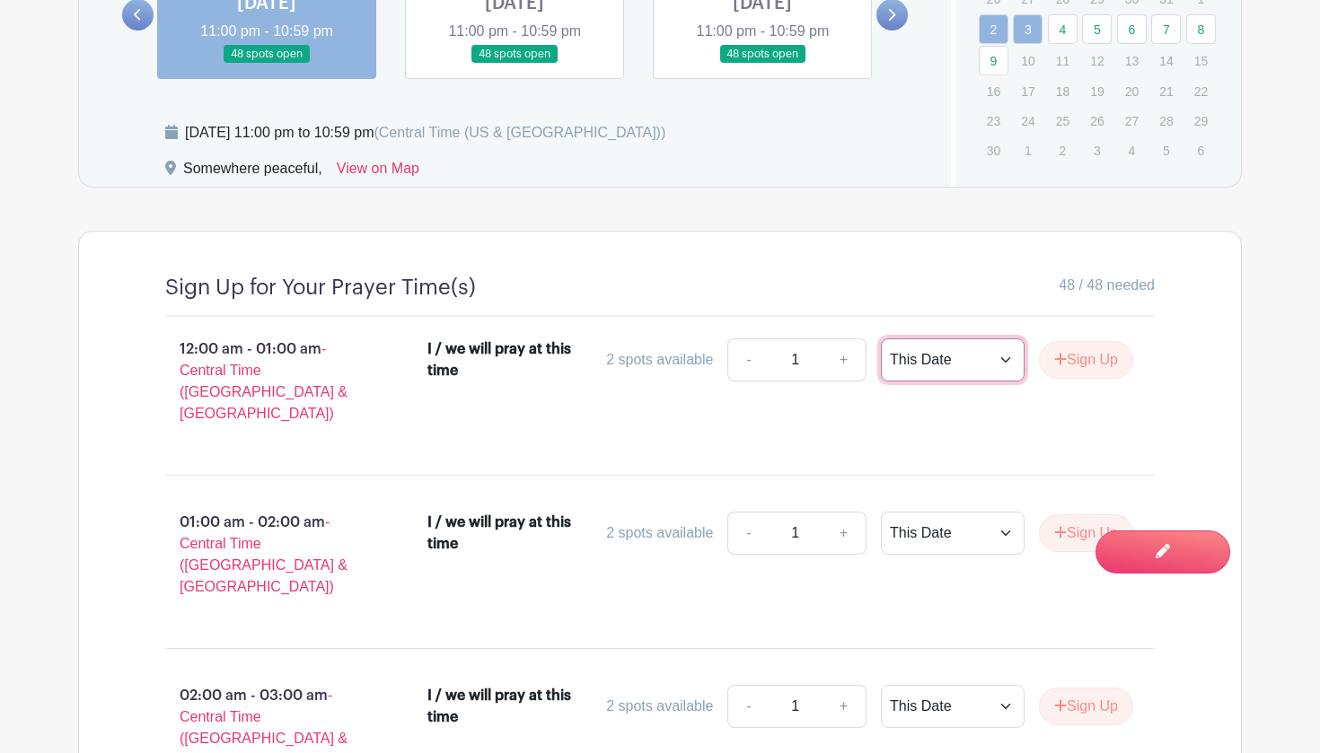
select select "select_dates"
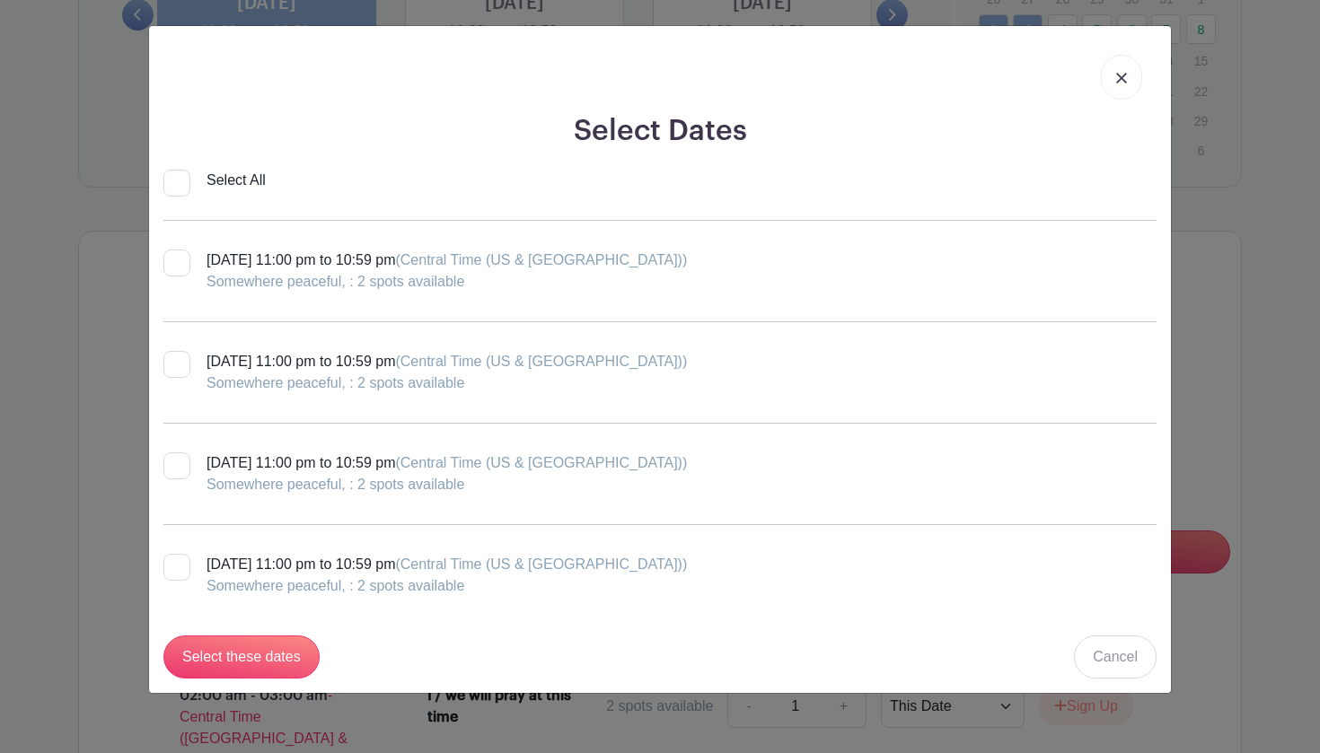
click at [171, 272] on div at bounding box center [176, 263] width 27 height 27
click at [171, 261] on input "Wednesday, November 05, 2025 at 11:00 pm to 10:59 pm (Central Time (US & Canada…" at bounding box center [169, 256] width 12 height 12
checkbox input "true"
click at [223, 663] on input "Select these dates" at bounding box center [241, 657] width 156 height 43
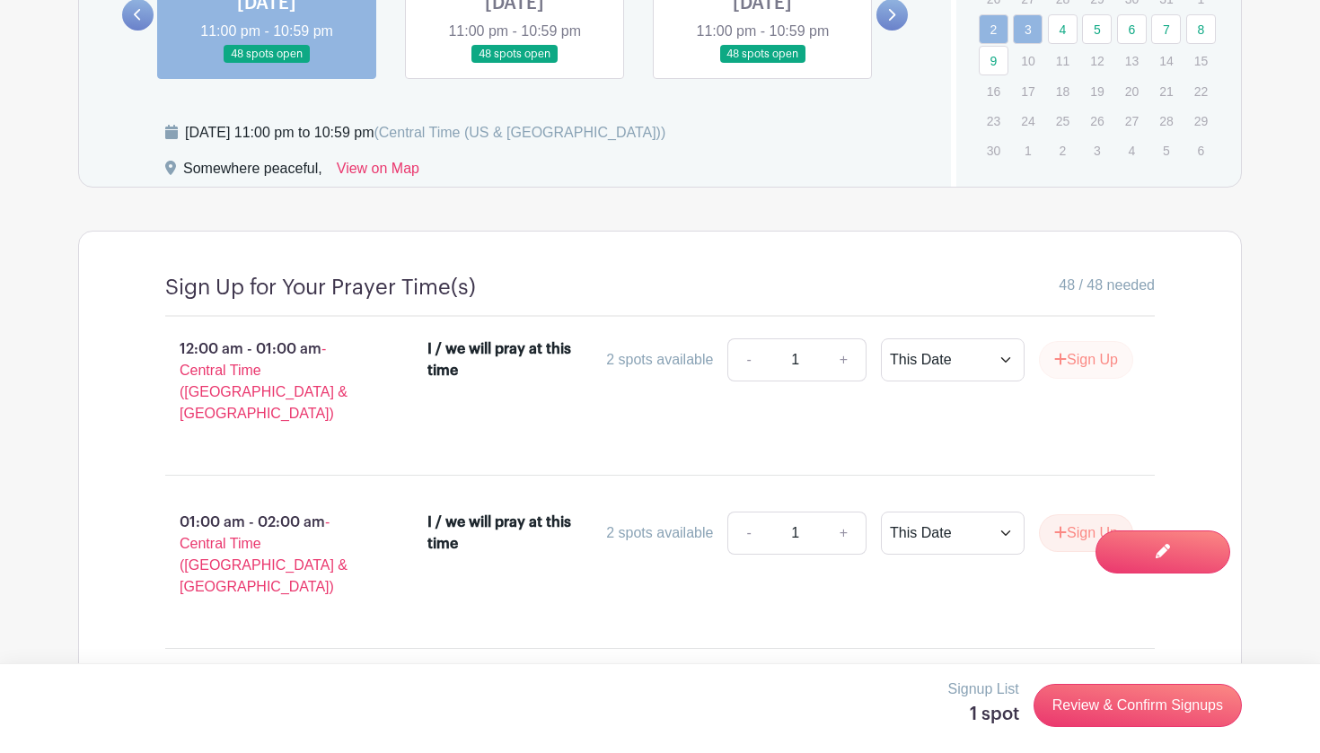
click at [1099, 361] on button "Sign Up" at bounding box center [1086, 360] width 94 height 38
click at [790, 362] on link "-" at bounding box center [791, 360] width 41 height 43
click at [1074, 707] on link "Review & Confirm Signups" at bounding box center [1137, 705] width 208 height 43
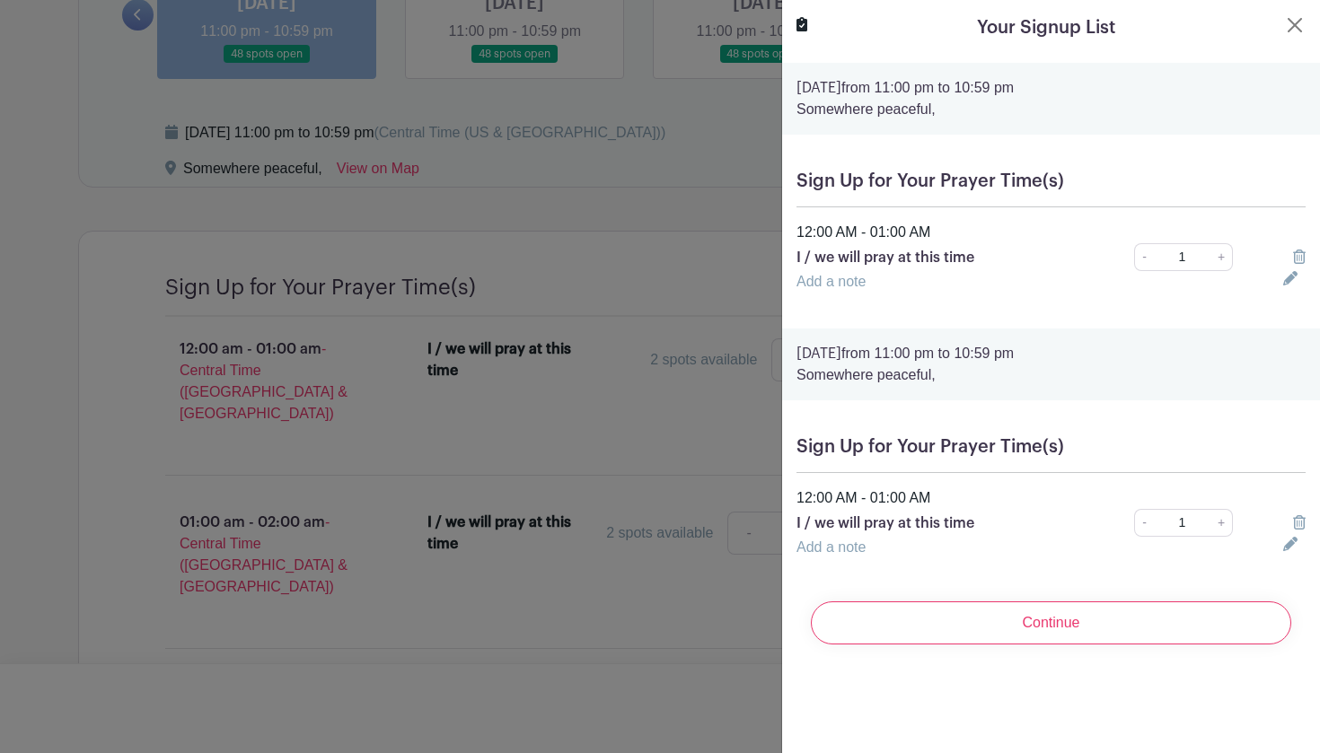
click at [1145, 259] on link "-" at bounding box center [1144, 257] width 20 height 28
click at [1297, 264] on icon at bounding box center [1299, 257] width 13 height 14
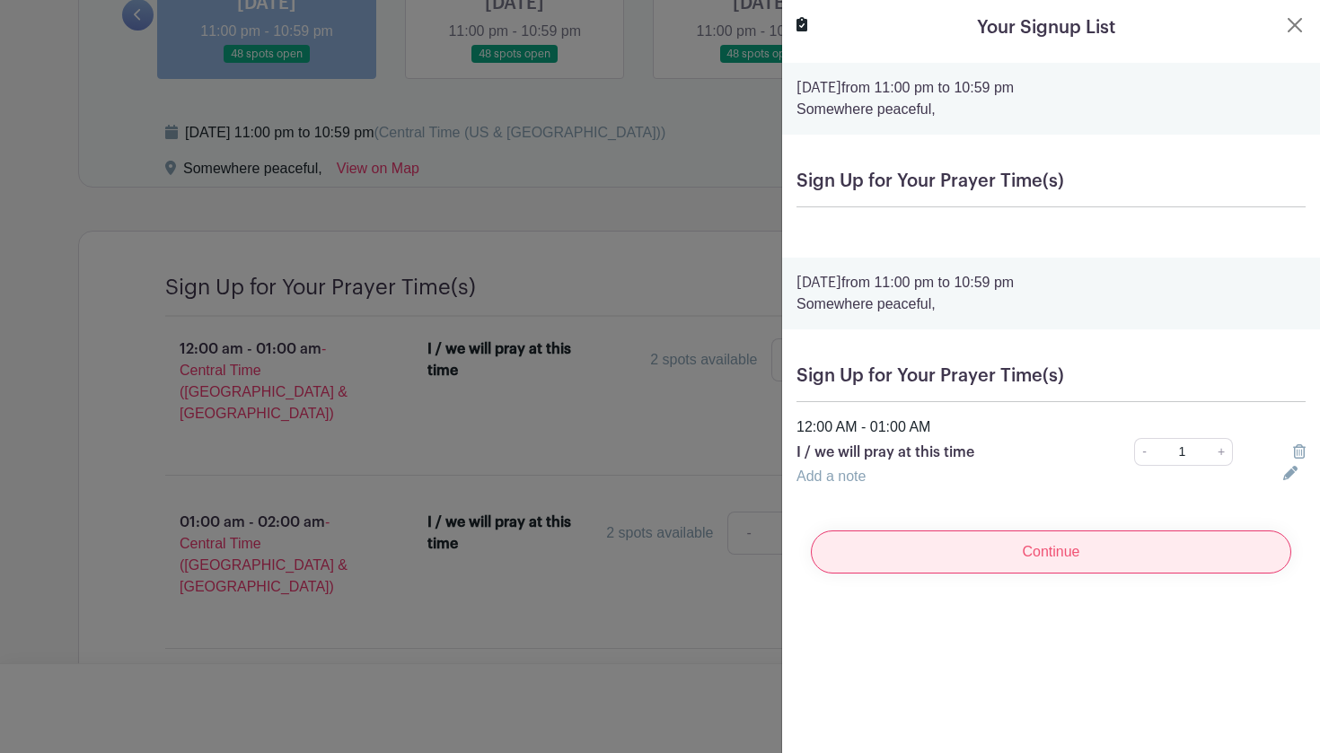
click at [1078, 558] on input "Continue" at bounding box center [1051, 552] width 480 height 43
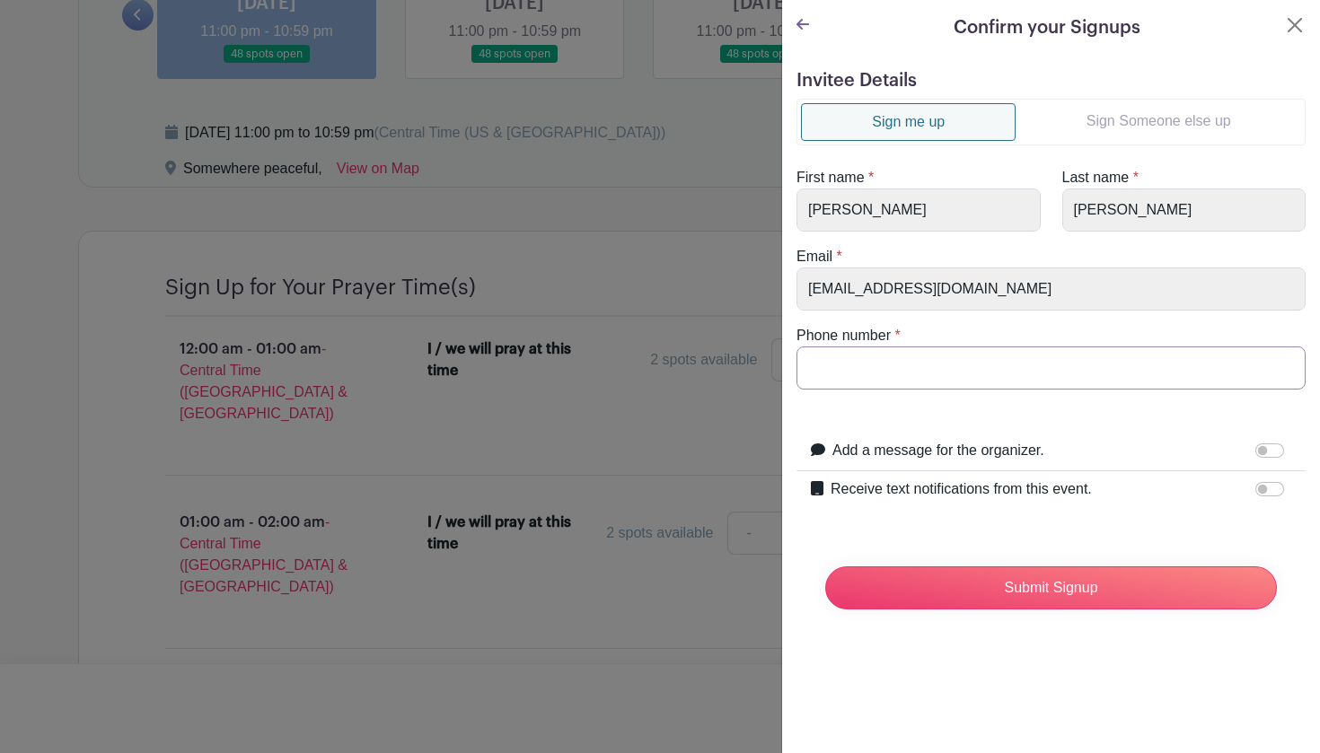
click at [912, 374] on input "Phone number" at bounding box center [1050, 368] width 509 height 43
type input "4795304707"
click at [1266, 488] on input "Receive text notifications from this event." at bounding box center [1269, 489] width 29 height 14
checkbox input "true"
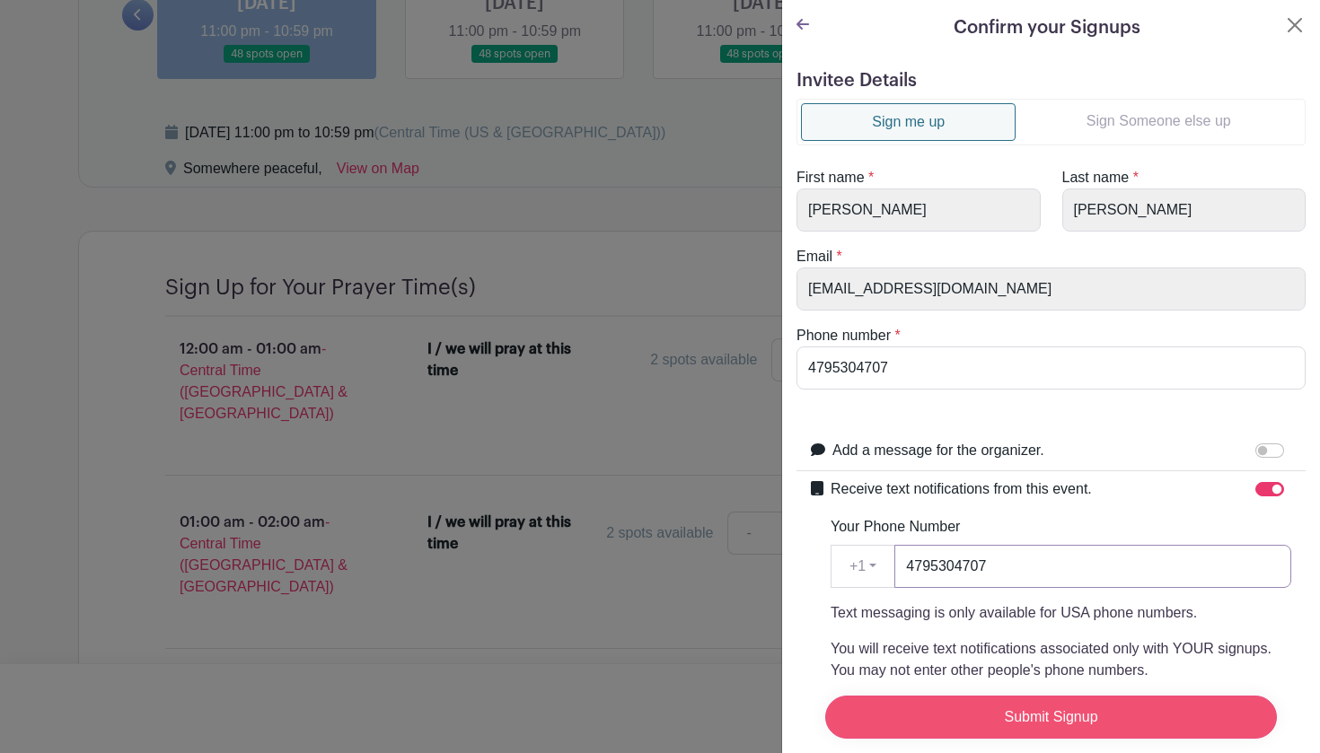
type input "4795304707"
click at [1060, 718] on input "Submit Signup" at bounding box center [1051, 717] width 452 height 43
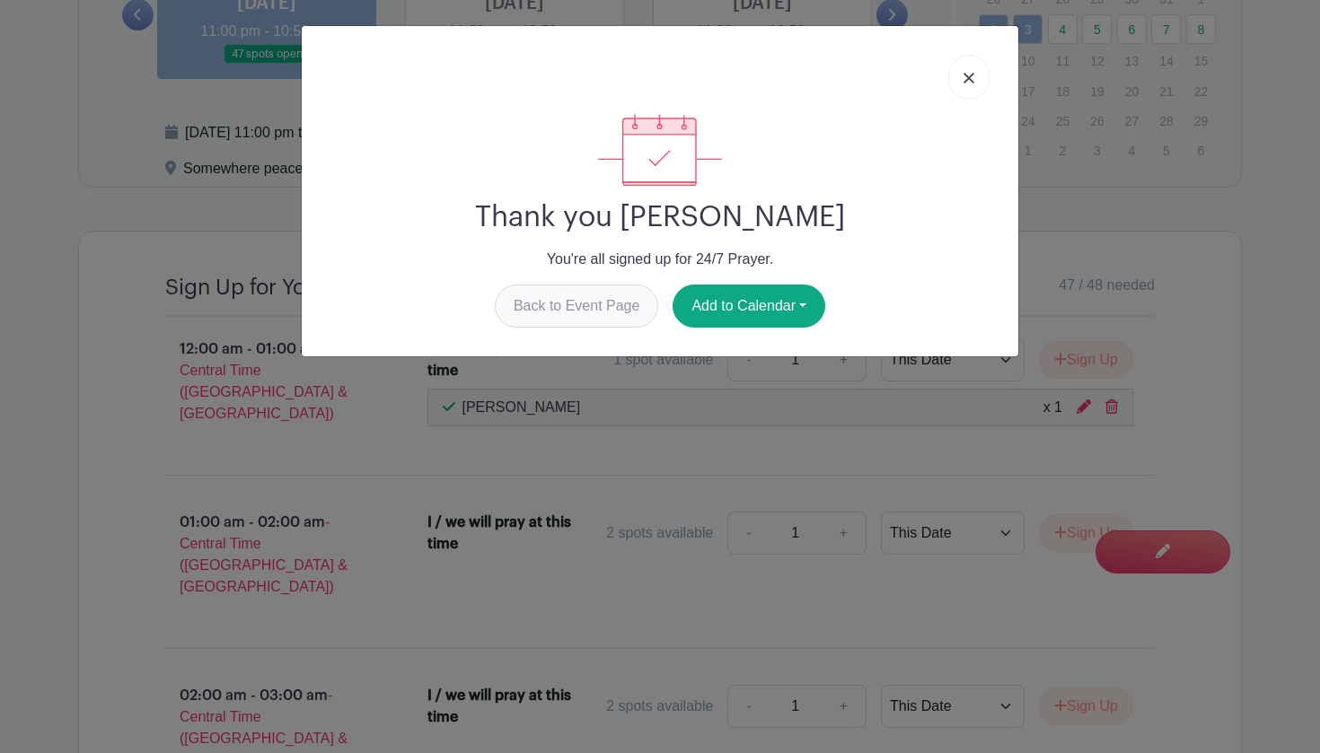
click at [598, 304] on link "Back to Event Page" at bounding box center [577, 306] width 164 height 43
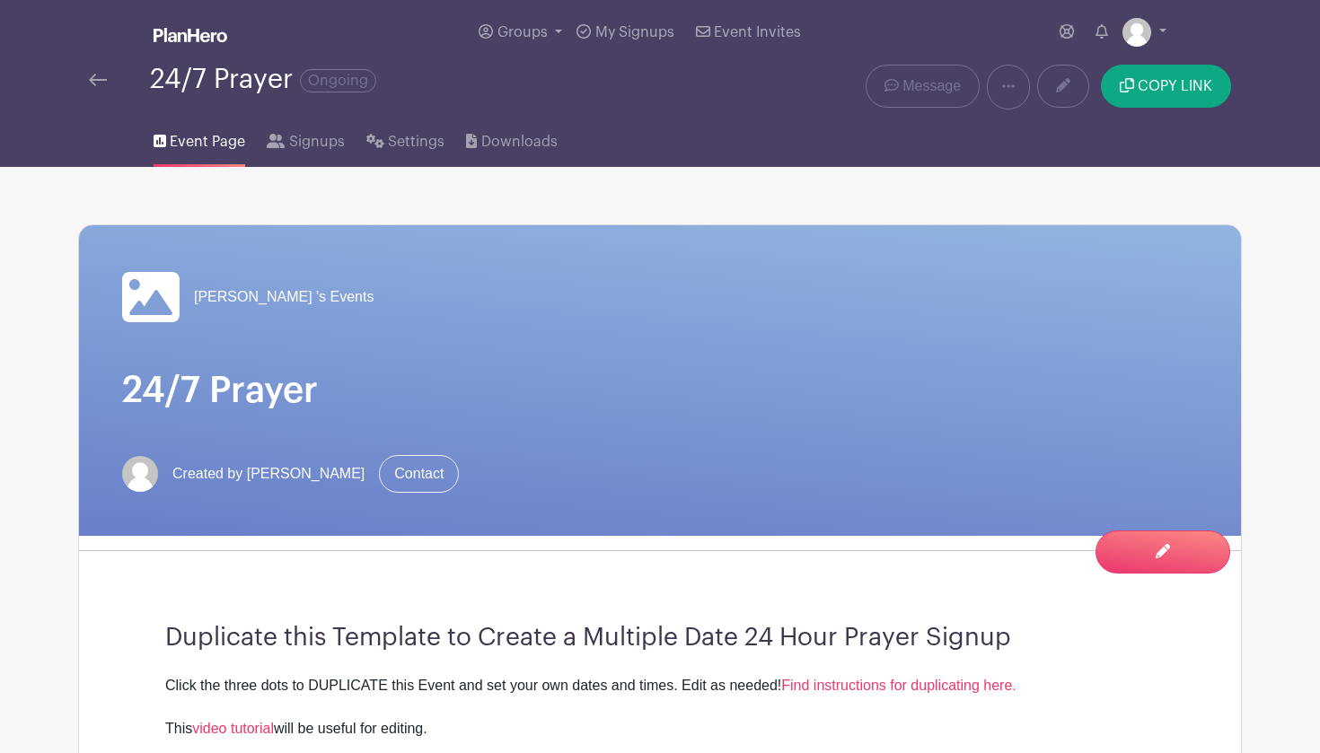
scroll to position [0, 0]
